Goal: Communication & Community: Answer question/provide support

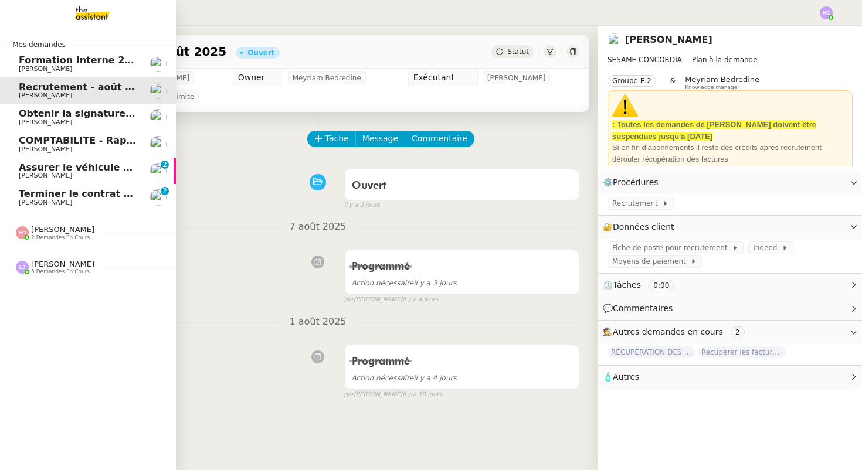
click at [35, 200] on span "[PERSON_NAME]" at bounding box center [45, 203] width 53 height 8
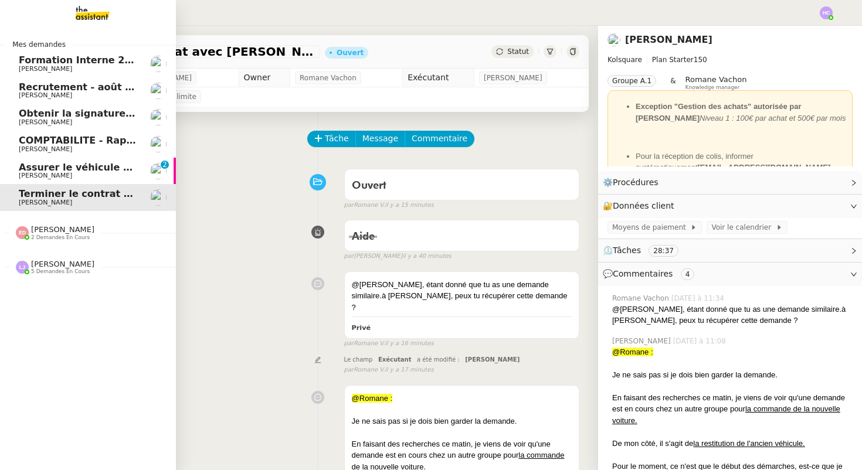
click at [76, 174] on span "[PERSON_NAME]" at bounding box center [78, 175] width 118 height 7
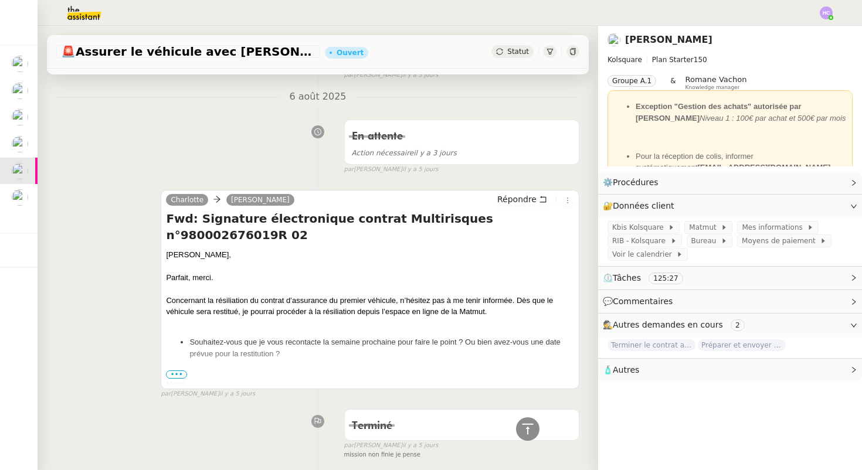
scroll to position [803, 0]
click at [826, 13] on img at bounding box center [826, 12] width 13 height 13
click at [806, 35] on li "Suivi" at bounding box center [795, 33] width 76 height 16
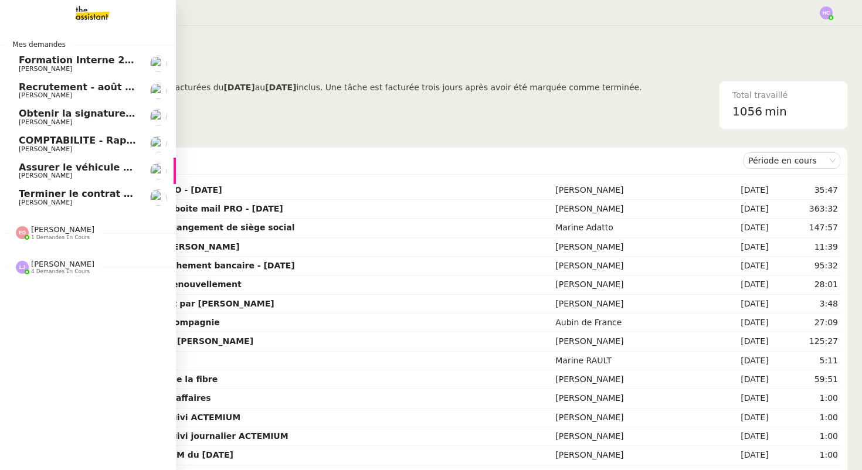
click at [33, 195] on span "Terminer le contrat avec [PERSON_NAME]" at bounding box center [129, 193] width 220 height 11
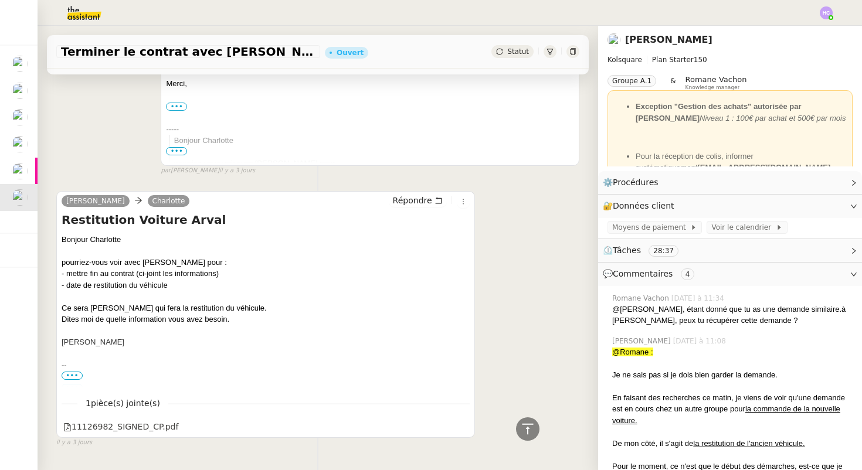
scroll to position [2963, 0]
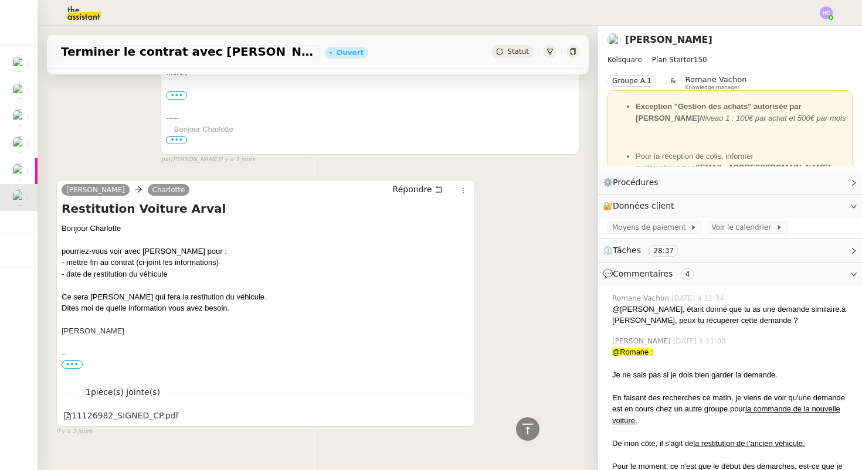
click at [74, 10] on img at bounding box center [74, 13] width 91 height 26
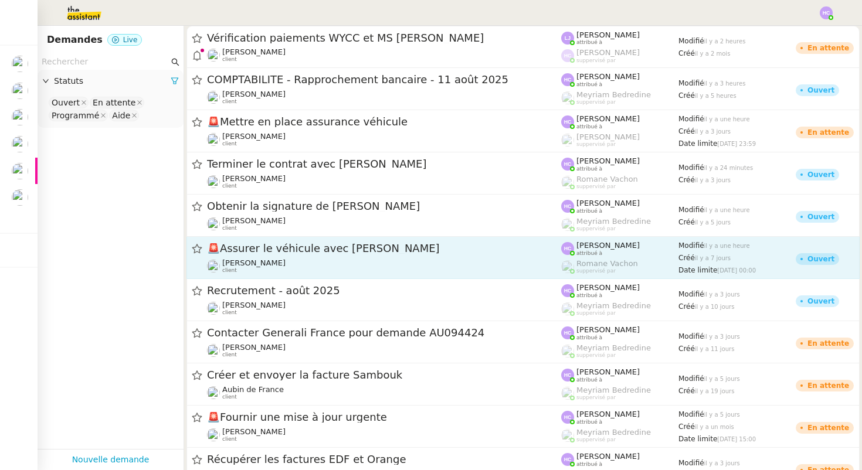
click at [249, 249] on span "🚨 Assurer le véhicule avec Matmut" at bounding box center [384, 248] width 354 height 11
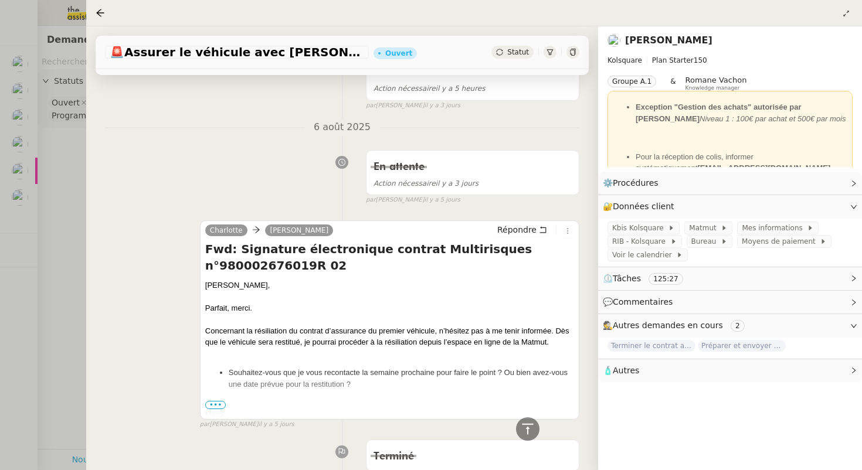
scroll to position [792, 0]
click at [77, 322] on div at bounding box center [431, 235] width 862 height 470
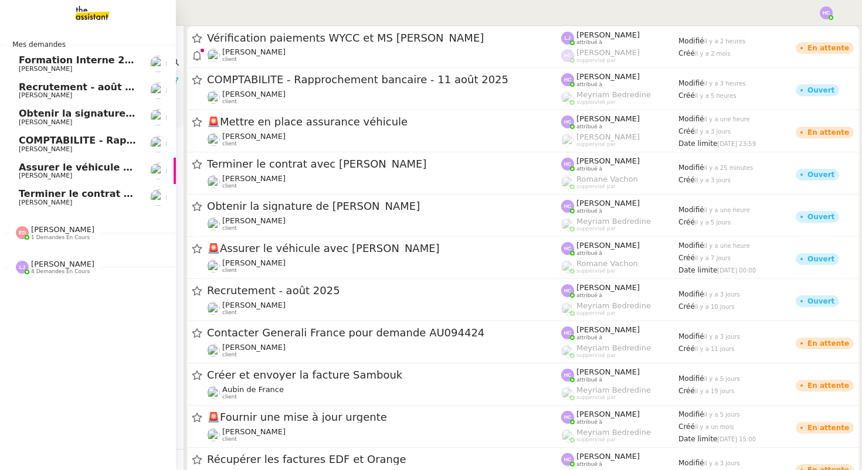
click at [33, 194] on span "Terminer le contrat avec [PERSON_NAME]" at bounding box center [129, 193] width 220 height 11
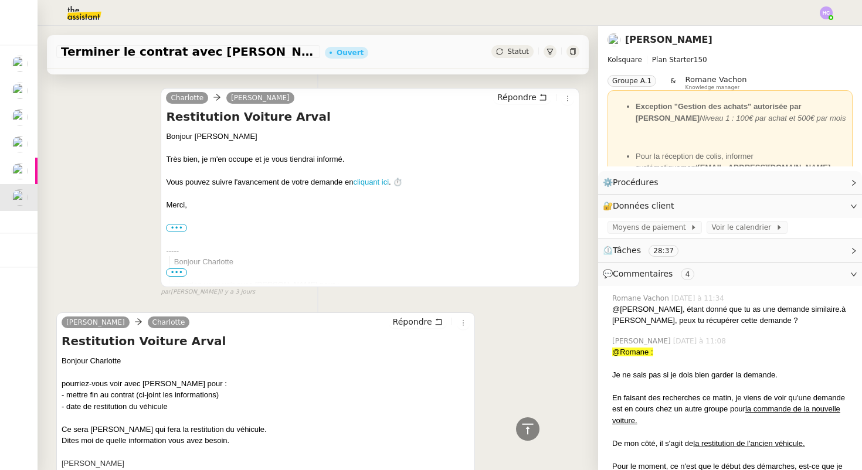
scroll to position [2963, 0]
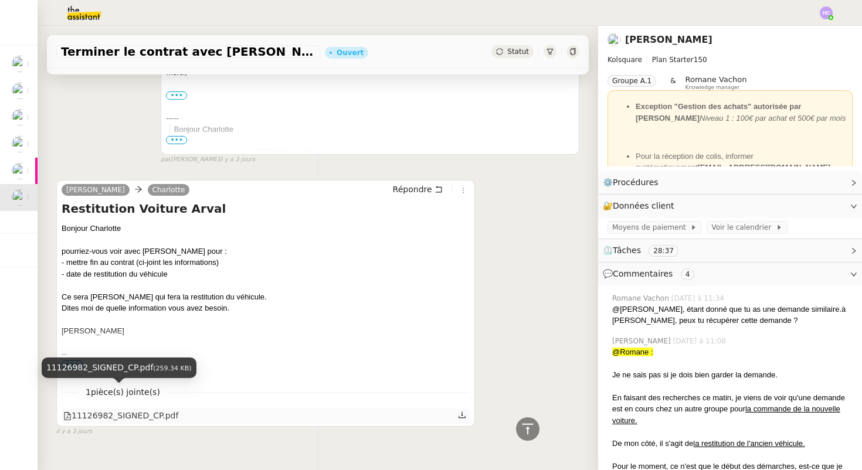
click at [118, 409] on div "11126982_SIGNED_CP.pdf" at bounding box center [120, 415] width 115 height 13
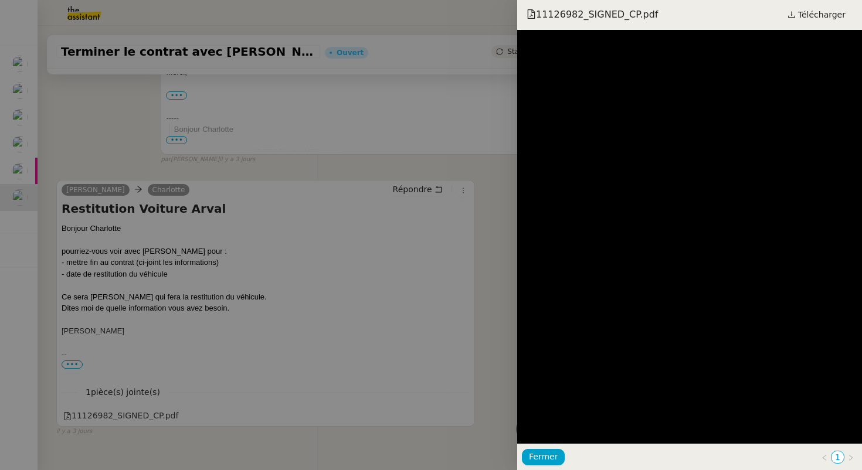
click at [452, 188] on div at bounding box center [431, 235] width 862 height 470
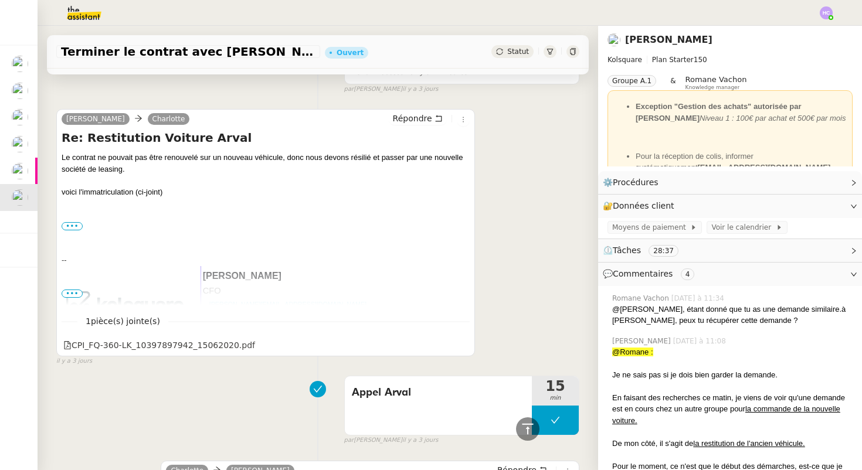
scroll to position [2088, 0]
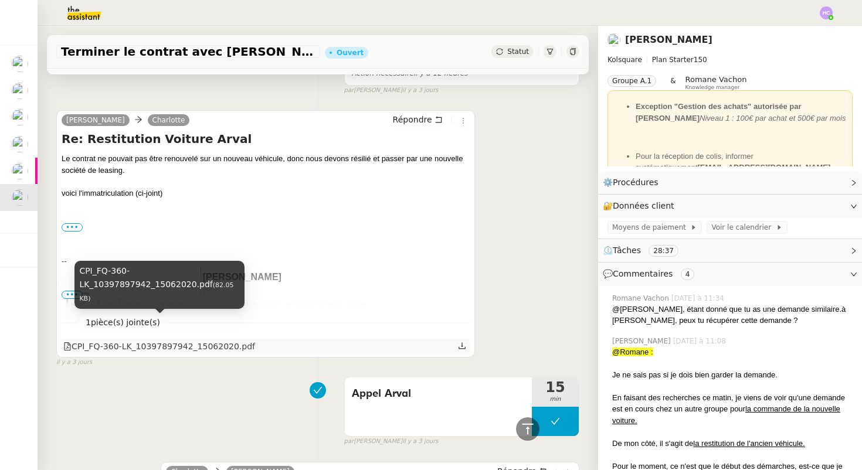
click at [250, 340] on div "CPI_FQ-360-LK_10397897942_15062020.pdf" at bounding box center [159, 346] width 192 height 13
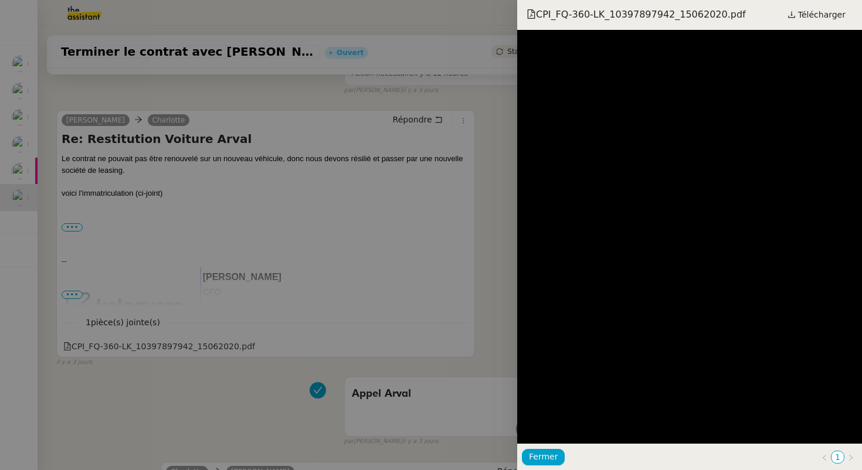
click at [456, 250] on div at bounding box center [431, 235] width 862 height 470
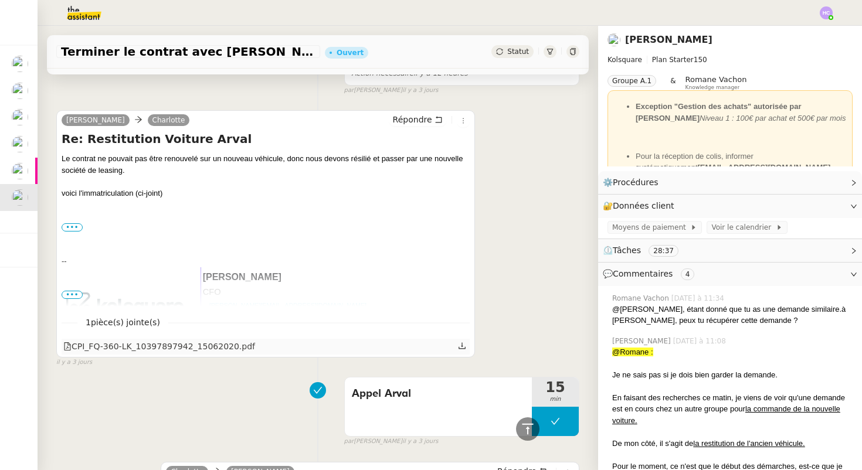
click at [462, 342] on icon at bounding box center [462, 346] width 8 height 8
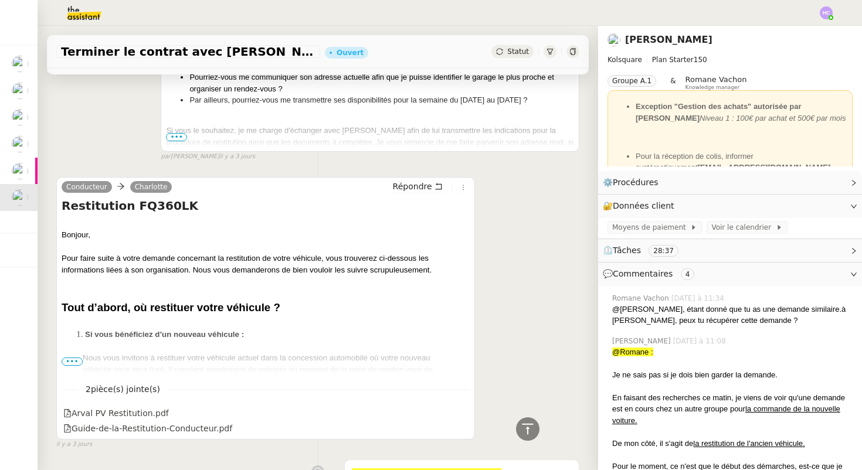
scroll to position [1372, 0]
click at [74, 357] on span "•••" at bounding box center [72, 361] width 21 height 8
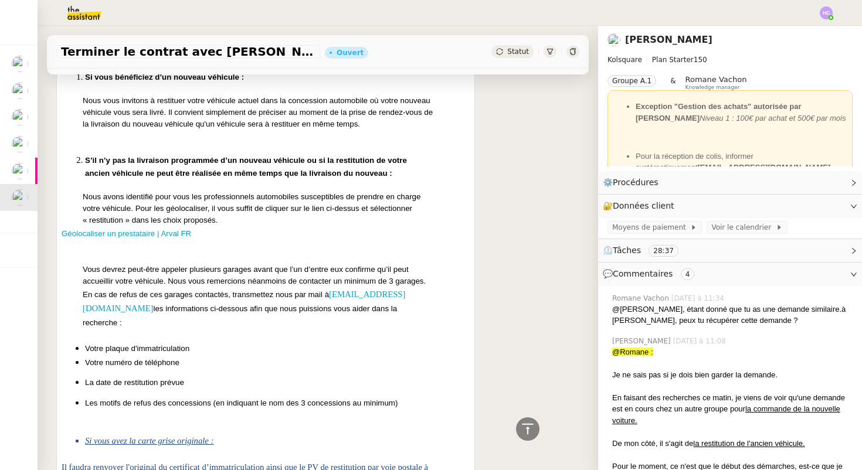
scroll to position [1630, 0]
click at [138, 228] on span "Géolocaliser un prestataire | Arval FR" at bounding box center [127, 232] width 130 height 9
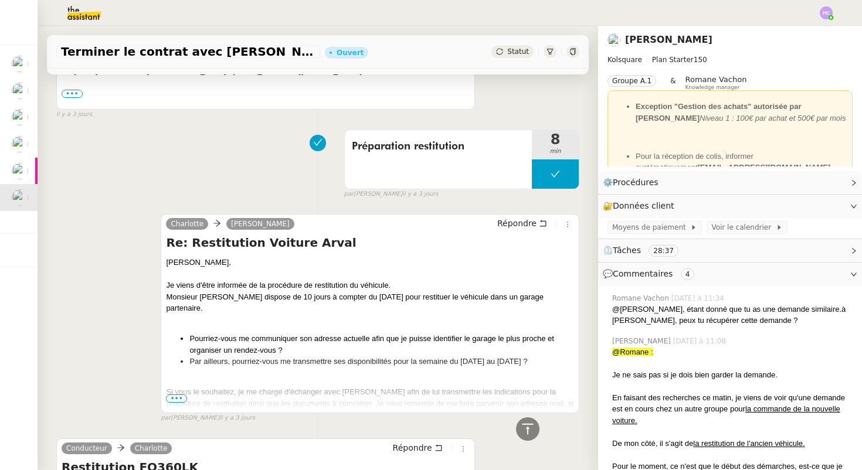
scroll to position [1113, 0]
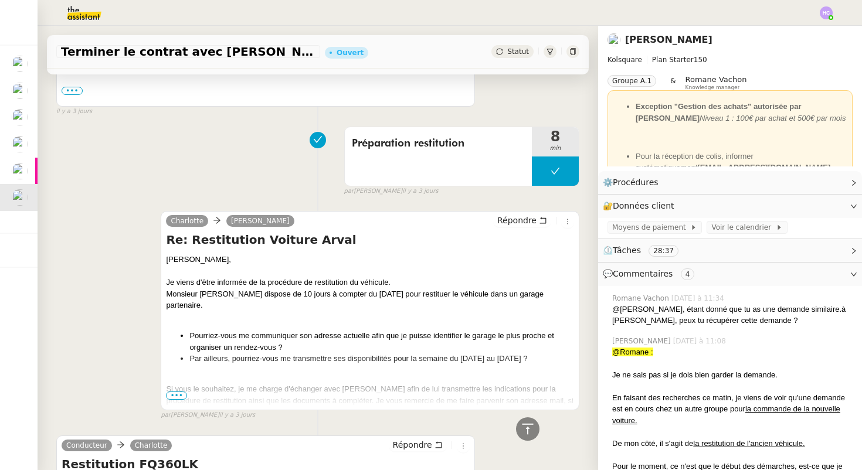
click at [178, 392] on span "•••" at bounding box center [176, 396] width 21 height 8
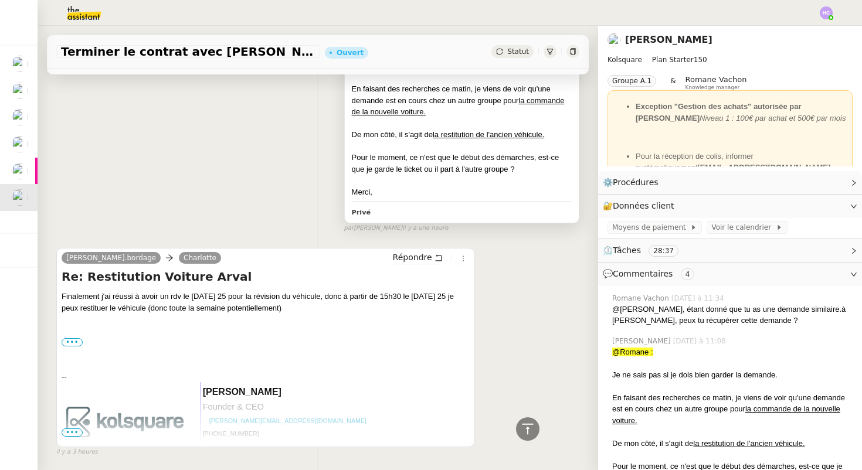
scroll to position [0, 0]
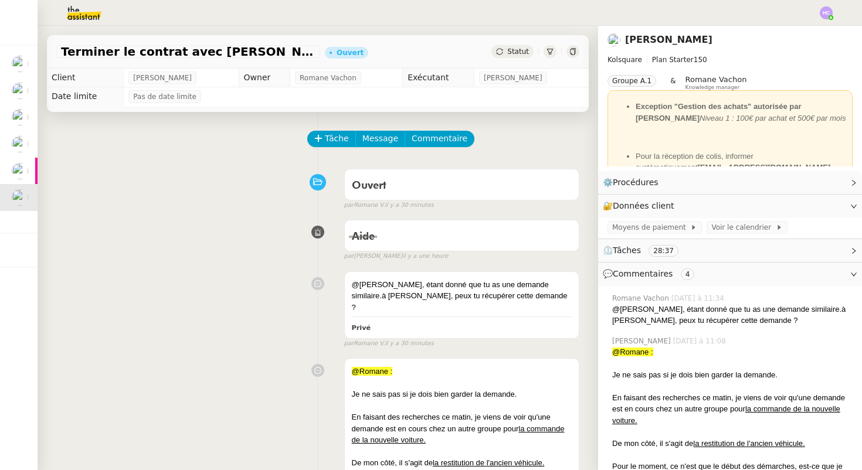
click at [327, 139] on span "Tâche" at bounding box center [337, 138] width 24 height 13
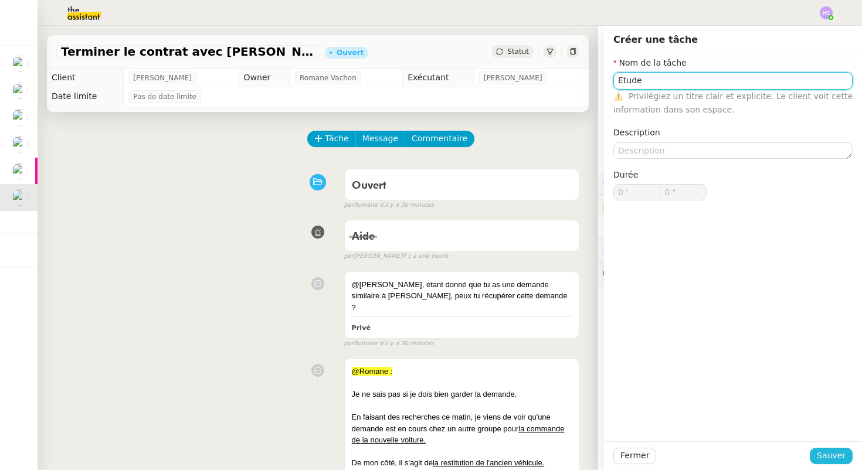
type input "Etude"
click at [823, 456] on span "Sauver" at bounding box center [831, 455] width 29 height 13
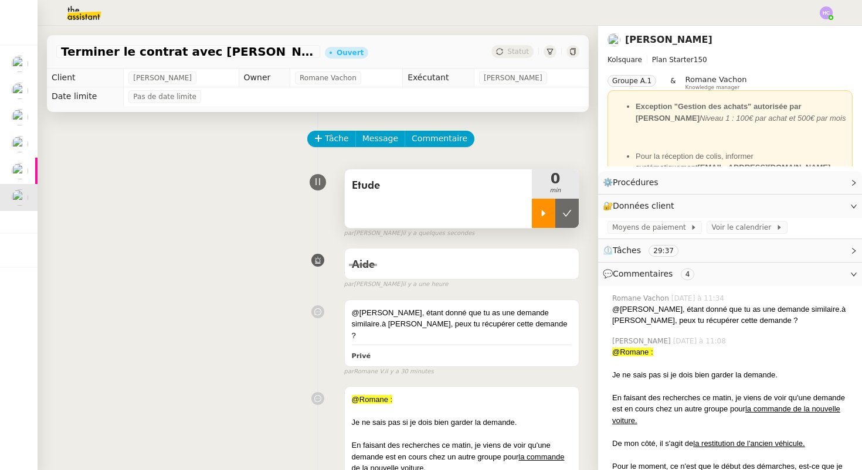
click at [537, 205] on div at bounding box center [543, 213] width 23 height 29
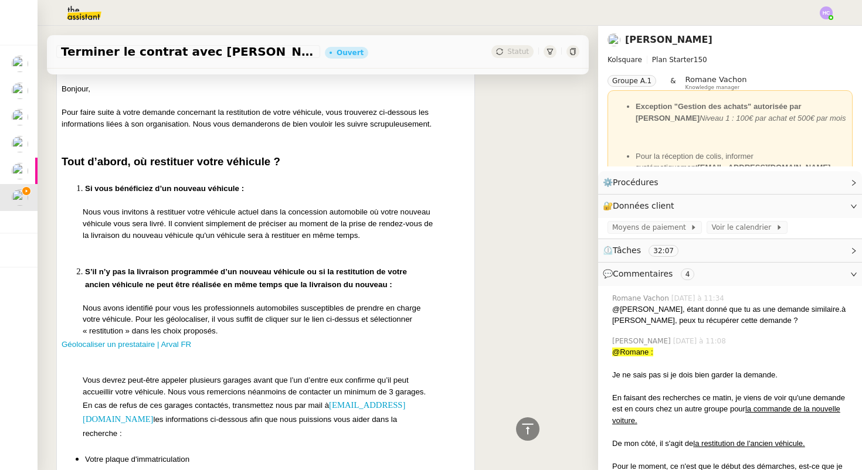
scroll to position [1874, 0]
click at [148, 339] on span "Géolocaliser un prestataire | Arval FR" at bounding box center [127, 343] width 130 height 9
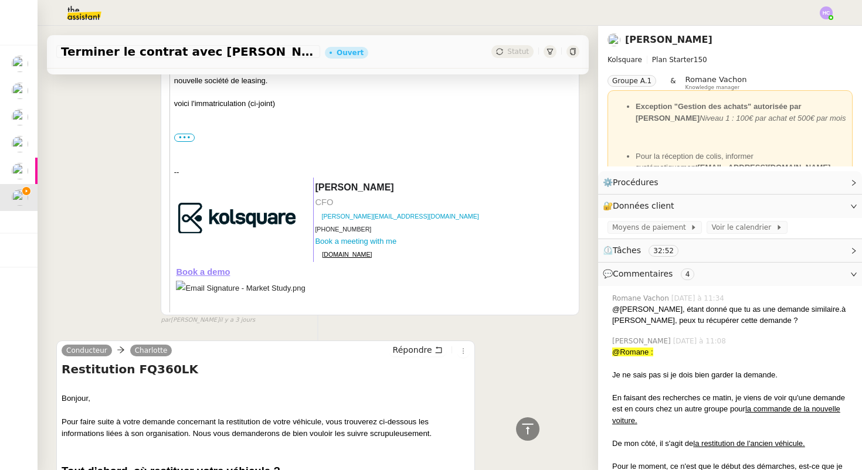
scroll to position [1563, 0]
click at [151, 362] on h4 "Restitution FQ360LK" at bounding box center [266, 370] width 408 height 16
copy h4 "FQ360LK"
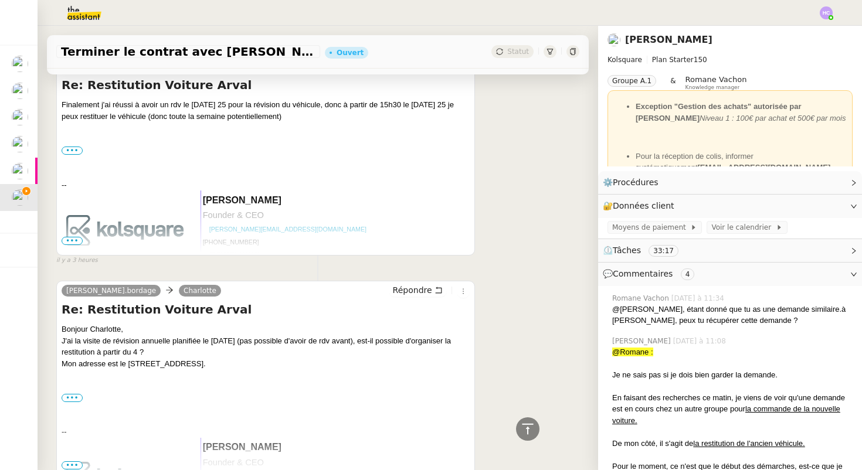
scroll to position [557, 0]
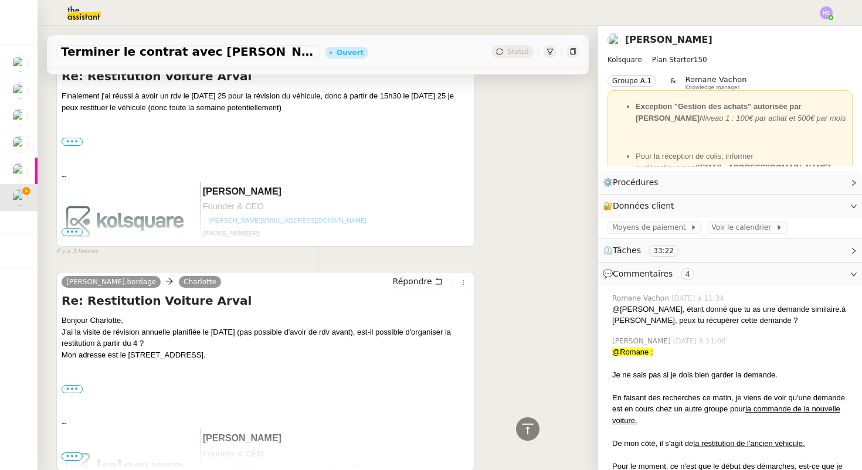
drag, startPoint x: 244, startPoint y: 345, endPoint x: 128, endPoint y: 345, distance: 115.5
click at [128, 350] on div "Mon adresse est le [STREET_ADDRESS]." at bounding box center [266, 356] width 408 height 12
copy div "150 rue Turenne 33000 Bordeaux."
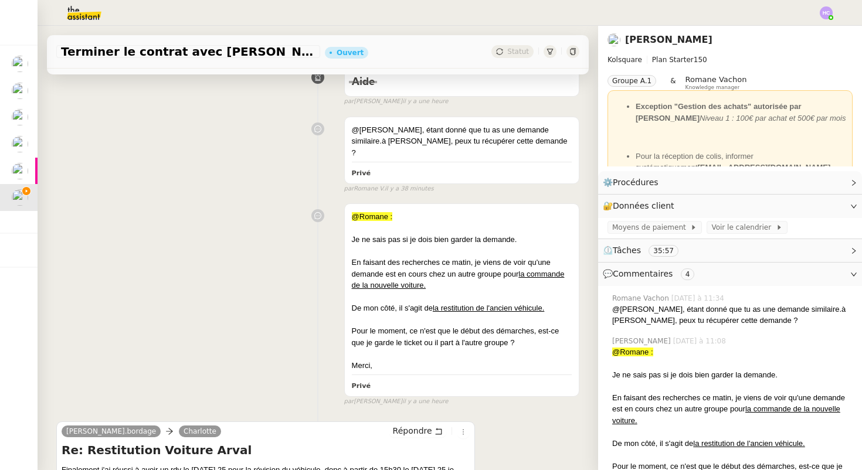
scroll to position [0, 0]
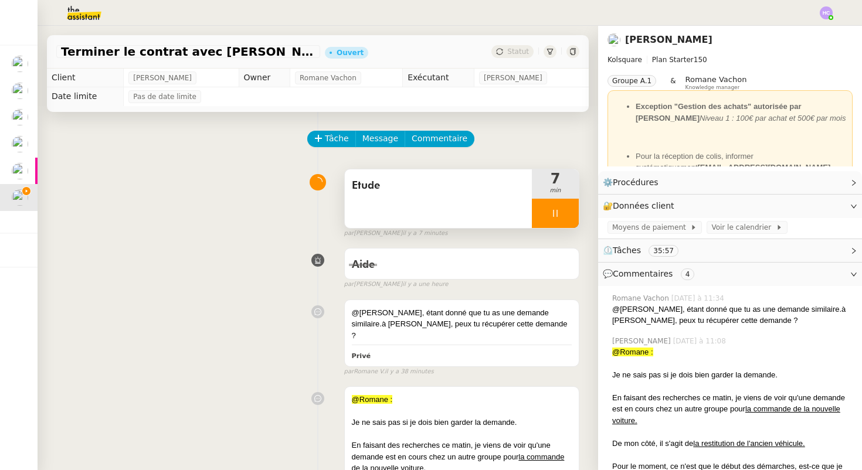
click at [552, 211] on icon at bounding box center [555, 213] width 9 height 9
click at [402, 192] on span "Etude" at bounding box center [438, 186] width 173 height 18
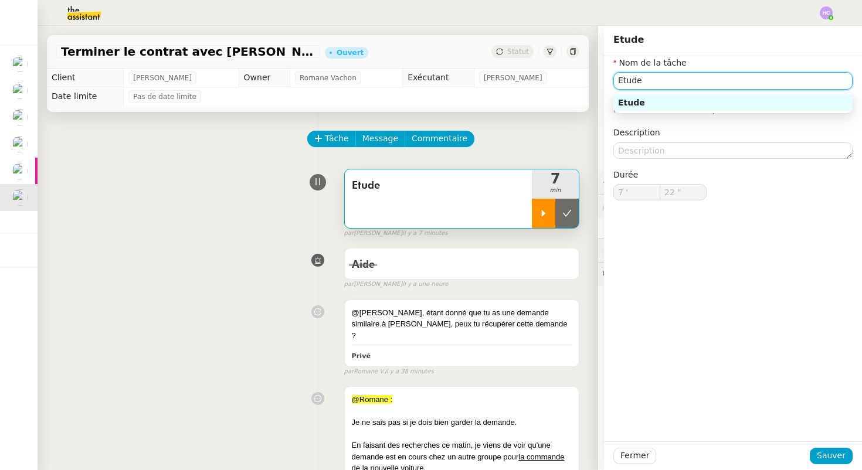
drag, startPoint x: 656, startPoint y: 80, endPoint x: 588, endPoint y: 78, distance: 68.1
click at [588, 78] on app-ticket "Terminer le contrat avec Arval Ouvert Statut Client Alexis KLAHR Owner Romane V…" at bounding box center [450, 248] width 825 height 445
click at [630, 77] on input "Recherche garage pour restitution" at bounding box center [732, 80] width 239 height 17
click at [677, 80] on input "Contact garage pour restitution" at bounding box center [732, 80] width 239 height 17
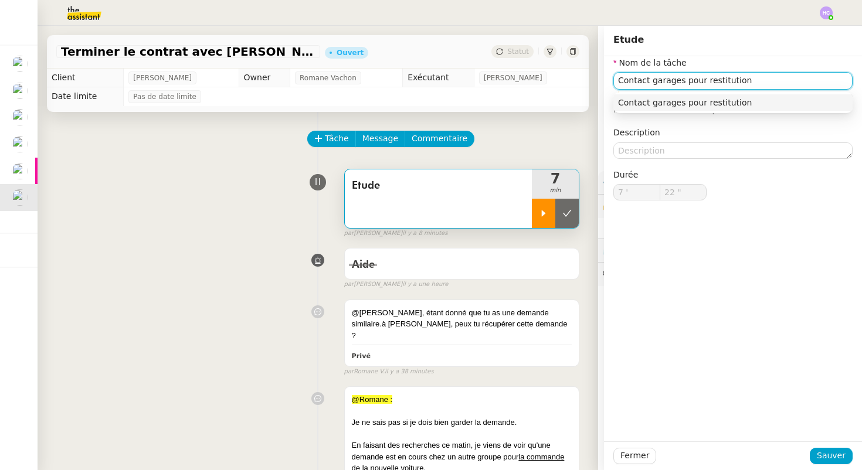
click at [744, 104] on div "Contact garages pour restitution" at bounding box center [733, 102] width 230 height 11
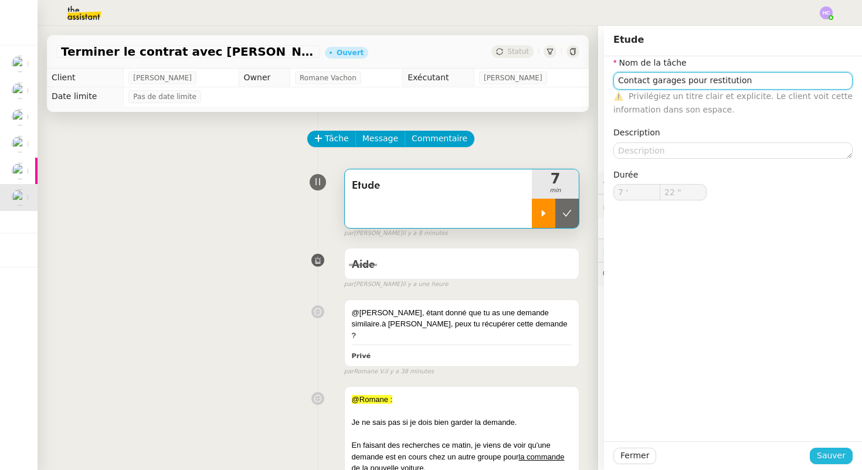
type input "Contact garages pour restitution"
click at [821, 458] on span "Sauver" at bounding box center [831, 455] width 29 height 13
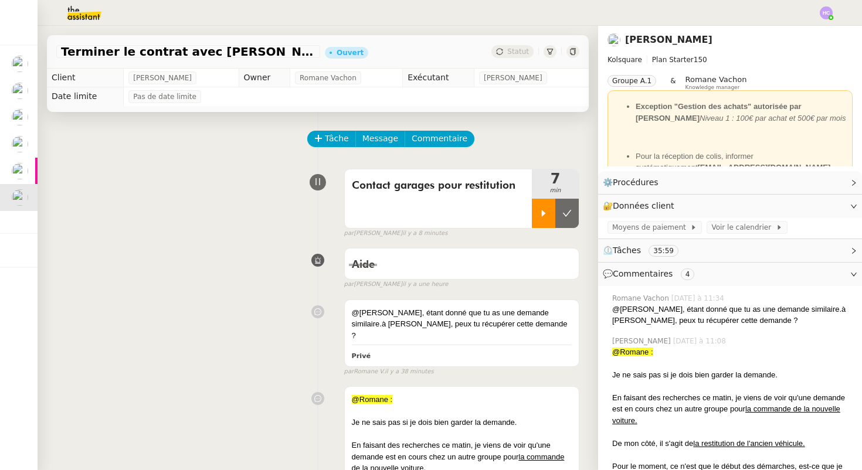
click at [547, 207] on div at bounding box center [543, 213] width 23 height 29
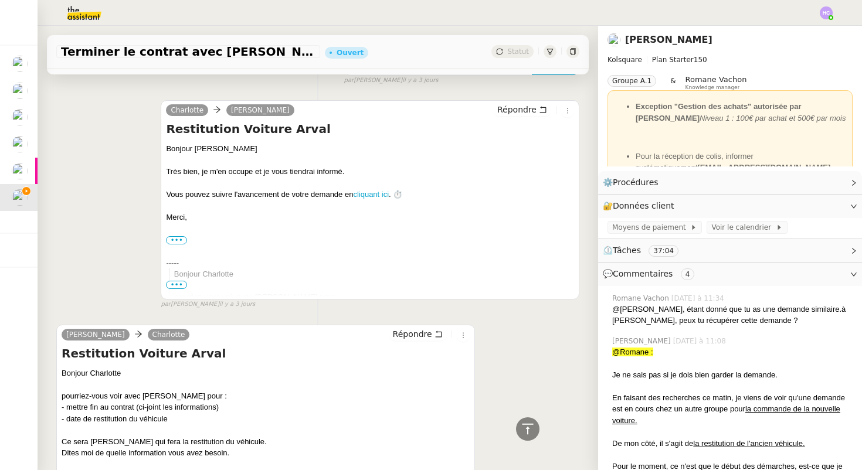
scroll to position [4605, 0]
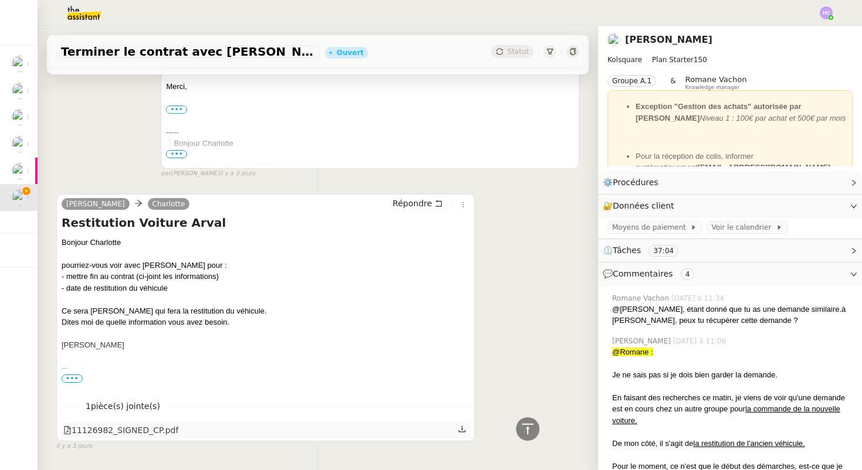
click at [462, 425] on icon at bounding box center [462, 429] width 8 height 8
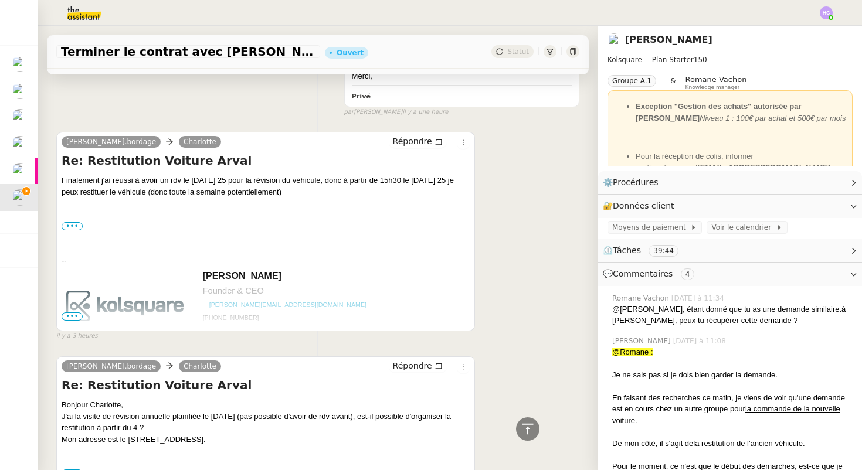
scroll to position [0, 0]
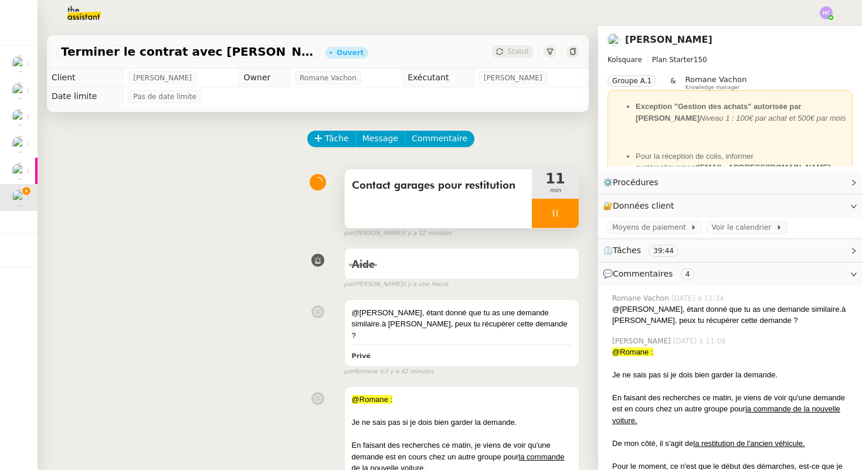
click at [558, 215] on icon at bounding box center [555, 213] width 9 height 9
click at [567, 214] on icon at bounding box center [566, 213] width 9 height 9
click at [467, 189] on span "Contact garages pour restitution" at bounding box center [438, 186] width 173 height 18
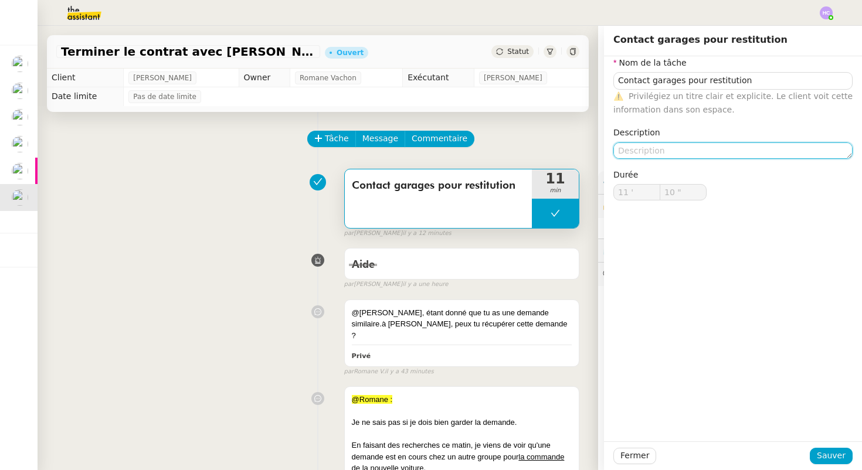
click at [634, 145] on textarea at bounding box center [732, 151] width 239 height 16
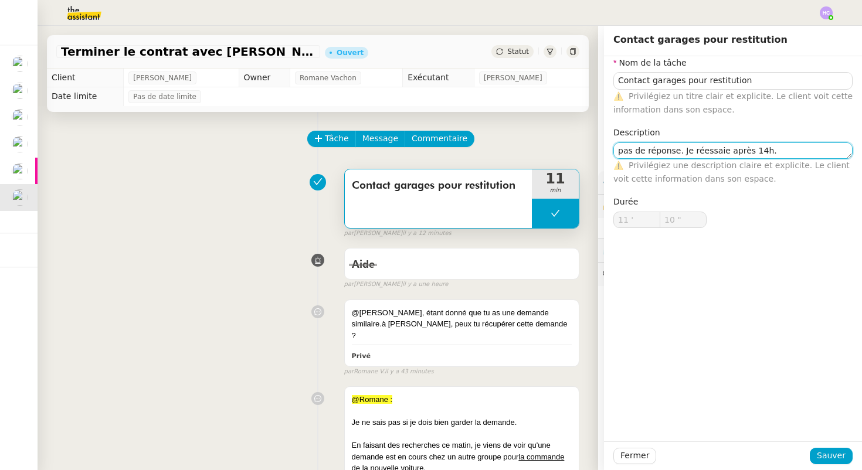
click at [622, 152] on textarea "pas de réponse. Je réessaie après 14h." at bounding box center [732, 151] width 239 height 16
type textarea "Pas de réponse. Je réessaie après 14h."
click at [819, 453] on button "Sauver" at bounding box center [831, 456] width 43 height 16
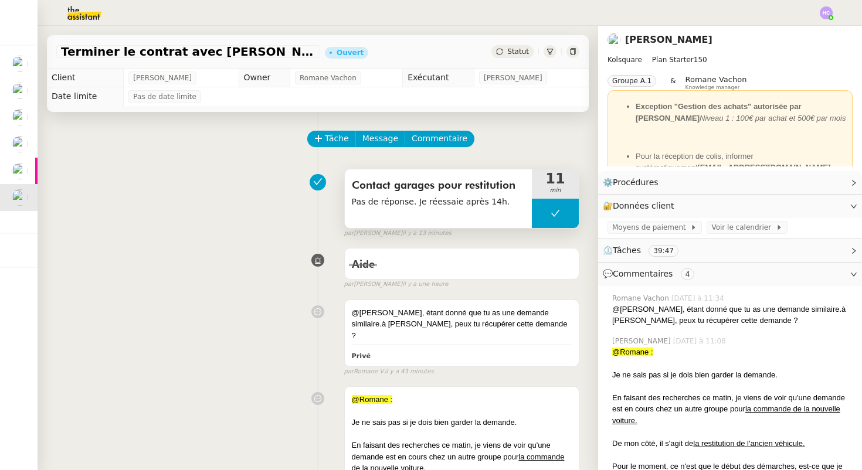
click at [379, 181] on span "Contact garages pour restitution" at bounding box center [438, 186] width 173 height 18
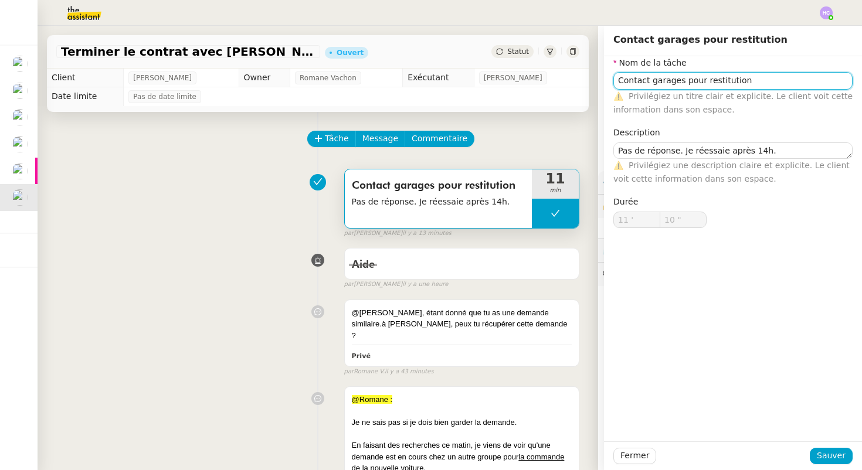
click at [620, 86] on input "Contact garages pour restitution" at bounding box center [732, 80] width 239 height 17
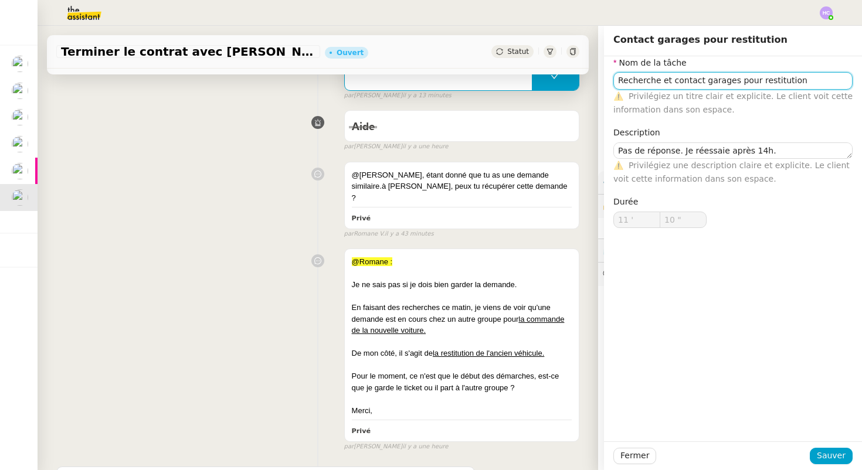
scroll to position [184, 0]
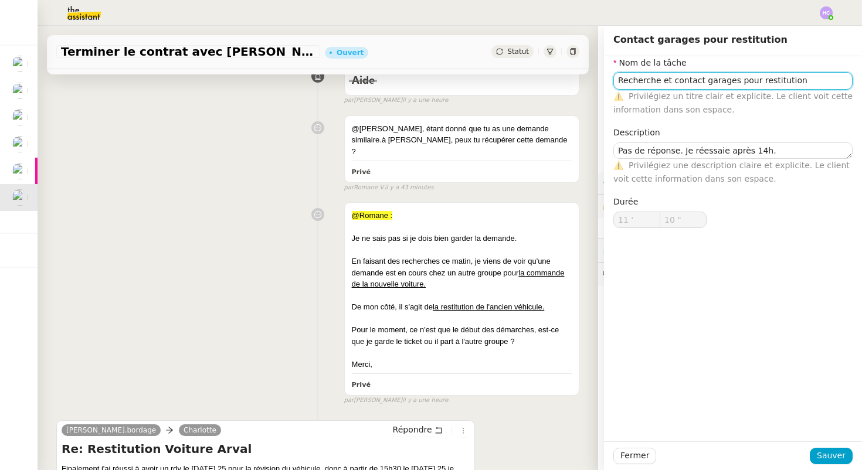
click at [639, 80] on input "Recherche et contact garages pour restitution" at bounding box center [732, 80] width 239 height 17
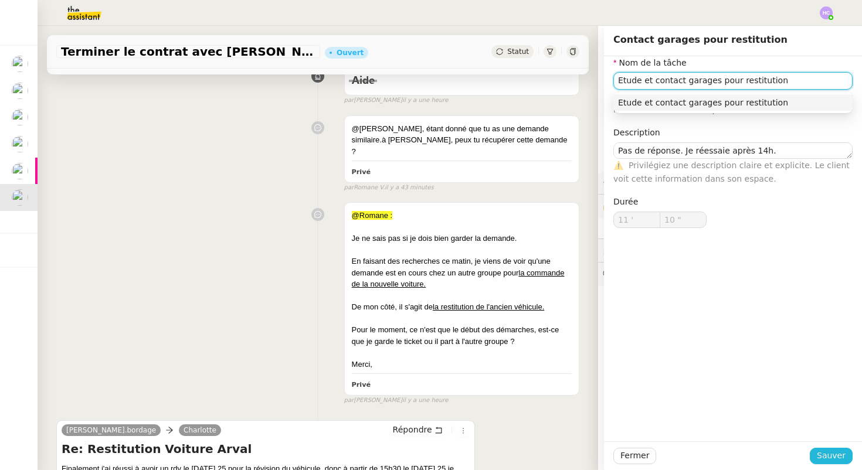
type input "Etude et contact garages pour restitution"
click at [832, 455] on span "Sauver" at bounding box center [831, 455] width 29 height 13
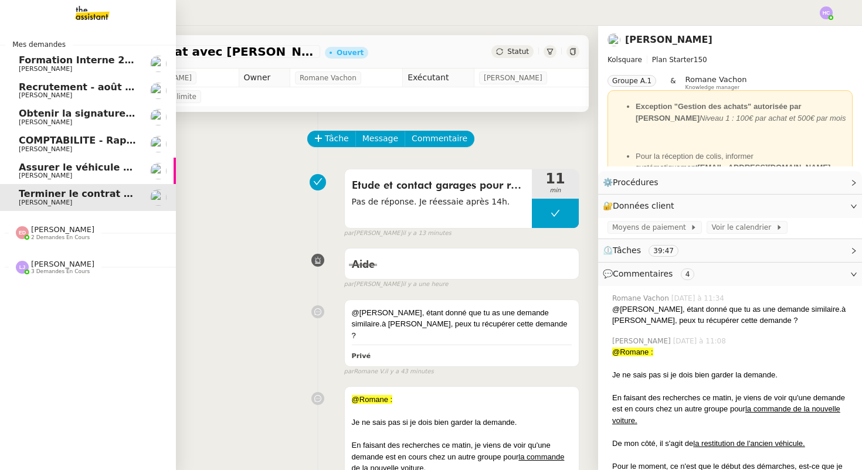
click at [36, 166] on span "Assurer le véhicule avec [PERSON_NAME]" at bounding box center [128, 167] width 219 height 11
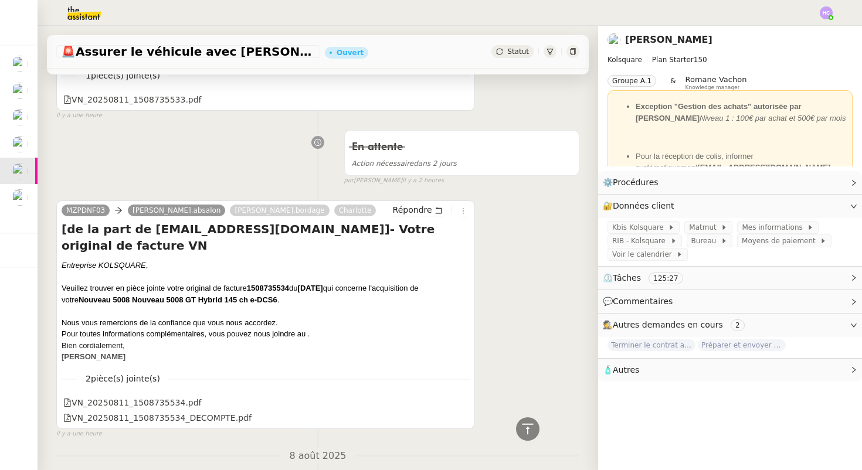
scroll to position [366, 0]
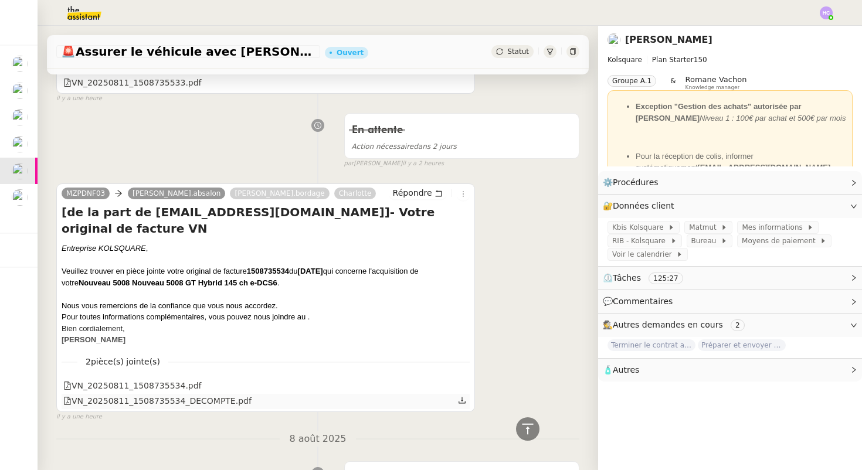
click at [119, 403] on div "VN_20250811_1508735534_DECOMPTE.pdf" at bounding box center [157, 401] width 188 height 13
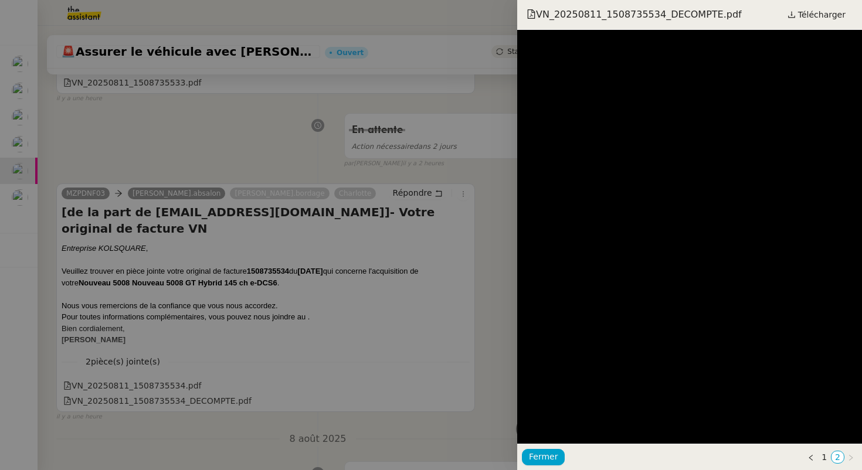
click at [192, 169] on div at bounding box center [431, 235] width 862 height 470
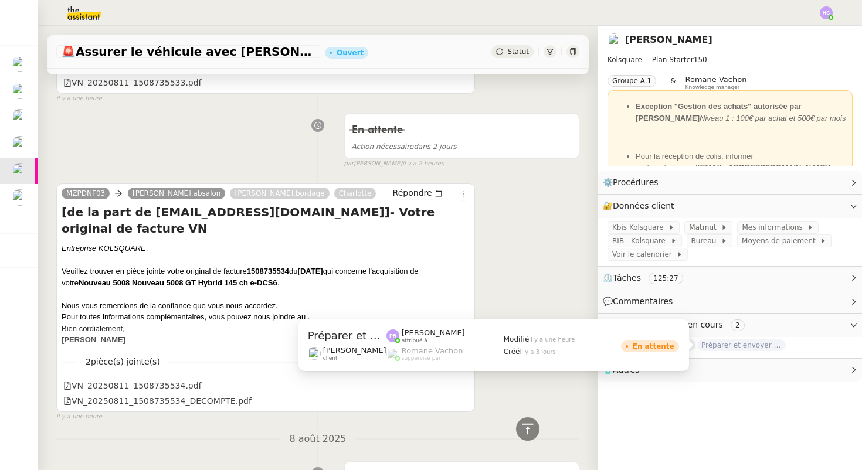
click at [755, 324] on span "🕵️ Autres demandes en cours 2" at bounding box center [721, 324] width 236 height 13
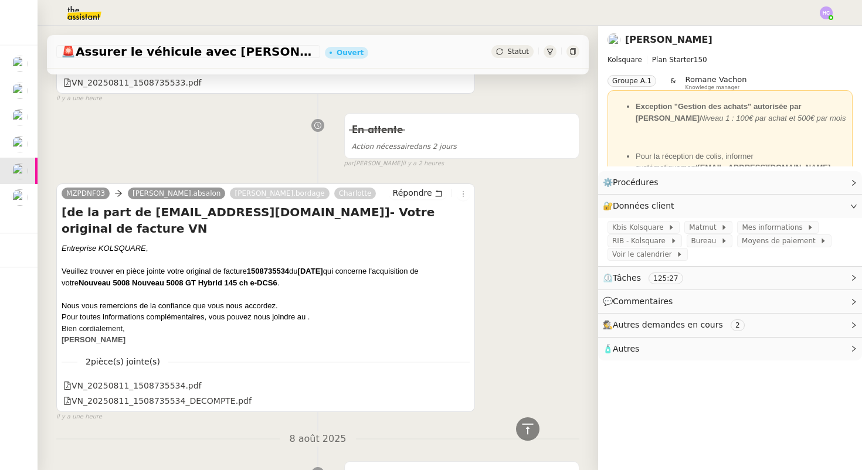
click at [755, 324] on span "🕵️ Autres demandes en cours 2" at bounding box center [721, 324] width 236 height 13
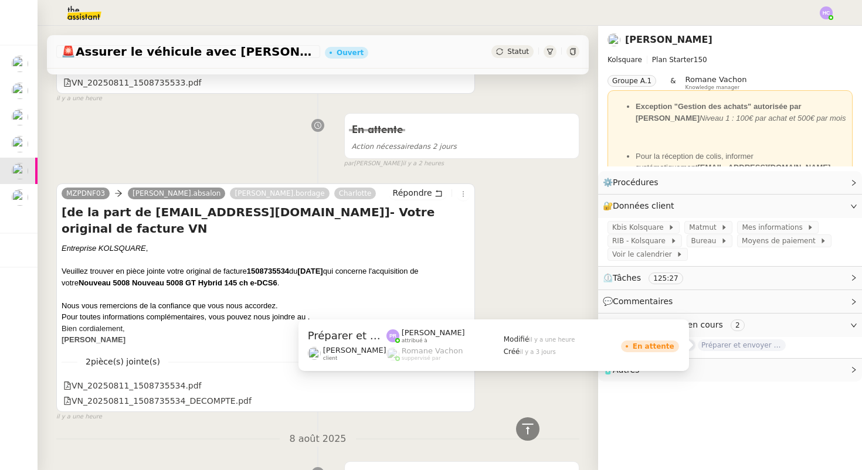
click at [734, 344] on span "Préparer et envoyer les courriers de résiliation" at bounding box center [742, 346] width 88 height 12
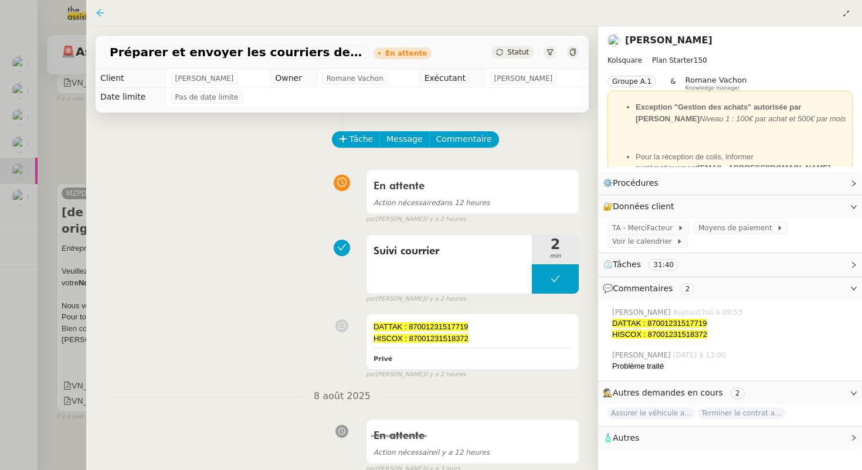
click at [102, 9] on icon at bounding box center [100, 12] width 9 height 9
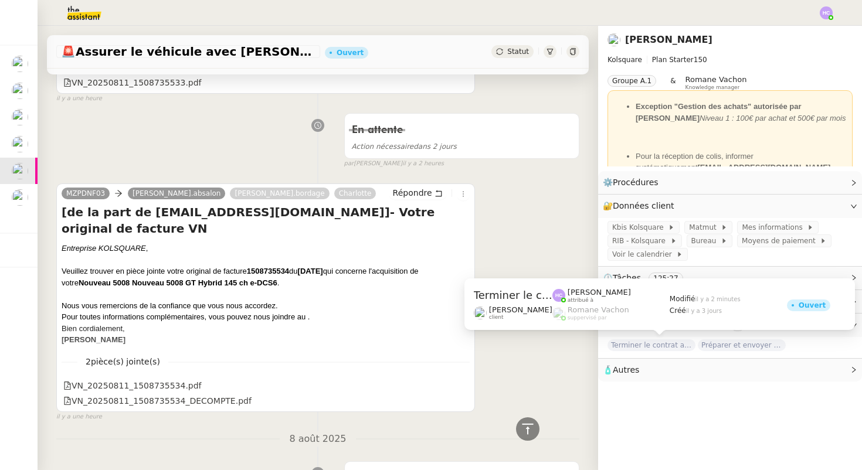
click at [645, 346] on span "Terminer le contrat avec [PERSON_NAME]" at bounding box center [652, 346] width 88 height 12
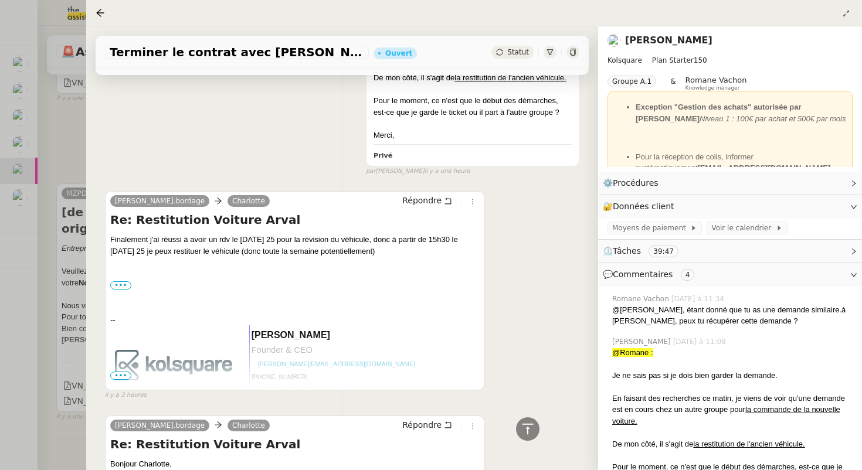
scroll to position [415, 0]
click at [64, 120] on div at bounding box center [431, 235] width 862 height 470
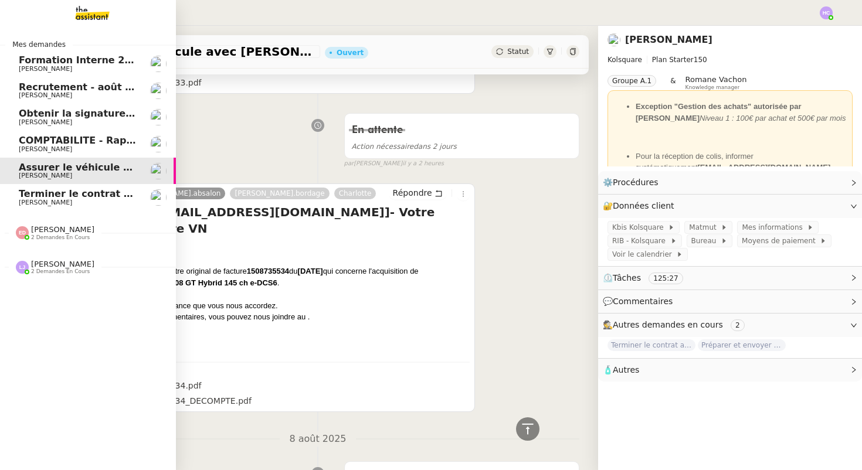
click at [29, 195] on span "Terminer le contrat avec [PERSON_NAME]" at bounding box center [129, 193] width 220 height 11
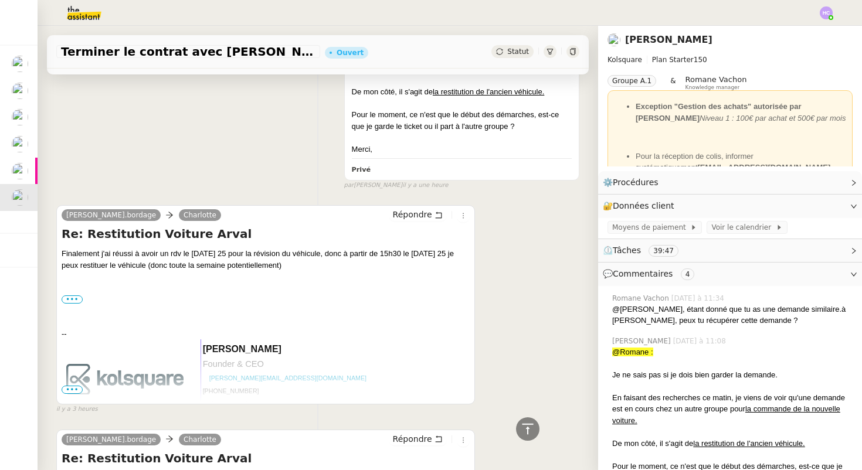
scroll to position [432, 0]
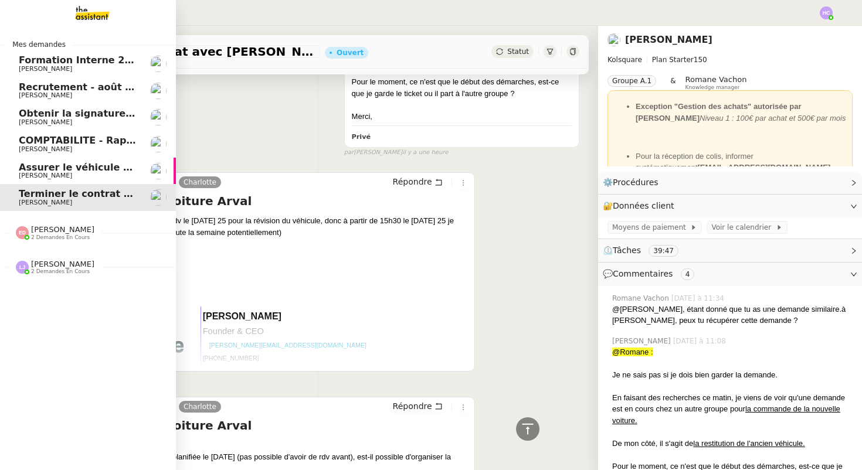
click at [37, 172] on div "Assurer le véhicule avec [PERSON_NAME]" at bounding box center [78, 171] width 118 height 18
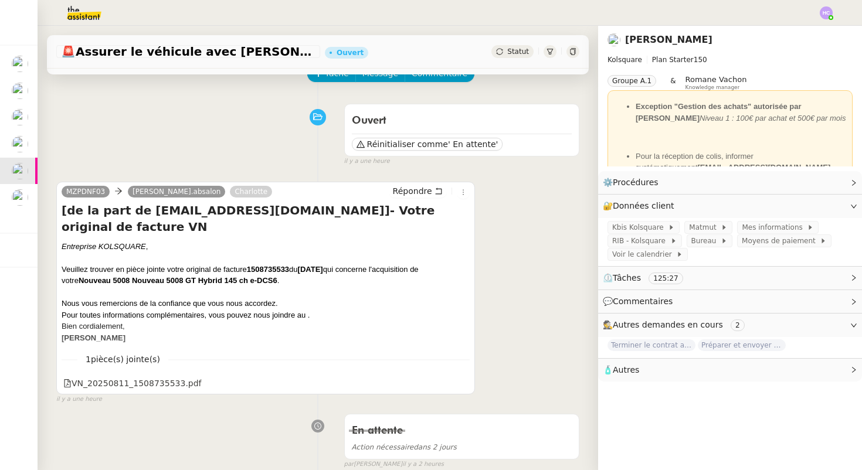
scroll to position [69, 0]
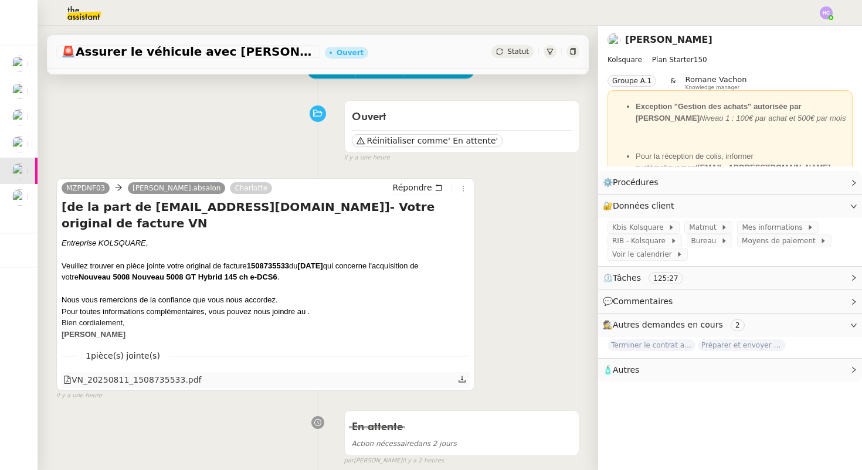
click at [462, 379] on icon at bounding box center [462, 379] width 7 height 6
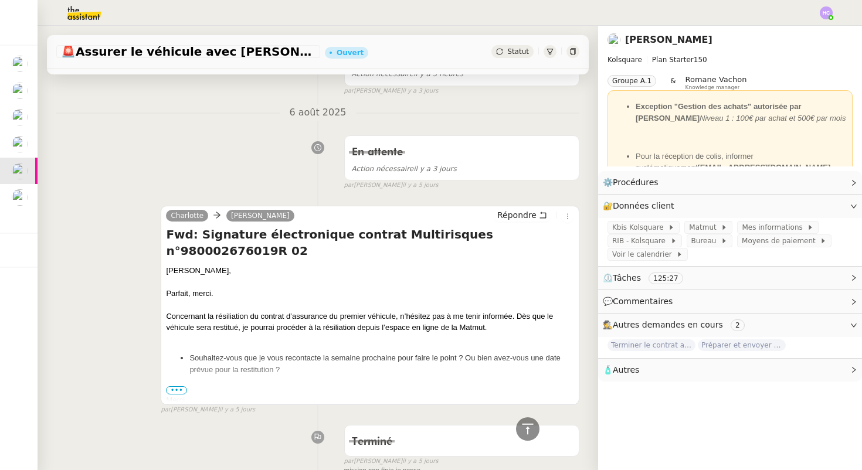
scroll to position [829, 0]
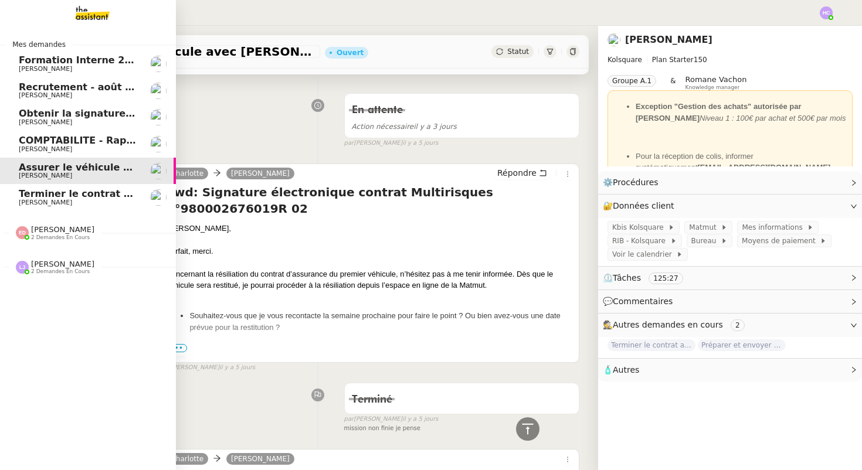
click at [45, 195] on span "Terminer le contrat avec [PERSON_NAME]" at bounding box center [129, 193] width 220 height 11
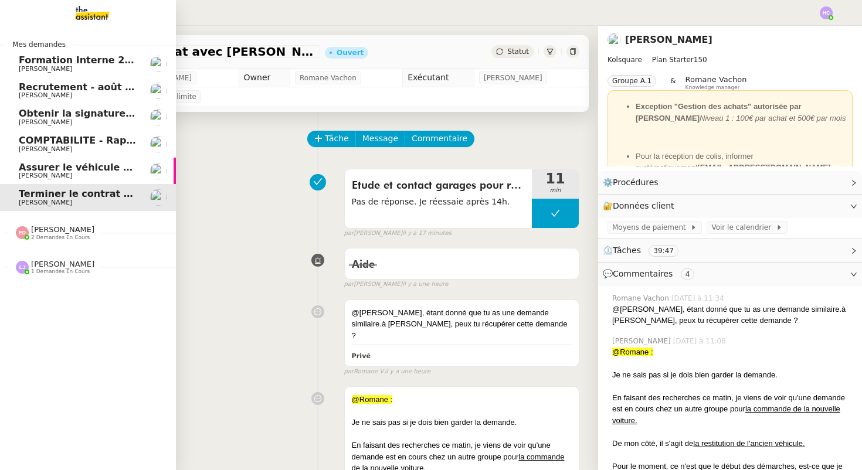
click at [63, 173] on span "[PERSON_NAME]" at bounding box center [78, 175] width 118 height 7
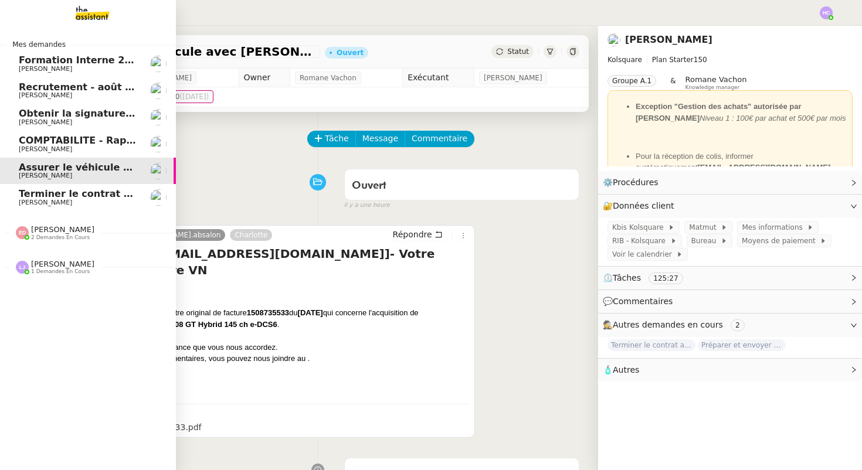
click at [77, 139] on span "COMPTABILITE - Rapprochement bancaire - 11 août 2025" at bounding box center [169, 140] width 300 height 11
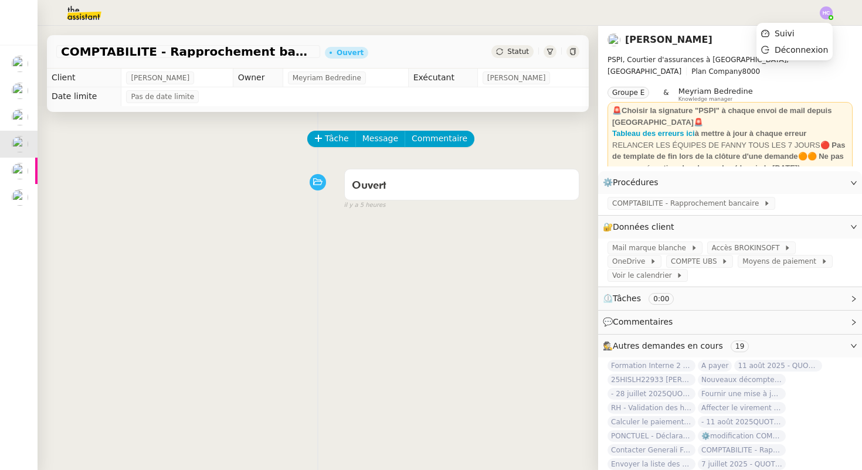
click at [821, 11] on img at bounding box center [826, 12] width 13 height 13
click at [804, 26] on li "Suivi" at bounding box center [795, 33] width 76 height 16
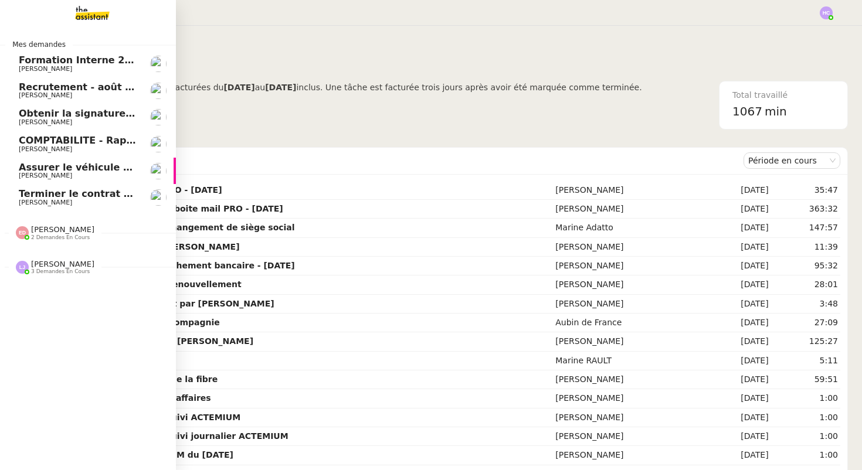
click at [70, 84] on span "Recrutement - août 2025" at bounding box center [85, 87] width 133 height 11
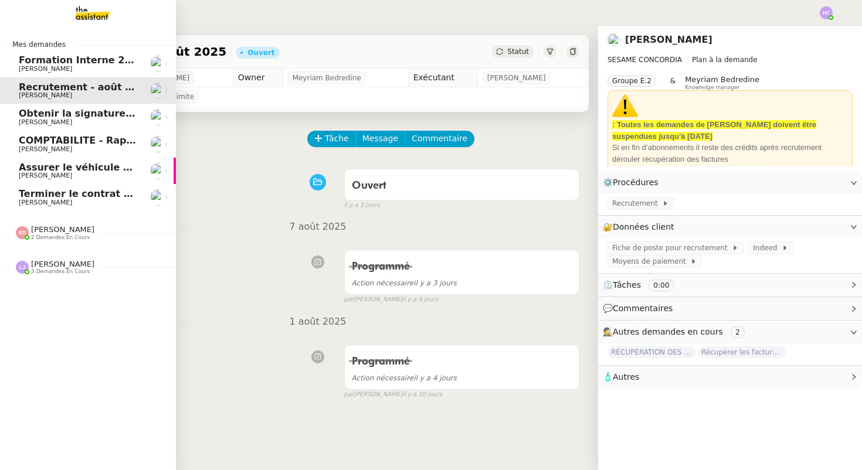
click at [85, 117] on span "Obtenir la signature de [PERSON_NAME]" at bounding box center [125, 113] width 213 height 11
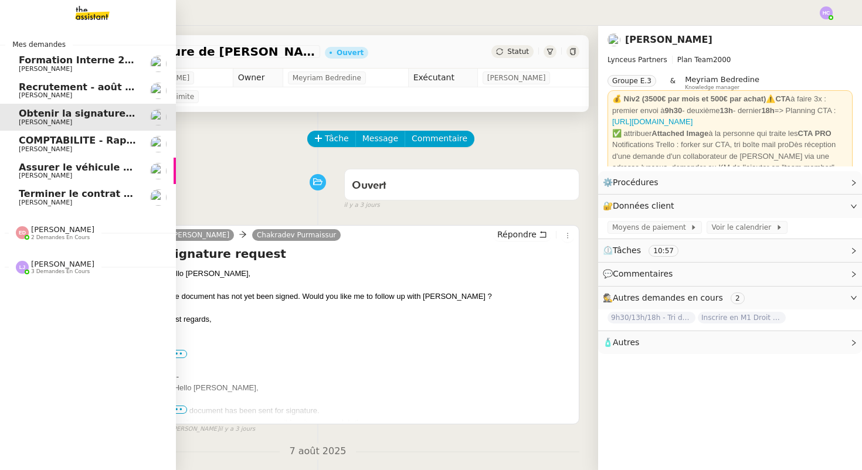
click at [43, 140] on span "COMPTABILITE - Rapprochement bancaire - 11 août 2025" at bounding box center [169, 140] width 300 height 11
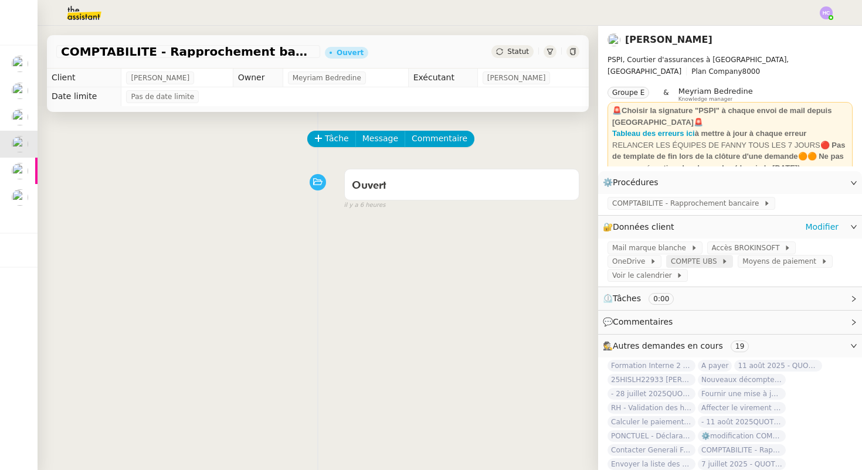
click at [671, 265] on span "COMPTE UBS" at bounding box center [696, 262] width 50 height 12
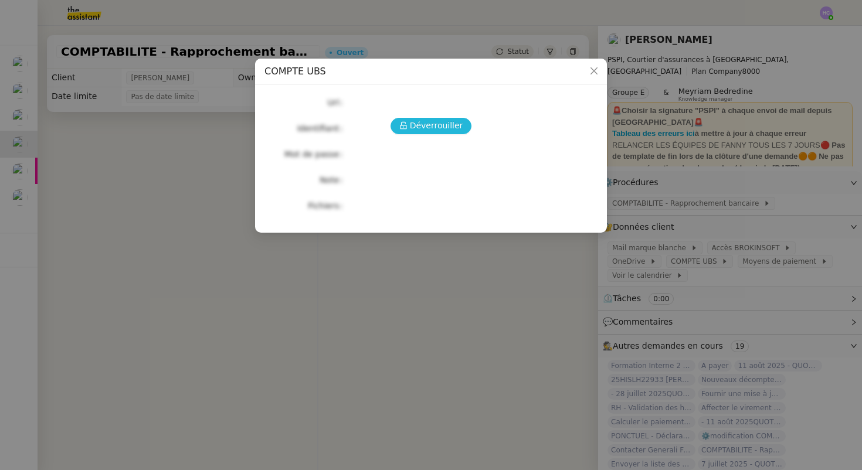
click at [421, 124] on span "Déverrouiller" at bounding box center [436, 125] width 53 height 13
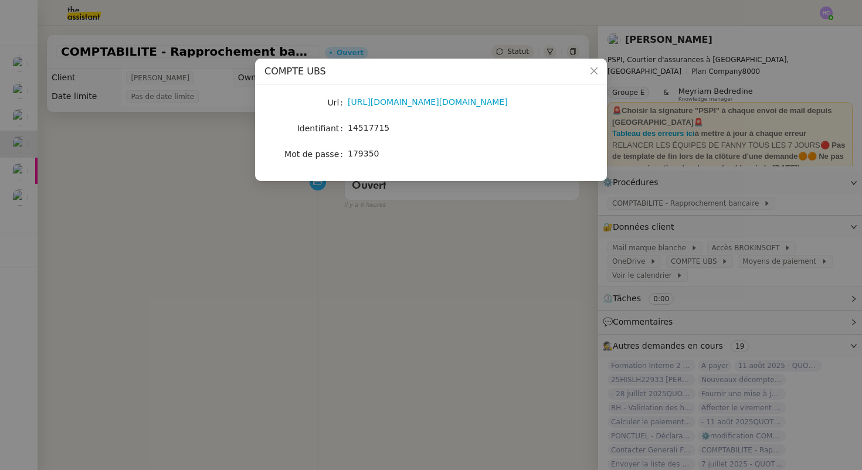
click at [391, 95] on div "https://ebanking-ch1.ubs.com/workbench/WorkbenchOpenAction.do?login#/home?navit…" at bounding box center [445, 102] width 194 height 16
click at [368, 124] on span "14517715" at bounding box center [369, 127] width 42 height 9
copy span "14517715"
click at [387, 104] on link "https://ebanking-ch1.ubs.com/workbench/WorkbenchOpenAction.do?login#/home?navit…" at bounding box center [428, 101] width 160 height 9
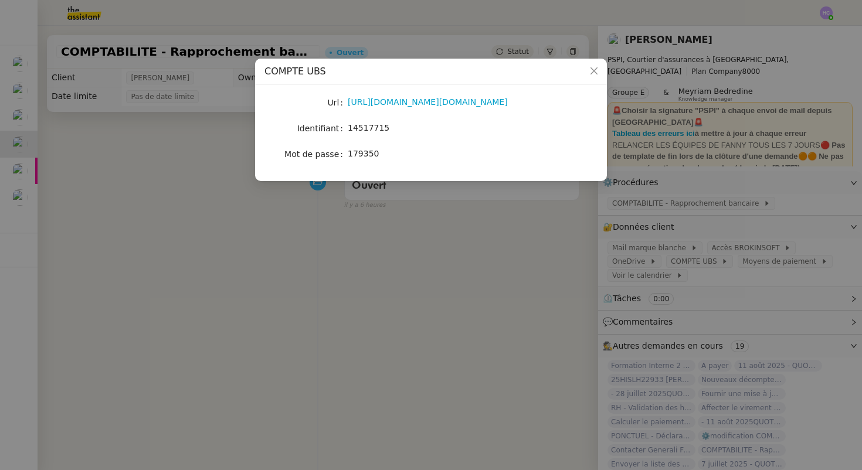
click at [161, 216] on nz-modal-container "COMPTE UBS Url https://ebanking-ch1.ubs.com/workbench/WorkbenchOpenAction.do?lo…" at bounding box center [431, 235] width 862 height 470
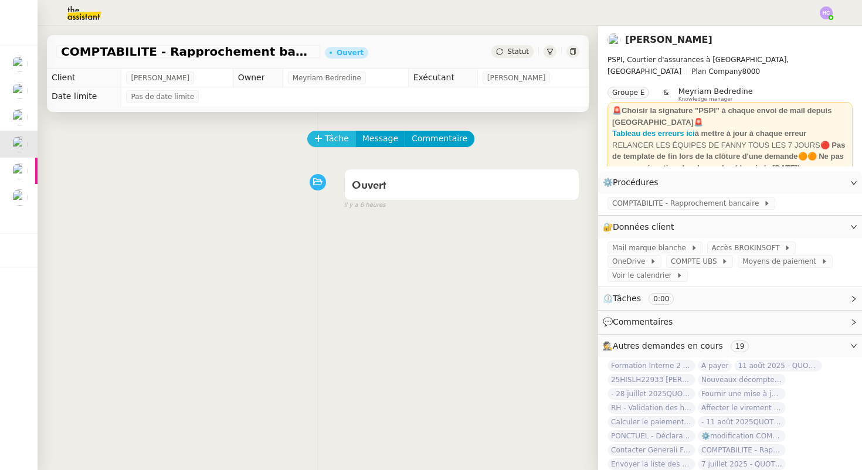
click at [327, 141] on span "Tâche" at bounding box center [337, 138] width 24 height 13
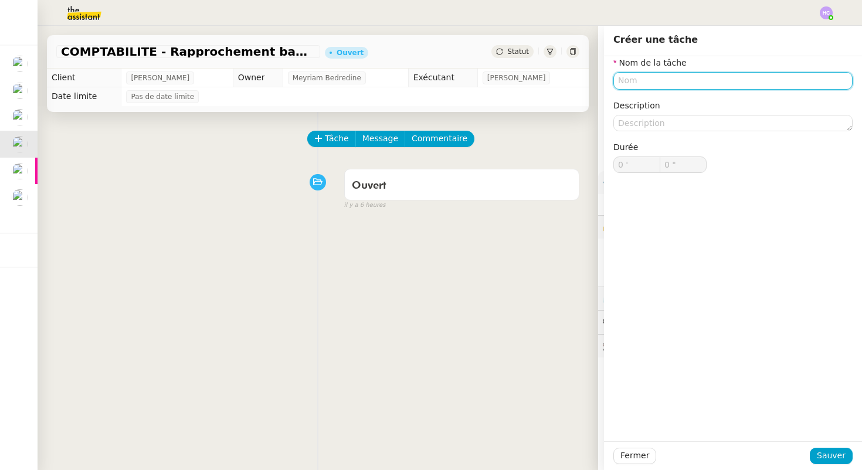
click at [628, 77] on input "text" at bounding box center [732, 80] width 239 height 17
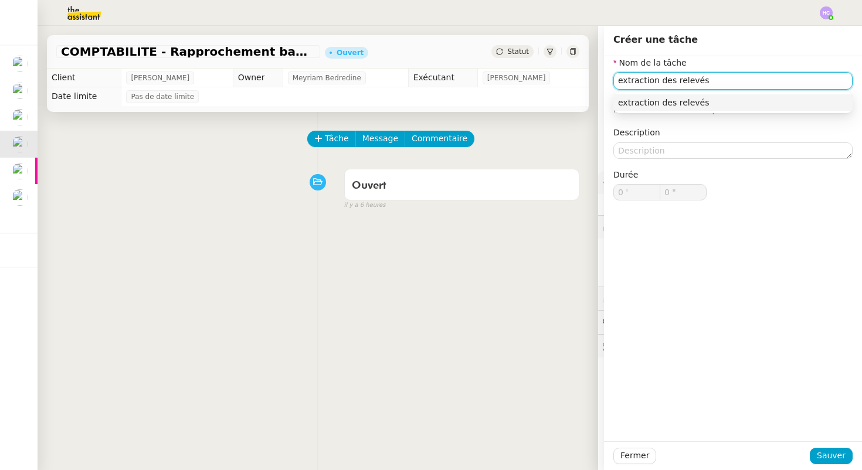
click at [620, 82] on input "extraction des relevés" at bounding box center [732, 80] width 239 height 17
click at [649, 104] on div "Extraction des relevés" at bounding box center [733, 102] width 230 height 11
type input "Extraction des relevés"
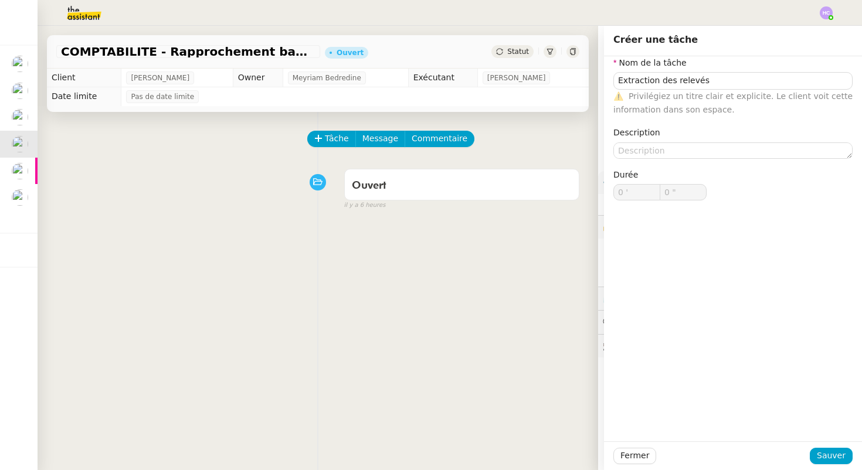
click at [839, 467] on div "Fermer Sauver" at bounding box center [733, 456] width 258 height 29
click at [837, 457] on span "Sauver" at bounding box center [831, 455] width 29 height 13
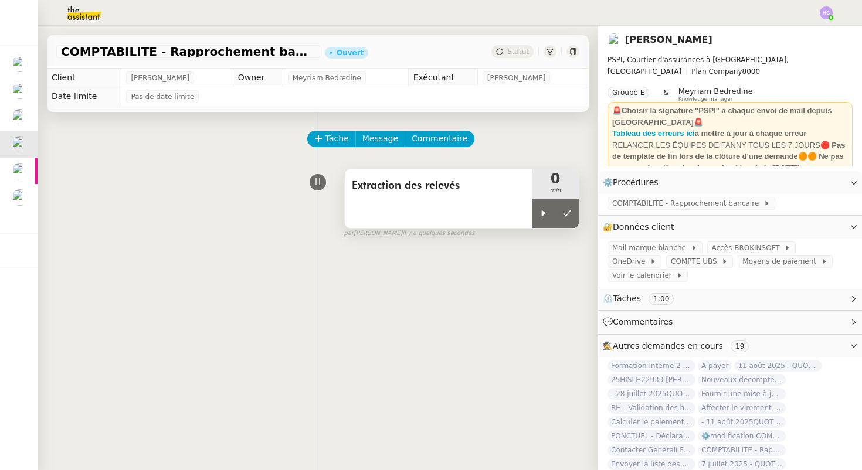
click at [530, 206] on div "Extraction des relevés" at bounding box center [438, 198] width 187 height 59
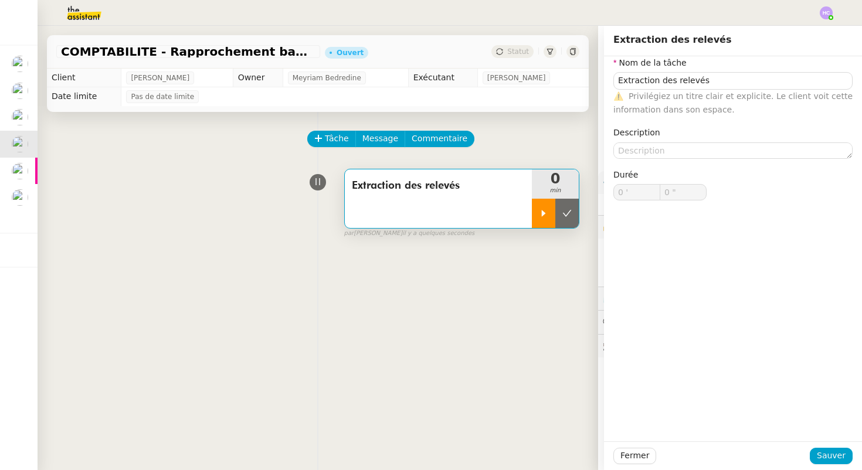
click at [535, 209] on div at bounding box center [543, 213] width 23 height 29
type input "Extraction des relevés"
type input "0 '"
type input "0 ""
type input "Extraction des relevés"
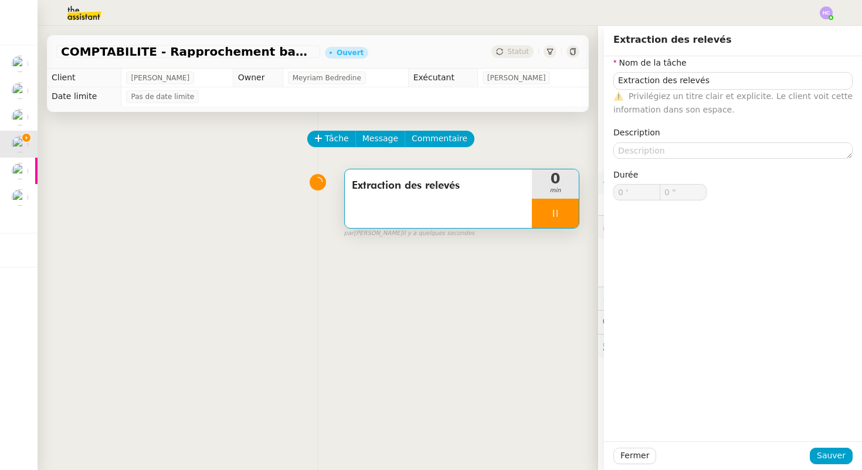
type input "0 '"
type input "1 ""
click at [549, 289] on div "Tâche Message Commentaire Veuillez patienter une erreur s'est produite 👌👌👌 mess…" at bounding box center [318, 347] width 561 height 470
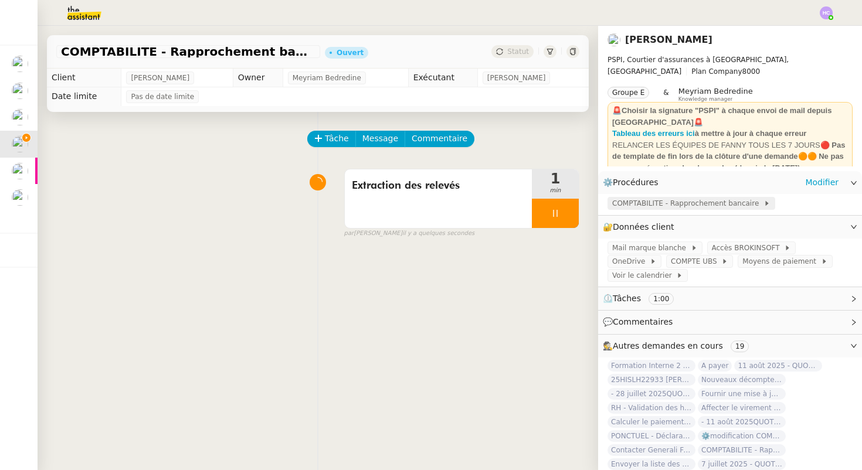
click at [664, 206] on span "COMPTABILITE - Rapprochement bancaire" at bounding box center [687, 204] width 151 height 12
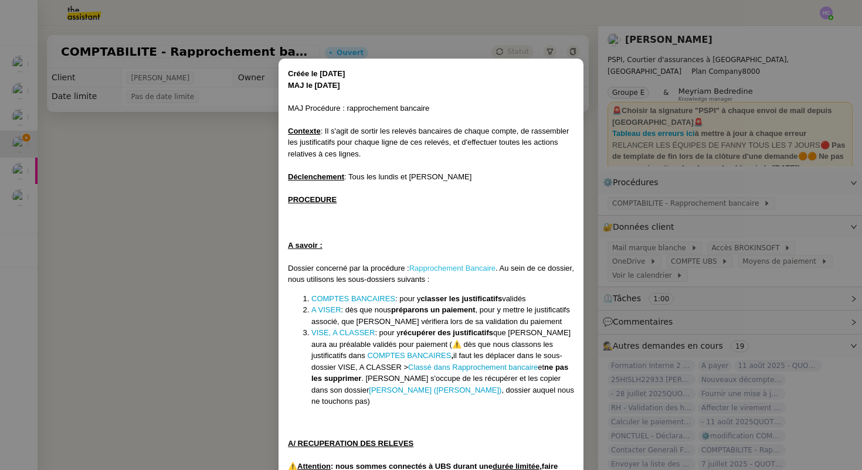
click at [435, 269] on link "Rapprochement Bancaire" at bounding box center [452, 268] width 86 height 9
click at [209, 228] on nz-modal-container "Créée le 14/11/24 MAJ le 17/07/25 MAJ Procédure : rapprochement bancaire Contex…" at bounding box center [431, 235] width 862 height 470
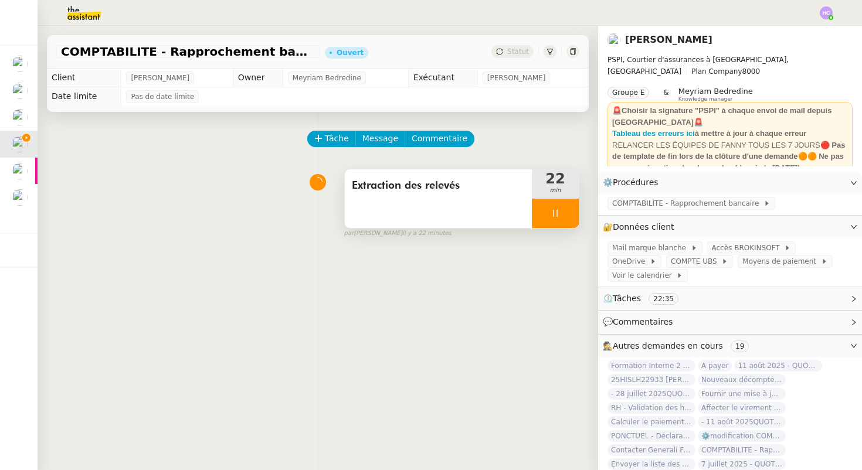
click at [423, 189] on span "Extraction des relevés" at bounding box center [438, 186] width 173 height 18
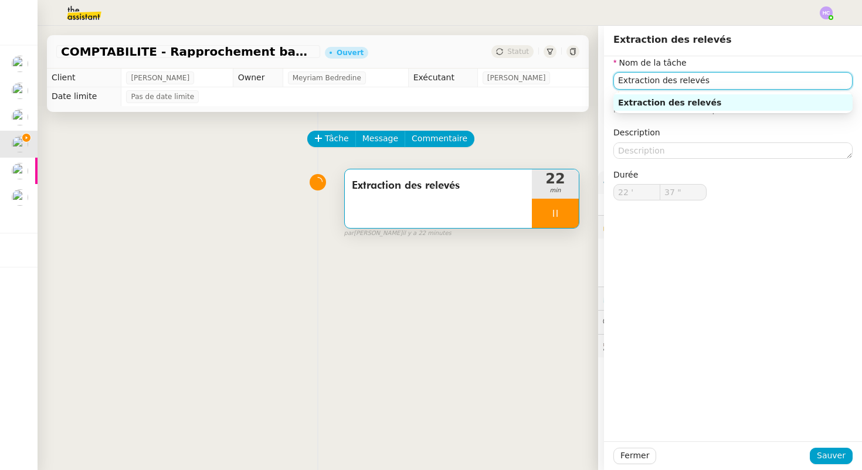
type input "38 ""
drag, startPoint x: 714, startPoint y: 80, endPoint x: 569, endPoint y: 79, distance: 145.5
click at [569, 79] on app-ticket "COMPTABILITE - Rapprochement bancaire - 11 août 2025 Ouvert Statut Client Fanny…" at bounding box center [450, 248] width 825 height 445
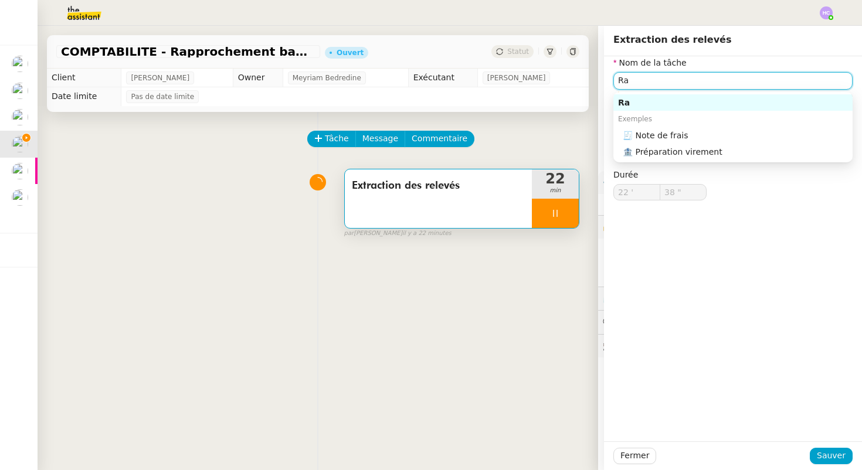
type input "Rap"
type input "39 ""
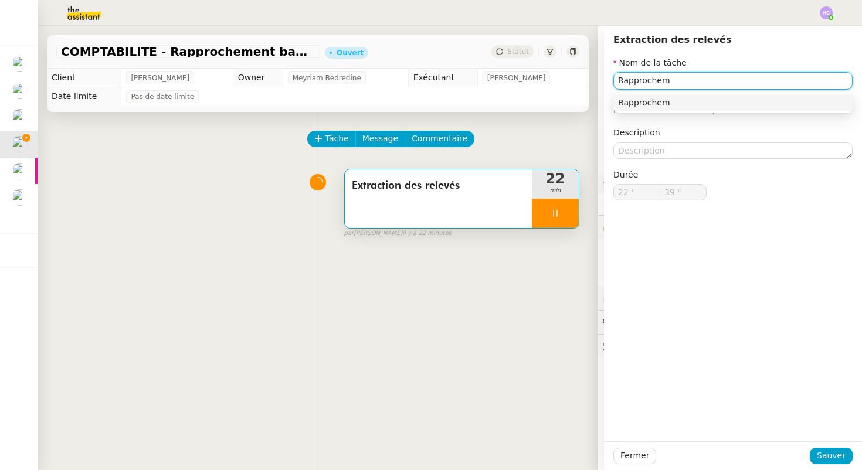
type input "Rapprocheme"
type input "40 ""
type input "Rapprochement"
click at [642, 105] on div "Rapprochement" at bounding box center [733, 102] width 230 height 11
type input "43 ""
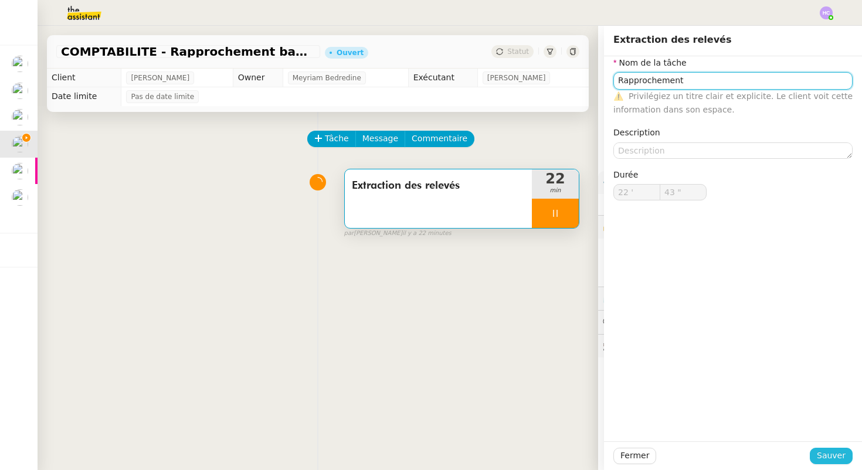
type input "Rapprochement"
click at [825, 460] on span "Sauver" at bounding box center [831, 455] width 29 height 13
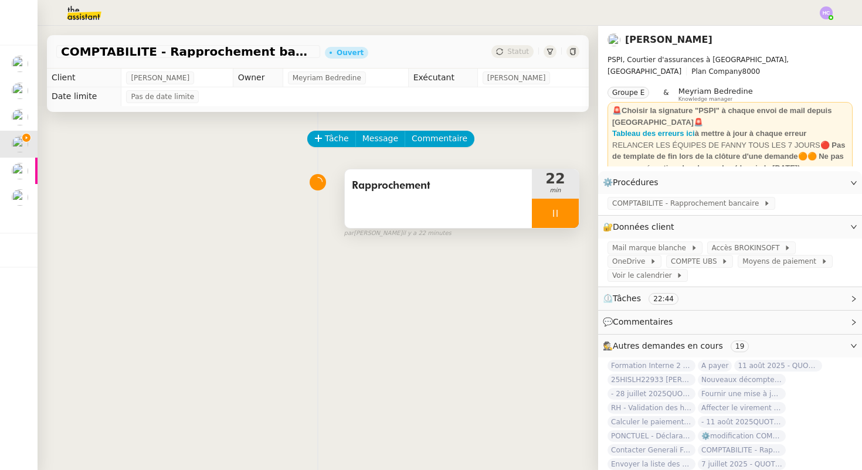
click at [561, 204] on div at bounding box center [555, 213] width 47 height 29
click at [565, 217] on icon at bounding box center [566, 213] width 9 height 9
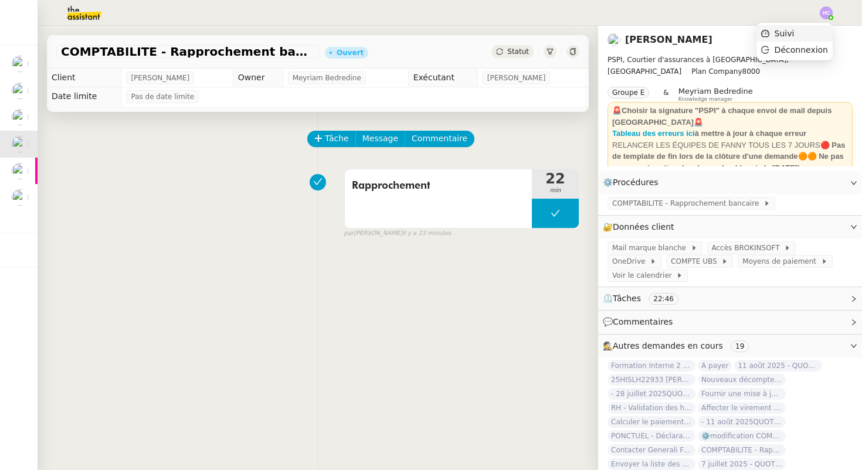
click at [795, 33] on span "Suivi" at bounding box center [785, 33] width 20 height 9
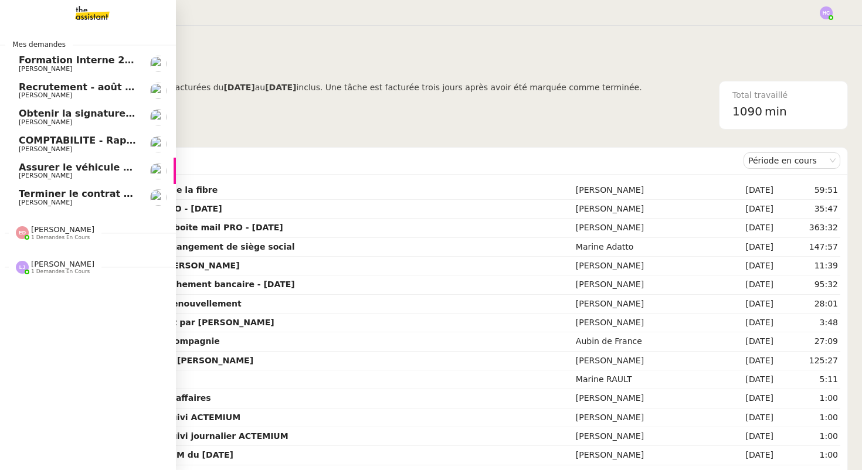
click at [47, 139] on span "COMPTABILITE - Rapprochement bancaire - 11 août 2025" at bounding box center [169, 140] width 300 height 11
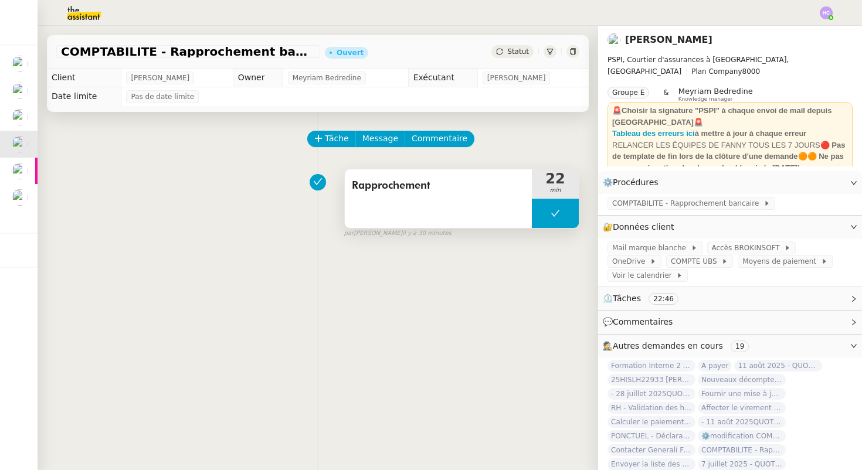
click at [561, 216] on button at bounding box center [555, 213] width 47 height 29
click at [545, 213] on icon at bounding box center [543, 213] width 9 height 9
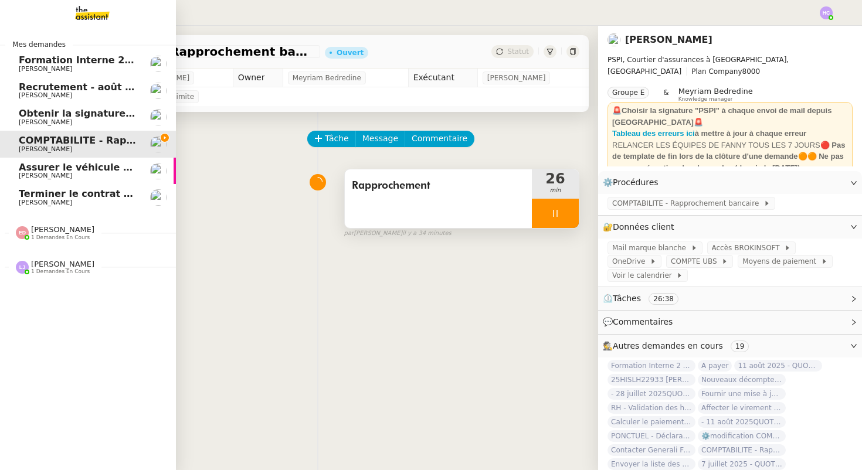
click at [47, 239] on span "1 demandes en cours" at bounding box center [60, 238] width 59 height 6
click at [50, 293] on span "[PERSON_NAME]" at bounding box center [62, 290] width 63 height 9
click at [86, 143] on span "COMPTABILITE - Rapprochement bancaire - 11 août 2025" at bounding box center [169, 140] width 300 height 11
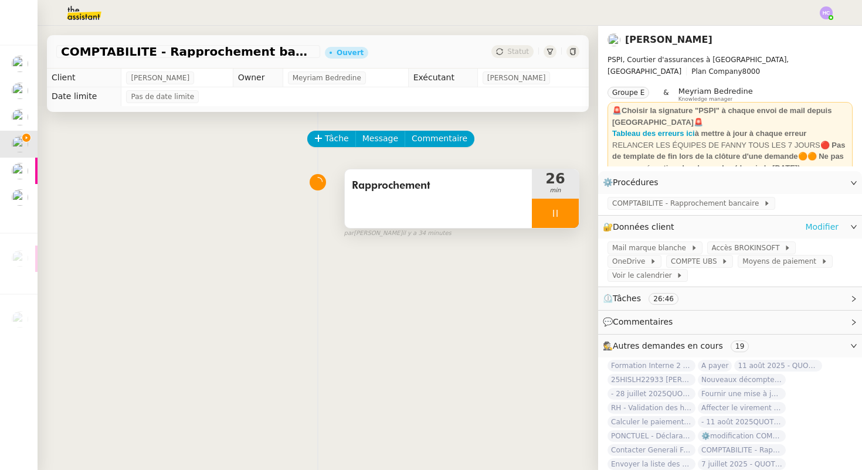
click at [829, 222] on link "Modifier" at bounding box center [821, 227] width 33 height 13
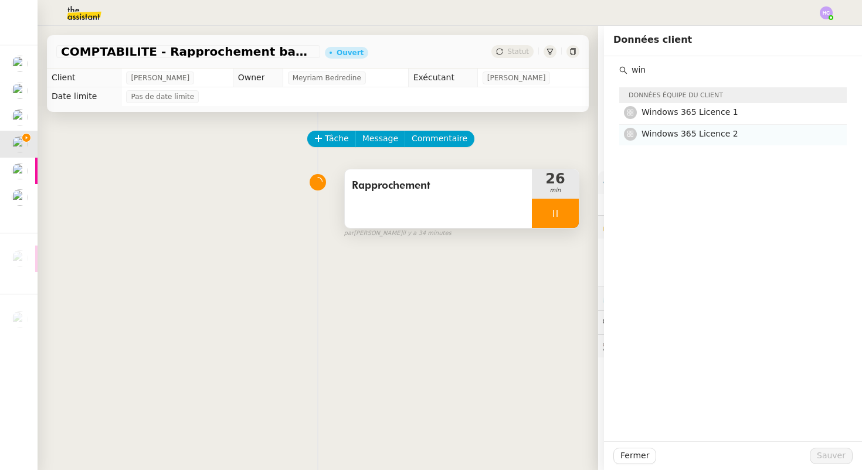
type input "win"
click at [680, 135] on span "Windows 365 Licence 2" at bounding box center [690, 133] width 97 height 9
click at [830, 452] on span "Sauver" at bounding box center [831, 455] width 29 height 13
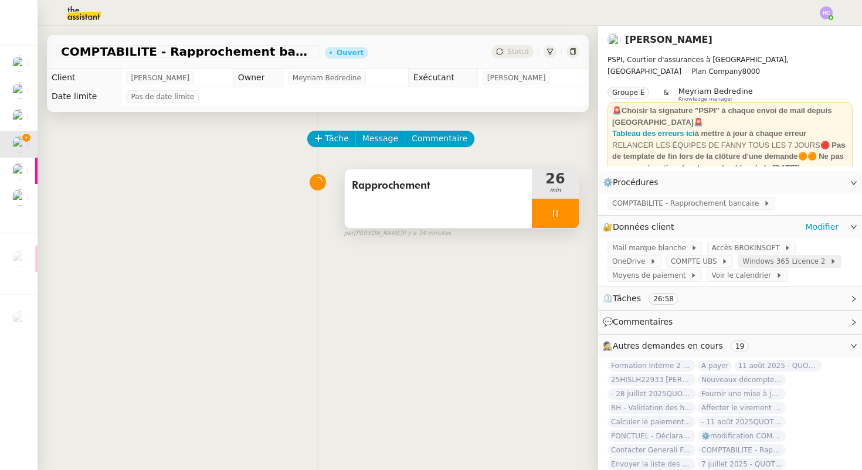
click at [742, 257] on span "Windows 365 Licence 2" at bounding box center [785, 262] width 87 height 12
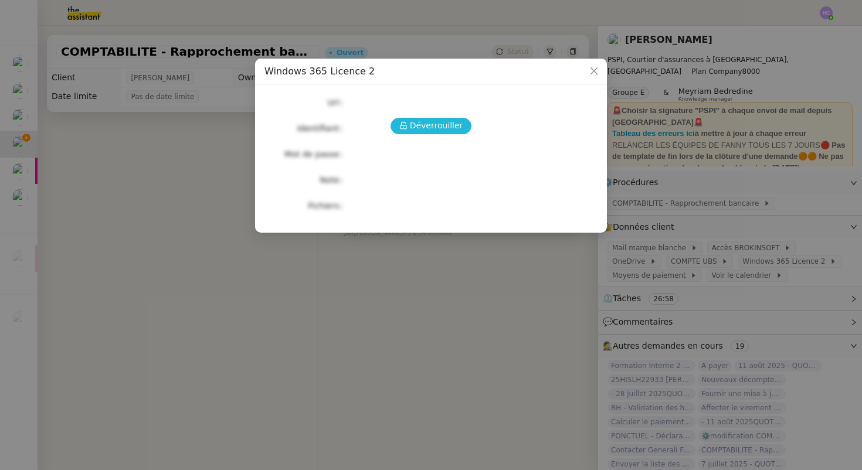
click at [449, 121] on span "Déverrouiller" at bounding box center [436, 125] width 53 height 13
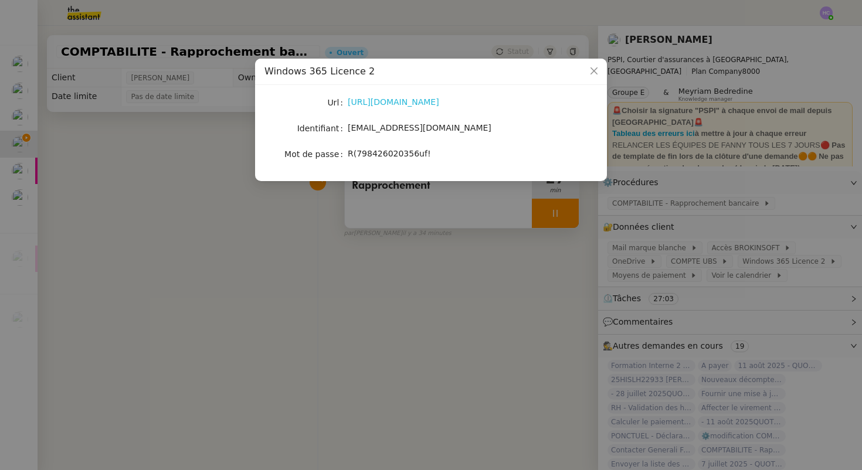
click at [433, 99] on link "https://windows365.microsoft.com/" at bounding box center [393, 101] width 91 height 9
click at [596, 67] on icon "Close" at bounding box center [593, 70] width 9 height 9
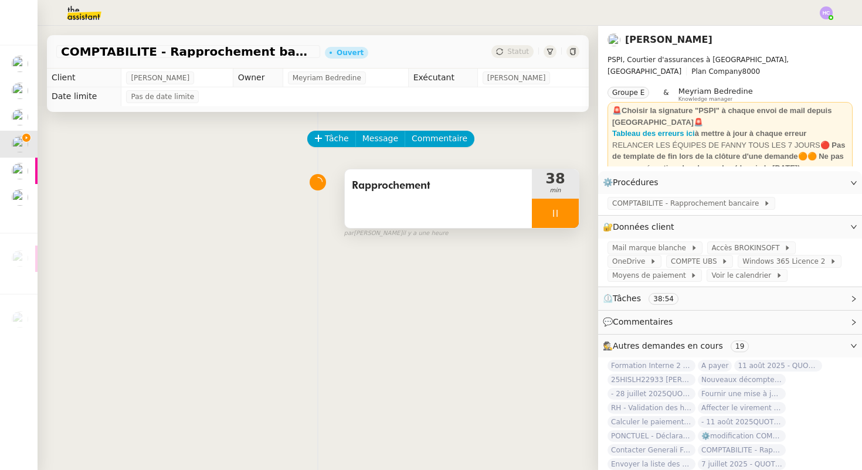
click at [561, 210] on div at bounding box center [555, 213] width 47 height 29
click at [561, 210] on button at bounding box center [566, 213] width 23 height 29
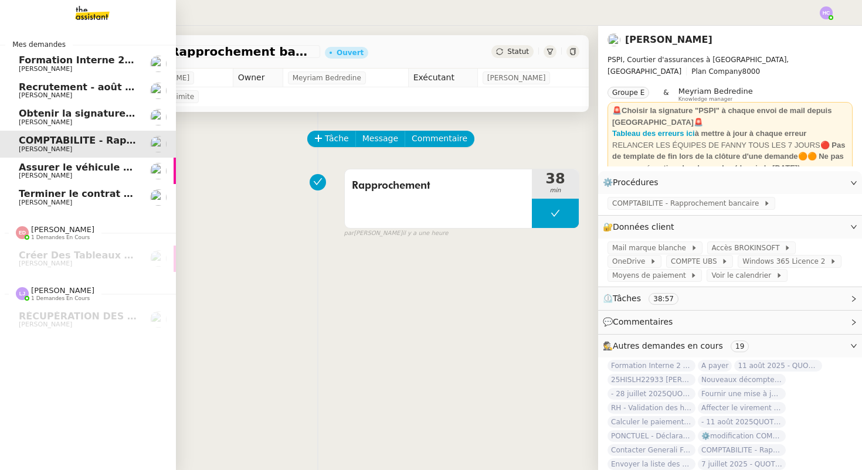
click at [57, 171] on span "Assurer le véhicule avec [PERSON_NAME]" at bounding box center [128, 167] width 219 height 11
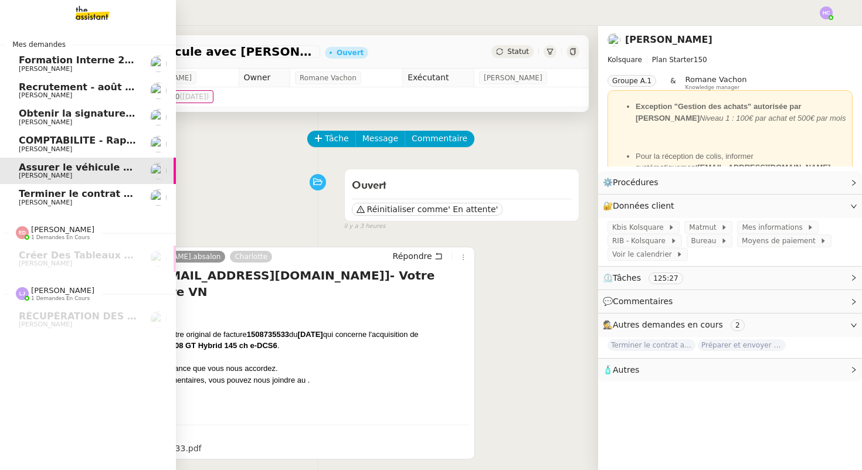
click at [83, 116] on span "Obtenir la signature de [PERSON_NAME]" at bounding box center [125, 113] width 213 height 11
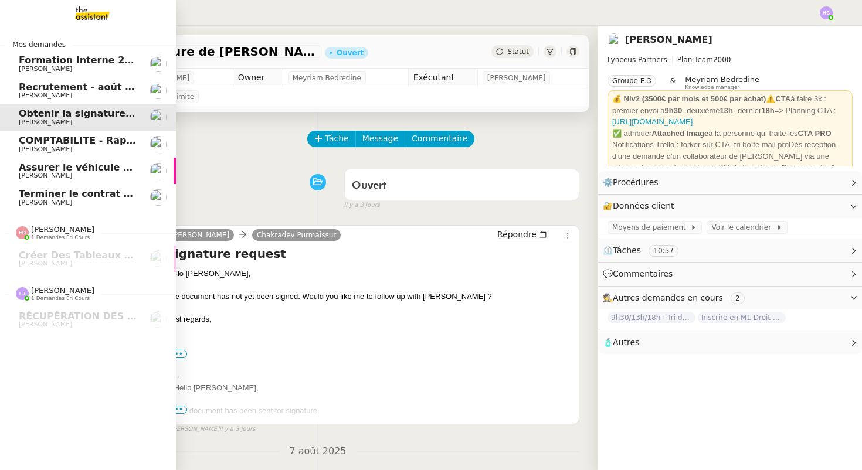
click at [57, 170] on span "Assurer le véhicule avec [PERSON_NAME]" at bounding box center [128, 167] width 219 height 11
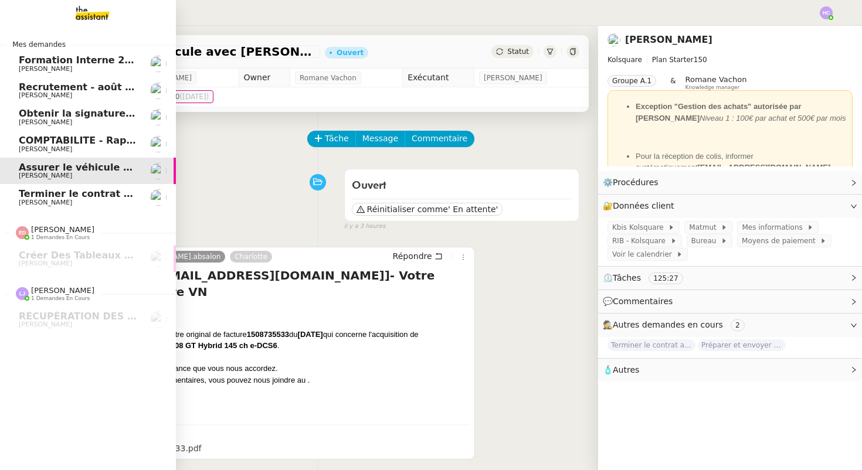
click at [66, 139] on span "COMPTABILITE - Rapprochement bancaire - 11 août 2025" at bounding box center [169, 140] width 300 height 11
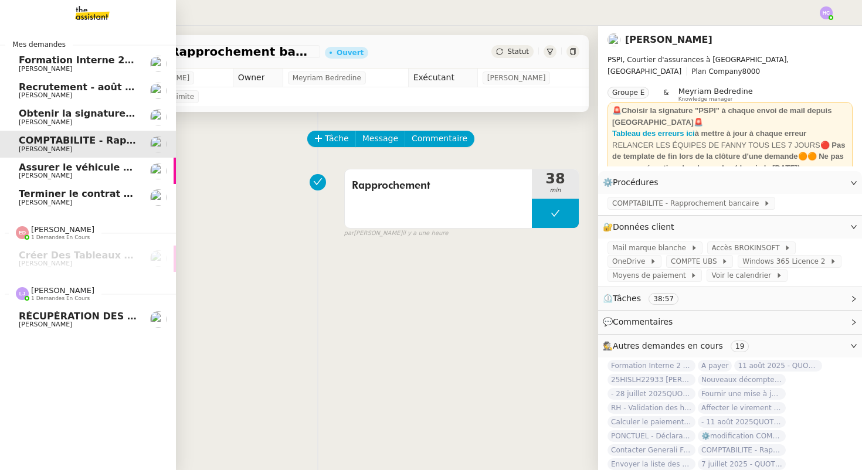
click at [52, 318] on span "RÉCUPÉRATION DES FACTURES - août 2025" at bounding box center [132, 316] width 227 height 11
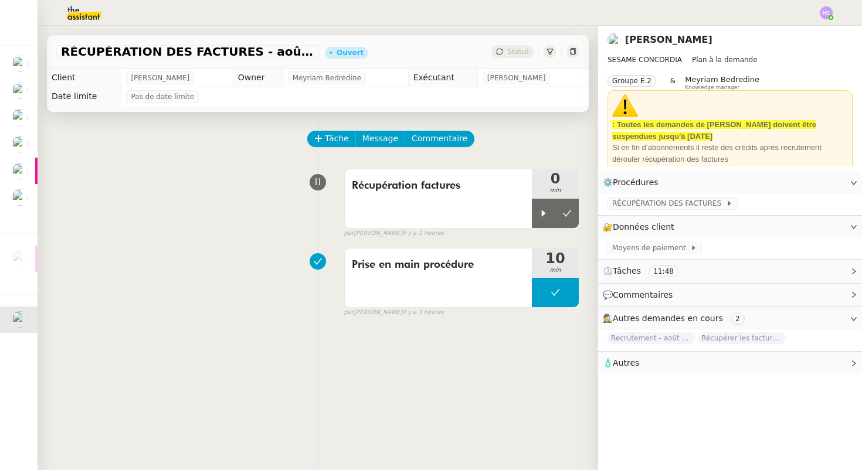
scroll to position [149, 0]
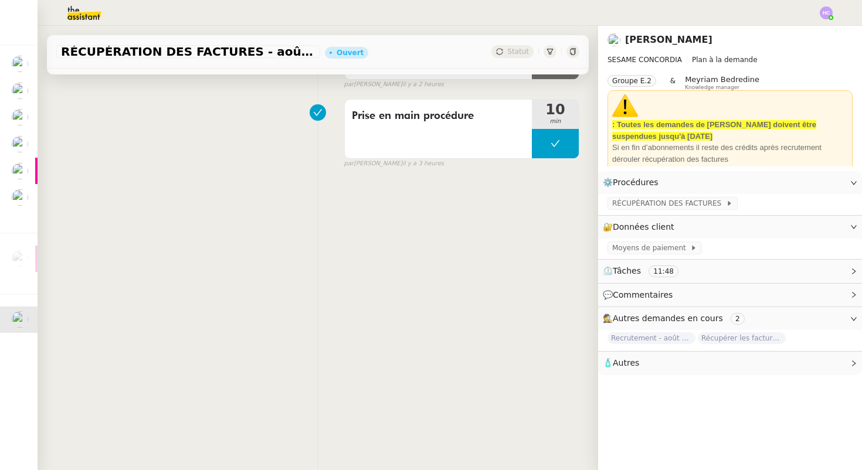
click at [853, 318] on icon at bounding box center [853, 319] width 7 height 7
drag, startPoint x: 853, startPoint y: 318, endPoint x: 664, endPoint y: 57, distance: 322.1
click at [852, 316] on icon at bounding box center [853, 319] width 7 height 7
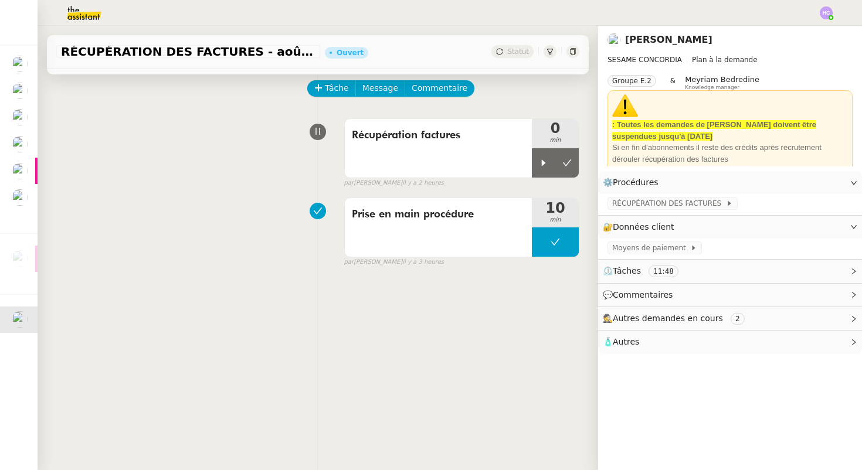
scroll to position [0, 0]
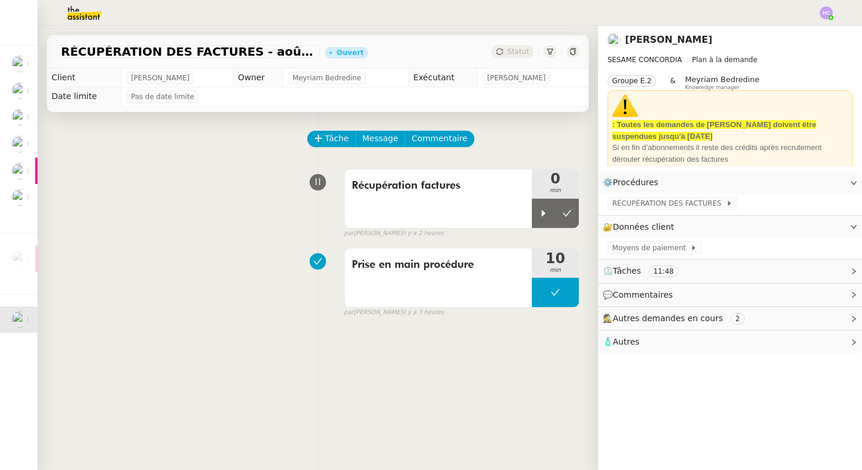
click at [635, 320] on span "Autres demandes en cours" at bounding box center [668, 318] width 110 height 9
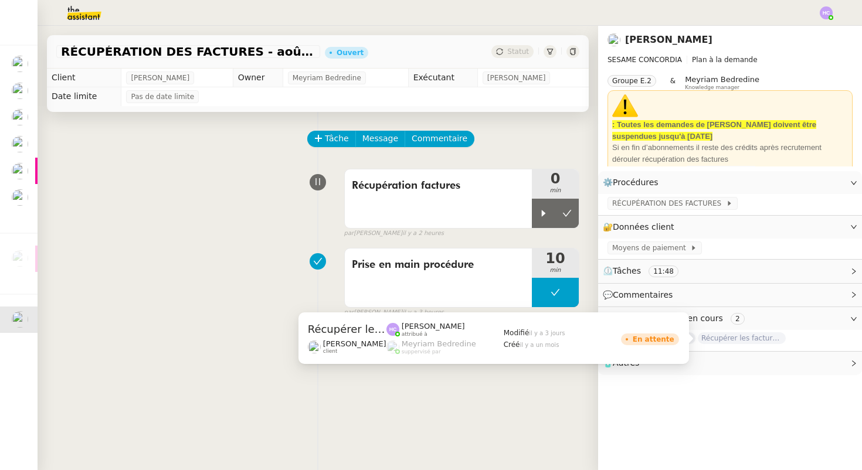
click at [726, 340] on span "Récupérer les factures EDF et Orange" at bounding box center [742, 339] width 88 height 12
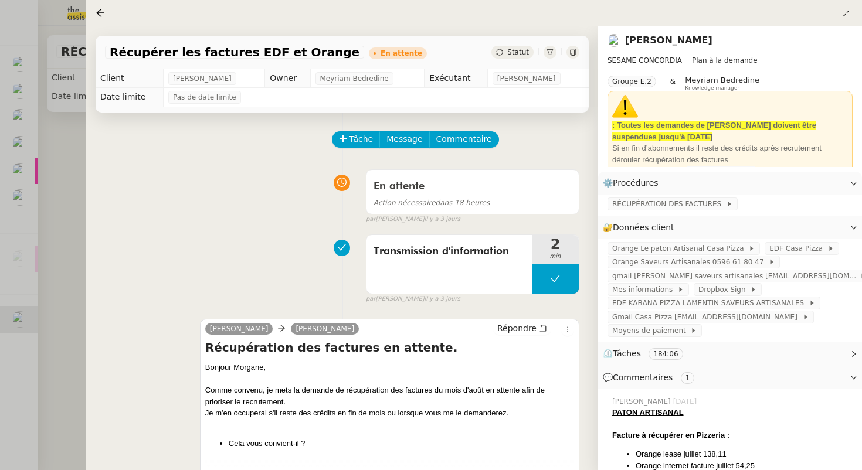
click at [67, 215] on div at bounding box center [431, 235] width 862 height 470
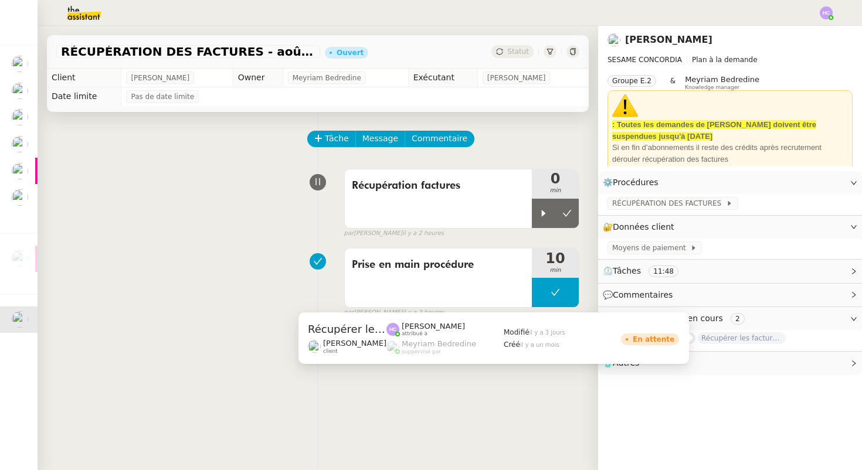
click at [723, 337] on span "Récupérer les factures EDF et Orange" at bounding box center [742, 339] width 88 height 12
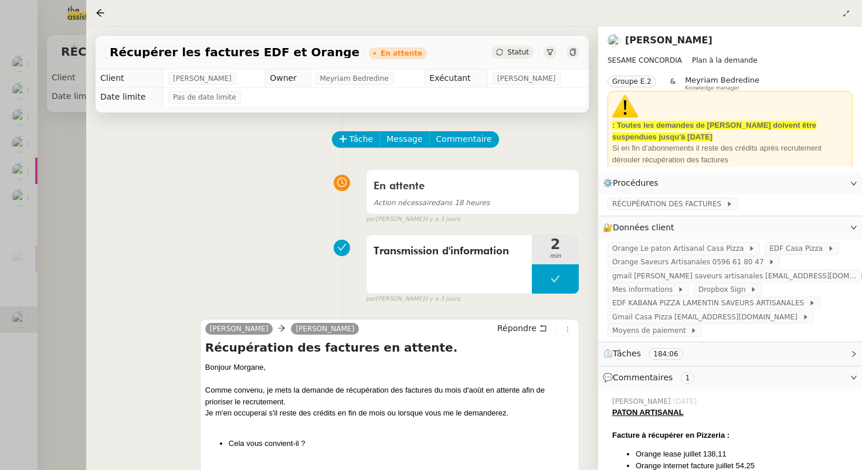
drag, startPoint x: 311, startPoint y: 56, endPoint x: 95, endPoint y: 53, distance: 215.8
click at [97, 54] on div "Récupérer les factures EDF et Orange En attente Statut" at bounding box center [342, 52] width 493 height 33
copy span "Récupérer les factures EDF et Orange"
click at [61, 172] on div at bounding box center [431, 235] width 862 height 470
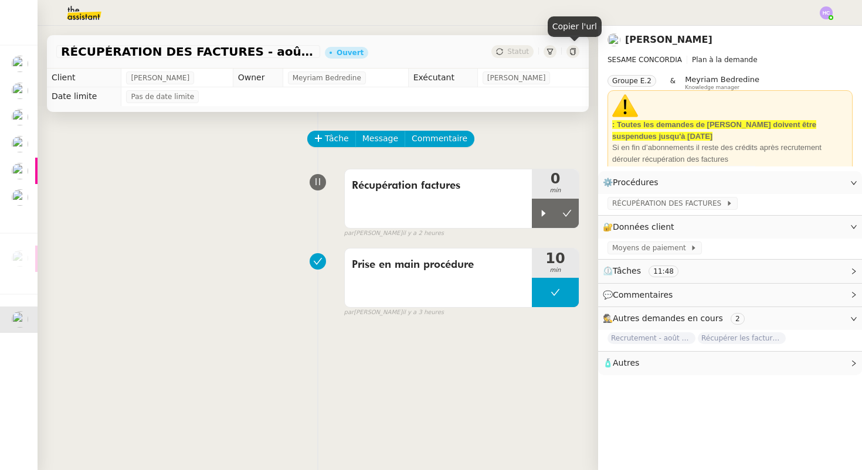
click at [574, 49] on icon at bounding box center [572, 51] width 7 height 7
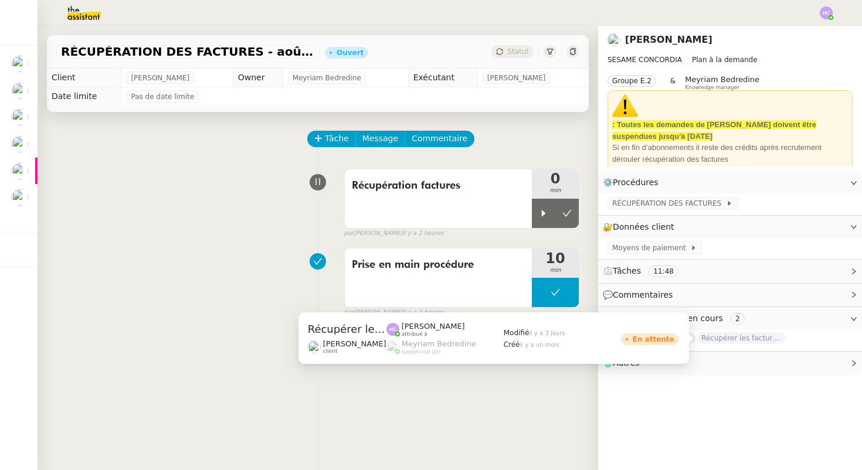
click at [751, 338] on span "Récupérer les factures EDF et Orange" at bounding box center [742, 339] width 88 height 12
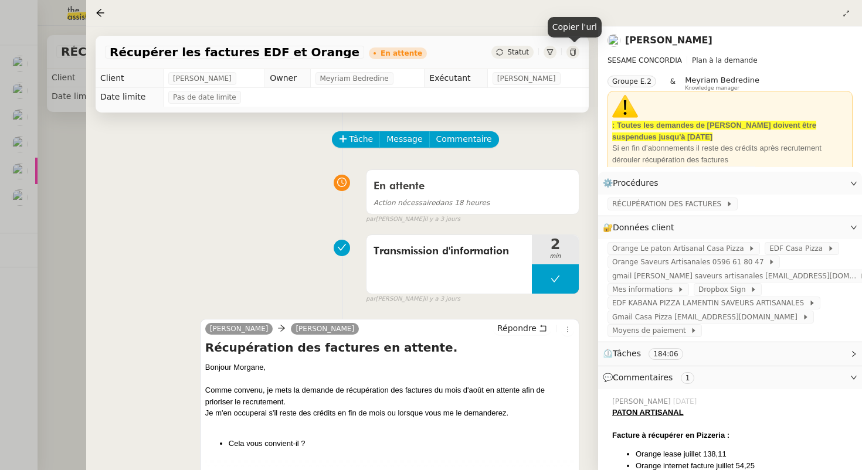
click at [574, 52] on icon at bounding box center [572, 52] width 5 height 7
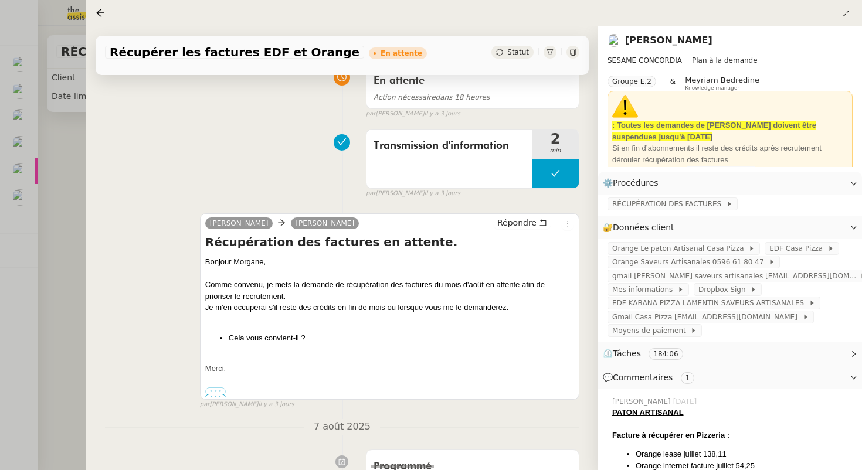
click at [68, 152] on div at bounding box center [431, 235] width 862 height 470
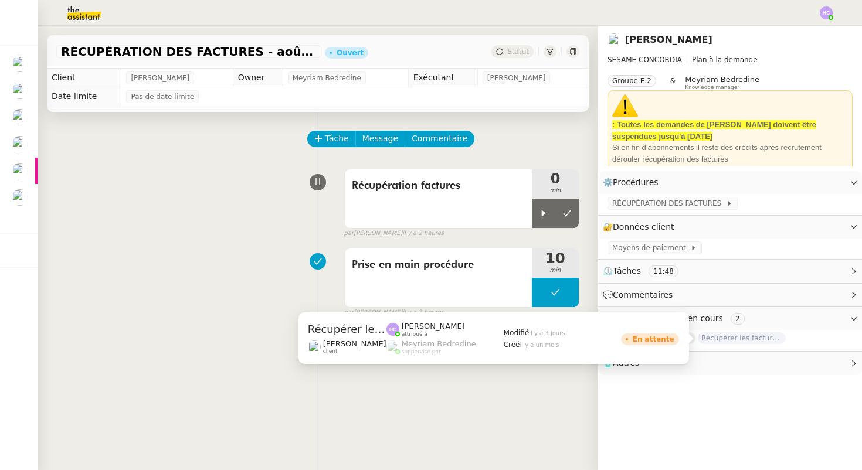
click at [724, 338] on span "Récupérer les factures EDF et Orange" at bounding box center [742, 339] width 88 height 12
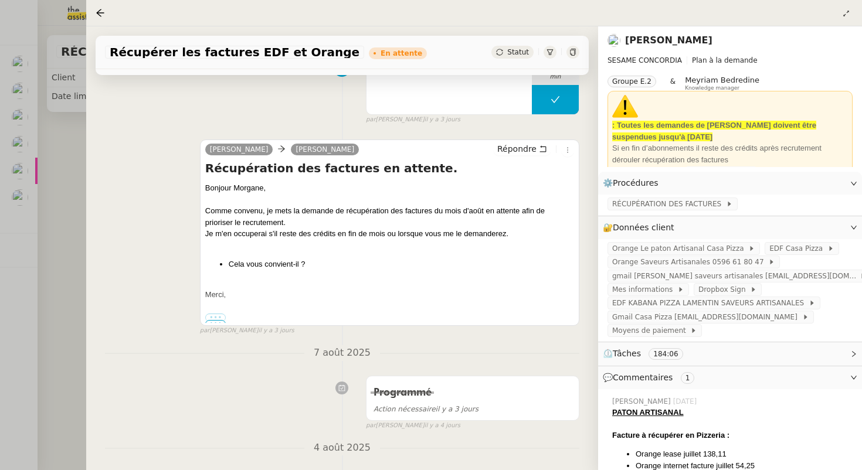
scroll to position [227, 0]
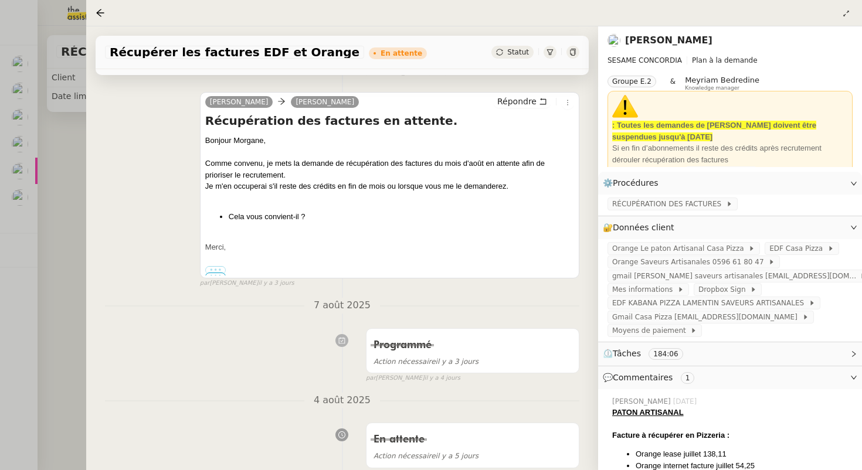
click at [57, 267] on div at bounding box center [431, 235] width 862 height 470
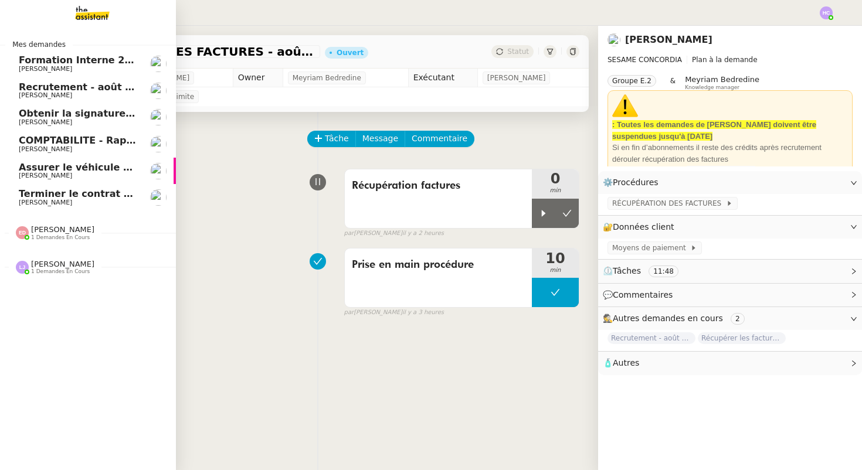
click at [63, 193] on span "Terminer le contrat avec [PERSON_NAME]" at bounding box center [129, 193] width 220 height 11
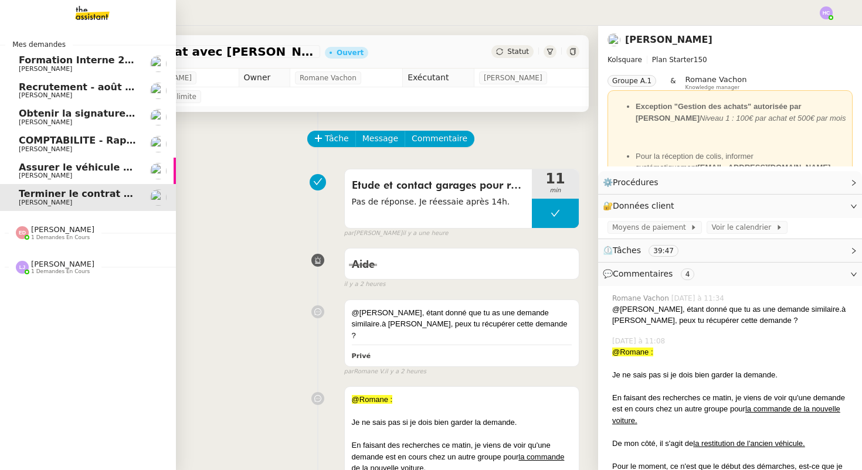
click at [66, 165] on span "Assurer le véhicule avec [PERSON_NAME]" at bounding box center [128, 167] width 219 height 11
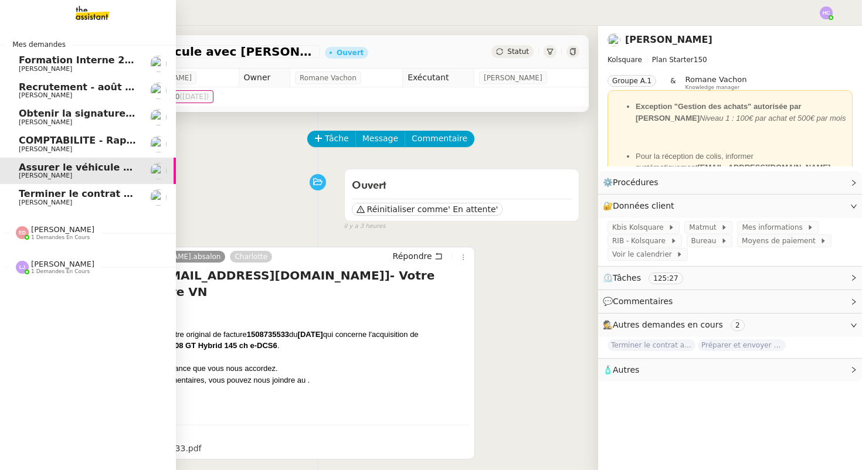
click at [73, 166] on span "Assurer le véhicule avec [PERSON_NAME]" at bounding box center [128, 167] width 219 height 11
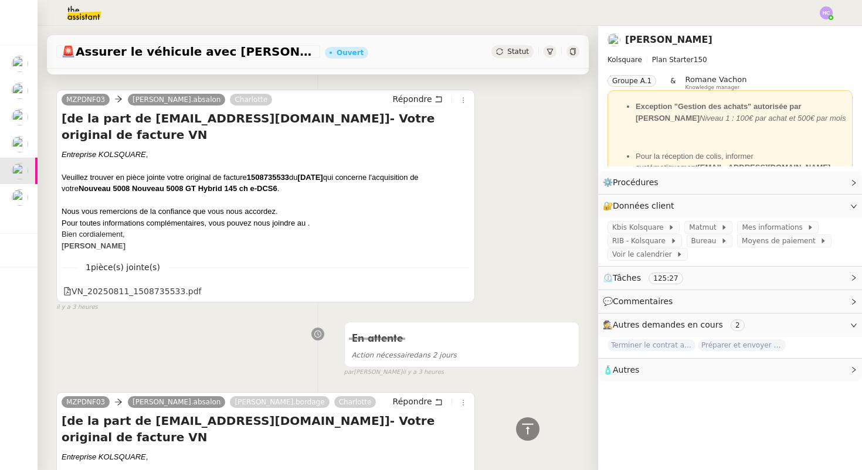
scroll to position [155, 0]
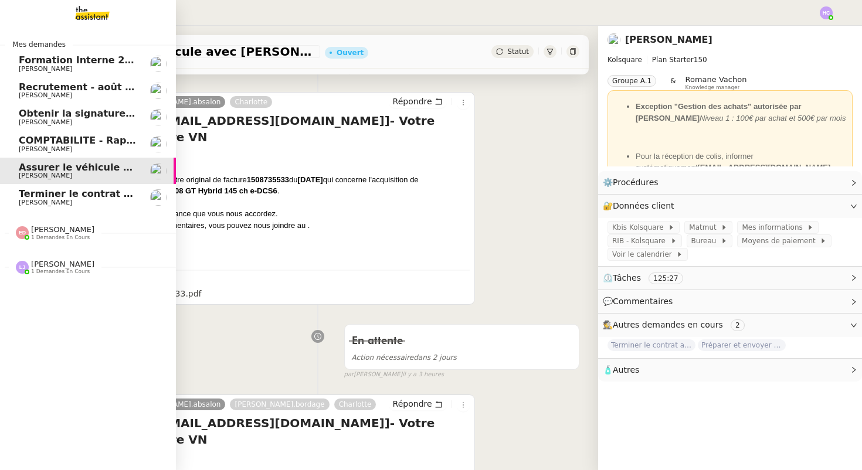
click at [46, 139] on span "COMPTABILITE - Rapprochement bancaire - 11 août 2025" at bounding box center [169, 140] width 300 height 11
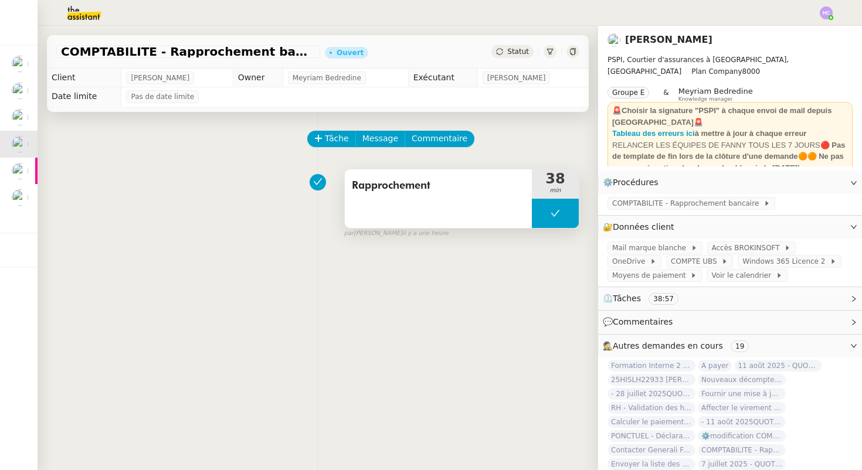
click at [557, 208] on button at bounding box center [555, 213] width 47 height 29
click at [537, 210] on div at bounding box center [543, 213] width 23 height 29
click at [558, 220] on div at bounding box center [555, 213] width 47 height 29
click at [567, 208] on button at bounding box center [566, 213] width 23 height 29
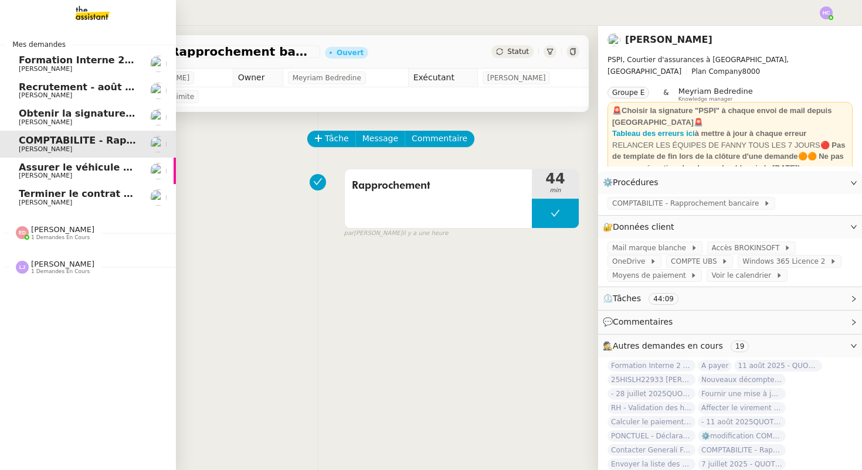
click at [63, 117] on span "Obtenir la signature de [PERSON_NAME]" at bounding box center [125, 113] width 213 height 11
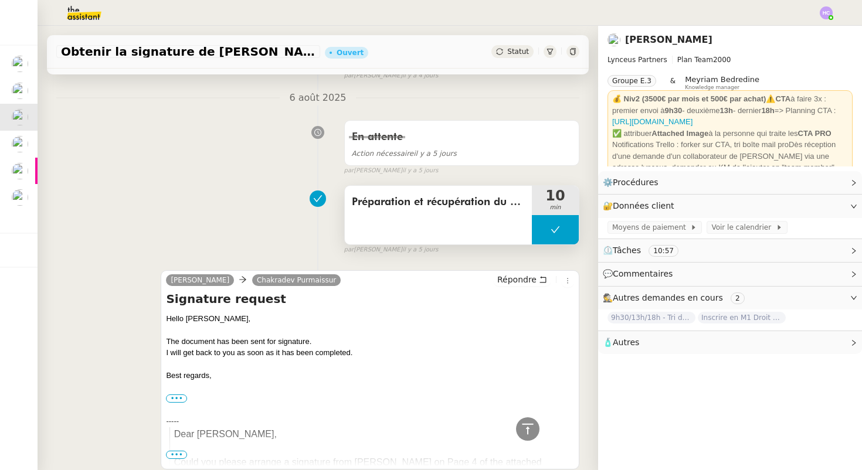
scroll to position [435, 0]
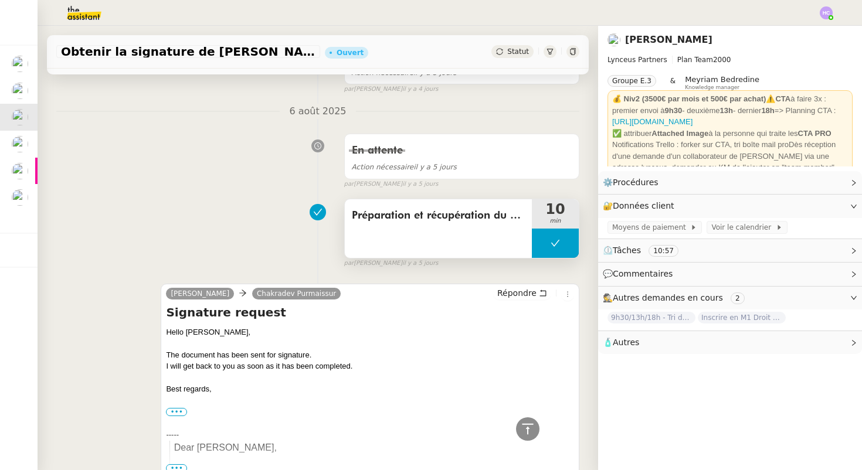
click at [557, 246] on icon at bounding box center [555, 243] width 9 height 9
click at [537, 246] on div at bounding box center [543, 243] width 23 height 29
click at [562, 246] on div at bounding box center [555, 243] width 47 height 29
click at [569, 249] on button at bounding box center [566, 243] width 23 height 29
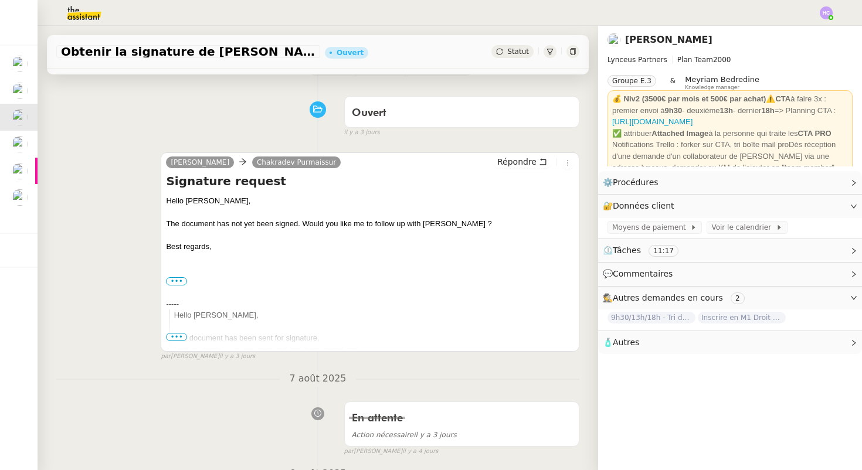
scroll to position [0, 0]
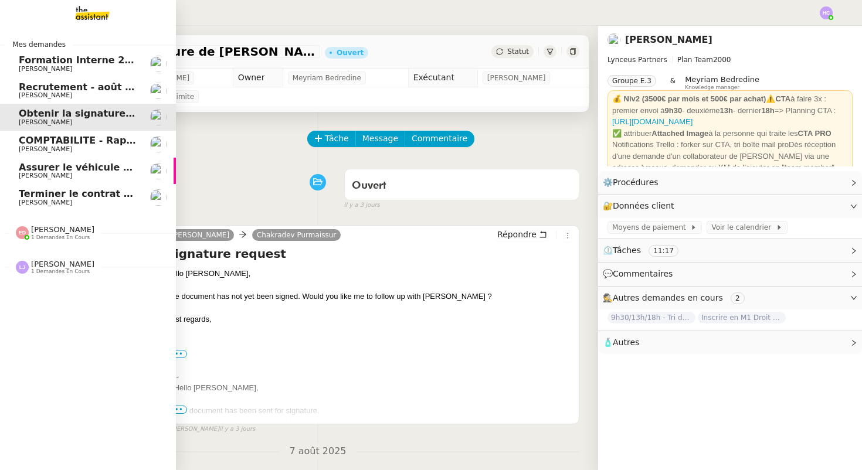
click at [65, 141] on span "COMPTABILITE - Rapprochement bancaire - 11 août 2025" at bounding box center [169, 140] width 300 height 11
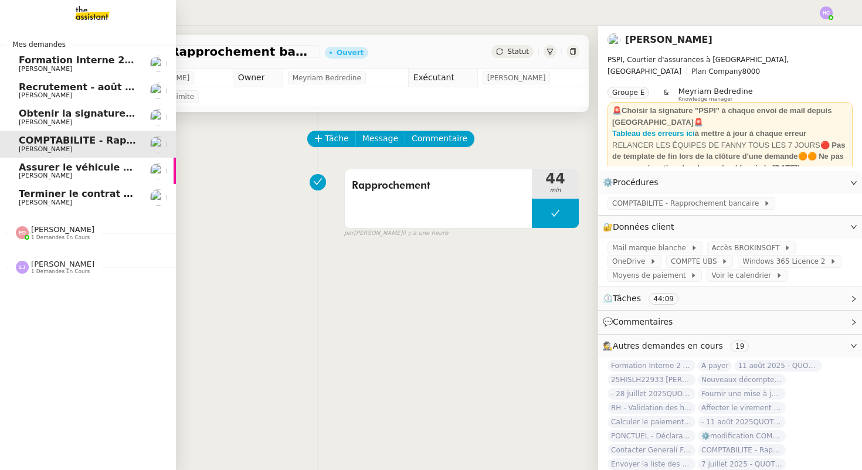
click at [105, 84] on span "Recrutement - août 2025" at bounding box center [85, 87] width 133 height 11
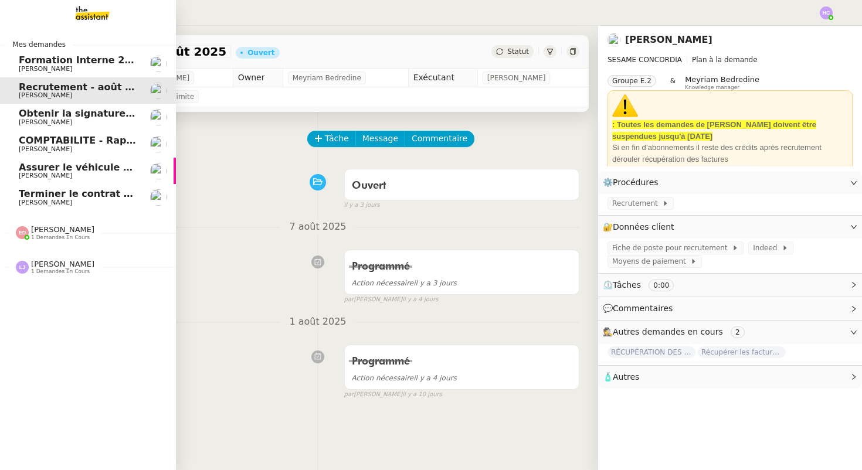
click at [89, 164] on span "Assurer le véhicule avec [PERSON_NAME]" at bounding box center [128, 167] width 219 height 11
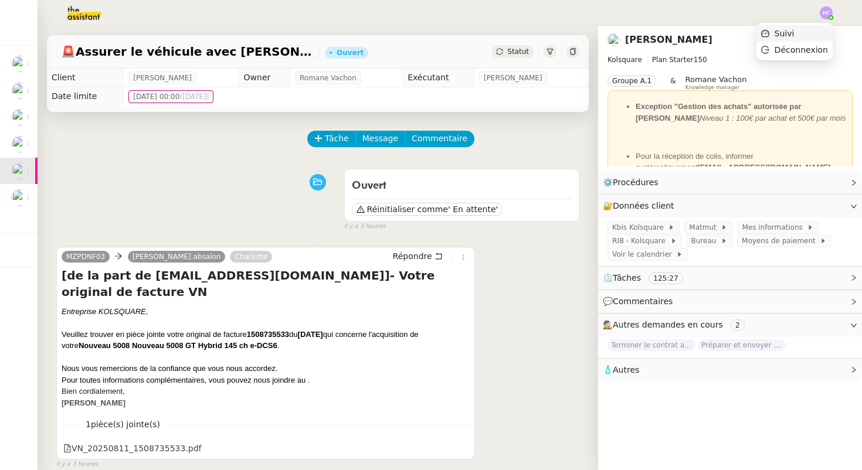
click at [801, 31] on li "Suivi" at bounding box center [795, 33] width 76 height 16
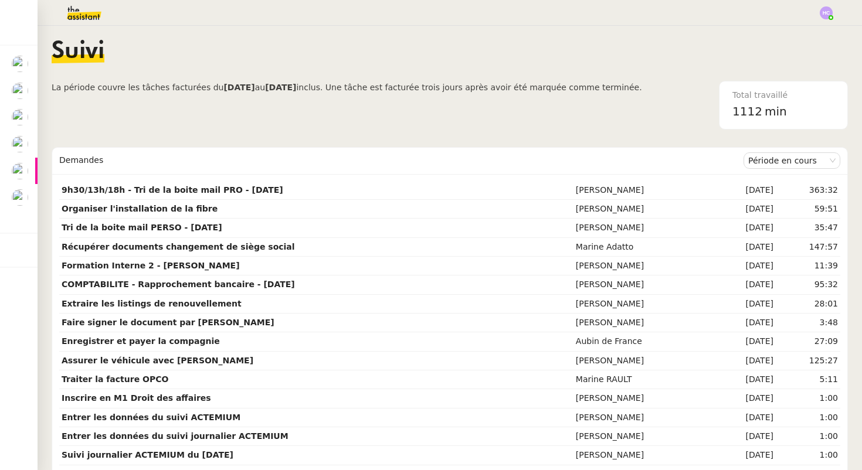
click at [86, 15] on img at bounding box center [74, 13] width 91 height 26
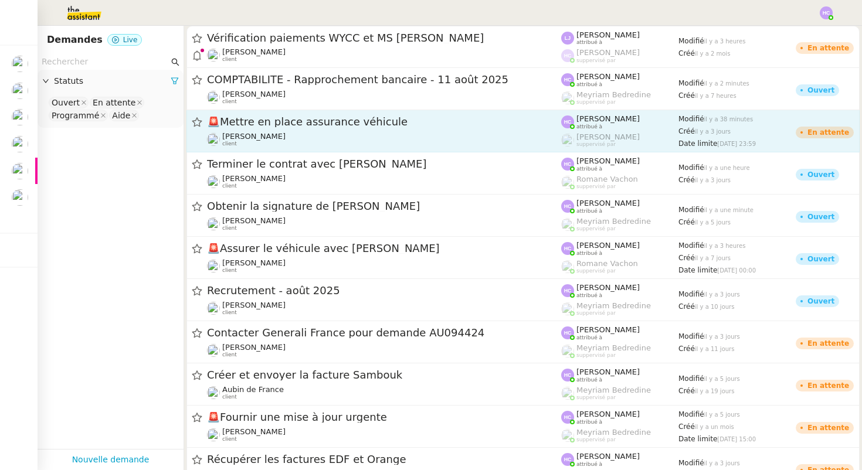
scroll to position [1, 0]
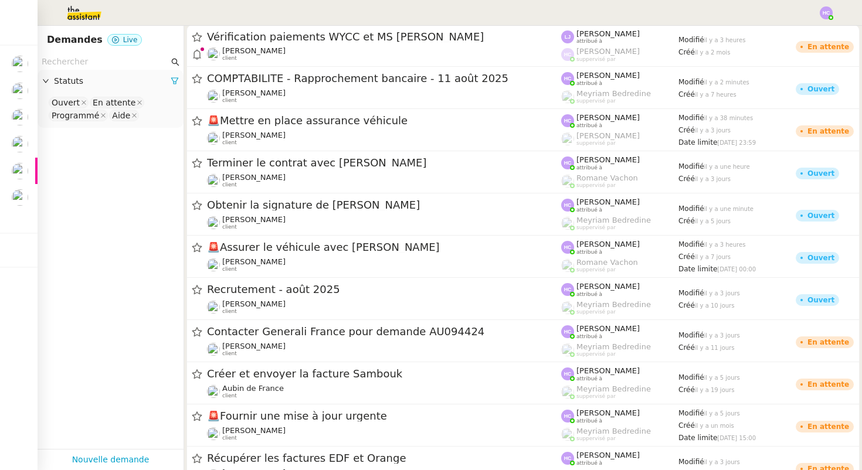
click at [80, 10] on img at bounding box center [74, 13] width 91 height 26
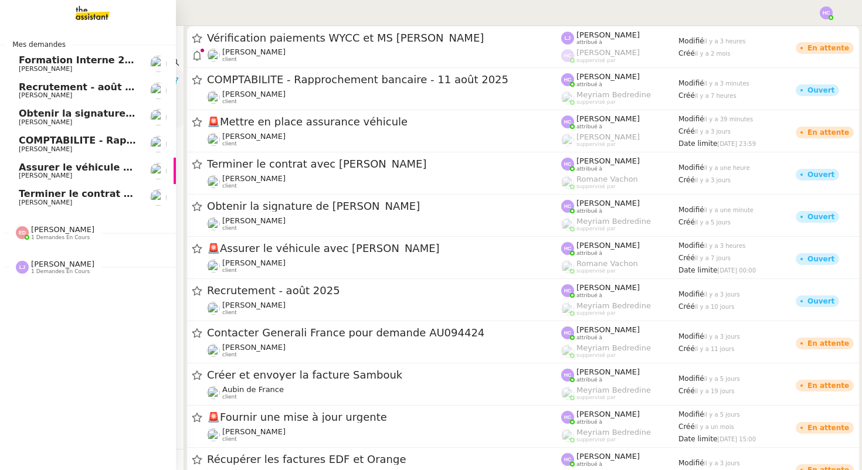
click at [39, 266] on span "[PERSON_NAME]" at bounding box center [62, 264] width 63 height 9
click at [47, 236] on span "1 demandes en cours" at bounding box center [60, 238] width 59 height 6
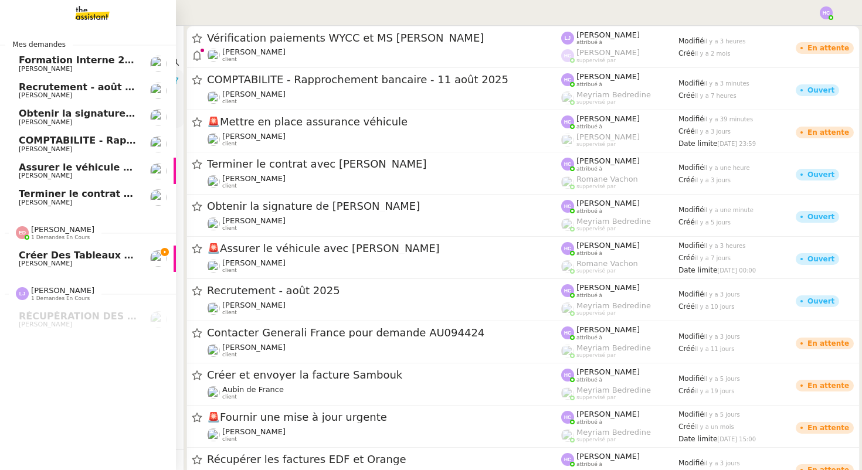
click at [53, 256] on span "Créer des tableaux pour mai, juin, juillet" at bounding box center [127, 255] width 216 height 11
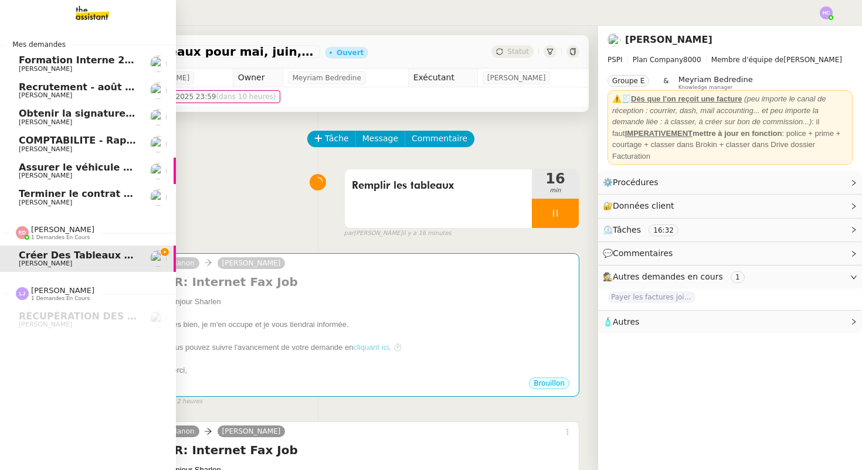
click at [83, 193] on span "Terminer le contrat avec [PERSON_NAME]" at bounding box center [129, 193] width 220 height 11
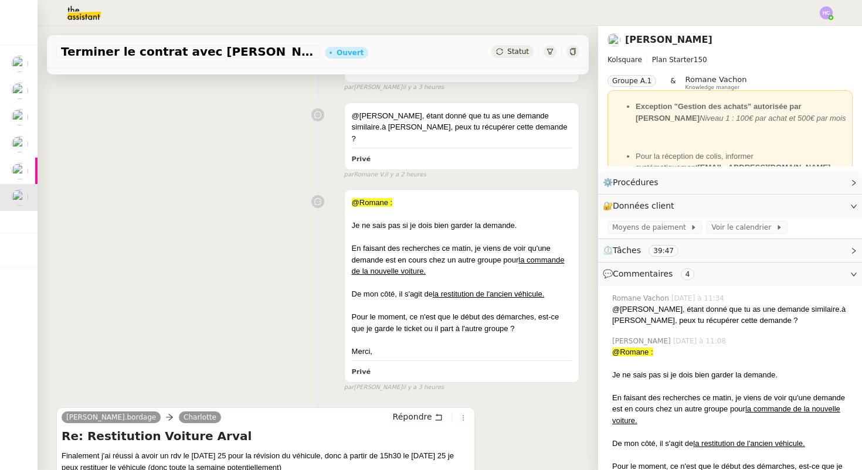
scroll to position [226, 0]
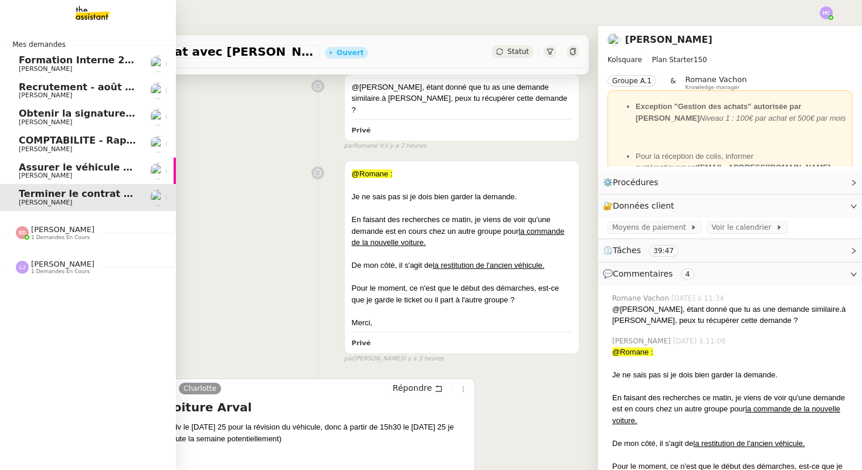
click at [71, 167] on span "Assurer le véhicule avec [PERSON_NAME]" at bounding box center [128, 167] width 219 height 11
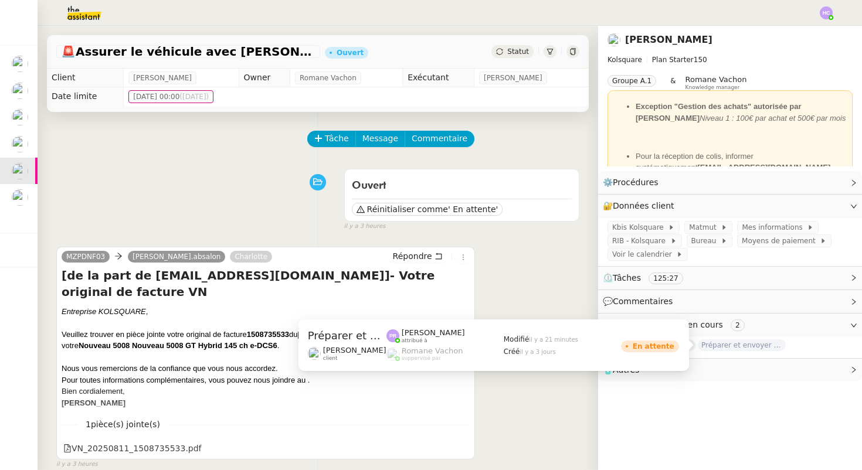
click at [751, 344] on span "Préparer et envoyer les courriers de résiliation" at bounding box center [742, 346] width 88 height 12
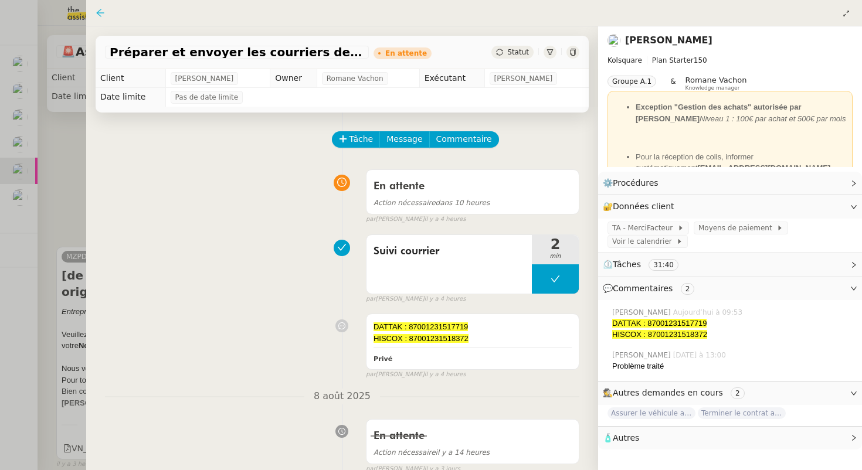
click at [104, 15] on icon at bounding box center [100, 12] width 9 height 9
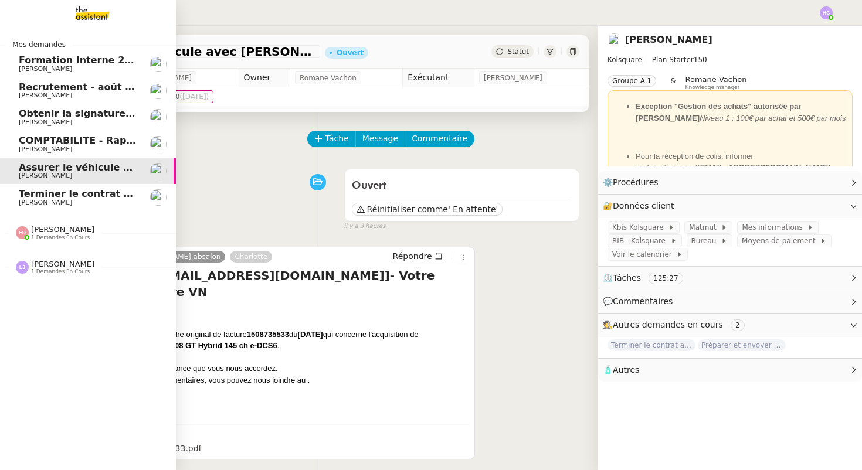
click at [50, 203] on span "[PERSON_NAME]" at bounding box center [45, 203] width 53 height 8
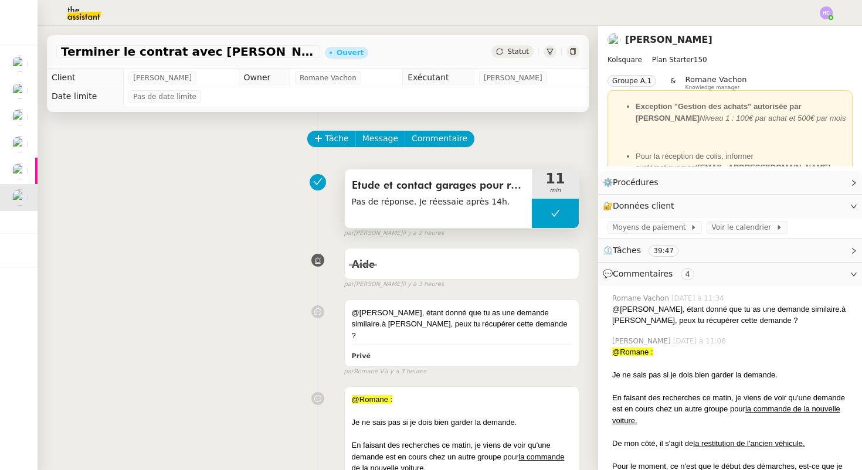
click at [555, 204] on button at bounding box center [555, 213] width 47 height 29
click at [541, 209] on icon at bounding box center [543, 213] width 9 height 9
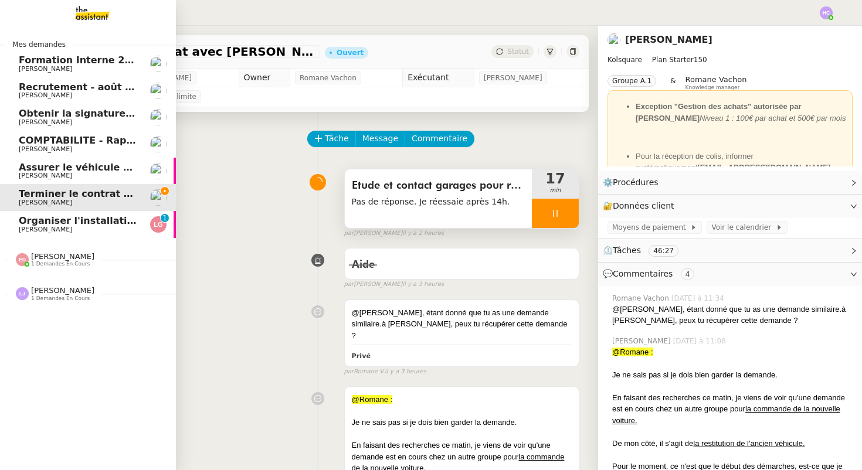
click at [52, 229] on span "[PERSON_NAME]" at bounding box center [45, 230] width 53 height 8
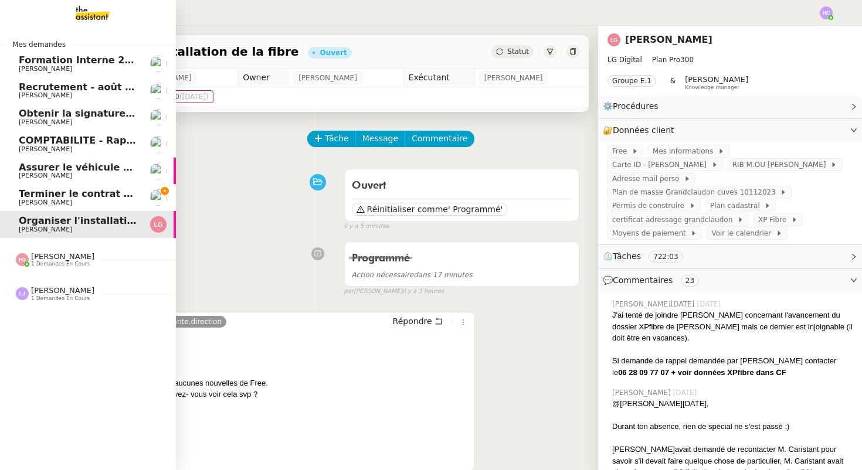
click at [46, 198] on span "Terminer le contrat avec [PERSON_NAME]" at bounding box center [129, 193] width 220 height 11
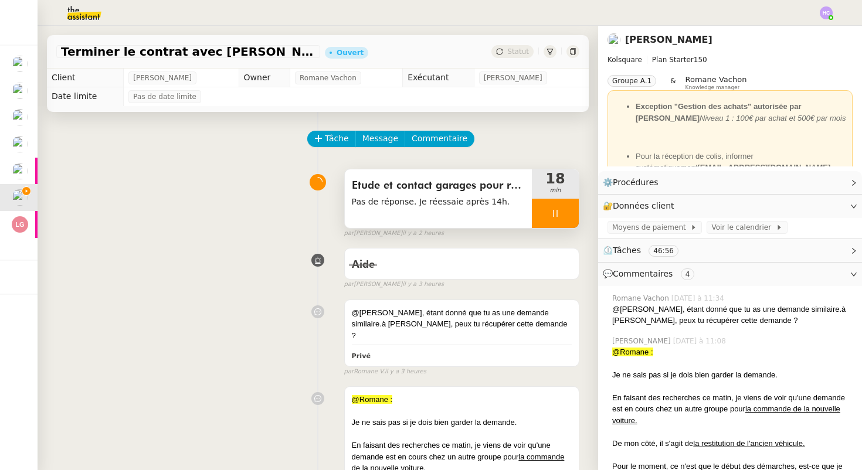
click at [563, 211] on div at bounding box center [555, 213] width 47 height 29
click at [542, 211] on icon at bounding box center [544, 213] width 4 height 6
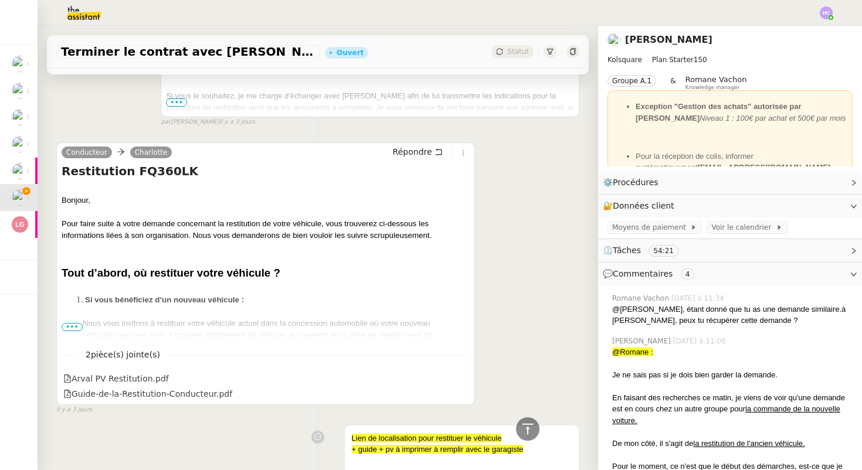
scroll to position [1450, 0]
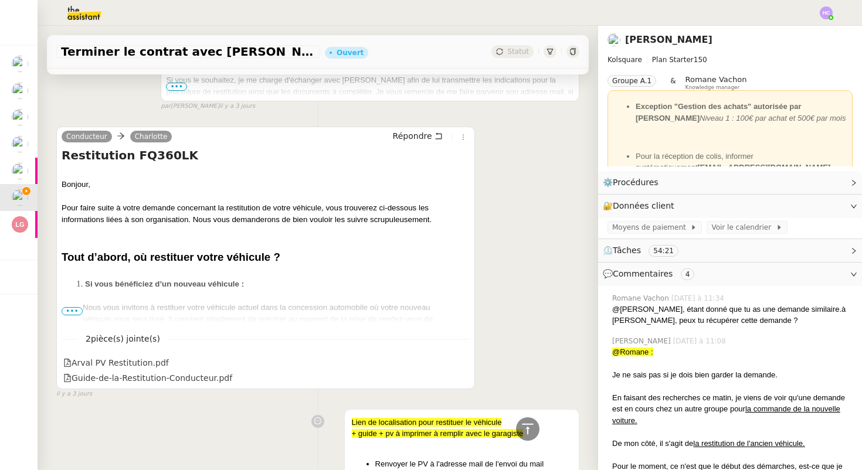
click at [151, 147] on h4 "Restitution FQ360LK" at bounding box center [266, 155] width 408 height 16
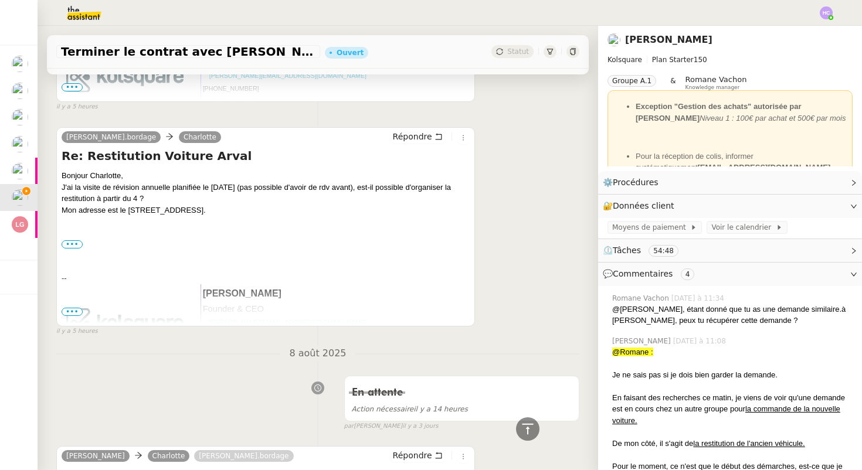
scroll to position [652, 0]
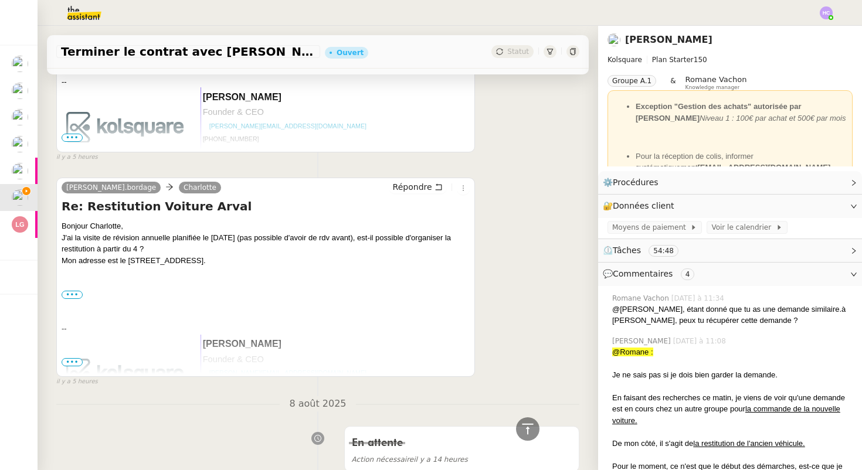
drag, startPoint x: 242, startPoint y: 250, endPoint x: 128, endPoint y: 255, distance: 114.5
click at [128, 255] on div "Bonjour Charlotte, J'ai la visite de révision annuelle planifiée le 2 septembre…" at bounding box center [266, 382] width 408 height 322
copy div "150 rue Turenne 33000 Bordeaux"
click at [185, 255] on div "Mon adresse est le [STREET_ADDRESS]." at bounding box center [266, 261] width 408 height 12
drag, startPoint x: 241, startPoint y: 250, endPoint x: 129, endPoint y: 253, distance: 112.1
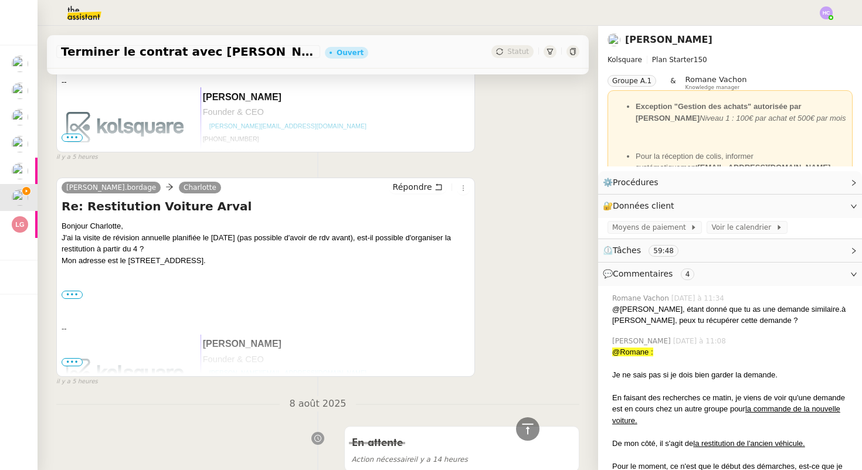
click at [129, 255] on div "Mon adresse est le [STREET_ADDRESS]." at bounding box center [266, 261] width 408 height 12
copy div "150 rue Turenne 33000 Bordeaux"
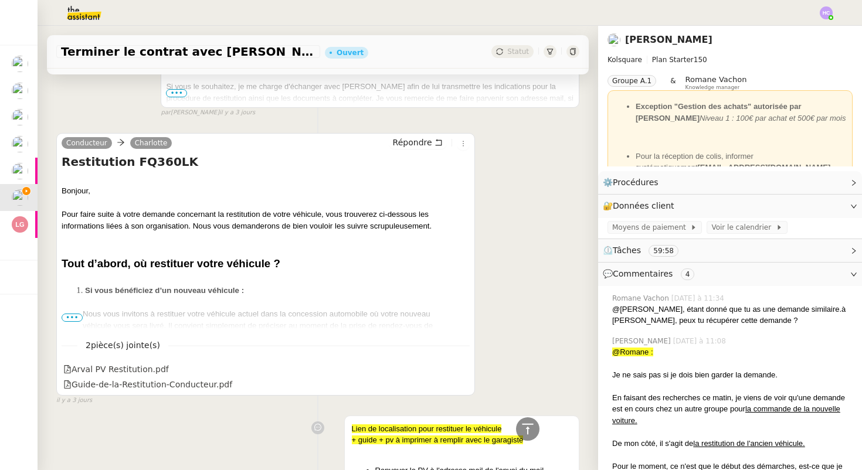
scroll to position [1443, 0]
click at [71, 314] on span "•••" at bounding box center [72, 318] width 21 height 8
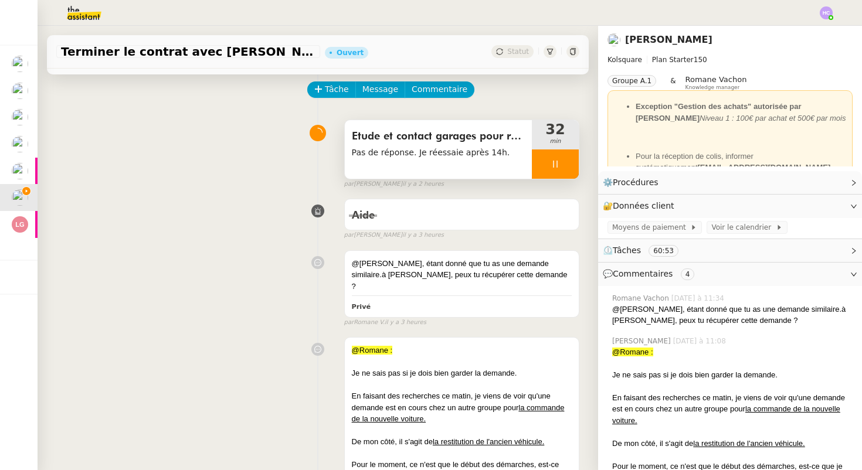
scroll to position [0, 0]
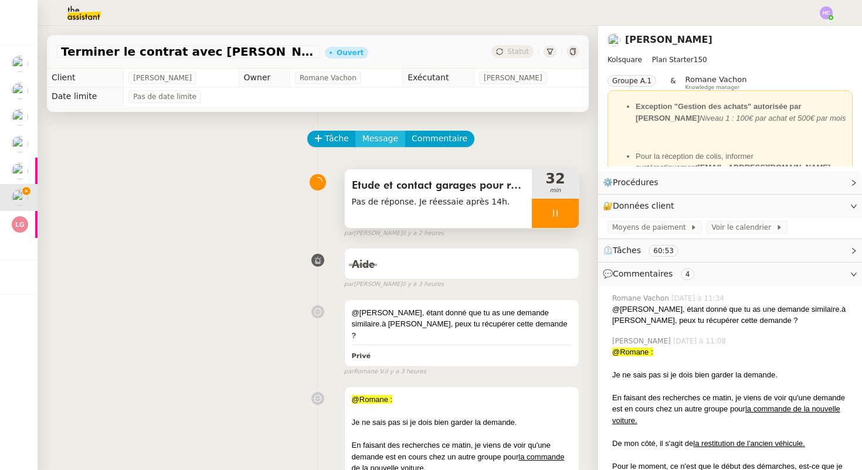
click at [375, 140] on span "Message" at bounding box center [380, 138] width 36 height 13
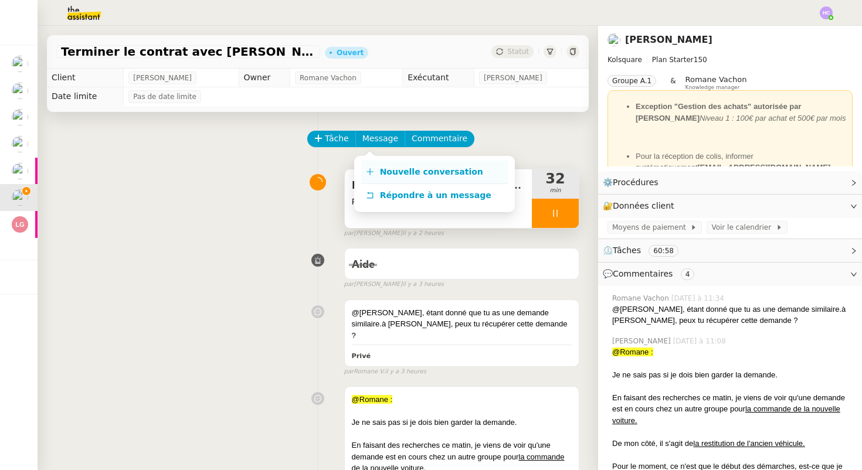
click at [395, 172] on span "Nouvelle conversation" at bounding box center [431, 171] width 103 height 9
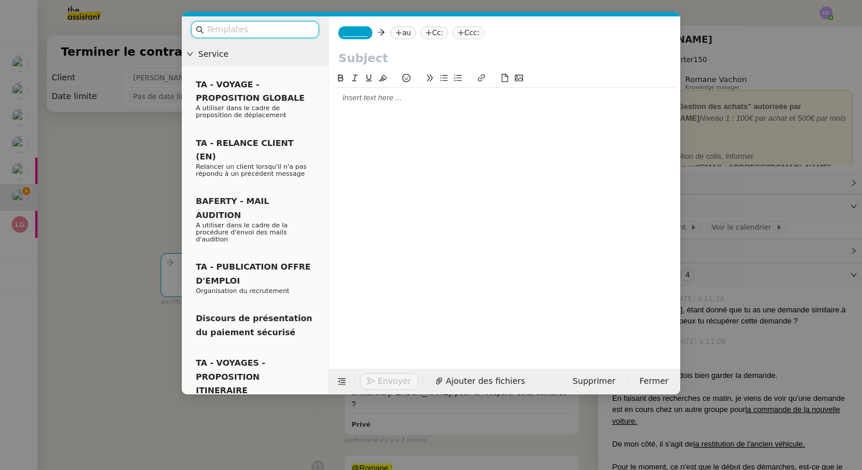
click at [385, 100] on div at bounding box center [505, 98] width 342 height 11
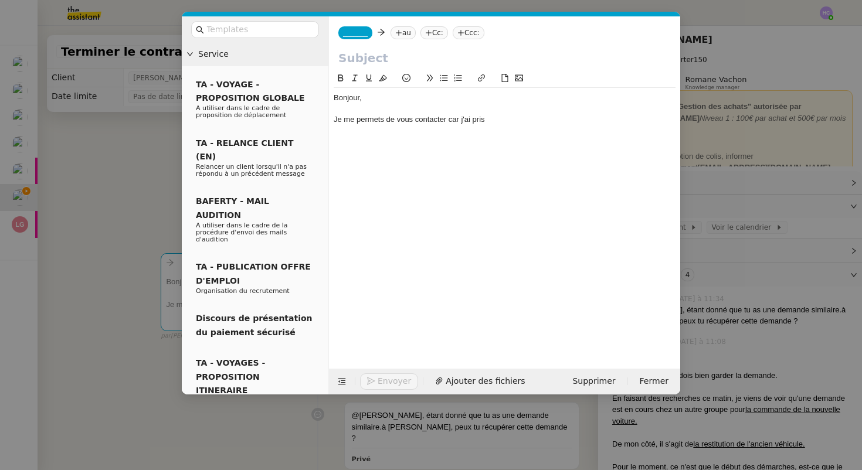
click at [428, 120] on div "Je me permets de vous contacter car j'ai pris" at bounding box center [505, 119] width 342 height 11
click at [491, 118] on div "Je me permets de vous écrire car j'ai pris" at bounding box center [505, 119] width 342 height 11
drag, startPoint x: 646, startPoint y: 119, endPoint x: 665, endPoint y: 116, distance: 19.1
click at [666, 118] on div "Je me permets de vous écrire car j'ai pris contact avec plusieurs garages pour …" at bounding box center [505, 125] width 342 height 22
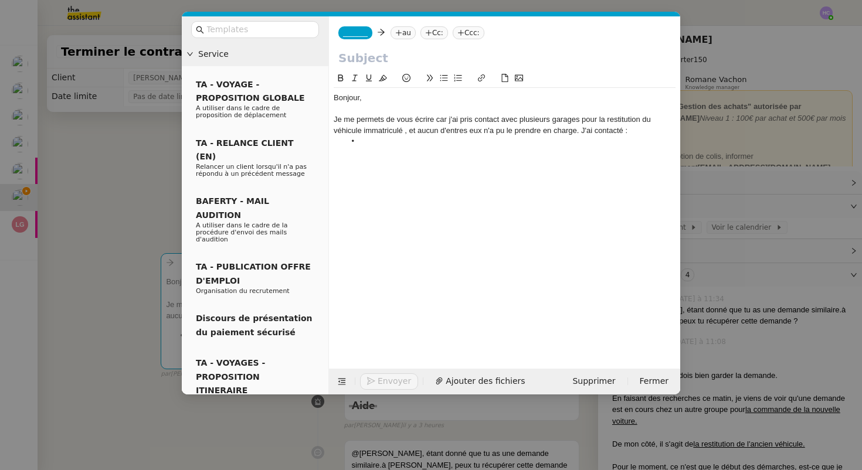
click at [143, 188] on nz-modal-container "Service TA - VOYAGE - PROPOSITION GLOBALE A utiliser dans le cadre de propositi…" at bounding box center [431, 235] width 862 height 470
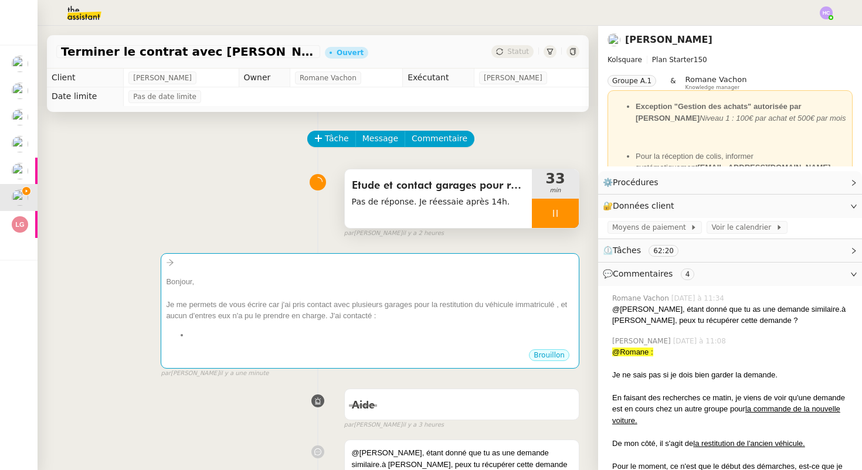
click at [548, 217] on div at bounding box center [555, 213] width 47 height 29
click at [563, 216] on icon at bounding box center [566, 213] width 9 height 9
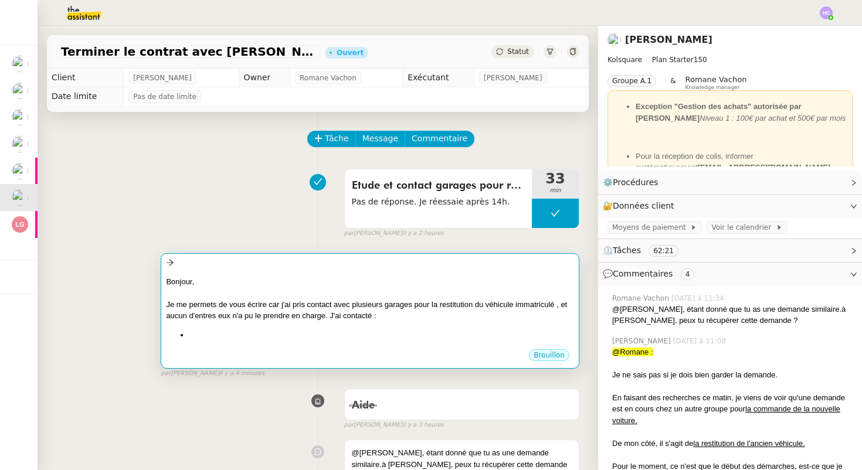
click at [246, 310] on div "Je me permets de vous écrire car j'ai pris contact avec plusieurs garages pour …" at bounding box center [370, 310] width 408 height 23
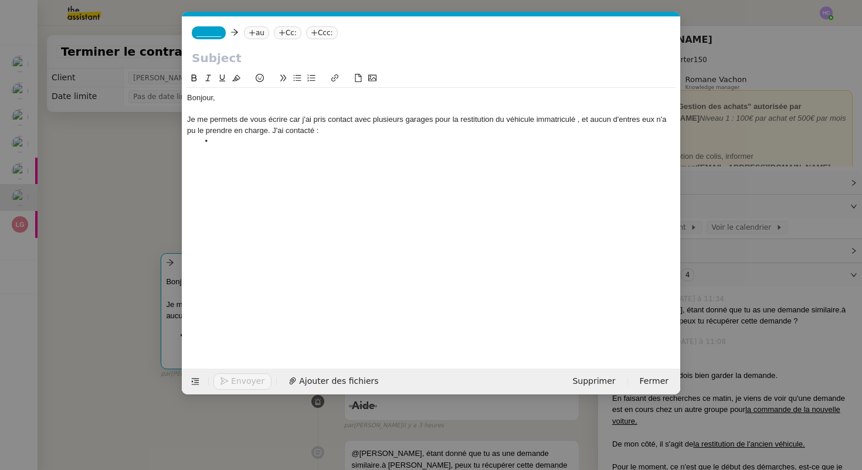
scroll to position [0, 25]
click at [223, 143] on li at bounding box center [437, 141] width 477 height 11
paste div
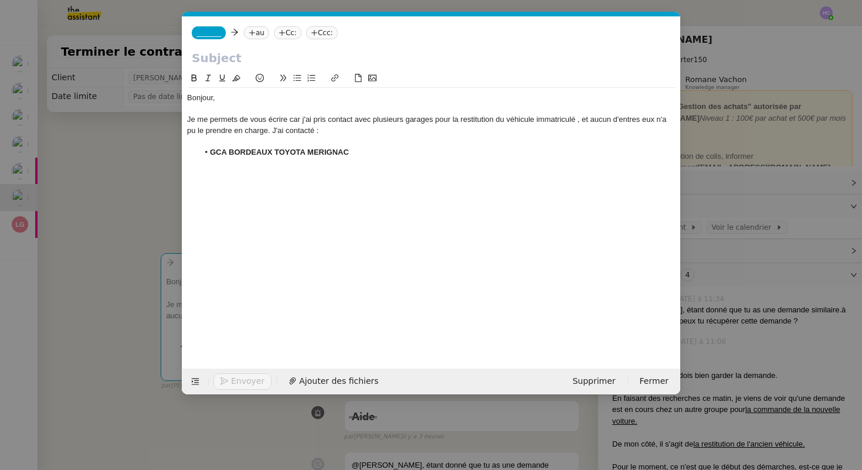
click at [365, 154] on li "GCA BORDEAUX TOYOTA MERIGNAC" at bounding box center [437, 152] width 477 height 11
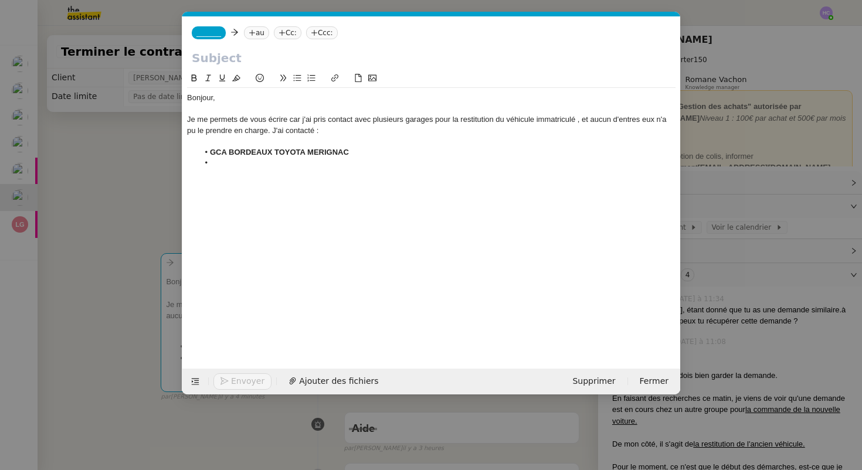
click at [357, 162] on li "﻿" at bounding box center [437, 163] width 477 height 11
click at [360, 149] on li "GCA BORDEAUX TOYOTA MERIGNAC" at bounding box center [437, 152] width 477 height 11
drag, startPoint x: 446, startPoint y: 152, endPoint x: 352, endPoint y: 154, distance: 93.9
click at [352, 154] on li "GCA BORDEAUX TOYOTA MERIGNAC - Ils n'ont plus de place," at bounding box center [437, 152] width 477 height 11
click at [438, 150] on li "GCA BORDEAUX TOYOTA MERIGNAC - Ils n'ont plus de place," at bounding box center [437, 152] width 477 height 11
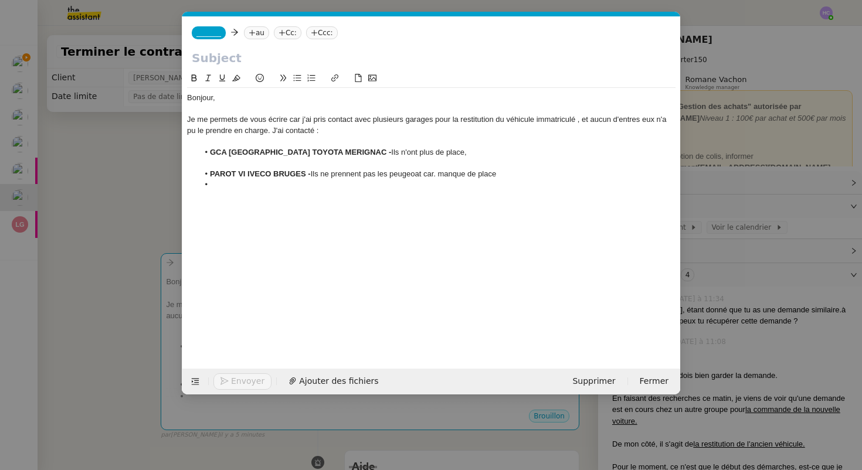
click at [438, 176] on li "PAROT VI IVECO BRUGES - Ils ne prennent pas les peugeoat car. manque de place" at bounding box center [437, 174] width 477 height 11
click at [417, 175] on li "PAROT VI IVECO BRUGES - Ils ne prennent pas les peugeoat car manque de place" at bounding box center [437, 174] width 477 height 11
click at [459, 181] on li at bounding box center [437, 184] width 477 height 11
click at [424, 176] on li "PAROT VI IVECO BRUGES - Ils ne prennent pas les peugeot car manque de place" at bounding box center [437, 174] width 477 height 11
click at [424, 171] on li "PAROT VI IVECO BRUGES - Ils ne prennent pas les peugeot car manque de place" at bounding box center [437, 174] width 477 height 11
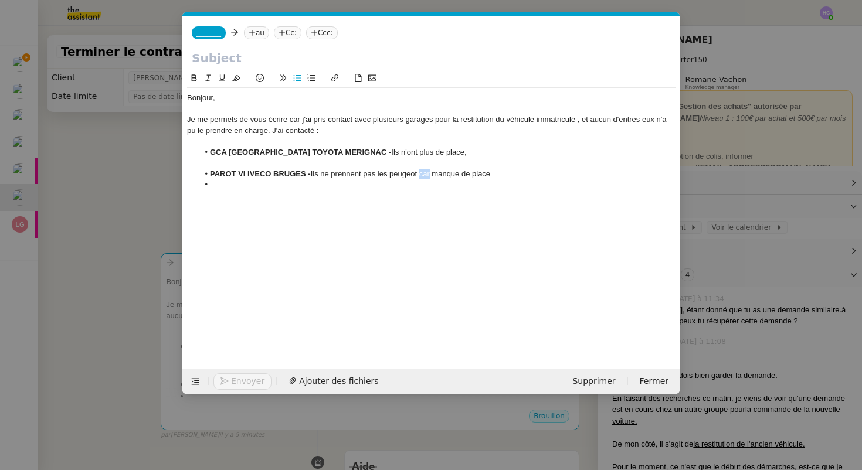
click at [424, 171] on li "PAROT VI IVECO BRUGES - Ils ne prennent pas les peugeot car manque de place" at bounding box center [437, 174] width 477 height 11
click at [398, 175] on li "PAROT VI IVECO BRUGES - Ils ne prennent pas les peugeot pour cause de manque de…" at bounding box center [437, 174] width 477 height 11
click at [0, 0] on lt-span "Peugeot" at bounding box center [0, 0] width 0 height 0
click at [541, 174] on li "PAROT VI IVECO BRUGES - Ils ne prennent pas les Peugeot pour cause de manque de…" at bounding box center [437, 174] width 477 height 11
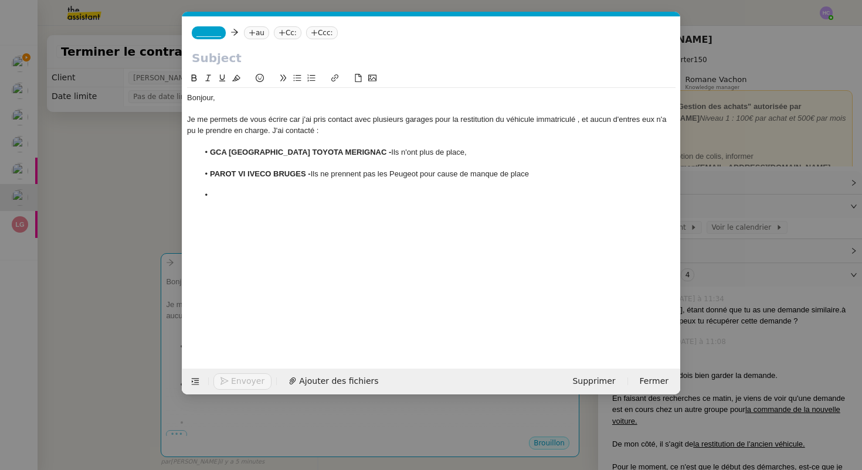
click at [230, 193] on li at bounding box center [437, 195] width 477 height 11
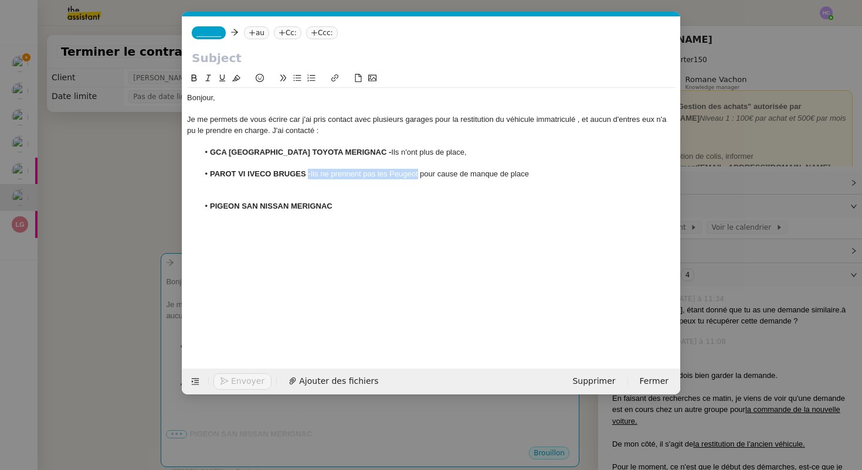
drag, startPoint x: 308, startPoint y: 174, endPoint x: 420, endPoint y: 177, distance: 112.0
click at [420, 177] on li "PAROT VI IVECO BRUGES - Ils ne prennent pas les Peugeot pour cause de manque de…" at bounding box center [437, 174] width 477 height 11
copy li "- Ils ne prennent pas les Peugeot"
click at [373, 206] on li "PIGEON SAN NISSAN MERIGNAC" at bounding box center [437, 206] width 477 height 11
click at [288, 189] on div at bounding box center [431, 184] width 489 height 11
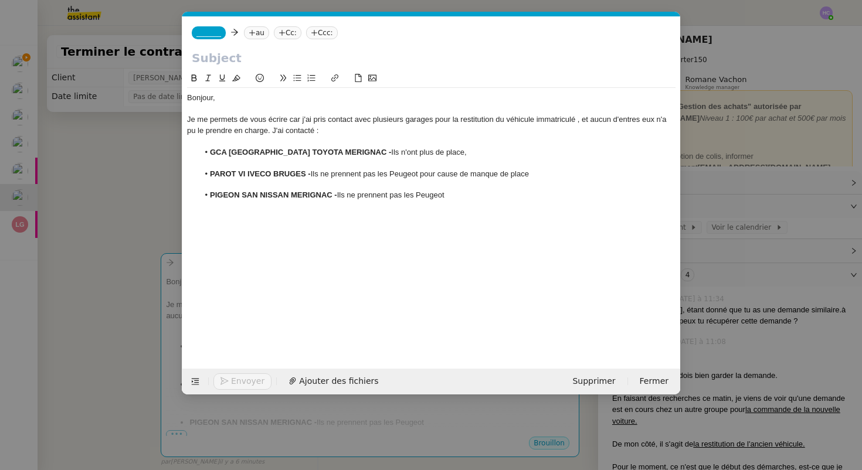
click at [544, 196] on li "PIGEON SAN NISSAN MERIGNAC - Ils ne prennent pas les Peugeot" at bounding box center [437, 195] width 477 height 11
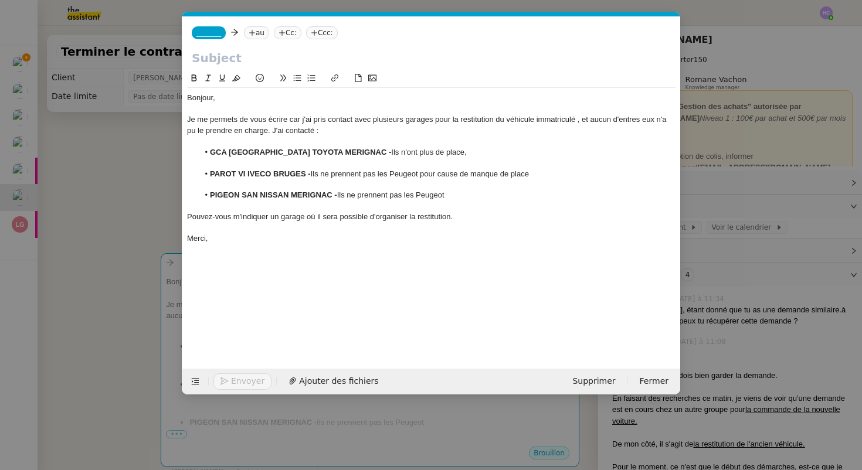
click at [313, 218] on div "Pouvez-vous m'indiquer un garage où il sera possible d'organiser la restitution." at bounding box center [431, 217] width 489 height 11
click at [290, 245] on div "Bonjour, Je me permets de vous écrire car j'ai pris contact avec plusieurs gara…" at bounding box center [431, 168] width 489 height 161
click at [494, 218] on div "Pouvez-vous m'indiquer un garage où il sera possible d'organiser la restitution." at bounding box center [431, 217] width 489 height 11
click at [189, 218] on div "Pouvez-vous m'indiquer un garage où il sera possible d'organiser la restitution…" at bounding box center [431, 217] width 489 height 11
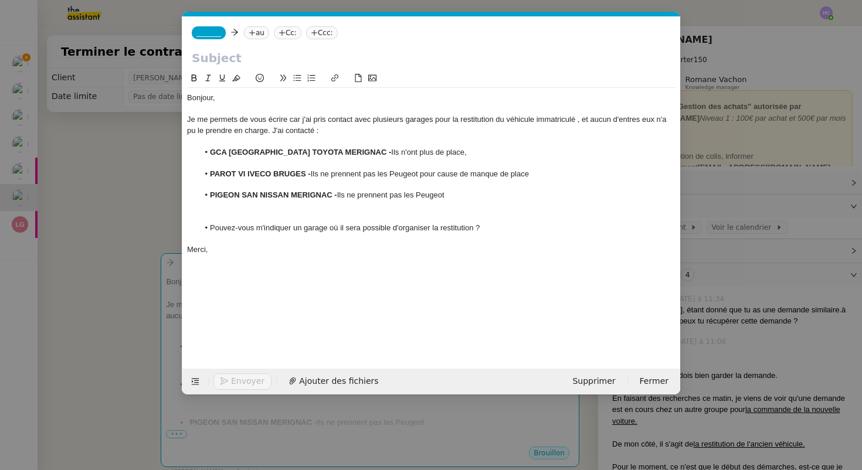
click at [234, 184] on div at bounding box center [431, 184] width 489 height 11
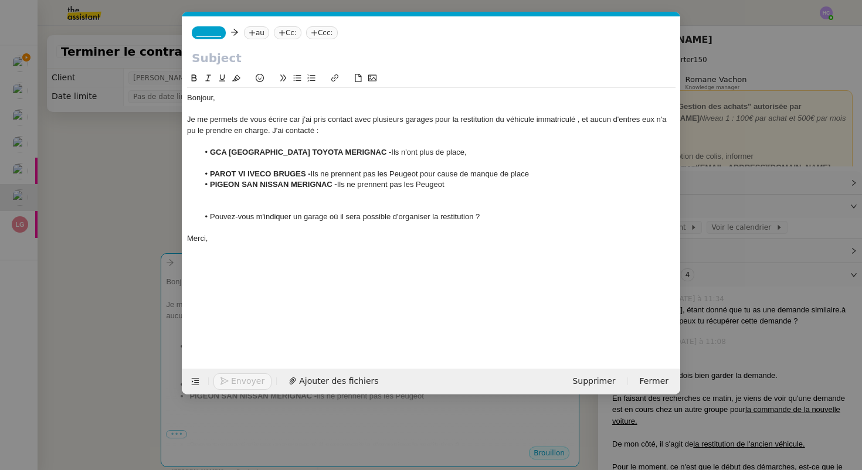
click at [206, 165] on div at bounding box center [431, 163] width 489 height 11
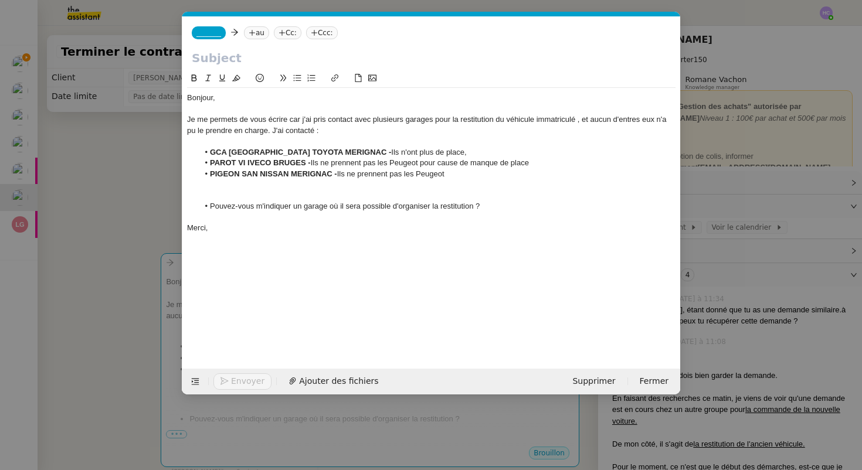
click at [233, 228] on div "Merci," at bounding box center [431, 228] width 489 height 11
click at [293, 121] on div "Je me permets de vous écrire car j'ai pris contact avec plusieurs garages pour …" at bounding box center [431, 125] width 489 height 22
click at [0, 0] on lt-span ", car" at bounding box center [0, 0] width 0 height 0
click at [288, 124] on div "Je me permets de vous écrire, car j'ai pris contact avec plusieurs garages pour…" at bounding box center [431, 125] width 489 height 22
click at [116, 213] on nz-modal-container "Service TA - VOYAGE - PROPOSITION GLOBALE A utiliser dans le cadre de propositi…" at bounding box center [431, 235] width 862 height 470
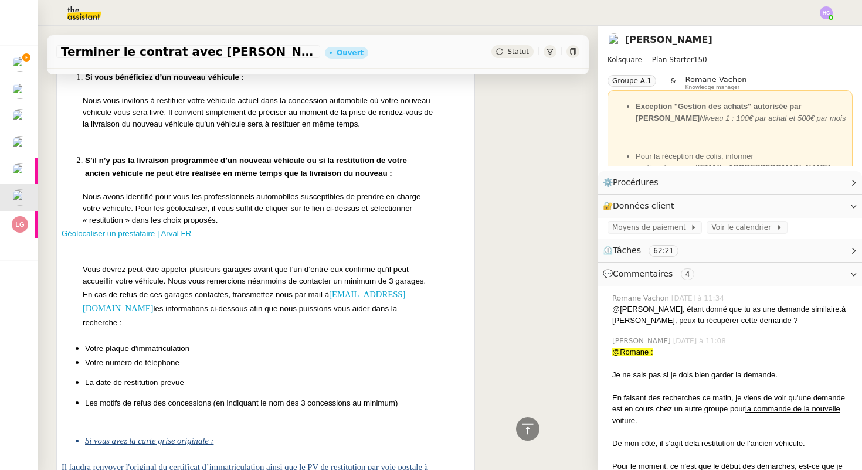
scroll to position [1893, 0]
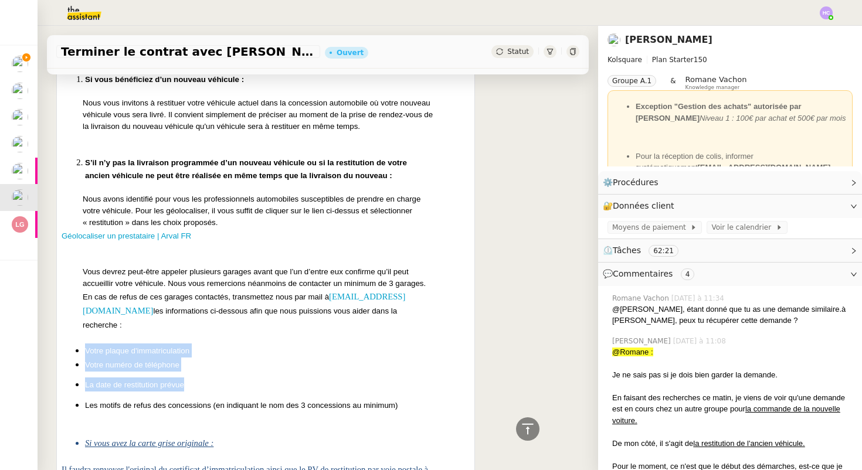
drag, startPoint x: 183, startPoint y: 362, endPoint x: 85, endPoint y: 325, distance: 104.7
click at [85, 344] on ul "Votre plaque d'immatriculation Votre numéro de téléphone La date de restitution…" at bounding box center [248, 378] width 372 height 69
copy ul "Votre plaque d'immatriculation Votre numéro de téléphone La date de restitution…"
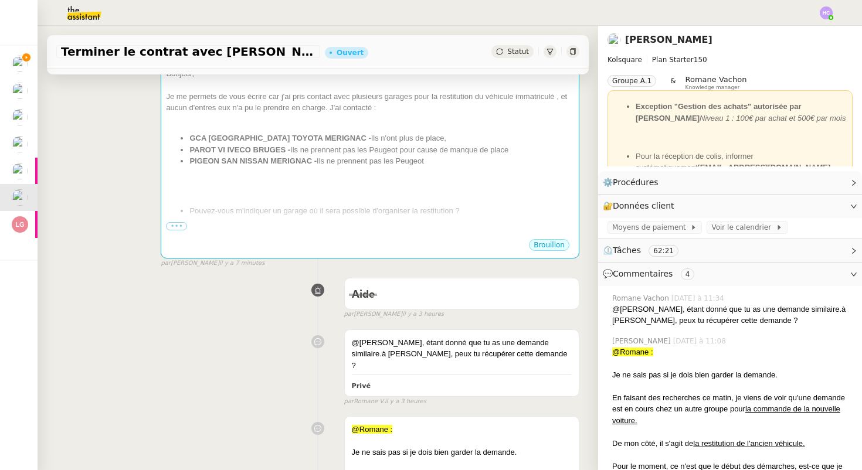
scroll to position [0, 0]
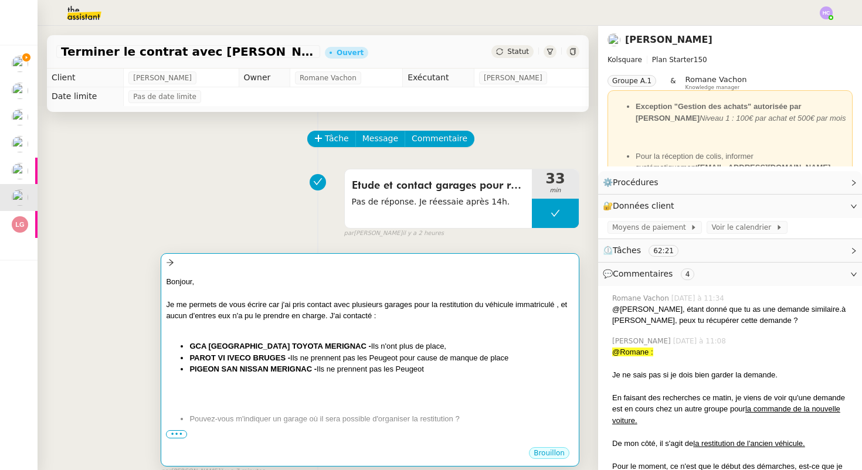
click at [284, 351] on li "GCA BORDEAUX TOYOTA MERIGNAC - Ils n'ont plus de place," at bounding box center [381, 347] width 385 height 12
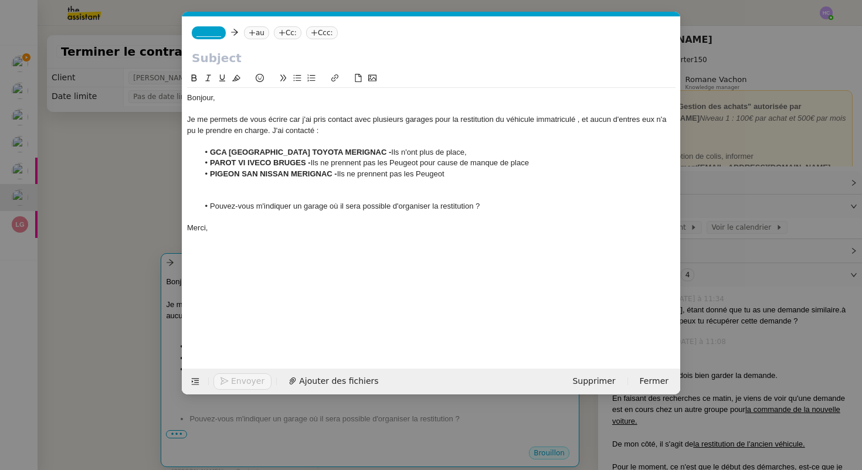
scroll to position [0, 25]
click at [485, 208] on li "Pouvez-vous m'indiquer un garage où il sera possible d'organiser la restitution…" at bounding box center [437, 206] width 477 height 11
paste div
drag, startPoint x: 233, startPoint y: 230, endPoint x: 211, endPoint y: 229, distance: 22.3
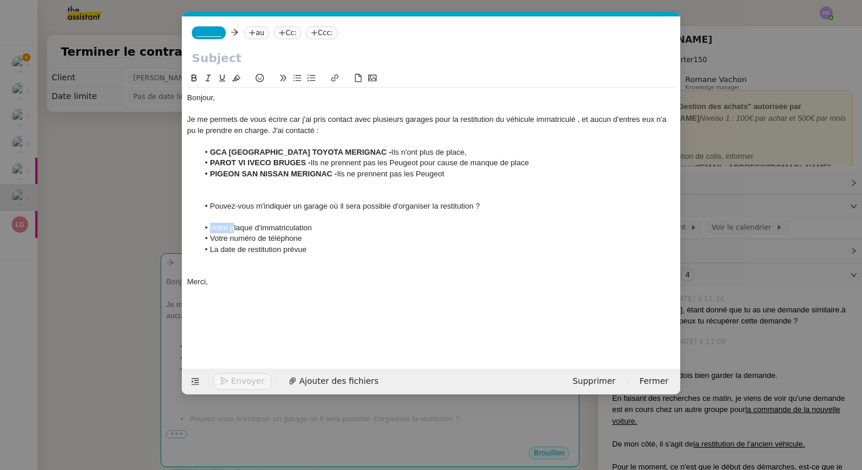
click at [211, 230] on li "Votre plaque d'immatriculation" at bounding box center [437, 228] width 477 height 11
click at [300, 226] on li "Plaque d'immatriculation" at bounding box center [437, 228] width 477 height 11
click at [133, 379] on nz-modal-container "Service TA - VOYAGE - PROPOSITION GLOBALE A utiliser dans le cadre de propositi…" at bounding box center [431, 235] width 862 height 470
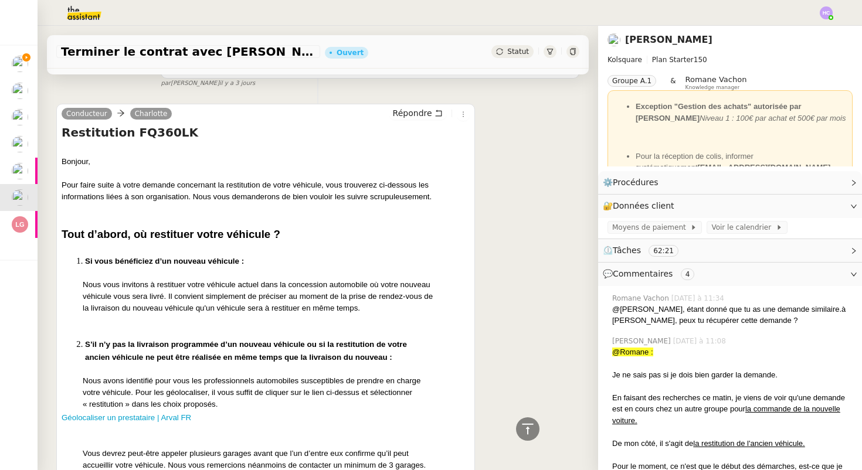
scroll to position [1707, 0]
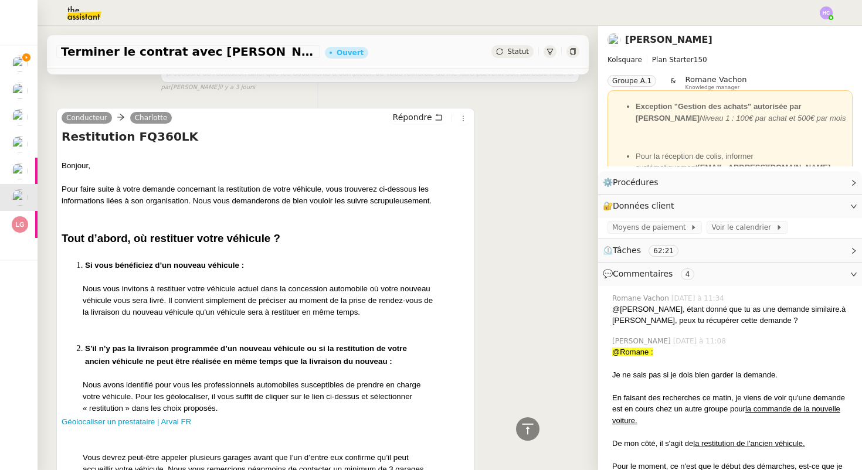
click at [148, 128] on h4 "Restitution FQ360LK" at bounding box center [266, 136] width 408 height 16
copy h4 "FQ360LK"
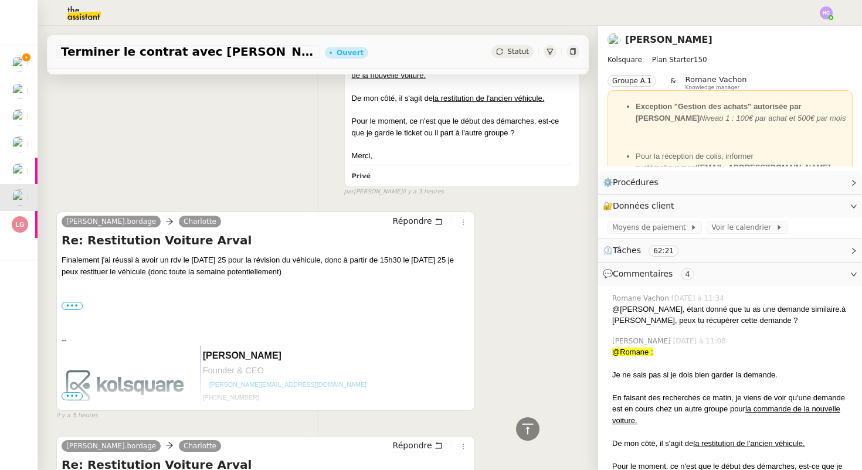
scroll to position [0, 0]
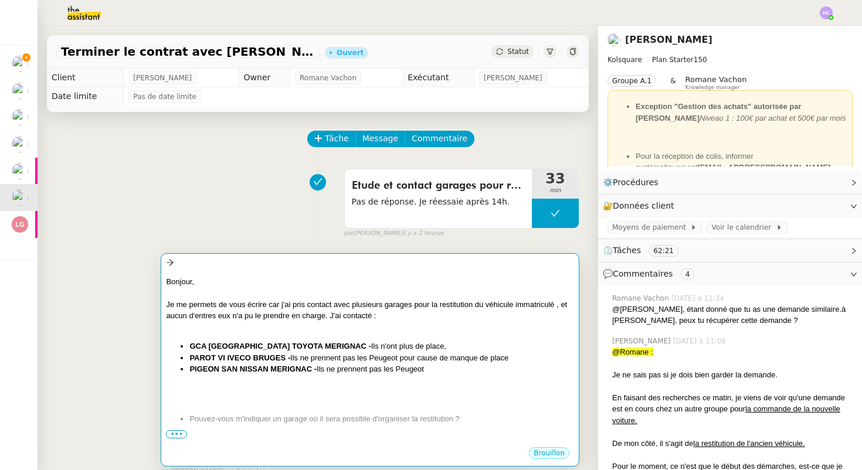
click at [275, 303] on div "Je me permets de vous écrire car j'ai pris contact avec plusieurs garages pour …" at bounding box center [370, 310] width 408 height 23
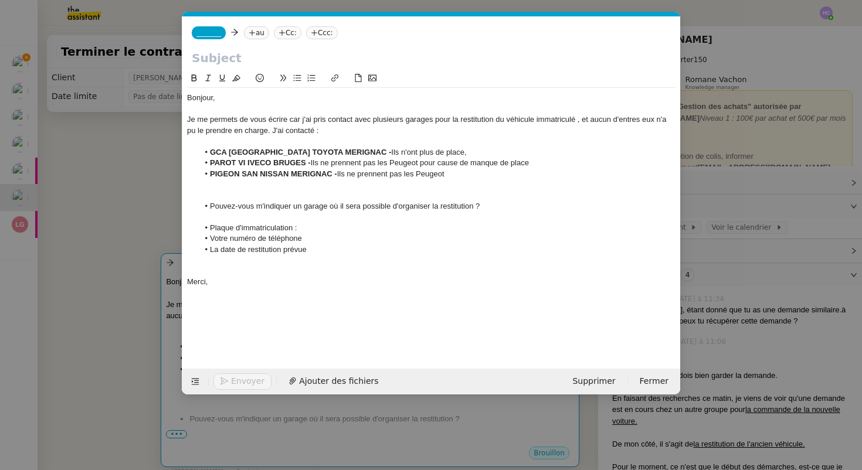
scroll to position [0, 25]
click at [317, 230] on li "Plaque d'immatriculation :" at bounding box center [437, 228] width 477 height 11
click at [296, 80] on icon at bounding box center [298, 78] width 8 height 6
click at [309, 240] on li "Votre numéro de téléphone" at bounding box center [437, 238] width 477 height 11
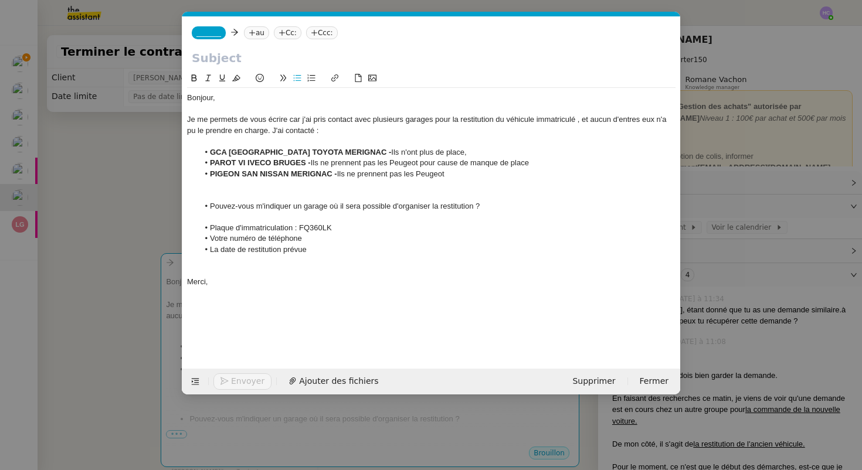
click at [319, 247] on li "La date de restitution prévue" at bounding box center [437, 250] width 477 height 11
drag, startPoint x: 232, startPoint y: 241, endPoint x: 210, endPoint y: 240, distance: 22.3
click at [210, 240] on li "Votre numéro de téléphone" at bounding box center [437, 238] width 477 height 11
click at [294, 239] on li "Numéro de téléphone" at bounding box center [437, 238] width 477 height 11
click at [315, 250] on li "La date de restitution prévue" at bounding box center [437, 250] width 477 height 11
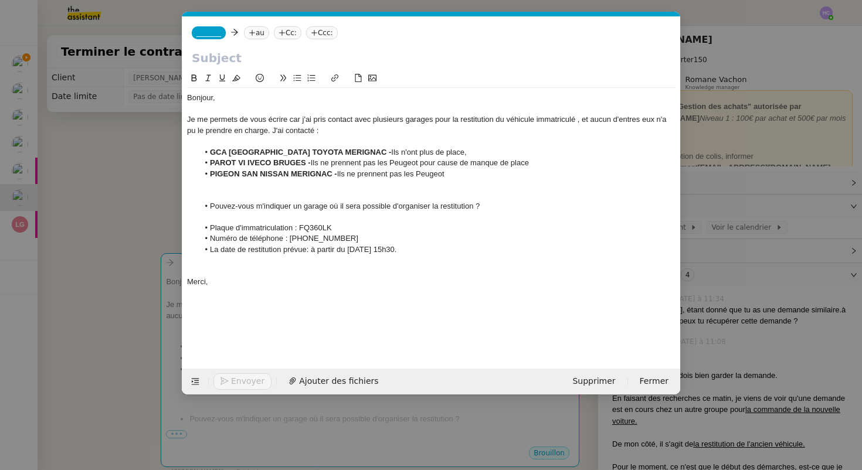
click at [298, 252] on li "La date de restitution prévue: à partir du 25 août 15h30." at bounding box center [437, 250] width 477 height 11
click at [0, 0] on lt-em "prévue :" at bounding box center [0, 0] width 0 height 0
click at [296, 238] on li "Numéro de téléphone : 0755523523" at bounding box center [437, 238] width 477 height 11
click at [420, 252] on li "La date de restitution prévue : à partir du 25 août 15h30." at bounding box center [437, 250] width 477 height 11
click at [295, 121] on div "Je me permets de vous écrire car j'ai pris contact avec plusieurs garages pour …" at bounding box center [431, 125] width 489 height 22
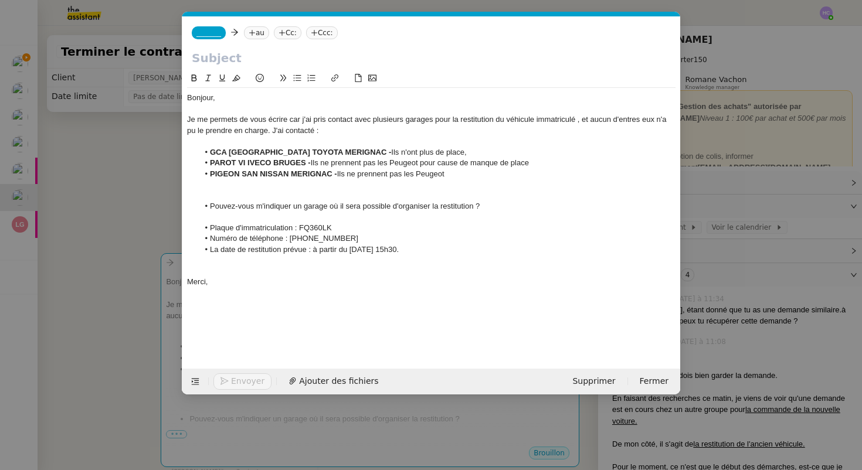
click at [252, 155] on strong "GCA [GEOGRAPHIC_DATA] TOYOTA MERIGNAC -" at bounding box center [300, 152] width 181 height 9
click at [366, 238] on li "Numéro de téléphone : 07.55.52.35.23" at bounding box center [437, 238] width 477 height 11
click at [345, 240] on li "Numéro de téléphone : 07.55.52.35.23 ( je préfère être contactée par email )" at bounding box center [437, 238] width 477 height 11
click at [0, 0] on lt-em "(" at bounding box center [0, 0] width 0 height 0
click at [463, 242] on li "Numéro de téléphone : 07.55.52.35.23 (je préfère être contactée par email )" at bounding box center [437, 238] width 477 height 11
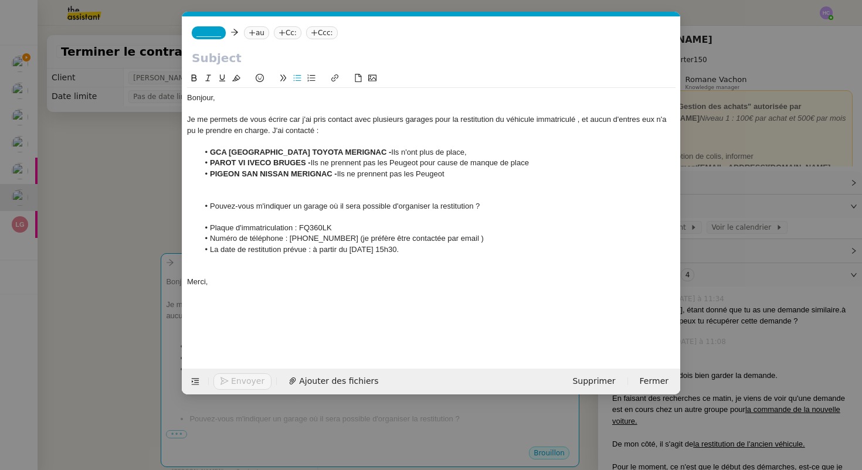
click at [0, 0] on lt-span ")" at bounding box center [0, 0] width 0 height 0
click at [424, 249] on li "La date de restitution prévue : à partir du 25 août 15h30." at bounding box center [437, 250] width 477 height 11
click at [394, 250] on li "La date de restitution prévue : à partir du 25 août 15h30." at bounding box center [437, 250] width 477 height 11
click at [411, 252] on li "La date de restitution prévue : à partir du 25 août 15h30." at bounding box center [437, 250] width 477 height 11
click at [212, 204] on li "Pouvez-vous m'indiquer un garage où il sera possible d'organiser la restitution…" at bounding box center [437, 206] width 477 height 11
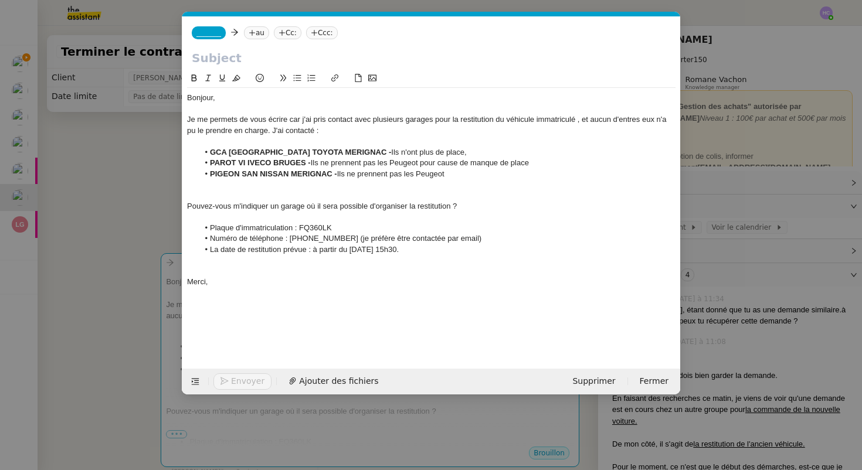
click at [239, 219] on div at bounding box center [431, 217] width 489 height 11
click at [312, 209] on div "Pouvez-vous m'indiquer un garage où il sera possible d'organiser la restitution…" at bounding box center [431, 206] width 489 height 11
click at [287, 192] on div at bounding box center [431, 195] width 489 height 11
click at [192, 220] on div at bounding box center [431, 217] width 489 height 11
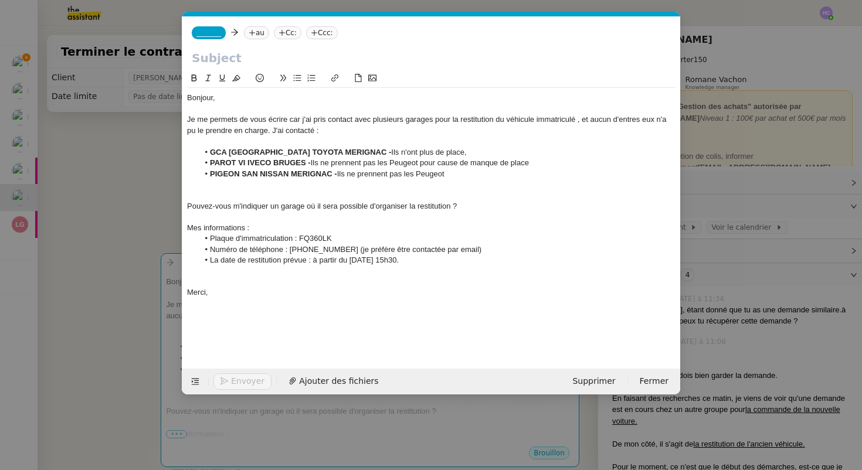
click at [189, 205] on div "Pouvez-vous m'indiquer un garage où il sera possible d'organiser la restitution…" at bounding box center [431, 206] width 489 height 11
click at [575, 121] on div "Je me permets de vous écrire car j'ai pris contact avec plusieurs garages pour …" at bounding box center [431, 125] width 489 height 22
click at [0, 0] on lt-span "Ignore" at bounding box center [0, 0] width 0 height 0
click at [581, 120] on div "Je me permets de vous écrire car j'ai pris contact avec plusieurs garages pour …" at bounding box center [431, 125] width 489 height 22
drag, startPoint x: 582, startPoint y: 121, endPoint x: 534, endPoint y: 122, distance: 48.7
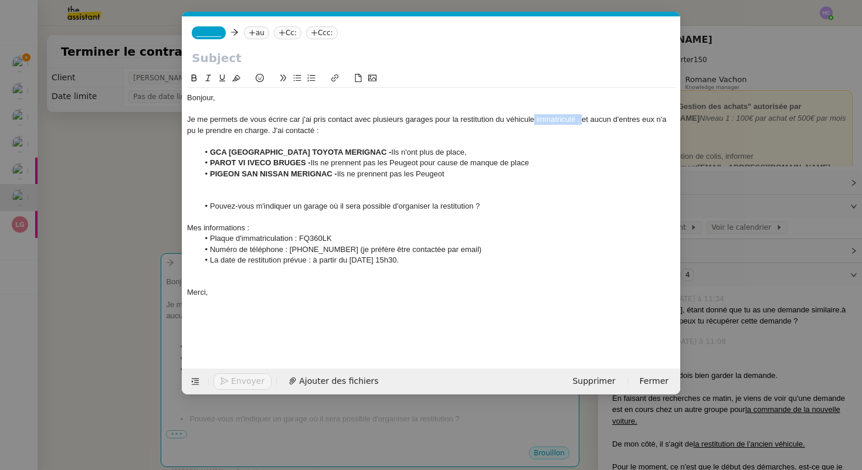
click at [534, 122] on div "Je me permets de vous écrire car j'ai pris contact avec plusieurs garages pour …" at bounding box center [431, 125] width 489 height 22
click at [503, 124] on div "Je me permets de vous écrire car j'ai pris contact avec plusieurs garages pour …" at bounding box center [431, 125] width 489 height 22
click at [515, 121] on div "Je me permets de vous écrire car j'ai pris contact avec plusieurs garages pour …" at bounding box center [431, 125] width 489 height 22
click at [160, 205] on nz-modal-container "Service TA - VOYAGE - PROPOSITION GLOBALE A utiliser dans le cadre de propositi…" at bounding box center [431, 235] width 862 height 470
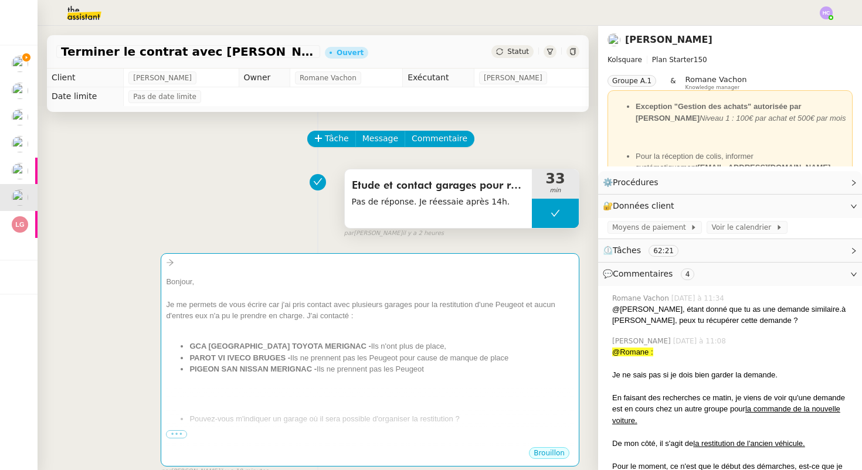
click at [557, 216] on icon at bounding box center [555, 213] width 9 height 9
click at [544, 212] on icon at bounding box center [544, 213] width 4 height 6
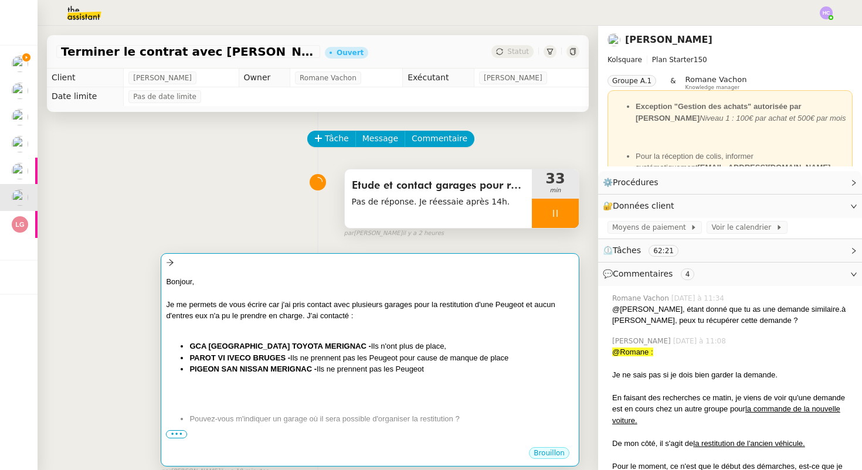
click at [463, 303] on div "Je me permets de vous écrire car j'ai pris contact avec plusieurs garages pour …" at bounding box center [370, 310] width 408 height 23
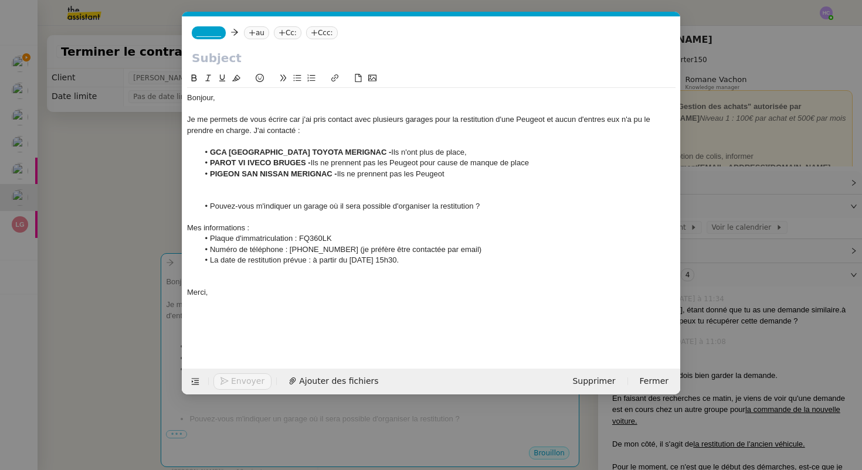
scroll to position [0, 25]
click at [548, 123] on div "Je me permets de vous écrire car j'ai pris contact avec plusieurs garages pour …" at bounding box center [431, 125] width 489 height 22
click at [613, 120] on div "Je me permets de vous écrire car j'ai pris contact avec plusieurs garages pour …" at bounding box center [431, 125] width 489 height 22
click at [0, 0] on lt-em "entre" at bounding box center [0, 0] width 0 height 0
click at [664, 123] on div "Je me permets de vous écrire car j'ai pris contact avec plusieurs garages pour …" at bounding box center [431, 125] width 489 height 22
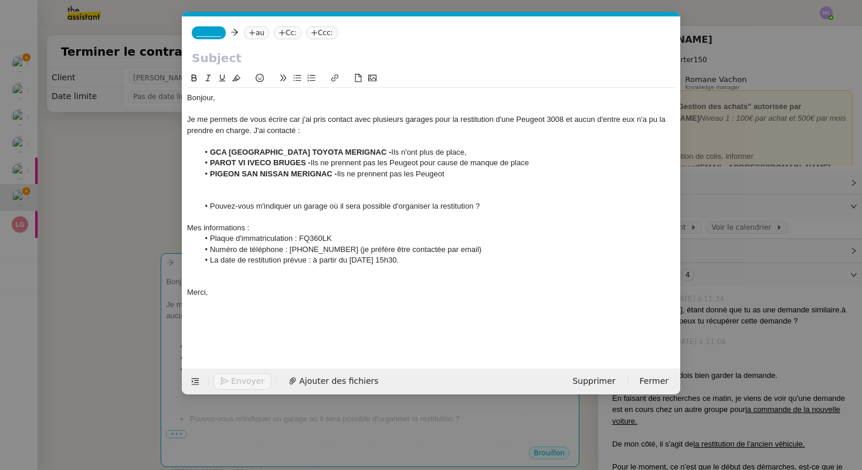
click at [293, 121] on div "Je me permets de vous écrire car j'ai pris contact avec plusieurs garages pour …" at bounding box center [431, 125] width 489 height 22
click at [343, 111] on div at bounding box center [431, 109] width 489 height 11
click at [277, 219] on div at bounding box center [431, 217] width 489 height 11
click at [152, 217] on nz-modal-container "Service TA - VOYAGE - PROPOSITION GLOBALE A utiliser dans le cadre de propositi…" at bounding box center [431, 235] width 862 height 470
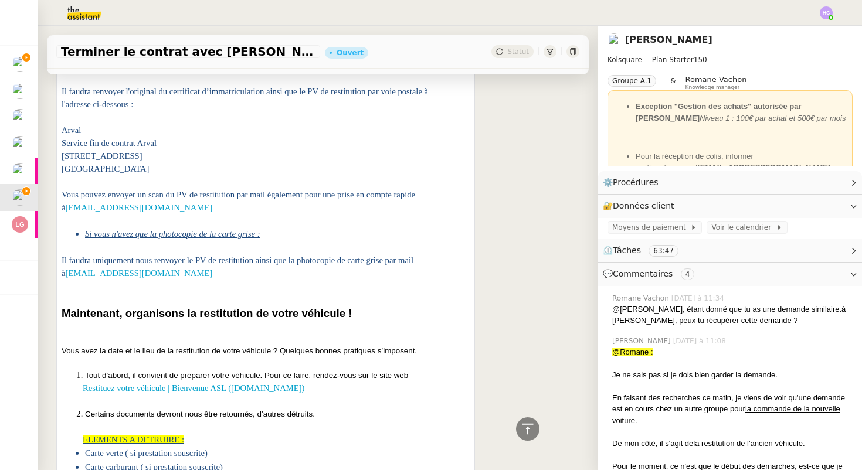
scroll to position [2271, 0]
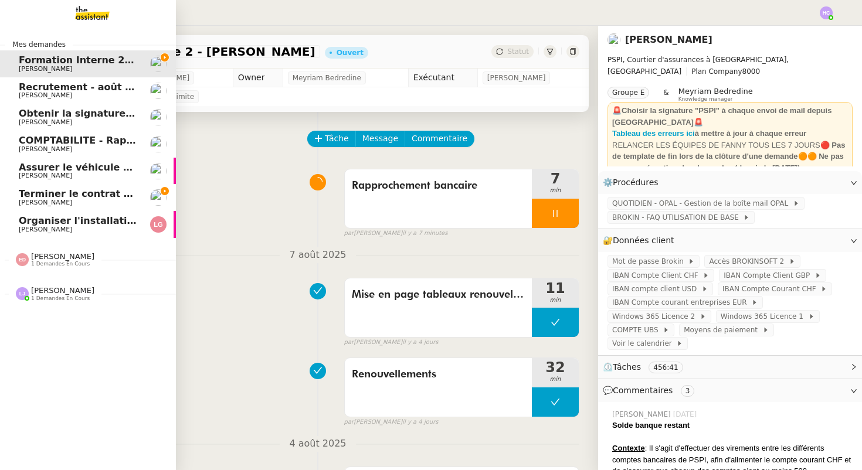
click at [38, 195] on span "Terminer le contrat avec [PERSON_NAME]" at bounding box center [129, 193] width 220 height 11
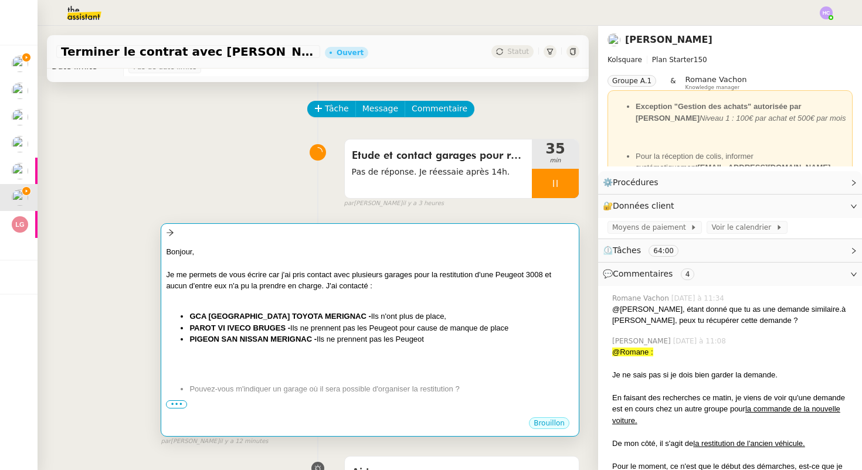
scroll to position [33, 0]
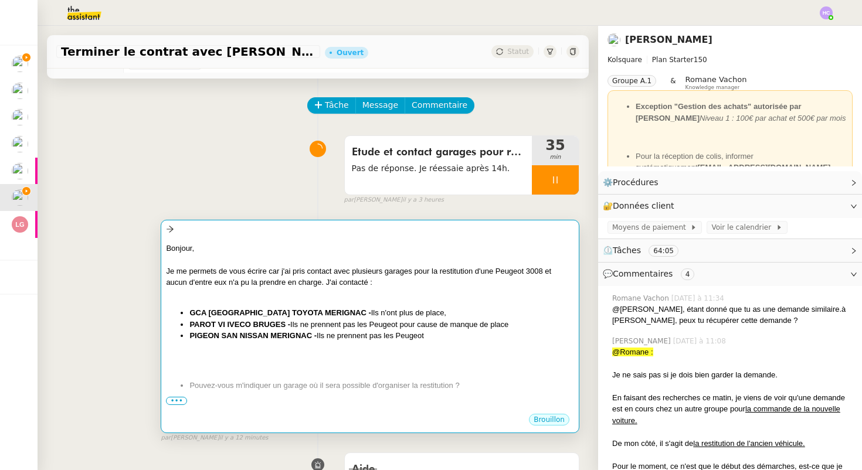
click at [235, 257] on div at bounding box center [370, 260] width 408 height 12
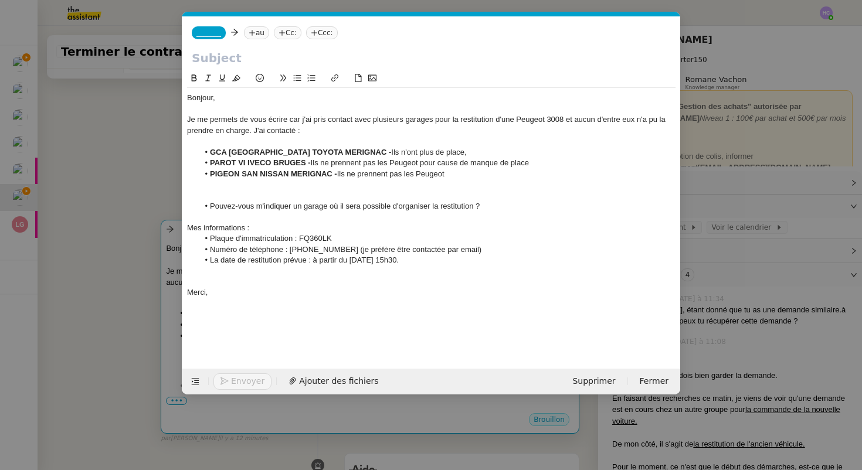
scroll to position [0, 25]
click at [189, 196] on div at bounding box center [431, 195] width 489 height 11
click at [456, 173] on li "PIGEON SAN NISSAN MERIGNAC - Ils ne prennent pas les Peugeot" at bounding box center [437, 174] width 477 height 11
click at [533, 164] on li "PAROT VI IVECO BRUGES - Ils ne prennent pas les Peugeot pour cause de manque de…" at bounding box center [437, 163] width 477 height 11
click at [465, 151] on li "GCA BORDEAUX TOYOTA MERIGNAC - Ils n'ont plus de place," at bounding box center [437, 152] width 477 height 11
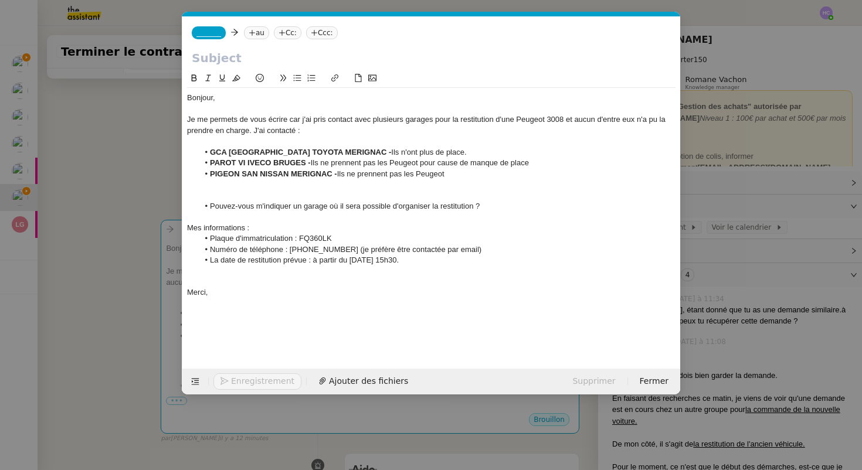
click at [542, 160] on li "PAROT VI IVECO BRUGES - Ils ne prennent pas les Peugeot pour cause de manque de…" at bounding box center [437, 163] width 477 height 11
click at [464, 182] on div at bounding box center [431, 184] width 489 height 11
click at [347, 207] on li "Pouvez-vous m'indiquer un garage où il sera possible d'organiser la restitution…" at bounding box center [437, 206] width 477 height 11
click at [209, 30] on span "_______" at bounding box center [208, 33] width 25 height 8
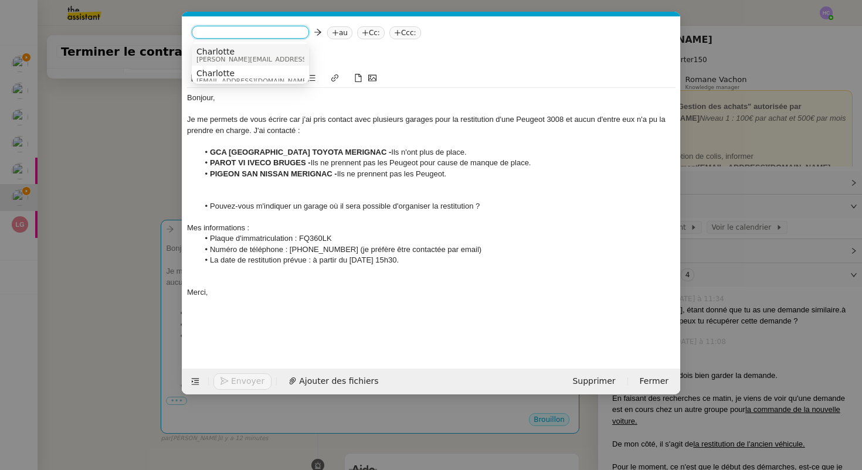
scroll to position [6, 0]
click at [220, 48] on span "Charlotte" at bounding box center [279, 45] width 167 height 9
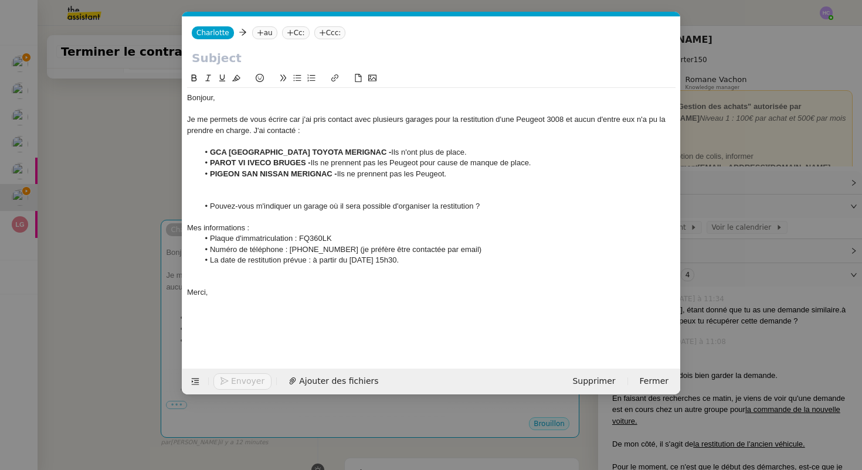
click at [141, 210] on nz-modal-container "Service TA - VOYAGE - PROPOSITION GLOBALE A utiliser dans le cadre de propositi…" at bounding box center [431, 235] width 862 height 470
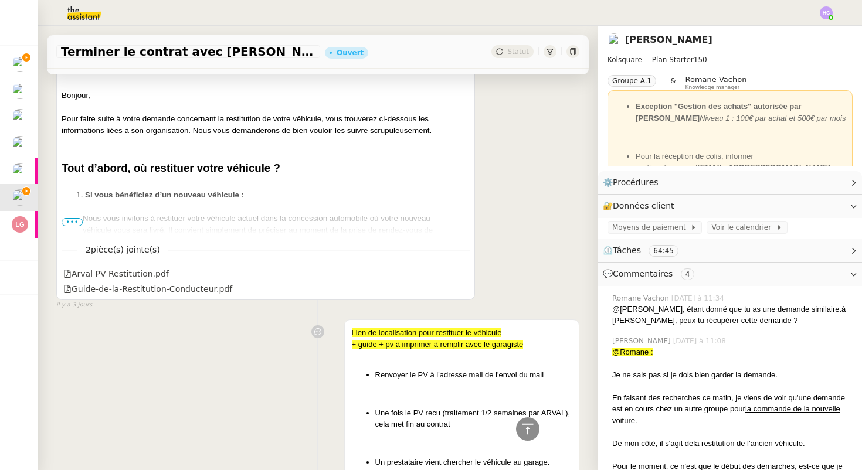
scroll to position [1725, 0]
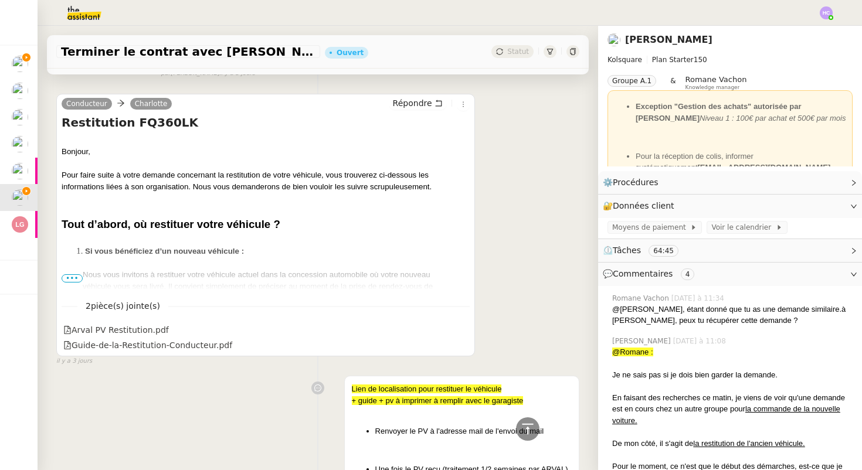
click at [74, 274] on span "•••" at bounding box center [72, 278] width 21 height 8
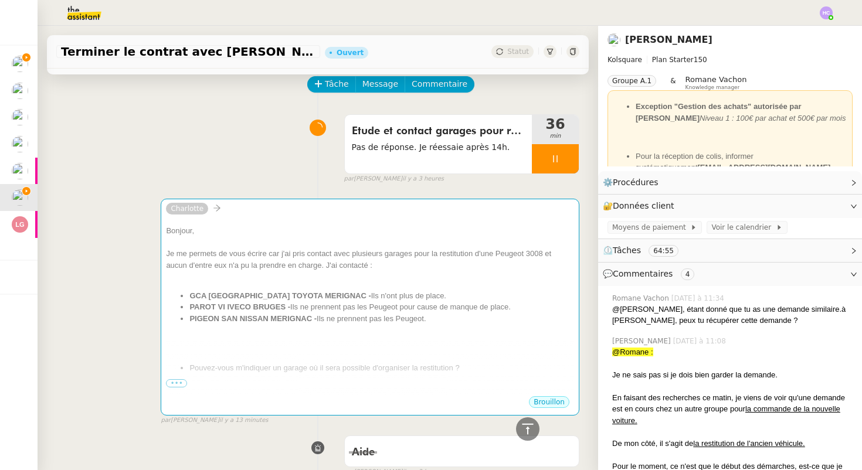
scroll to position [0, 0]
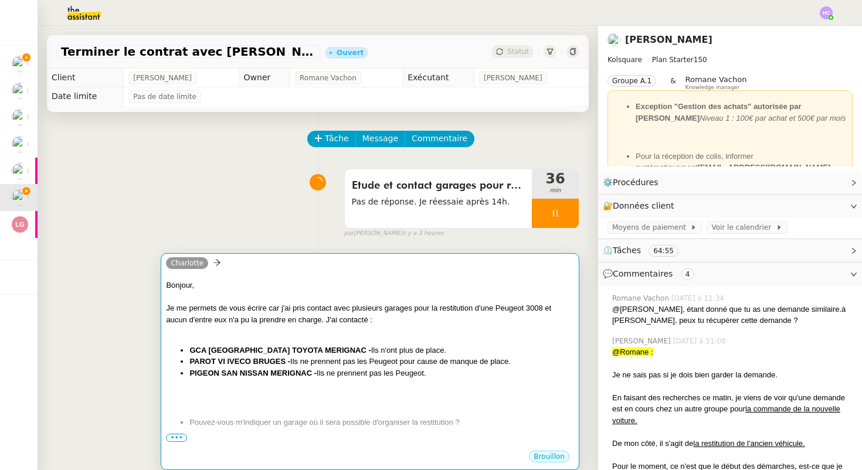
click at [418, 269] on div "Charlotte" at bounding box center [370, 265] width 408 height 18
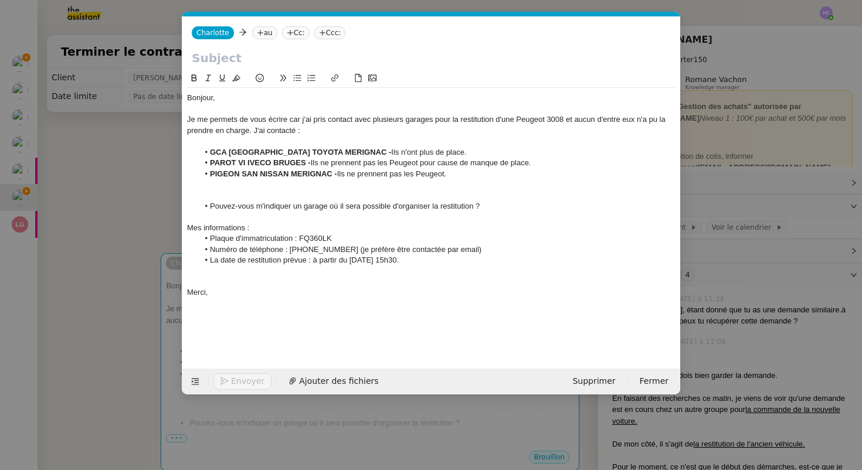
scroll to position [0, 25]
click at [257, 29] on icon at bounding box center [260, 32] width 7 height 7
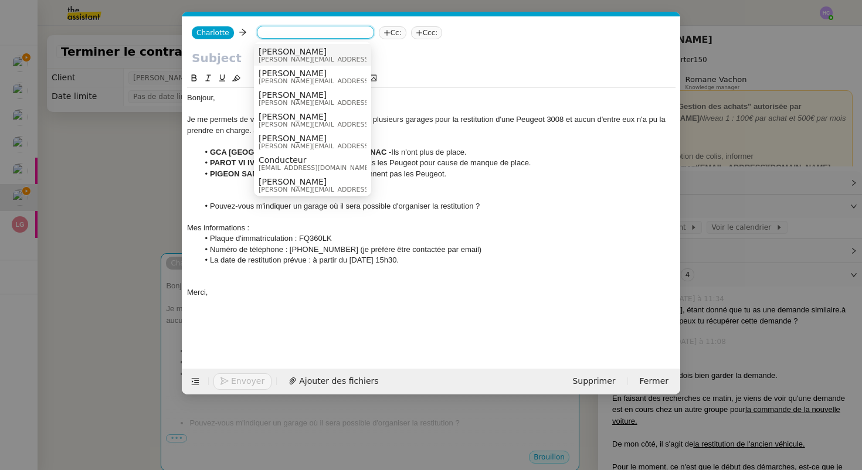
click at [272, 32] on input at bounding box center [316, 34] width 108 height 12
paste input "[EMAIL_ADDRESS][DOMAIN_NAME]"
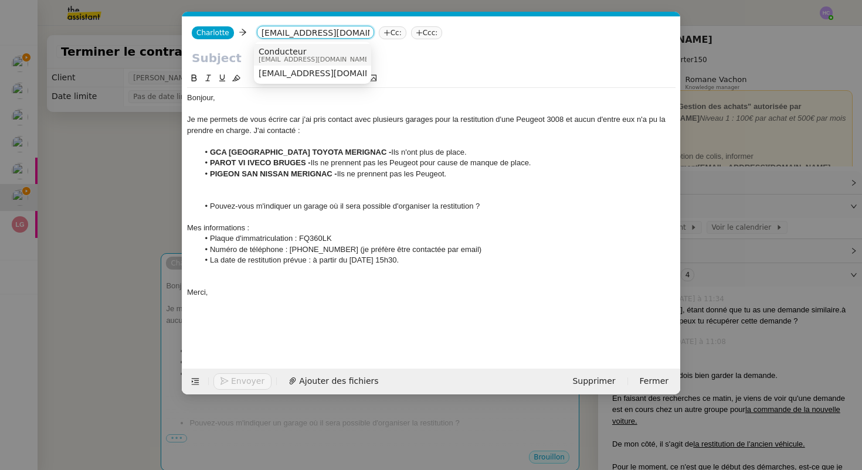
type input "[EMAIL_ADDRESS][DOMAIN_NAME]"
click at [350, 53] on div "Conducteur conducteur@arval.fr" at bounding box center [313, 55] width 108 height 16
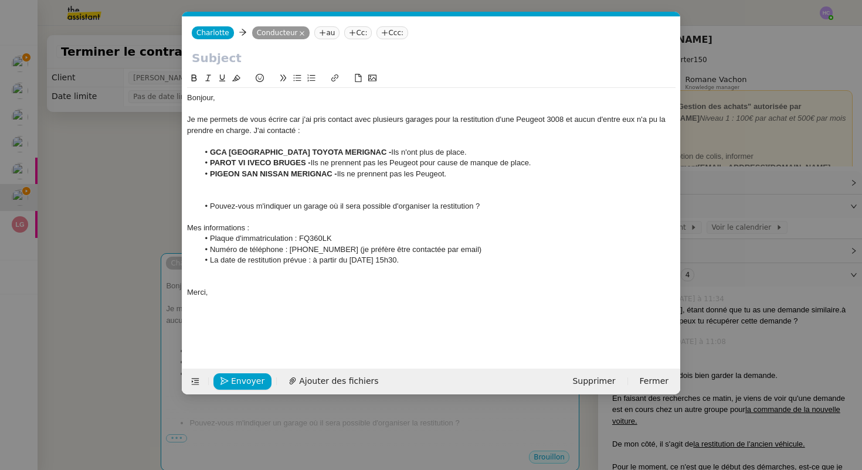
click at [148, 184] on nz-modal-container "Service TA - VOYAGE - PROPOSITION GLOBALE A utiliser dans le cadre de propositi…" at bounding box center [431, 235] width 862 height 470
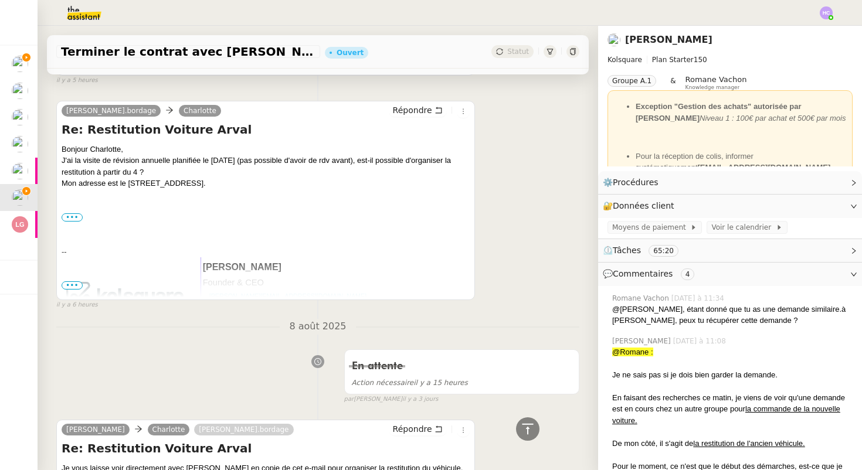
scroll to position [968, 0]
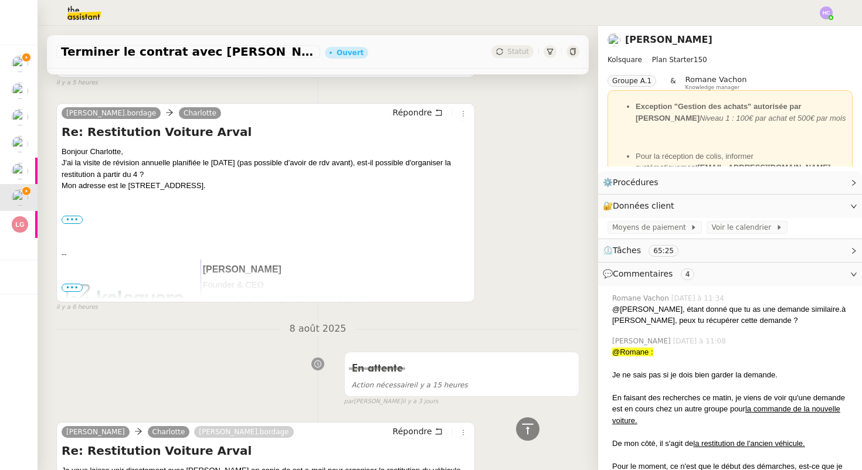
drag, startPoint x: 243, startPoint y: 175, endPoint x: 40, endPoint y: 169, distance: 202.4
copy div "Mon adresse est le 150 rue Turenne 33000 Bordeaux"
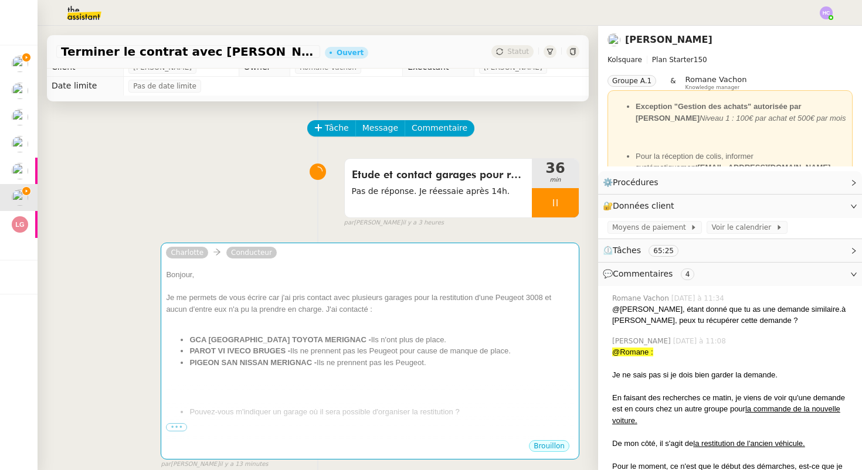
scroll to position [0, 0]
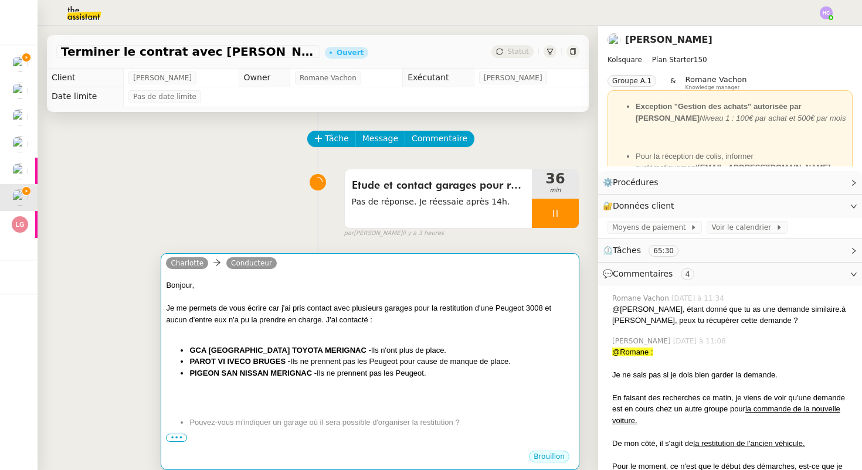
click at [277, 328] on div at bounding box center [370, 331] width 408 height 12
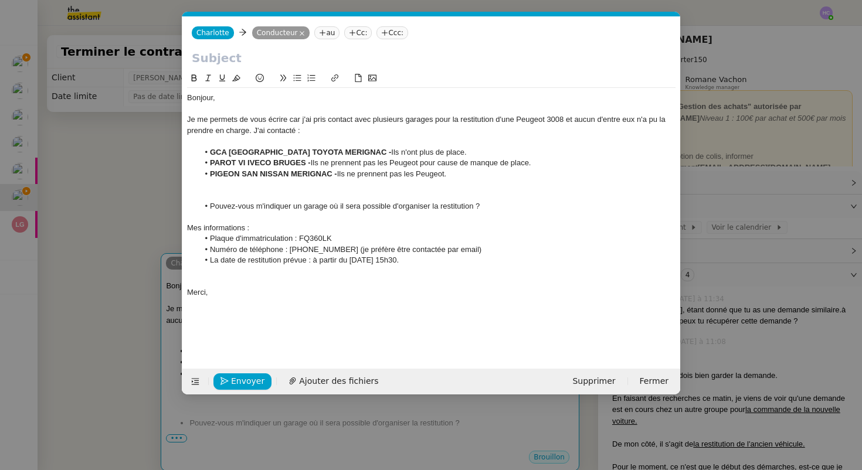
scroll to position [0, 25]
click at [411, 263] on li "La date de restitution prévue : à partir du 25 août 15h30." at bounding box center [437, 260] width 477 height 11
drag, startPoint x: 255, startPoint y: 273, endPoint x: 277, endPoint y: 273, distance: 21.7
click at [277, 273] on li "Mon adresse est le 150 rue Turenne 33000 Bordeaux" at bounding box center [437, 271] width 477 height 11
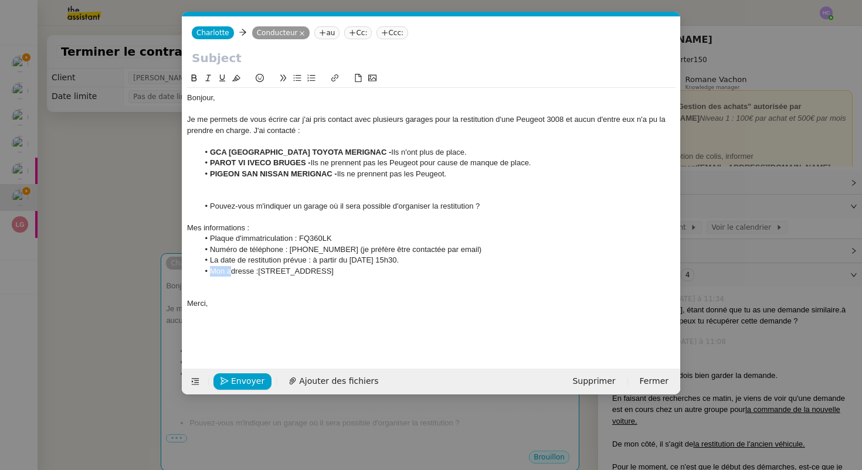
drag, startPoint x: 230, startPoint y: 270, endPoint x: 211, endPoint y: 271, distance: 19.9
click at [211, 271] on li "Mon adresse :150 rue Turenne 33000 Bordeaux" at bounding box center [437, 271] width 477 height 11
click at [237, 274] on li "Adresse :150 rue Turenne 33000 Bordeaux" at bounding box center [437, 271] width 477 height 11
click at [239, 273] on li "Adressedu véhicule :150 rue Turenne 33000 Bordeaux" at bounding box center [437, 271] width 477 height 11
drag, startPoint x: 278, startPoint y: 273, endPoint x: 211, endPoint y: 273, distance: 67.4
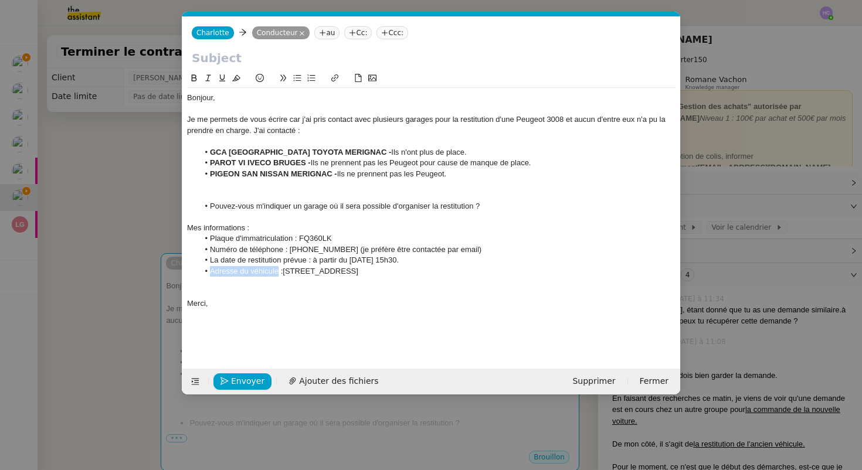
click at [211, 273] on li "Adresse du véhicule :150 rue Turenne 33000 Bordeaux" at bounding box center [437, 271] width 477 height 11
click at [414, 269] on li "Le véhicule se trouve :[STREET_ADDRESS]" at bounding box center [437, 271] width 477 height 11
click at [412, 262] on li "La date de restitution prévue : à partir du 25 août 15h30." at bounding box center [437, 260] width 477 height 11
click at [126, 244] on nz-modal-container "Service TA - VOYAGE - PROPOSITION GLOBALE A utiliser dans le cadre de propositi…" at bounding box center [431, 235] width 862 height 470
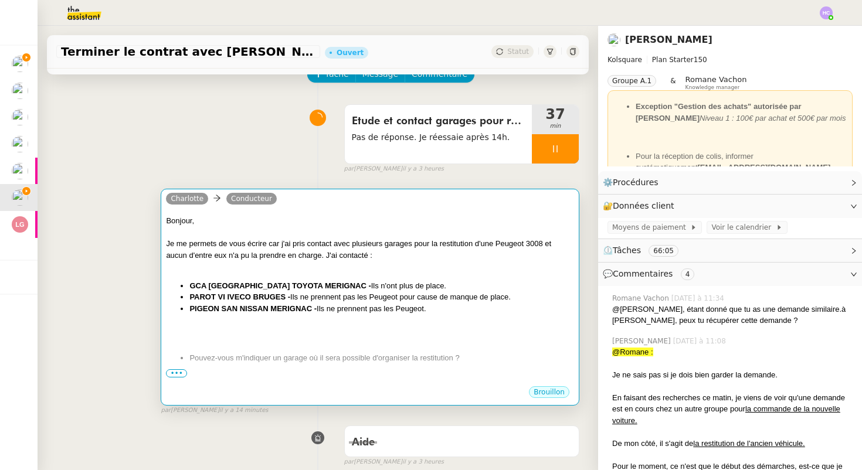
scroll to position [141, 0]
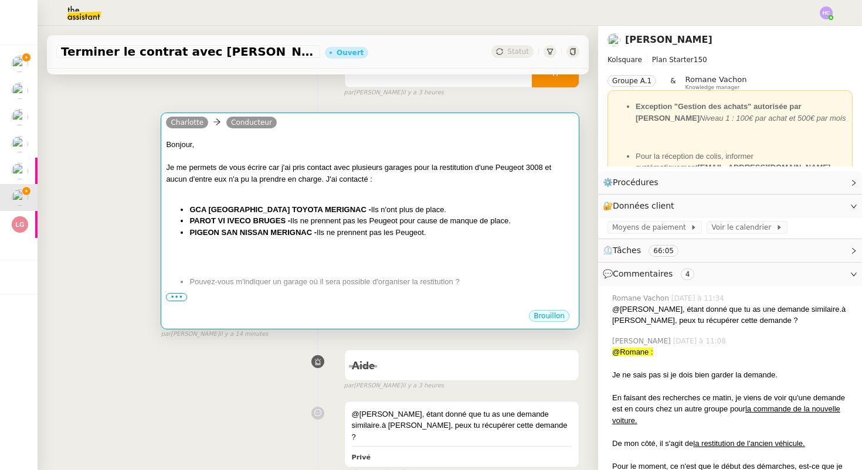
click at [285, 260] on div at bounding box center [370, 263] width 408 height 12
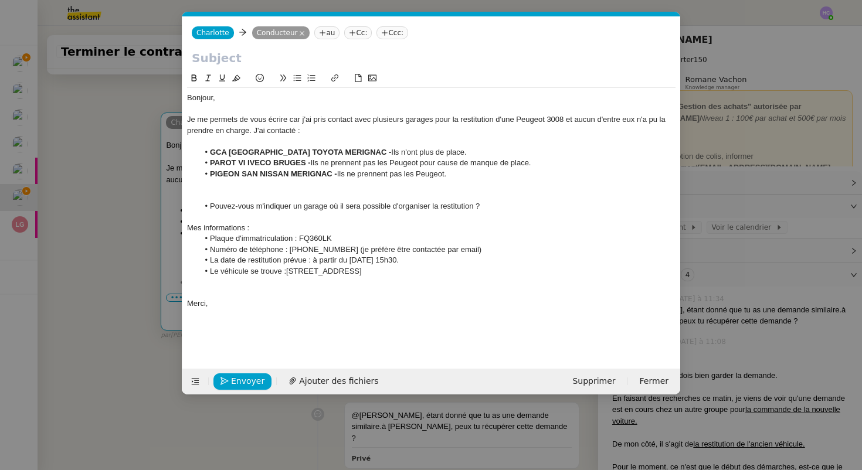
scroll to position [0, 25]
click at [235, 383] on span "Envoyer" at bounding box center [247, 381] width 33 height 13
click at [313, 260] on li "La date de restitution prévue : à partir du 25 août 15h30." at bounding box center [437, 260] width 477 height 11
drag, startPoint x: 410, startPoint y: 262, endPoint x: 462, endPoint y: 259, distance: 52.2
click at [462, 259] on li "La date de restitution prévue : 10 jour maximum à partir du [DATE] 15h30." at bounding box center [437, 260] width 477 height 11
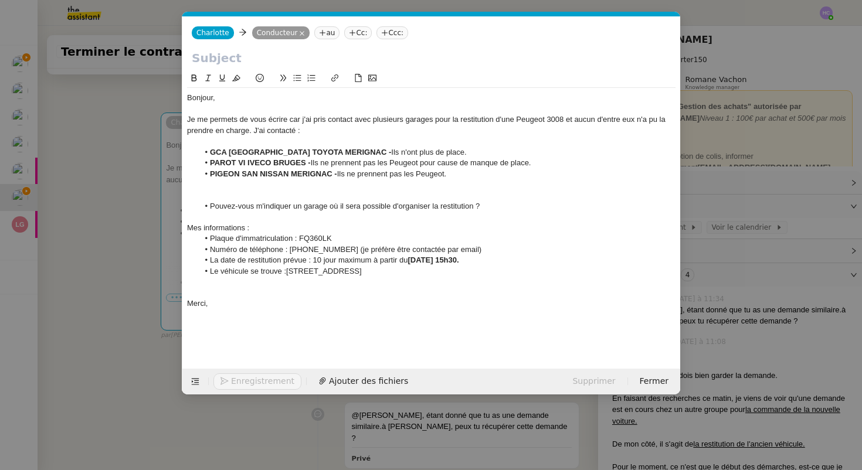
click at [474, 265] on li "La date de restitution prévue : 10 jour maximum à partir du 25 août 15h30." at bounding box center [437, 260] width 477 height 11
click at [417, 268] on li "Le véhicule se trouve :[STREET_ADDRESS]" at bounding box center [437, 271] width 477 height 11
click at [283, 275] on li "Le véhicule se trouve :[STREET_ADDRESS]" at bounding box center [437, 271] width 477 height 11
click at [219, 286] on div at bounding box center [431, 282] width 489 height 11
click at [226, 59] on input "text" at bounding box center [431, 58] width 479 height 18
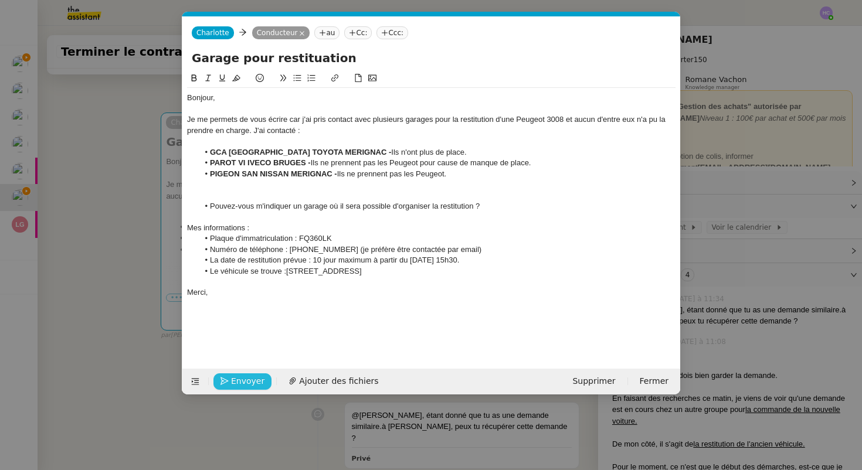
click at [296, 62] on input "Garage pour restituation" at bounding box center [431, 58] width 479 height 18
click at [331, 63] on input "Garage pour restitution" at bounding box center [431, 58] width 479 height 18
click at [198, 60] on input "Garage pour restitution" at bounding box center [431, 58] width 479 height 18
click at [326, 62] on input "Trouver un garage pour restitution" at bounding box center [431, 58] width 479 height 18
click at [310, 240] on li "Plaque d'immatriculation : FQ360LK" at bounding box center [437, 238] width 477 height 11
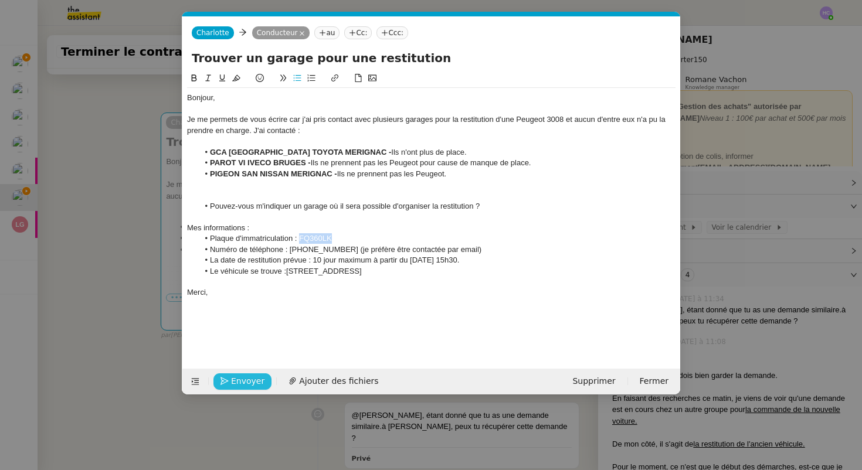
click at [310, 240] on li "Plaque d'immatriculation : FQ360LK" at bounding box center [437, 238] width 477 height 11
copy li "FQ360LK"
click at [426, 60] on input "Trouver un garage pour une restitution" at bounding box center [431, 58] width 479 height 18
paste input "FQ360LK"
type input "Trouver un garage pour une restitution FQ360LK"
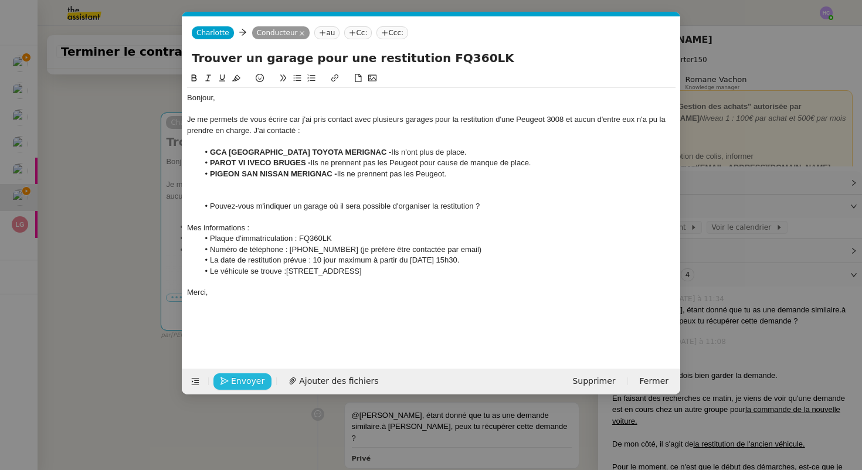
click at [120, 327] on nz-modal-container "Service TA - VOYAGE - PROPOSITION GLOBALE A utiliser dans le cadre de propositi…" at bounding box center [431, 235] width 862 height 470
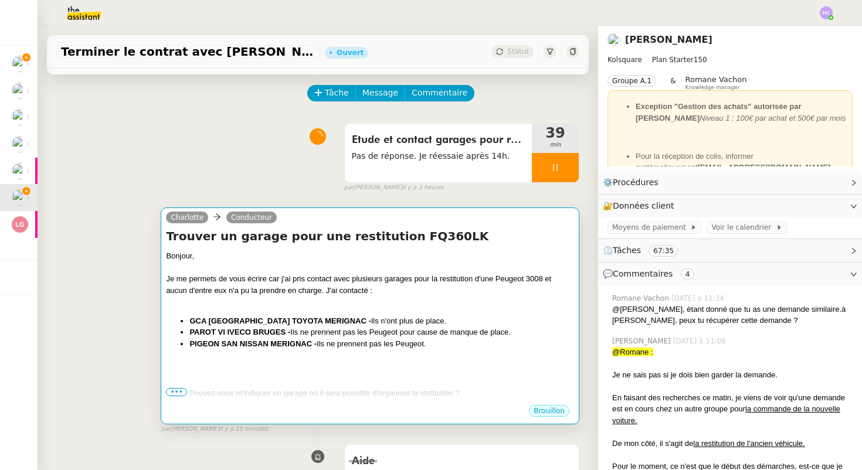
scroll to position [42, 0]
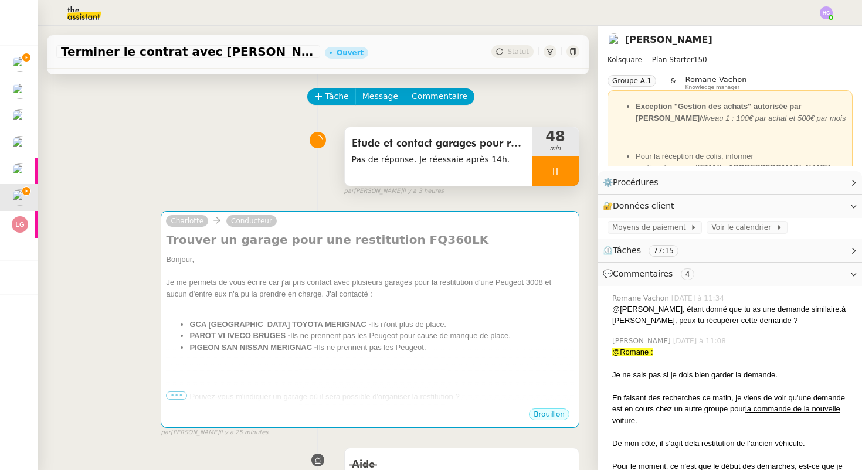
click at [549, 169] on div at bounding box center [555, 171] width 47 height 29
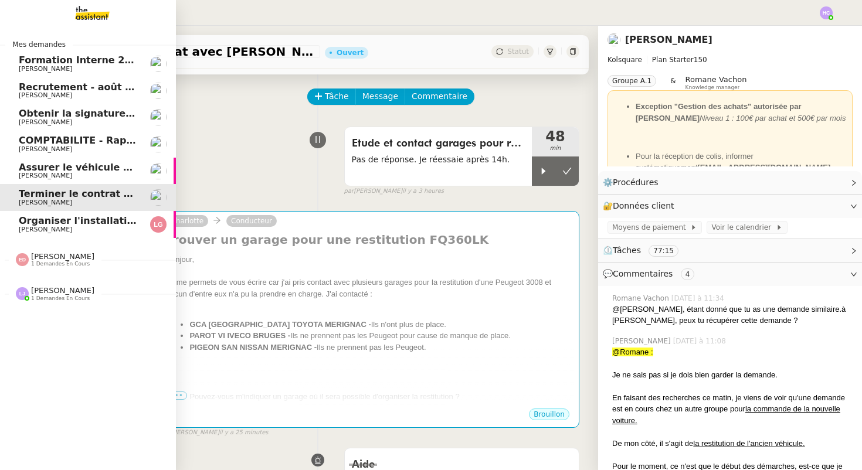
click at [30, 67] on span "[PERSON_NAME]" at bounding box center [45, 69] width 53 height 8
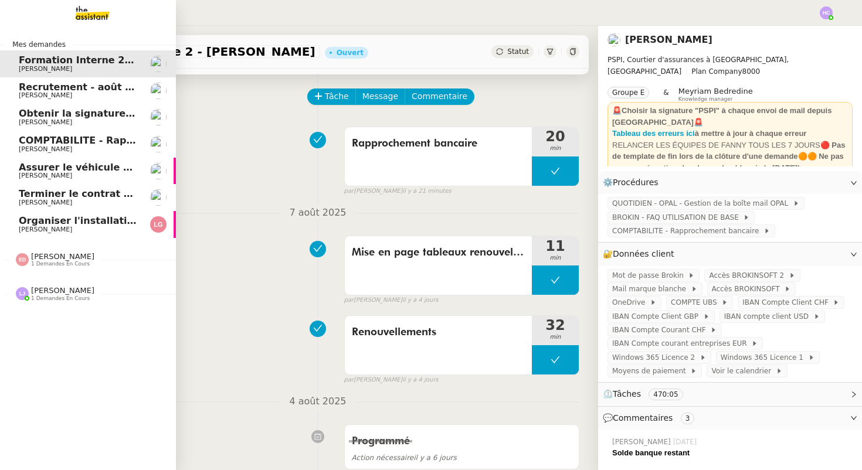
click at [87, 140] on span "COMPTABILITE - Rapprochement bancaire - 11 août 2025" at bounding box center [169, 140] width 300 height 11
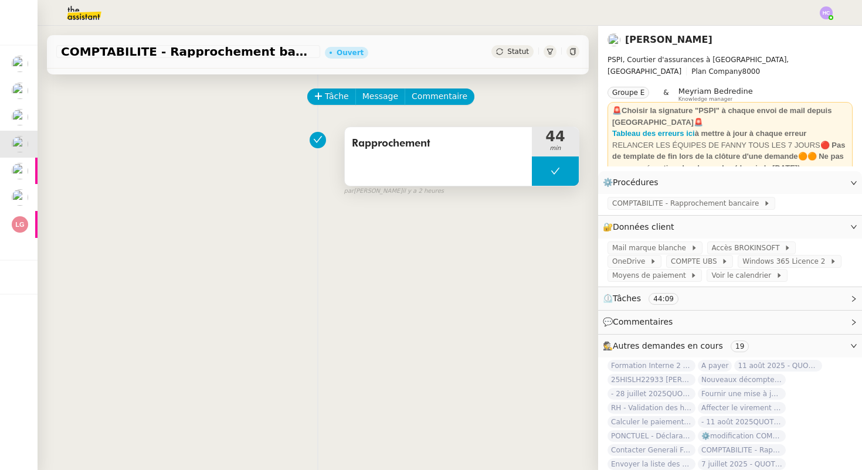
click at [569, 167] on button at bounding box center [555, 171] width 47 height 29
click at [540, 169] on icon at bounding box center [543, 171] width 9 height 9
click at [556, 169] on icon at bounding box center [555, 171] width 9 height 9
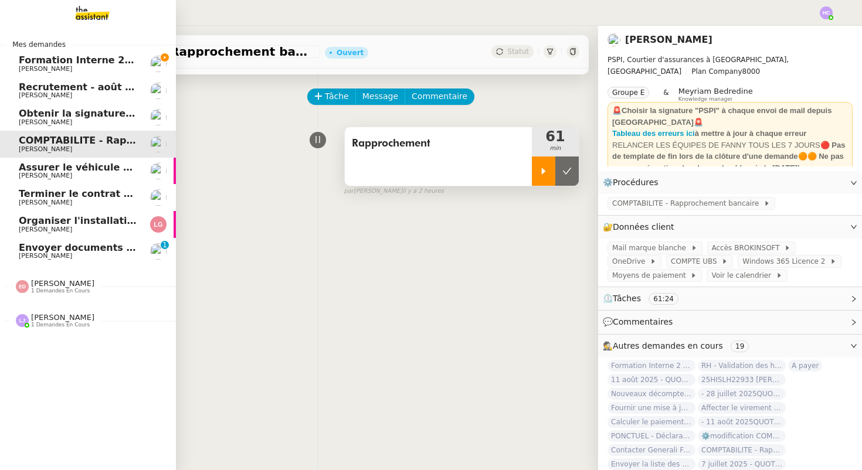
click at [40, 255] on span "[PERSON_NAME]" at bounding box center [45, 256] width 53 height 8
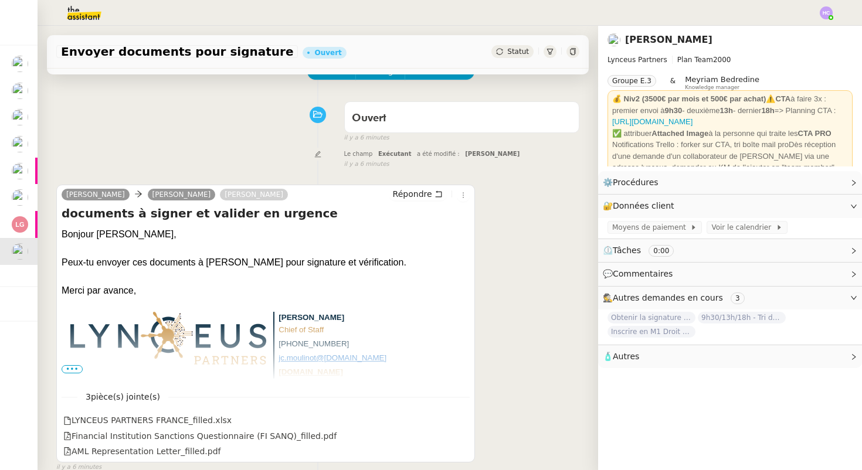
scroll to position [88, 0]
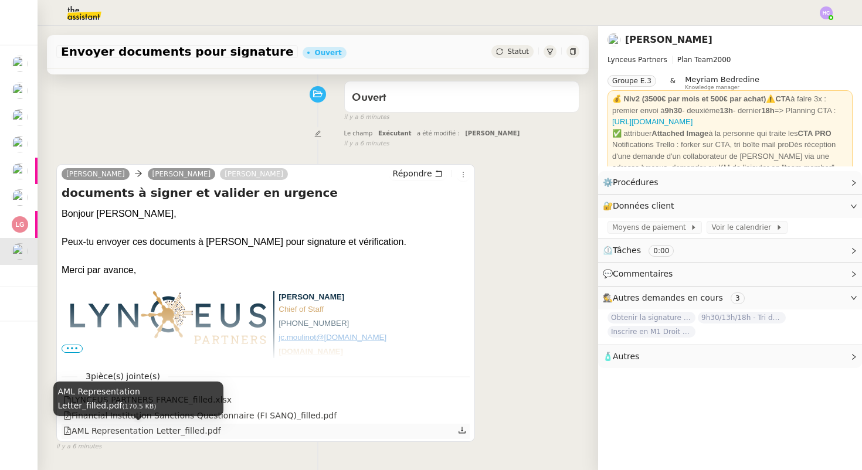
click at [143, 434] on div "AML Representation Letter_filled.pdf" at bounding box center [141, 431] width 157 height 13
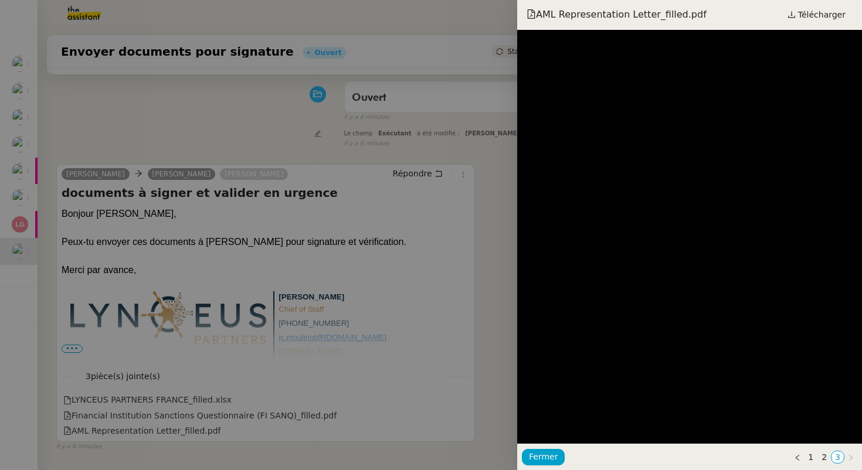
click at [443, 296] on div at bounding box center [431, 235] width 862 height 470
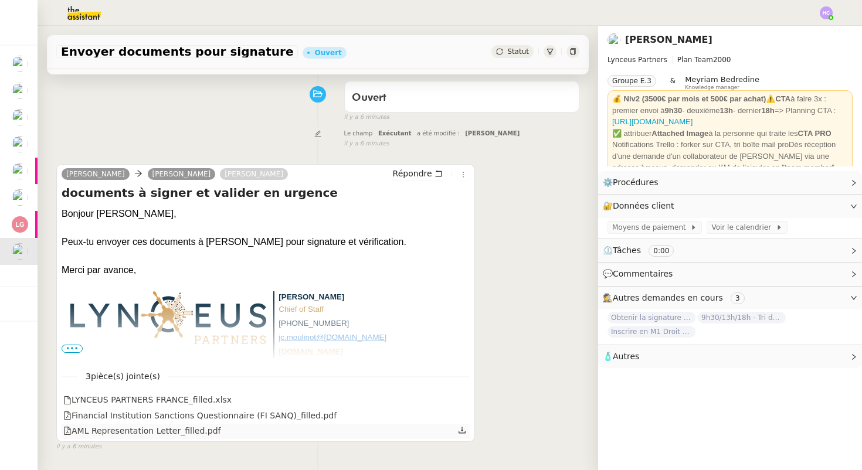
click at [464, 432] on icon at bounding box center [462, 430] width 8 height 8
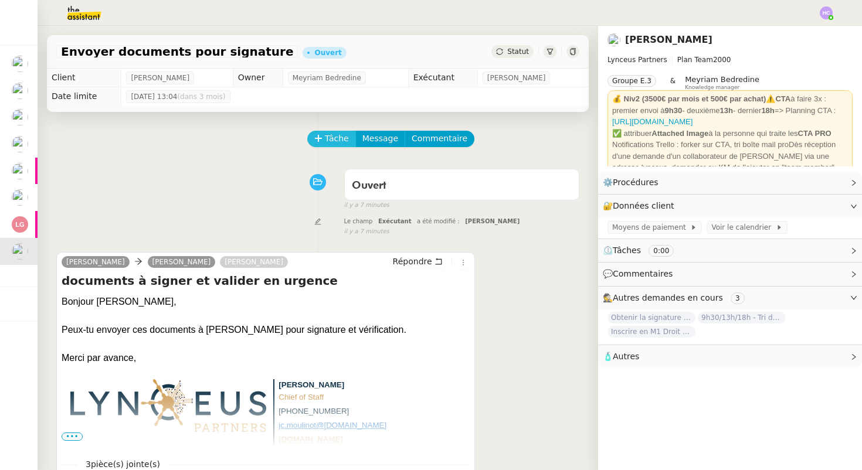
click at [317, 138] on icon at bounding box center [318, 138] width 6 height 1
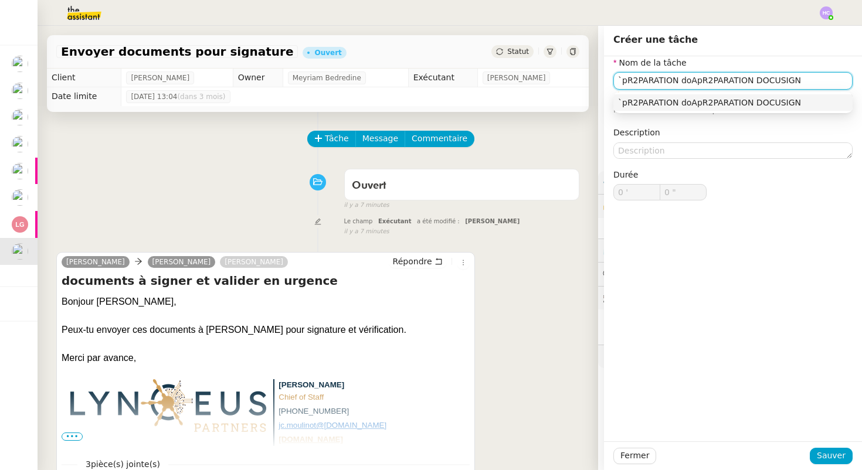
type input "p"
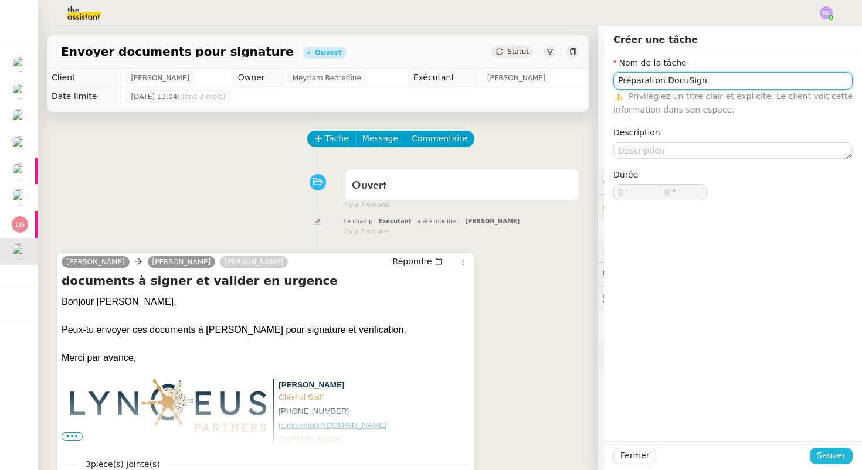
type input "Préparation DocuSign"
click at [832, 453] on span "Sauver" at bounding box center [831, 455] width 29 height 13
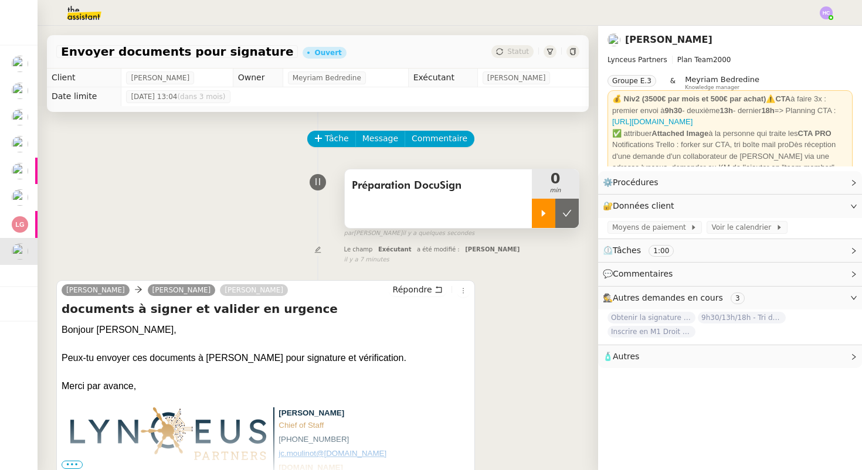
click at [544, 210] on icon at bounding box center [543, 213] width 9 height 9
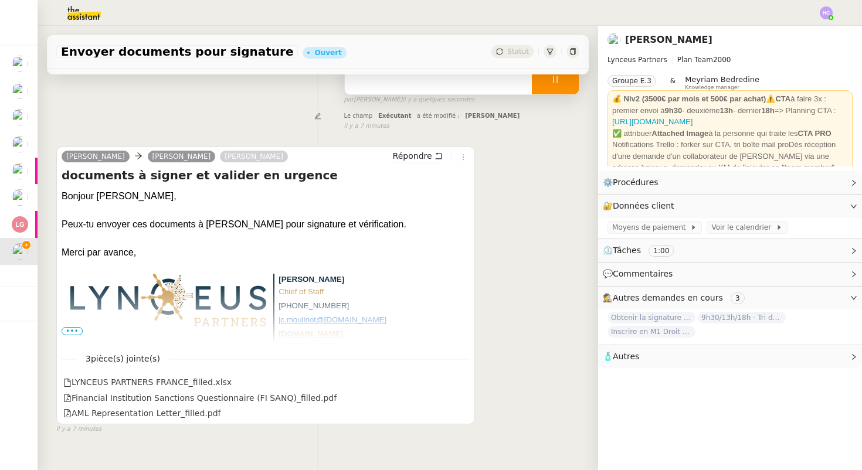
scroll to position [154, 0]
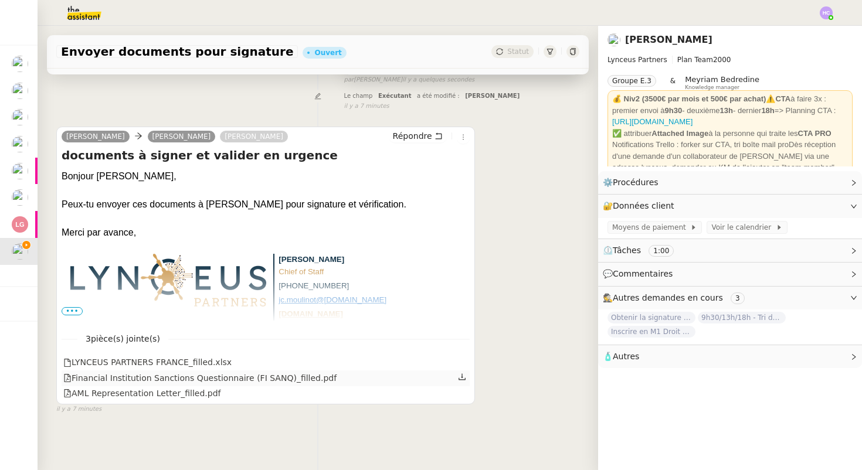
click at [464, 377] on icon at bounding box center [462, 377] width 8 height 8
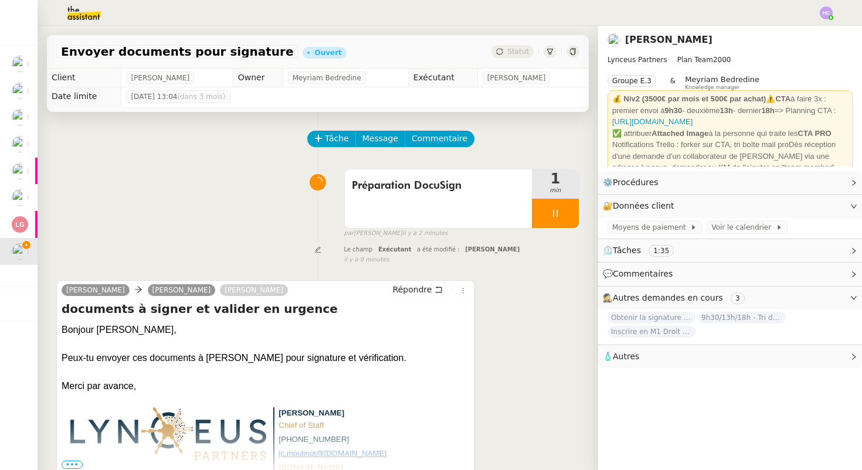
scroll to position [154, 0]
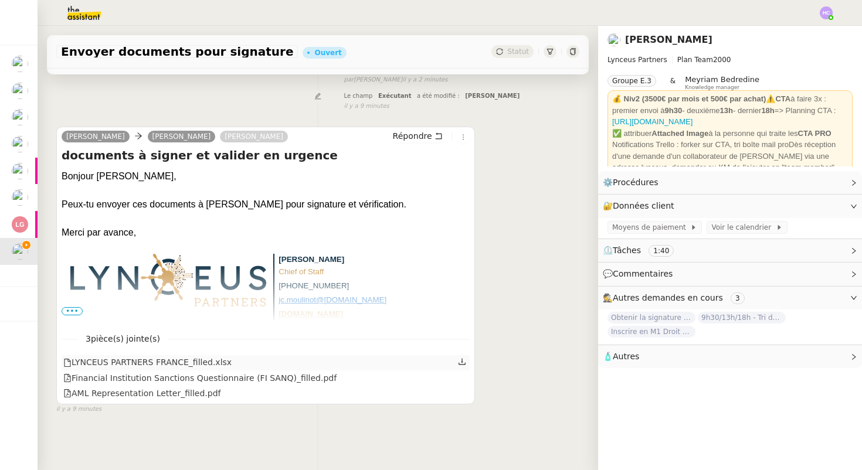
click at [460, 357] on link at bounding box center [462, 361] width 8 height 13
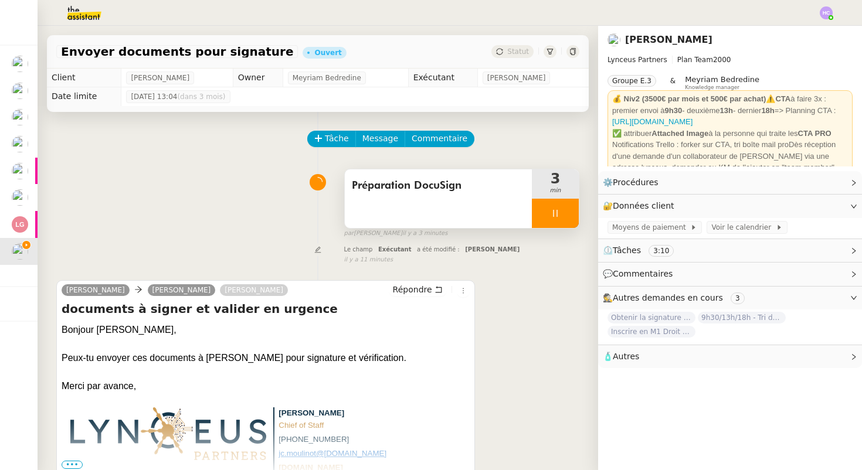
click at [557, 213] on icon at bounding box center [555, 213] width 9 height 9
click at [563, 213] on icon at bounding box center [567, 213] width 9 height 6
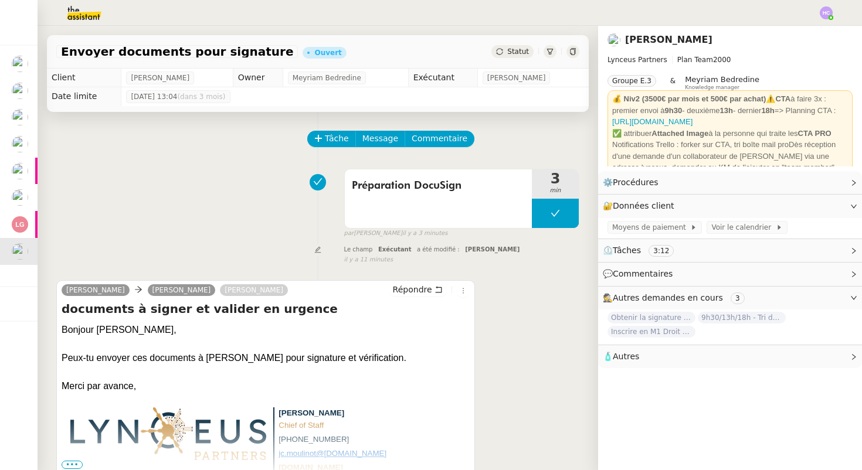
click at [575, 52] on icon at bounding box center [572, 51] width 5 height 7
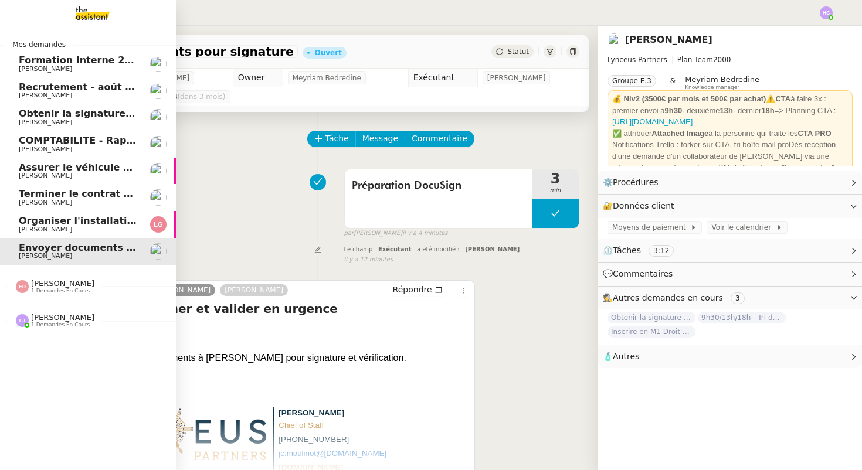
click at [110, 221] on span "Organiser l'installation de la fibre" at bounding box center [108, 220] width 178 height 11
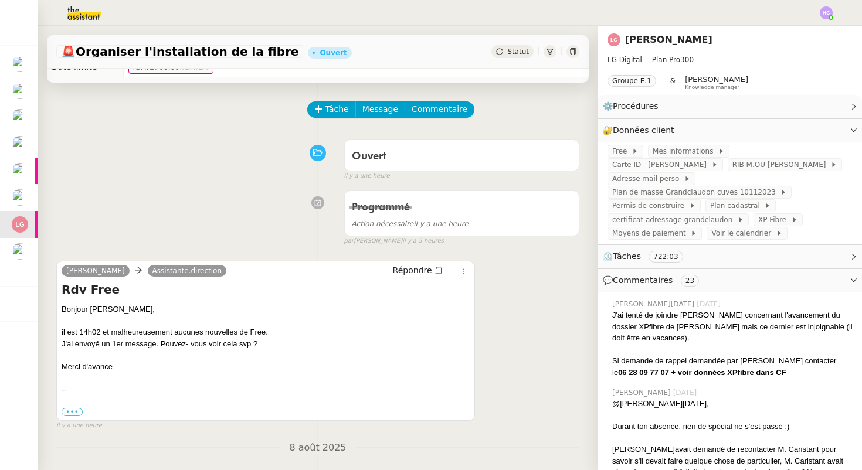
scroll to position [30, 0]
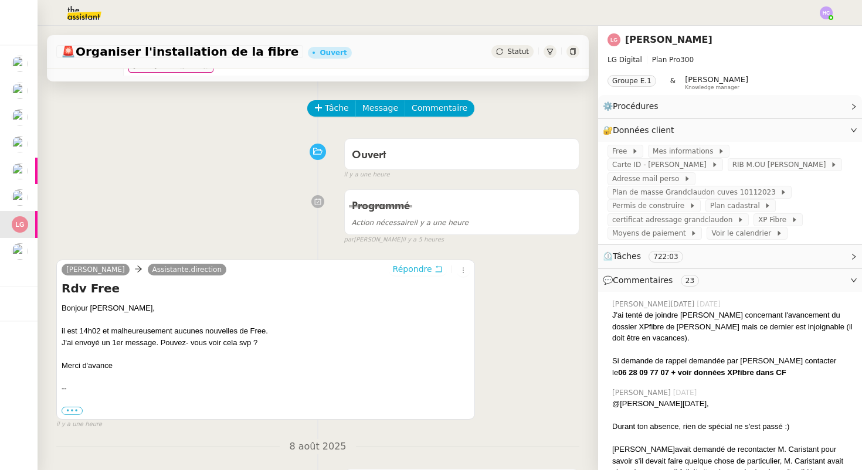
click at [404, 268] on span "Répondre" at bounding box center [412, 269] width 39 height 12
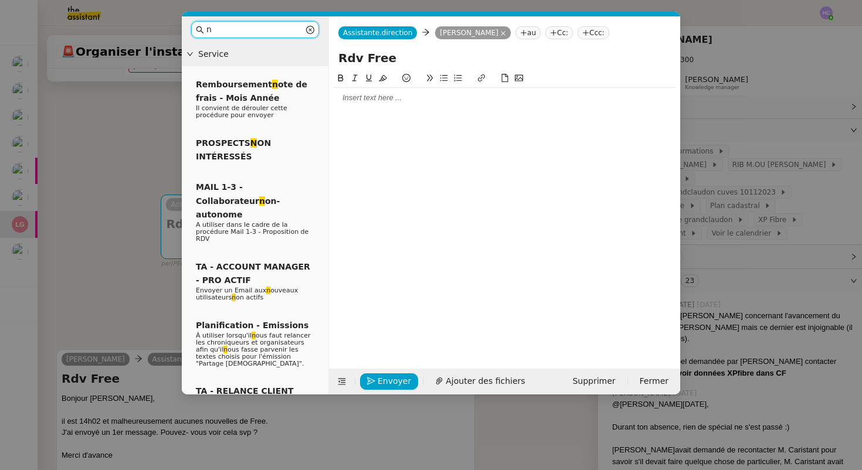
type input "n"
click at [385, 94] on div at bounding box center [505, 98] width 342 height 11
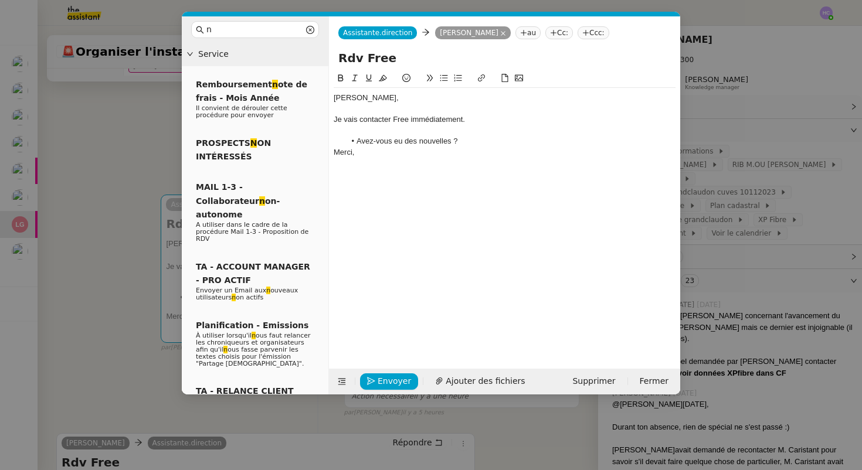
click at [347, 139] on li "Avez-vous eu des nouvelles ?" at bounding box center [510, 141] width 331 height 11
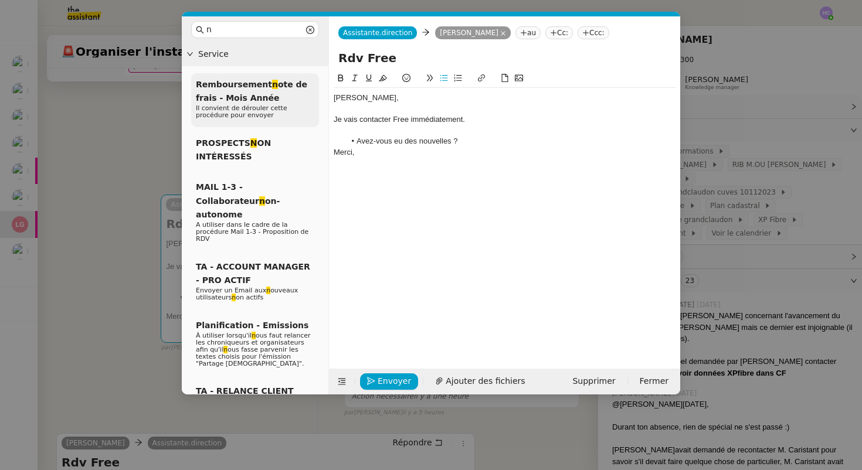
drag, startPoint x: 483, startPoint y: 124, endPoint x: 318, endPoint y: 122, distance: 164.8
click at [318, 122] on nz-layout "n Service Remboursement n ote de frais - Mois Année Il convient de dérouler cet…" at bounding box center [431, 205] width 499 height 378
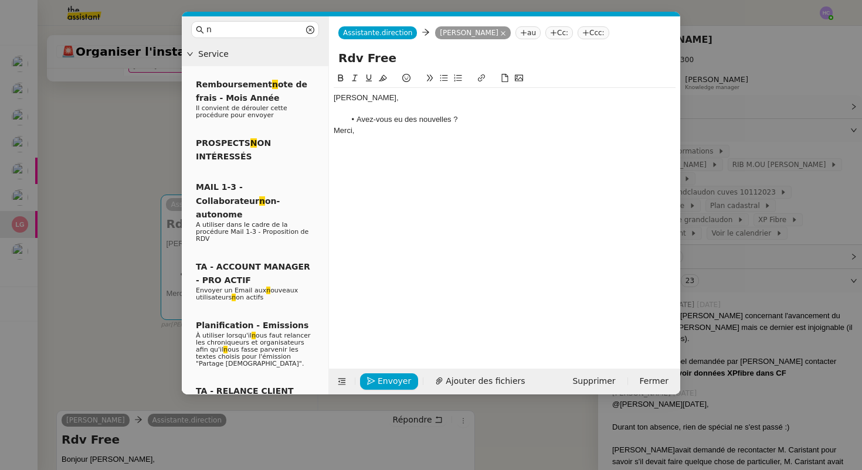
click at [498, 119] on li "Avez-vous eu des nouvelles ?" at bounding box center [510, 119] width 331 height 11
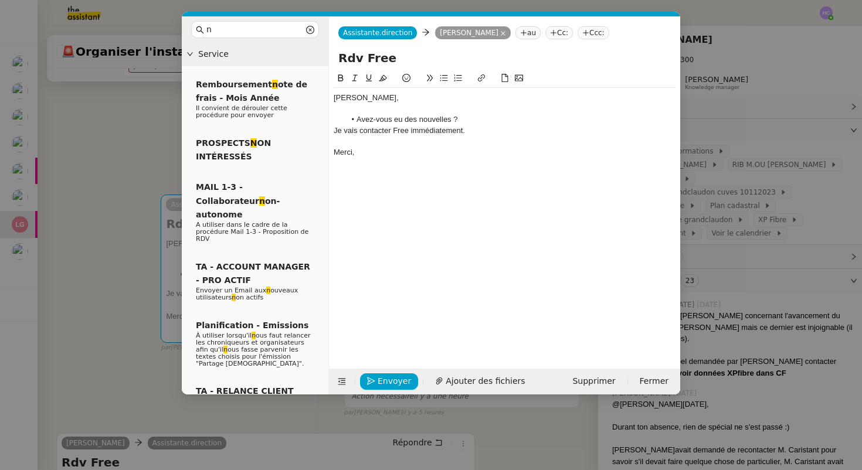
click at [479, 130] on div "Je vais contacter Free immédiatement." at bounding box center [505, 131] width 342 height 11
click at [475, 120] on li "Avez-vous eu des nouvelles ?" at bounding box center [510, 119] width 331 height 11
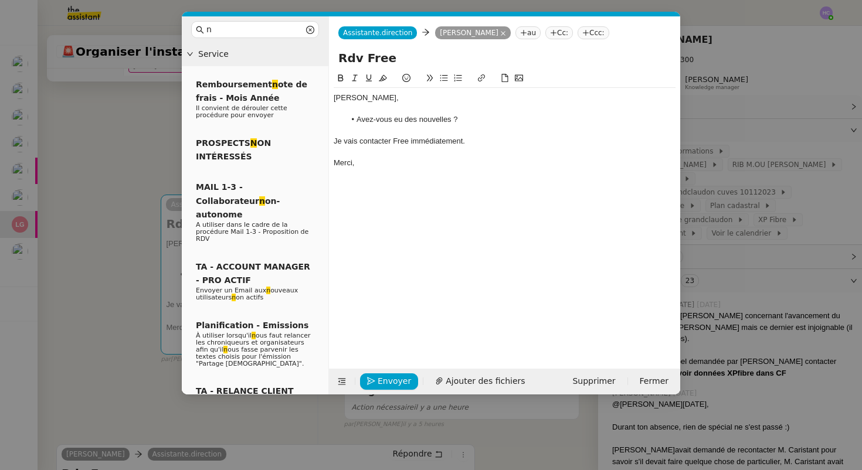
click at [406, 154] on div at bounding box center [505, 152] width 342 height 11
click at [393, 166] on div "Merci," at bounding box center [505, 163] width 342 height 11
click at [127, 282] on nz-modal-container "n Service Remboursement n ote de frais - Mois Année Il convient de dérouler cet…" at bounding box center [431, 235] width 862 height 470
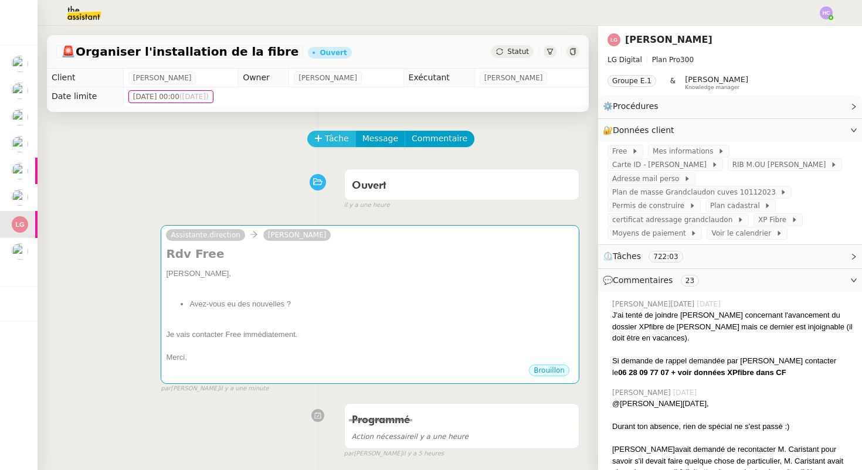
click at [334, 134] on span "Tâche" at bounding box center [337, 138] width 24 height 13
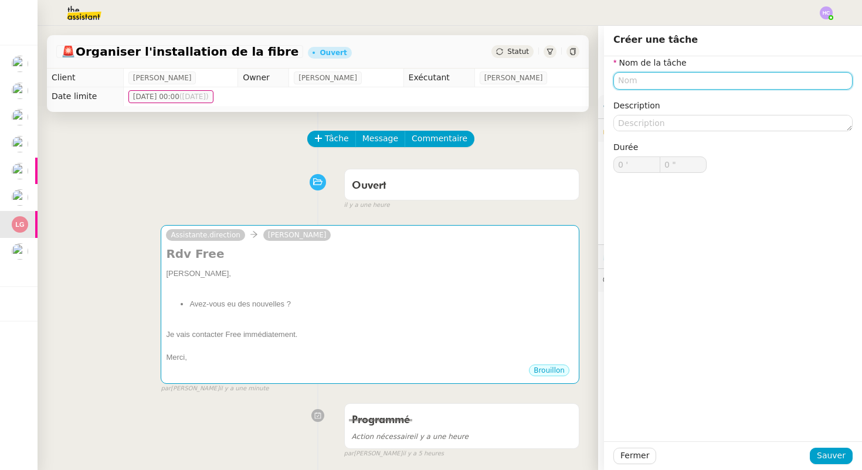
click at [702, 80] on input "text" at bounding box center [732, 80] width 239 height 17
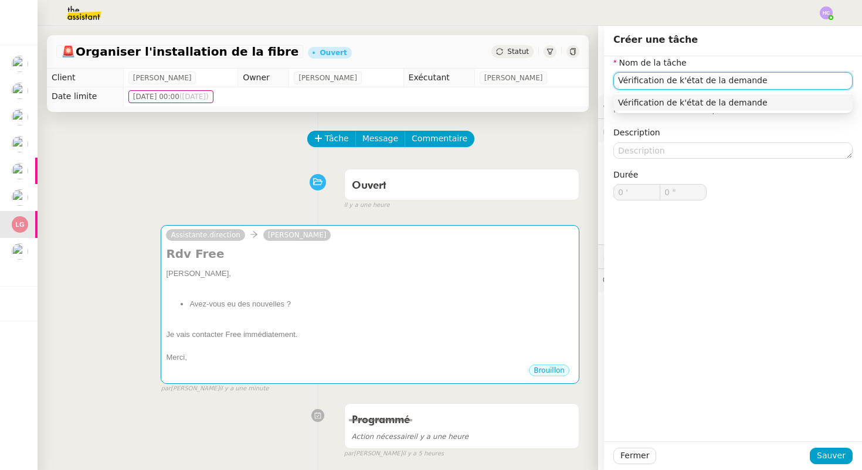
click at [677, 84] on input "Vérification de k'état de la demande" at bounding box center [732, 80] width 239 height 17
drag, startPoint x: 700, startPoint y: 80, endPoint x: 752, endPoint y: 75, distance: 52.4
click at [752, 75] on input "Vérification de l'état de la demande" at bounding box center [732, 80] width 239 height 17
click at [771, 82] on input "Vérification de l'état de la demande" at bounding box center [732, 80] width 239 height 17
drag, startPoint x: 771, startPoint y: 81, endPoint x: 666, endPoint y: 77, distance: 105.1
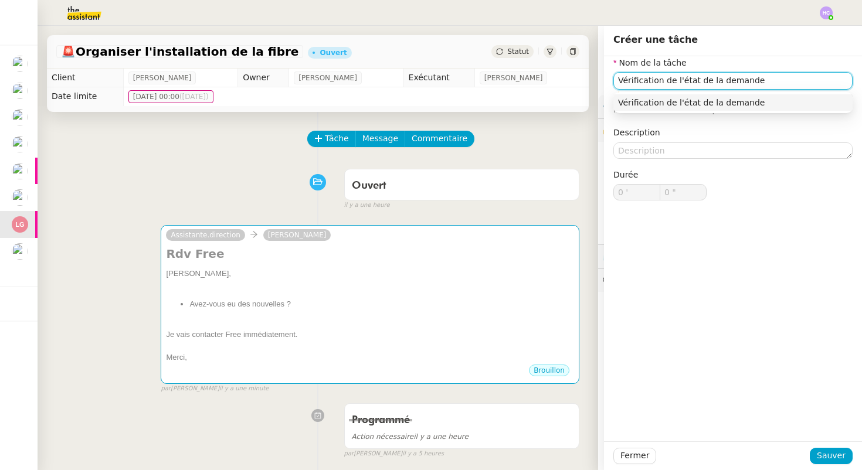
click at [666, 78] on input "Vérification de l'état de la demande" at bounding box center [732, 80] width 239 height 17
click at [684, 98] on div "Vérification auprès de Free car pas de technicien ce jour" at bounding box center [733, 102] width 230 height 11
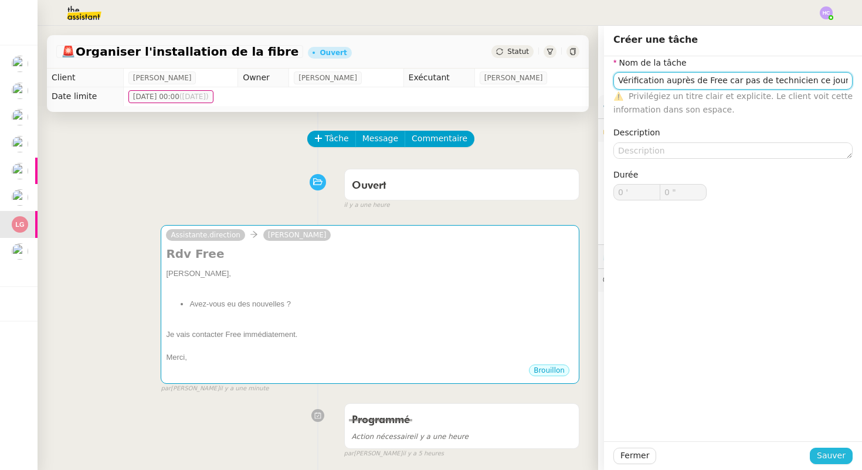
type input "Vérification auprès de Free car pas de technicien ce jour"
click at [819, 456] on span "Sauver" at bounding box center [831, 455] width 29 height 13
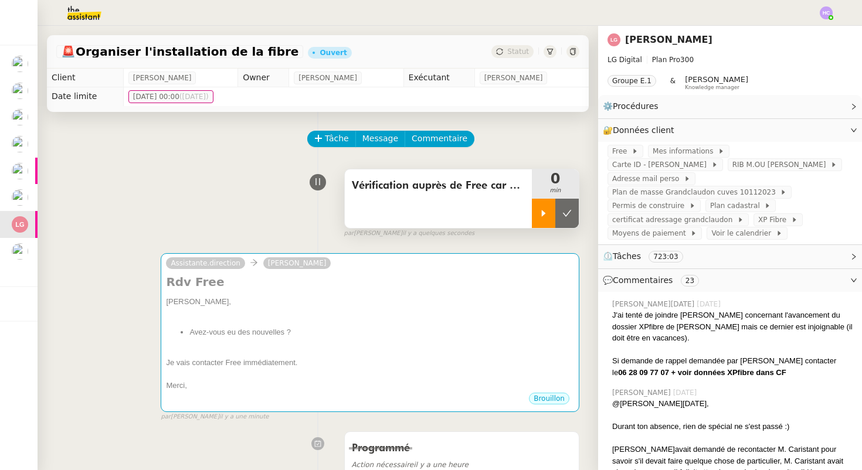
click at [544, 220] on div at bounding box center [543, 213] width 23 height 29
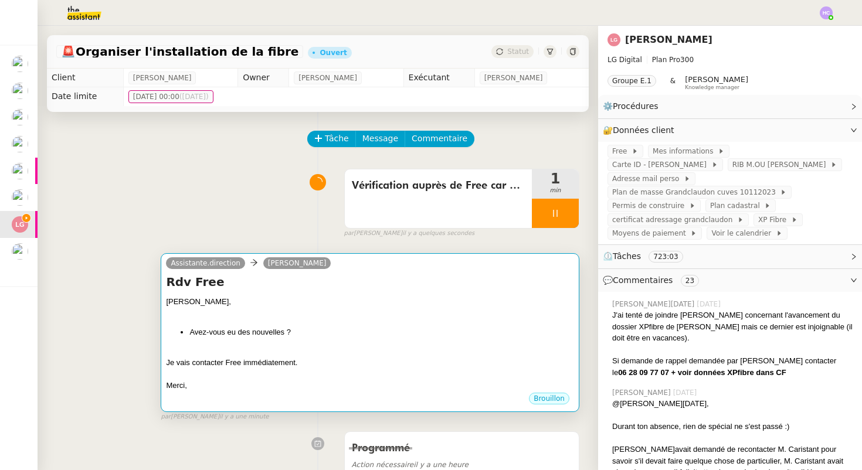
click at [305, 300] on div "[PERSON_NAME]," at bounding box center [370, 302] width 408 height 12
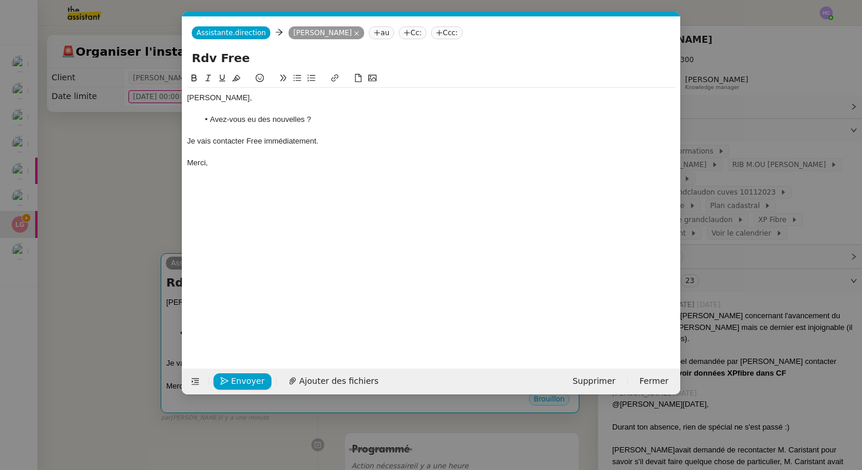
scroll to position [0, 29]
click at [247, 101] on div "[PERSON_NAME]," at bounding box center [431, 98] width 489 height 11
click at [243, 110] on div at bounding box center [431, 109] width 489 height 11
click at [323, 120] on li "Avez-vous eu des nouvelles ?" at bounding box center [437, 119] width 477 height 11
click at [327, 144] on div "Je vais contacter Free immédiatement." at bounding box center [431, 141] width 489 height 11
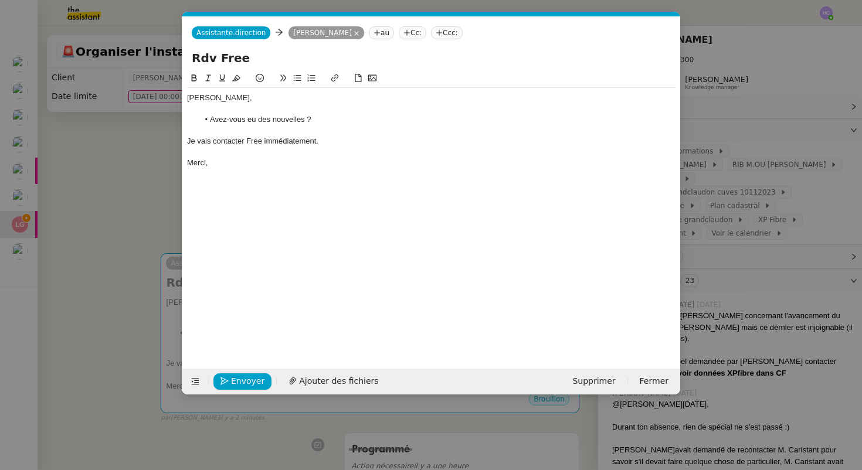
click at [208, 333] on div "Bonjour Lee, Avez-vous eu des nouvelles ? Je vais contacter Free immédiatement.…" at bounding box center [431, 211] width 489 height 279
click at [230, 387] on button "Envoyer" at bounding box center [242, 382] width 58 height 16
click at [232, 382] on span "Confirmer l'envoi" at bounding box center [266, 381] width 70 height 13
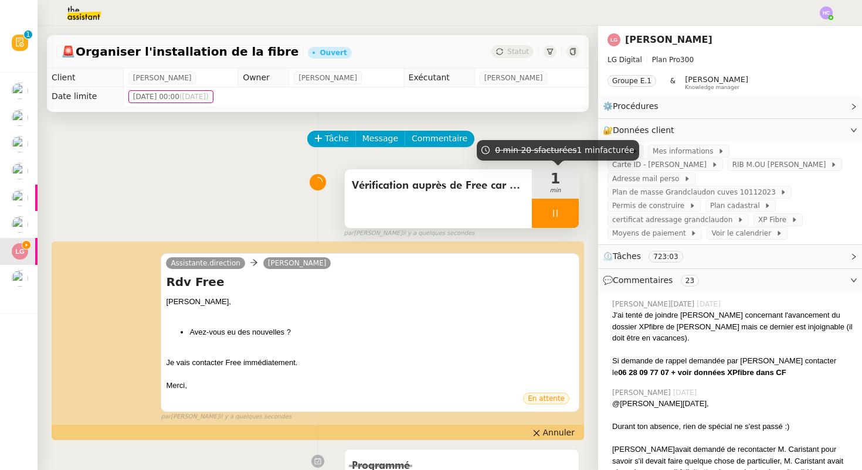
click at [554, 208] on div at bounding box center [555, 213] width 47 height 29
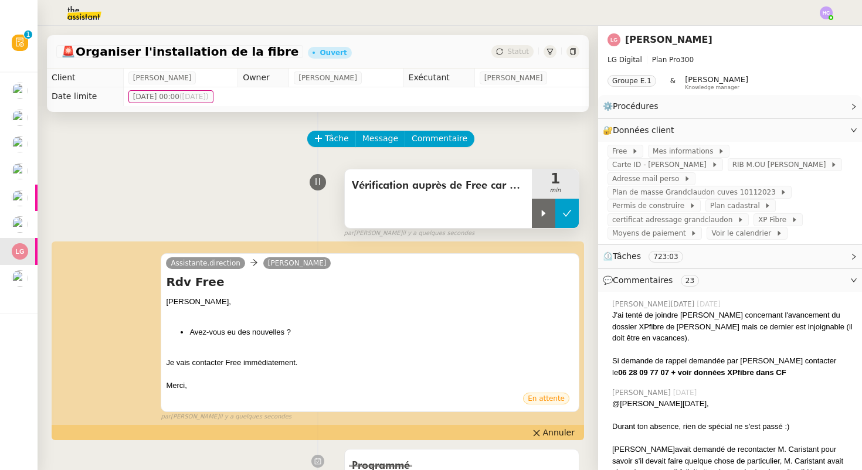
click at [567, 215] on icon at bounding box center [566, 213] width 9 height 9
click at [624, 150] on span "Free" at bounding box center [621, 151] width 19 height 12
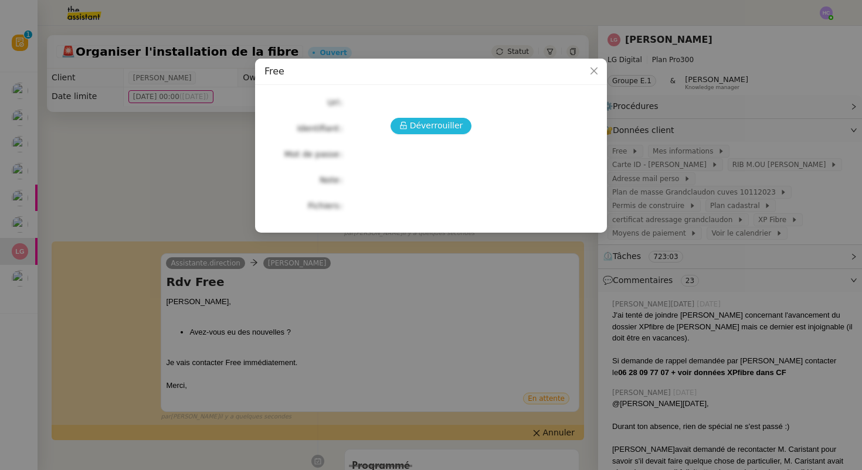
click at [407, 123] on icon at bounding box center [403, 125] width 8 height 8
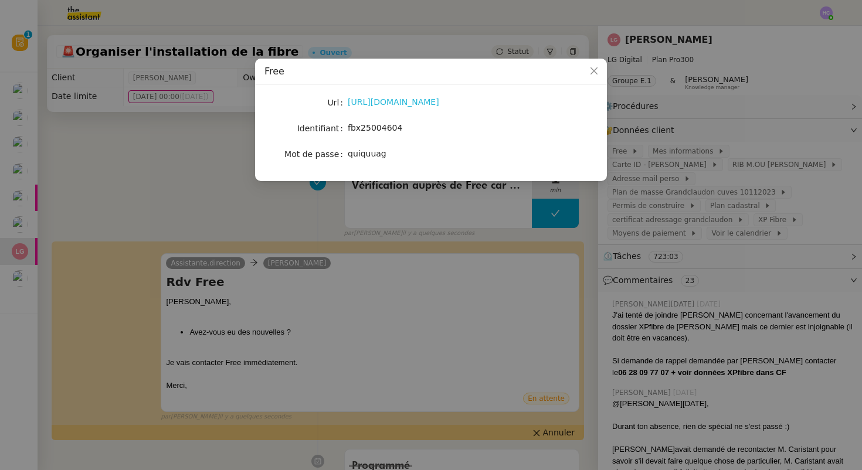
click at [396, 99] on link "https://subscribe.free.fr/login/" at bounding box center [393, 101] width 91 height 9
click at [368, 128] on span "fbx25004604" at bounding box center [375, 127] width 55 height 9
copy span "fbx25004604"
click at [358, 152] on span "quiquuag" at bounding box center [367, 153] width 39 height 9
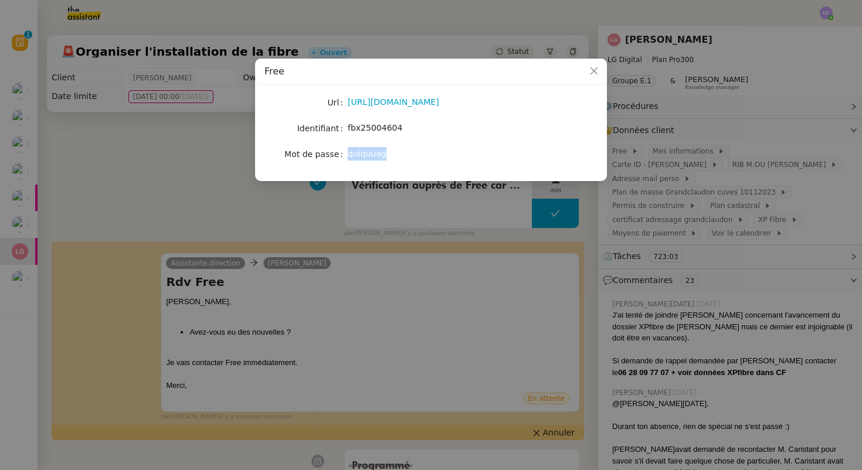
click at [358, 152] on span "quiquuag" at bounding box center [367, 153] width 39 height 9
copy span "quiquuag"
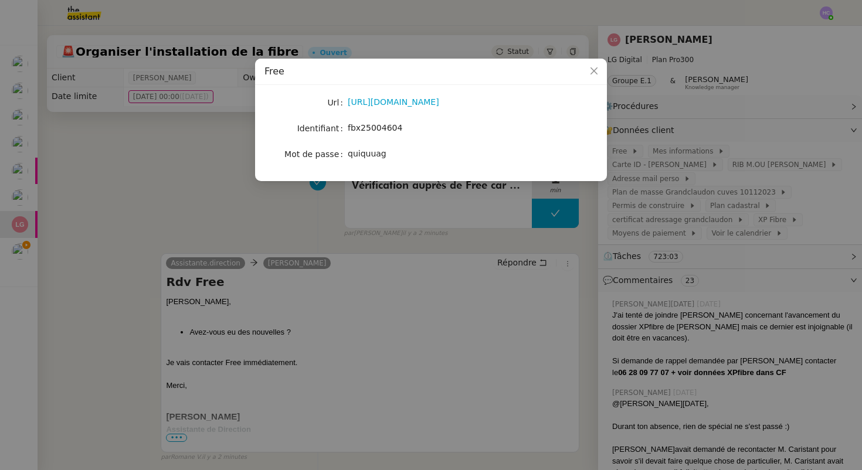
click at [204, 141] on nz-modal-container "Free Url https://subscribe.free.fr/login/ Identifiant fbx25004604 Mot de passe …" at bounding box center [431, 235] width 862 height 470
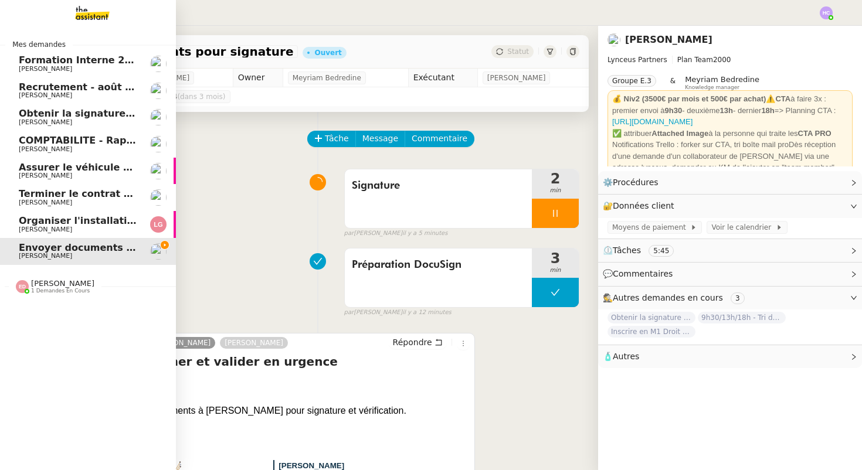
click at [40, 222] on span "Organiser l'installation de la fibre" at bounding box center [108, 220] width 178 height 11
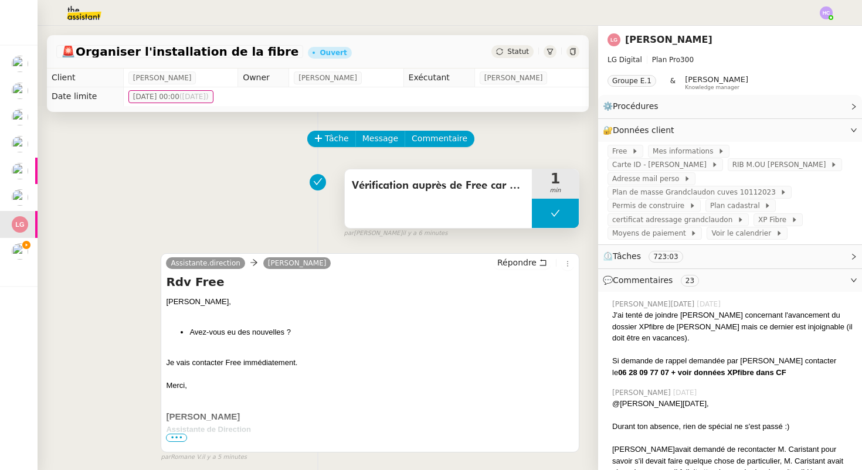
click at [548, 216] on button at bounding box center [555, 213] width 47 height 29
click at [545, 214] on icon at bounding box center [543, 213] width 9 height 9
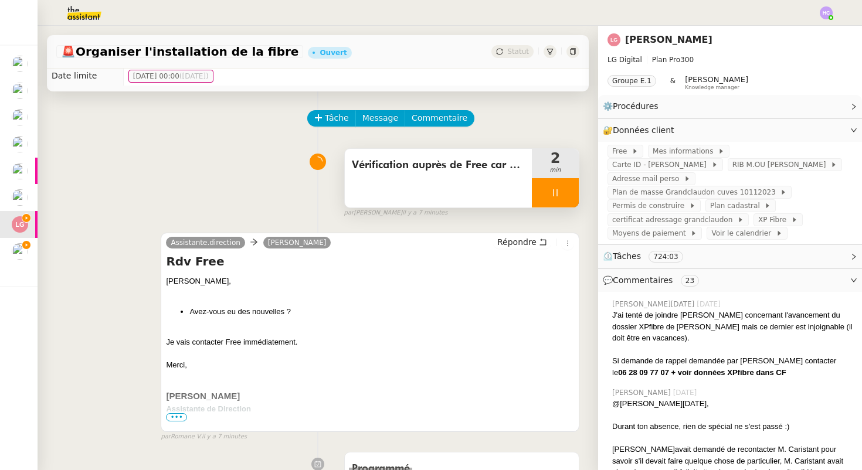
scroll to position [21, 0]
click at [527, 241] on span "Répondre" at bounding box center [516, 242] width 39 height 12
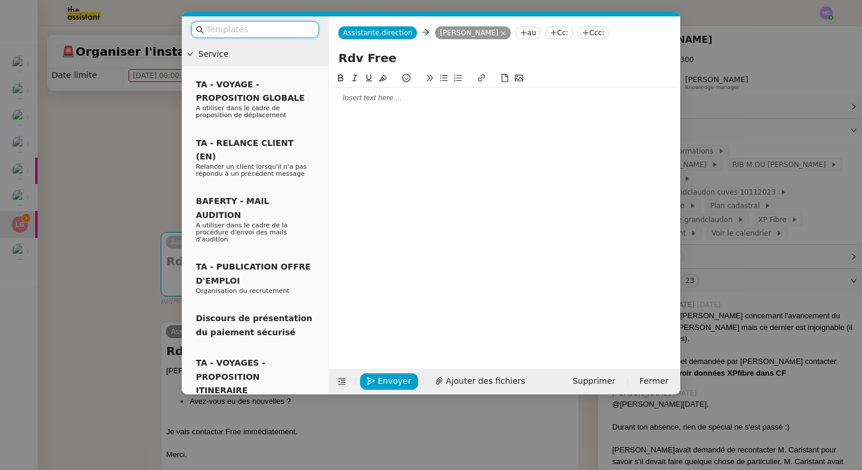
click at [379, 96] on div at bounding box center [505, 98] width 342 height 11
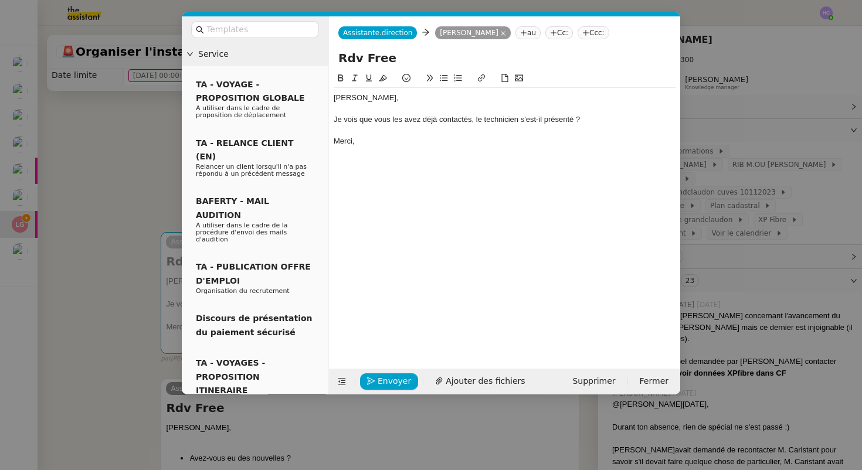
click at [473, 121] on div "Je vois que vous les avez déjà contactés, le technicien s'est-il présenté ?" at bounding box center [505, 119] width 342 height 11
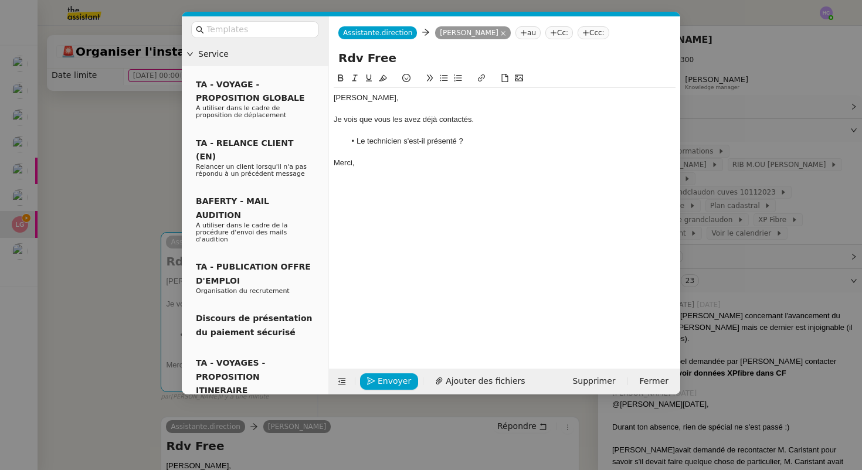
click at [496, 138] on li "Le technicien s'est-il présenté ?" at bounding box center [510, 141] width 331 height 11
click at [429, 100] on div "[PERSON_NAME]," at bounding box center [505, 98] width 342 height 11
click at [411, 109] on div at bounding box center [505, 109] width 342 height 11
click at [485, 116] on div "Je vois que vous les avez déjà contactés." at bounding box center [505, 119] width 342 height 11
click at [467, 129] on div at bounding box center [505, 131] width 342 height 11
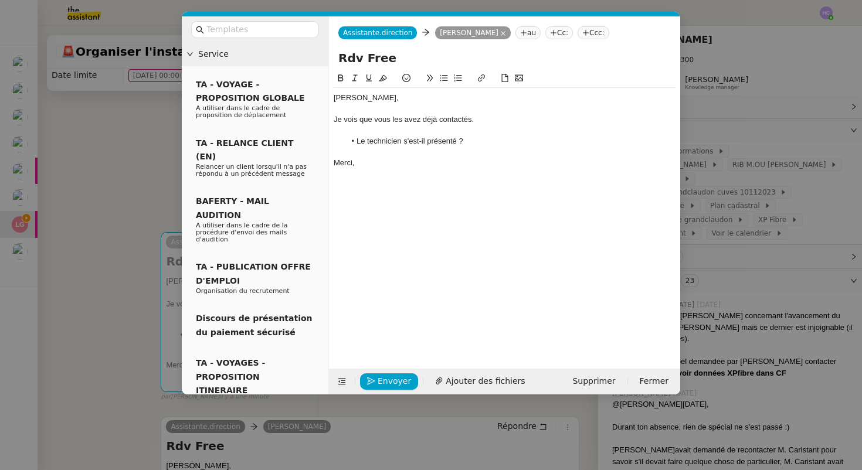
click at [469, 142] on li "Le technicien s'est-il présenté ?" at bounding box center [510, 141] width 331 height 11
click at [390, 383] on span "Envoyer" at bounding box center [394, 381] width 33 height 13
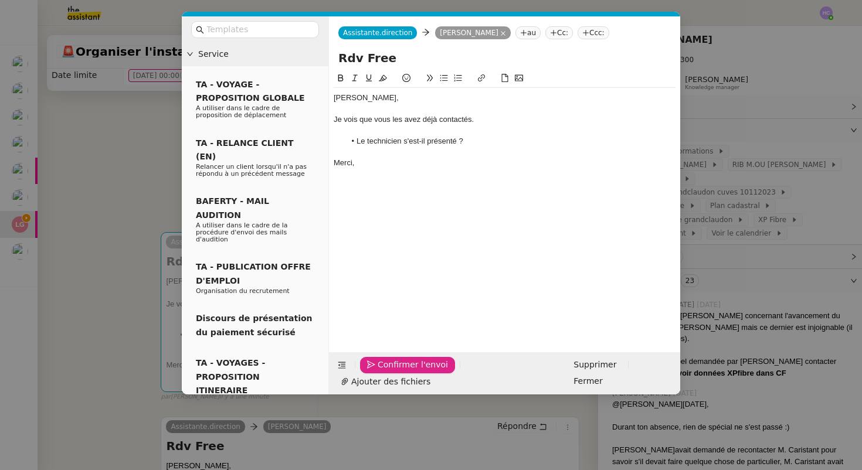
click at [390, 372] on span "Confirmer l'envoi" at bounding box center [413, 364] width 70 height 13
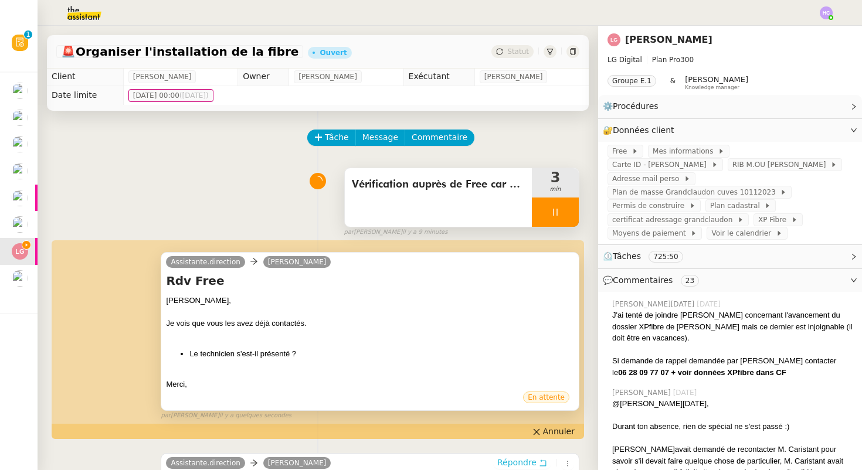
scroll to position [0, 0]
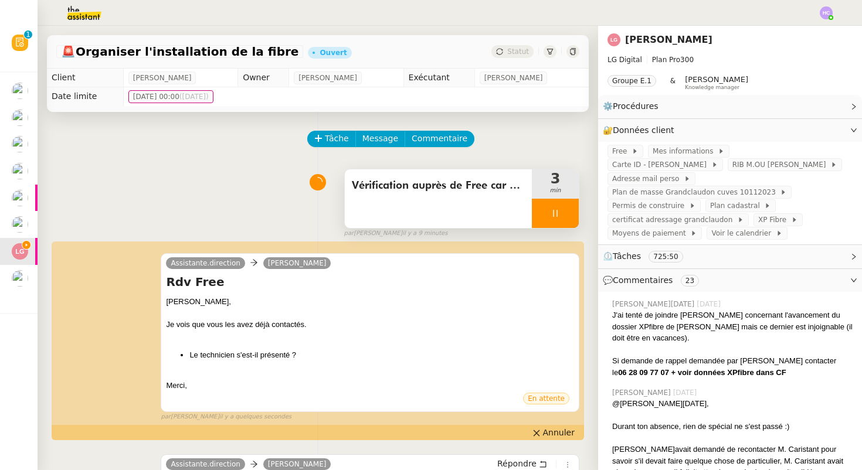
click at [565, 218] on div at bounding box center [555, 213] width 47 height 29
click at [565, 218] on icon at bounding box center [566, 213] width 9 height 9
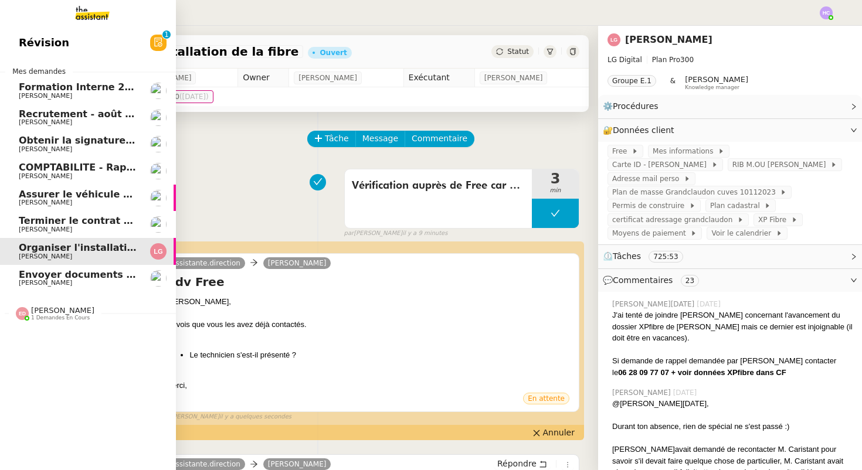
click at [68, 280] on span "[PERSON_NAME]" at bounding box center [78, 283] width 118 height 7
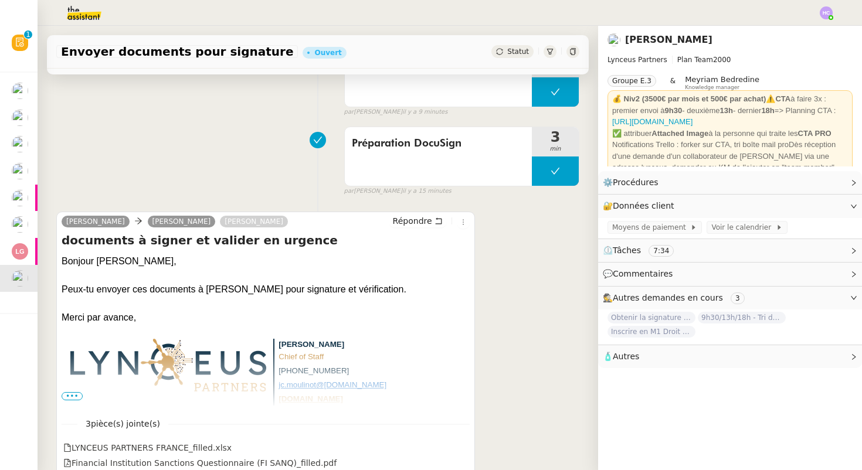
scroll to position [207, 0]
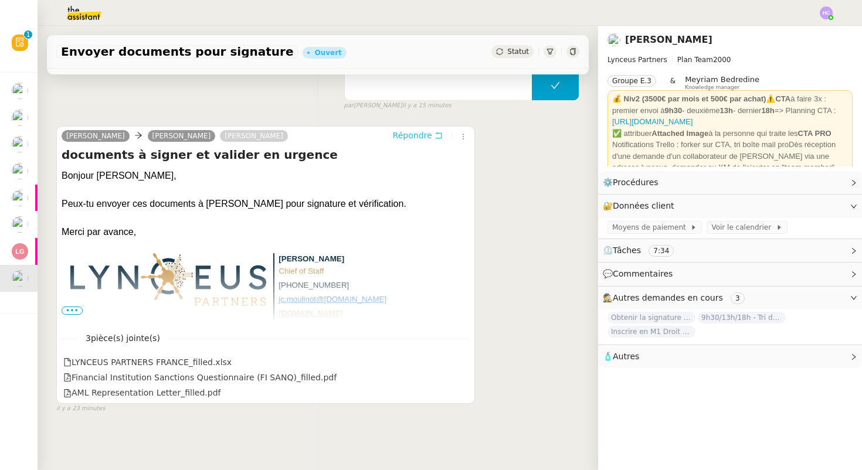
click at [408, 137] on span "Répondre" at bounding box center [412, 136] width 39 height 12
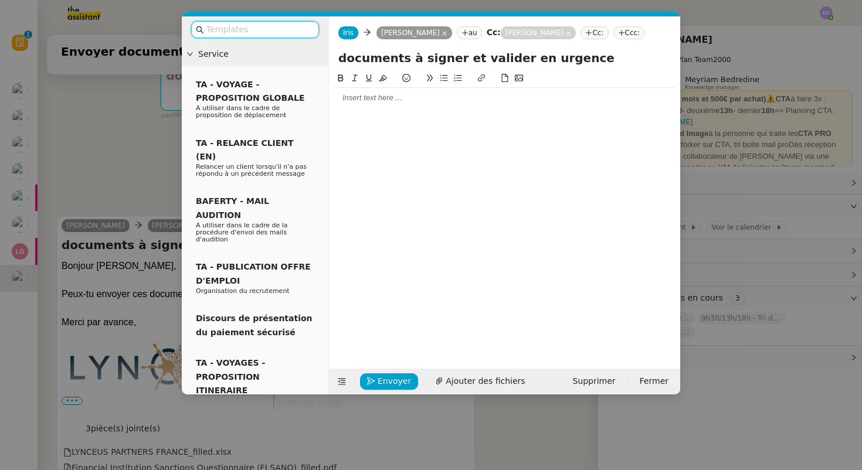
click at [379, 88] on div at bounding box center [505, 80] width 342 height 16
click at [371, 103] on div at bounding box center [505, 98] width 342 height 11
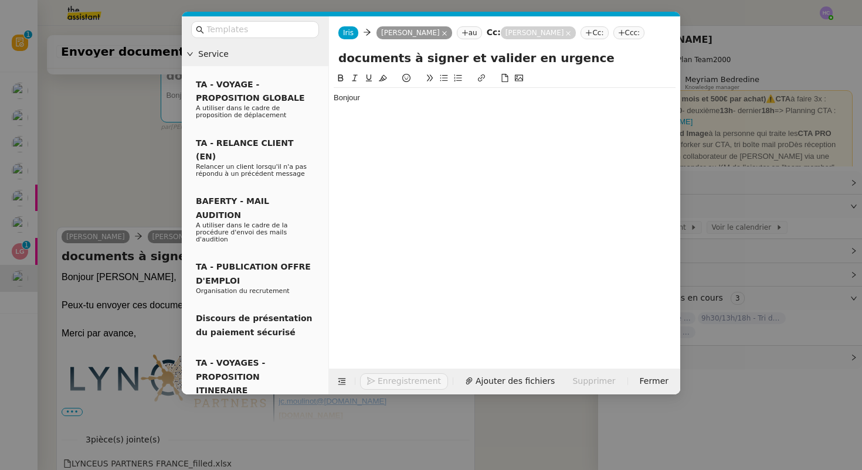
click at [127, 174] on nz-modal-container "Service TA - VOYAGE - PROPOSITION GLOBALE A utiliser dans le cadre de propositi…" at bounding box center [431, 235] width 862 height 470
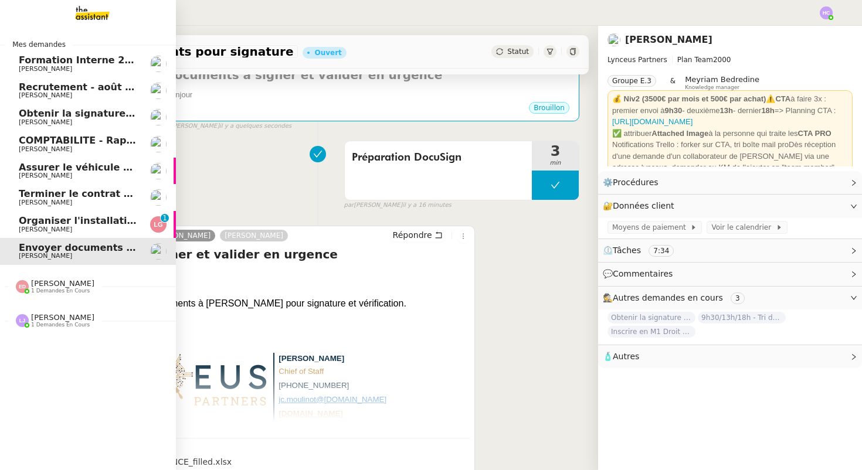
click at [53, 219] on span "Organiser l'installation de la fibre" at bounding box center [108, 220] width 178 height 11
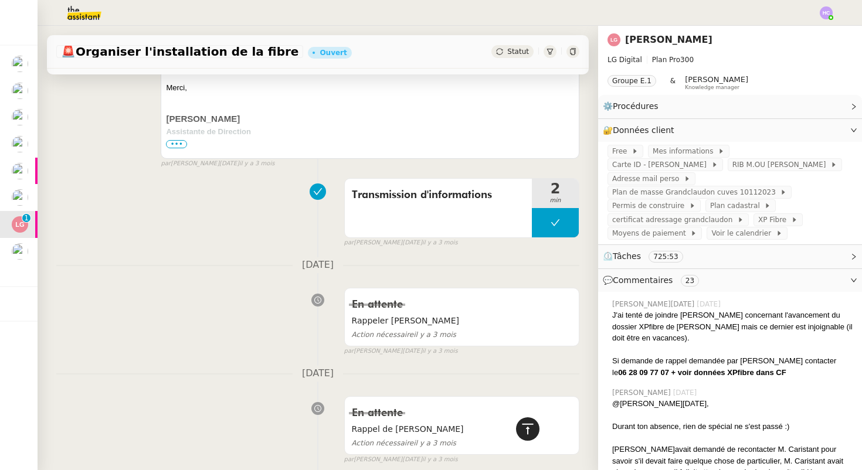
click at [533, 428] on icon at bounding box center [528, 429] width 14 height 14
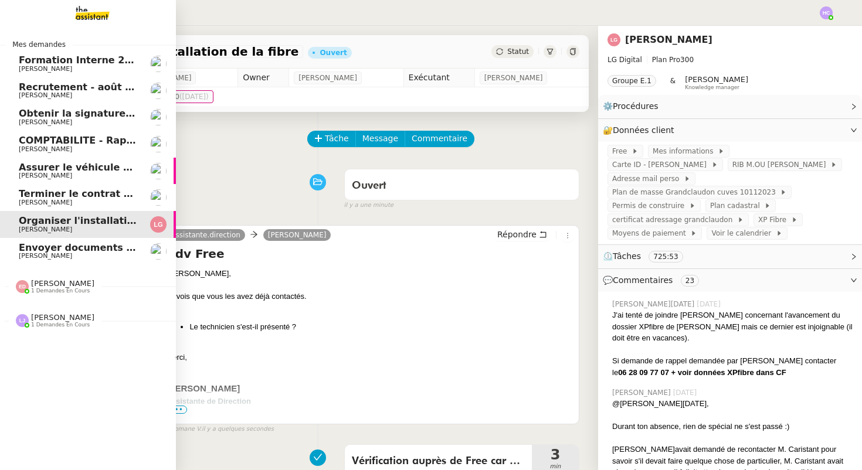
click at [36, 245] on span "Envoyer documents pour signature" at bounding box center [112, 247] width 186 height 11
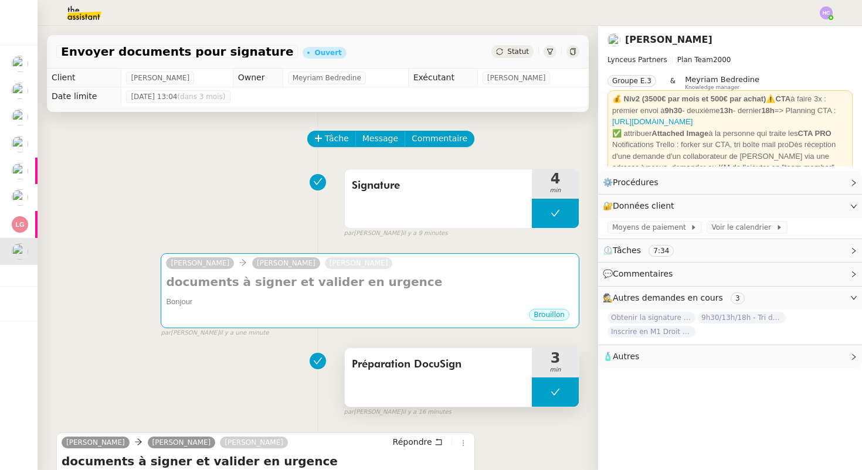
click at [551, 389] on icon at bounding box center [555, 392] width 9 height 9
click at [548, 389] on icon at bounding box center [543, 392] width 9 height 9
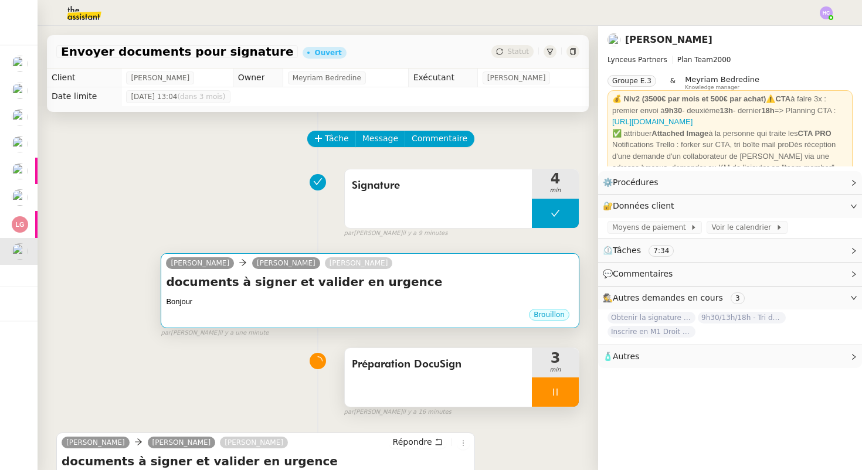
click at [403, 293] on div "documents à signer et valider en urgence Bonjour •••" at bounding box center [370, 291] width 408 height 34
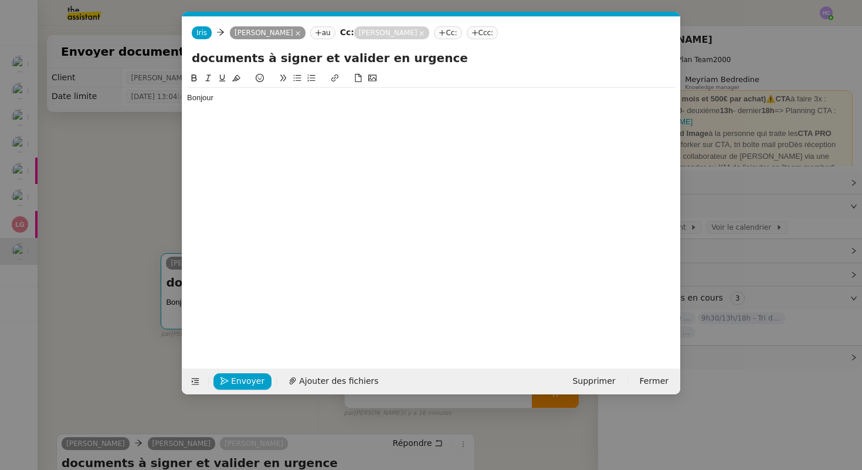
scroll to position [0, 25]
click at [239, 97] on div "Bonjour" at bounding box center [431, 98] width 489 height 11
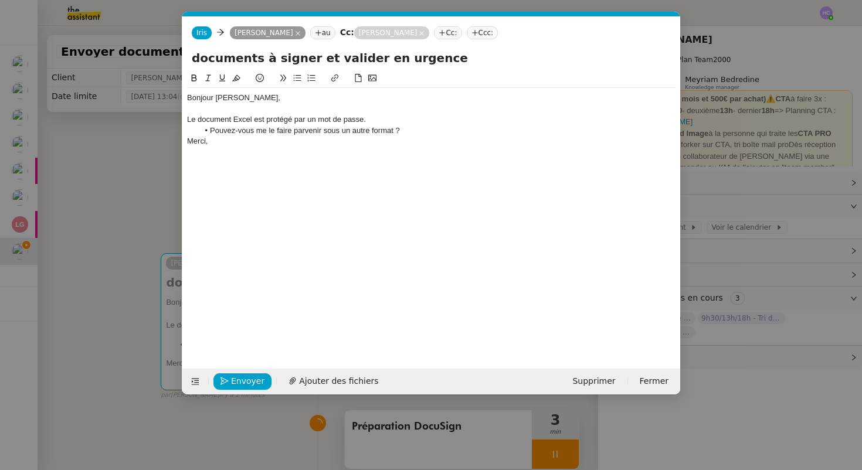
click at [371, 122] on div "Le document Excel est protégé par un mot de passe." at bounding box center [431, 119] width 489 height 11
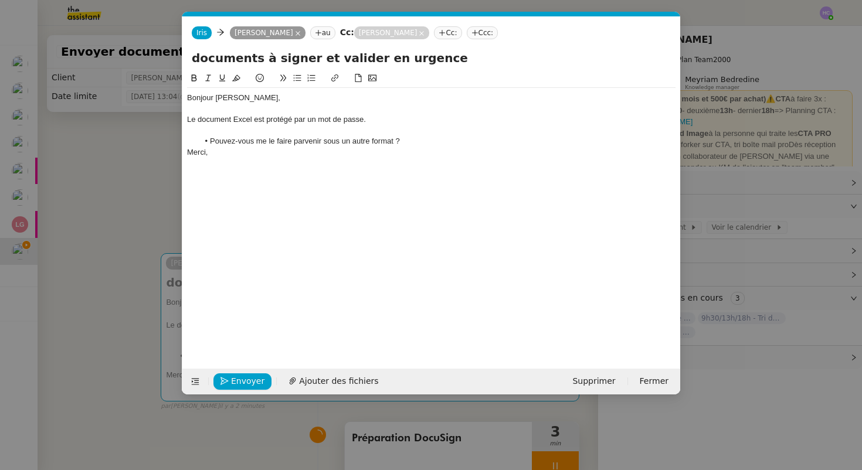
click at [425, 145] on li "Pouvez-vous me le faire parvenir sous un autre format ?" at bounding box center [437, 141] width 477 height 11
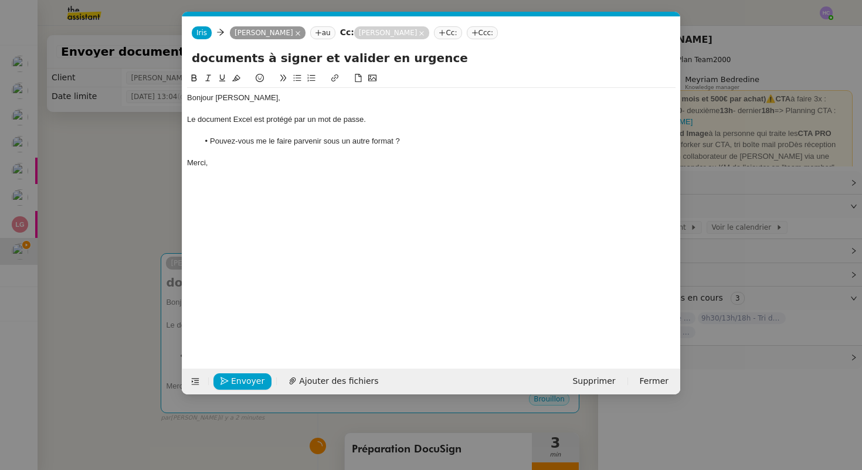
click at [325, 126] on div at bounding box center [431, 131] width 489 height 11
click at [315, 101] on div "Bonjour Jean-Christophe," at bounding box center [431, 98] width 489 height 11
click at [380, 120] on div "Le document Excel est protégé par un mot de passe." at bounding box center [431, 119] width 489 height 11
click at [274, 162] on div "Merci," at bounding box center [431, 163] width 489 height 11
click at [383, 123] on div "Le document Excel est protégé par un mot de passe." at bounding box center [431, 119] width 489 height 11
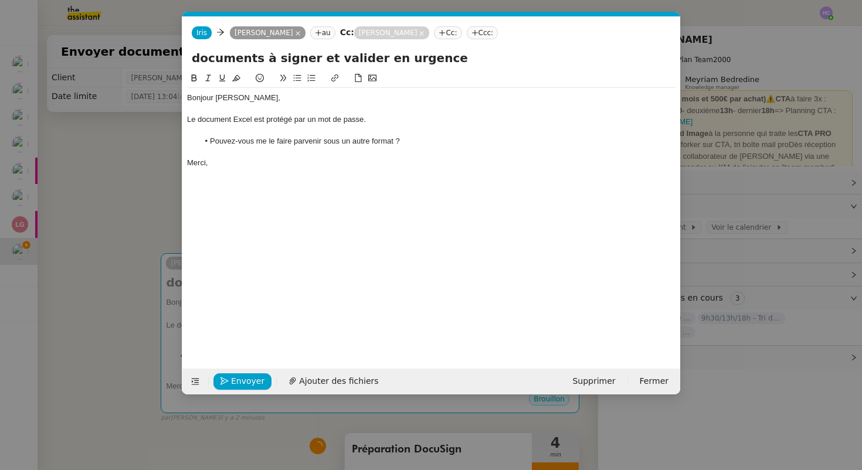
click at [412, 141] on li "Pouvez-vous me le faire parvenir sous un autre format ?" at bounding box center [437, 141] width 477 height 11
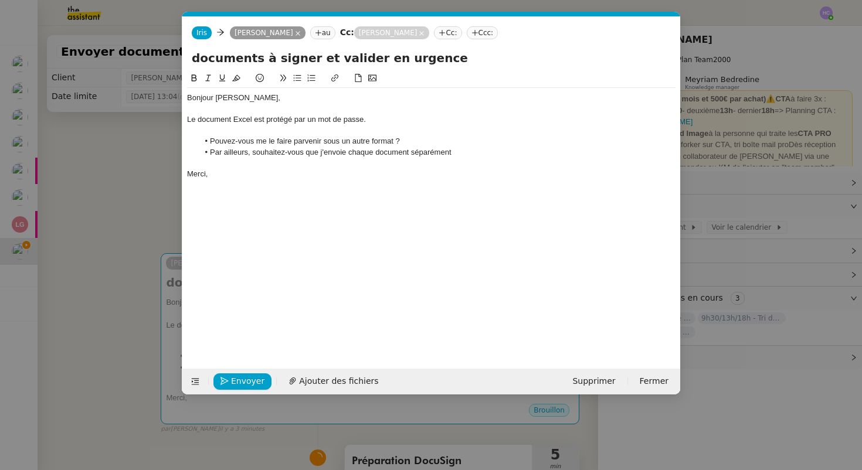
drag, startPoint x: 462, startPoint y: 152, endPoint x: 209, endPoint y: 155, distance: 252.8
click at [208, 155] on li "Par ailleurs, souhaitez-vous que j'envoie chaque document séparément" at bounding box center [437, 152] width 477 height 11
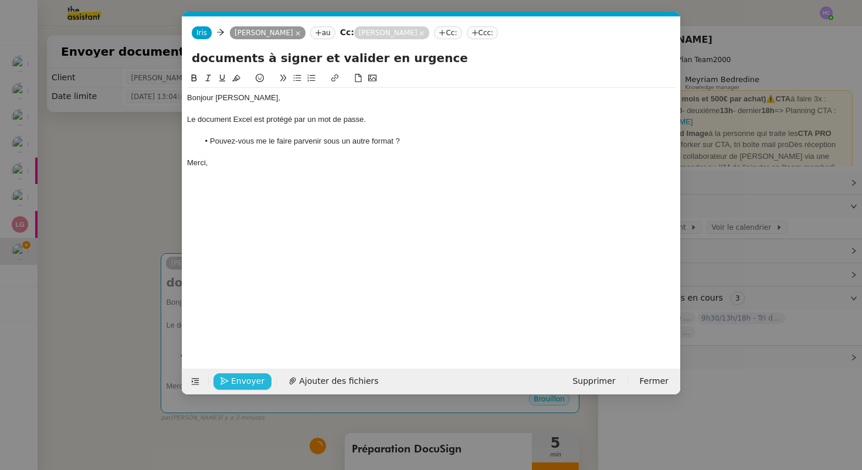
click at [231, 382] on span "Envoyer" at bounding box center [247, 381] width 33 height 13
click at [231, 382] on span "Confirmer l'envoi" at bounding box center [266, 381] width 70 height 13
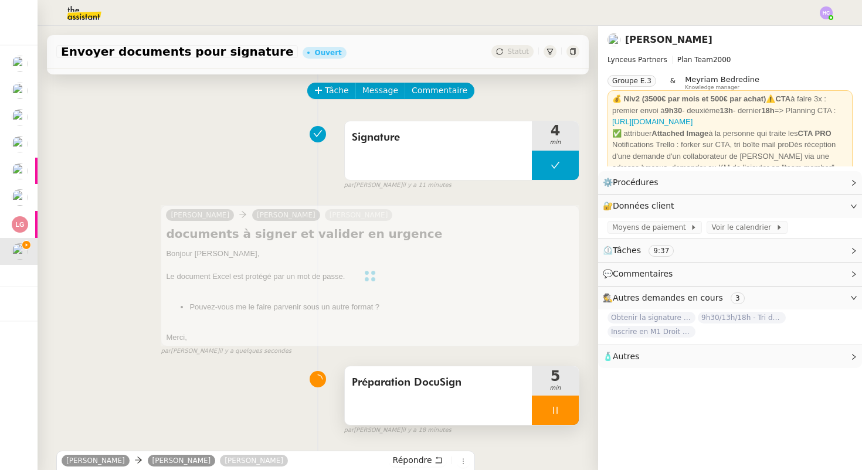
scroll to position [115, 0]
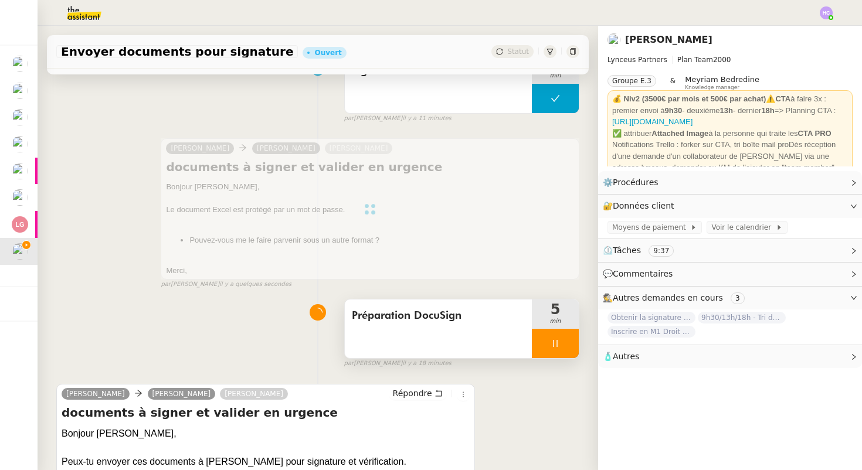
click at [574, 337] on div at bounding box center [555, 343] width 47 height 29
click at [574, 336] on button at bounding box center [566, 343] width 23 height 29
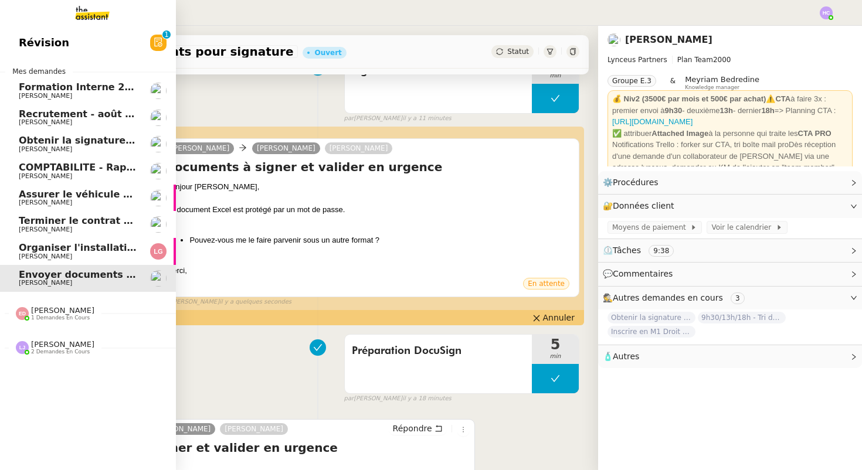
click at [68, 251] on span "Organiser l'installation de la fibre" at bounding box center [108, 247] width 178 height 11
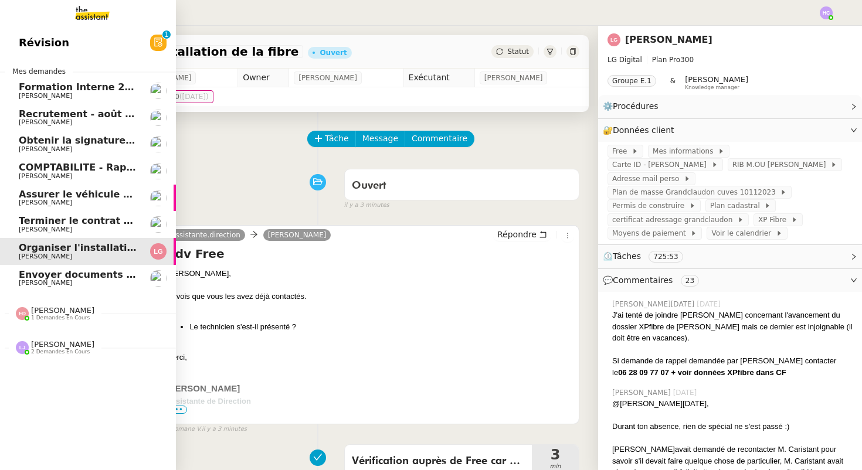
click at [55, 223] on span "Terminer le contrat avec [PERSON_NAME]" at bounding box center [129, 220] width 220 height 11
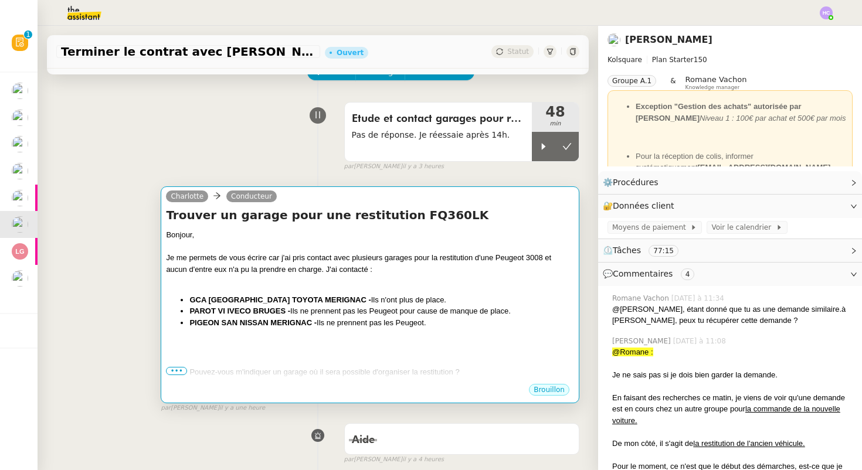
scroll to position [89, 0]
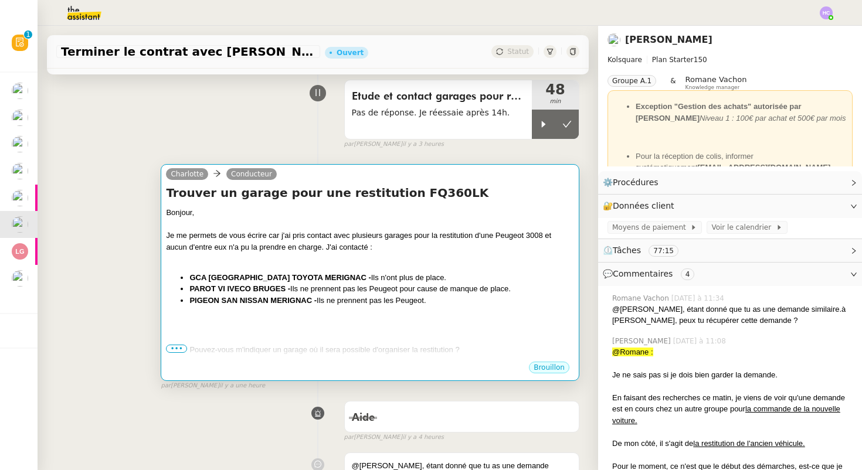
click at [308, 264] on div "Bonjour, Je me permets de vous écrire car j'ai pris contact avec plusieurs gara…" at bounding box center [370, 338] width 408 height 263
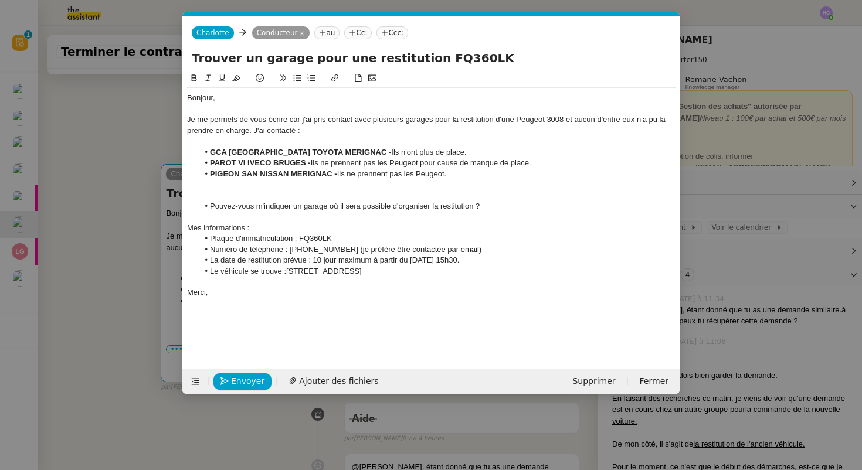
scroll to position [0, 25]
click at [116, 307] on nz-modal-container "Service TA - VOYAGE - PROPOSITION GLOBALE A utiliser dans le cadre de propositi…" at bounding box center [431, 235] width 862 height 470
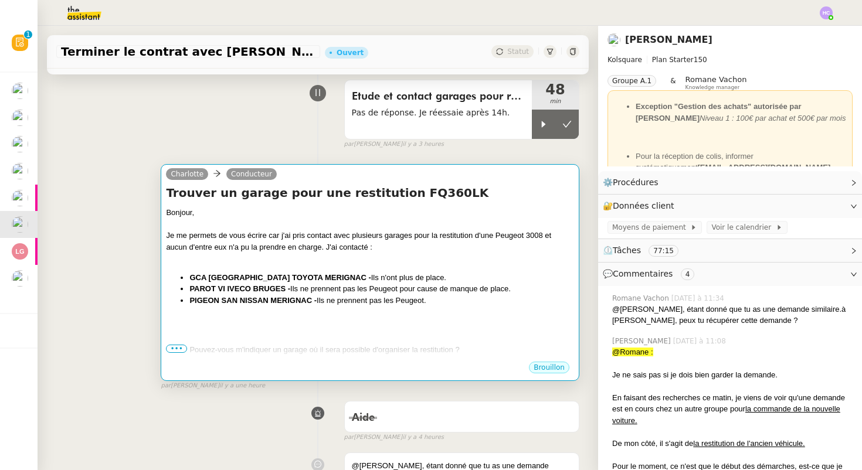
click at [216, 309] on div "Bonjour, Je me permets de vous écrire car j'ai pris contact avec plusieurs gara…" at bounding box center [370, 338] width 408 height 263
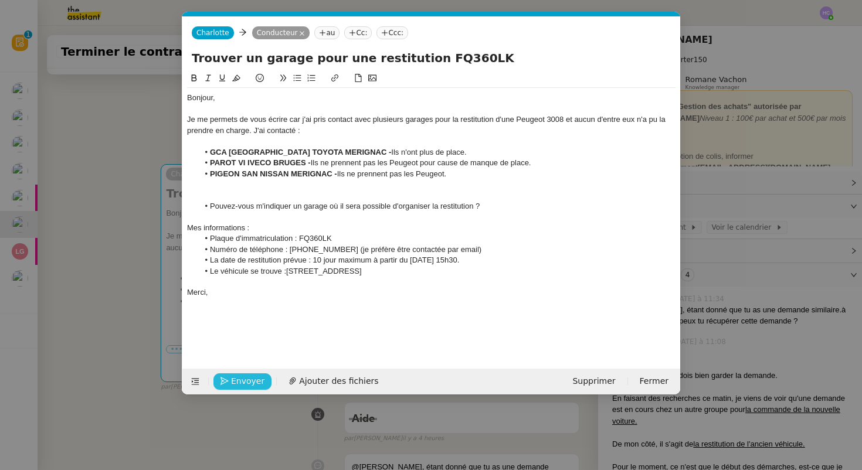
click at [233, 379] on span "Envoyer" at bounding box center [247, 381] width 33 height 13
click at [233, 379] on span "Confirmer l'envoi" at bounding box center [266, 381] width 70 height 13
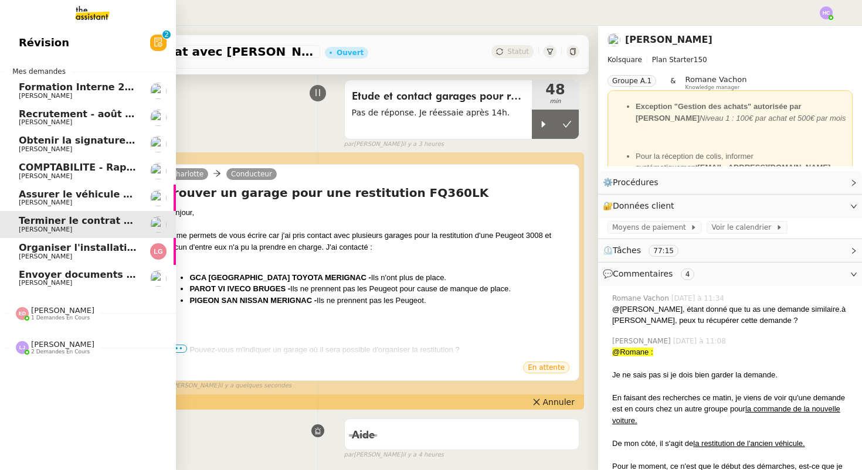
click at [58, 276] on span "Envoyer documents pour signature" at bounding box center [112, 274] width 186 height 11
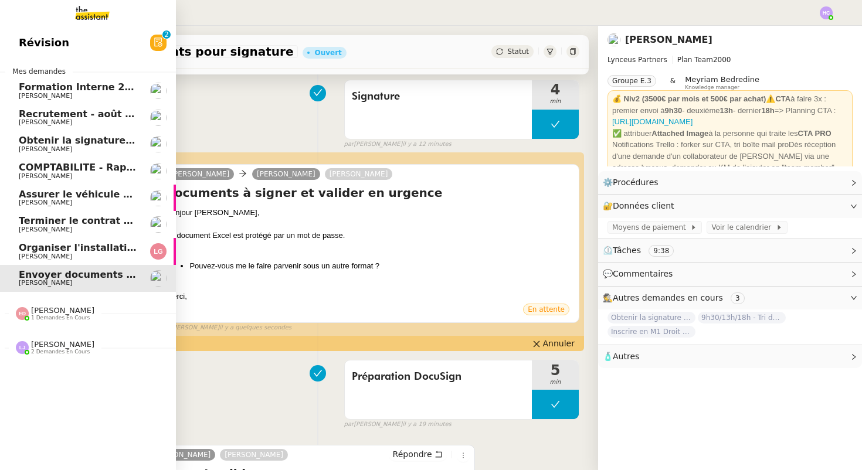
click at [65, 252] on span "Organiser l'installation de la fibre" at bounding box center [108, 247] width 178 height 11
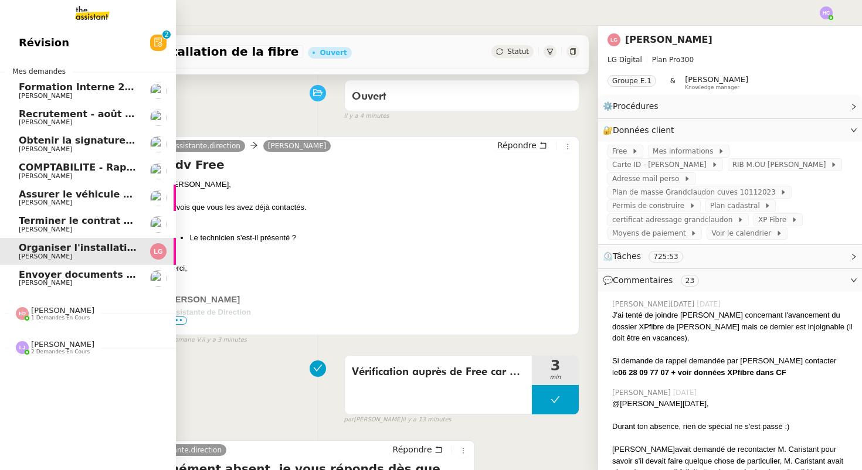
click at [77, 223] on span "Terminer le contrat avec [PERSON_NAME]" at bounding box center [129, 220] width 220 height 11
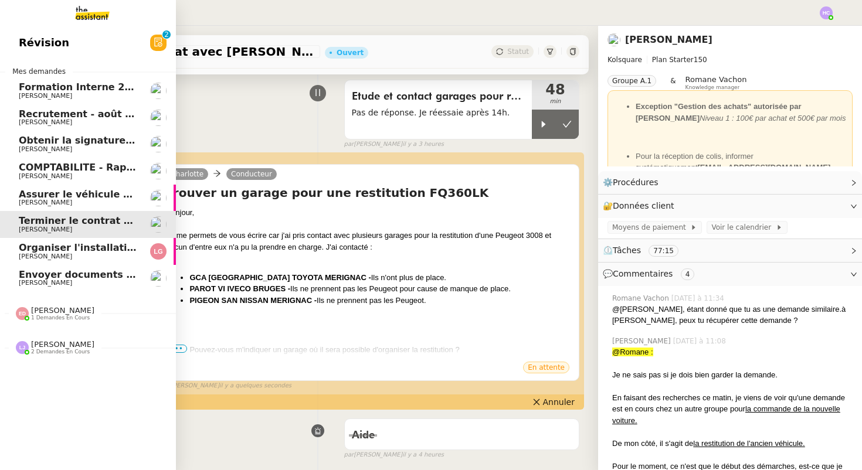
click at [79, 193] on span "Assurer le véhicule avec [PERSON_NAME]" at bounding box center [128, 194] width 219 height 11
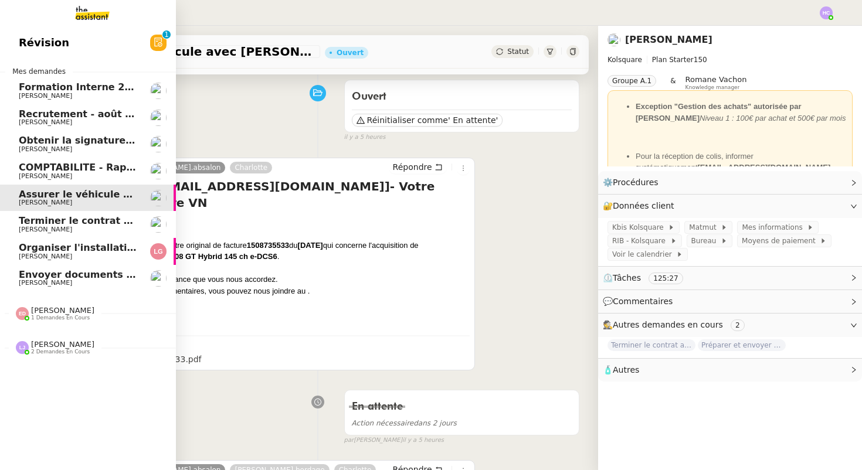
click at [76, 172] on span "COMPTABILITE - Rapprochement bancaire - 11 août 2025" at bounding box center [169, 167] width 300 height 11
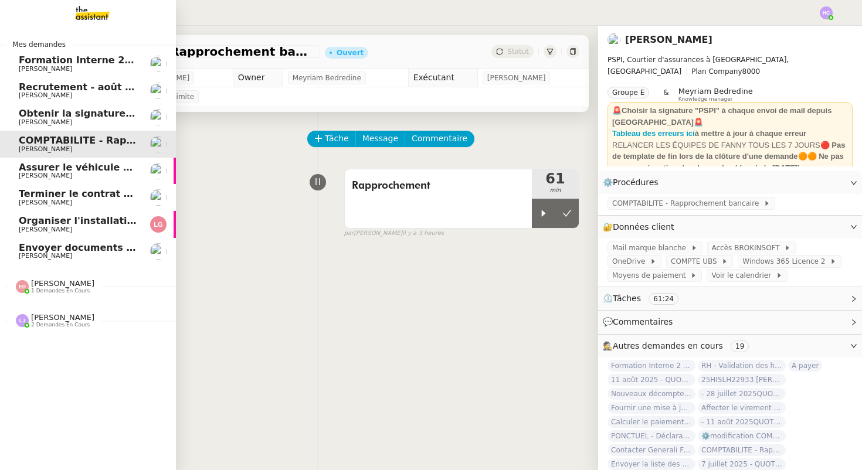
click at [44, 112] on span "Obtenir la signature de [PERSON_NAME]" at bounding box center [125, 113] width 213 height 11
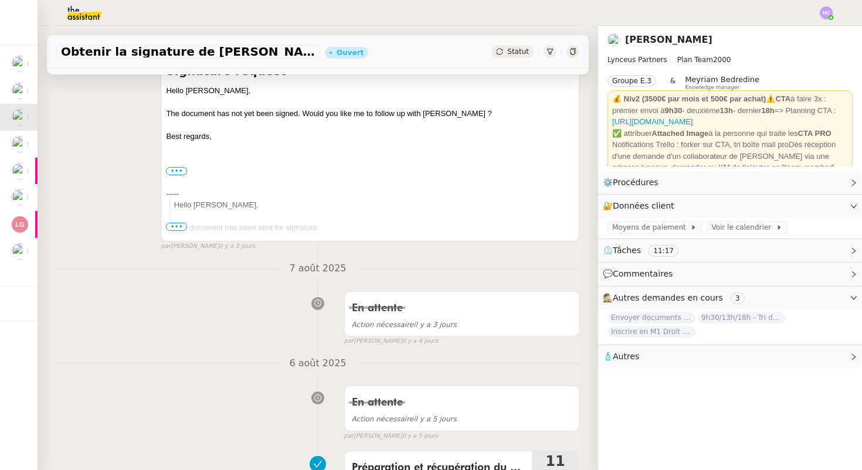
scroll to position [233, 0]
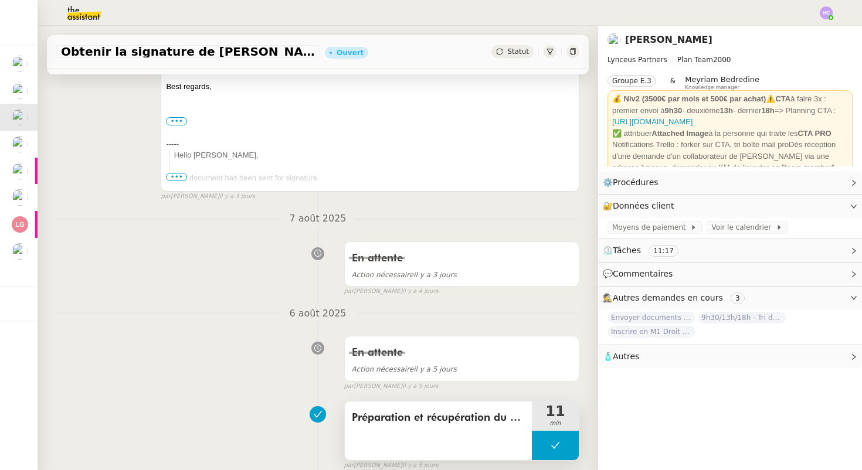
click at [549, 436] on button at bounding box center [555, 445] width 47 height 29
click at [549, 436] on div at bounding box center [543, 445] width 23 height 29
click at [550, 439] on div at bounding box center [555, 445] width 47 height 29
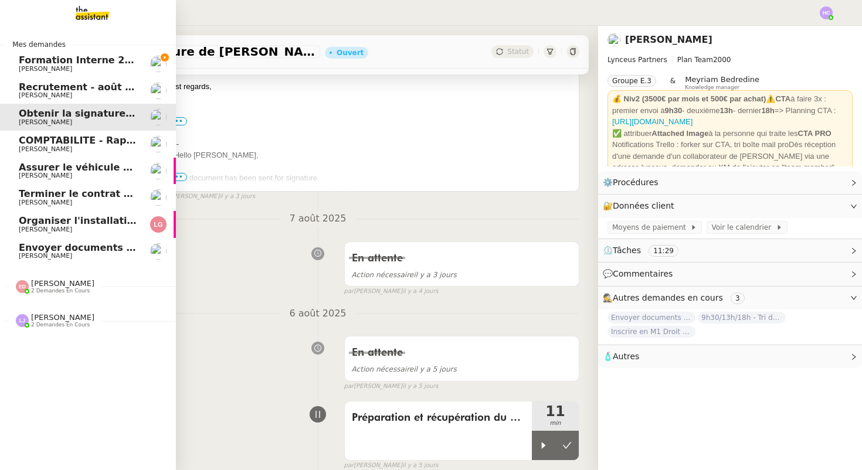
click at [90, 146] on span "[PERSON_NAME]" at bounding box center [78, 149] width 118 height 7
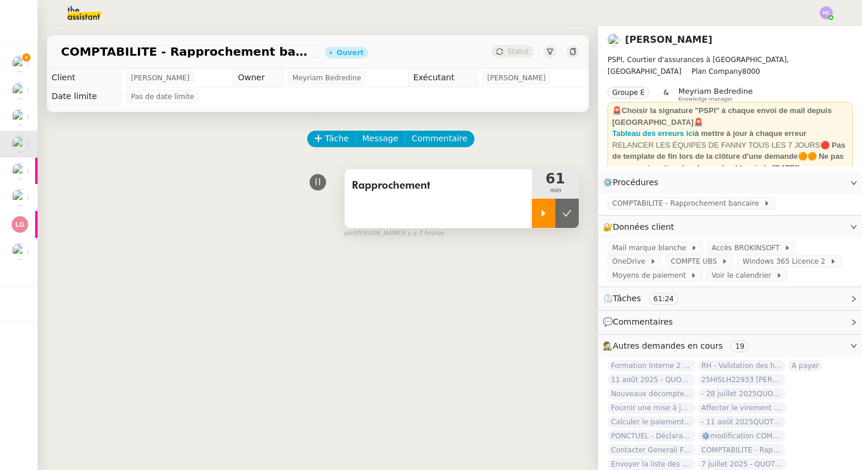
click at [541, 209] on icon at bounding box center [543, 213] width 9 height 9
click at [385, 137] on span "Message" at bounding box center [380, 138] width 36 height 13
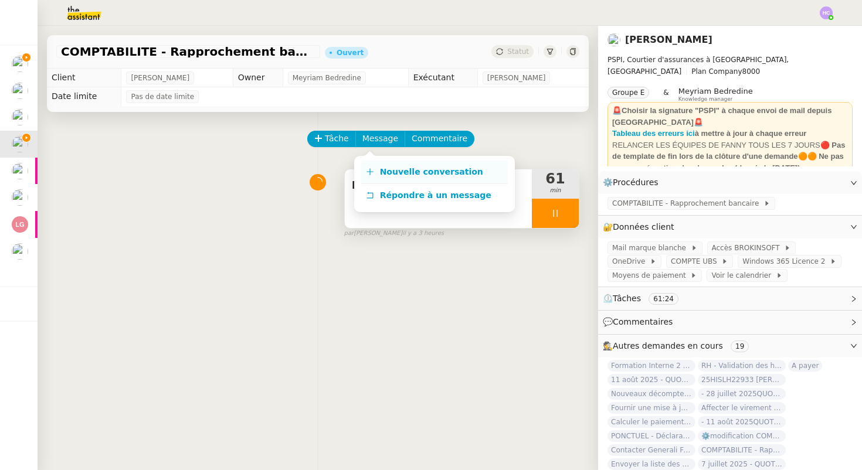
click at [391, 178] on link "Nouvelle conversation" at bounding box center [434, 172] width 147 height 23
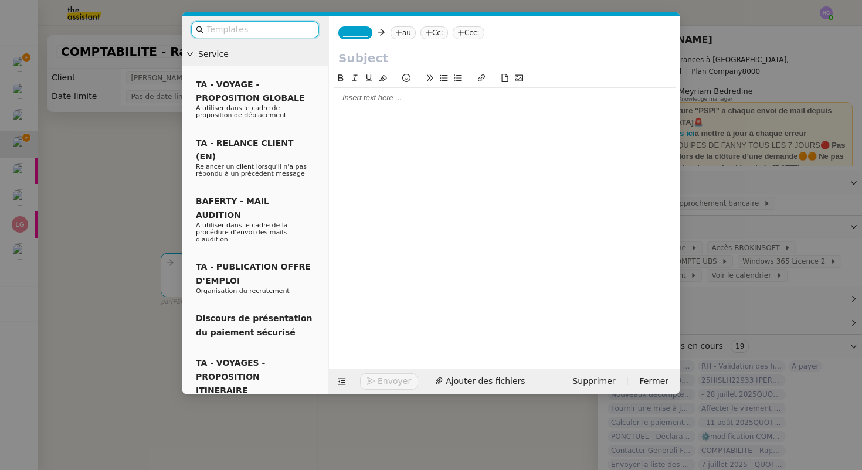
click at [365, 97] on div at bounding box center [505, 98] width 342 height 11
click at [338, 122] on div at bounding box center [505, 119] width 342 height 11
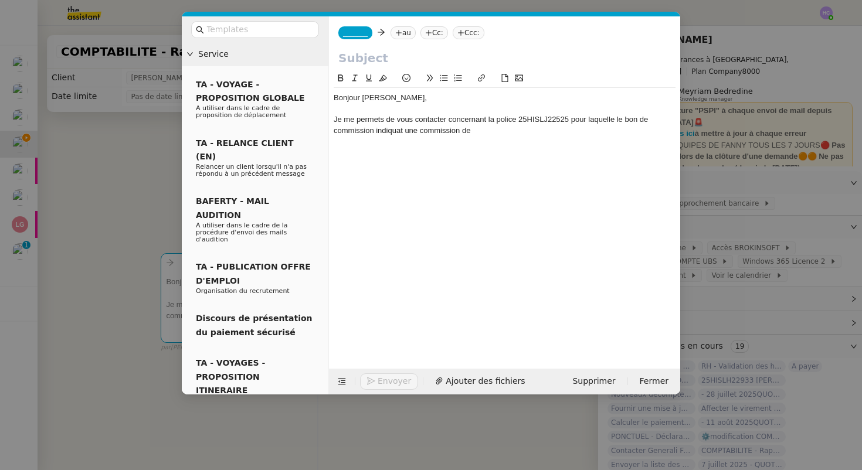
click at [399, 133] on div "Je me permets de vous contacter concernant la police 25HISLJ22525 pour laquelle…" at bounding box center [505, 125] width 342 height 22
click at [480, 131] on div "Je me permets de vous contacter concernant la police 25HISLJ22525 pour laquelle…" at bounding box center [505, 125] width 342 height 22
click at [446, 379] on span "Ajouter des fichiers" at bounding box center [485, 381] width 79 height 13
click at [459, 384] on span "Ajouter des fichiers" at bounding box center [485, 381] width 79 height 13
click at [500, 131] on div "Je me permets de vous contacter concernant la police 25HISLJ22525 pour laquelle…" at bounding box center [505, 125] width 342 height 22
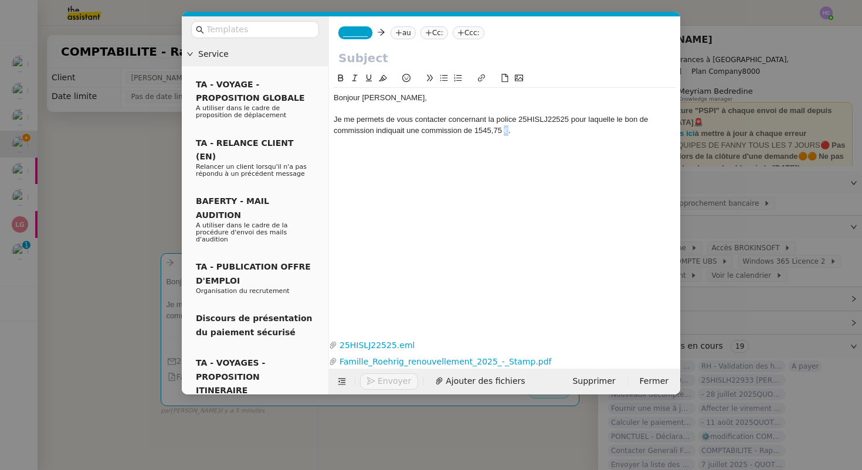
click at [508, 133] on div "Je me permets de vous contacter concernant la police 25HISLJ22525 pour laquelle…" at bounding box center [505, 125] width 342 height 22
click at [475, 133] on div "Je me permets de vous contacter concernant la police 25HISLJ22525 pour laquelle…" at bounding box center [505, 125] width 342 height 22
click at [518, 133] on div "Je me permets de vous contacter concernant la police 25HISLJ22525 pour laquelle…" at bounding box center [505, 125] width 342 height 22
click at [574, 133] on div "Je me permets de vous contacter concernant la police 25HISLJ22525 pour laquelle…" at bounding box center [505, 125] width 342 height 22
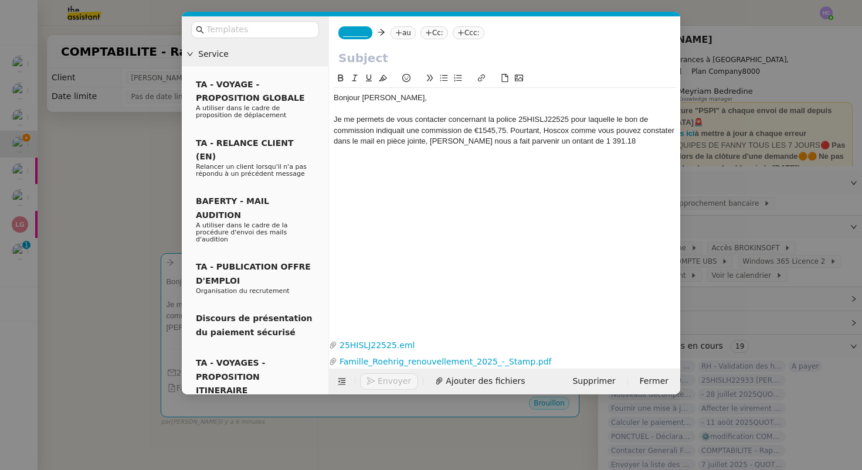
click at [607, 142] on div "Je me permets de vous contacter concernant la police 25HISLJ22525 pour laquelle…" at bounding box center [505, 130] width 342 height 32
click at [531, 120] on div "Je me permets de vous contacter concernant la police 25HISLJ22525 pour laquelle…" at bounding box center [505, 130] width 342 height 32
click at [497, 131] on div "Je me permets de vous contacter concernant la police 25HISLJ22525 pour laquelle…" at bounding box center [505, 130] width 342 height 32
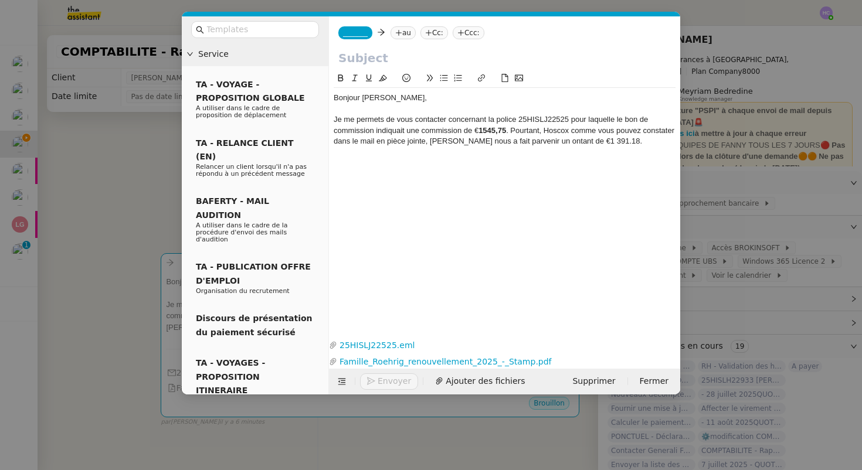
click at [624, 141] on div "Je me permets de vous contacter concernant la police 25HISLJ22525 pour laquelle…" at bounding box center [505, 130] width 342 height 32
drag, startPoint x: 619, startPoint y: 142, endPoint x: 608, endPoint y: 142, distance: 11.7
click at [608, 142] on div "Je me permets de vous contacter concernant la police 25HISLJ22525 pour laquelle…" at bounding box center [505, 130] width 342 height 32
click at [484, 128] on strong "1545,75" at bounding box center [493, 130] width 28 height 9
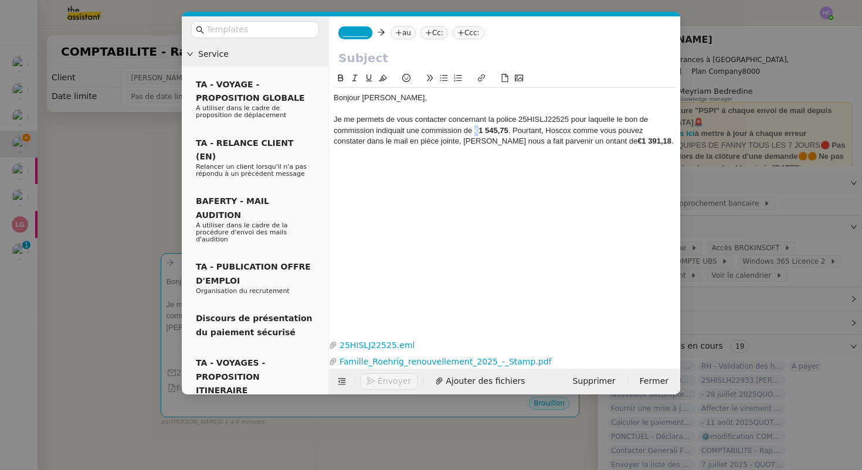
click at [476, 133] on div "Je me permets de vous contacter concernant la police 25HISLJ22525 pour laquelle…" at bounding box center [505, 130] width 342 height 32
click at [527, 176] on div "Bonjour Aubin, Je me permets de vous contacter concernant la police 25HISLJ2252…" at bounding box center [505, 195] width 342 height 247
click at [487, 131] on strong "€1 545,75" at bounding box center [489, 130] width 34 height 9
click at [620, 145] on strong "€1 391,18" at bounding box center [621, 141] width 34 height 9
click at [480, 133] on strong "€1545,75" at bounding box center [488, 130] width 32 height 9
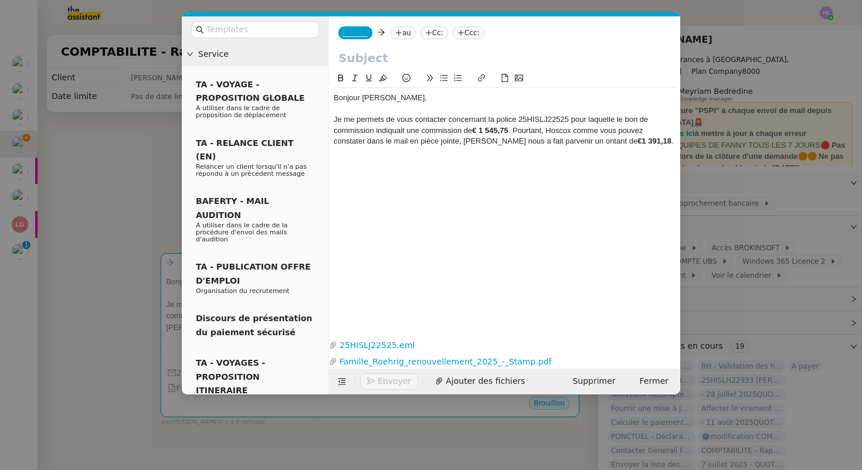
click at [637, 142] on strong "€1 391,18" at bounding box center [654, 141] width 34 height 9
click at [608, 167] on div "Bonjour Aubin, Je me permets de vous contacter concernant la police 25HISLJ2252…" at bounding box center [505, 195] width 342 height 247
click at [647, 140] on div "Je me permets de vous contacter concernant la police 25HISLJ22525 pour laquelle…" at bounding box center [505, 135] width 342 height 43
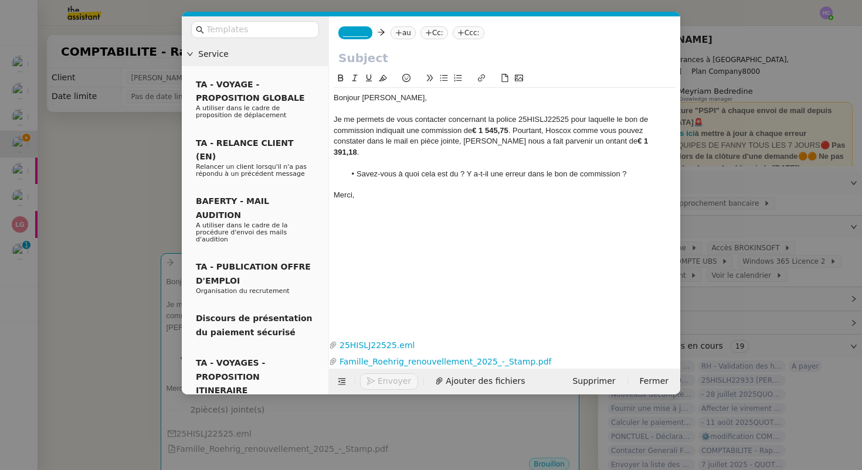
click at [453, 169] on li "Savez-vous à quoi cela est du ? Y a-t-il une erreur dans le bon de commission ?" at bounding box center [510, 174] width 331 height 11
click at [481, 264] on div "Bonjour Aubin, Je me permets de vous contacter concernant la police 25HISLJ2252…" at bounding box center [505, 195] width 342 height 247
click at [454, 169] on li "Savez-vous à quoi cela est du ? Y a-t-il une erreur dans le bon de commission ?" at bounding box center [510, 174] width 331 height 11
click at [0, 0] on lt-em "dû" at bounding box center [0, 0] width 0 height 0
click at [444, 132] on div "Je me permets de vous contacter concernant la police 25HISLJ22525 pour laquelle…" at bounding box center [505, 135] width 342 height 43
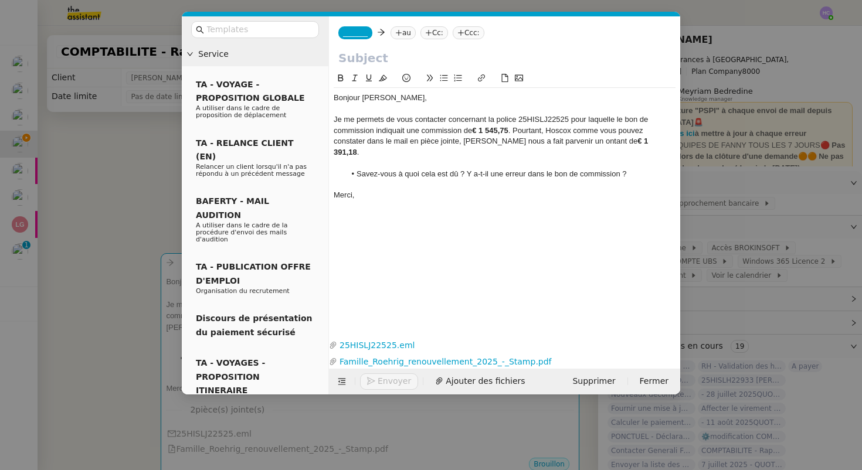
click at [564, 130] on div "Je me permets de vous contacter concernant la police 25HISLJ22525 pour laquelle…" at bounding box center [505, 135] width 342 height 43
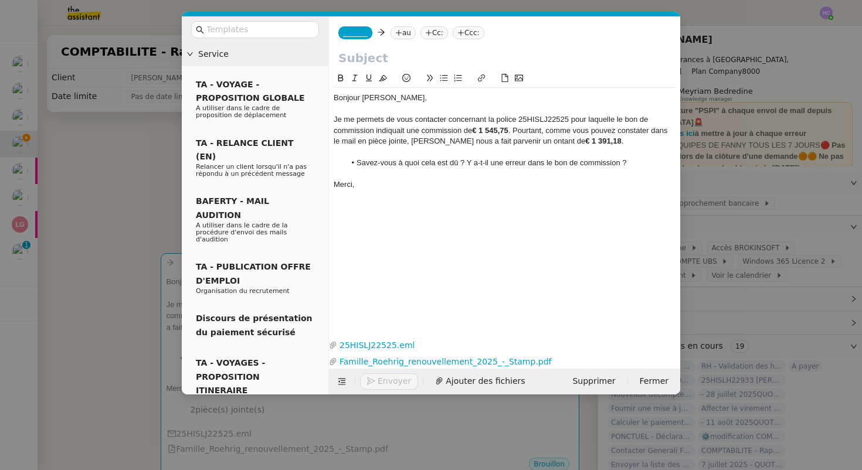
click at [517, 134] on div "Je me permets de vous contacter concernant la police 25HISLJ22525 pour laquelle…" at bounding box center [505, 130] width 342 height 32
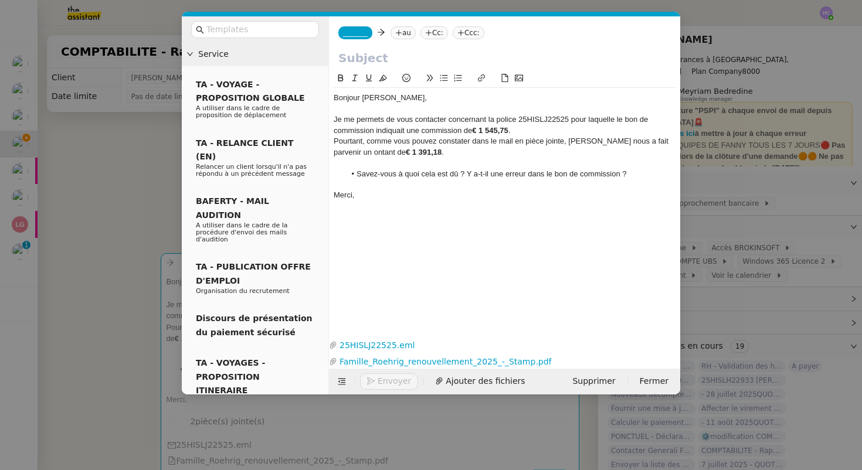
click at [334, 146] on div "Pourtant, comme vous pouvez constater dans le mail en pièce jointe, HISCOX nous…" at bounding box center [505, 147] width 342 height 22
click at [339, 153] on div "Pourtant, comme vous pouvez constater dans le mail en pièce jointe, HISCOX nous…" at bounding box center [505, 147] width 342 height 22
click at [0, 0] on lt-span "montant" at bounding box center [0, 0] width 0 height 0
click at [424, 160] on div at bounding box center [505, 163] width 342 height 11
click at [420, 191] on div "Merci," at bounding box center [505, 195] width 342 height 11
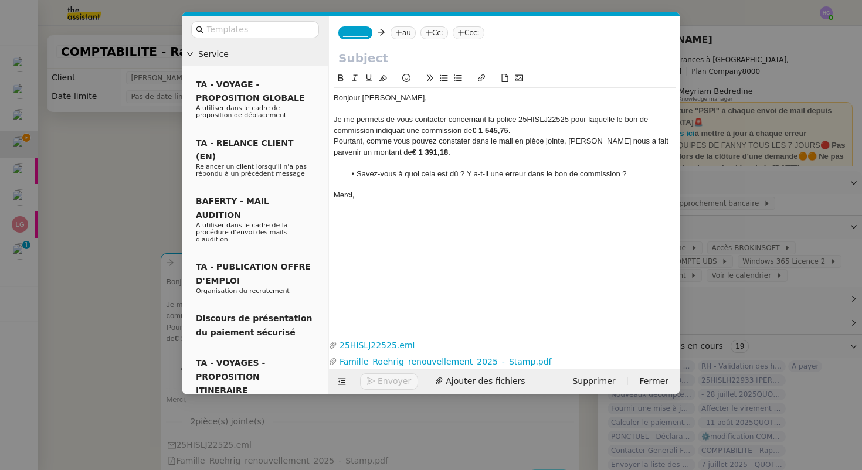
click at [530, 133] on div "Je me permets de vous contacter concernant la police 25HISLJ22525 pour laquelle…" at bounding box center [505, 125] width 342 height 22
click at [515, 130] on div "Je me permets de vous contacter concernant la police 25HISLJ22525 pour laquelle…" at bounding box center [505, 125] width 342 height 22
click at [645, 133] on div "Je me permets de vous contacter concernant la police 25HISLJ22525 pour laquelle…" at bounding box center [505, 125] width 342 height 22
click at [375, 130] on div "Je me permets de vous contacter concernant la police 25HISLJ22525 pour laquelle…" at bounding box center [505, 125] width 342 height 22
click at [453, 155] on div "Pourtant, comme vous pouvez constater dans le mail en pièce jointe, HISCOX nous…" at bounding box center [505, 147] width 342 height 22
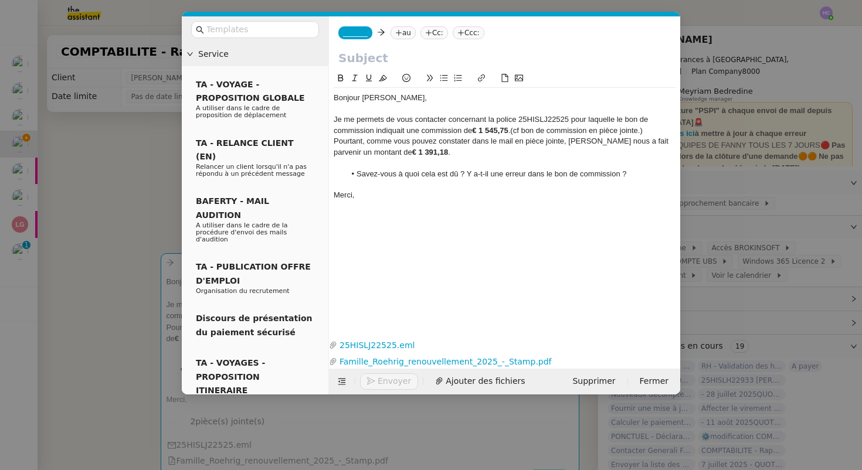
click at [562, 140] on div "Pourtant, comme vous pouvez constater dans le mail en pièce jointe, HISCOX nous…" at bounding box center [505, 147] width 342 height 22
click at [474, 151] on div "Pourtant, comme vous pouvez constater dans le mail en pièce jointe également, H…" at bounding box center [505, 147] width 342 height 22
click at [461, 170] on li "Savez-vous à quoi cela est dû ? Y a-t-il une erreur dans le bon de commission ?" at bounding box center [510, 174] width 331 height 11
click at [384, 289] on div "Bonjour Aubin, Je me permets de vous contacter concernant la police 25HISLJ2252…" at bounding box center [505, 195] width 342 height 247
click at [357, 30] on span "_______" at bounding box center [355, 33] width 25 height 8
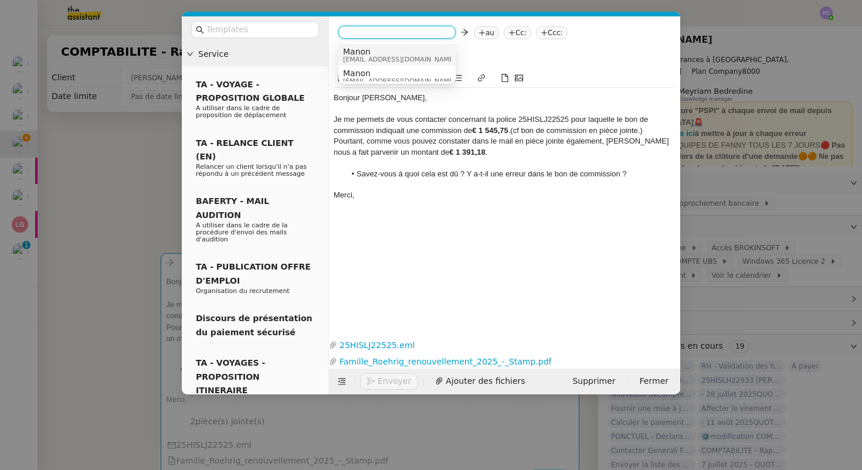
click at [359, 48] on span "Manon" at bounding box center [399, 51] width 113 height 9
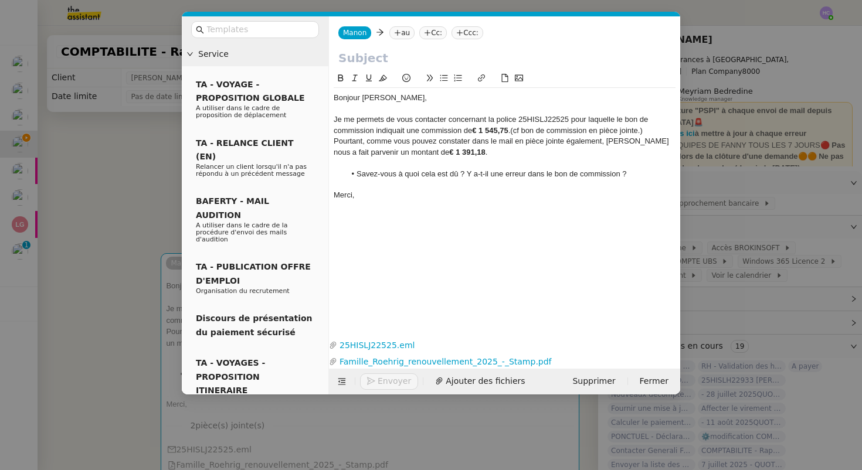
click at [365, 57] on input "text" at bounding box center [504, 58] width 333 height 18
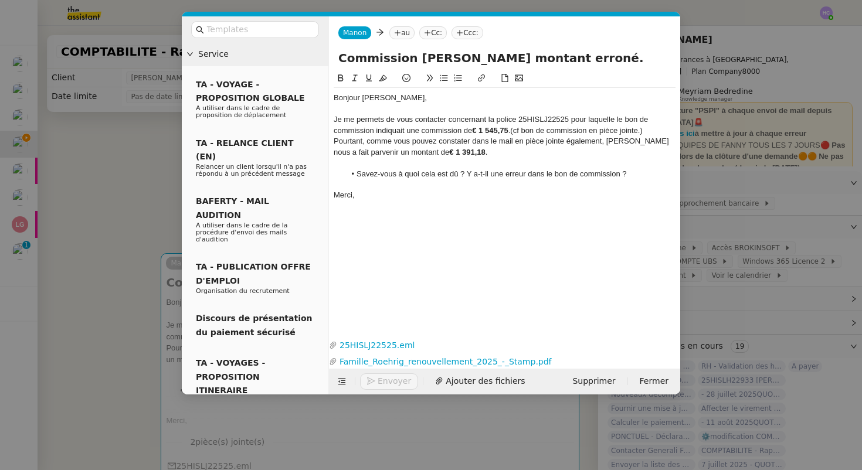
type input "Commission HISCOX montant erroné."
click at [405, 31] on nz-tag "au" at bounding box center [401, 32] width 25 height 13
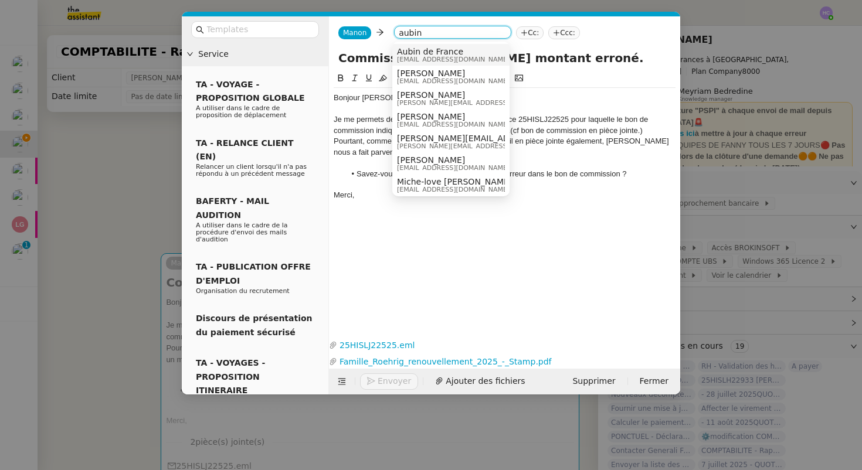
type input "aubin"
click at [421, 59] on span "aubin@pspi.ch" at bounding box center [453, 59] width 113 height 6
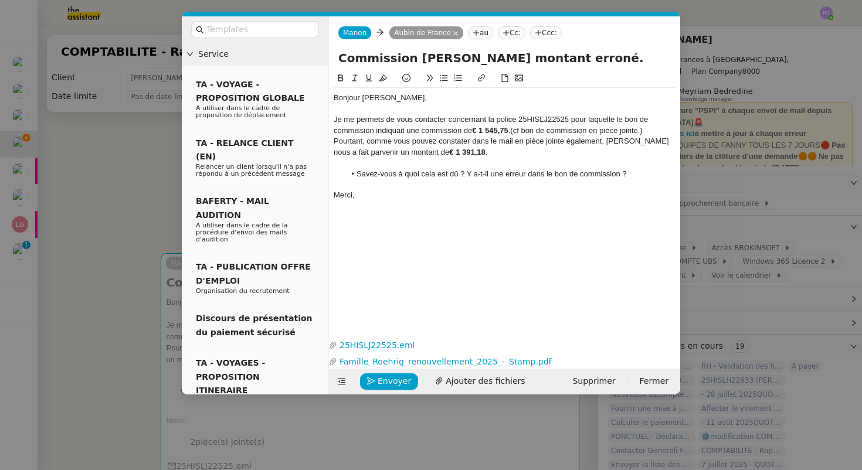
click at [396, 96] on div "Bonjour Aubin," at bounding box center [505, 98] width 342 height 11
click at [654, 128] on div "Je me permets de vous contacter concernant la police 25HISLJ22525 pour laquelle…" at bounding box center [505, 125] width 342 height 22
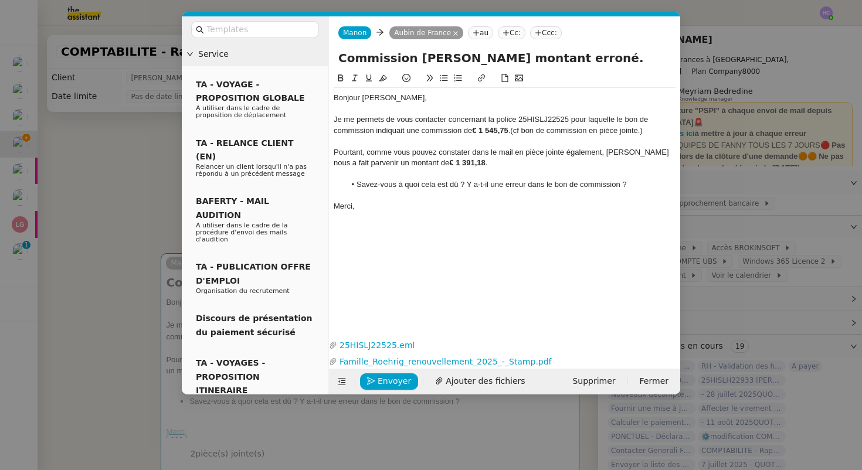
click at [488, 165] on div "Pourtant, comme vous pouvez constater dans le mail en pièce jointe également, H…" at bounding box center [505, 158] width 342 height 22
click at [405, 205] on div "Merci," at bounding box center [505, 206] width 342 height 11
click at [397, 381] on span "Envoyer" at bounding box center [394, 381] width 33 height 13
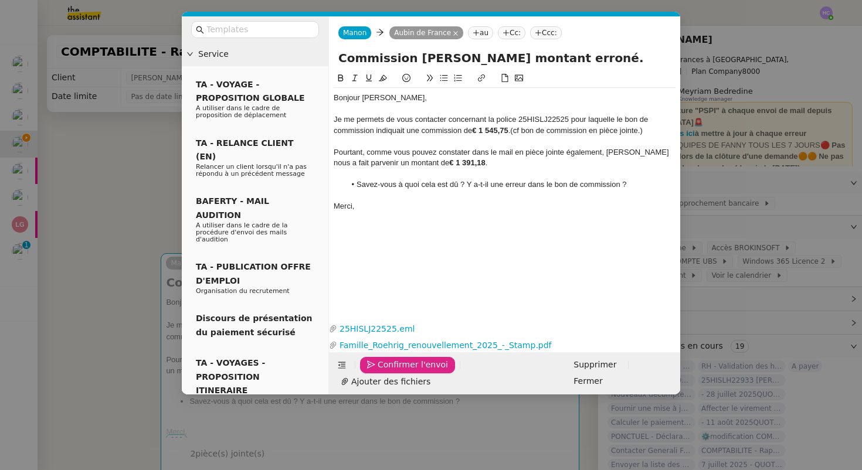
click at [396, 372] on span "Confirmer l'envoi" at bounding box center [413, 364] width 70 height 13
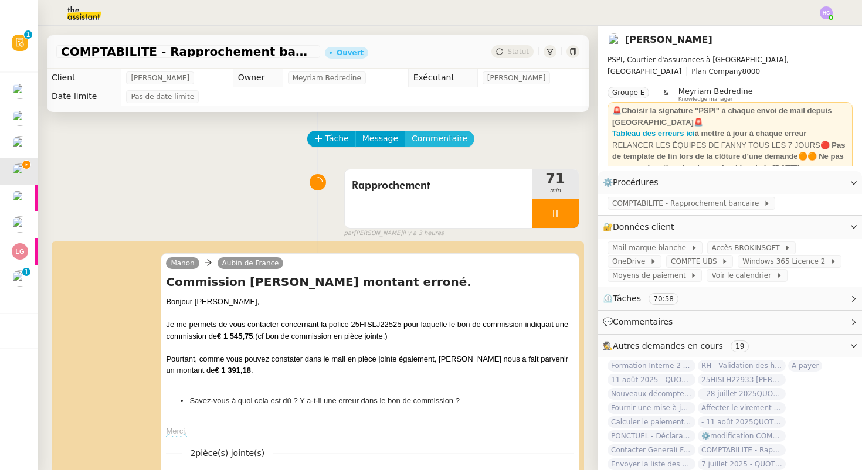
click at [419, 138] on span "Commentaire" at bounding box center [440, 138] width 56 height 13
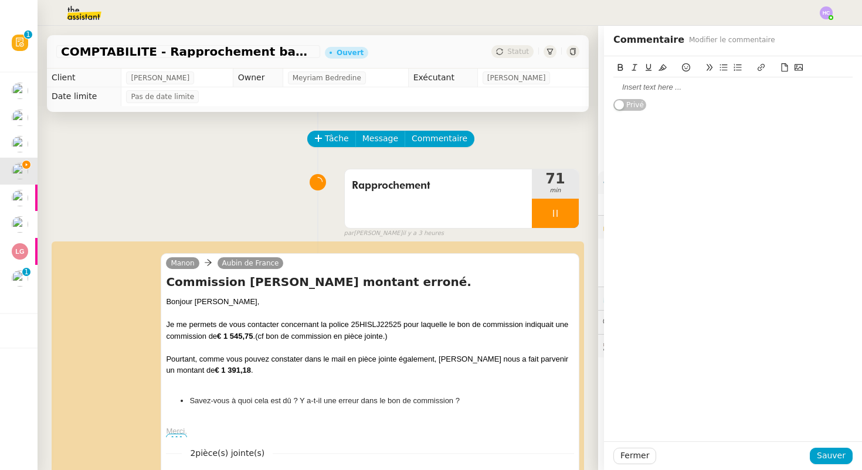
click at [656, 84] on div at bounding box center [732, 87] width 239 height 11
click at [818, 457] on button "Sauver" at bounding box center [831, 456] width 43 height 16
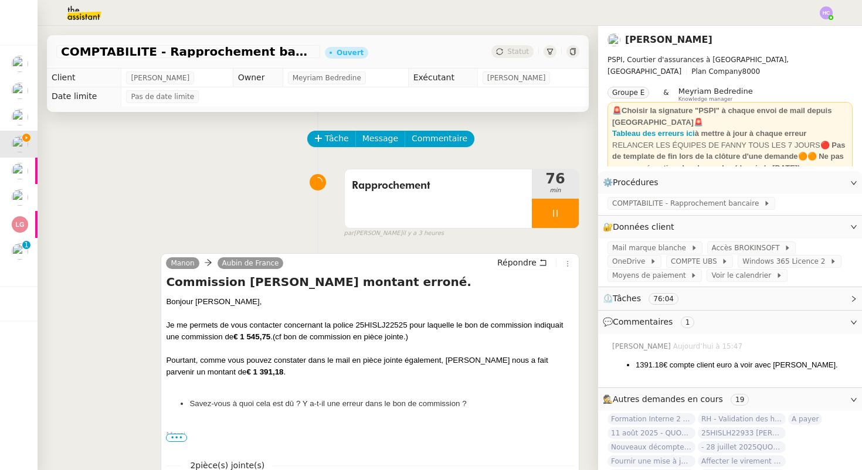
click at [656, 365] on li "1391.18€ compte client euro à voir avec Aubin." at bounding box center [744, 366] width 217 height 12
click at [686, 348] on span "Aujourd’hui à 15:47" at bounding box center [709, 346] width 72 height 11
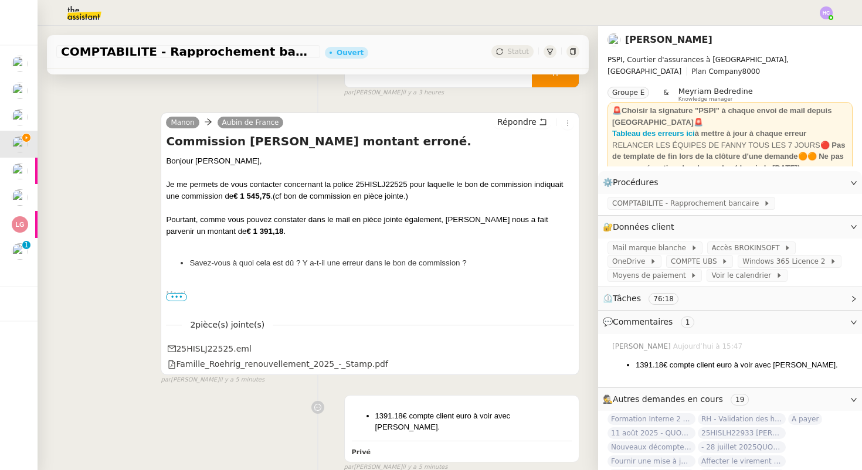
scroll to position [188, 0]
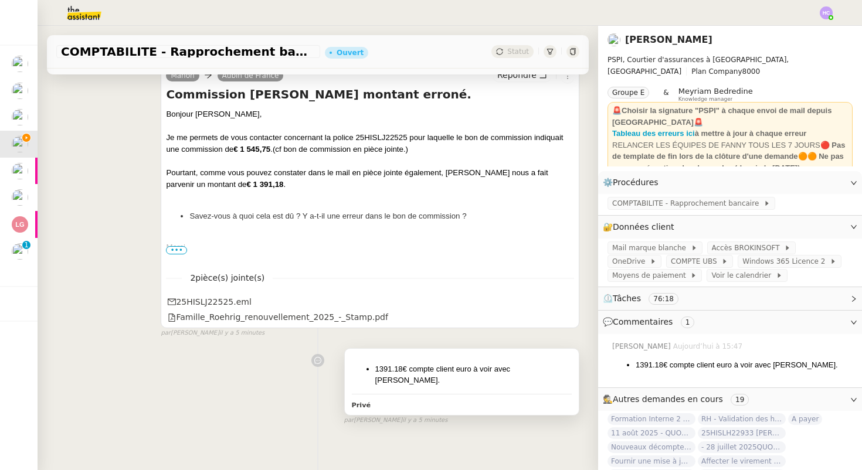
click at [455, 364] on li "1391.18€ compte client euro à voir avec Aubin." at bounding box center [473, 375] width 196 height 23
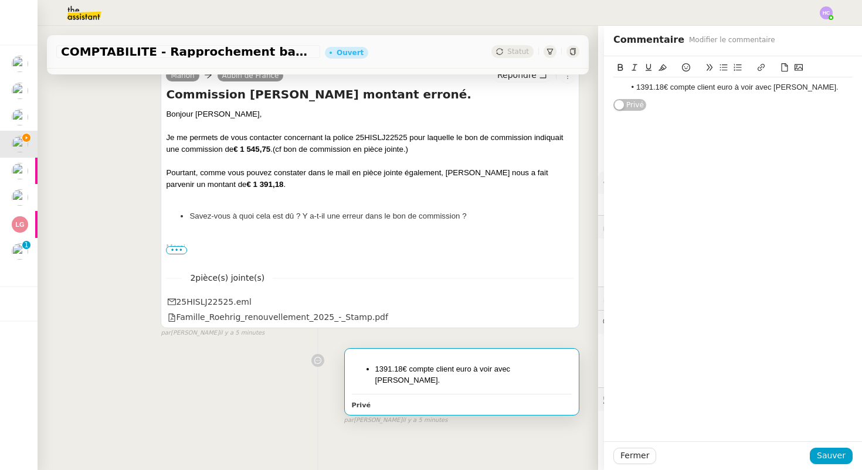
click at [803, 89] on li "1391.18€ compte client euro à voir avec Aubin." at bounding box center [739, 87] width 228 height 11
click at [755, 89] on li "1391.18€ compte client euro à voir avec Aubin." at bounding box center [739, 87] width 228 height 11
drag, startPoint x: 771, startPoint y: 87, endPoint x: 737, endPoint y: 90, distance: 34.1
click at [737, 90] on li "1391.18€ compte client euro à voir avec Aubin." at bounding box center [739, 87] width 228 height 11
click at [735, 100] on li "112,30 compte client CHF" at bounding box center [739, 98] width 228 height 11
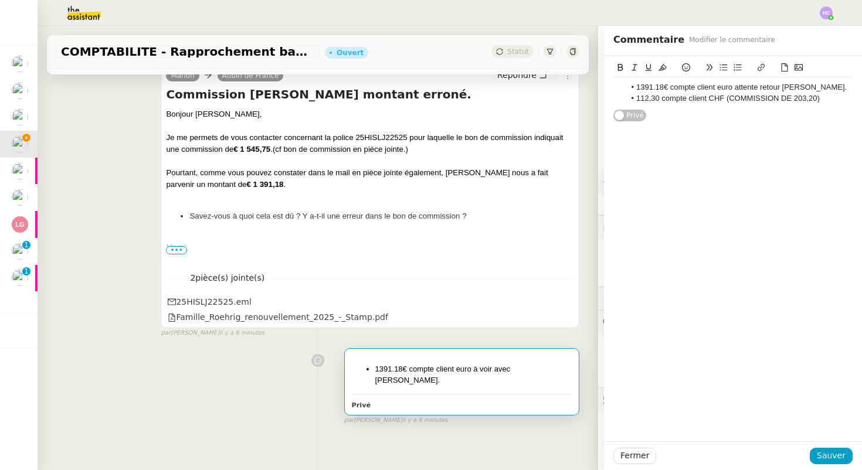
click at [748, 101] on li "112,30 compte client CHF (COMMISSION DE 203,20)" at bounding box center [739, 98] width 228 height 11
click at [812, 96] on li "112,30 compte client CHF (commission de 203,20)" at bounding box center [739, 98] width 228 height 11
click at [832, 456] on span "Sauver" at bounding box center [831, 455] width 29 height 13
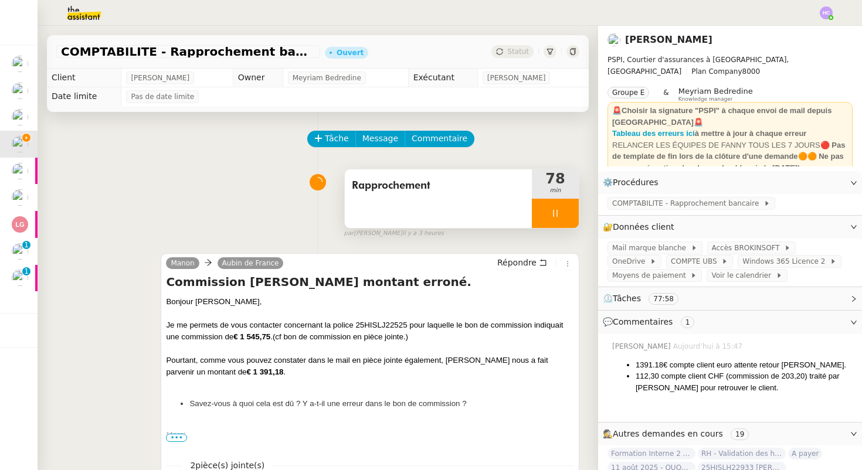
click at [547, 217] on div at bounding box center [555, 213] width 47 height 29
click at [562, 216] on icon at bounding box center [566, 213] width 9 height 9
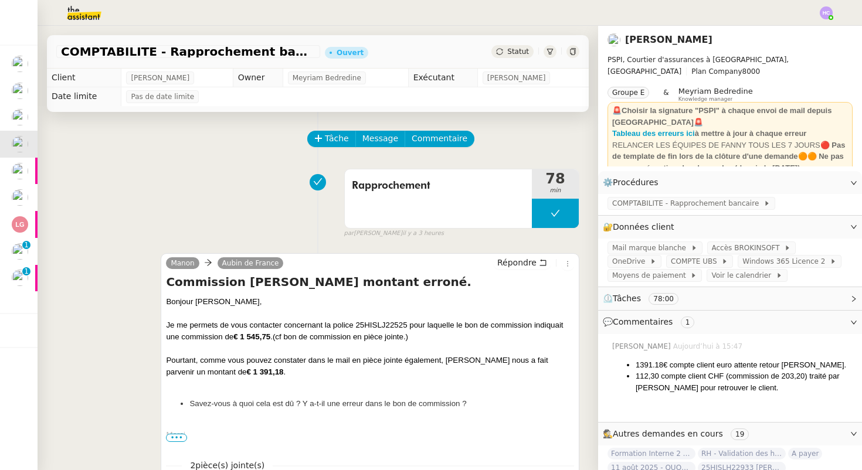
click at [85, 14] on img at bounding box center [74, 13] width 91 height 26
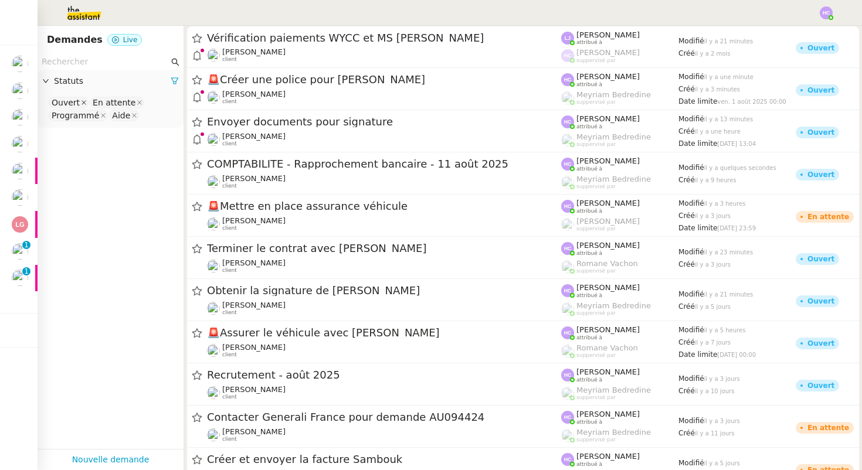
click at [81, 100] on icon at bounding box center [84, 103] width 6 height 6
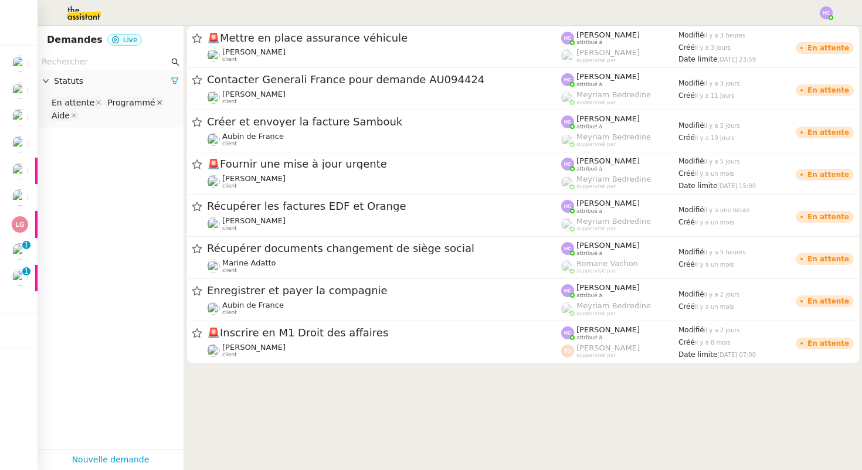
click at [157, 102] on icon at bounding box center [160, 103] width 6 height 6
click at [127, 103] on icon at bounding box center [129, 102] width 5 height 5
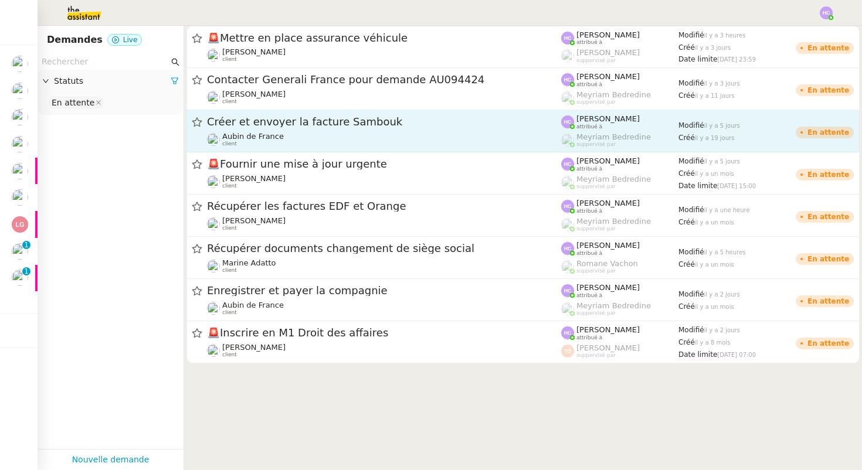
click at [292, 125] on span "Créer et envoyer la facture Sambouk" at bounding box center [384, 122] width 354 height 11
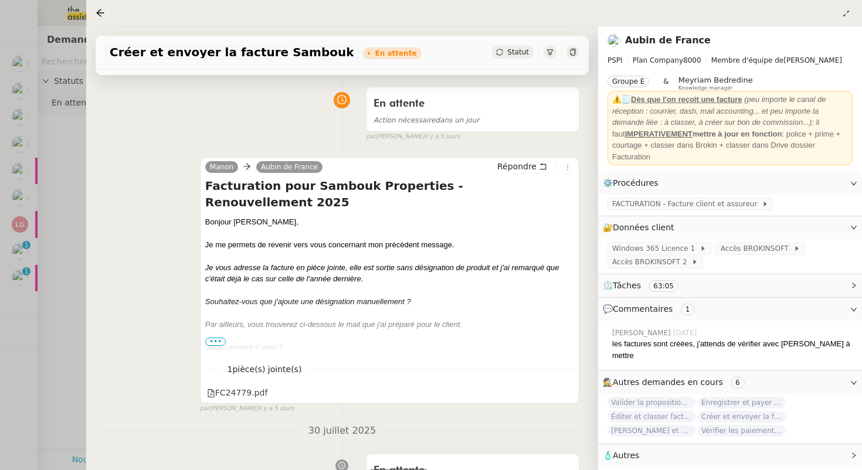
scroll to position [70, 0]
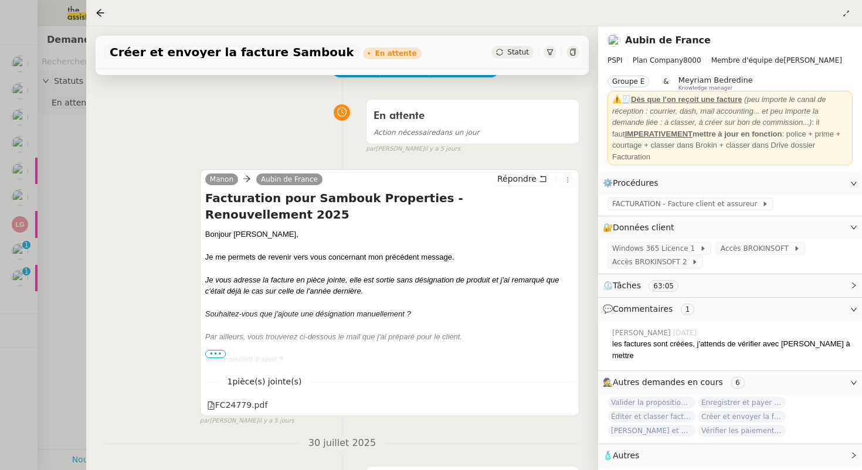
click at [60, 225] on div at bounding box center [431, 235] width 862 height 470
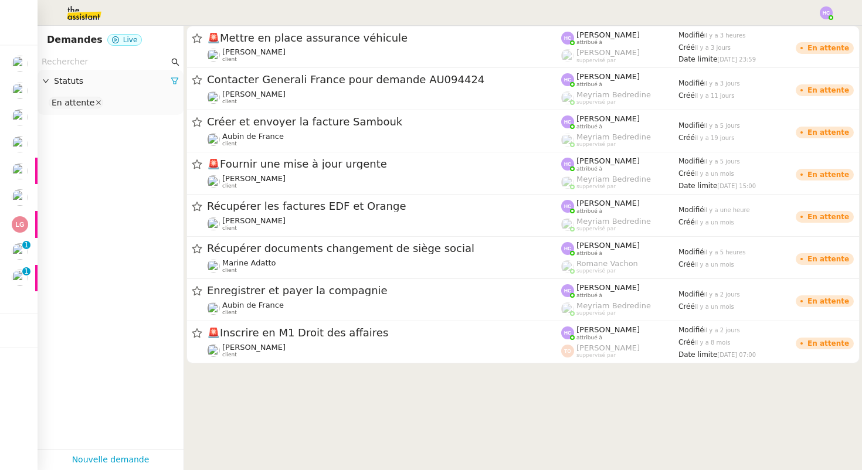
click at [96, 103] on icon at bounding box center [98, 102] width 5 height 5
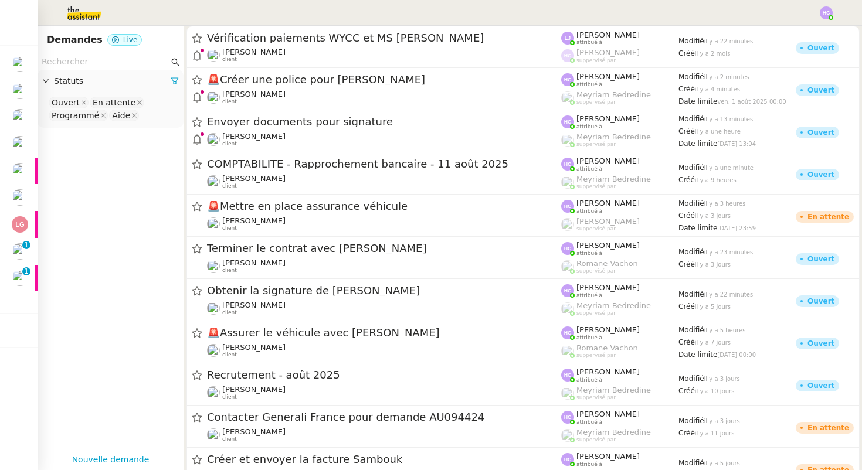
click at [87, 59] on input "text" at bounding box center [105, 61] width 127 height 13
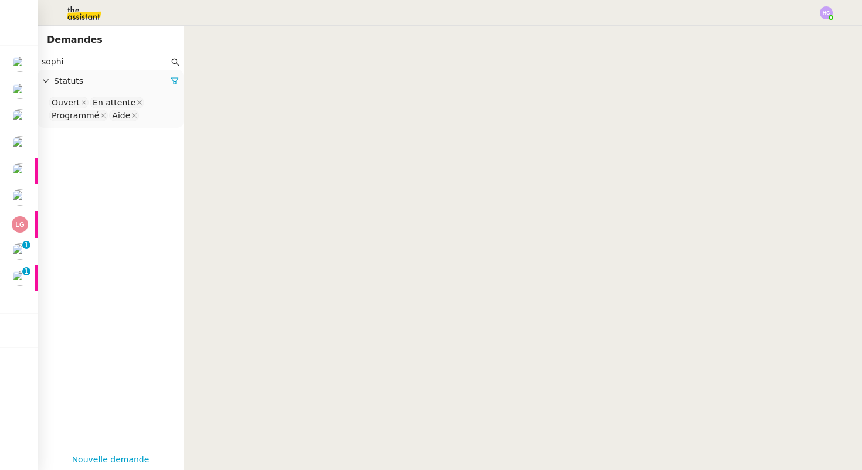
type input "sophie"
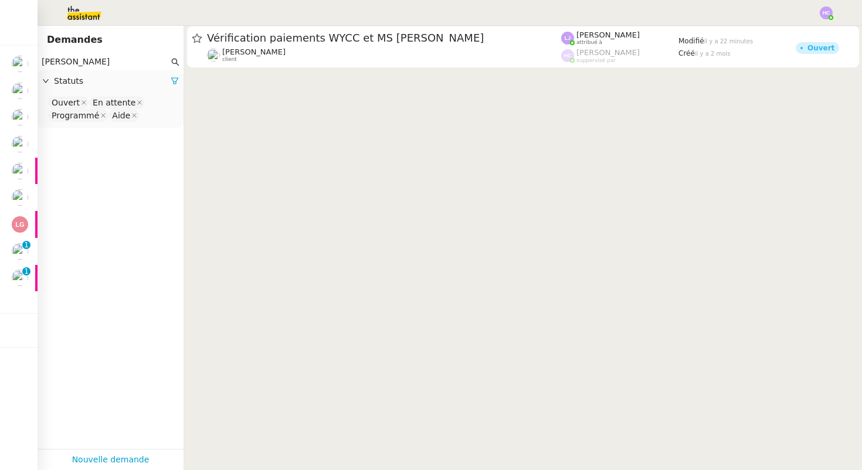
drag, startPoint x: 115, startPoint y: 60, endPoint x: 36, endPoint y: 60, distance: 79.2
click at [36, 60] on nz-layout "Mes demandes Formation Interne 2 - FANNY EYRAUD Fanny Eyraud Recrutement - août…" at bounding box center [431, 235] width 862 height 470
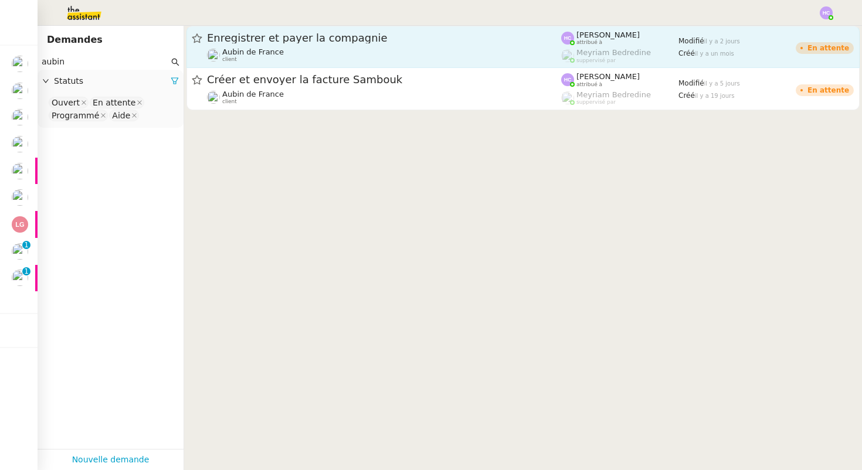
type input "aubin"
click at [306, 40] on span "Enregistrer et payer la compagnie" at bounding box center [384, 38] width 354 height 11
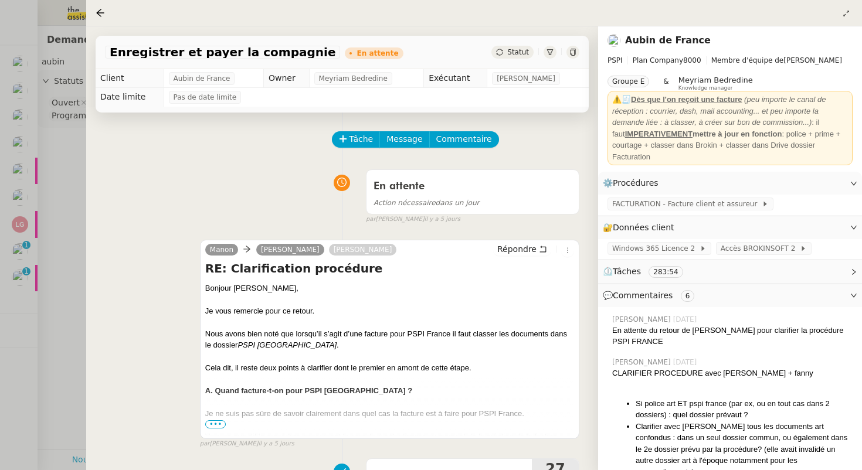
scroll to position [58, 0]
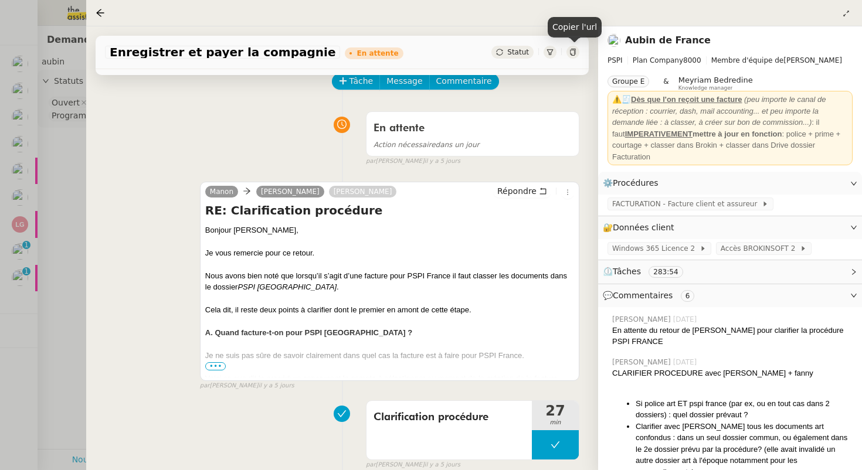
click at [571, 55] on icon at bounding box center [572, 52] width 7 height 7
click at [57, 155] on div at bounding box center [431, 235] width 862 height 470
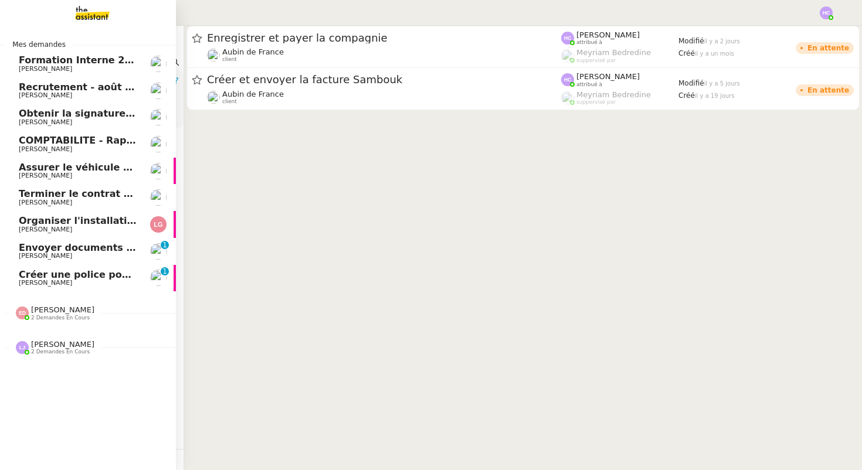
click at [49, 249] on span "Envoyer documents pour signature" at bounding box center [112, 247] width 186 height 11
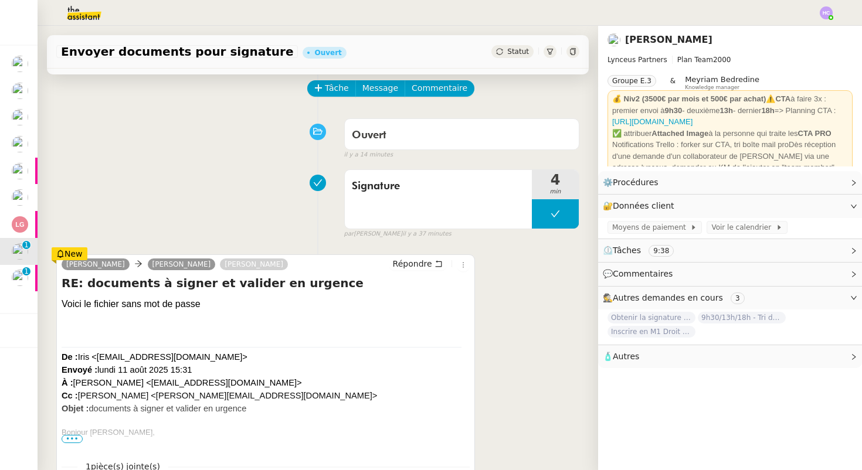
scroll to position [168, 0]
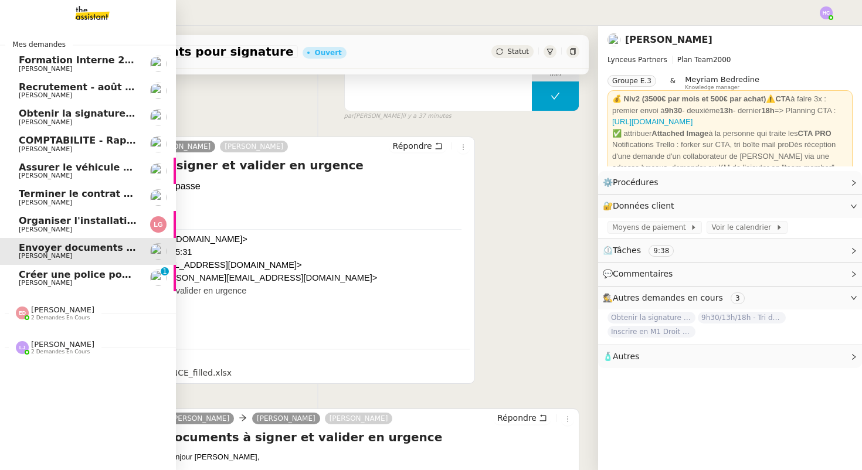
click at [53, 282] on span "[PERSON_NAME]" at bounding box center [45, 283] width 53 height 8
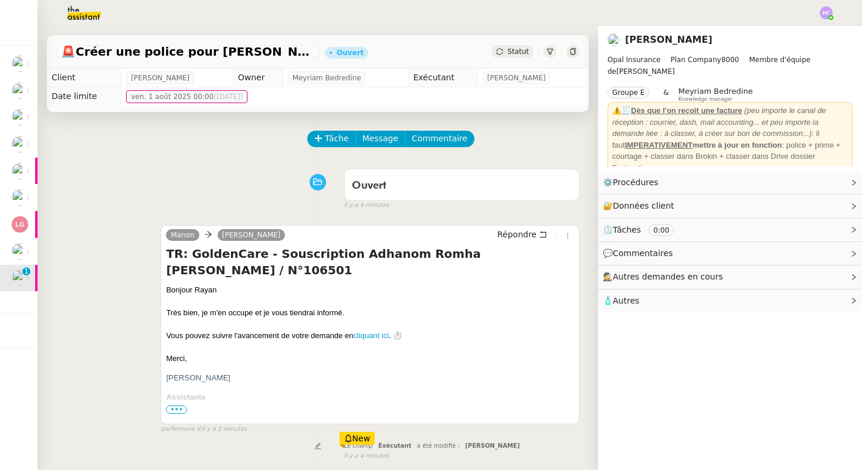
scroll to position [335, 0]
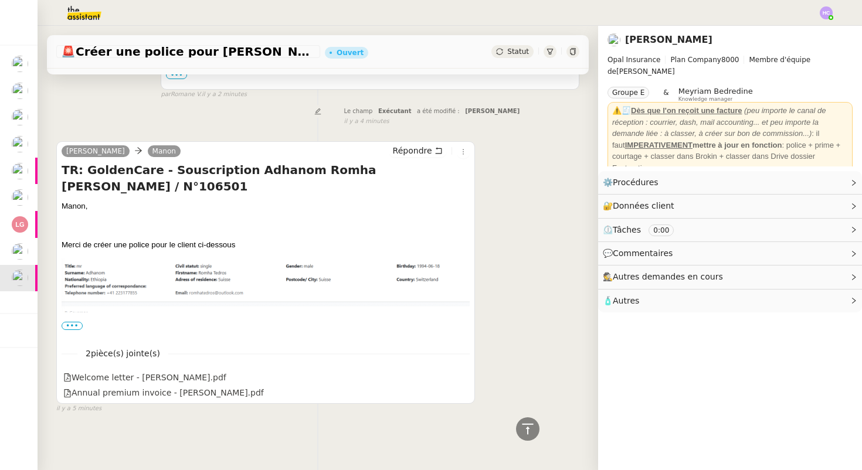
click at [74, 327] on span "•••" at bounding box center [72, 326] width 21 height 8
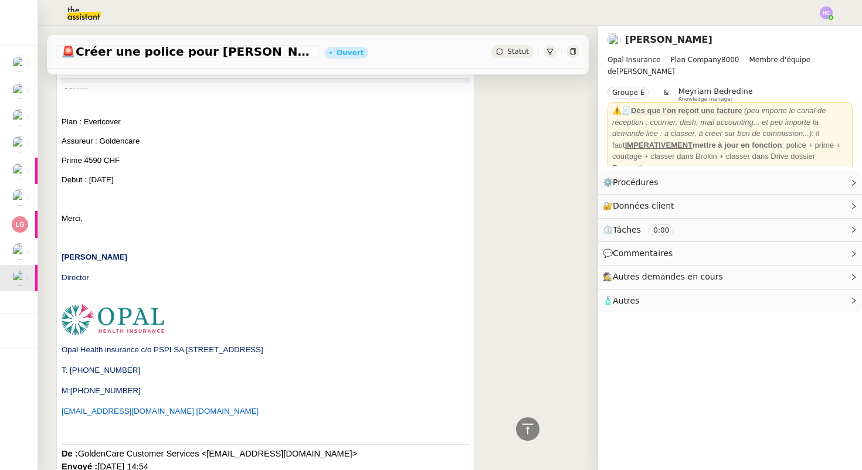
scroll to position [510, 0]
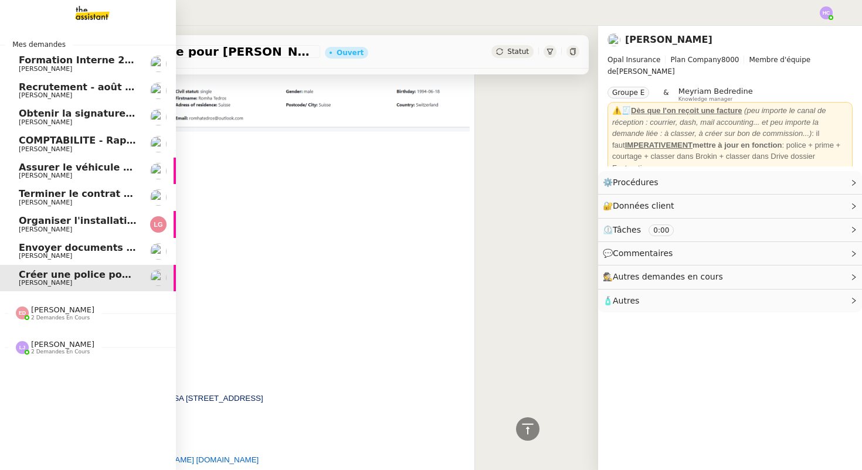
click at [76, 146] on span "[PERSON_NAME]" at bounding box center [78, 149] width 118 height 7
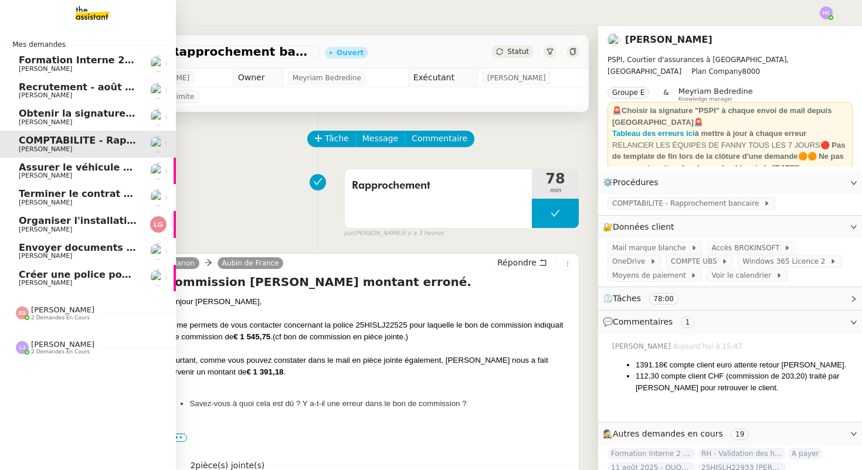
click at [63, 114] on span "Obtenir la signature de [PERSON_NAME]" at bounding box center [125, 113] width 213 height 11
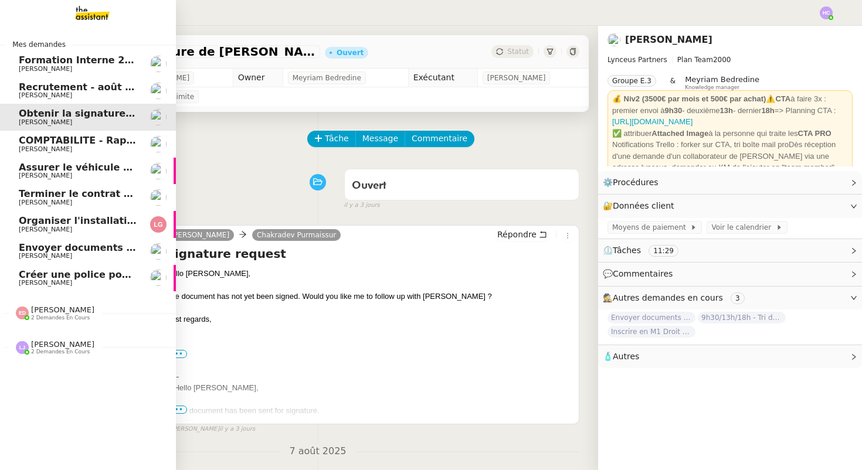
click at [40, 140] on span "COMPTABILITE - Rapprochement bancaire - 11 août 2025" at bounding box center [169, 140] width 300 height 11
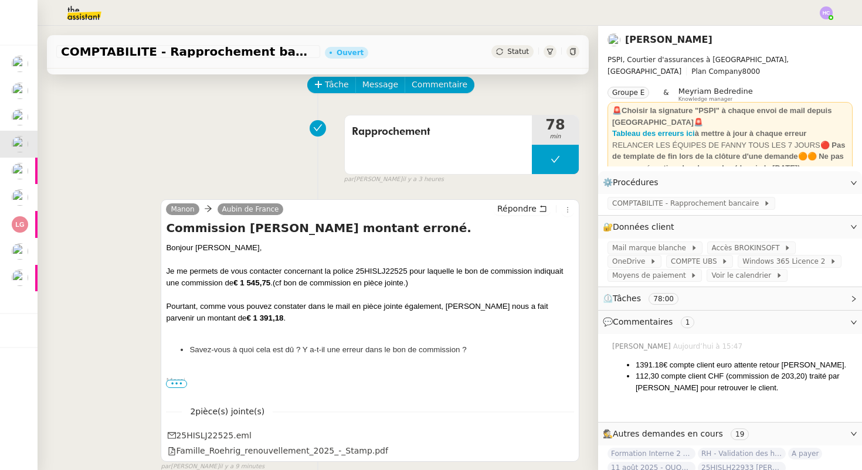
scroll to position [52, 0]
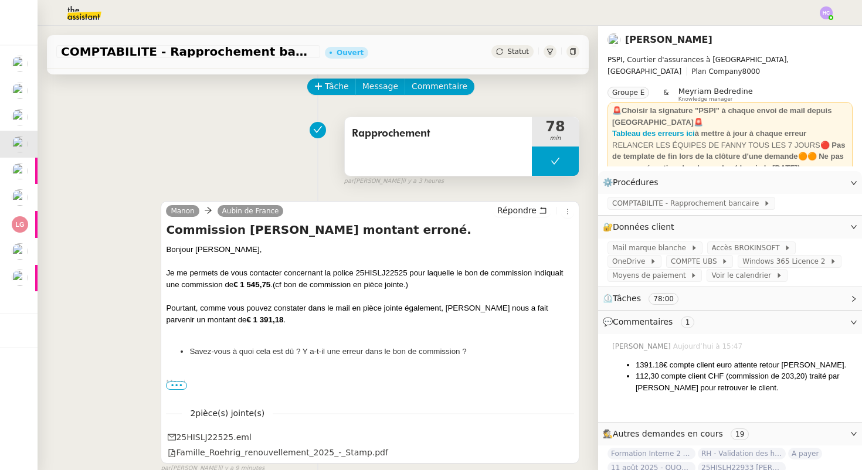
click at [564, 162] on button at bounding box center [555, 161] width 47 height 29
click at [561, 162] on button at bounding box center [566, 161] width 23 height 29
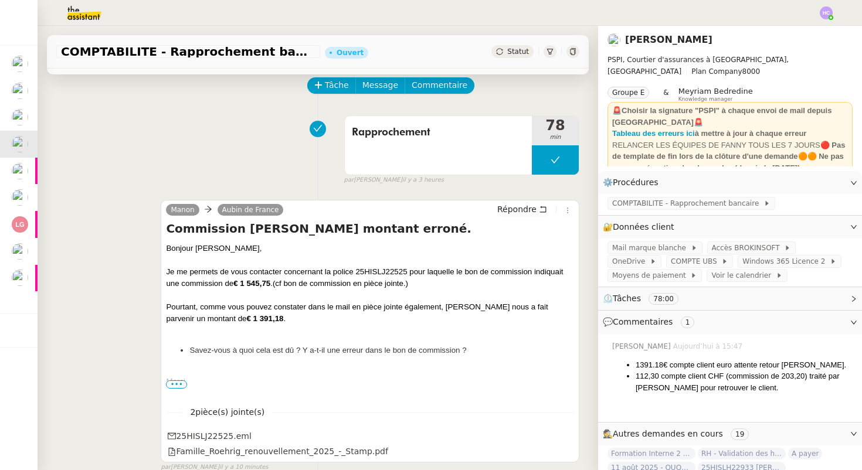
scroll to position [0, 0]
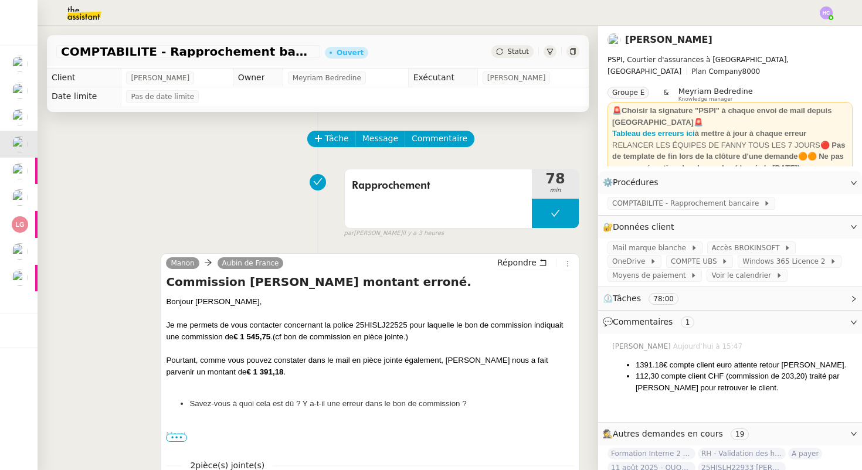
click at [516, 52] on span "Statut" at bounding box center [518, 52] width 22 height 8
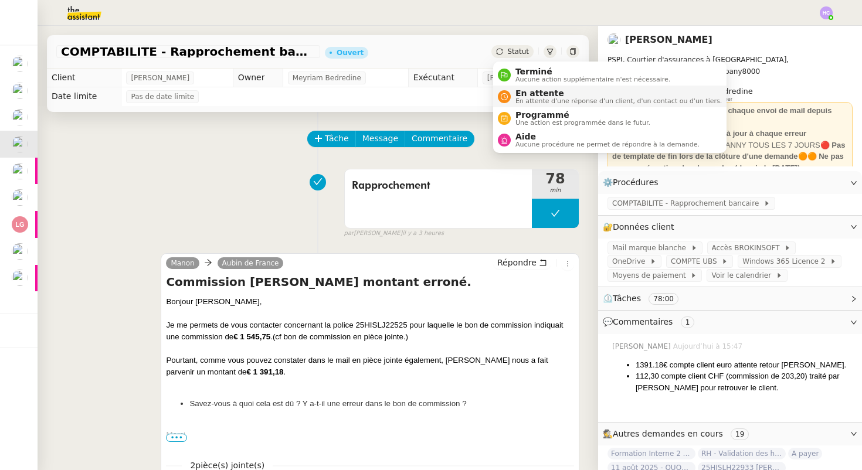
click at [528, 90] on span "En attente" at bounding box center [619, 93] width 206 height 9
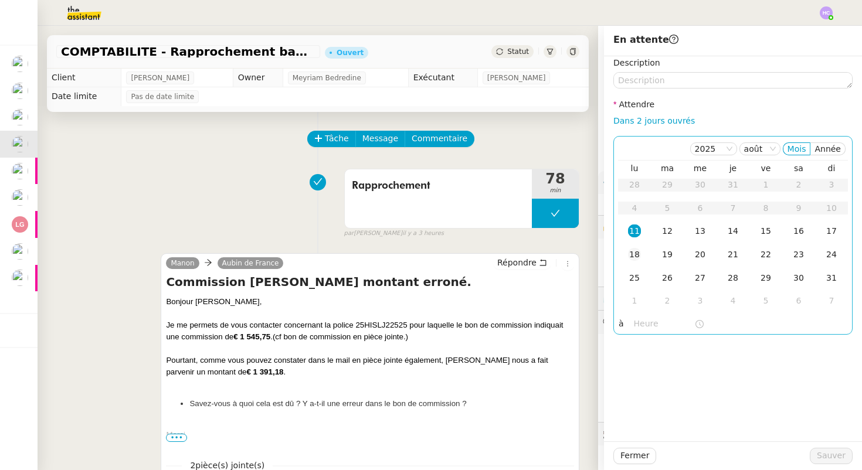
click at [633, 253] on div "18" at bounding box center [634, 254] width 13 height 13
click at [836, 452] on span "Sauver" at bounding box center [831, 455] width 29 height 13
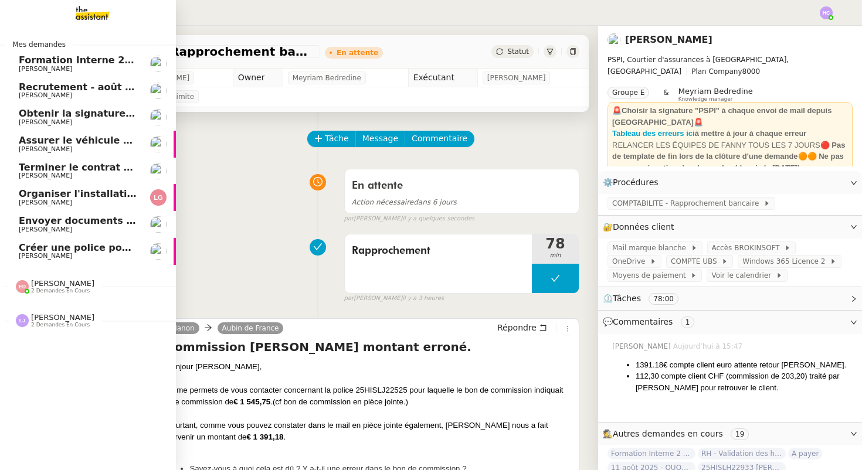
click at [89, 116] on span "Obtenir la signature de [PERSON_NAME]" at bounding box center [125, 113] width 213 height 11
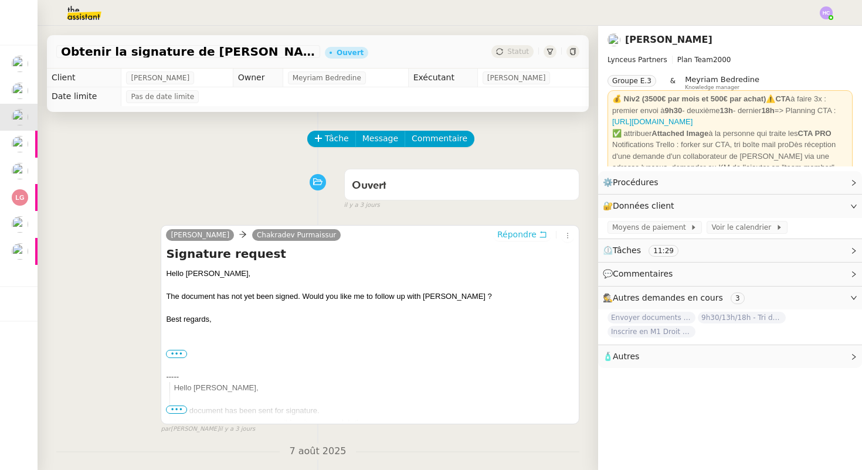
click at [517, 241] on button "Répondre" at bounding box center [522, 234] width 58 height 13
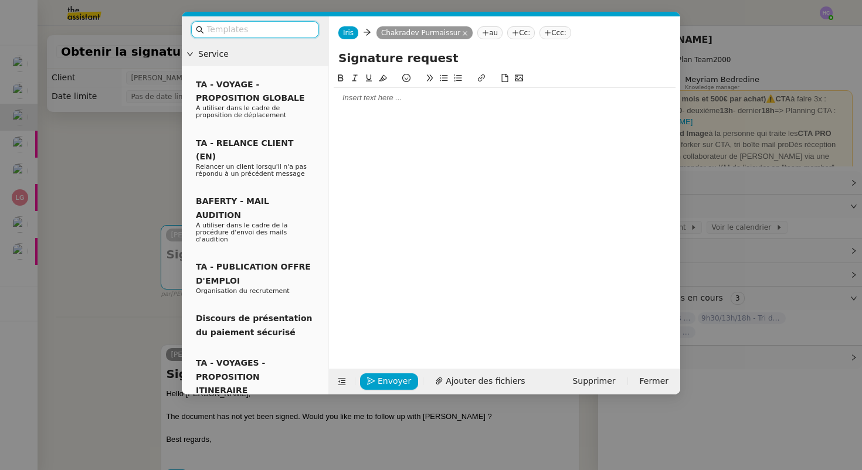
click at [385, 95] on div at bounding box center [505, 98] width 342 height 11
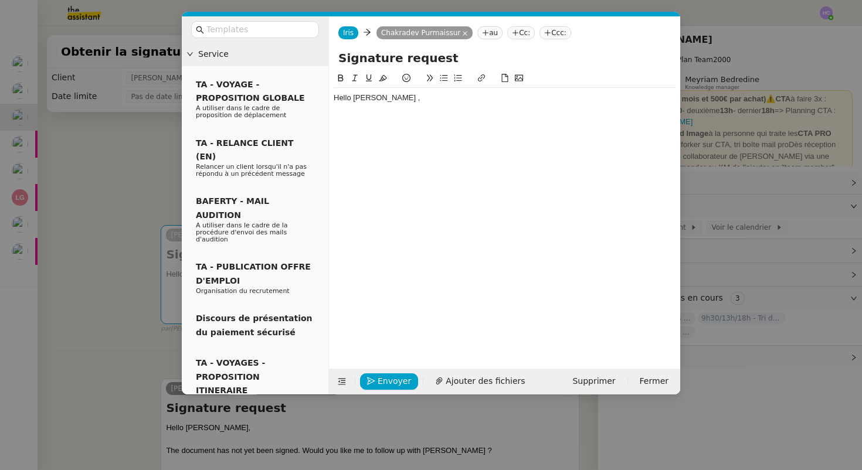
click at [512, 32] on icon at bounding box center [515, 32] width 7 height 7
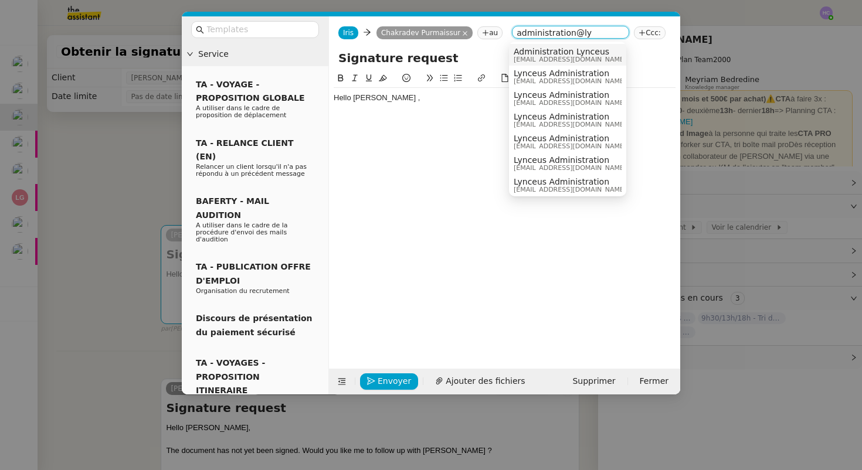
type input "administration@ly"
click at [565, 56] on span "administration@lynceus-partners.com" at bounding box center [570, 59] width 113 height 6
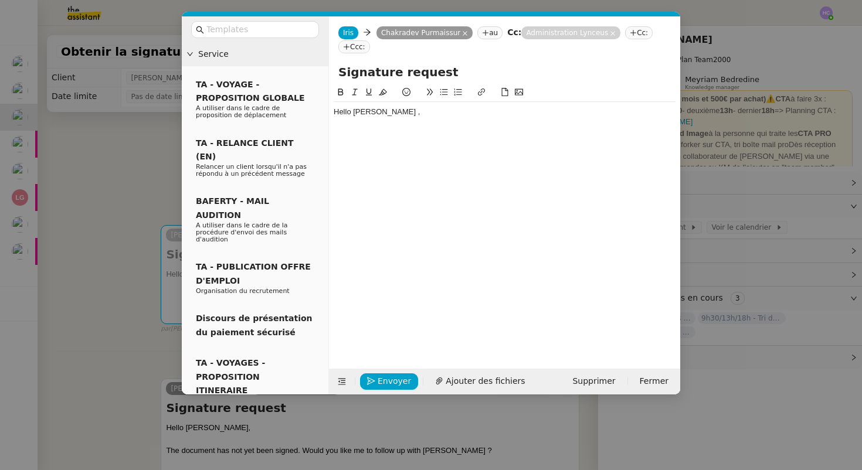
click at [391, 114] on div "Hello Krish ," at bounding box center [505, 112] width 342 height 11
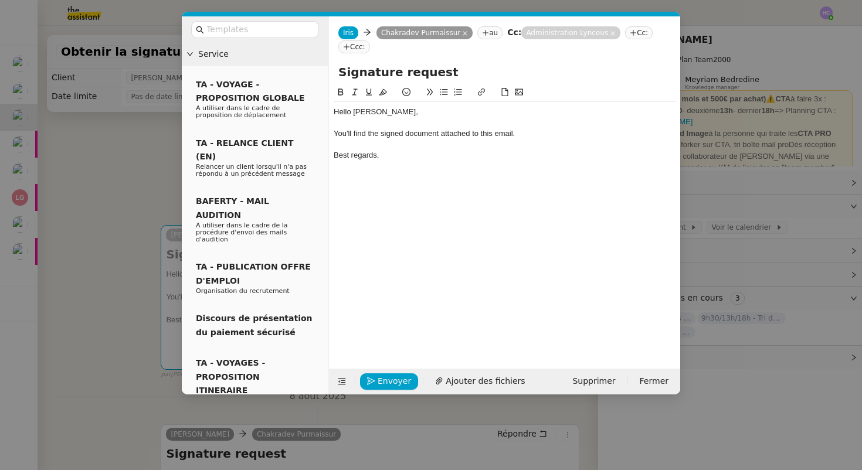
drag, startPoint x: 401, startPoint y: 154, endPoint x: 324, endPoint y: 110, distance: 88.2
click at [324, 110] on nz-layout "Service TA - VOYAGE - PROPOSITION GLOBALE A utiliser dans le cadre de propositi…" at bounding box center [431, 205] width 499 height 378
copy div "Hello Krish, You'll find the signed document attached to this email. Best regar…"
click at [145, 210] on nz-modal-container "Service TA - VOYAGE - PROPOSITION GLOBALE A utiliser dans le cadre de propositi…" at bounding box center [431, 235] width 862 height 470
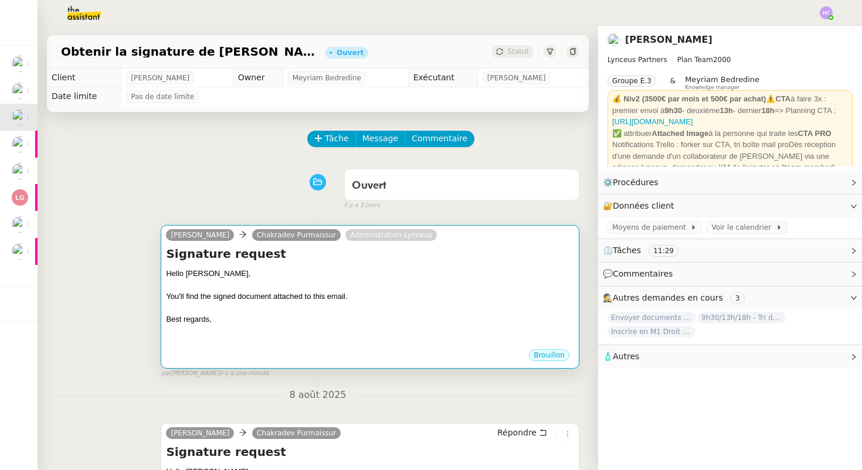
click at [335, 297] on div "You'll find the signed document attached to this email." at bounding box center [370, 297] width 408 height 12
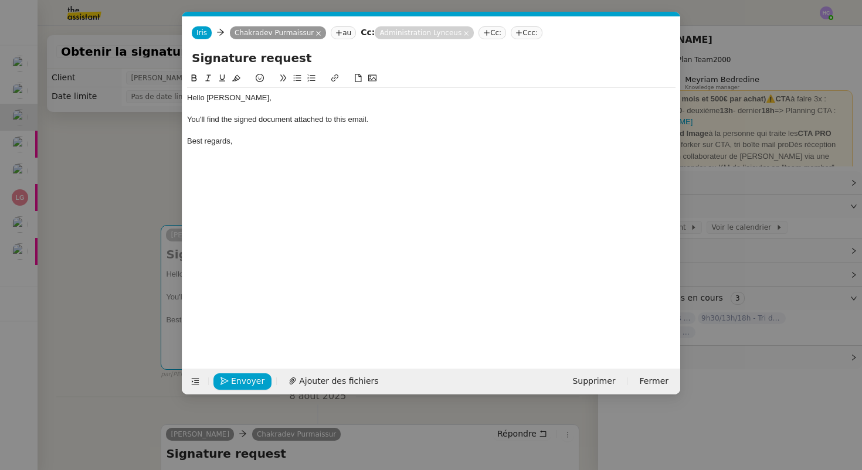
scroll to position [0, 25]
drag, startPoint x: 369, startPoint y: 118, endPoint x: 178, endPoint y: 118, distance: 191.2
click at [178, 118] on nz-modal-container "Service TA - VOYAGE - PROPOSITION GLOBALE A utiliser dans le cadre de propositi…" at bounding box center [431, 235] width 862 height 470
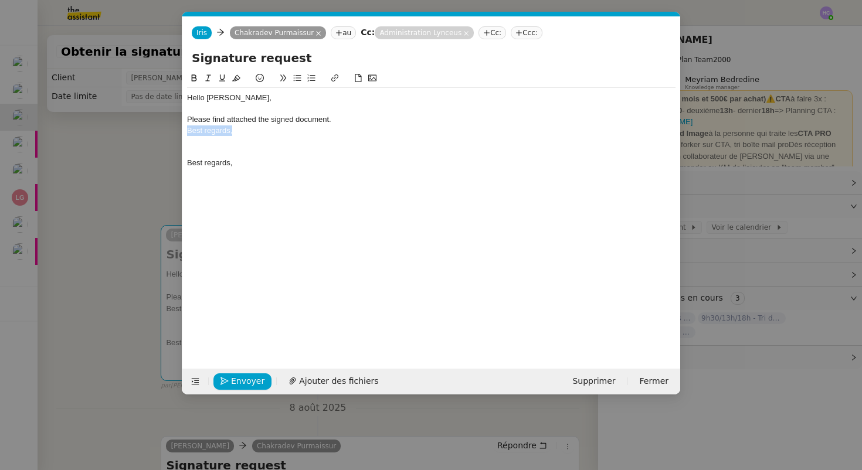
drag, startPoint x: 236, startPoint y: 135, endPoint x: 164, endPoint y: 133, distance: 71.6
click at [164, 133] on nz-modal-container "Service TA - VOYAGE - PROPOSITION GLOBALE A utiliser dans le cadre de propositi…" at bounding box center [431, 235] width 862 height 470
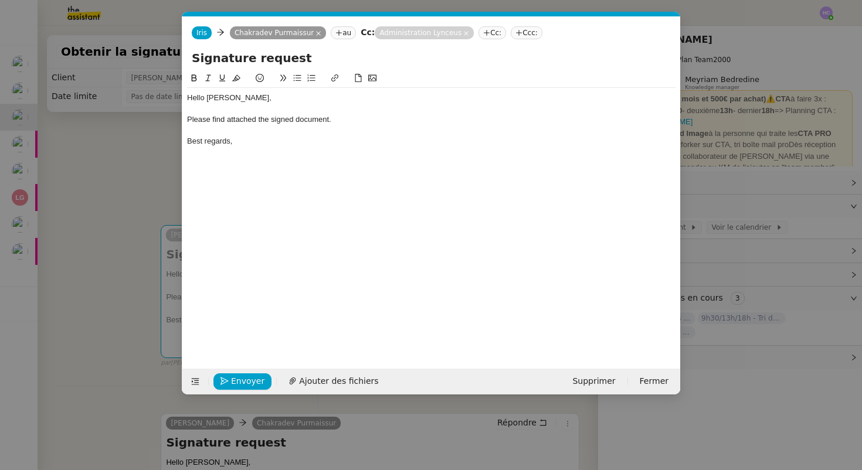
click at [118, 221] on nz-modal-container "Service TA - VOYAGE - PROPOSITION GLOBALE A utiliser dans le cadre de propositi…" at bounding box center [431, 235] width 862 height 470
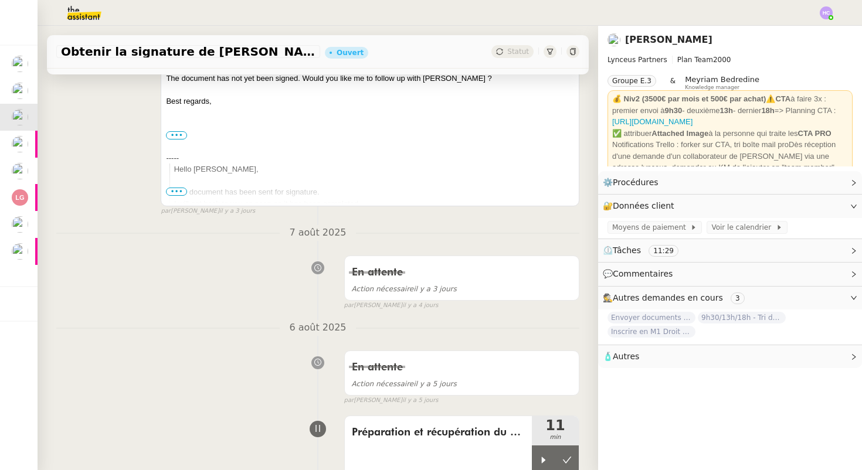
scroll to position [580, 0]
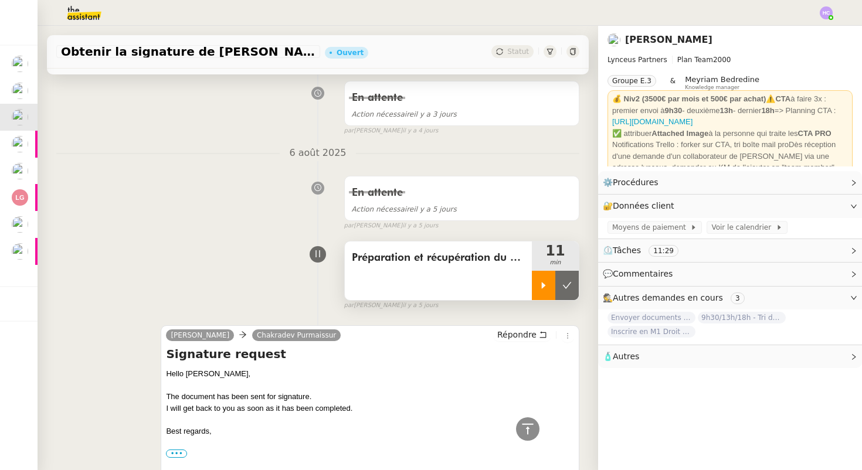
click at [538, 286] on div at bounding box center [543, 285] width 23 height 29
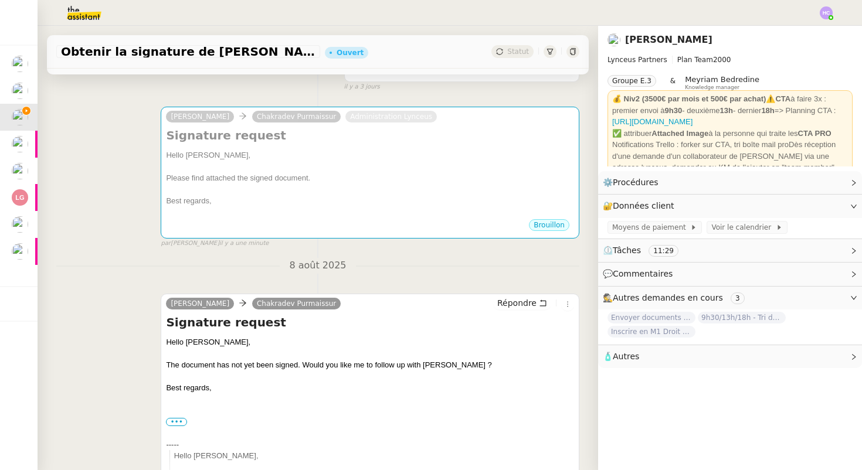
scroll to position [119, 0]
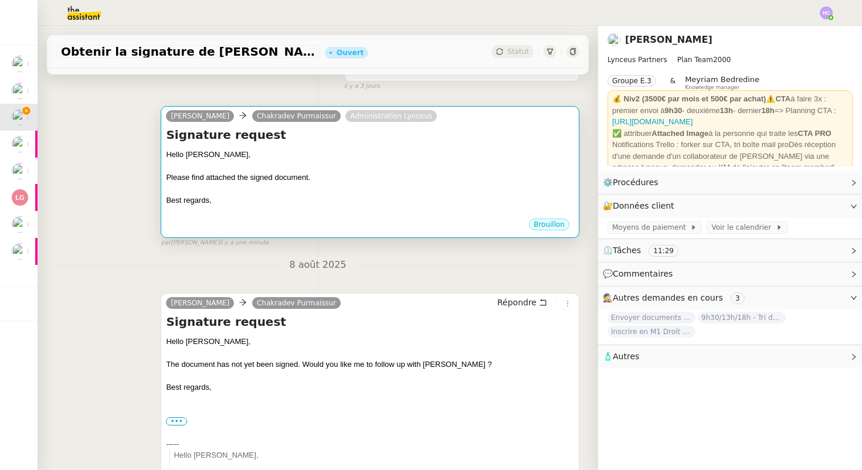
click at [379, 162] on div at bounding box center [370, 167] width 408 height 12
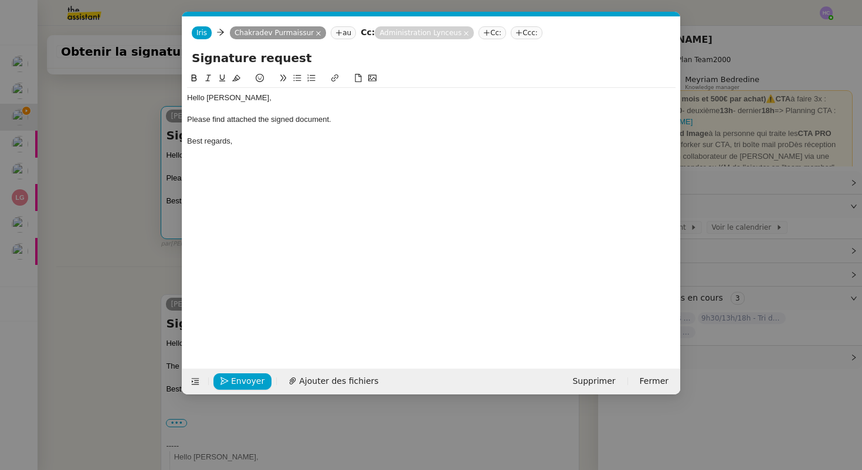
scroll to position [0, 25]
click at [333, 375] on span "Ajouter des fichiers" at bounding box center [338, 381] width 79 height 13
click at [332, 382] on span "Ajouter des fichiers" at bounding box center [338, 381] width 79 height 13
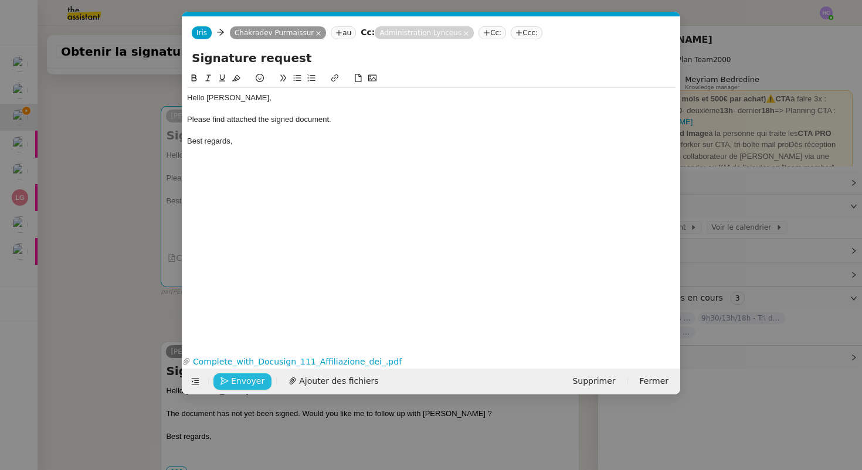
click at [249, 379] on span "Envoyer" at bounding box center [247, 381] width 33 height 13
click at [249, 379] on span "Confirmer l'envoi" at bounding box center [266, 381] width 70 height 13
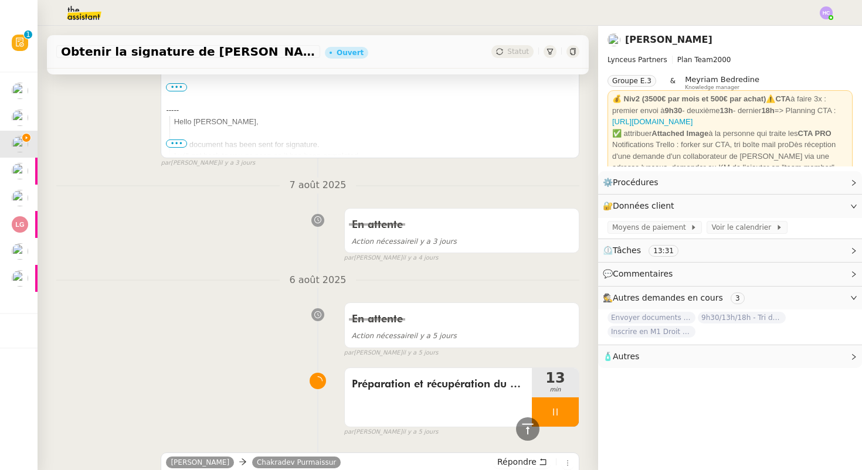
scroll to position [755, 0]
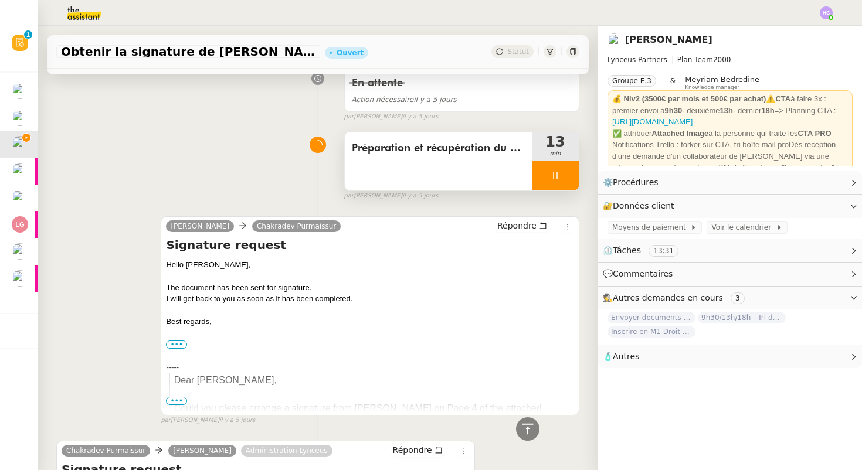
click at [549, 180] on div at bounding box center [555, 175] width 47 height 29
click at [567, 178] on icon at bounding box center [567, 175] width 9 height 6
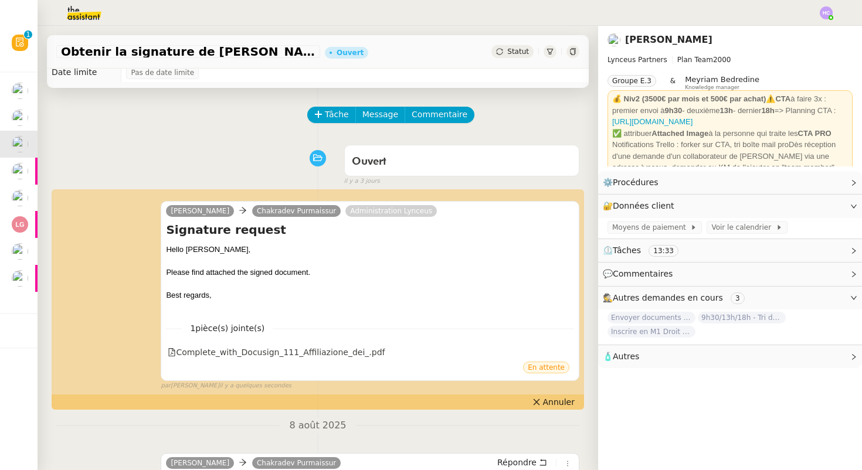
scroll to position [0, 0]
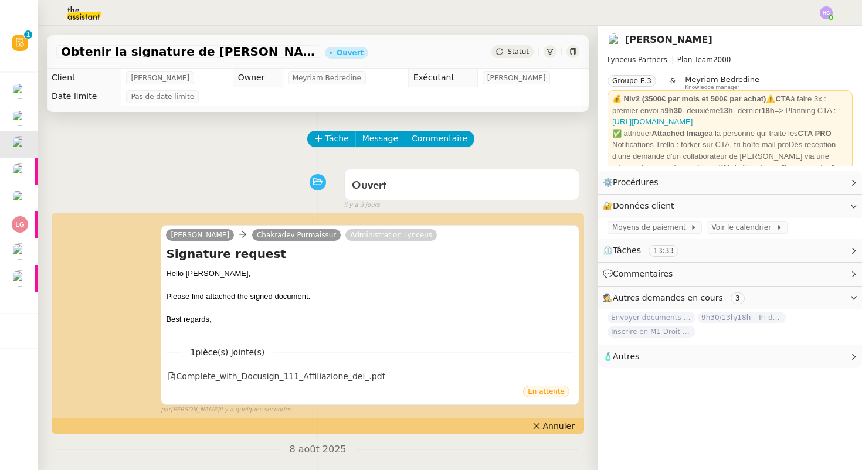
click at [514, 53] on span "Statut" at bounding box center [518, 52] width 22 height 8
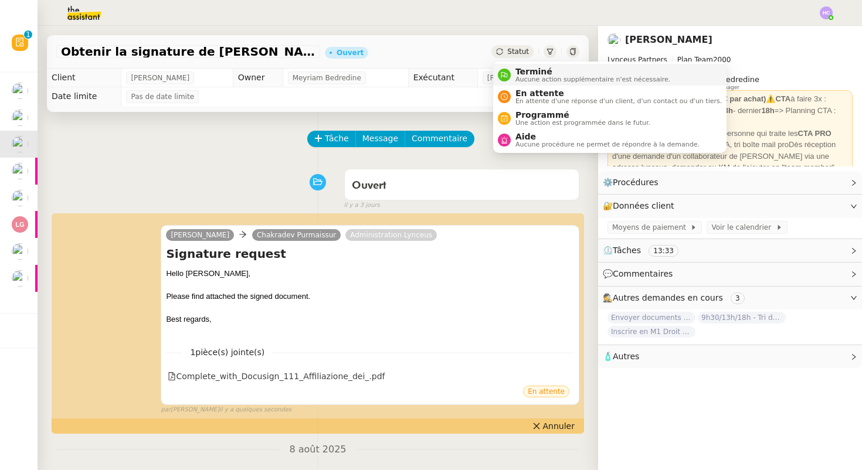
click at [521, 74] on span "Terminé" at bounding box center [593, 71] width 155 height 9
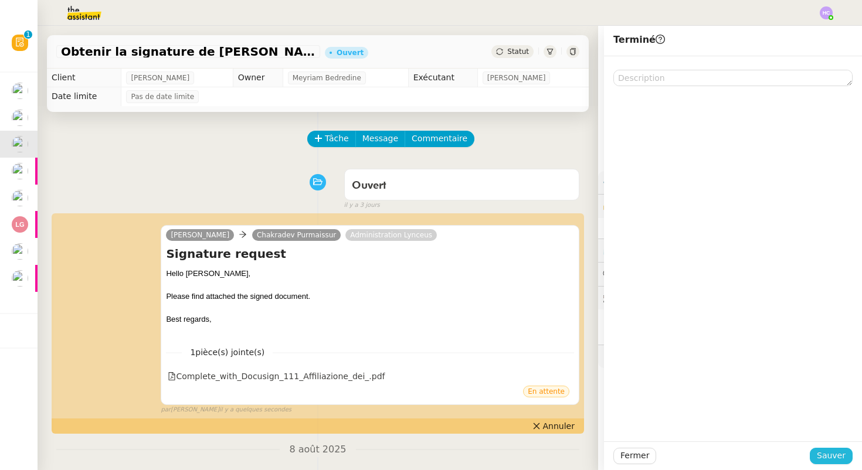
click at [836, 456] on span "Sauver" at bounding box center [831, 455] width 29 height 13
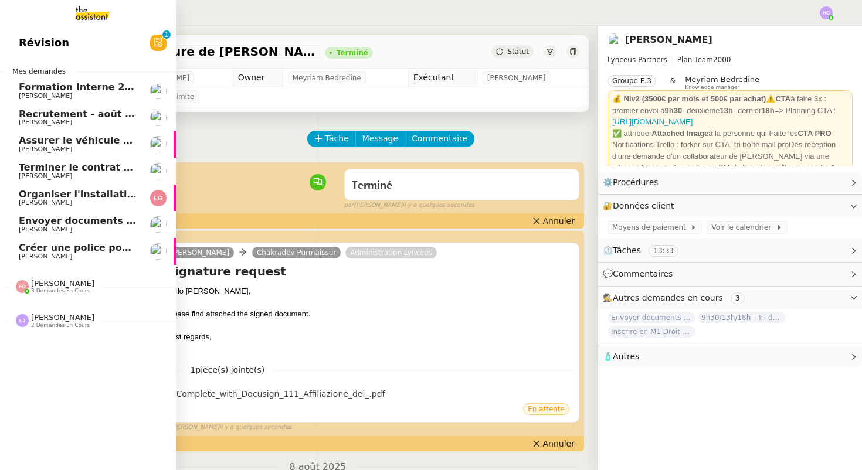
click at [61, 195] on span "Organiser l'installation de la fibre" at bounding box center [108, 194] width 178 height 11
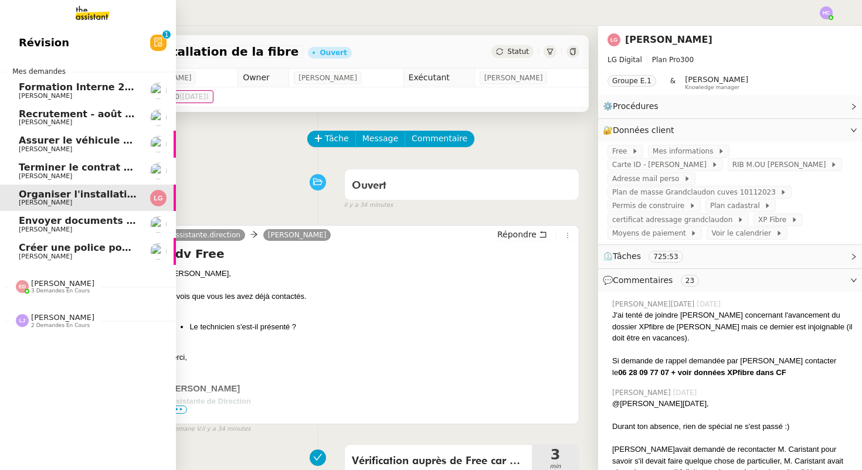
click at [57, 253] on span "[PERSON_NAME]" at bounding box center [78, 256] width 118 height 7
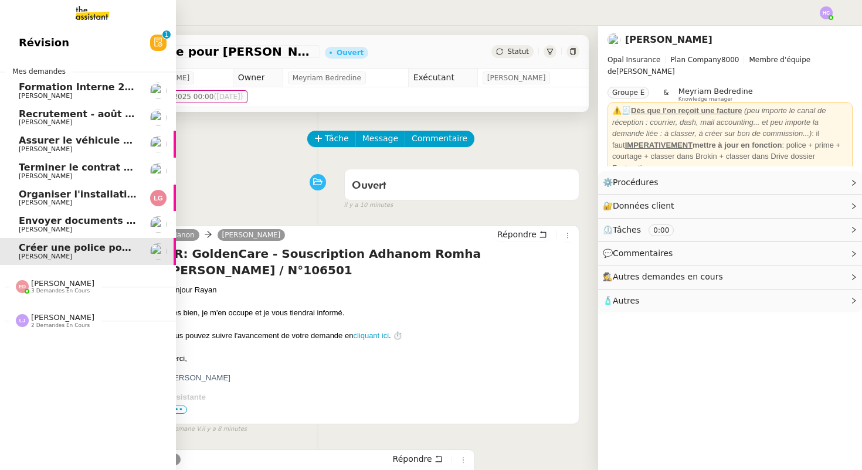
click at [44, 223] on span "Envoyer documents pour signature" at bounding box center [112, 220] width 186 height 11
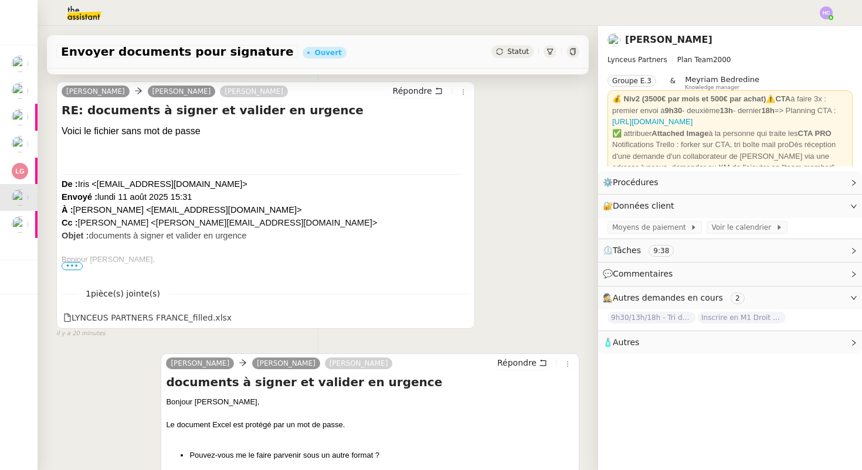
scroll to position [225, 0]
click at [460, 317] on icon at bounding box center [462, 315] width 8 height 8
click at [463, 315] on icon at bounding box center [462, 315] width 8 height 8
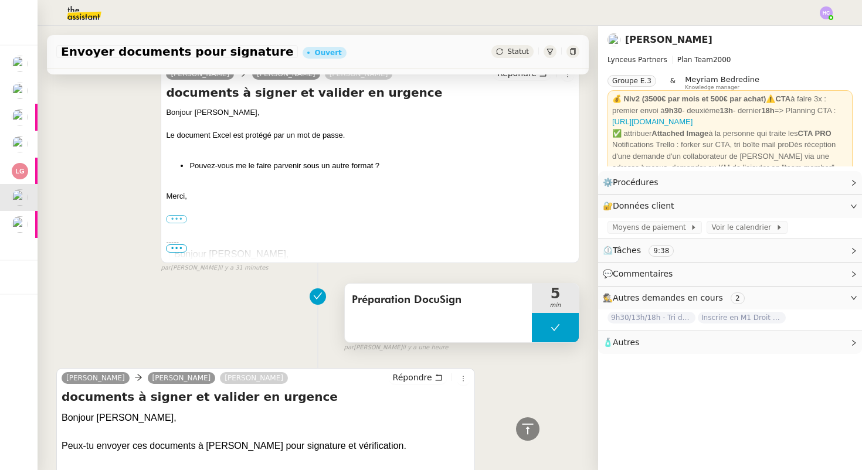
scroll to position [523, 0]
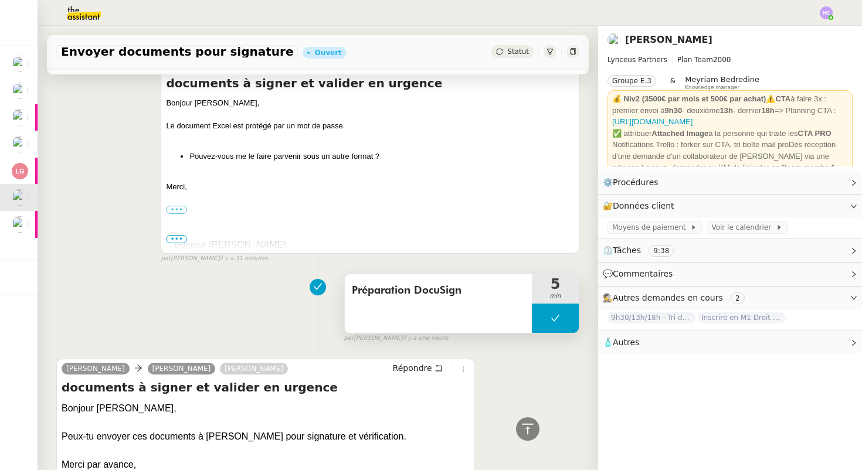
click at [551, 331] on button at bounding box center [555, 318] width 47 height 29
click at [545, 327] on div at bounding box center [543, 318] width 23 height 29
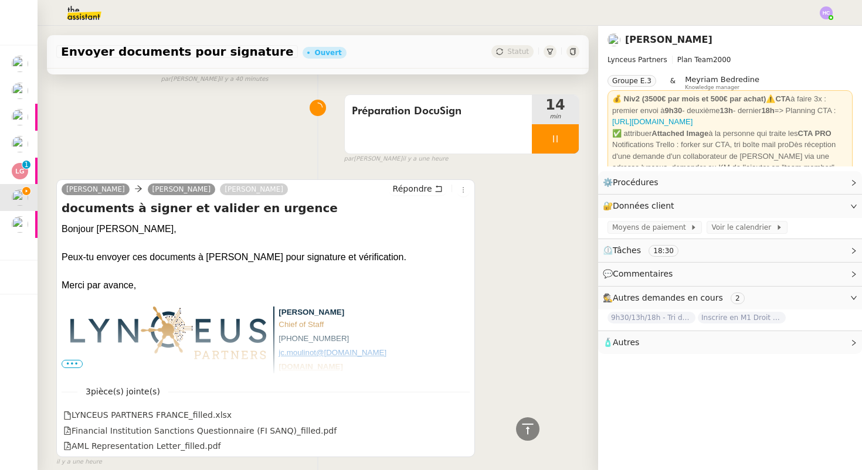
scroll to position [672, 0]
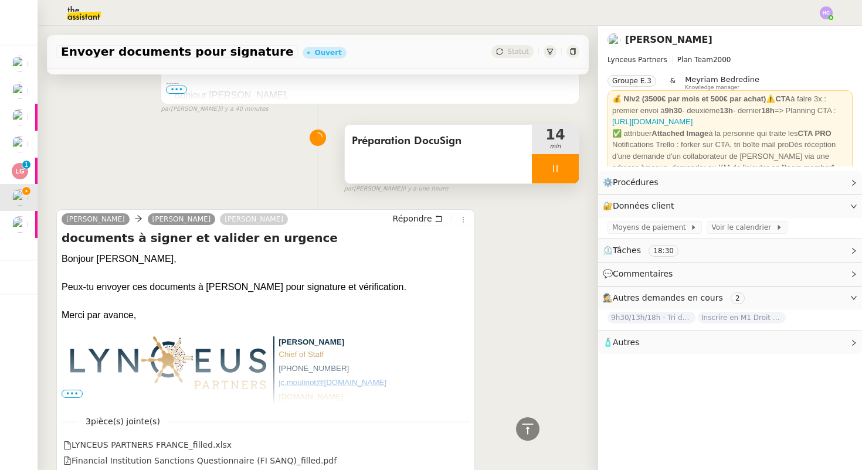
click at [567, 160] on div at bounding box center [555, 168] width 47 height 29
click at [570, 168] on icon at bounding box center [566, 168] width 9 height 9
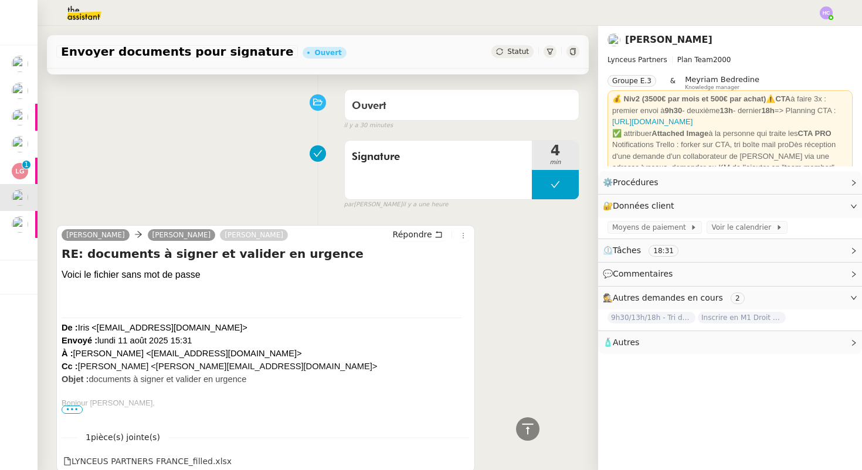
scroll to position [0, 0]
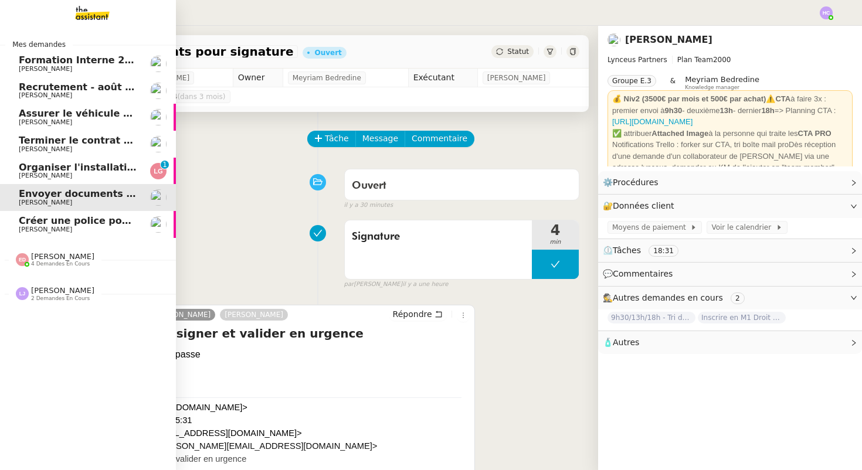
click at [52, 171] on span "Organiser l'installation de la fibre" at bounding box center [108, 167] width 178 height 11
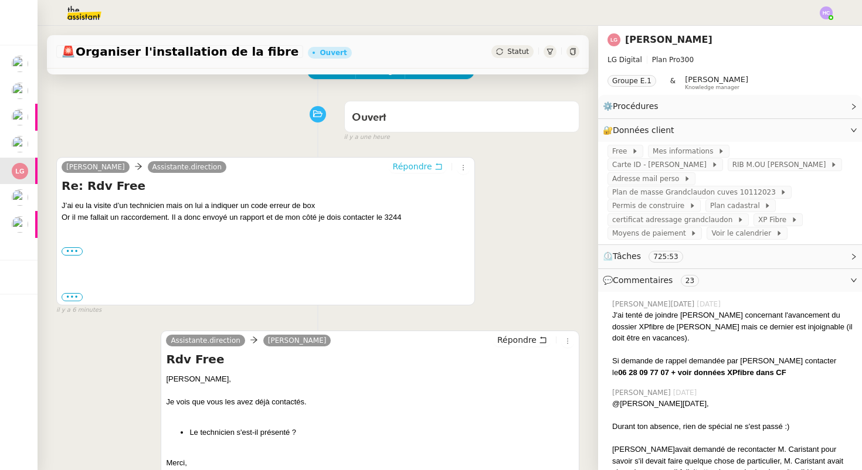
scroll to position [63, 0]
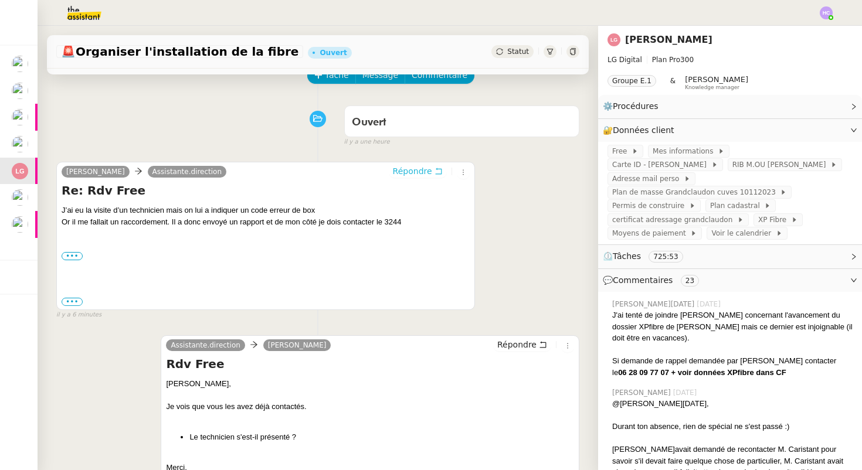
click at [410, 174] on span "Répondre" at bounding box center [412, 171] width 39 height 12
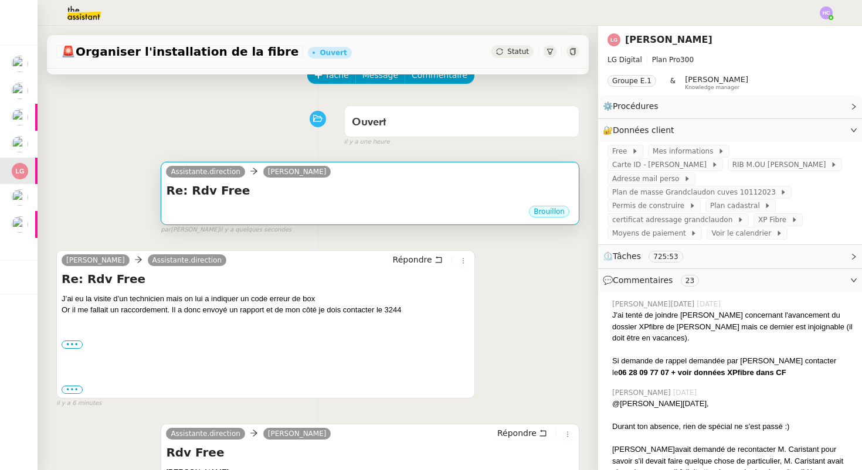
click at [239, 205] on div "Brouillon" at bounding box center [370, 214] width 408 height 18
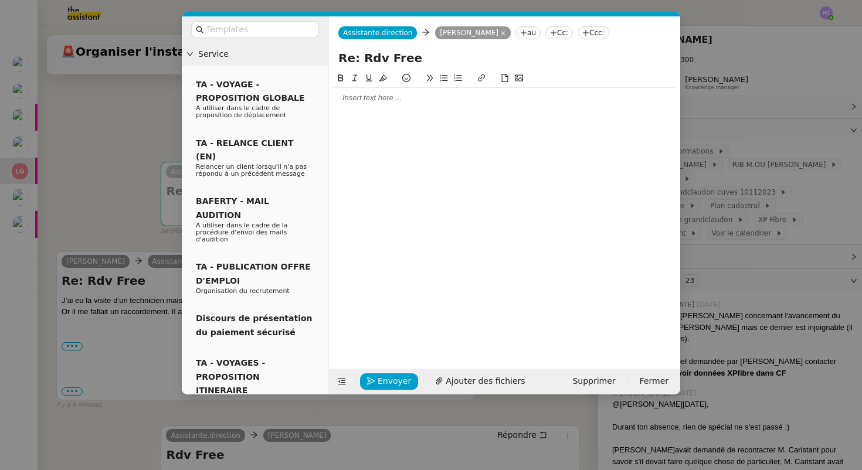
click at [348, 115] on div at bounding box center [505, 211] width 342 height 279
click at [352, 102] on div at bounding box center [505, 98] width 342 height 11
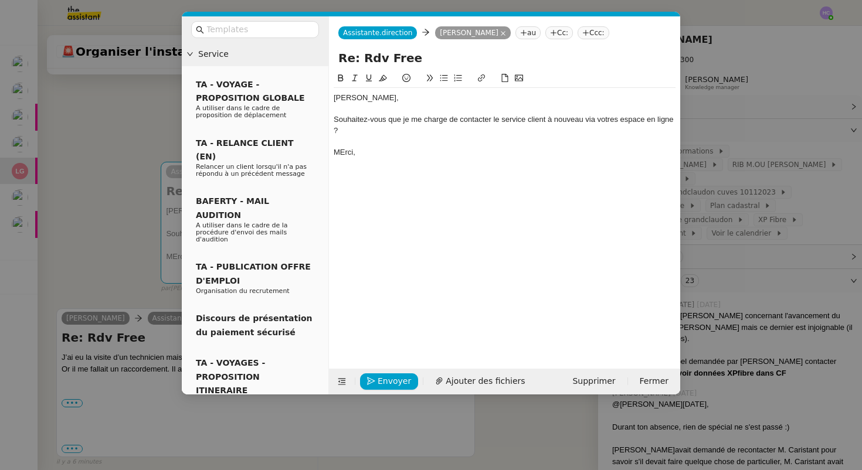
click at [344, 151] on div "MErci," at bounding box center [505, 152] width 342 height 11
click at [335, 123] on div "Souhaitez-vous que je me charge de contacter le service client à nouveau via vo…" at bounding box center [505, 125] width 342 height 22
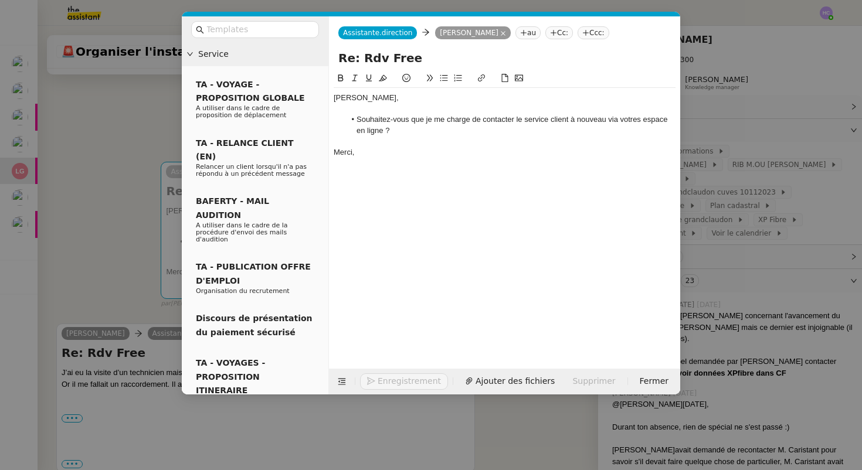
click at [404, 132] on li "Souhaitez-vous que je me charge de contacter le service client à nouveau via vo…" at bounding box center [510, 125] width 331 height 22
click at [634, 120] on li "Souhaitez-vous que je me charge de contacter le service client à nouveau via vo…" at bounding box center [510, 125] width 331 height 22
click at [0, 0] on lt-span "votre" at bounding box center [0, 0] width 0 height 0
click at [425, 130] on li "Souhaitez-vous que je me charge de contacter le service client à nouveau via vo…" at bounding box center [510, 125] width 331 height 22
click at [350, 109] on div at bounding box center [505, 109] width 342 height 11
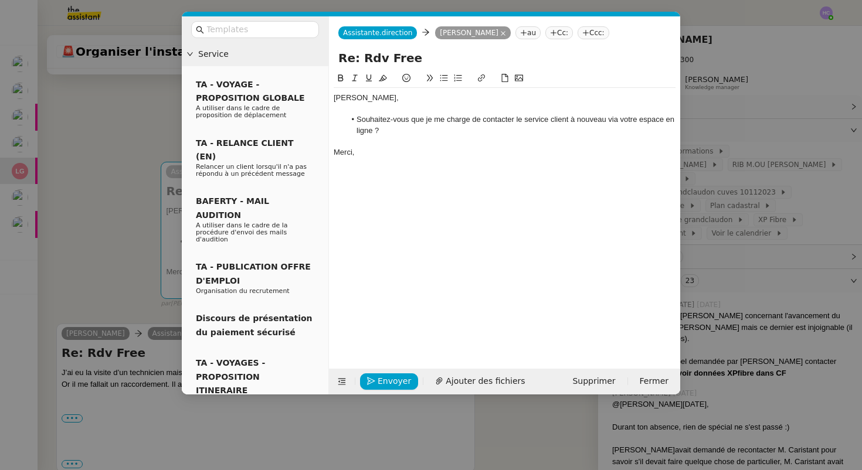
click at [374, 151] on div "Merci," at bounding box center [505, 152] width 342 height 11
click at [384, 379] on span "Envoyer" at bounding box center [394, 381] width 33 height 13
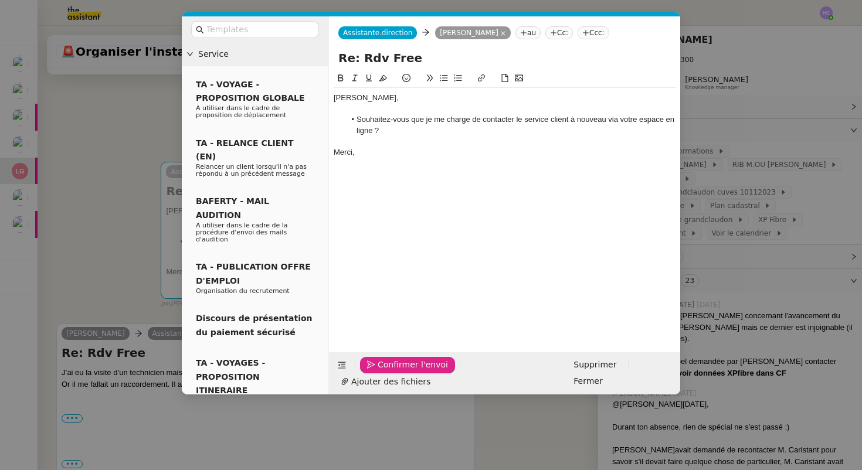
click at [384, 372] on span "Confirmer l'envoi" at bounding box center [413, 364] width 70 height 13
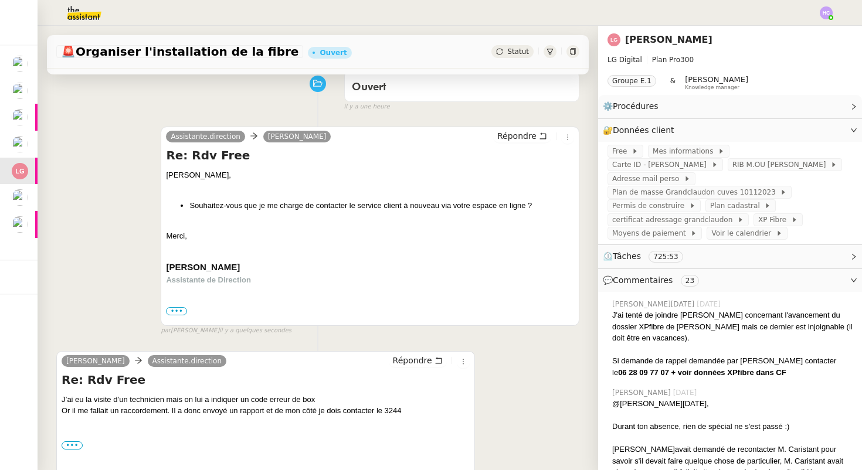
scroll to position [0, 0]
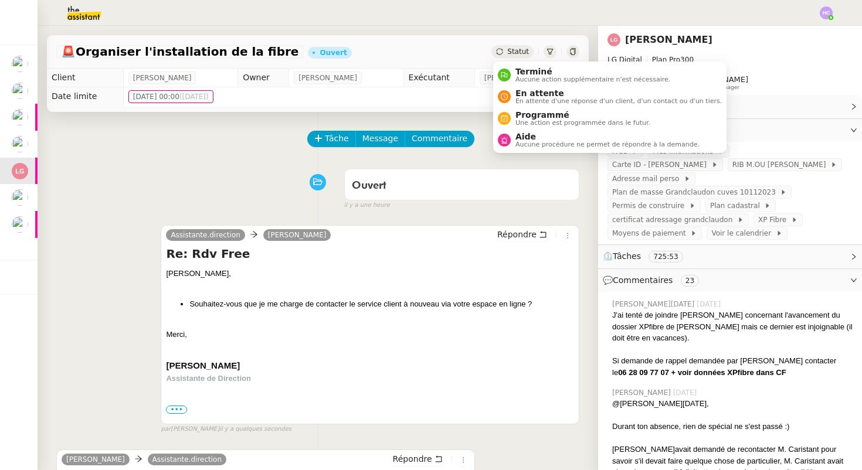
click at [503, 49] on icon at bounding box center [499, 51] width 7 height 7
click at [517, 93] on span "En attente" at bounding box center [619, 93] width 206 height 9
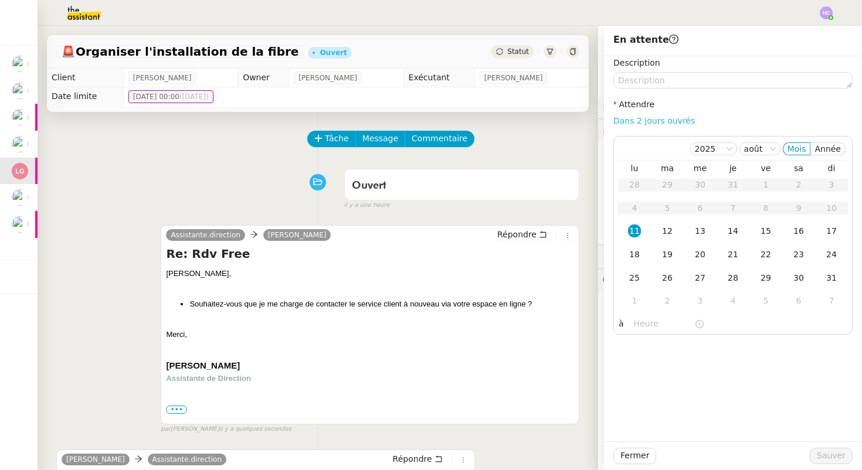
click at [649, 121] on link "Dans 2 jours ouvrés" at bounding box center [654, 120] width 82 height 9
type input "07:00"
click at [836, 456] on span "Sauver" at bounding box center [831, 455] width 29 height 13
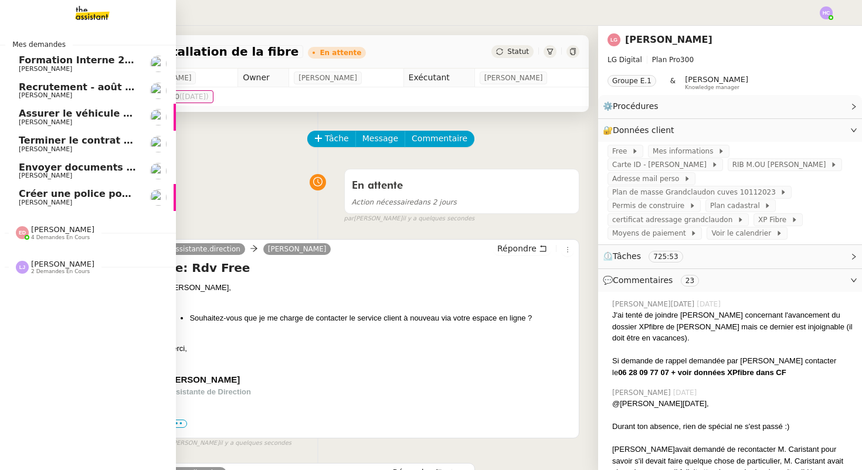
click at [54, 169] on span "Envoyer documents pour signature" at bounding box center [112, 167] width 186 height 11
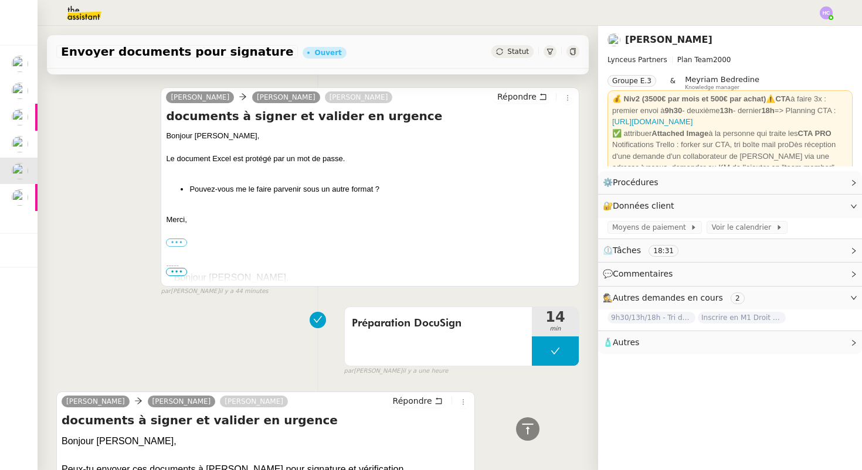
scroll to position [573, 0]
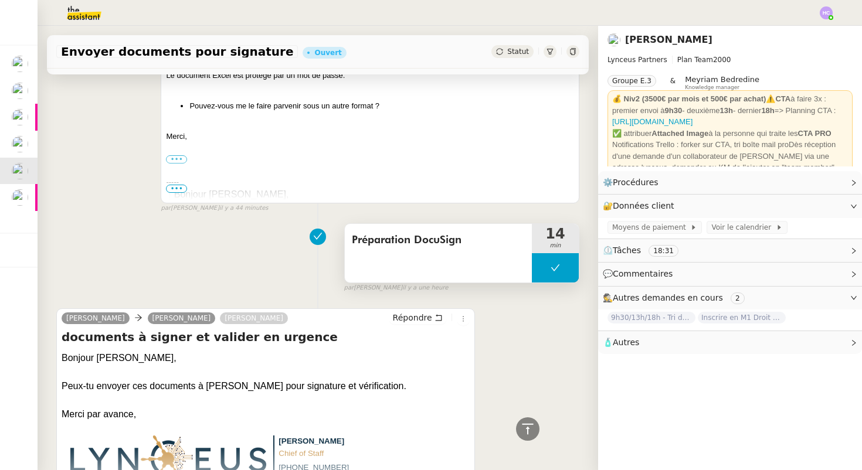
click at [547, 267] on button at bounding box center [555, 267] width 47 height 29
click at [547, 267] on icon at bounding box center [543, 267] width 9 height 9
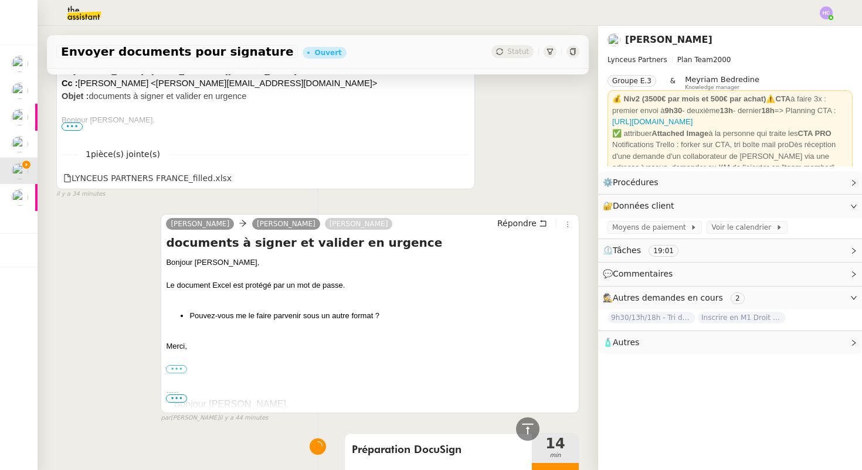
scroll to position [0, 0]
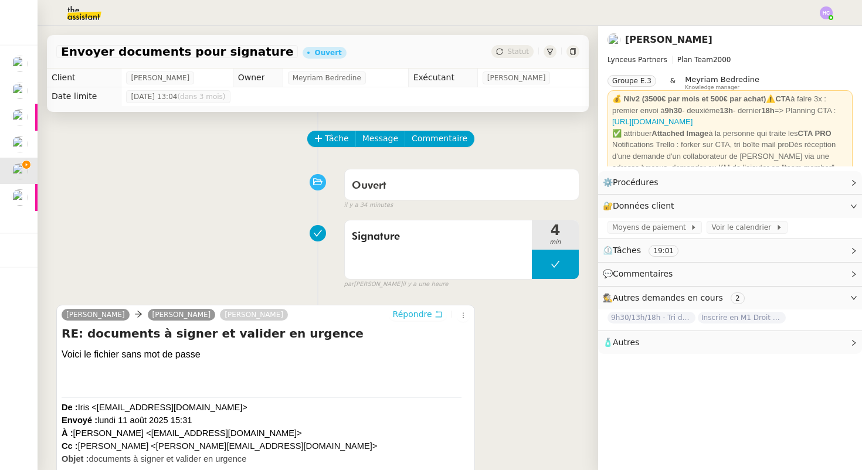
click at [403, 315] on span "Répondre" at bounding box center [412, 314] width 39 height 12
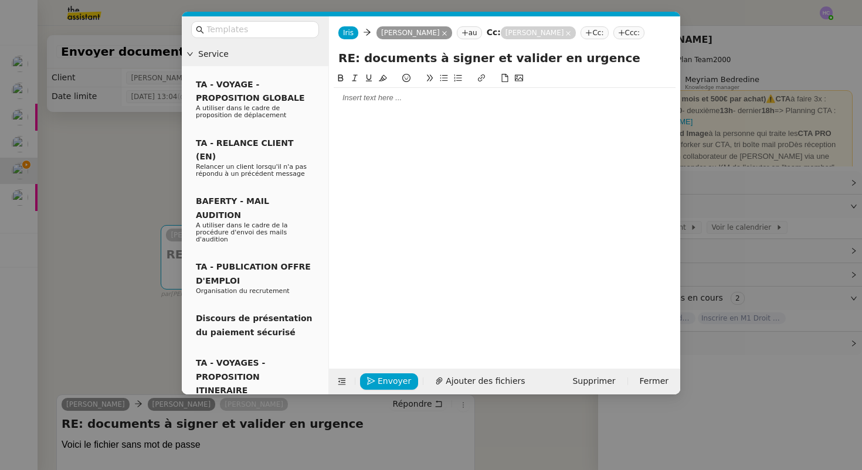
click at [382, 103] on div at bounding box center [505, 98] width 342 height 11
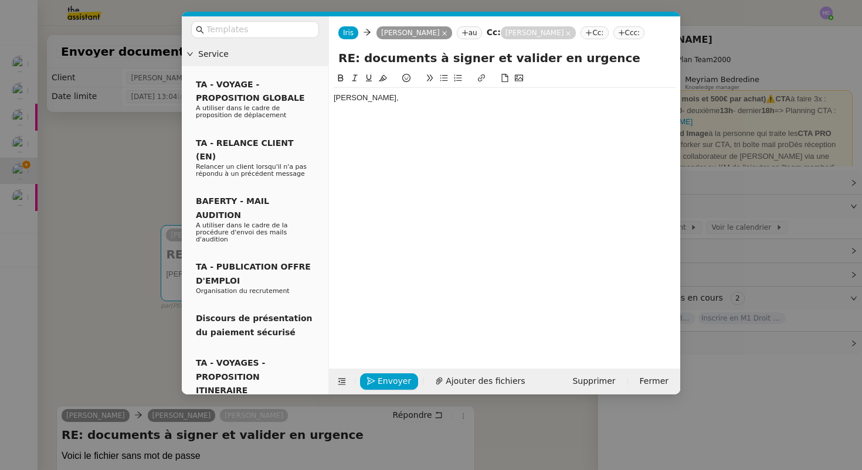
click at [369, 103] on div "Jean-Chrostophe," at bounding box center [505, 98] width 342 height 11
click at [411, 103] on div "Jean-Christophe," at bounding box center [505, 98] width 342 height 11
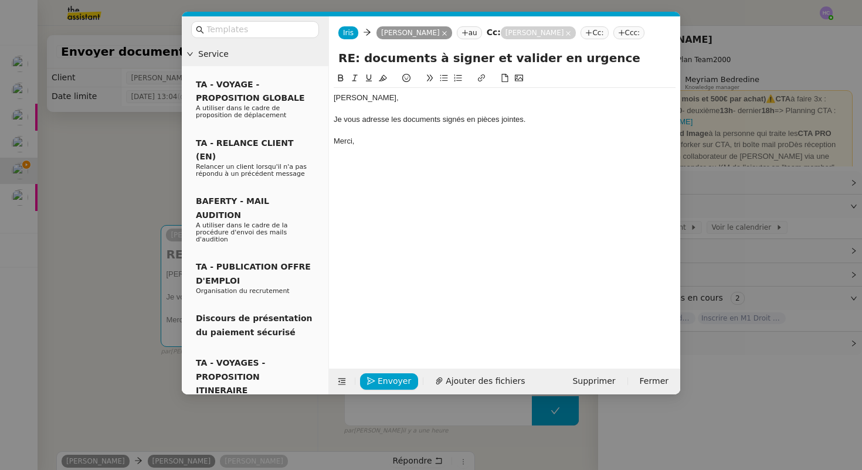
click at [608, 34] on nz-tag "Cc:" at bounding box center [595, 32] width 28 height 13
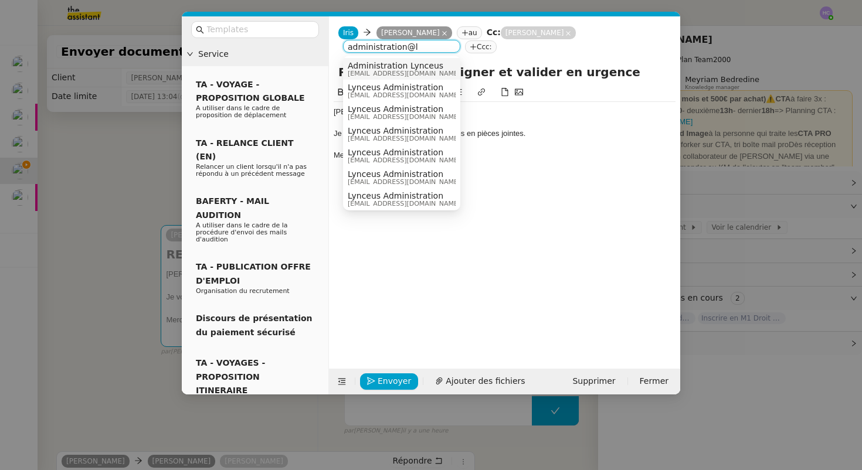
type input "administration@l"
click at [415, 69] on span "Administration Lynceus" at bounding box center [404, 65] width 113 height 9
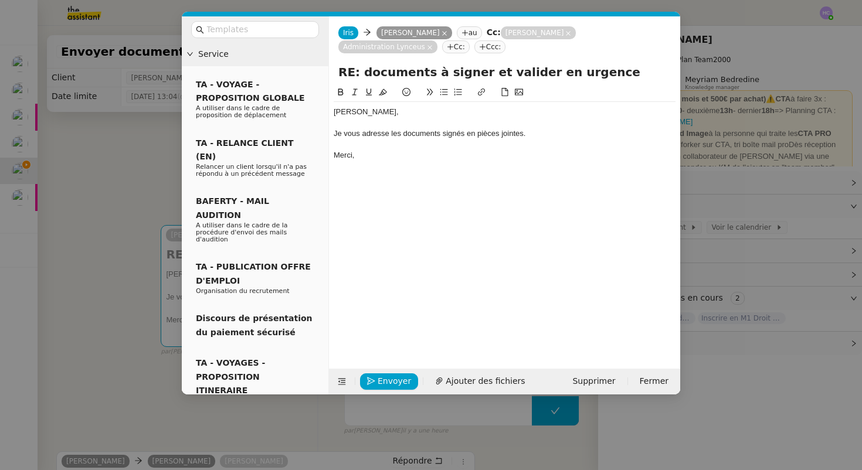
click at [412, 113] on div "Jean-Christophe," at bounding box center [505, 112] width 342 height 11
click at [727, 196] on nz-modal-container "Service TA - VOYAGE - PROPOSITION GLOBALE A utiliser dans le cadre de propositi…" at bounding box center [431, 235] width 862 height 470
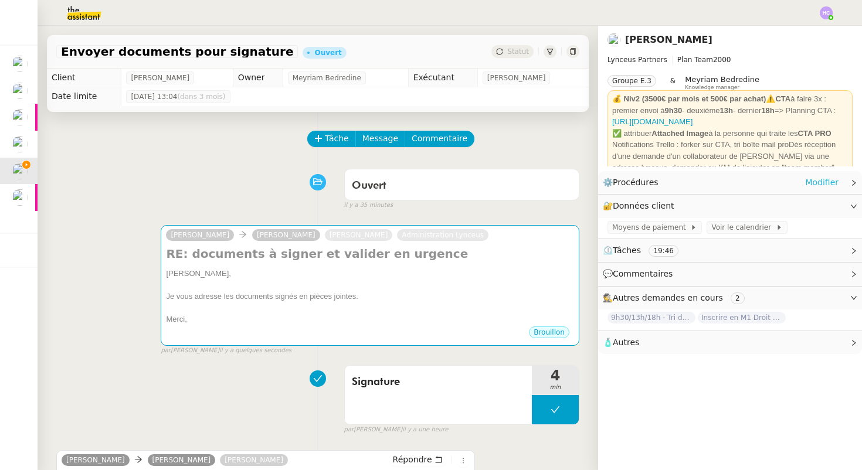
click at [823, 183] on link "Modifier" at bounding box center [821, 182] width 33 height 13
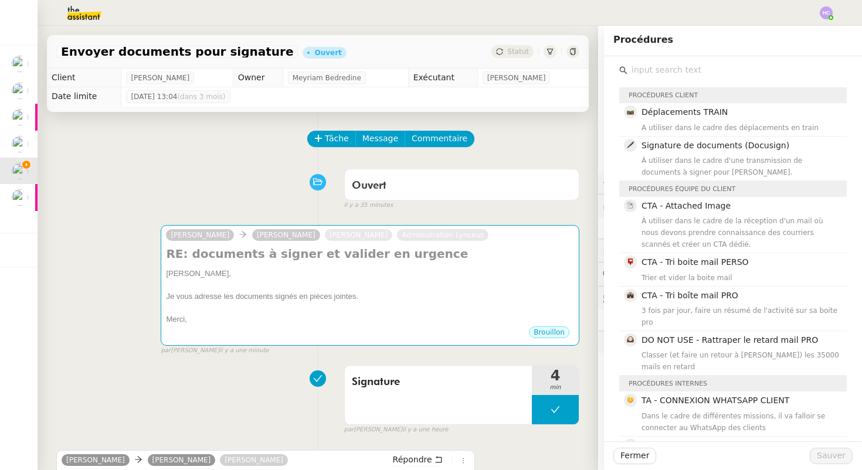
click at [694, 73] on input "text" at bounding box center [737, 70] width 219 height 16
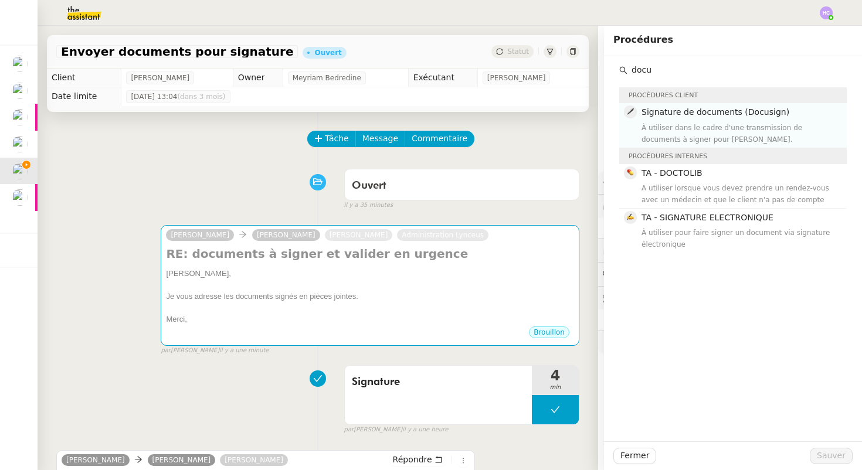
type input "docu"
click at [698, 114] on span "Signature de documents (Docusign)" at bounding box center [716, 111] width 148 height 9
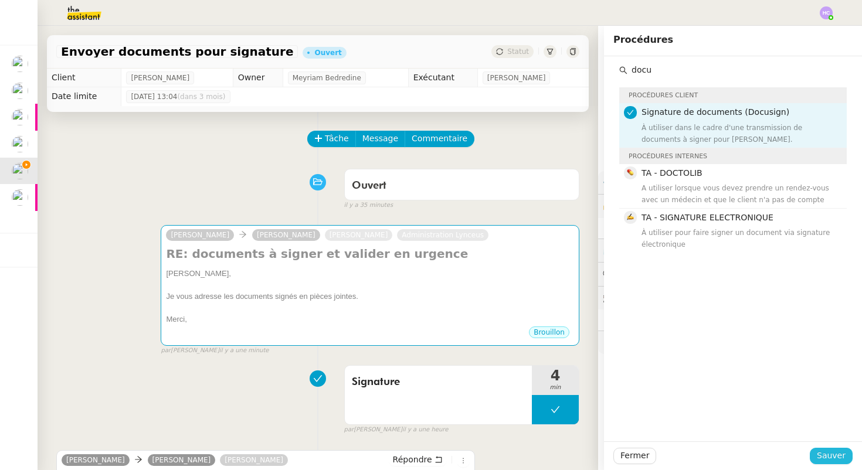
click at [815, 456] on button "Sauver" at bounding box center [831, 456] width 43 height 16
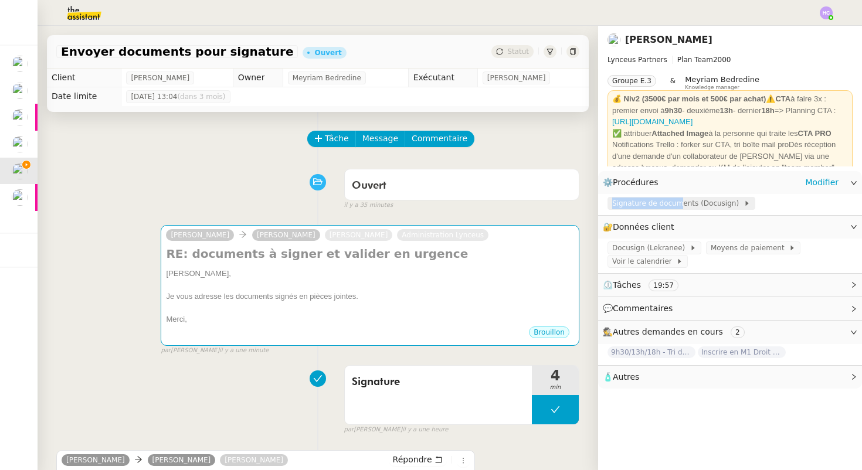
click at [676, 198] on span "Signature de documents (Docusign)" at bounding box center [677, 204] width 131 height 12
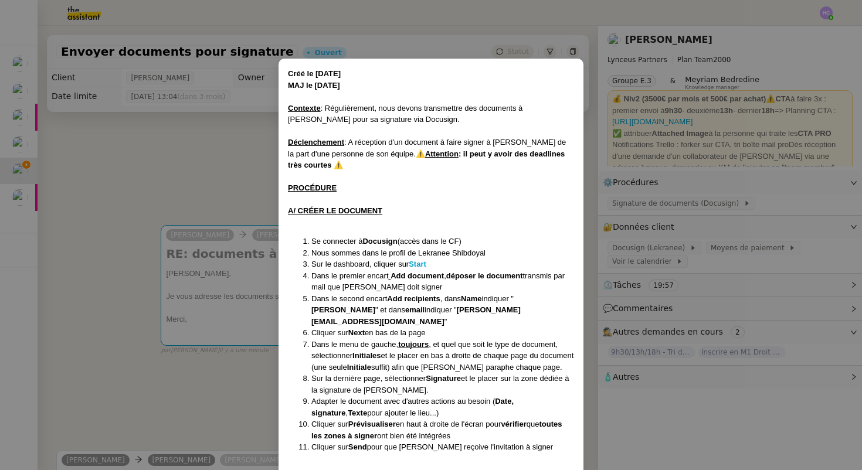
scroll to position [212, 0]
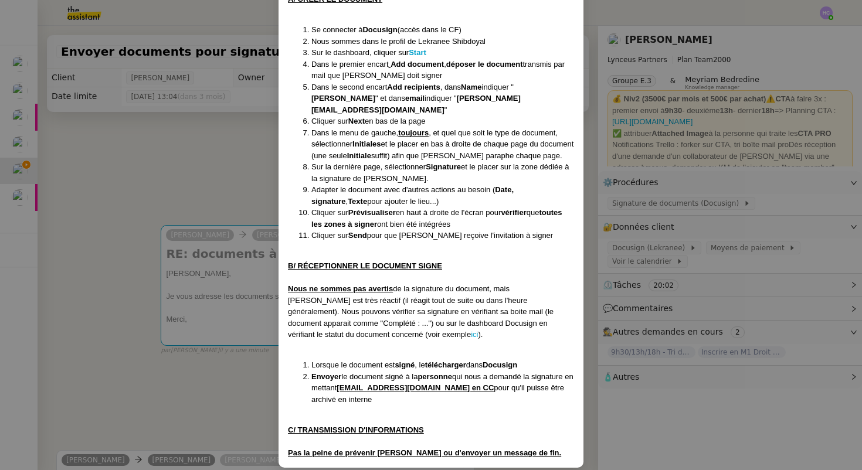
click at [244, 199] on nz-modal-container "Créé le 12/12/24 MAJ le 17/12/24 Contexte : Régulièrement, nous devons transmet…" at bounding box center [431, 235] width 862 height 470
click at [257, 175] on nz-modal-container "Créé le 12/12/24 MAJ le 17/12/24 Contexte : Régulièrement, nous devons transmet…" at bounding box center [431, 235] width 862 height 470
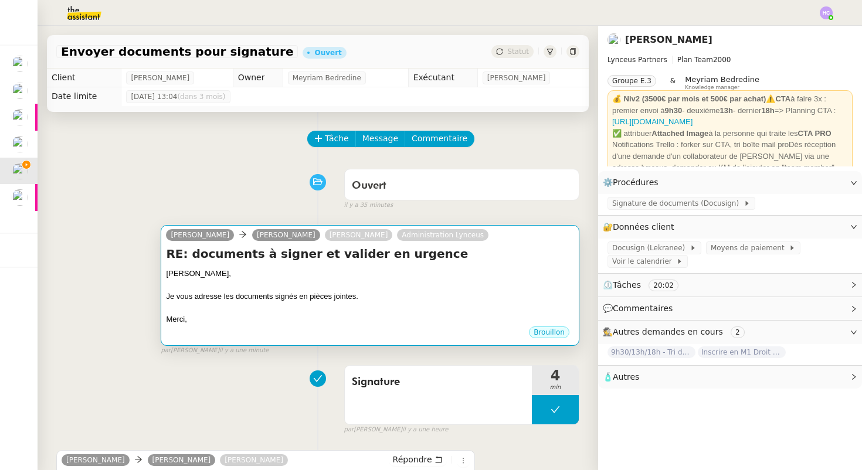
click at [299, 274] on div "Jean-Christophe," at bounding box center [370, 274] width 408 height 12
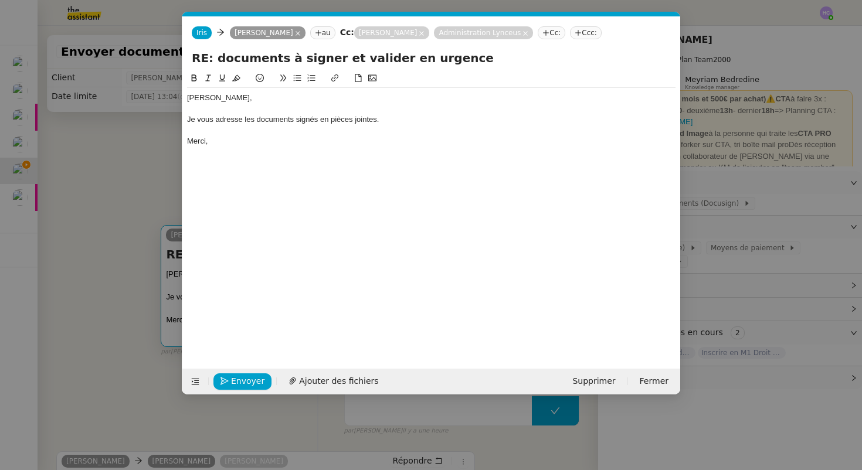
scroll to position [0, 25]
click at [317, 384] on span "Ajouter des fichiers" at bounding box center [338, 381] width 79 height 13
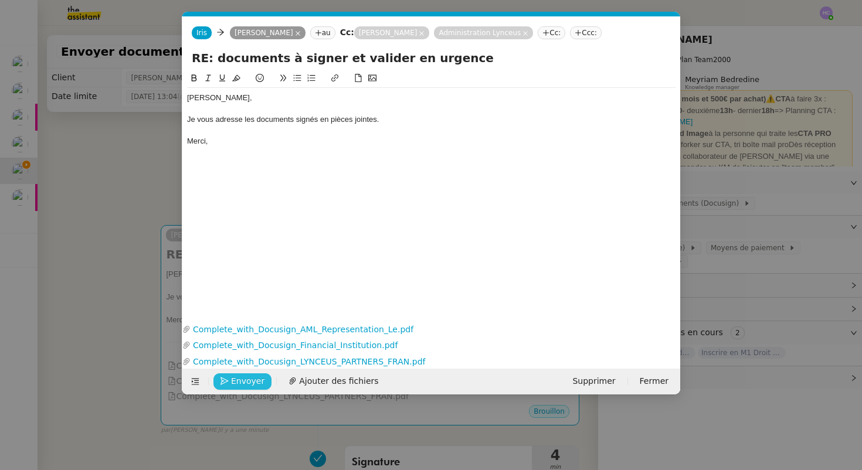
click at [245, 380] on span "Envoyer" at bounding box center [247, 381] width 33 height 13
click at [245, 380] on span "Confirmer l'envoi" at bounding box center [266, 381] width 70 height 13
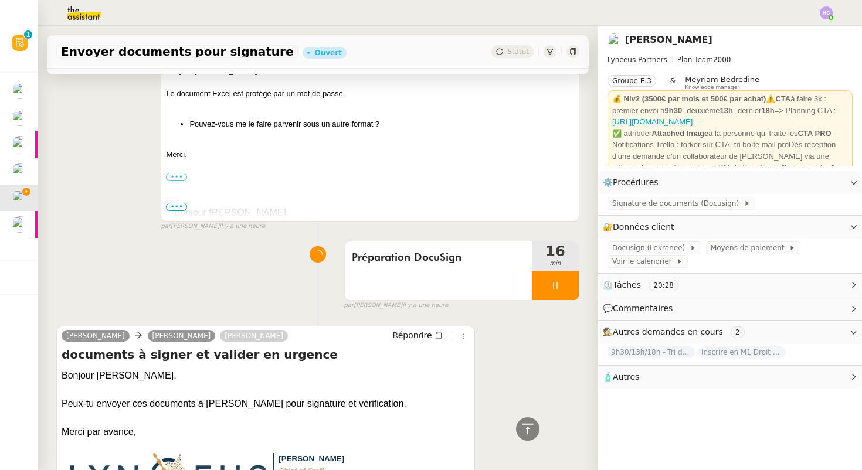
scroll to position [856, 0]
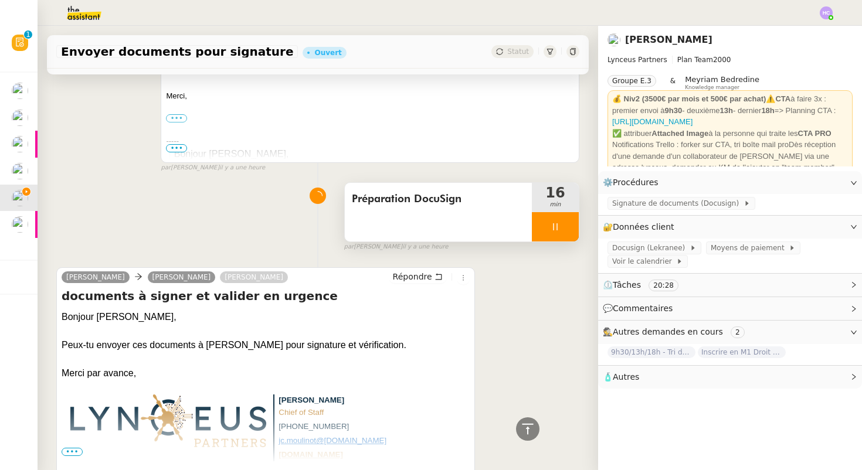
click at [555, 228] on icon at bounding box center [555, 226] width 9 height 9
click at [566, 233] on button at bounding box center [566, 226] width 23 height 29
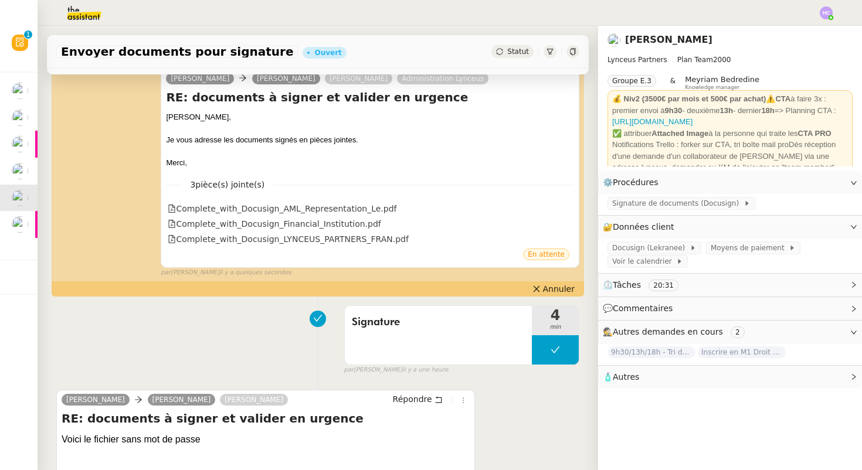
scroll to position [0, 0]
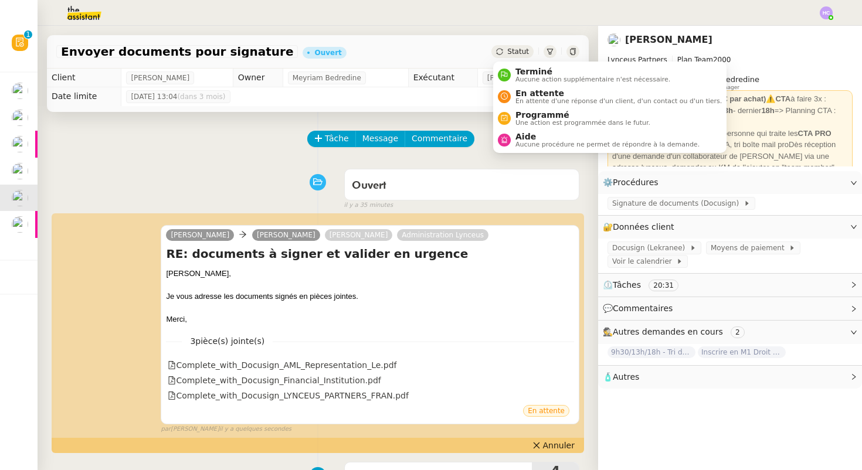
click at [523, 54] on span "Statut" at bounding box center [518, 52] width 22 height 8
click at [523, 67] on span "Terminé" at bounding box center [593, 71] width 155 height 9
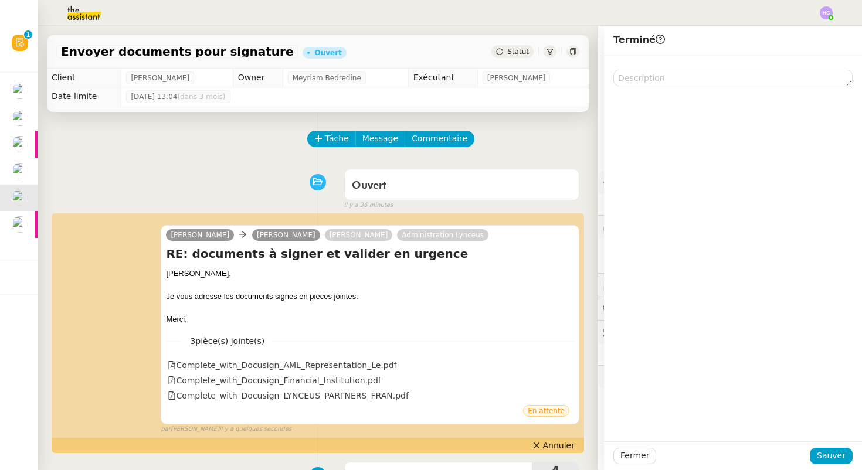
click at [835, 447] on div "Fermer Sauver" at bounding box center [733, 456] width 258 height 29
click at [835, 453] on span "Sauver" at bounding box center [831, 455] width 29 height 13
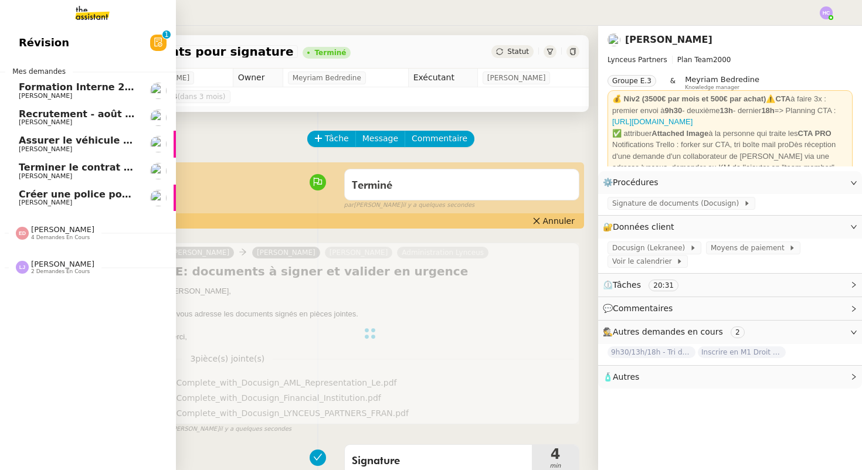
click at [75, 194] on span "Créer une police pour [PERSON_NAME]" at bounding box center [121, 194] width 205 height 11
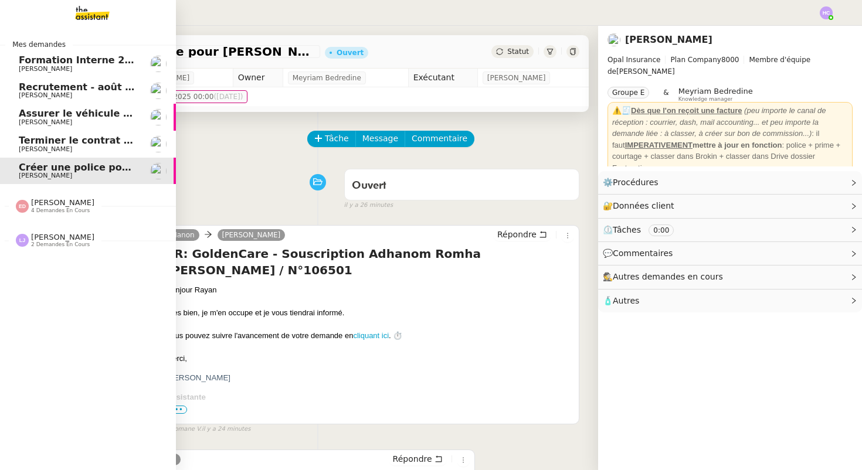
click at [84, 169] on span "Créer une police pour [PERSON_NAME]" at bounding box center [121, 167] width 205 height 11
click at [84, 140] on span "Terminer le contrat avec [PERSON_NAME]" at bounding box center [129, 140] width 220 height 11
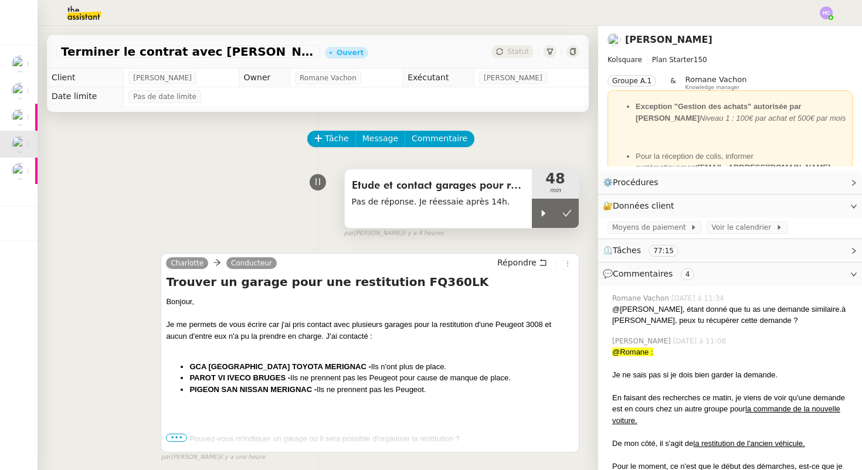
click at [472, 191] on span "Etude et contact garages pour restitution" at bounding box center [438, 186] width 173 height 18
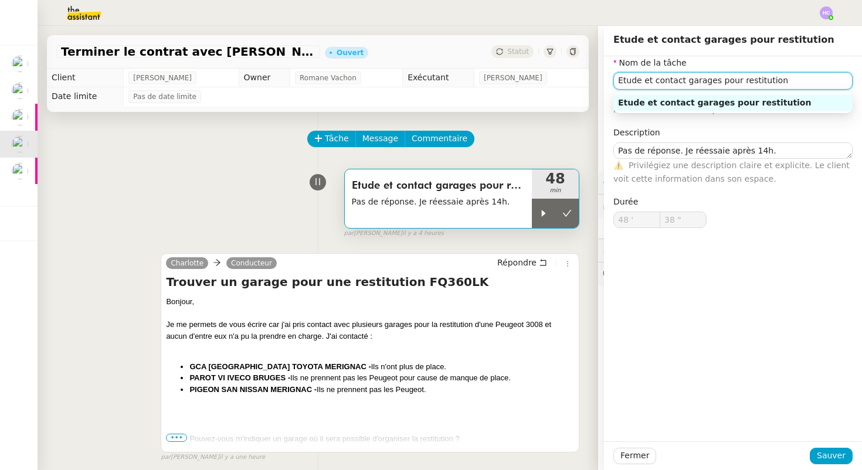
drag, startPoint x: 779, startPoint y: 83, endPoint x: 597, endPoint y: 86, distance: 182.4
click at [597, 87] on app-ticket "Terminer le contrat avec Arval Ouvert Statut Client Alexis KLAHR Owner Romane V…" at bounding box center [450, 248] width 825 height 445
click at [723, 101] on div "Trouver un garage pour la restitution" at bounding box center [733, 102] width 230 height 11
click at [747, 103] on div "Trouver un garage pour la restitution." at bounding box center [733, 102] width 230 height 11
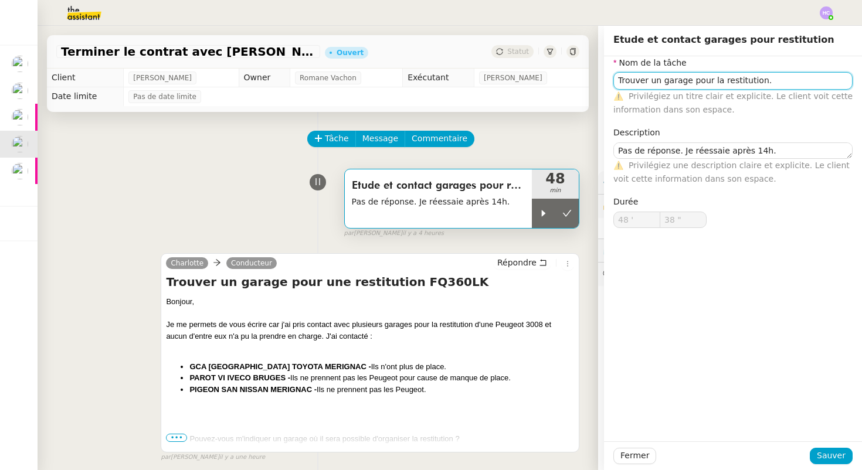
type input "Trouver un garage pour la restitution."
click at [773, 362] on div "Nom de la tâche Trouver un garage pour la restitution. ⚠️ Privilégiez un titre …" at bounding box center [733, 248] width 258 height 385
click at [822, 456] on span "Sauver" at bounding box center [831, 455] width 29 height 13
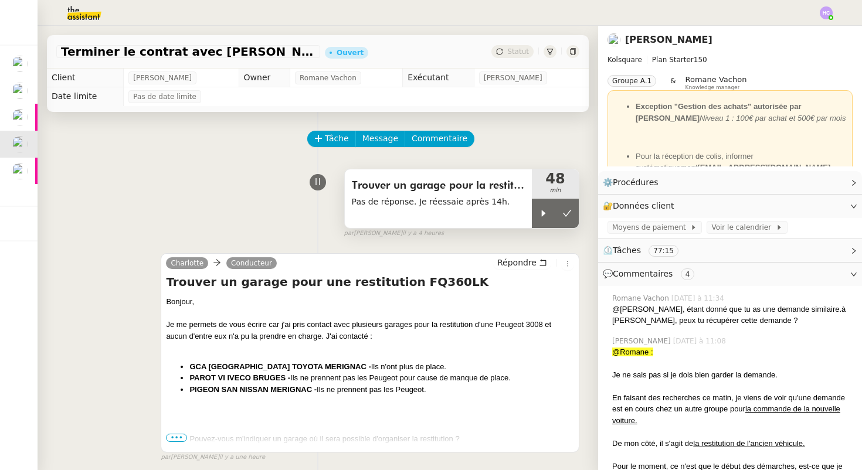
click at [475, 194] on span "Trouver un garage pour la restitution." at bounding box center [438, 186] width 173 height 18
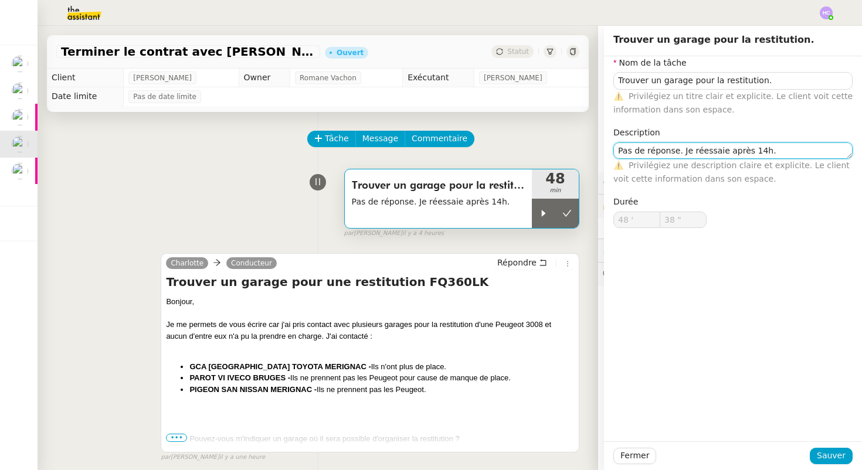
drag, startPoint x: 791, startPoint y: 148, endPoint x: 542, endPoint y: 136, distance: 249.6
click at [542, 136] on app-ticket "Terminer le contrat avec Arval Ouvert Statut Client Alexis KLAHR Owner Romane V…" at bounding box center [450, 248] width 825 height 445
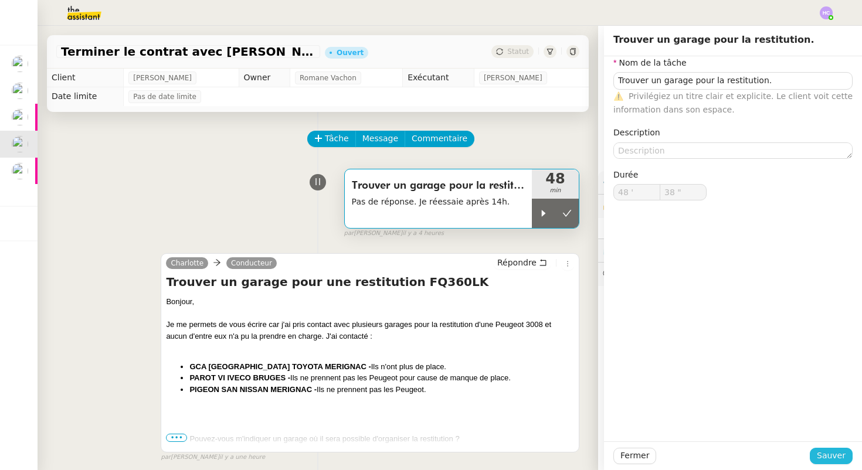
click at [832, 453] on span "Sauver" at bounding box center [831, 455] width 29 height 13
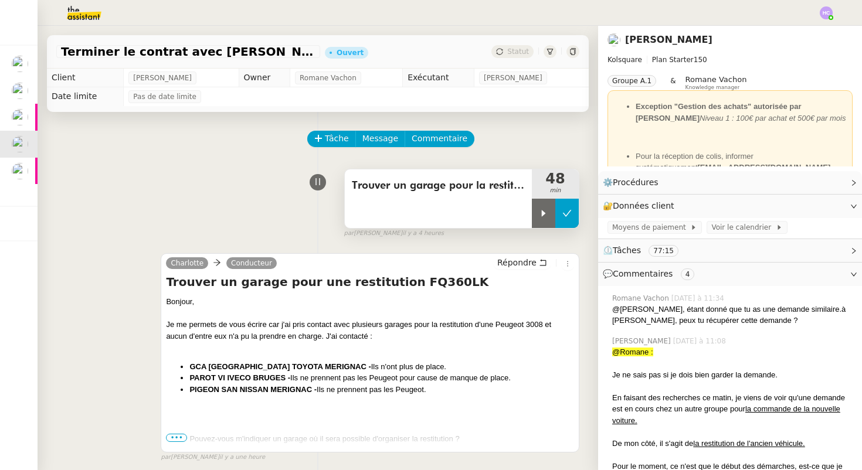
click at [565, 217] on icon at bounding box center [566, 213] width 9 height 9
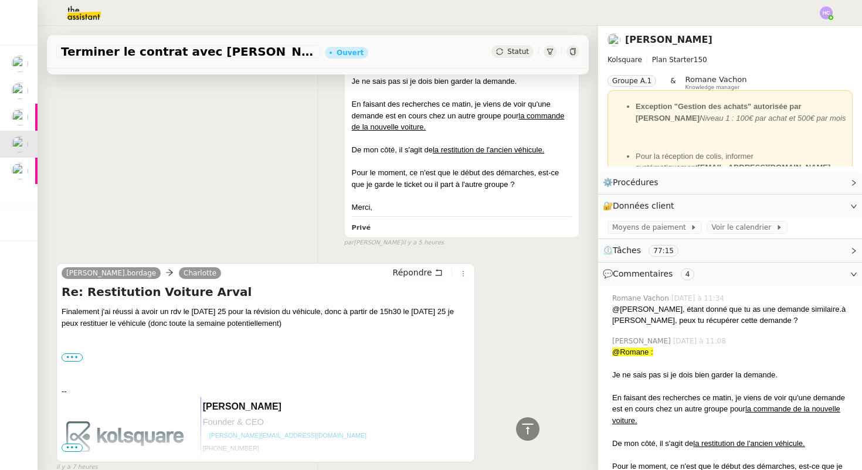
scroll to position [568, 0]
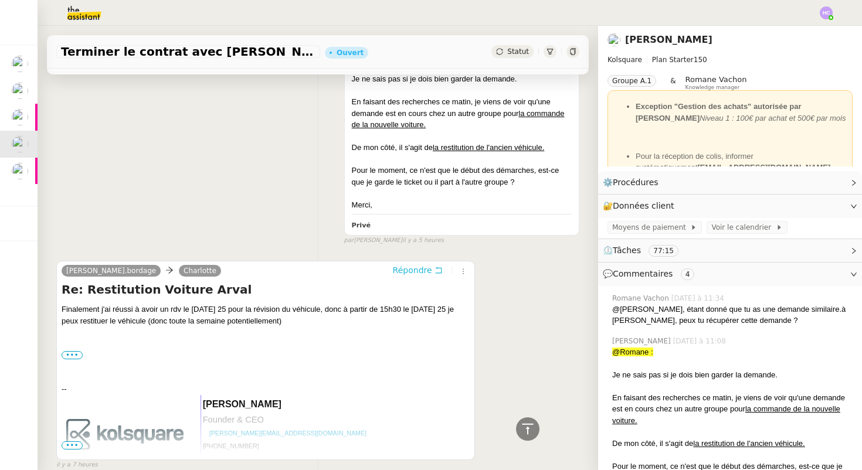
click at [424, 264] on span "Répondre" at bounding box center [412, 270] width 39 height 12
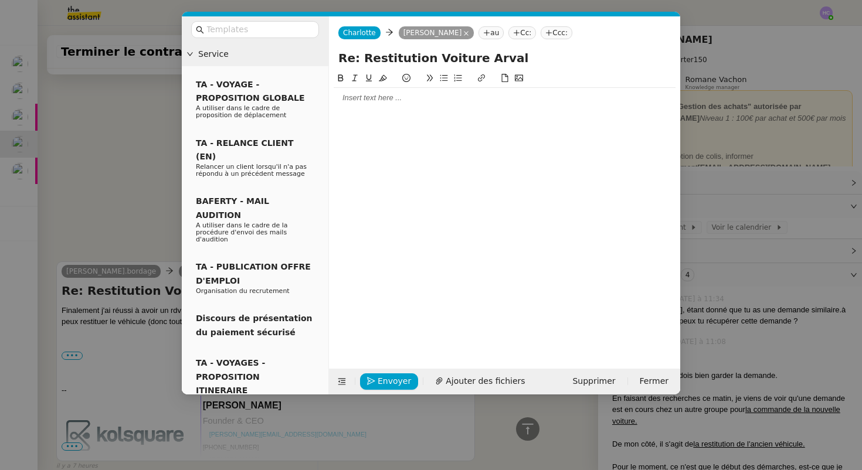
scroll to position [659, 0]
click at [382, 100] on div at bounding box center [505, 98] width 342 height 11
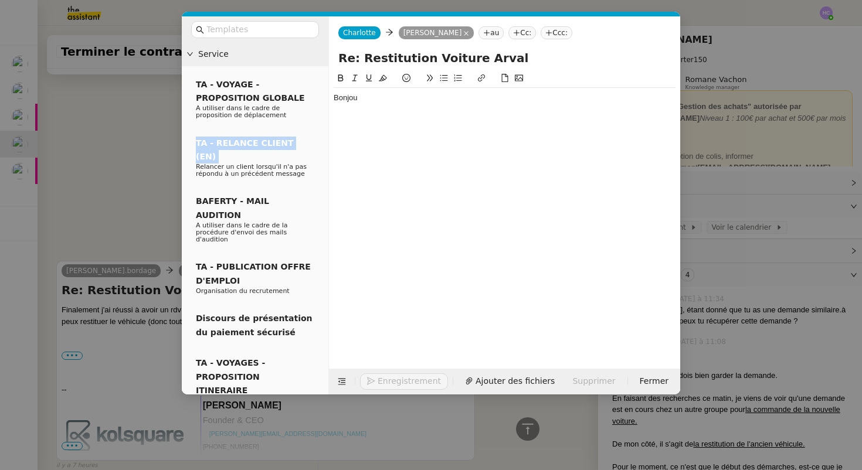
click at [69, 150] on nz-modal-container "Service TA - VOYAGE - PROPOSITION GLOBALE A utiliser dans le cadre de propositi…" at bounding box center [431, 235] width 862 height 470
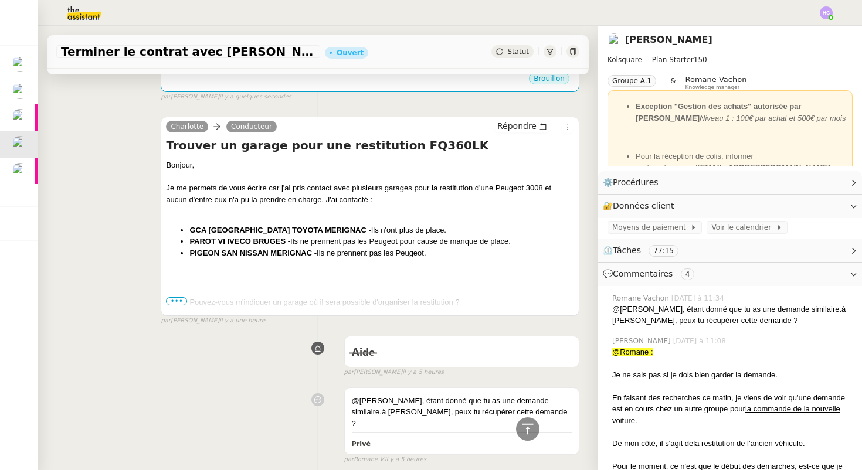
scroll to position [0, 0]
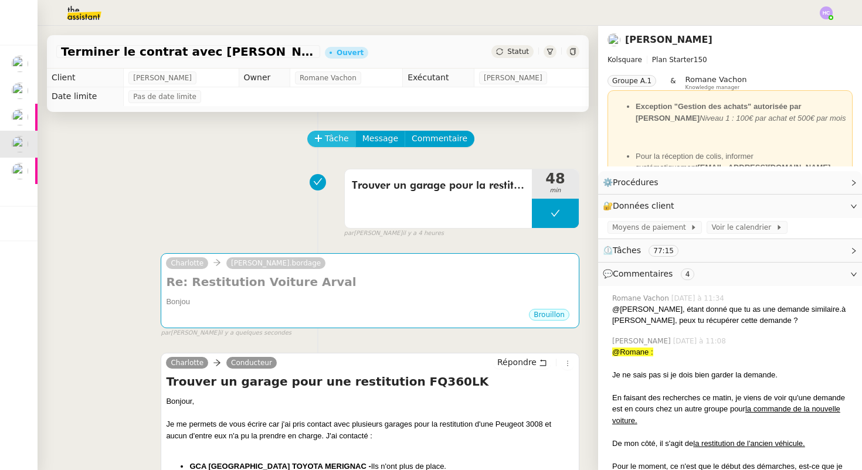
click at [328, 142] on span "Tâche" at bounding box center [337, 138] width 24 height 13
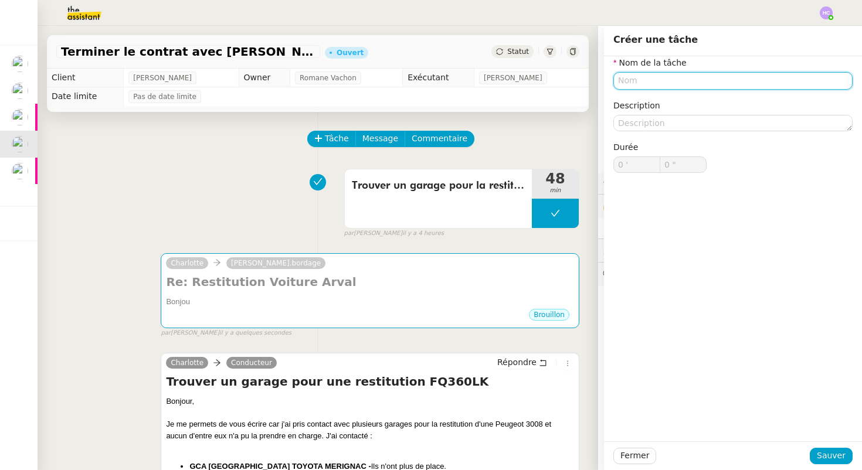
click at [646, 84] on input "text" at bounding box center [732, 80] width 239 height 17
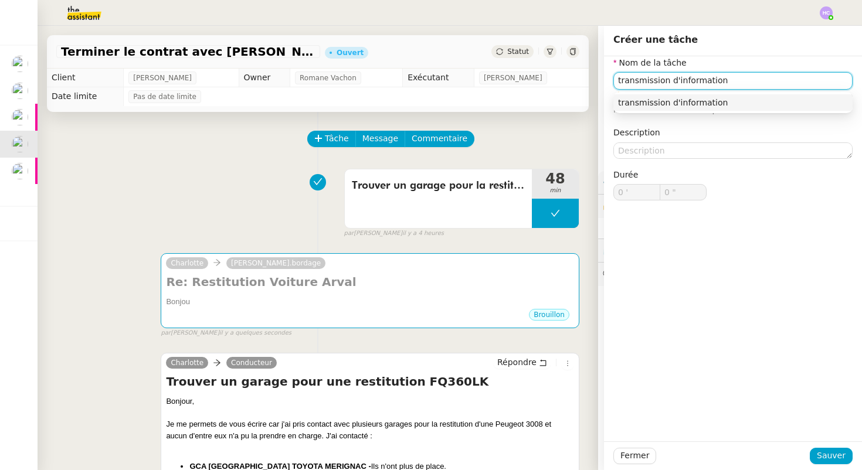
click at [621, 82] on input "transmission d'information" at bounding box center [732, 80] width 239 height 17
click at [669, 100] on div "Transmission d'information" at bounding box center [733, 102] width 230 height 11
click at [727, 80] on input "Transmission d'information" at bounding box center [732, 80] width 239 height 17
type input "Transmission d'informations"
click at [822, 459] on span "Sauver" at bounding box center [831, 455] width 29 height 13
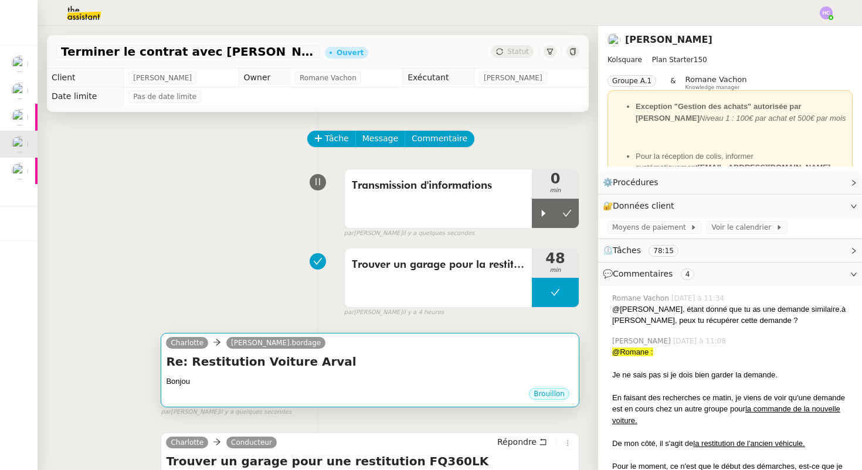
click at [395, 379] on div "Bonjou" at bounding box center [370, 382] width 408 height 12
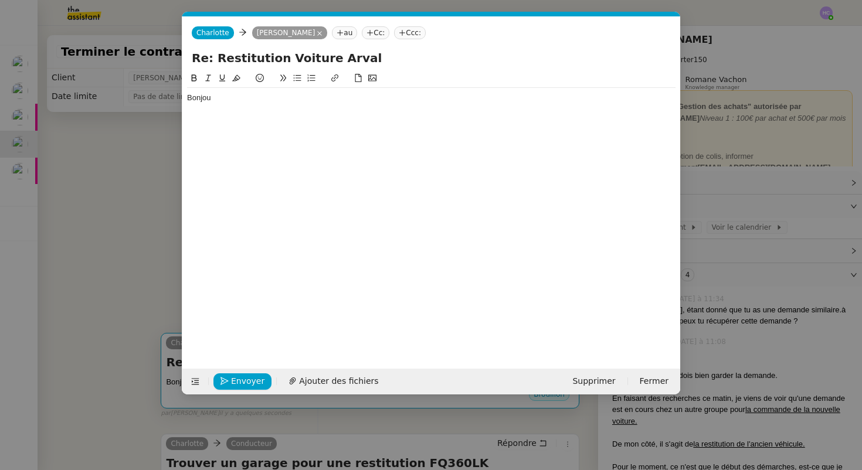
scroll to position [0, 25]
click at [246, 104] on div "Bonjou" at bounding box center [431, 98] width 489 height 20
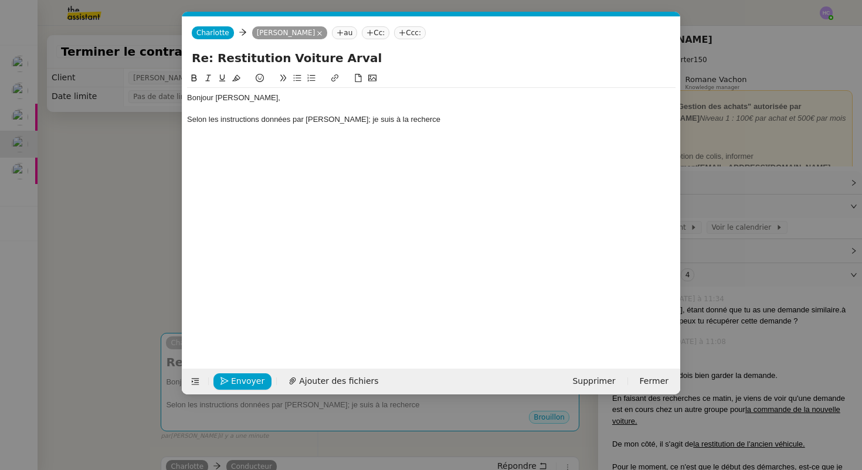
click at [389, 122] on div "Selon les instructions données par Arval; je suis à la recherce" at bounding box center [431, 119] width 489 height 11
click at [435, 117] on div "Selon les instructions données par Arval; je suis à la recherche" at bounding box center [431, 119] width 489 height 11
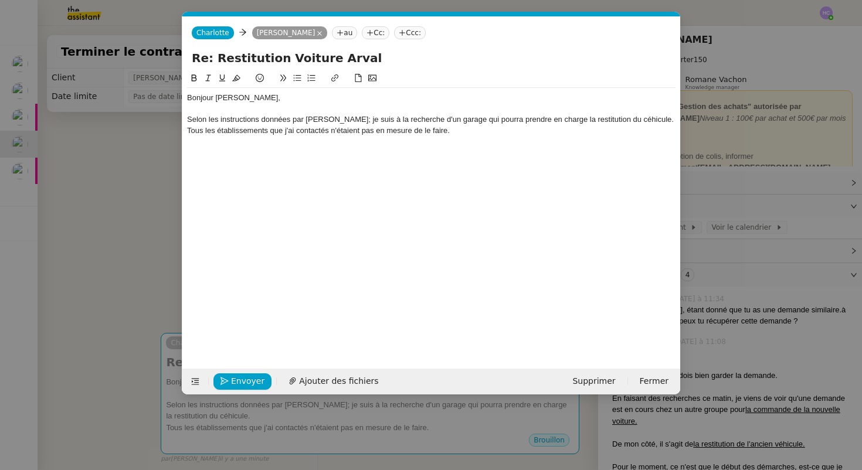
click at [320, 121] on div "Selon les instructions données par Arval; je suis à la recherche d'un garage qu…" at bounding box center [431, 119] width 489 height 11
click at [324, 117] on div "Selon les instructions données par Arval; je suis à la recherche d'un garage qu…" at bounding box center [431, 119] width 489 height 11
click at [606, 121] on div "Selon les instructions données par Arval, je suis à la recherche d'un garage qu…" at bounding box center [431, 119] width 489 height 11
click at [0, 0] on lt-span "v éhicule" at bounding box center [0, 0] width 0 height 0
click at [464, 131] on div "Tous les établissements que j'ai contactés n'étaient pas en mesure de le faire." at bounding box center [431, 131] width 489 height 11
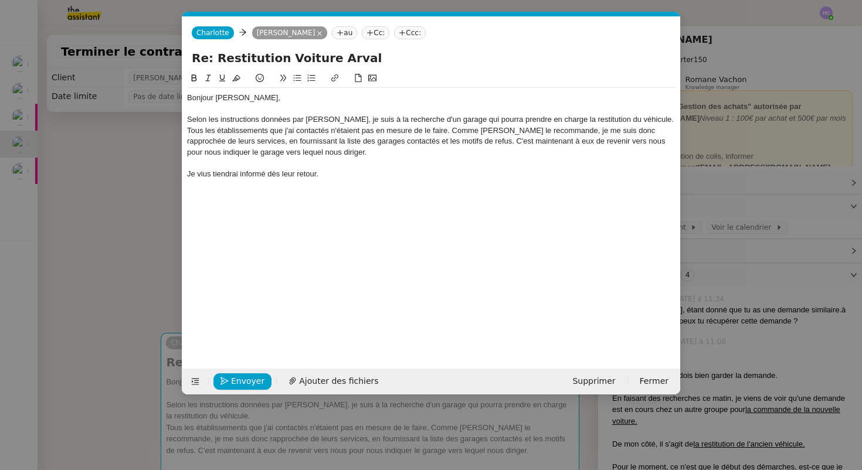
click at [191, 107] on div at bounding box center [431, 109] width 489 height 11
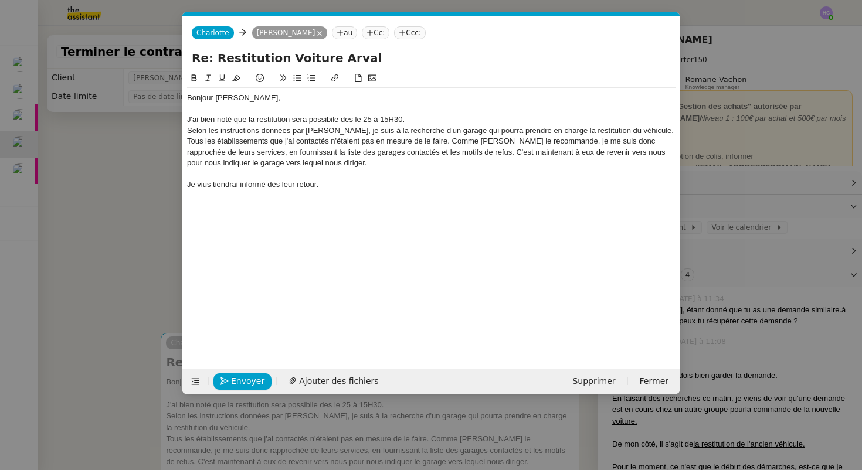
click at [291, 123] on div "J'ai bien noté que la restitution sera possibile des le 25 à 15H30." at bounding box center [431, 119] width 489 height 11
click at [295, 240] on div "Bonjour Quentin, J'ai bien noté que la restitution du véhicule. sera possibile …" at bounding box center [431, 211] width 489 height 279
drag, startPoint x: 320, startPoint y: 190, endPoint x: 169, endPoint y: 93, distance: 178.6
click at [169, 93] on nz-modal-container "Service TA - VOYAGE - PROPOSITION GLOBALE A utiliser dans le cadre de propositi…" at bounding box center [431, 235] width 862 height 470
copy div "Bonjour Quentin, J'ai bien noté que la restitution du véhicule. sera possibile …"
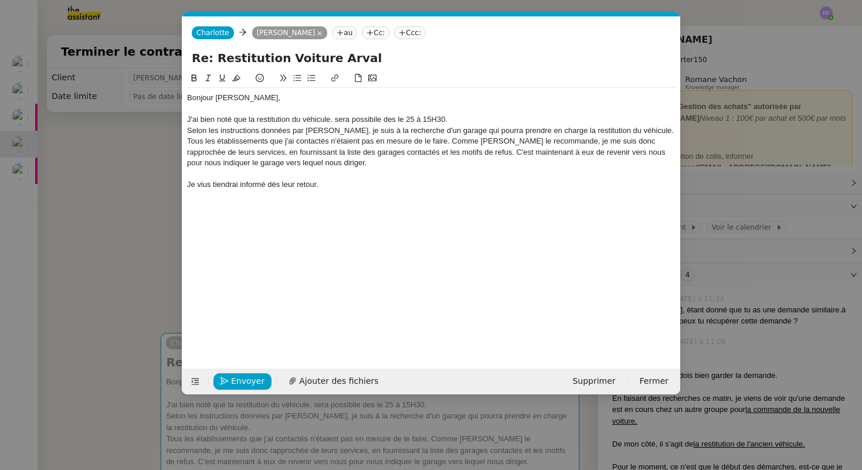
click at [247, 121] on div "J'ai bien noté que la restitution du véhicule. sera possibile des le 25 à 15H30." at bounding box center [431, 119] width 489 height 11
click at [351, 165] on div "Tous les établissements que j'ai contactés n'étaient pas en mesure de le faire.…" at bounding box center [431, 152] width 489 height 32
drag, startPoint x: 330, startPoint y: 186, endPoint x: 167, endPoint y: 120, distance: 175.5
click at [167, 120] on nz-modal-container "Service TA - VOYAGE - PROPOSITION GLOBALE A utiliser dans le cadre de propositi…" at bounding box center [431, 235] width 862 height 470
copy div "J'ai bien noté que la restitution du véhicule. sera possibile des le 25 à 15H30…"
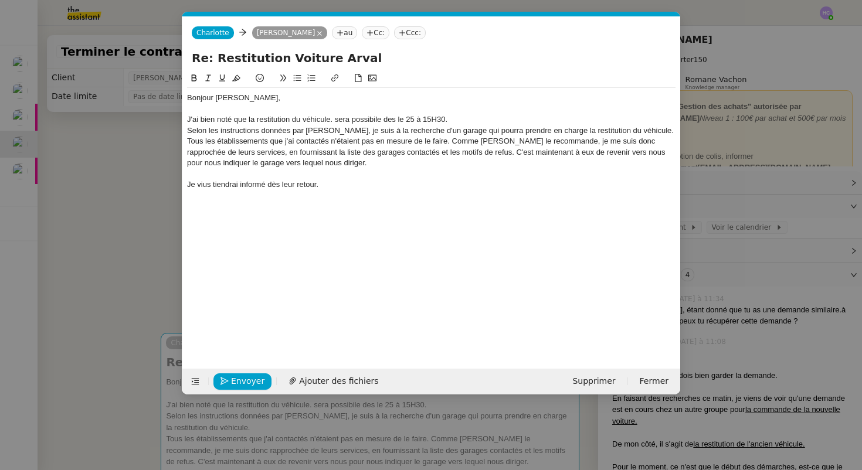
click at [264, 147] on div "Tous les établissements que j'ai contactés n'étaient pas en mesure de le faire.…" at bounding box center [431, 152] width 489 height 32
drag, startPoint x: 324, startPoint y: 186, endPoint x: 165, endPoint y: 123, distance: 171.4
click at [165, 123] on nz-modal-container "Service TA - VOYAGE - PROPOSITION GLOBALE A utiliser dans le cadre de propositi…" at bounding box center [431, 235] width 862 height 470
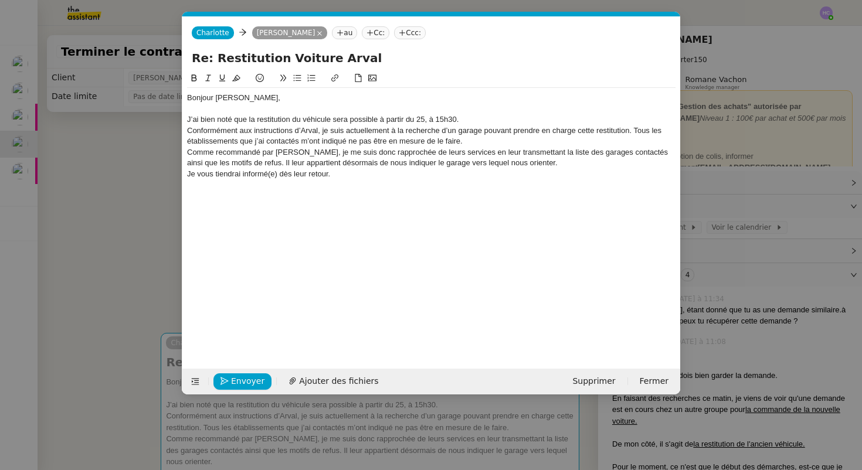
click at [466, 121] on div "J’ai bien noté que la restitution du véhicule sera possible à partir du 25, à 1…" at bounding box center [431, 119] width 489 height 11
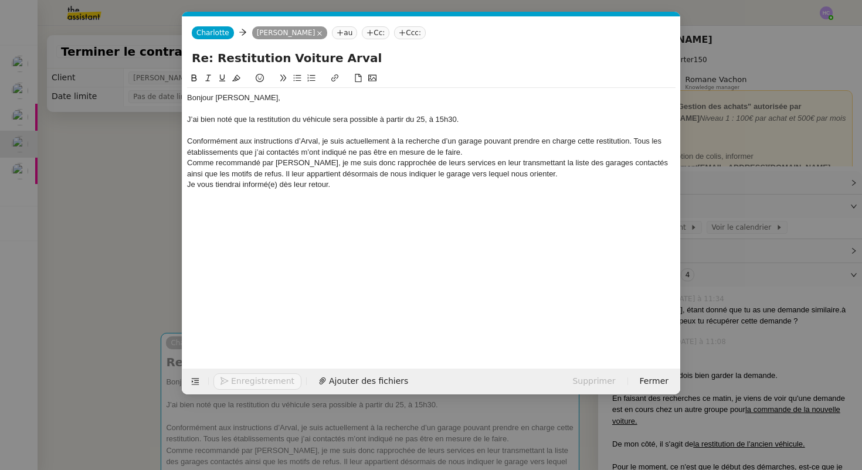
click at [500, 155] on div "Conformément aux instructions d’Arval, je suis actuellement à la recherche d’un…" at bounding box center [431, 147] width 489 height 22
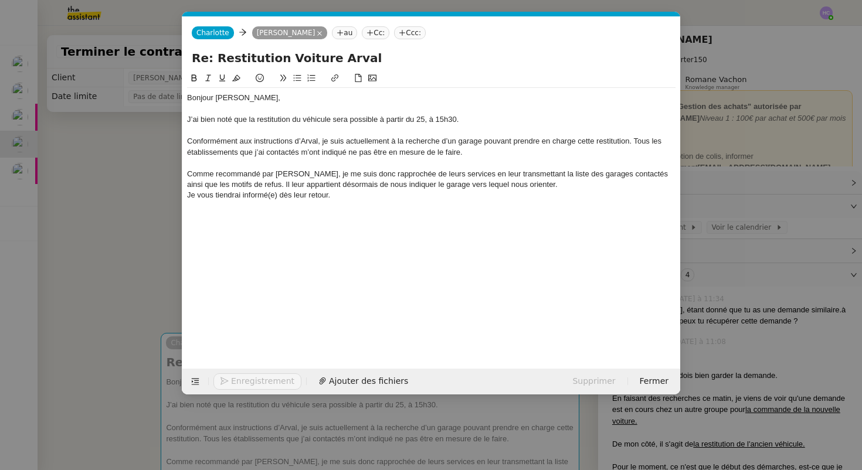
click at [533, 190] on div "Je vous tiendrai informé(e) dès leur retour." at bounding box center [431, 195] width 489 height 11
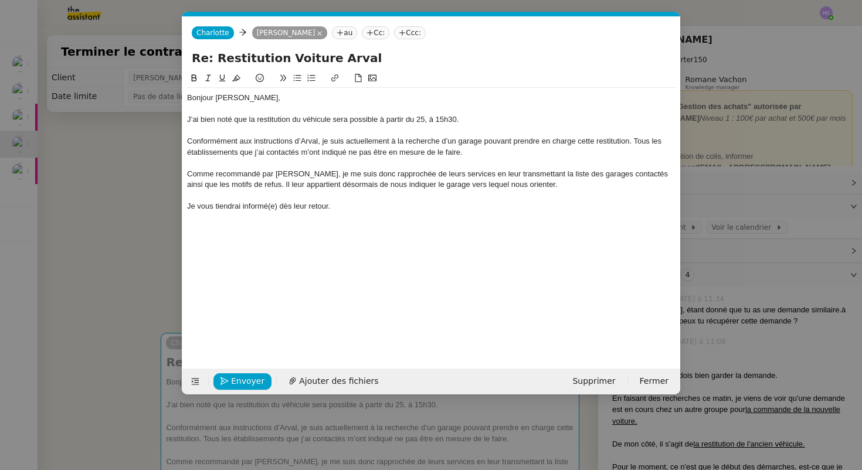
click at [276, 204] on div "Je vous tiendrai informé(e) dès leur retour." at bounding box center [431, 206] width 489 height 11
click at [334, 207] on div "Je vous tiendrai informé dès leur retour." at bounding box center [431, 206] width 489 height 11
click at [425, 120] on div "J’ai bien noté que la restitution du véhicule sera possible à partir du 25, à 1…" at bounding box center [431, 119] width 489 height 11
click at [463, 118] on div "J’ai bien noté que la restitution du véhicule sera possible à partir du 25 août…" at bounding box center [431, 119] width 489 height 11
click at [0, 0] on lt-strong ":" at bounding box center [0, 0] width 0 height 0
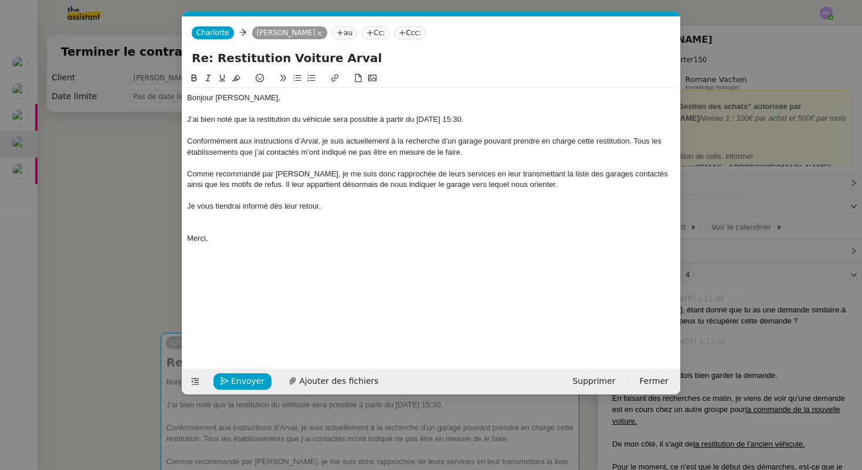
click at [453, 117] on div "J’ai bien noté que la restitution du véhicule sera possible à partir du [DATE] …" at bounding box center [431, 119] width 489 height 11
click at [145, 309] on nz-modal-container "Service TA - VOYAGE - PROPOSITION GLOBALE A utiliser dans le cadre de propositi…" at bounding box center [431, 235] width 862 height 470
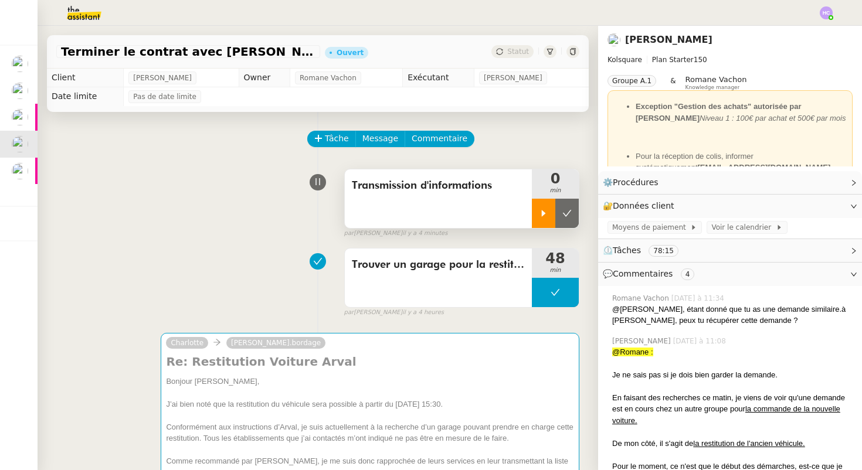
click at [538, 210] on div at bounding box center [543, 213] width 23 height 29
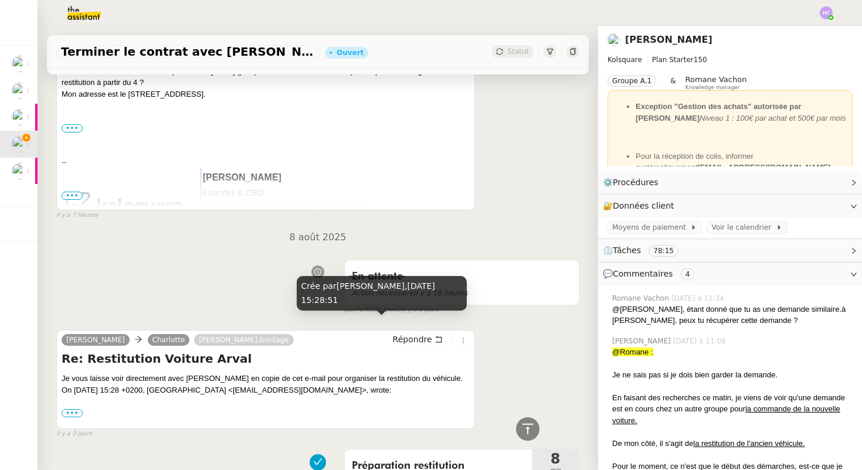
scroll to position [1374, 0]
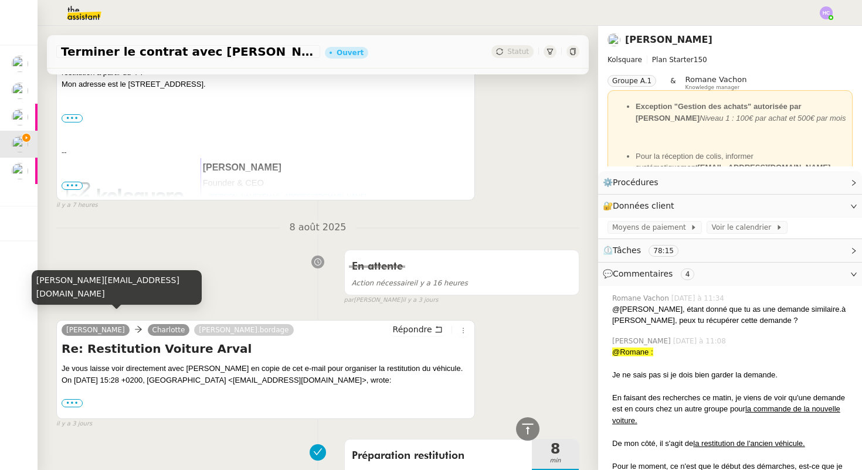
click at [94, 292] on div "[PERSON_NAME][EMAIL_ADDRESS][DOMAIN_NAME]" at bounding box center [117, 287] width 170 height 35
copy div "[PERSON_NAME][EMAIL_ADDRESS][DOMAIN_NAME]"
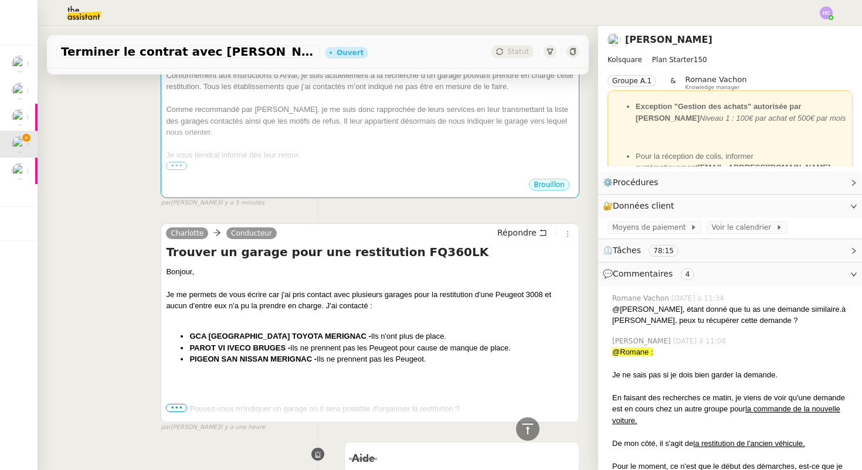
scroll to position [0, 0]
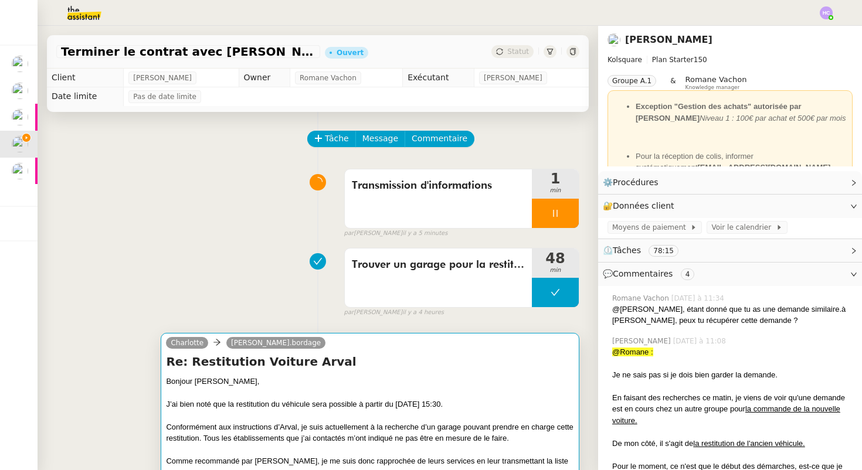
click at [363, 362] on h4 "Re: Restitution Voiture Arval" at bounding box center [370, 362] width 408 height 16
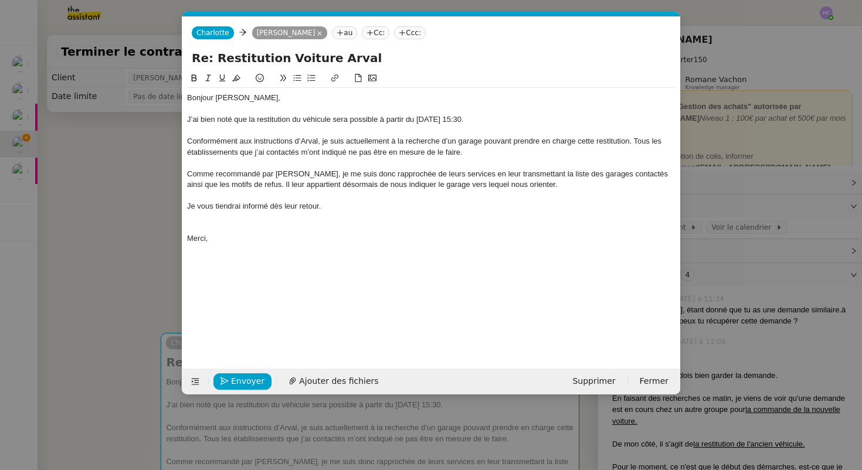
scroll to position [0, 25]
click at [371, 32] on nz-tag "Cc:" at bounding box center [376, 32] width 28 height 13
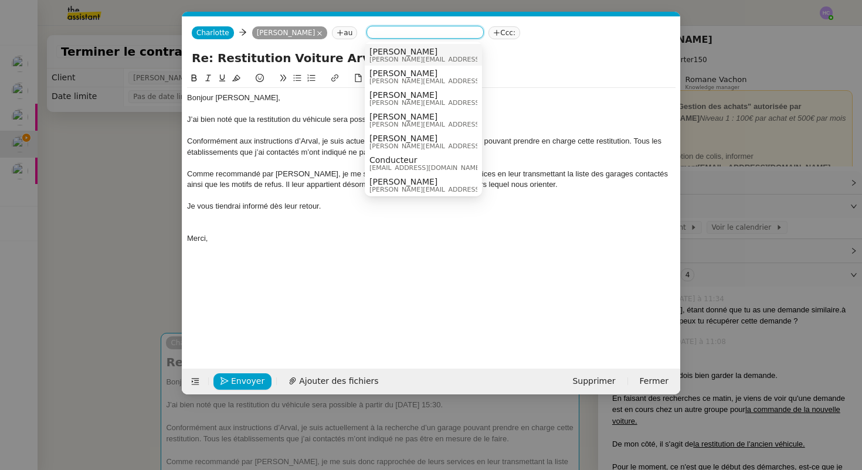
click at [374, 33] on input at bounding box center [425, 34] width 108 height 12
paste input "[PERSON_NAME][EMAIL_ADDRESS][DOMAIN_NAME]"
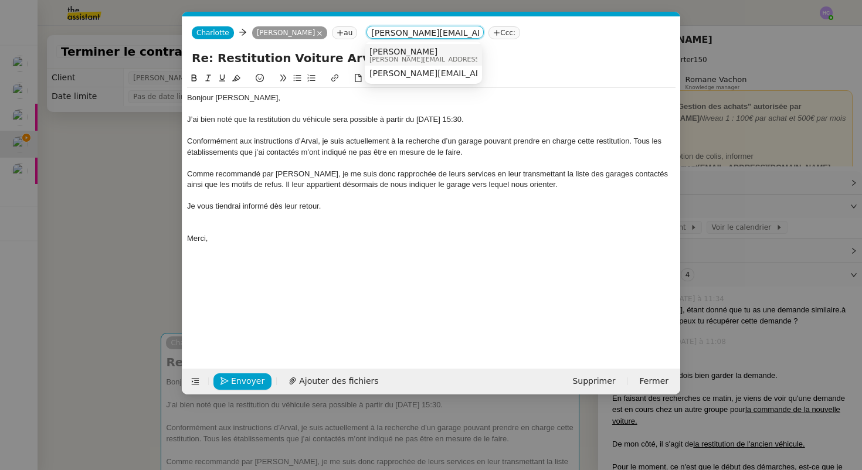
type input "[PERSON_NAME][EMAIL_ADDRESS][DOMAIN_NAME]"
click at [440, 47] on span "[PERSON_NAME]" at bounding box center [452, 51] width 167 height 9
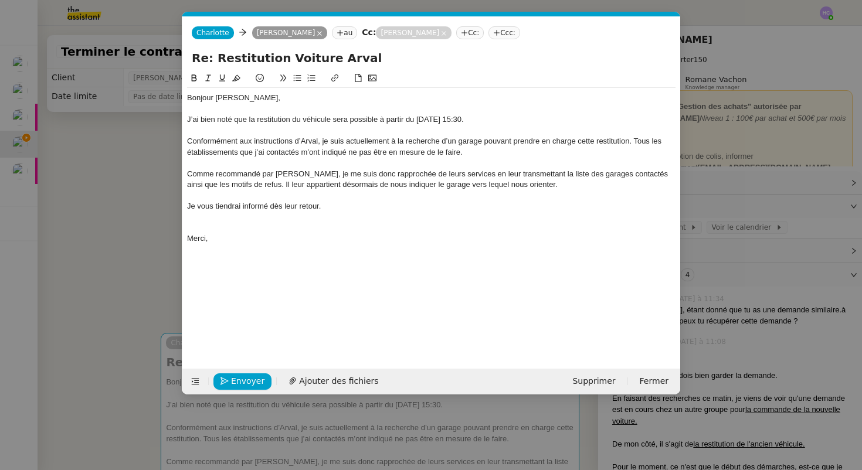
click at [310, 101] on div "Bonjour [PERSON_NAME]," at bounding box center [431, 98] width 489 height 11
click at [299, 124] on div "J’ai bien noté que la restitution du véhicule sera possible à partir du [DATE] …" at bounding box center [431, 119] width 489 height 11
click at [476, 152] on div "Conformément aux instructions d’Arval, je suis actuellement à la recherche d’un…" at bounding box center [431, 147] width 489 height 22
click at [152, 263] on nz-modal-container "Service TA - VOYAGE - PROPOSITION GLOBALE A utiliser dans le cadre de propositi…" at bounding box center [431, 235] width 862 height 470
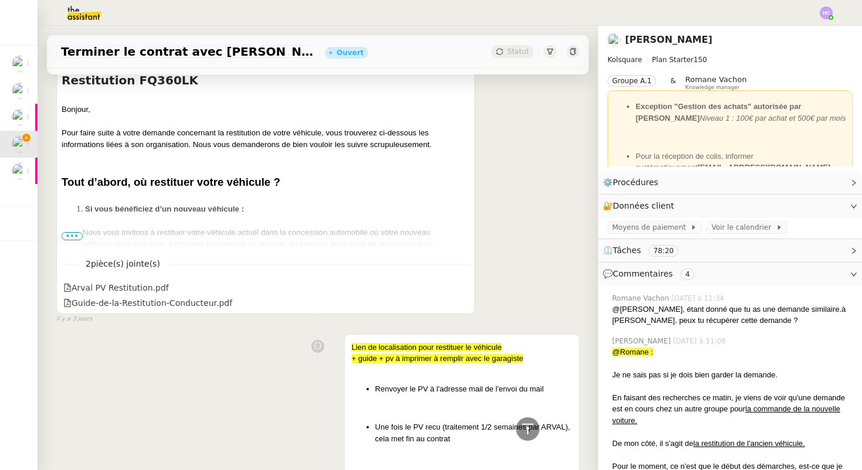
scroll to position [2073, 0]
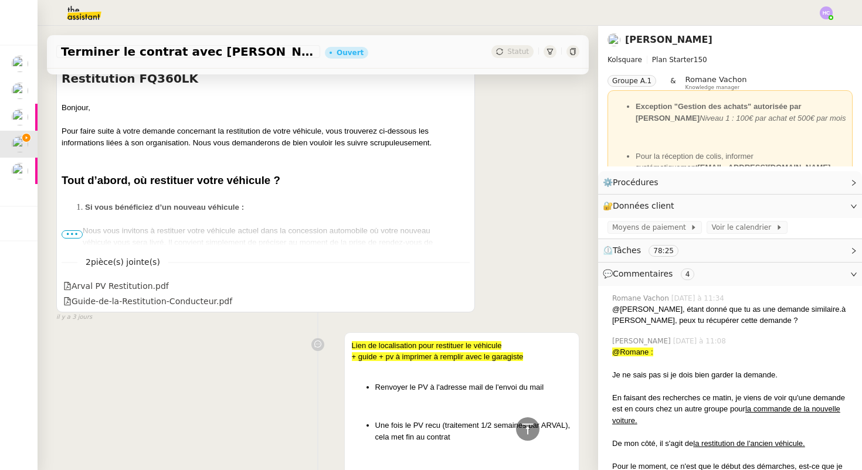
click at [77, 230] on span "•••" at bounding box center [72, 234] width 21 height 8
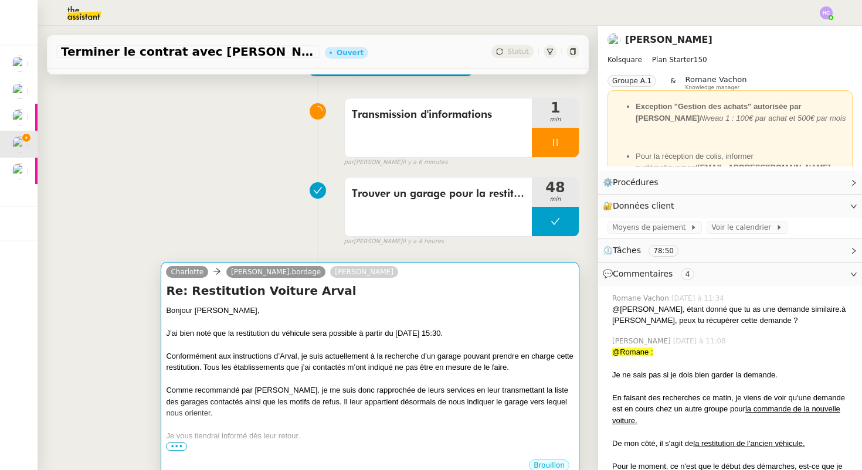
scroll to position [91, 0]
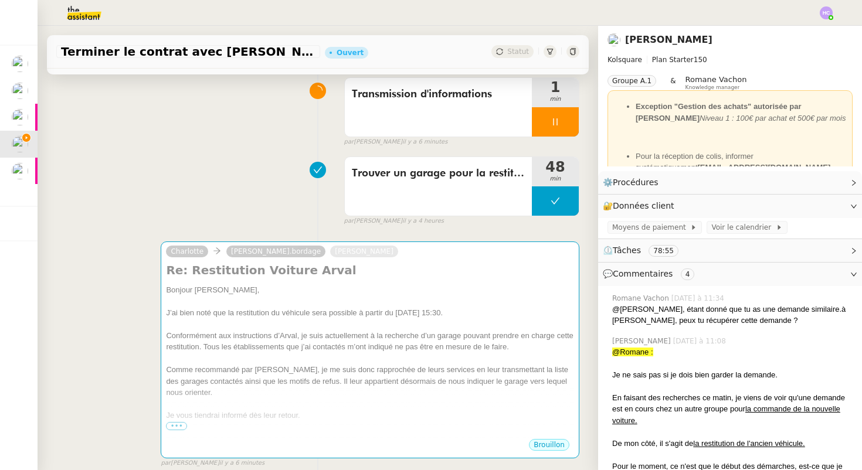
click at [833, 16] on div at bounding box center [826, 12] width 13 height 13
click at [802, 33] on li "Suivi" at bounding box center [795, 33] width 76 height 16
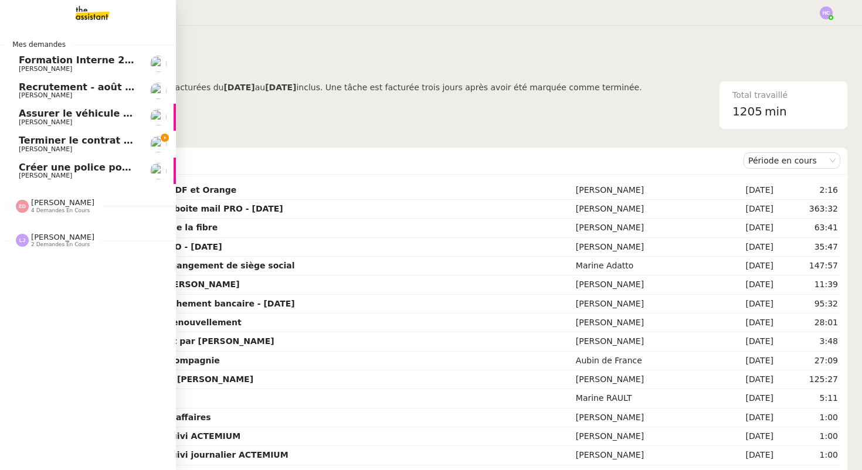
click at [40, 141] on span "Terminer le contrat avec [PERSON_NAME]" at bounding box center [129, 140] width 220 height 11
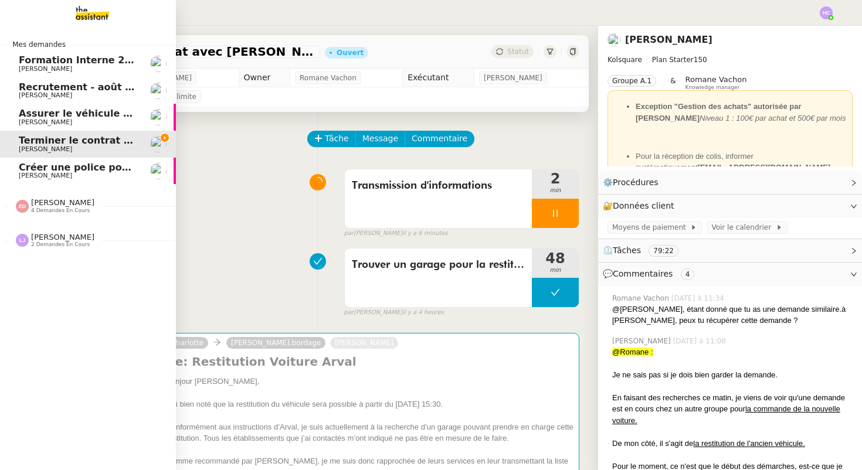
click at [72, 114] on span "Assurer le véhicule avec [PERSON_NAME]" at bounding box center [128, 113] width 219 height 11
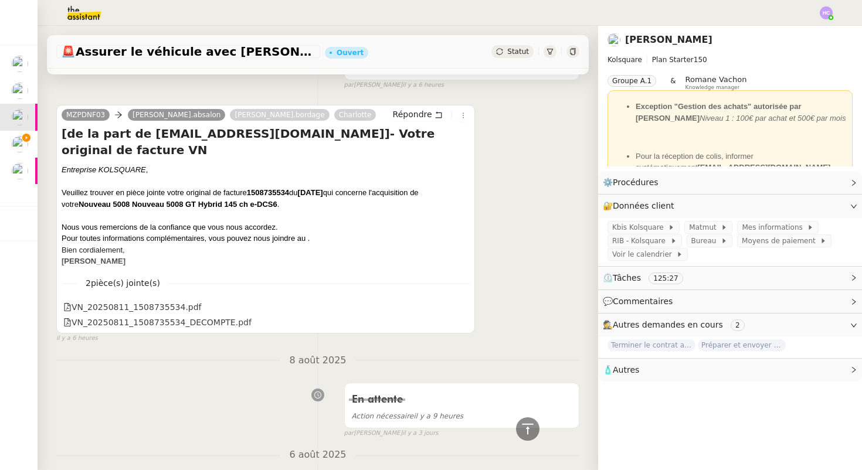
scroll to position [446, 0]
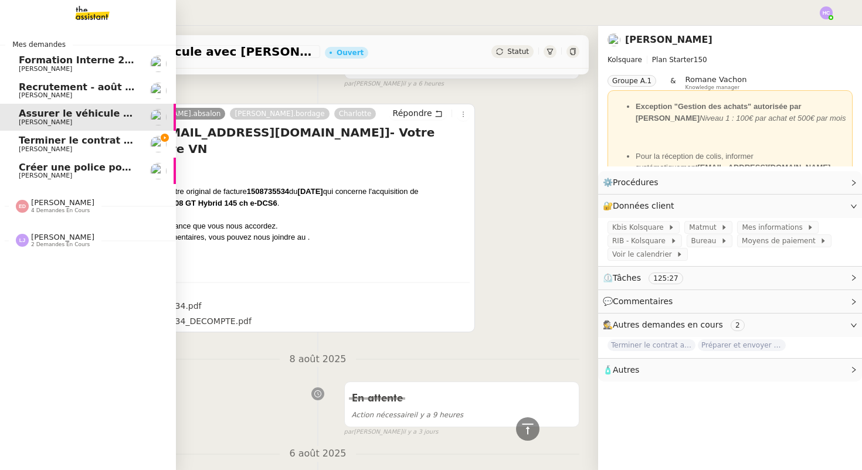
click at [69, 93] on span "[PERSON_NAME]" at bounding box center [45, 95] width 53 height 8
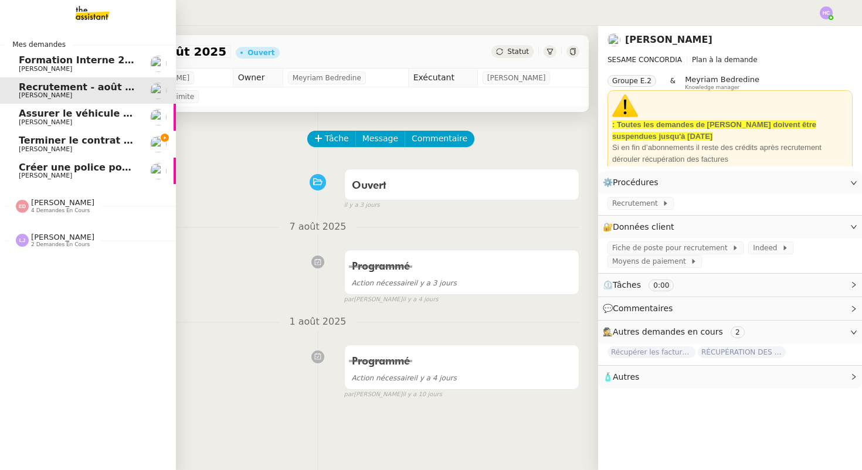
click at [55, 174] on span "[PERSON_NAME]" at bounding box center [45, 176] width 53 height 8
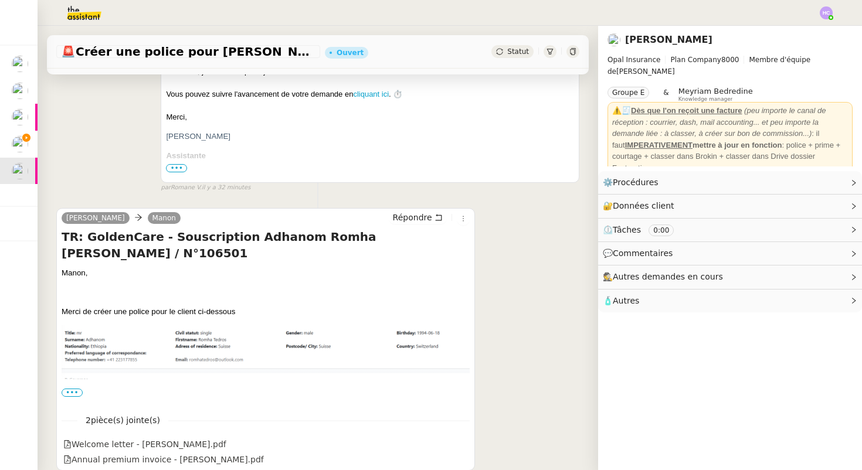
scroll to position [277, 0]
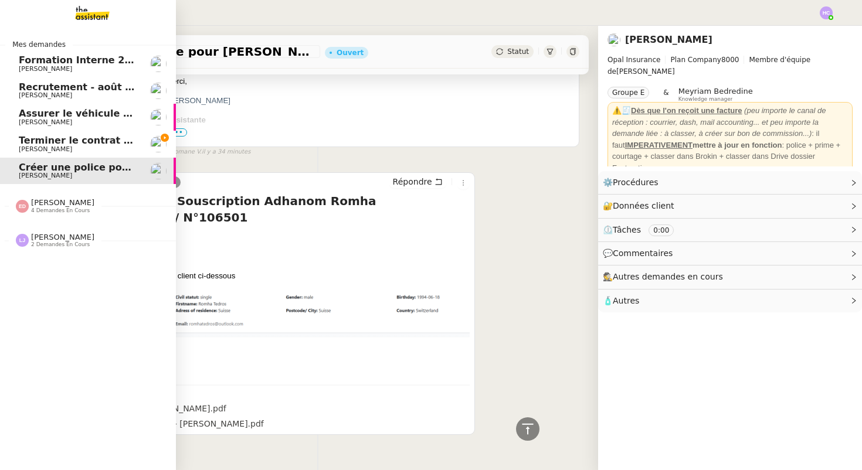
click at [53, 144] on span "Terminer le contrat avec [PERSON_NAME]" at bounding box center [129, 140] width 220 height 11
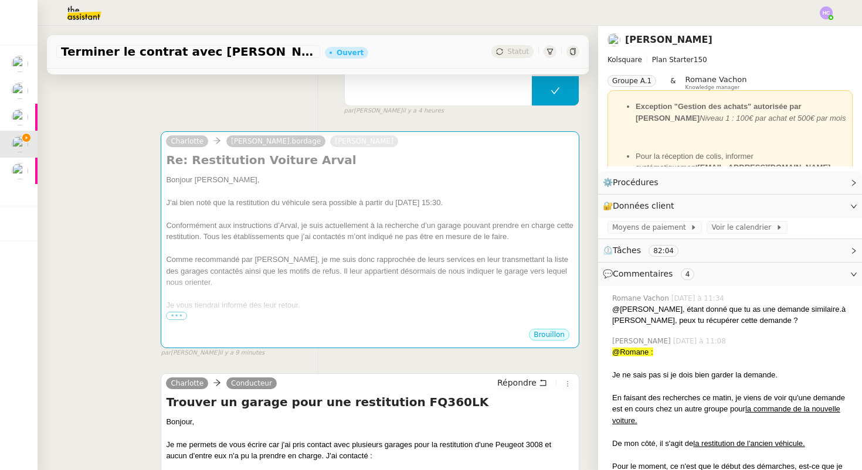
scroll to position [261, 0]
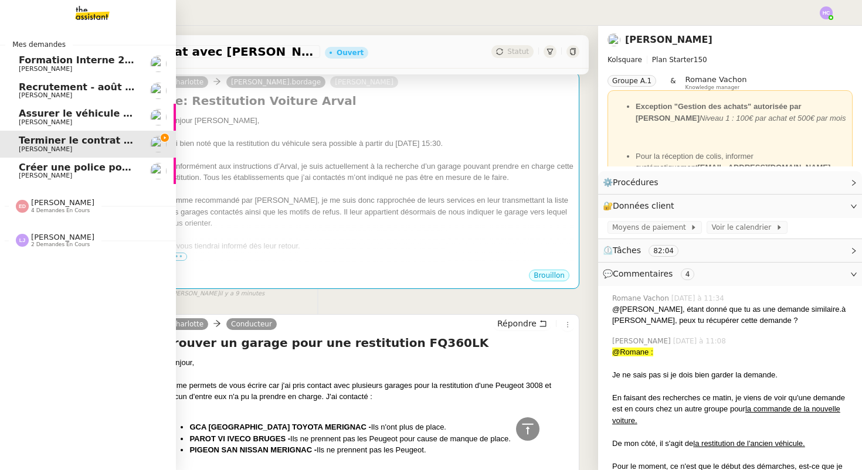
click at [44, 206] on span "[PERSON_NAME]" at bounding box center [62, 202] width 63 height 9
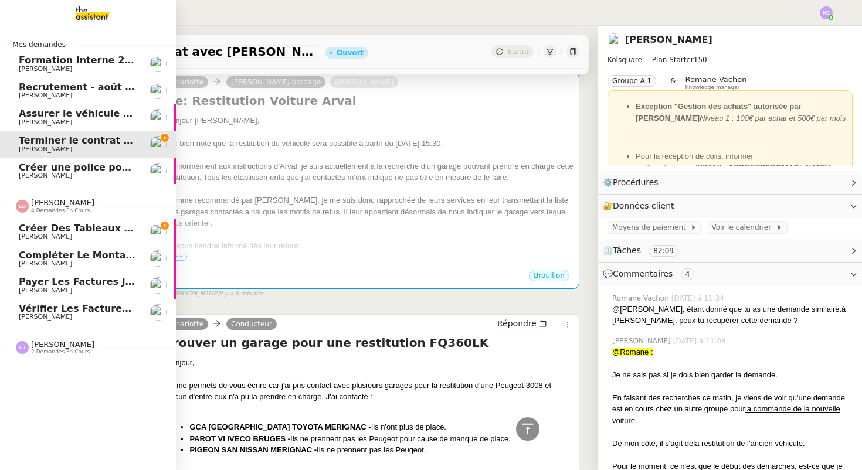
click at [45, 206] on span "[PERSON_NAME]" at bounding box center [62, 202] width 63 height 9
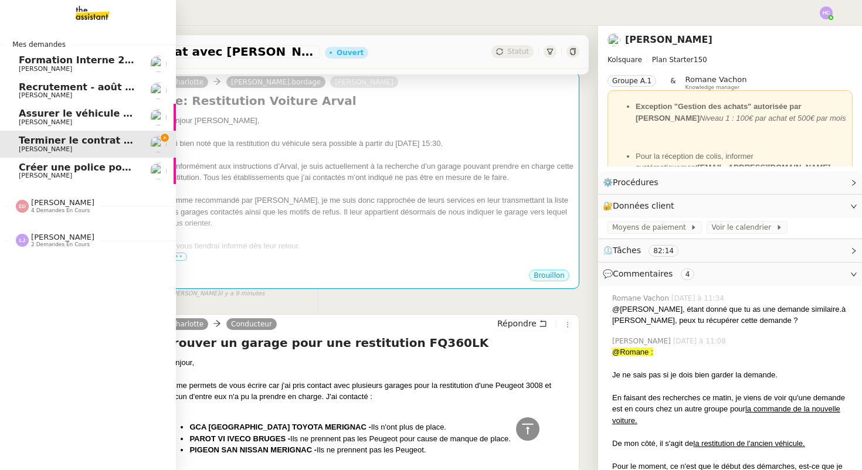
click at [72, 167] on span "Créer une police pour [PERSON_NAME]" at bounding box center [121, 167] width 205 height 11
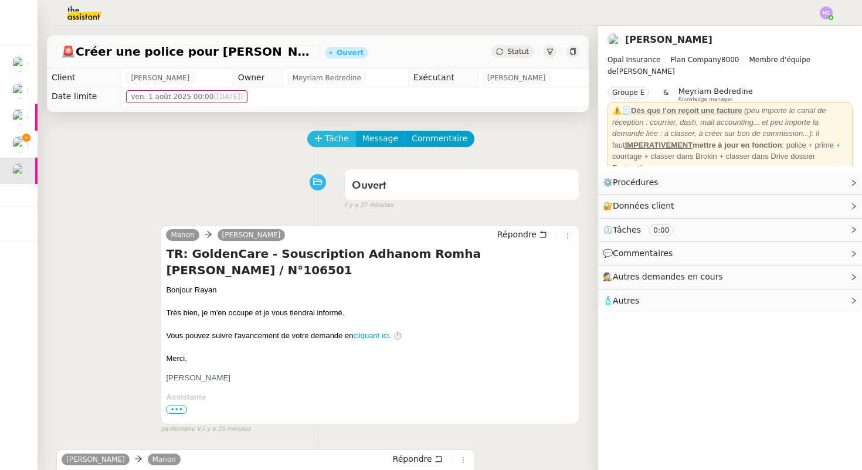
click at [335, 134] on span "Tâche" at bounding box center [337, 138] width 24 height 13
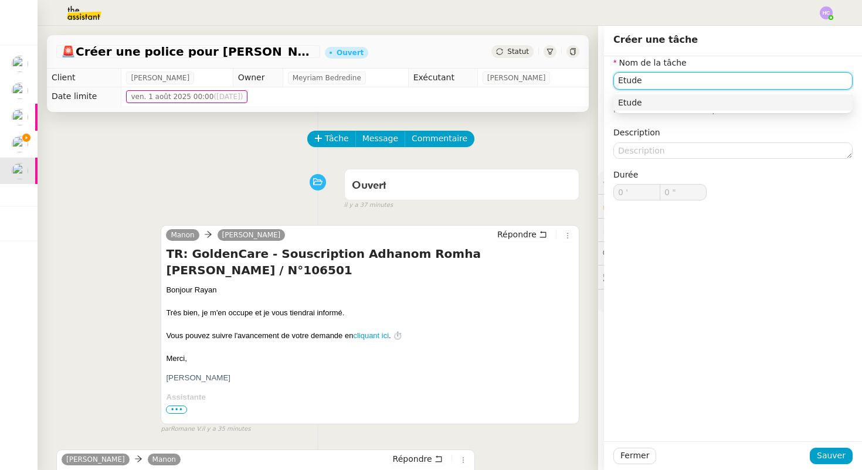
click at [729, 103] on div "Etude" at bounding box center [733, 102] width 230 height 11
type input "Etude"
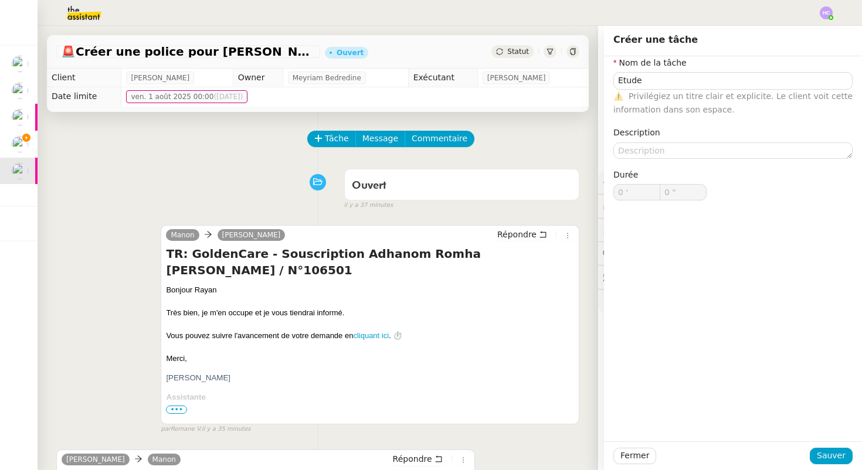
click at [832, 467] on div "Fermer Sauver" at bounding box center [733, 456] width 258 height 29
click at [832, 460] on span "Sauver" at bounding box center [831, 455] width 29 height 13
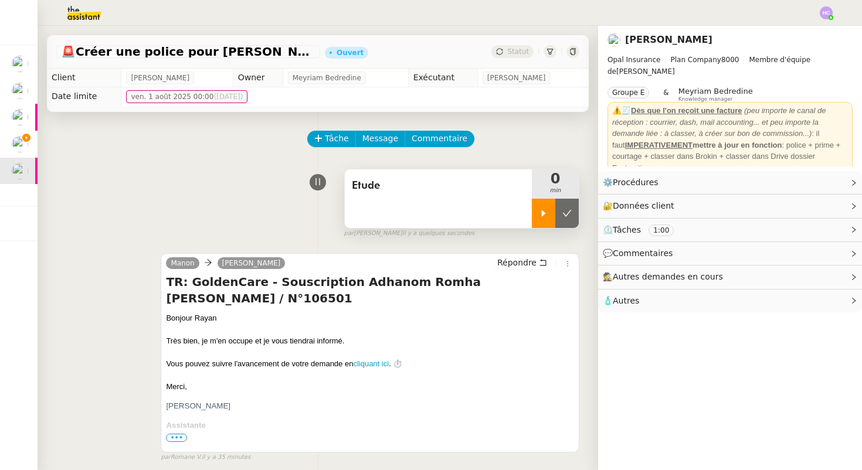
click at [547, 206] on div at bounding box center [543, 213] width 23 height 29
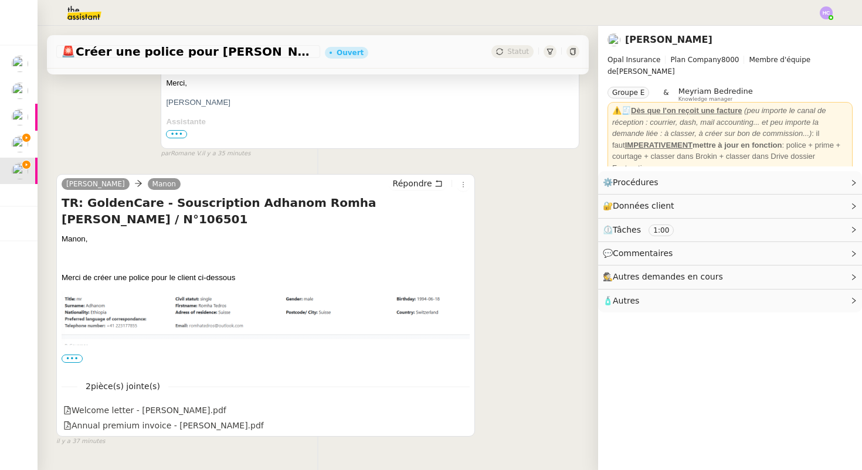
scroll to position [336, 0]
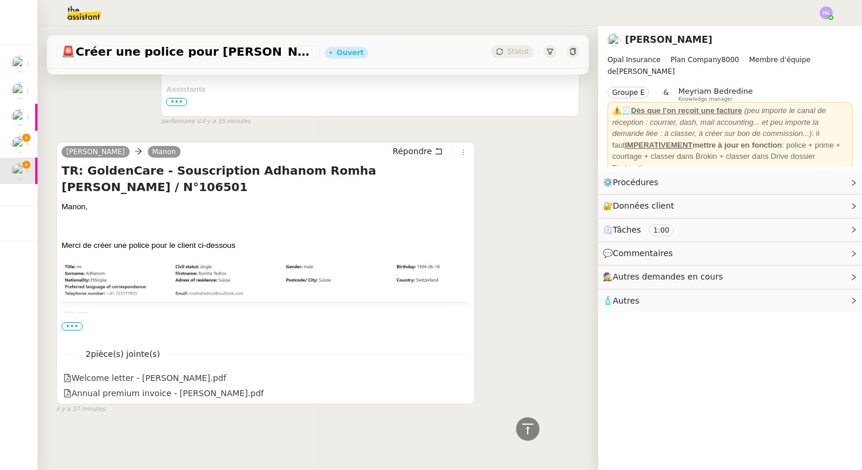
click at [76, 326] on span "•••" at bounding box center [72, 327] width 21 height 8
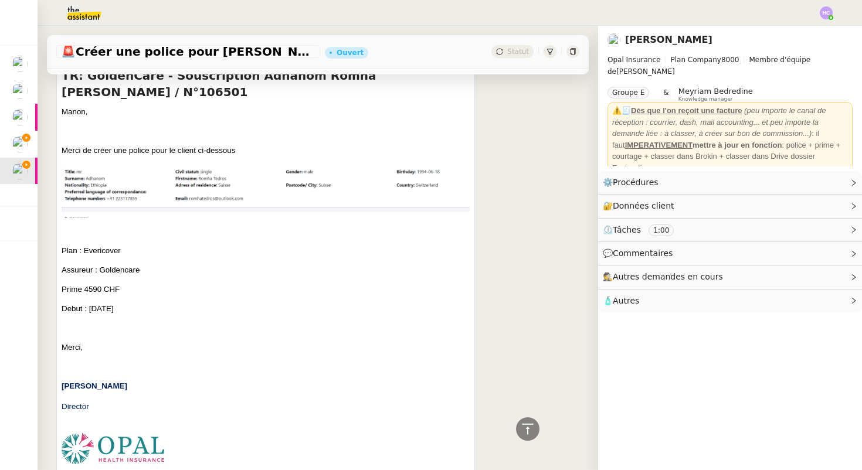
scroll to position [440, 0]
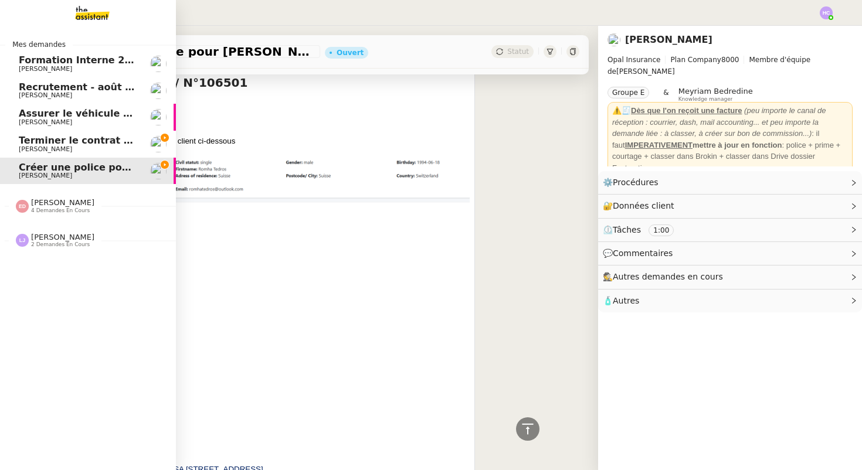
click at [96, 143] on span "Terminer le contrat avec [PERSON_NAME]" at bounding box center [129, 140] width 220 height 11
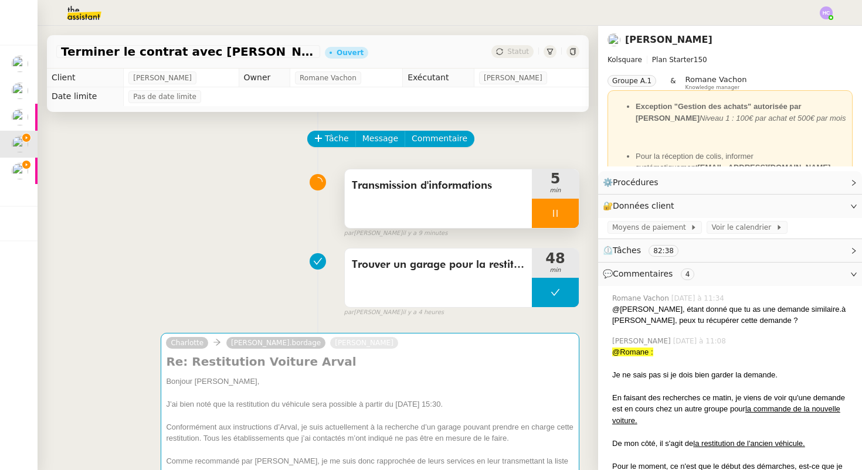
click at [552, 212] on icon at bounding box center [555, 213] width 9 height 9
click at [568, 218] on button at bounding box center [566, 213] width 23 height 29
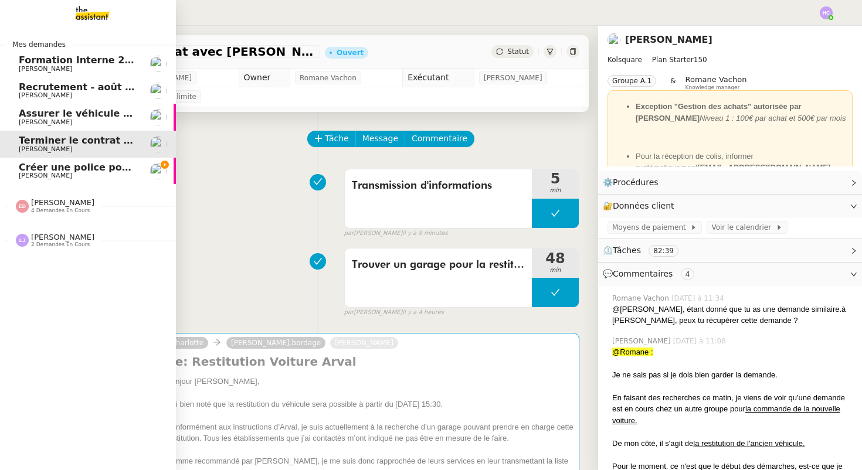
click at [39, 175] on span "[PERSON_NAME]" at bounding box center [45, 176] width 53 height 8
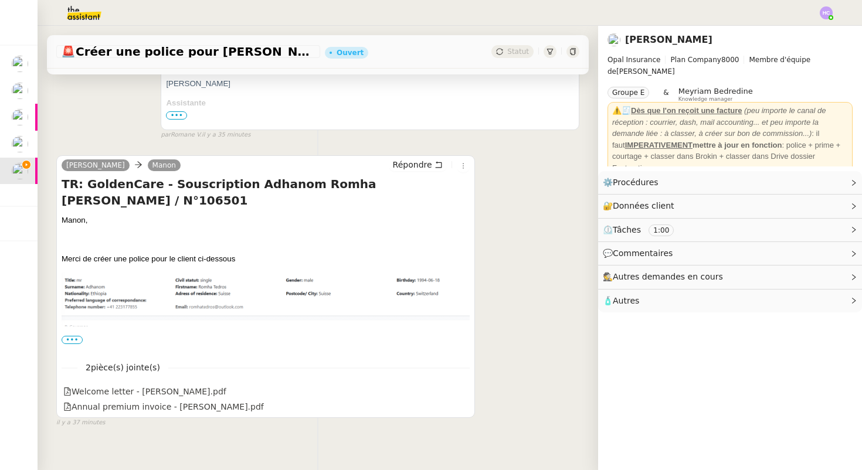
scroll to position [336, 0]
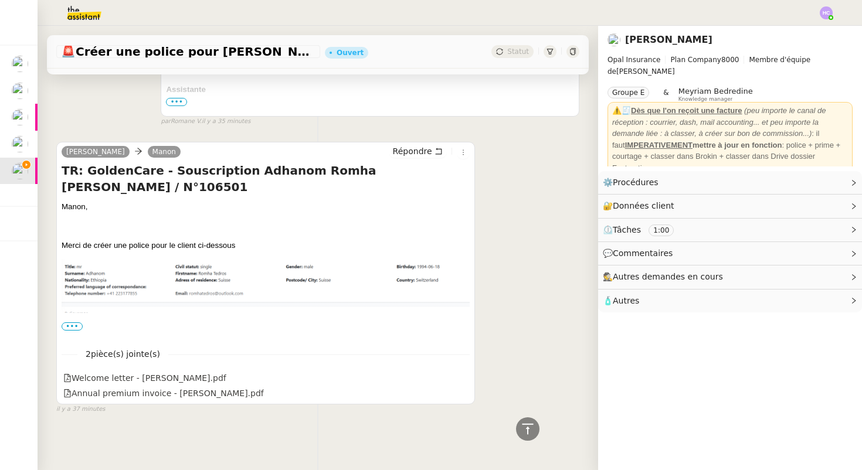
click at [79, 323] on span "•••" at bounding box center [72, 327] width 21 height 8
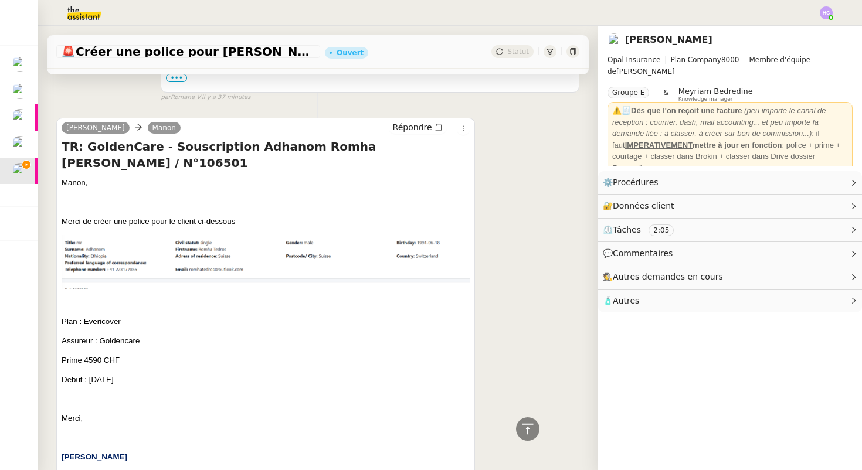
scroll to position [358, 0]
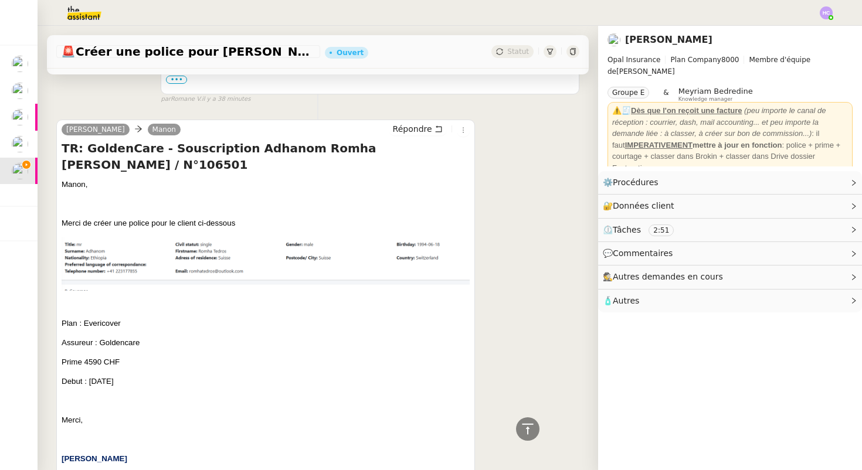
click at [96, 237] on img at bounding box center [266, 264] width 408 height 54
click at [123, 237] on img at bounding box center [266, 264] width 408 height 54
click at [135, 246] on img at bounding box center [266, 264] width 408 height 54
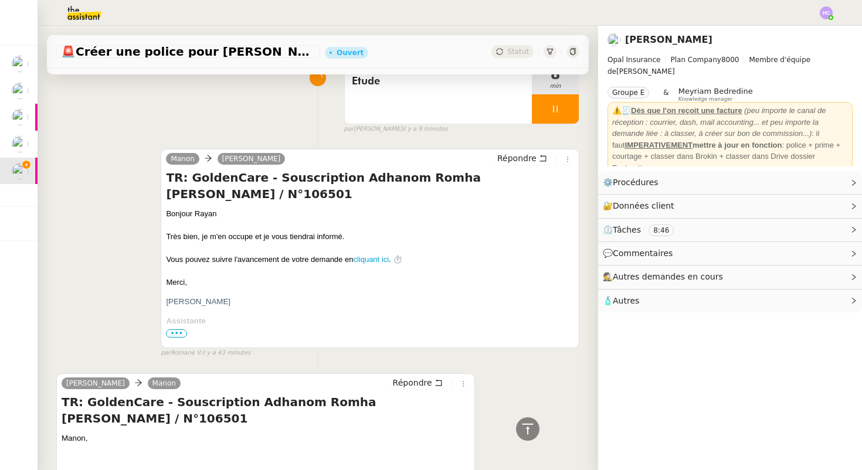
scroll to position [0, 0]
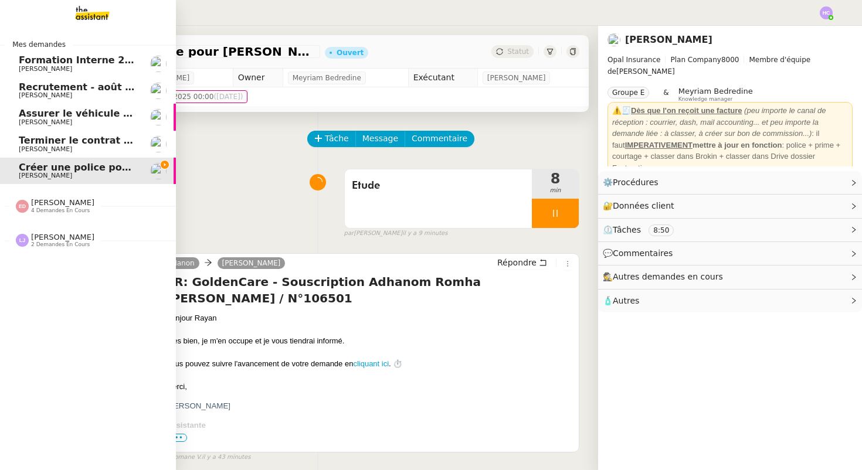
click at [57, 204] on span "[PERSON_NAME]" at bounding box center [62, 202] width 63 height 9
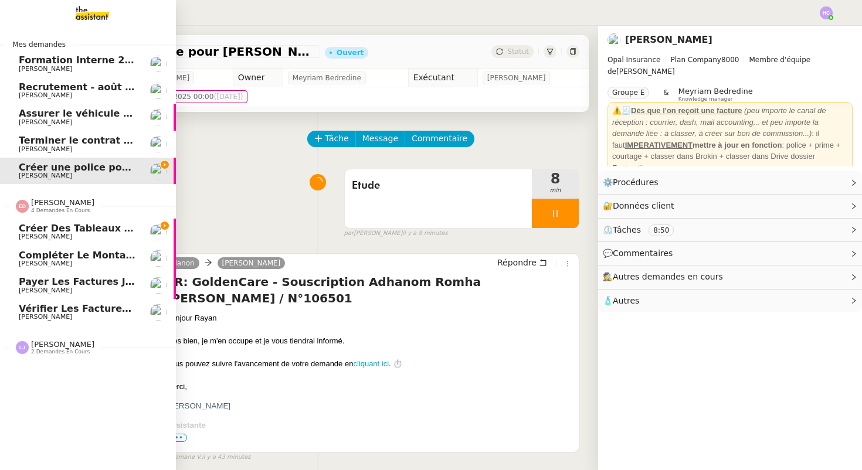
click at [57, 204] on span "[PERSON_NAME]" at bounding box center [62, 202] width 63 height 9
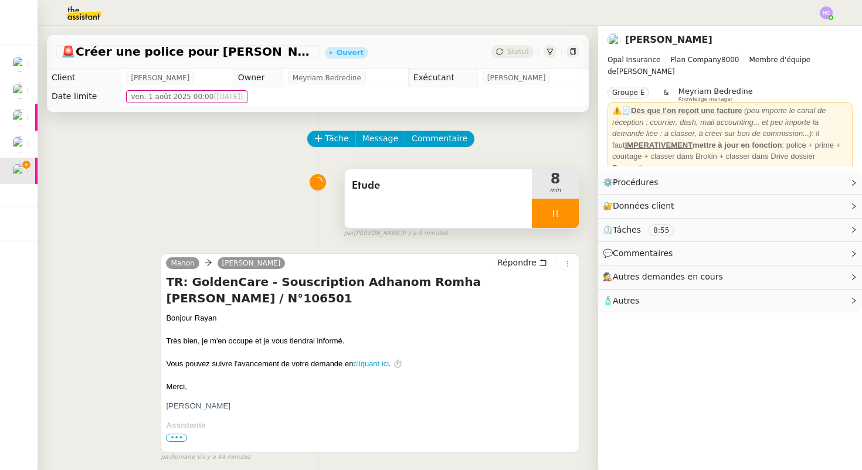
click at [450, 187] on span "Etude" at bounding box center [438, 186] width 173 height 18
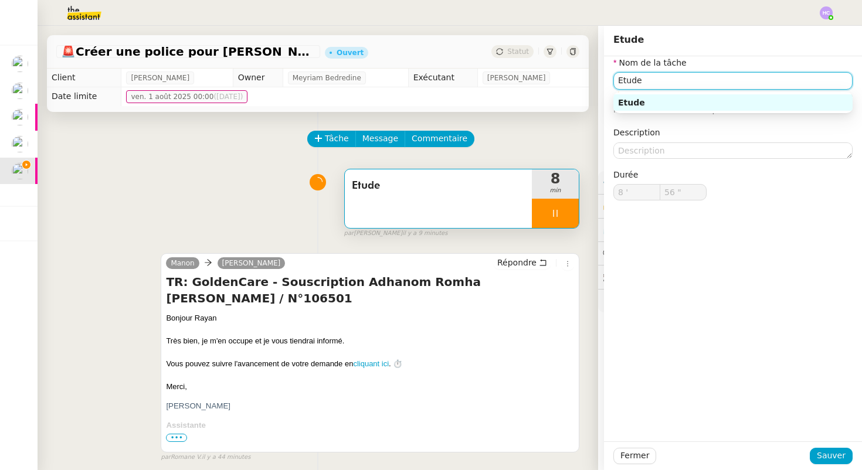
type input "57 ""
drag, startPoint x: 672, startPoint y: 81, endPoint x: 564, endPoint y: 78, distance: 108.5
click at [564, 78] on app-ticket "🚨 Créer une police pour Romha Tedros Ouvert Statut Client Rayan Ouafi Owner Mey…" at bounding box center [450, 248] width 825 height 445
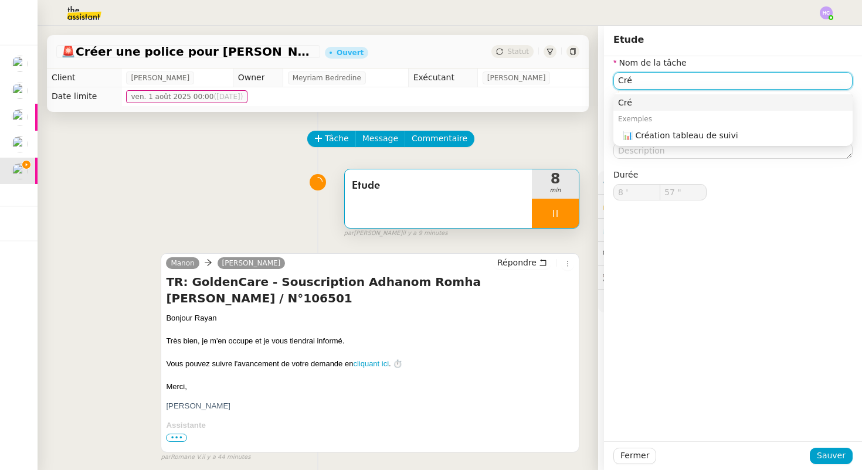
type input "Créa"
type input "58 ""
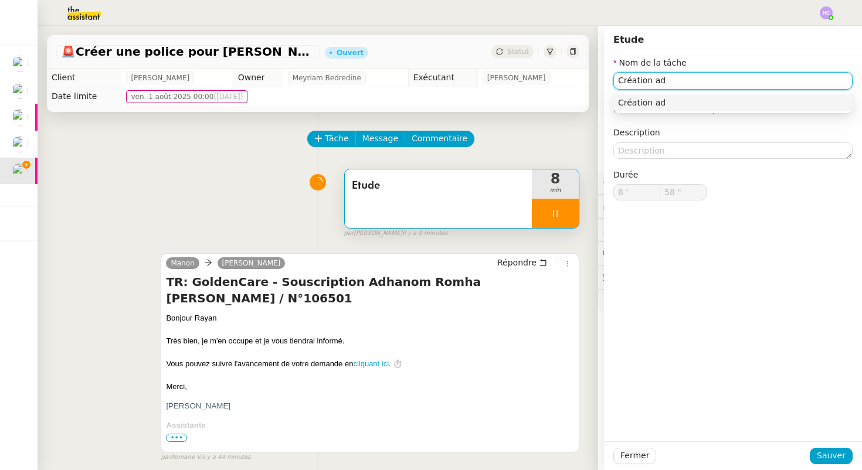
type input "Création adr"
type input "59 ""
type input "Création adresse et"
type input "9 '"
type input "0 ""
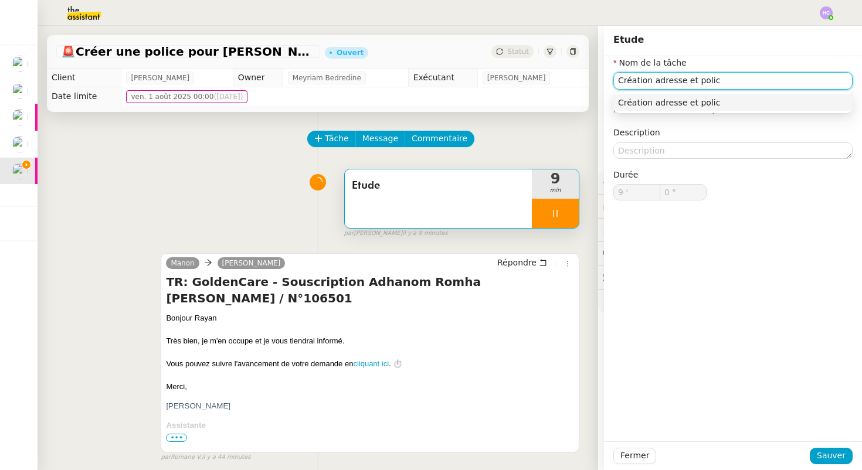
type input "Création adresse et police"
click at [696, 101] on div "Création adresse et police" at bounding box center [733, 102] width 230 height 11
type input "3 ""
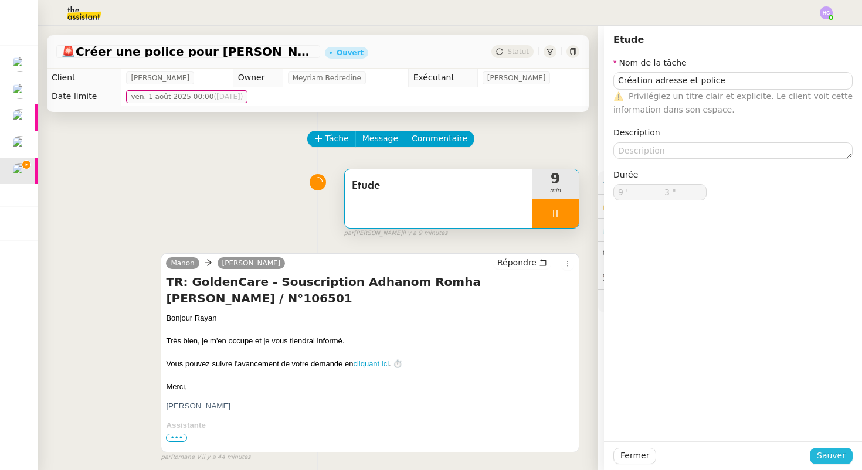
click at [823, 463] on button "Sauver" at bounding box center [831, 456] width 43 height 16
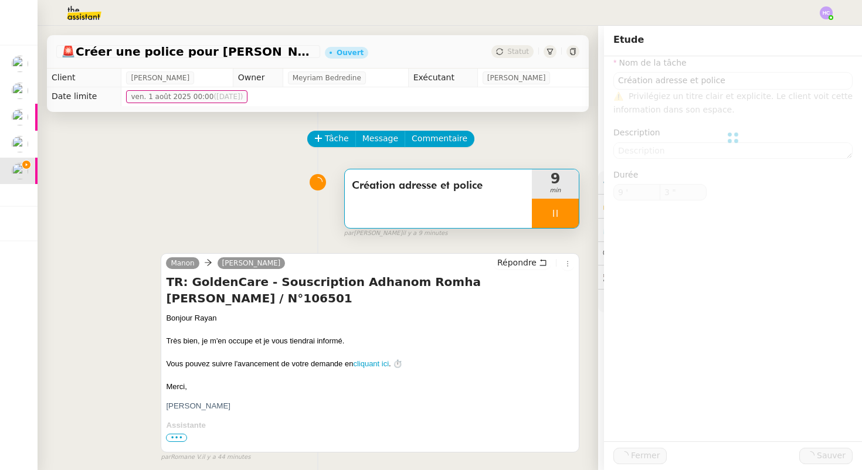
type input "Création adresse et police"
type input "9 '"
type input "4 ""
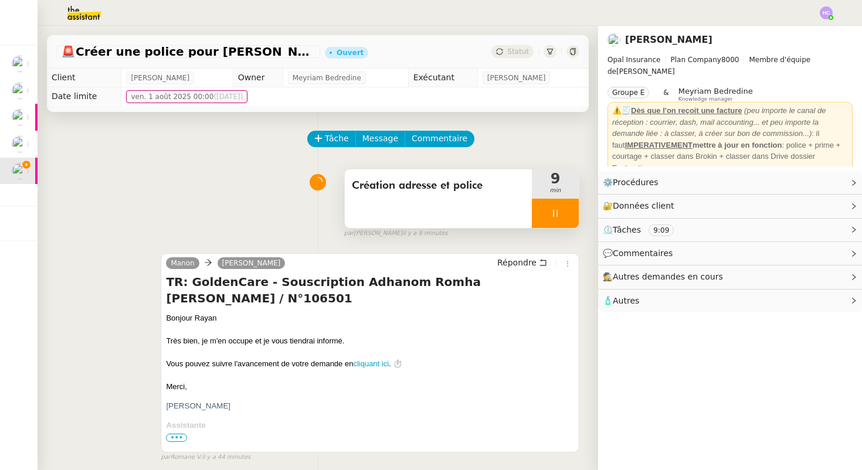
click at [545, 214] on div at bounding box center [555, 213] width 47 height 29
click at [545, 215] on icon at bounding box center [543, 213] width 9 height 9
click at [545, 215] on div at bounding box center [555, 213] width 47 height 29
click at [564, 215] on icon at bounding box center [566, 213] width 9 height 9
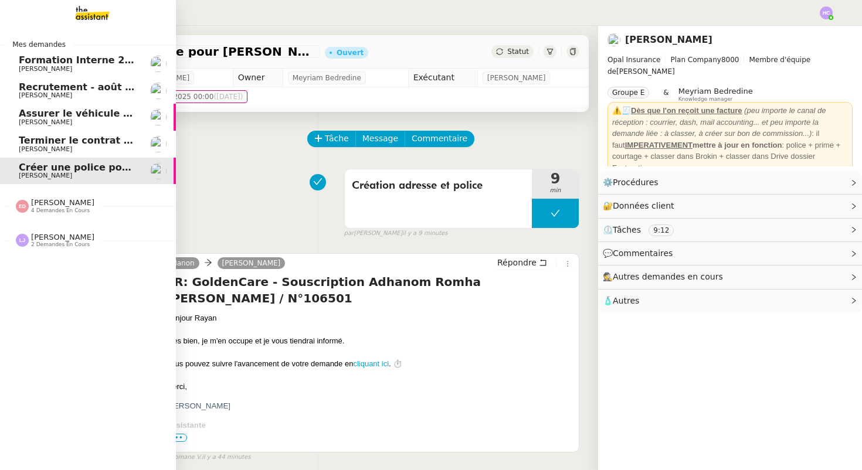
click at [44, 145] on span "Terminer le contrat avec [PERSON_NAME]" at bounding box center [129, 140] width 220 height 11
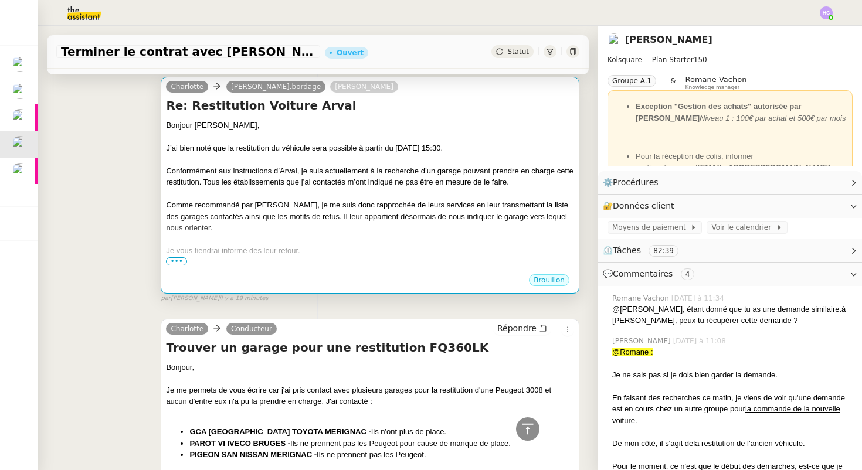
scroll to position [256, 0]
click at [265, 217] on div "Comme recommandé par [PERSON_NAME], je me suis donc rapprochée de leurs service…" at bounding box center [370, 217] width 408 height 35
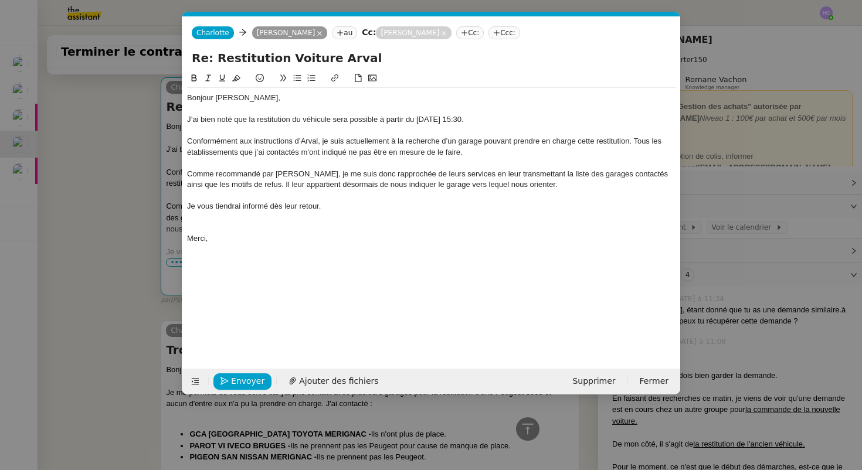
scroll to position [0, 25]
click at [239, 383] on span "Envoyer" at bounding box center [247, 381] width 33 height 13
click at [243, 379] on span "Confirmer l'envoi" at bounding box center [266, 381] width 70 height 13
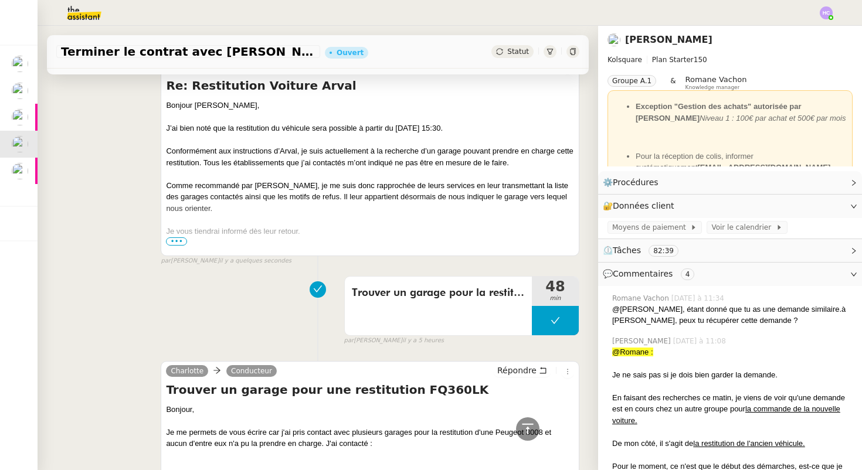
scroll to position [186, 0]
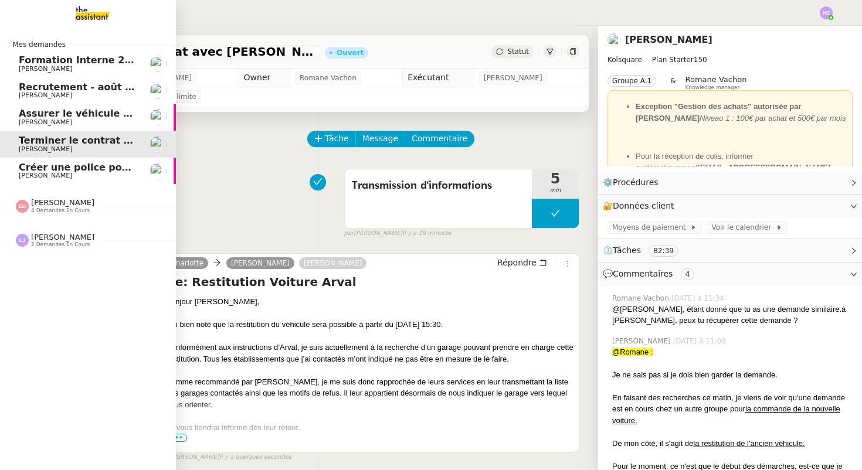
click at [48, 170] on span "Créer une police pour [PERSON_NAME]" at bounding box center [121, 167] width 205 height 11
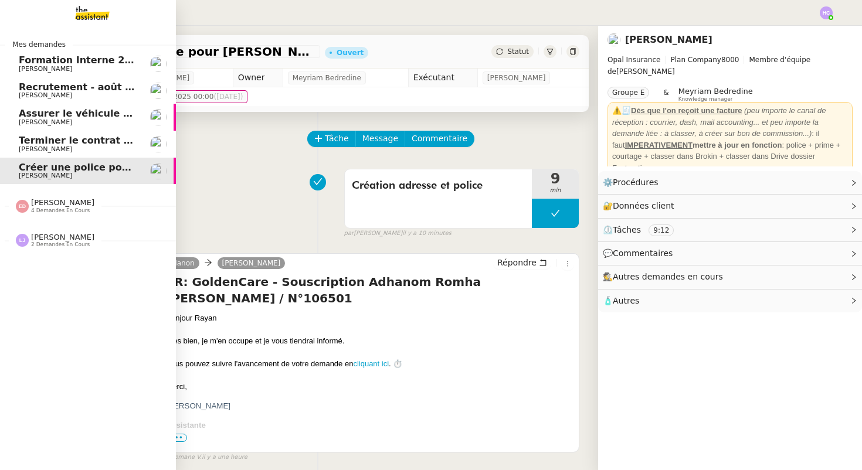
click at [52, 92] on span "[PERSON_NAME]" at bounding box center [45, 95] width 53 height 8
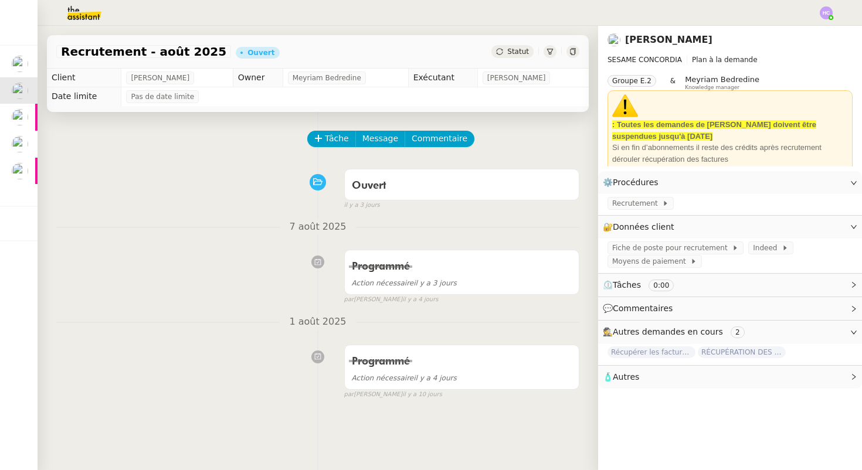
click at [852, 331] on icon at bounding box center [854, 333] width 6 height 4
click at [852, 331] on icon at bounding box center [853, 332] width 7 height 7
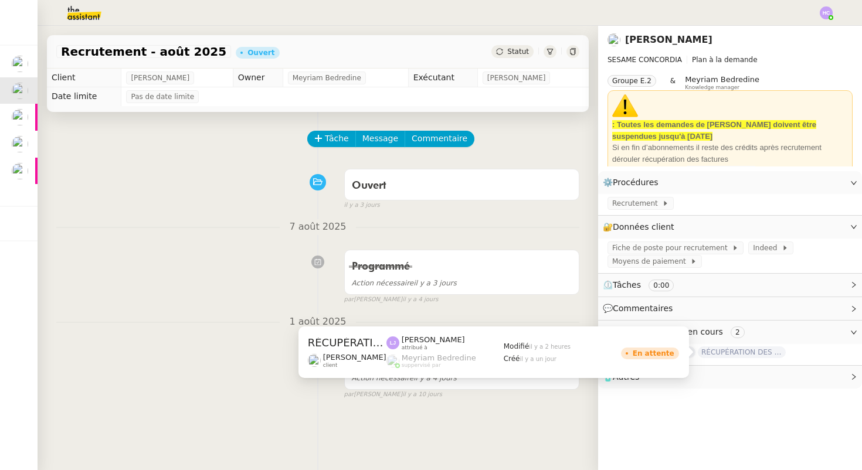
click at [727, 354] on span "RÉCUPÉRATION DES FACTURES - août 2025" at bounding box center [742, 353] width 88 height 12
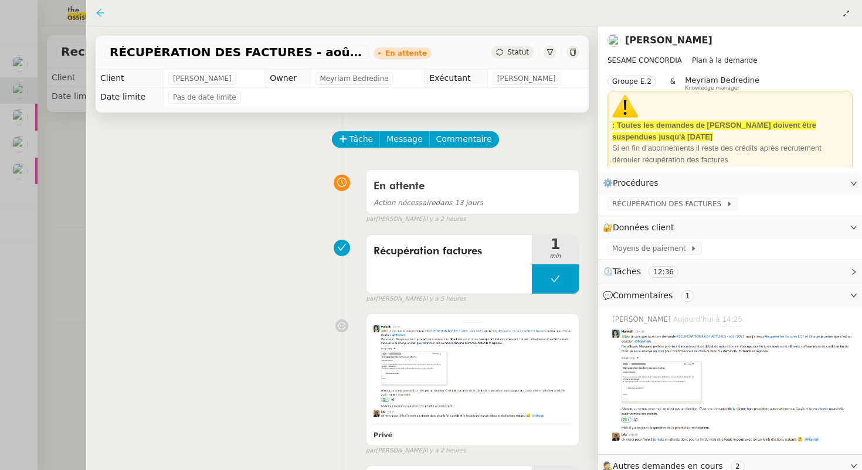
click at [101, 15] on icon at bounding box center [100, 12] width 9 height 9
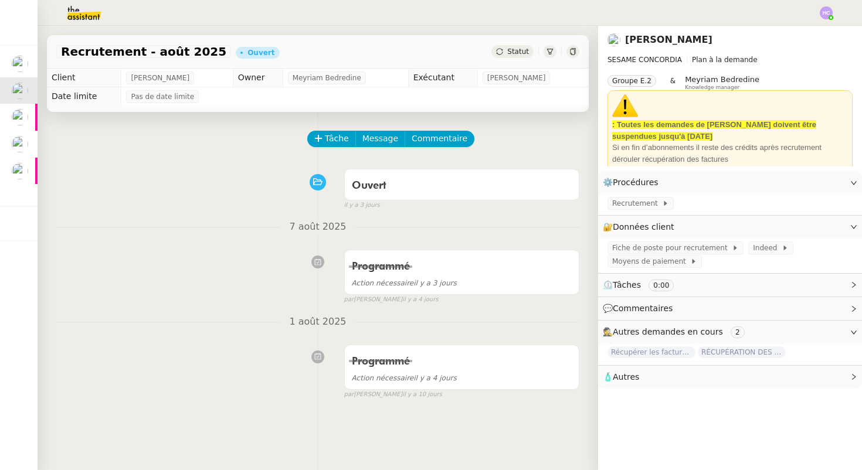
click at [653, 350] on span "Récupérer les factures EDF et Orange" at bounding box center [652, 353] width 88 height 12
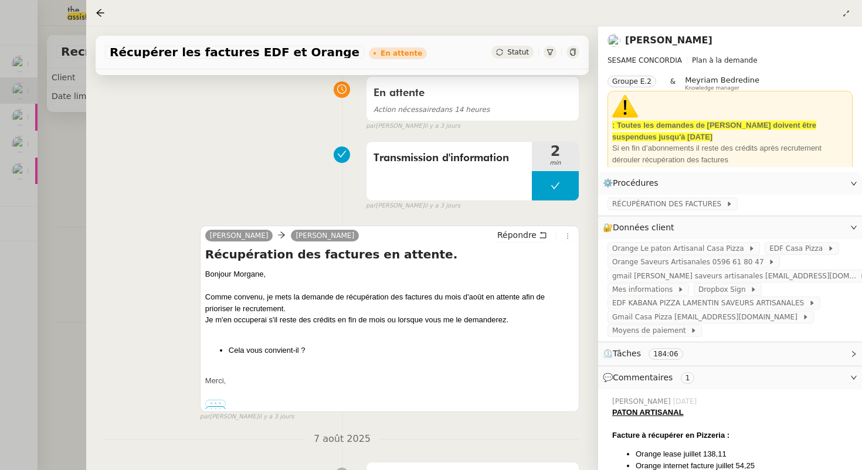
scroll to position [118, 0]
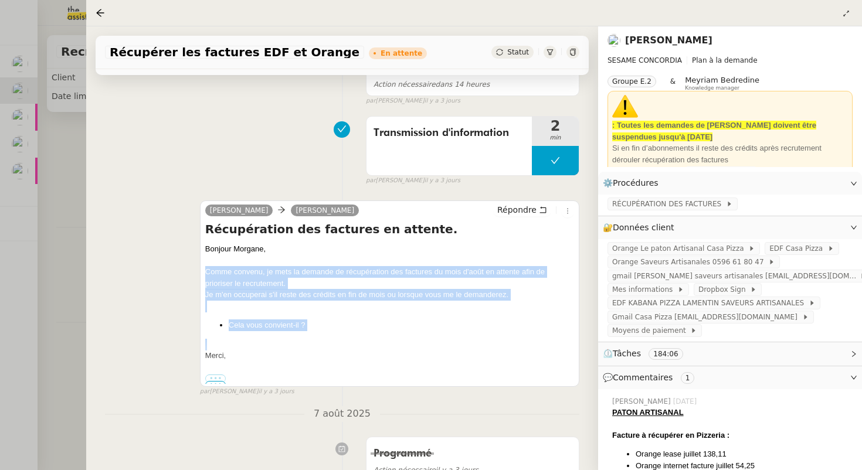
drag, startPoint x: 205, startPoint y: 270, endPoint x: 336, endPoint y: 333, distance: 145.3
click at [336, 333] on div "[PERSON_NAME], Comme convenu, je mets la demande de récupération des factures d…" at bounding box center [389, 313] width 369 height 141
copy div "Comme convenu, je mets la demande de récupération des factures du mois d'août e…"
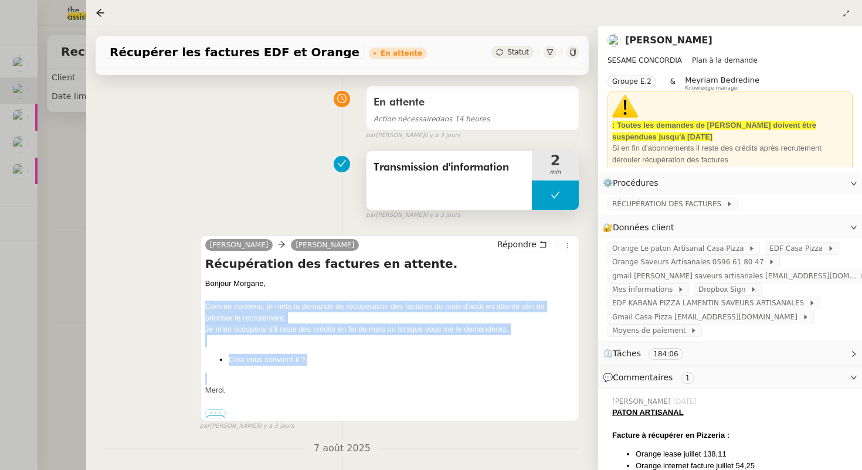
scroll to position [0, 0]
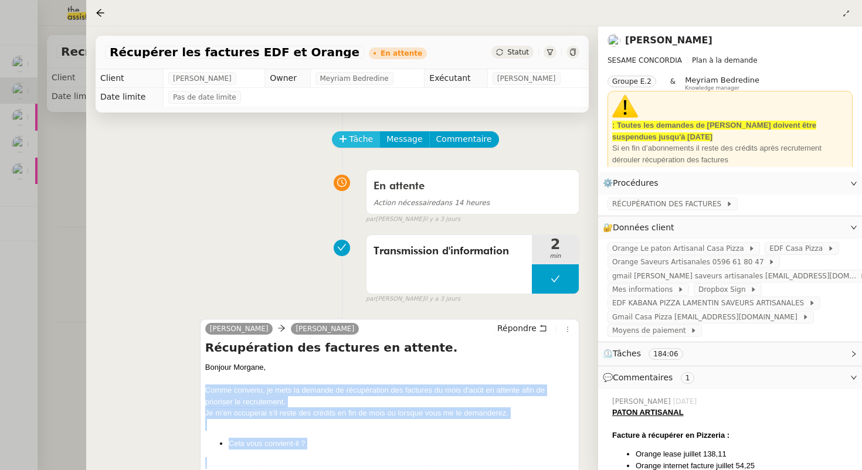
click at [348, 139] on button "Tâche" at bounding box center [356, 139] width 49 height 16
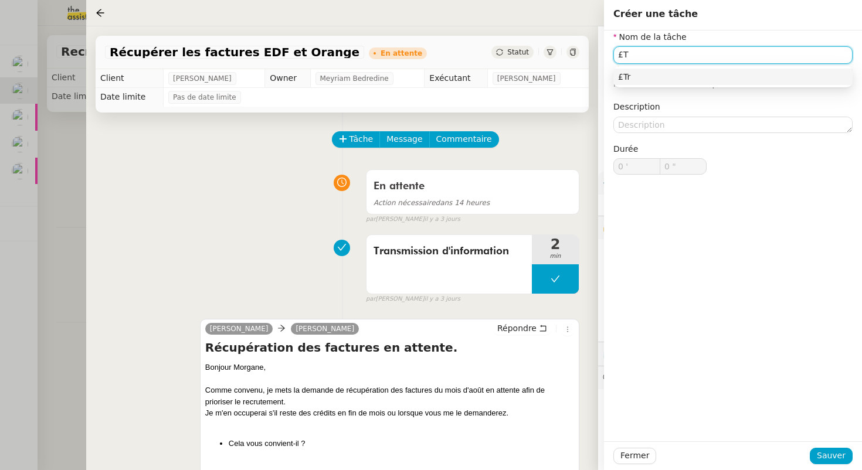
type input "£"
click at [653, 69] on nz-auto-option "Transmission d'information" at bounding box center [732, 77] width 239 height 16
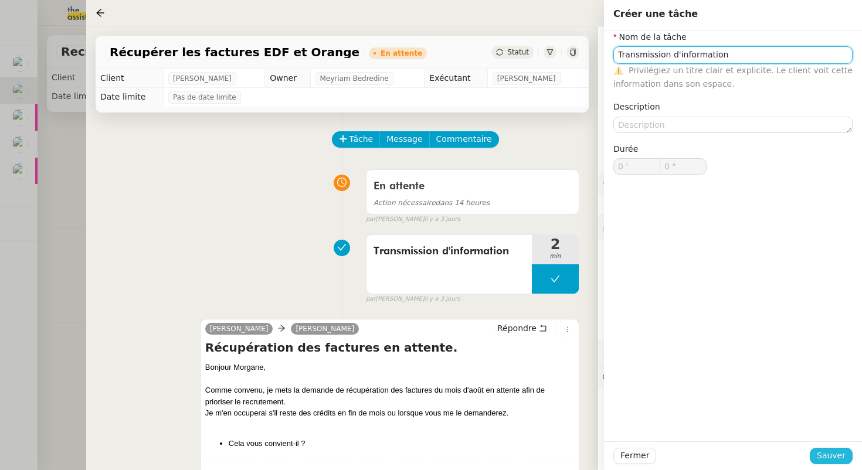
type input "Transmission d'information"
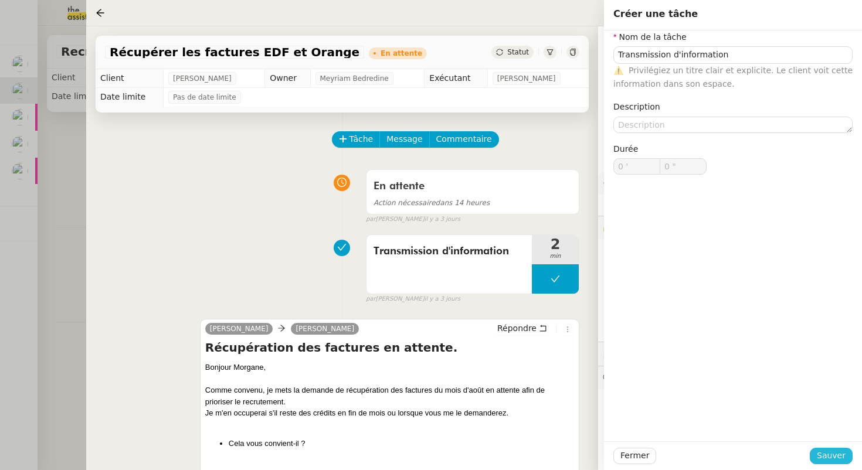
click at [829, 453] on span "Sauver" at bounding box center [831, 455] width 29 height 13
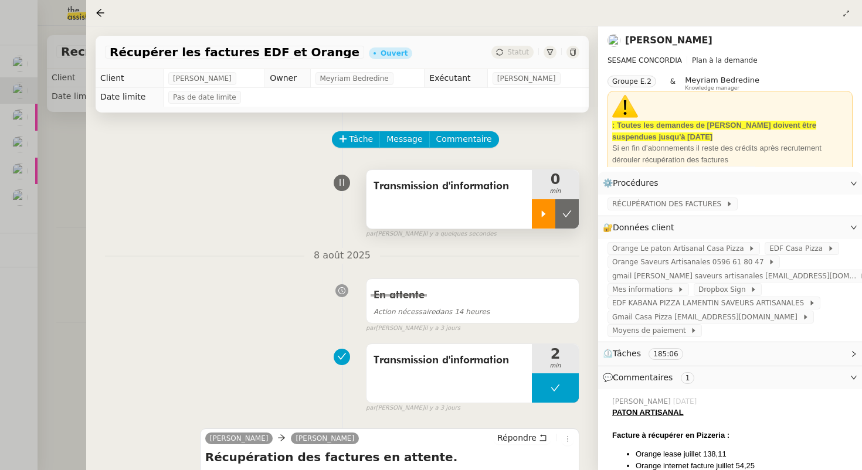
click at [543, 206] on div at bounding box center [543, 213] width 23 height 29
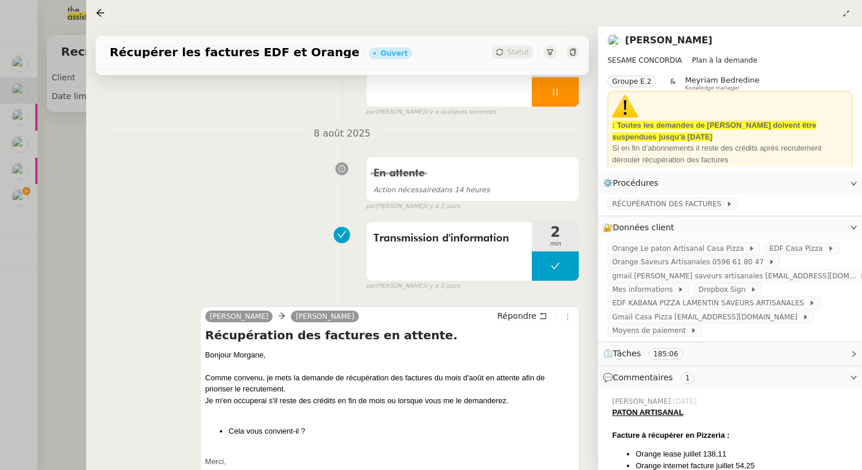
scroll to position [177, 0]
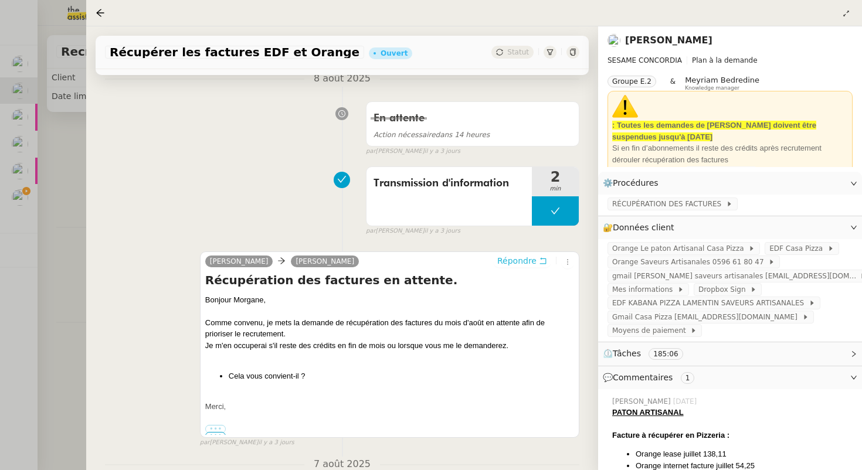
click at [520, 261] on span "Répondre" at bounding box center [516, 261] width 39 height 12
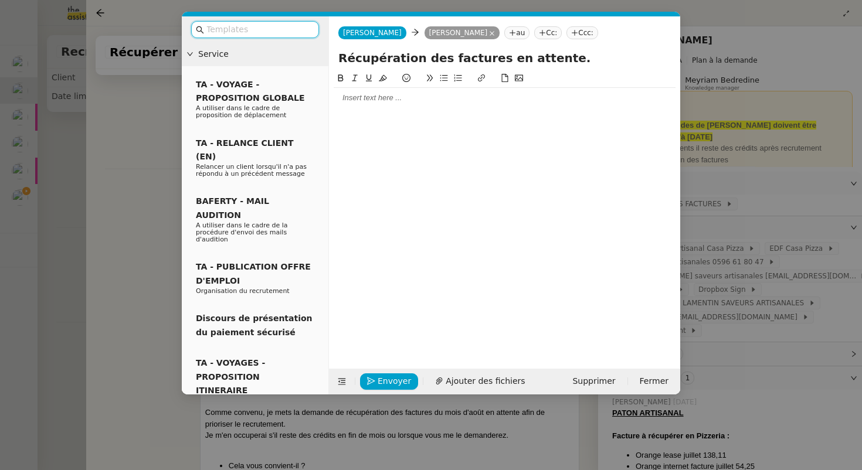
click at [254, 32] on input "text" at bounding box center [259, 29] width 106 height 13
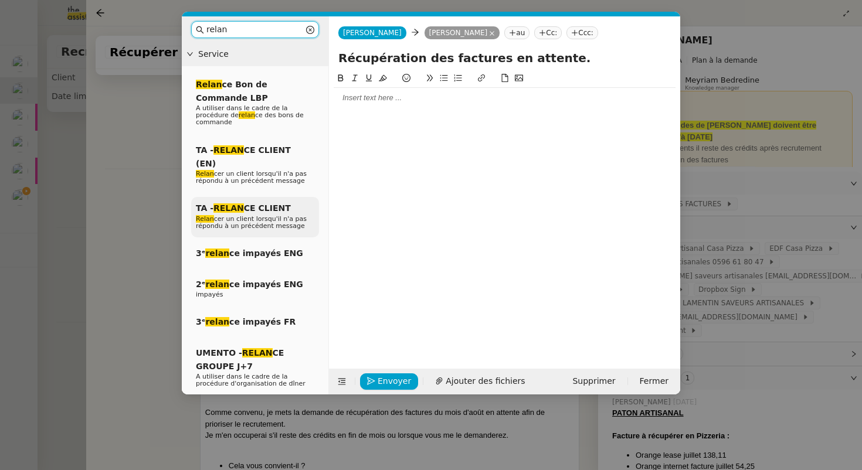
type input "relan"
click at [243, 204] on span "TA - RELAN CE CLIENT" at bounding box center [243, 208] width 95 height 9
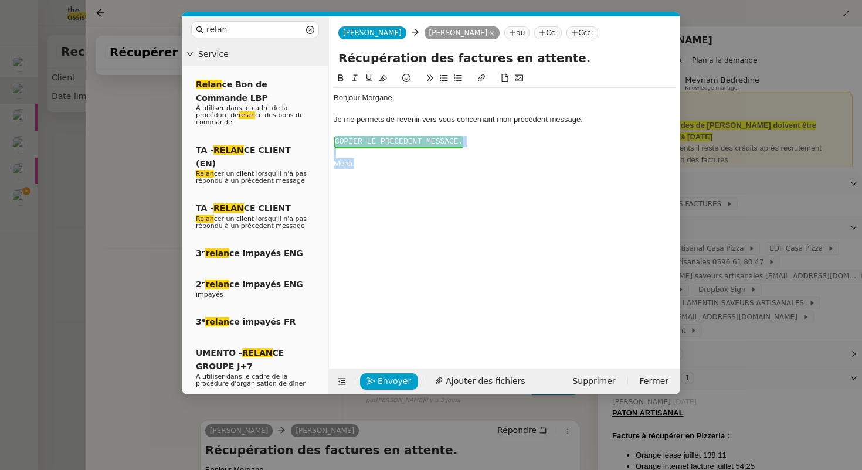
drag, startPoint x: 376, startPoint y: 178, endPoint x: 328, endPoint y: 136, distance: 63.6
click at [329, 136] on nz-spin "Bonjour ﻿Morgane﻿, Je me permets de revenir vers vous concernant mon précédent …" at bounding box center [504, 214] width 351 height 284
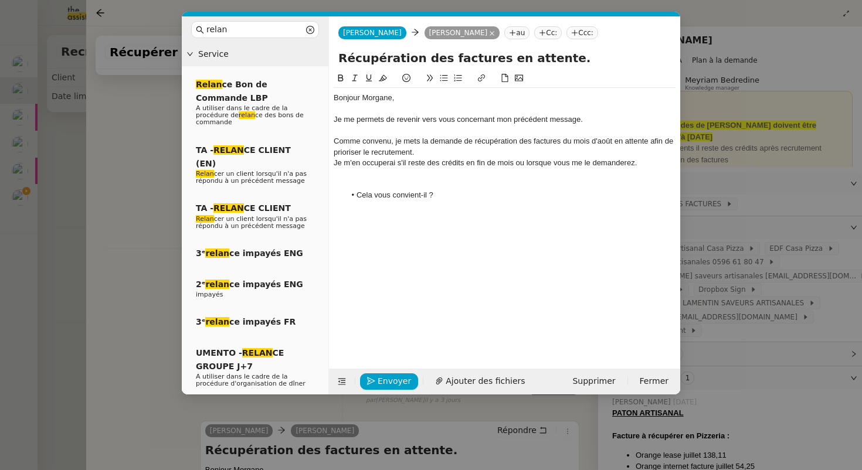
scroll to position [0, 0]
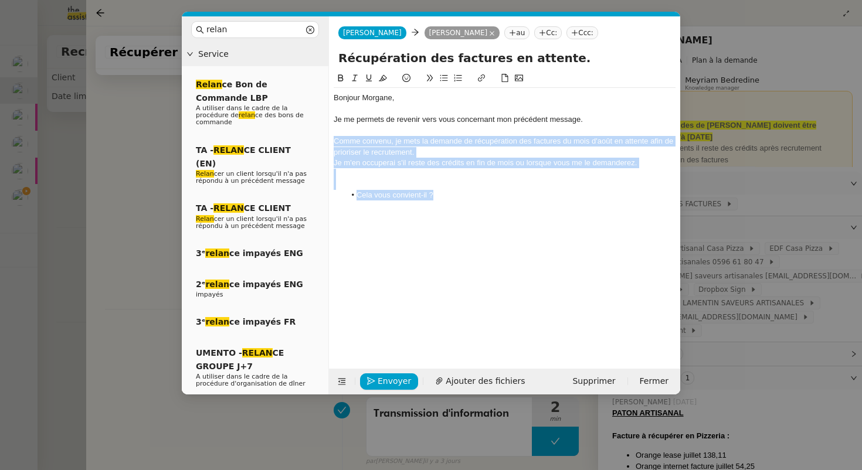
drag, startPoint x: 456, startPoint y: 199, endPoint x: 324, endPoint y: 140, distance: 143.9
click at [324, 140] on nz-layout "relan Service Relan ce Bon de Commande LBP A utiliser dans le cadre de la procé…" at bounding box center [431, 205] width 499 height 378
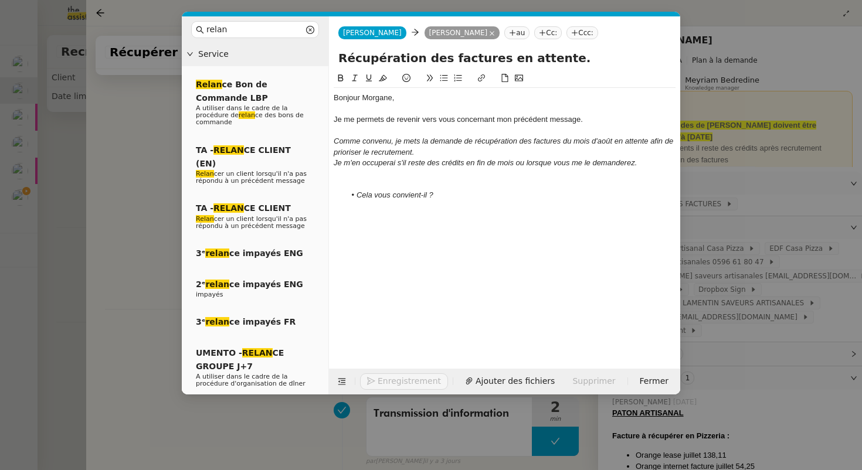
click at [452, 198] on li "Cela vous convient-il ?" at bounding box center [510, 195] width 331 height 11
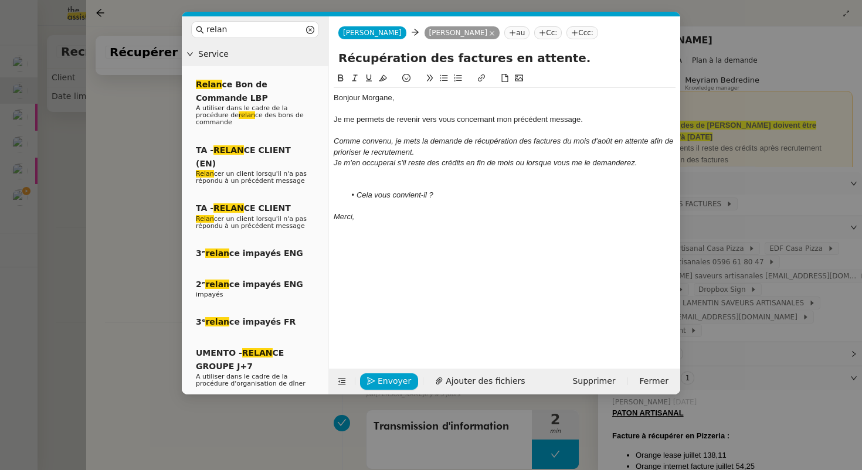
click at [436, 154] on div "Comme convenu, je mets la demande de récupération des factures du mois d'août e…" at bounding box center [505, 147] width 342 height 22
click at [397, 174] on div at bounding box center [505, 174] width 342 height 11
click at [384, 382] on span "Envoyer" at bounding box center [394, 381] width 33 height 13
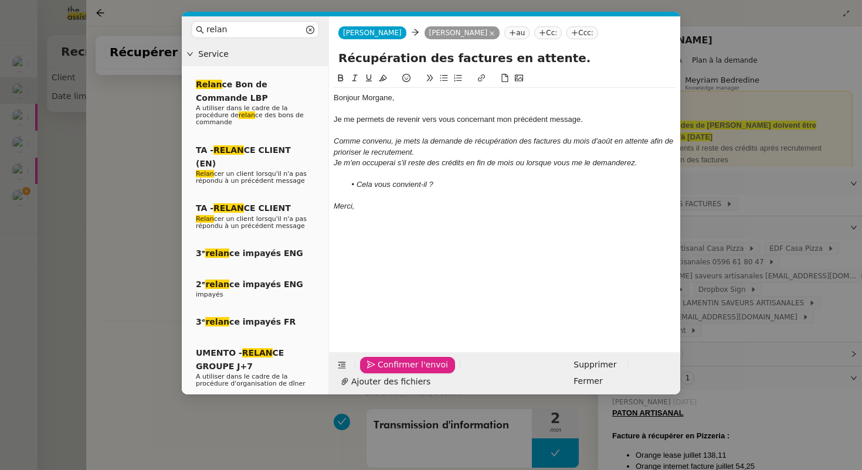
click at [384, 372] on span "Confirmer l'envoi" at bounding box center [413, 364] width 70 height 13
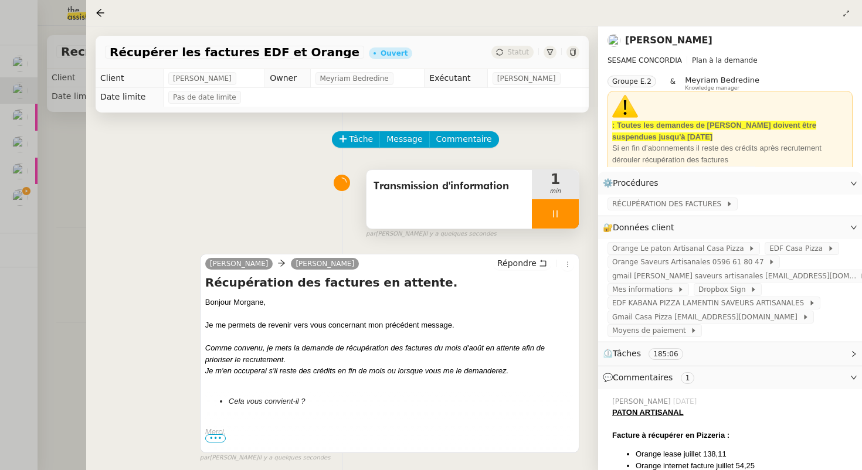
click at [557, 219] on div at bounding box center [555, 213] width 47 height 29
click at [569, 215] on icon at bounding box center [566, 213] width 9 height 9
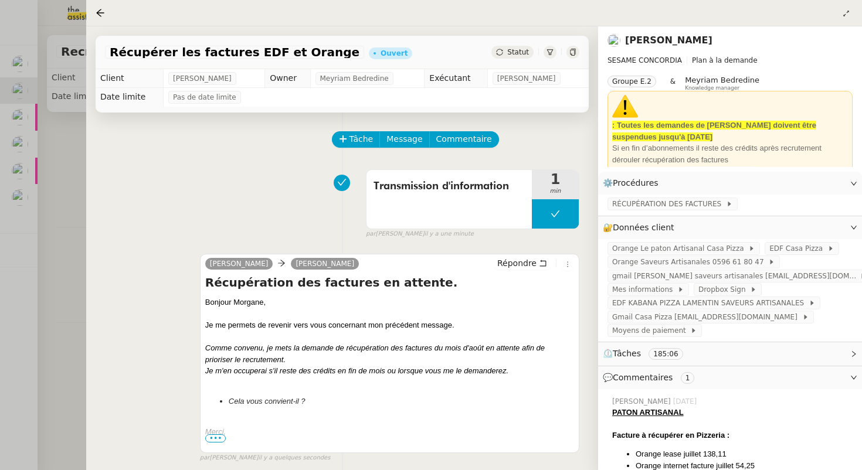
click at [507, 46] on div "Récupérer les factures EDF et Orange Ouvert Statut" at bounding box center [342, 52] width 493 height 33
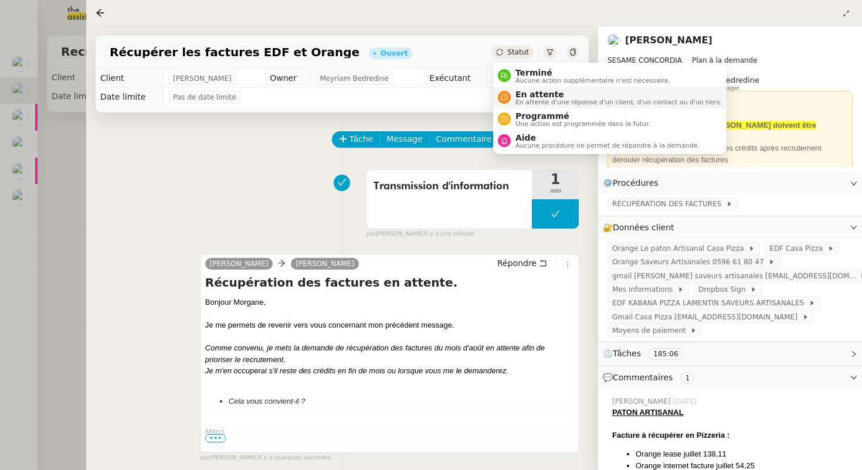
click at [517, 95] on span "En attente" at bounding box center [619, 94] width 206 height 9
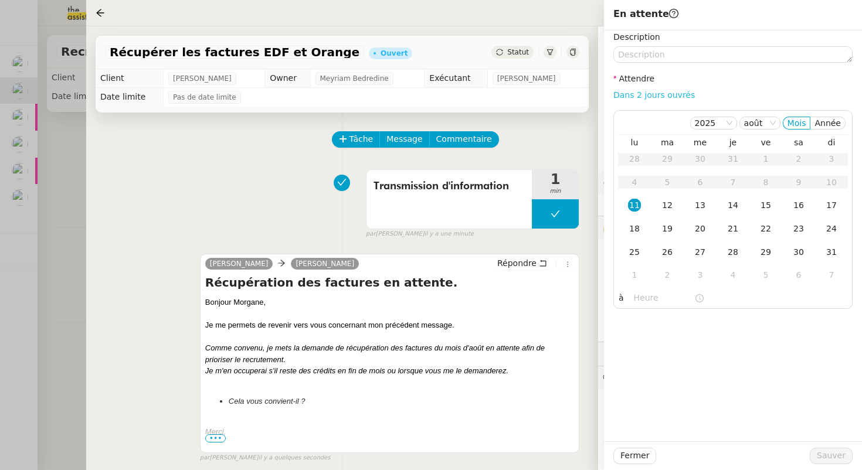
click at [670, 93] on link "Dans 2 jours ouvrés" at bounding box center [654, 94] width 82 height 9
type input "07:00"
click at [828, 457] on span "Sauver" at bounding box center [831, 455] width 29 height 13
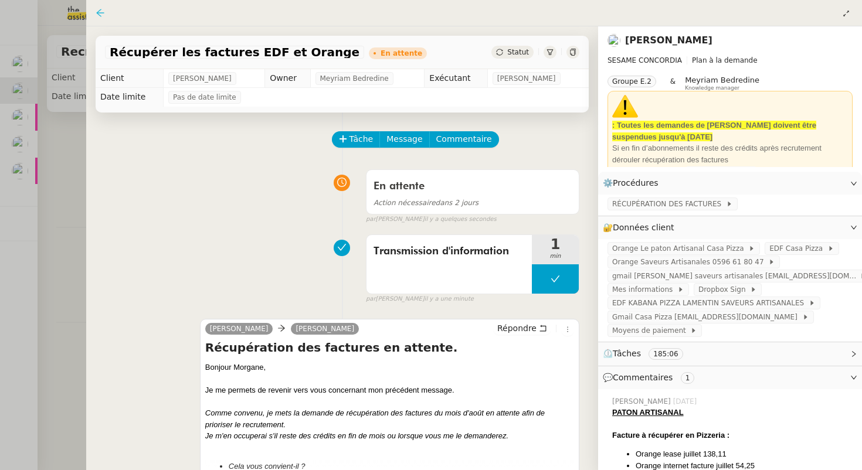
click at [97, 8] on div at bounding box center [100, 13] width 9 height 10
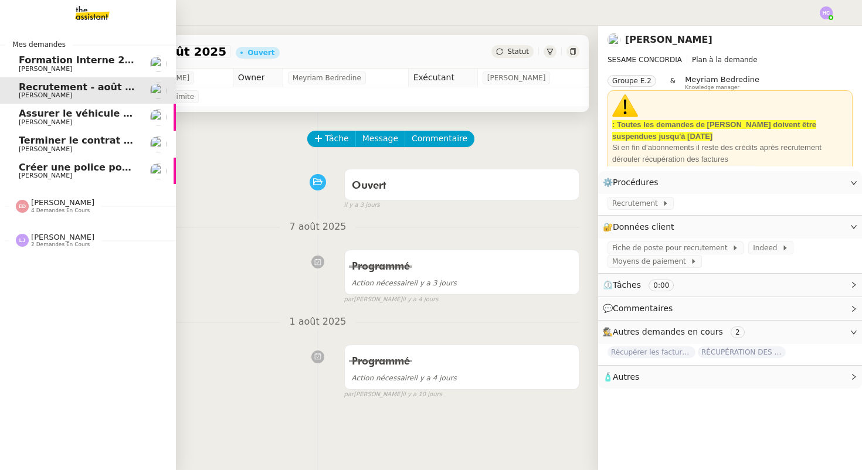
click at [105, 171] on span "Créer une police pour [PERSON_NAME]" at bounding box center [121, 167] width 205 height 11
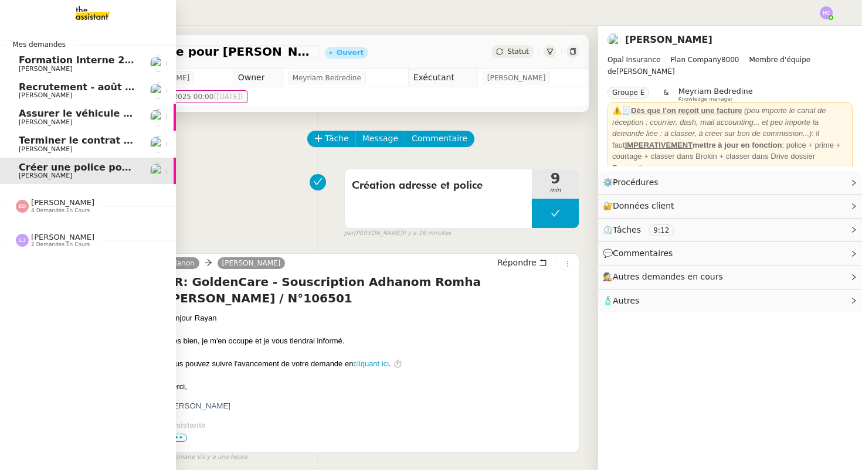
click at [94, 111] on span "Assurer le véhicule avec [PERSON_NAME]" at bounding box center [128, 113] width 219 height 11
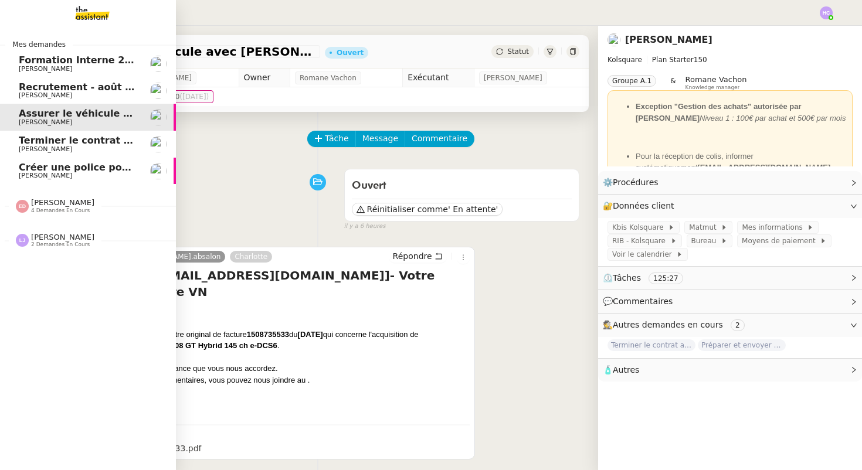
click at [115, 139] on span "Terminer le contrat avec [PERSON_NAME]" at bounding box center [129, 140] width 220 height 11
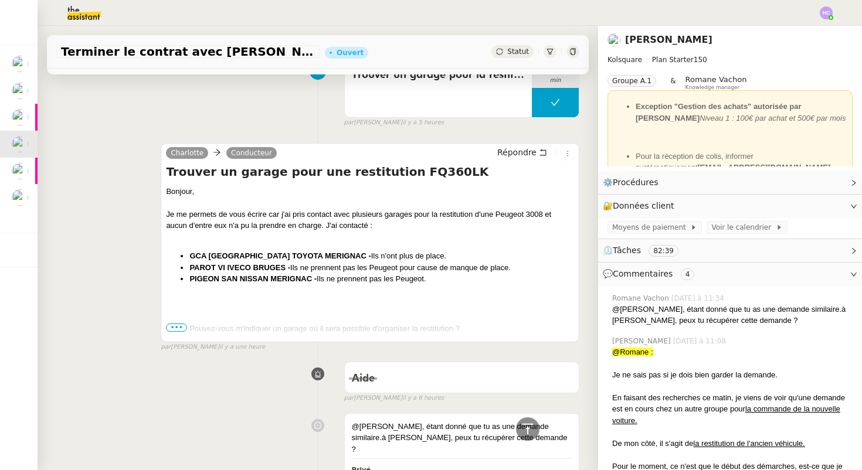
scroll to position [413, 0]
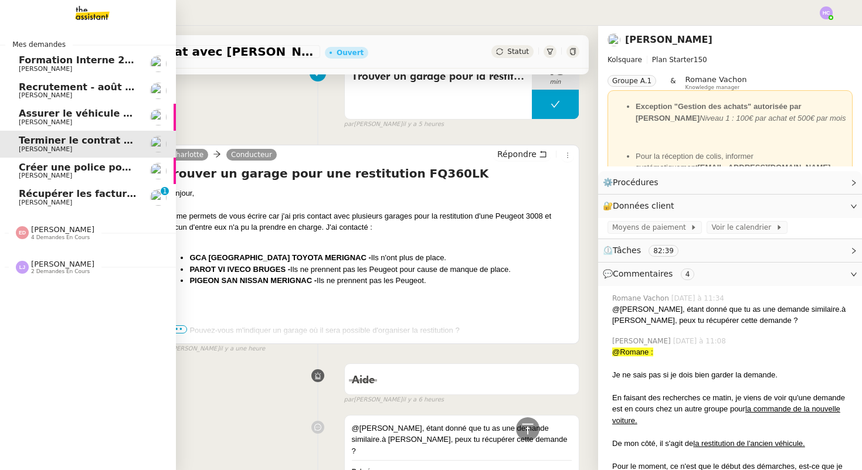
click at [45, 200] on span "[PERSON_NAME]" at bounding box center [45, 203] width 53 height 8
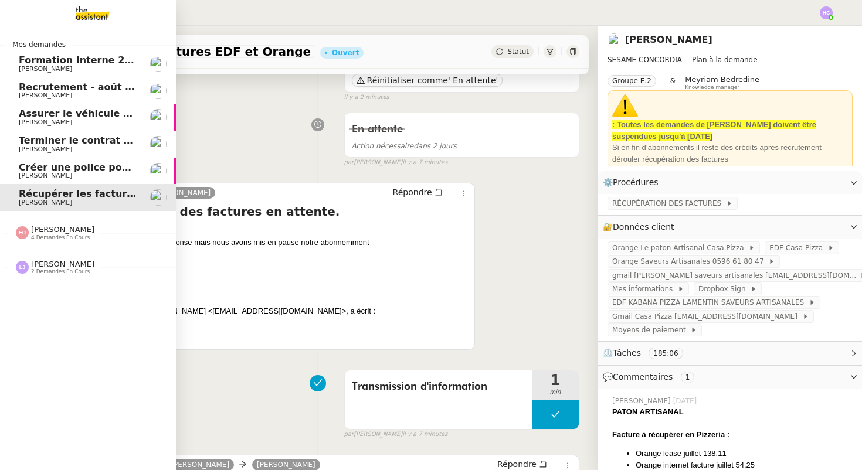
click at [90, 91] on span "Recrutement - août 2025" at bounding box center [85, 87] width 133 height 11
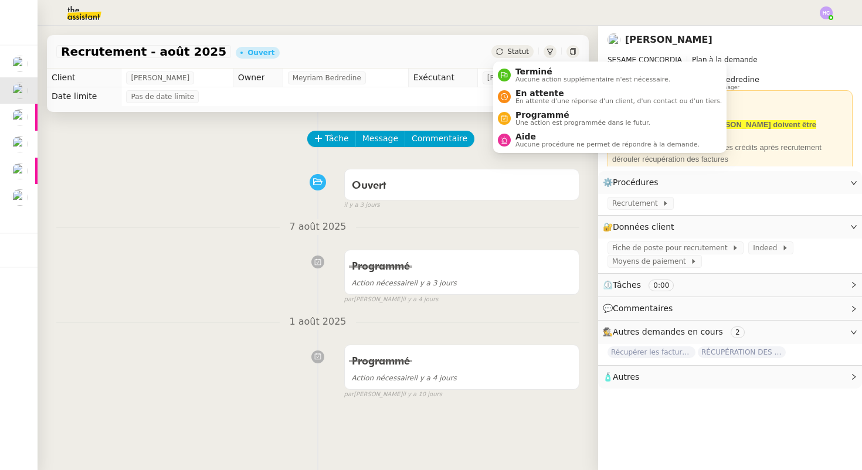
click at [514, 52] on span "Statut" at bounding box center [518, 52] width 22 height 8
click at [513, 90] on div "En attente En attente d'une réponse d'un client, d'un contact ou d'un tiers." at bounding box center [616, 97] width 211 height 16
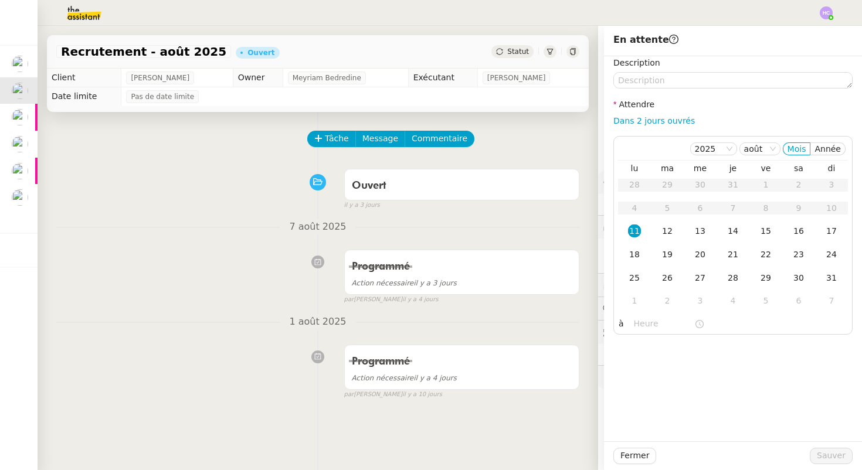
click at [569, 150] on div "Tâche Message Commentaire" at bounding box center [443, 145] width 271 height 28
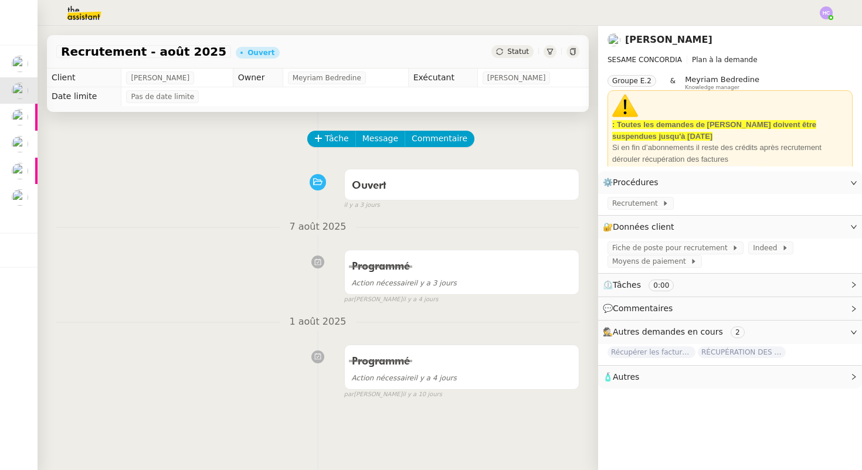
click at [519, 49] on span "Statut" at bounding box center [518, 52] width 22 height 8
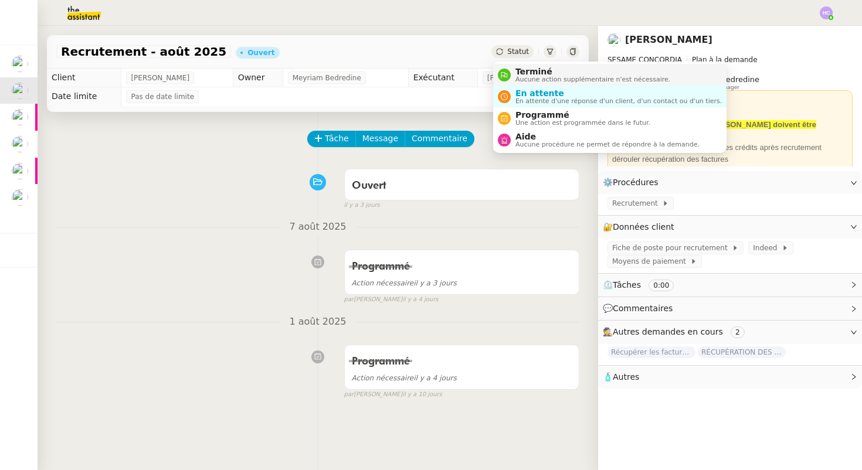
click at [521, 76] on span "Aucune action supplémentaire n'est nécessaire." at bounding box center [593, 79] width 155 height 6
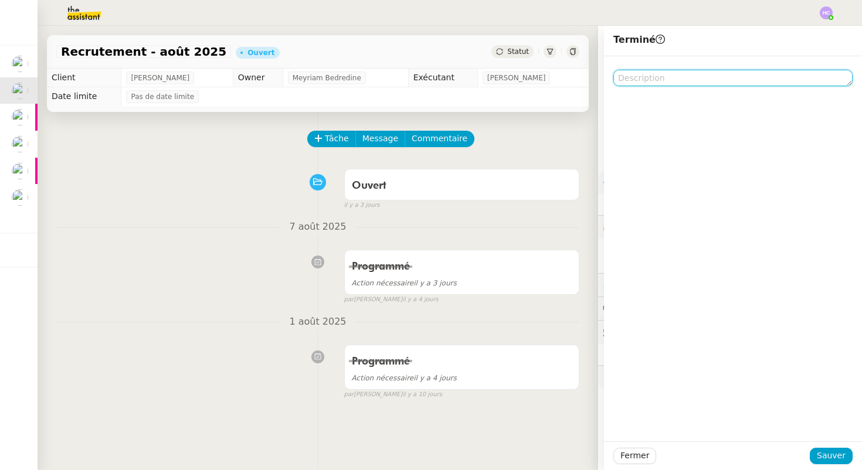
click at [650, 79] on textarea at bounding box center [732, 78] width 239 height 16
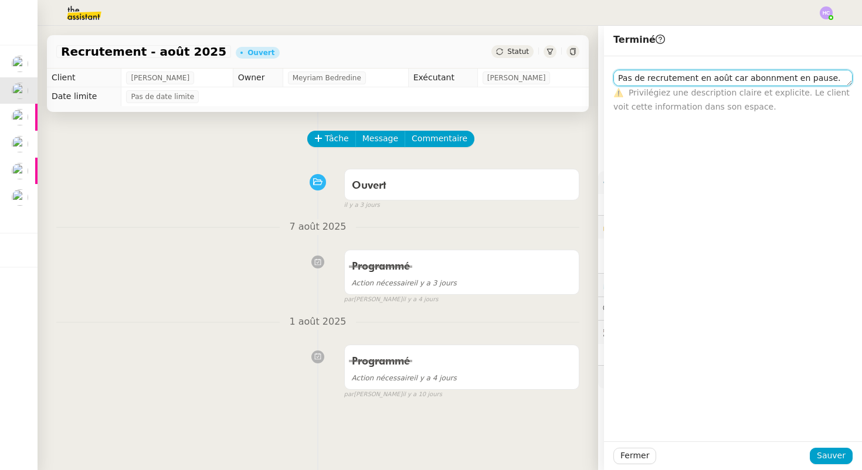
click at [740, 79] on textarea "Pas de recrutement en août car abonnment en pause." at bounding box center [732, 78] width 239 height 16
click at [768, 80] on textarea "Pas de recrutement en août car l'abonnment en pause." at bounding box center [732, 78] width 239 height 16
click at [793, 80] on textarea "Pas de recrutement en août car l'abonnement en pause." at bounding box center [732, 78] width 239 height 16
click at [734, 82] on textarea "Pas de recrutement en août car l'abonnement est en pause." at bounding box center [732, 78] width 239 height 16
click at [708, 79] on textarea "Pas de recrutement en août car l'abonnement est en pause." at bounding box center [732, 78] width 239 height 16
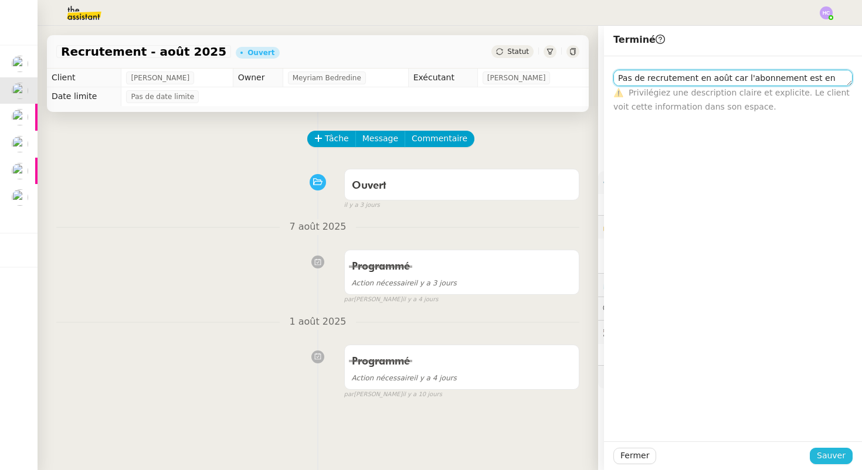
type textarea "Pas de recrutement en août car l'abonnement est en pause."
click at [829, 456] on span "Sauver" at bounding box center [831, 455] width 29 height 13
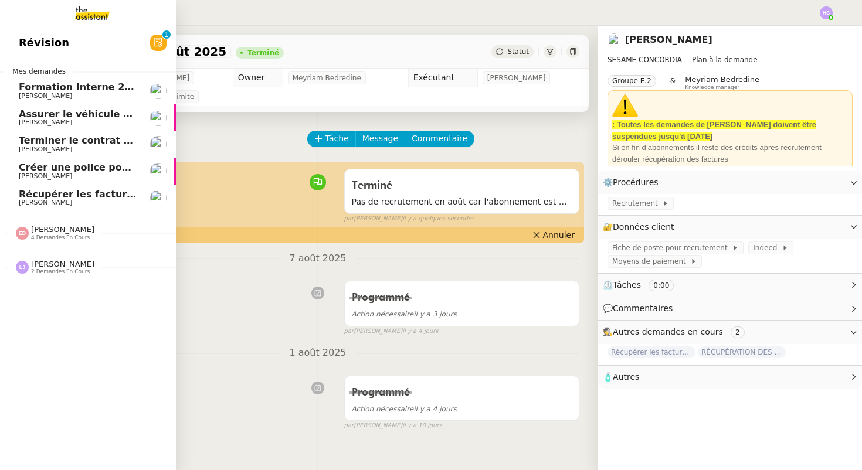
click at [36, 195] on span "Récupérer les factures EDF et Orange" at bounding box center [119, 194] width 200 height 11
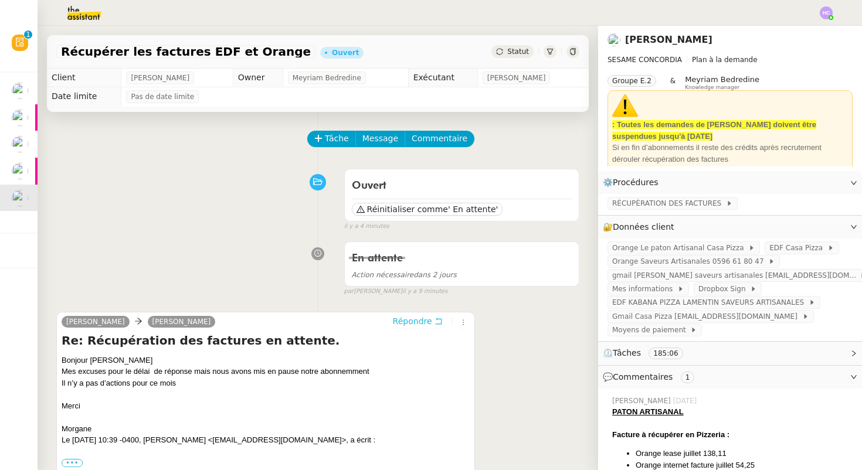
click at [429, 319] on span "Répondre" at bounding box center [412, 322] width 39 height 12
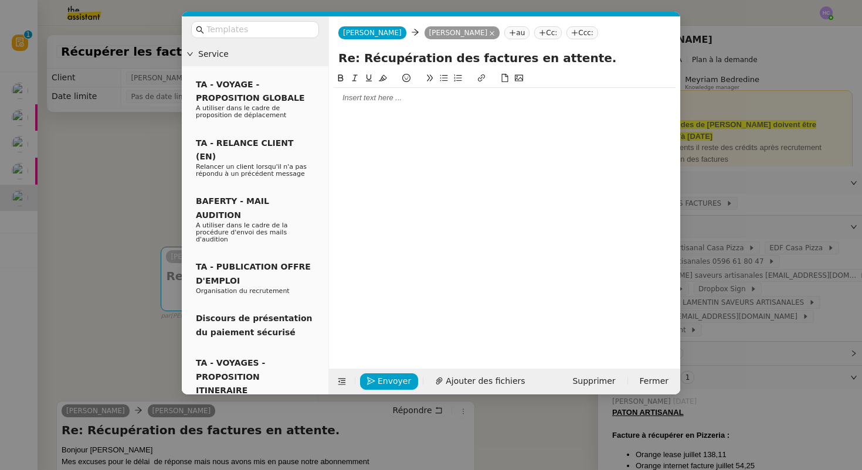
click at [379, 97] on div at bounding box center [505, 98] width 342 height 11
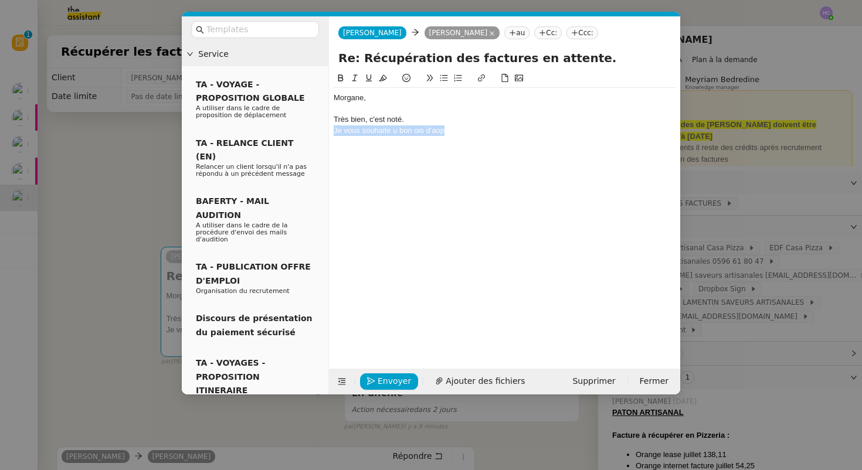
drag, startPoint x: 452, startPoint y: 135, endPoint x: 330, endPoint y: 135, distance: 122.0
click at [330, 135] on nz-spin "Morgane, Très bien, c'est noté. Je vous souhaite u bon ois d'aop" at bounding box center [504, 214] width 351 height 284
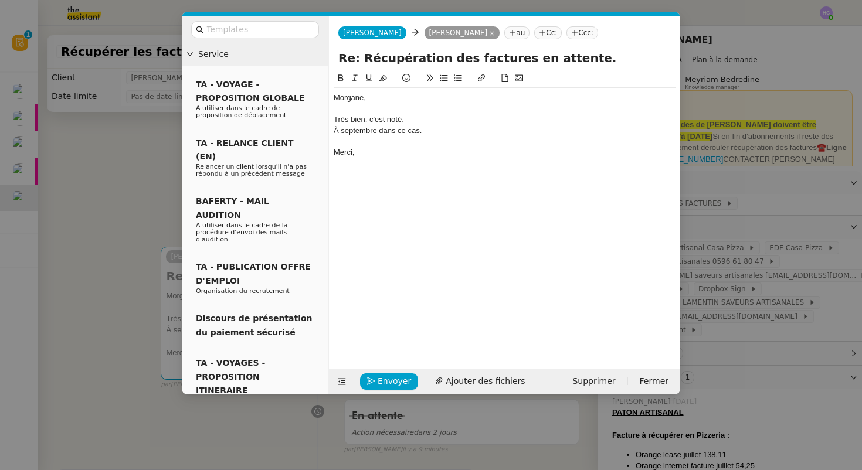
click at [409, 120] on div "Très bien, c'est noté." at bounding box center [505, 119] width 342 height 11
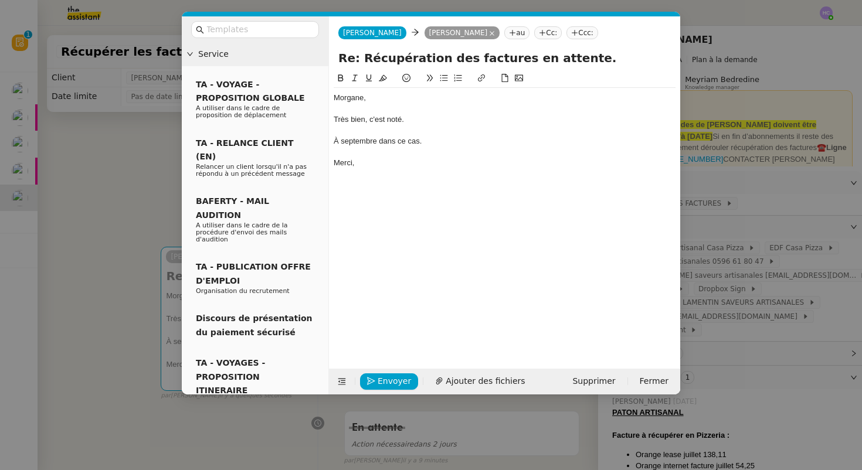
click at [336, 141] on div "À septembre dans ce cas." at bounding box center [505, 141] width 342 height 11
click at [346, 150] on div at bounding box center [505, 152] width 342 height 11
click at [366, 165] on div "Merci," at bounding box center [505, 163] width 342 height 11
click at [369, 104] on div at bounding box center [505, 109] width 342 height 11
click at [374, 100] on div "Morgane," at bounding box center [505, 98] width 342 height 11
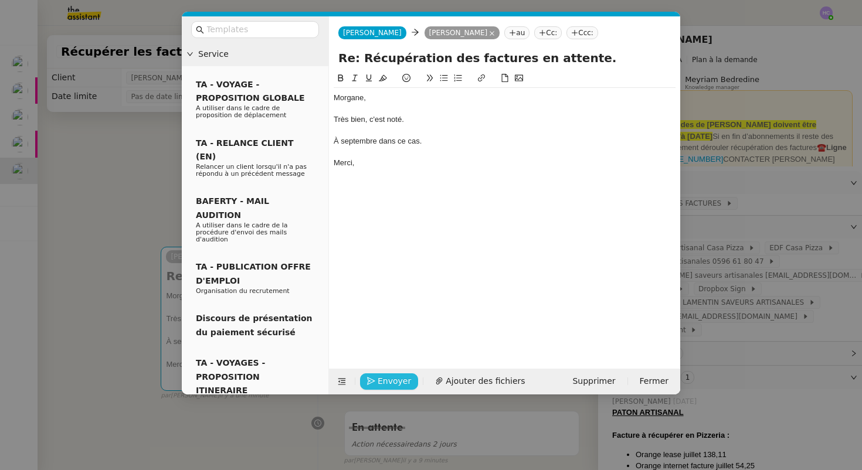
click at [377, 384] on button "Envoyer" at bounding box center [389, 382] width 58 height 16
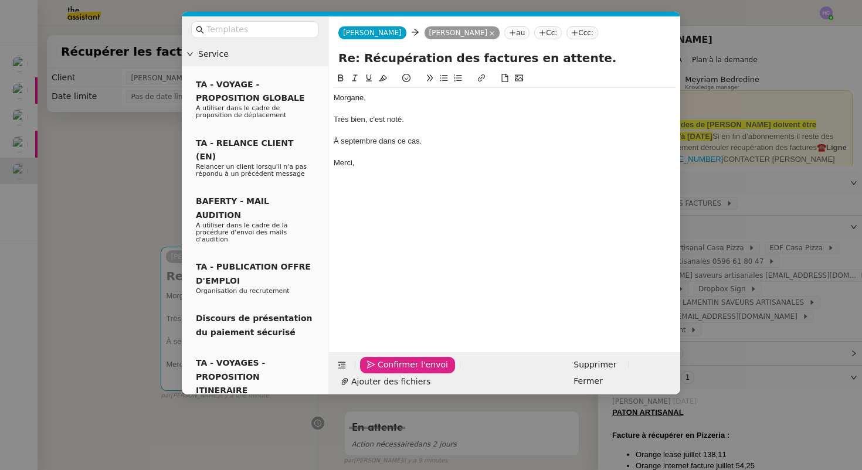
click at [379, 372] on span "Confirmer l'envoi" at bounding box center [413, 364] width 70 height 13
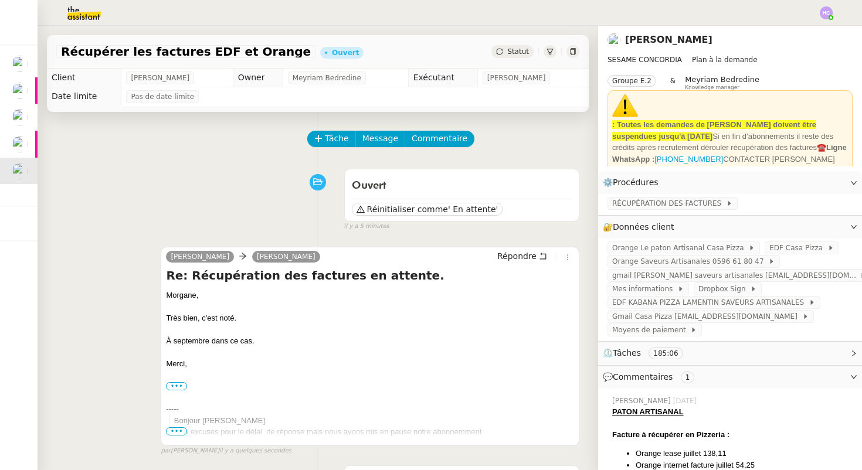
scroll to position [1, 0]
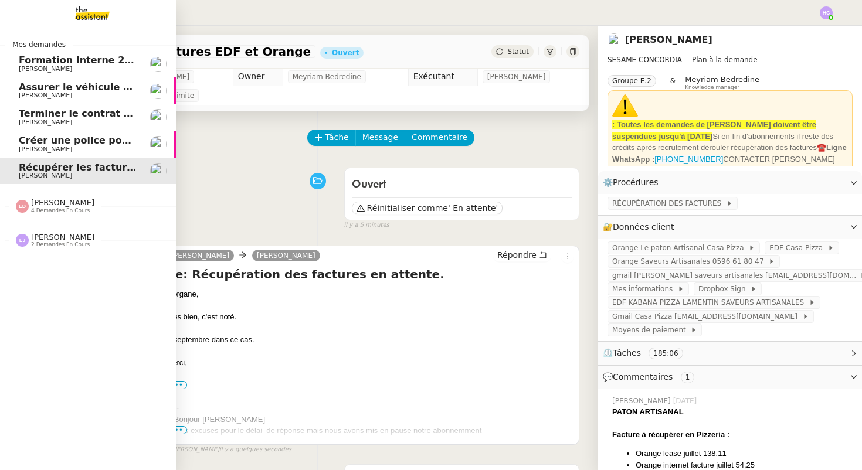
click at [42, 144] on span "Créer une police pour [PERSON_NAME]" at bounding box center [121, 140] width 205 height 11
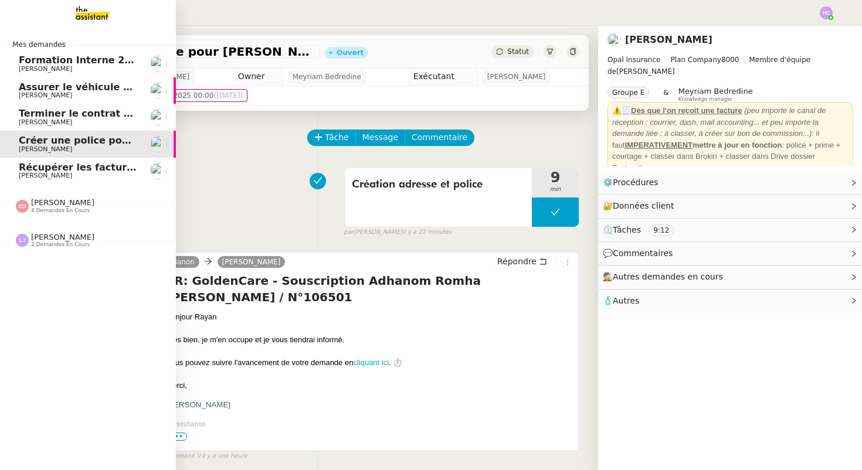
click at [51, 167] on span "Récupérer les factures EDF et Orange" at bounding box center [119, 167] width 200 height 11
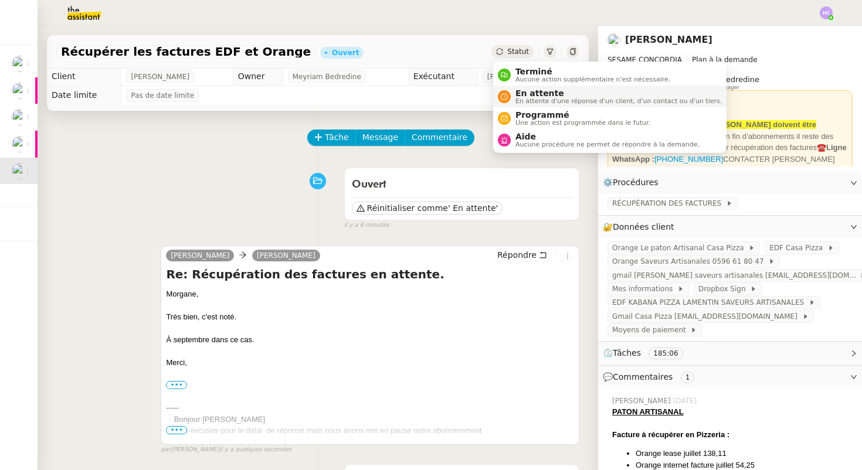
click at [508, 94] on nz-avatar at bounding box center [504, 96] width 13 height 13
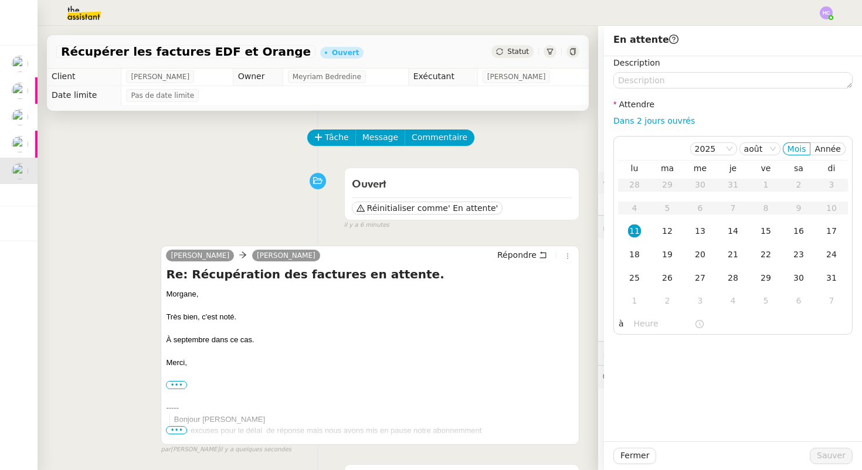
click at [528, 131] on div "Tâche Message Commentaire" at bounding box center [443, 144] width 271 height 28
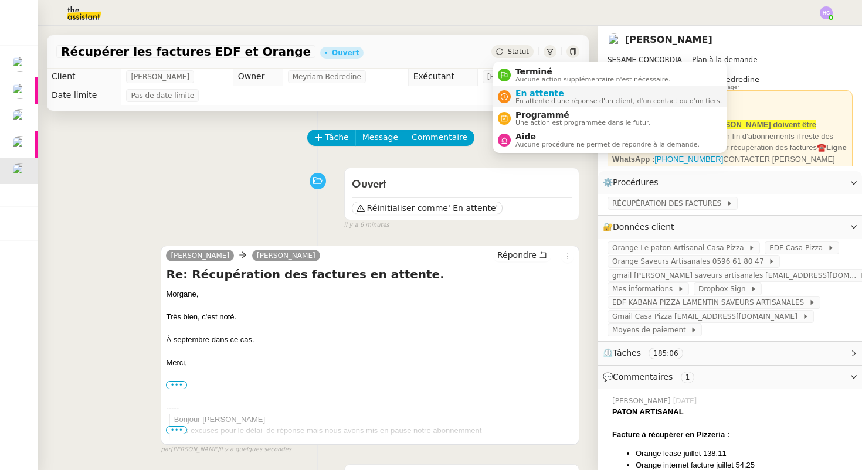
click at [533, 94] on span "En attente" at bounding box center [619, 93] width 206 height 9
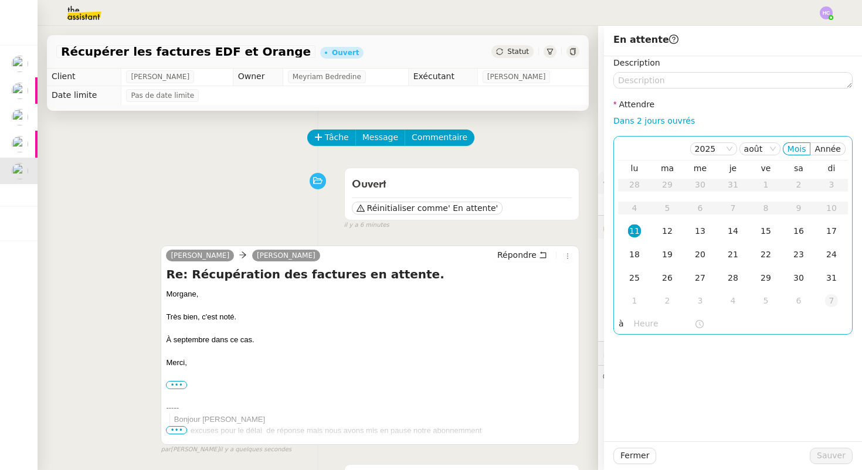
click at [830, 303] on div "7" at bounding box center [831, 300] width 13 height 13
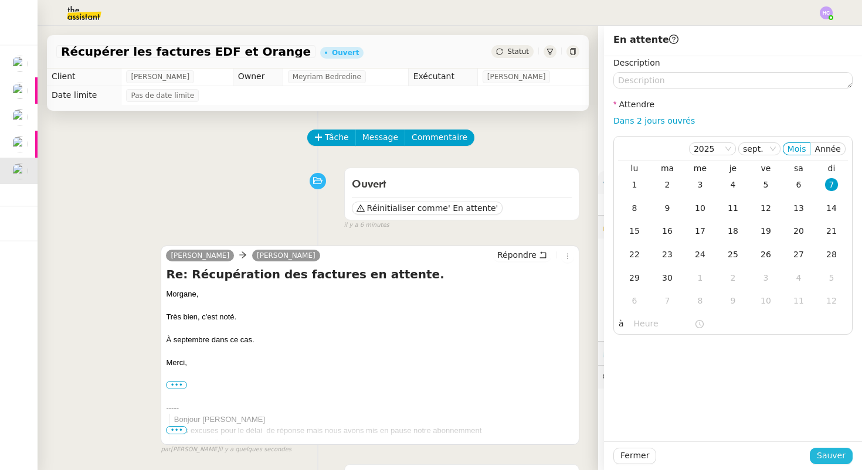
click at [833, 455] on span "Sauver" at bounding box center [831, 455] width 29 height 13
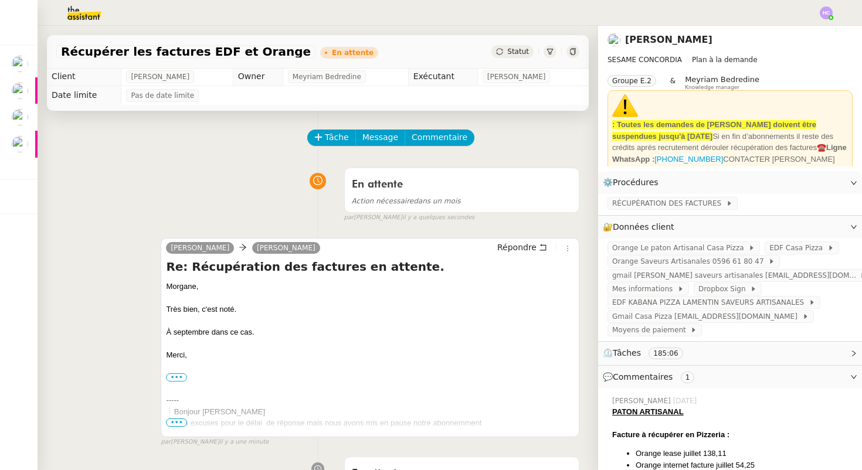
click at [826, 13] on img at bounding box center [826, 12] width 13 height 13
click at [794, 29] on span "Suivi" at bounding box center [785, 33] width 20 height 9
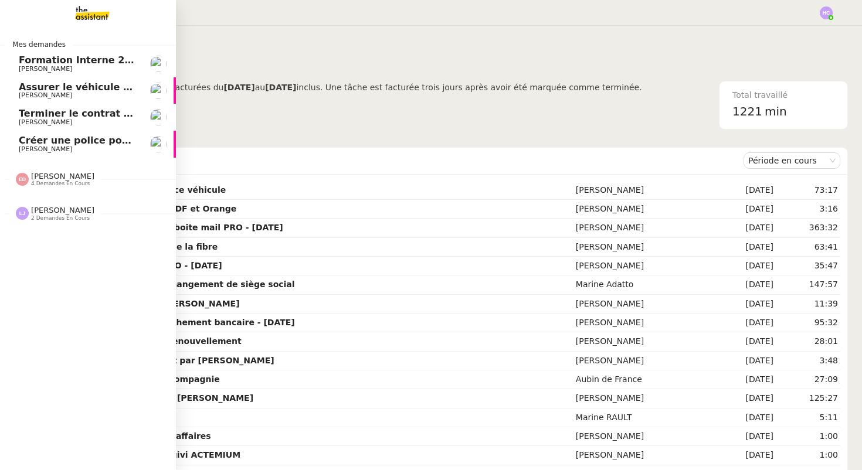
click at [51, 144] on span "Créer une police pour [PERSON_NAME]" at bounding box center [121, 140] width 205 height 11
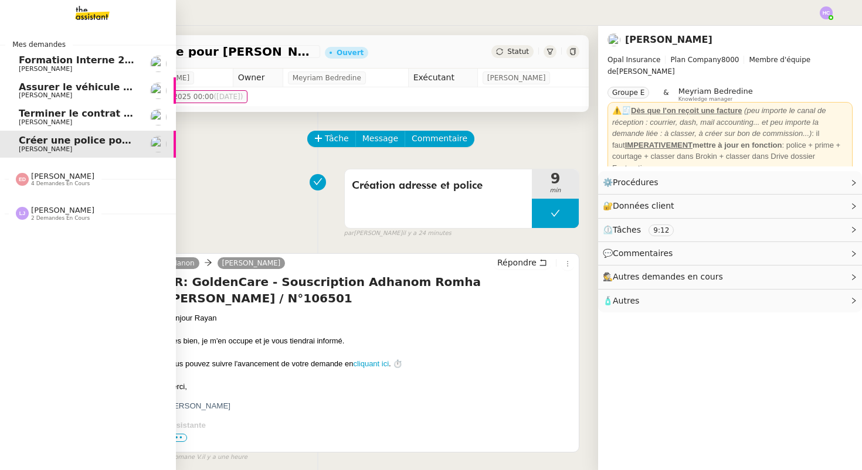
click at [52, 90] on span "Assurer le véhicule avec [PERSON_NAME]" at bounding box center [128, 87] width 219 height 11
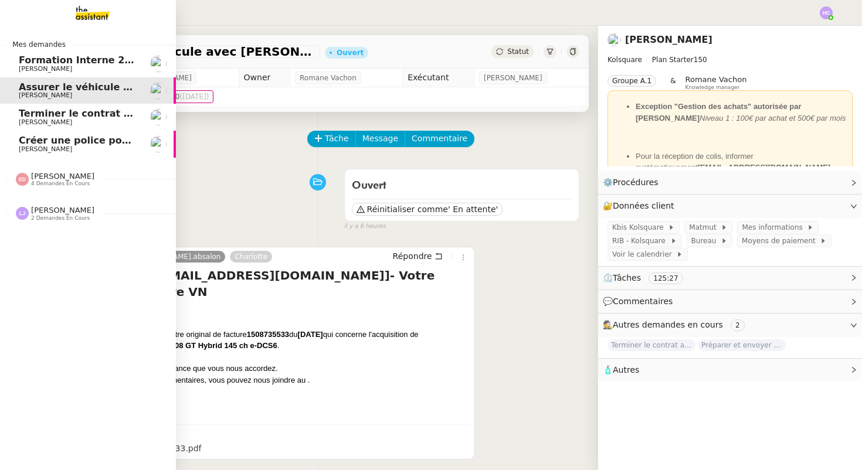
click at [62, 141] on span "Créer une police pour [PERSON_NAME]" at bounding box center [121, 140] width 205 height 11
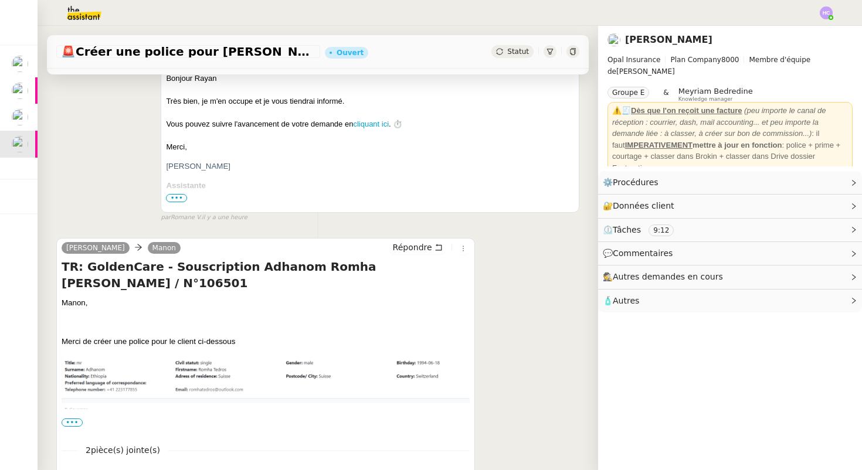
scroll to position [336, 0]
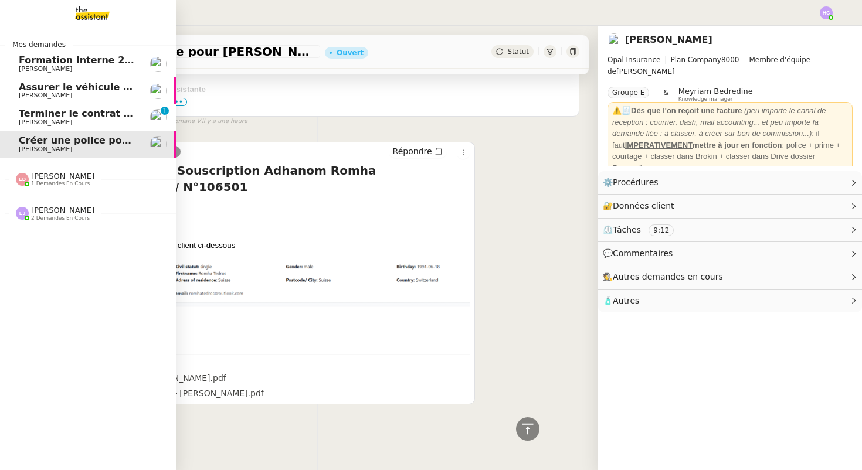
click at [61, 117] on span "Terminer le contrat avec [PERSON_NAME]" at bounding box center [129, 113] width 220 height 11
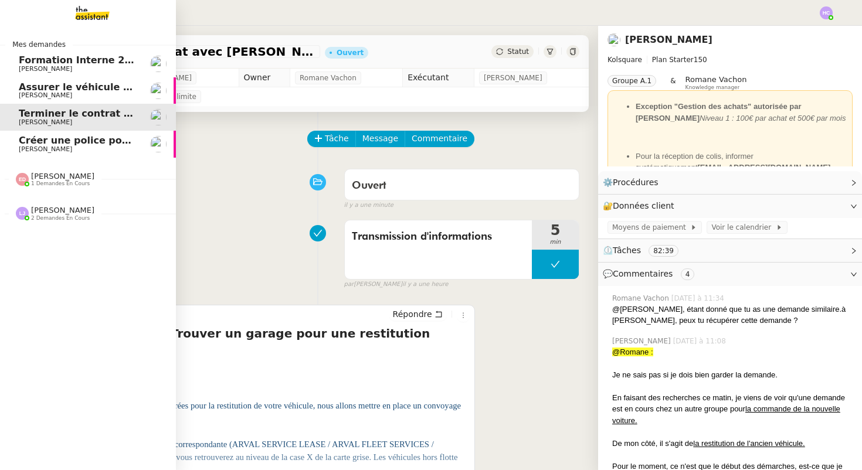
click at [51, 141] on span "Créer une police pour [PERSON_NAME]" at bounding box center [121, 140] width 205 height 11
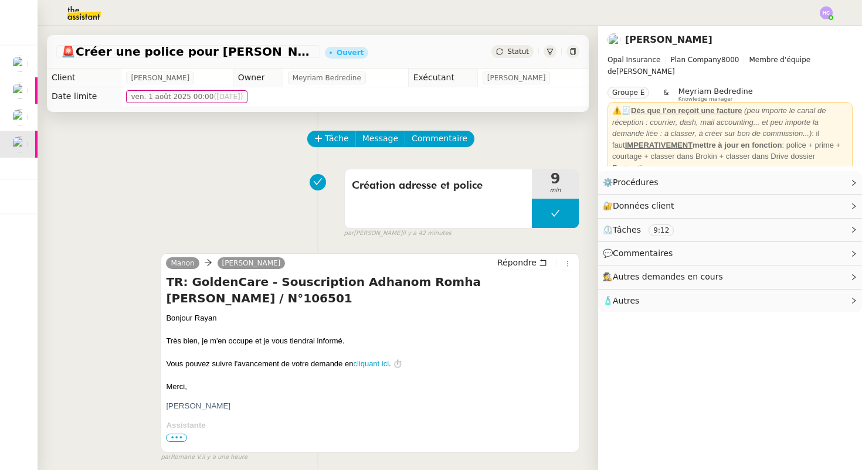
scroll to position [91, 0]
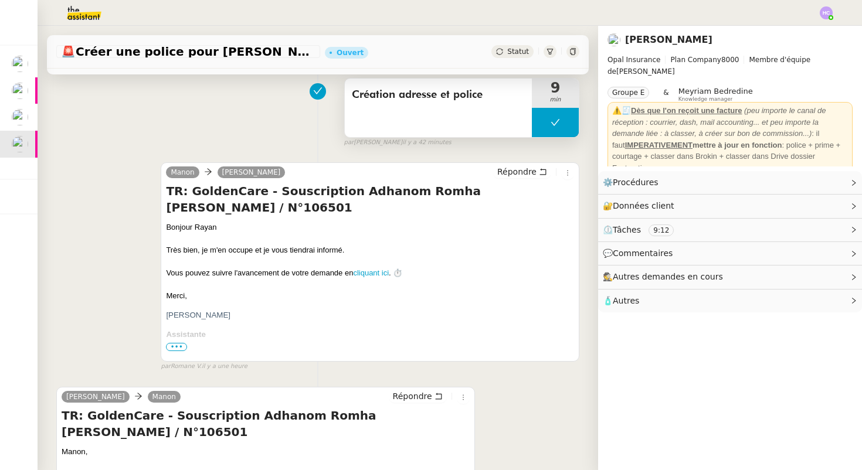
click at [545, 121] on button at bounding box center [555, 122] width 47 height 29
click at [545, 120] on icon at bounding box center [543, 122] width 9 height 9
click at [545, 118] on div at bounding box center [555, 122] width 47 height 29
click at [569, 329] on p "Assistante" at bounding box center [370, 335] width 408 height 12
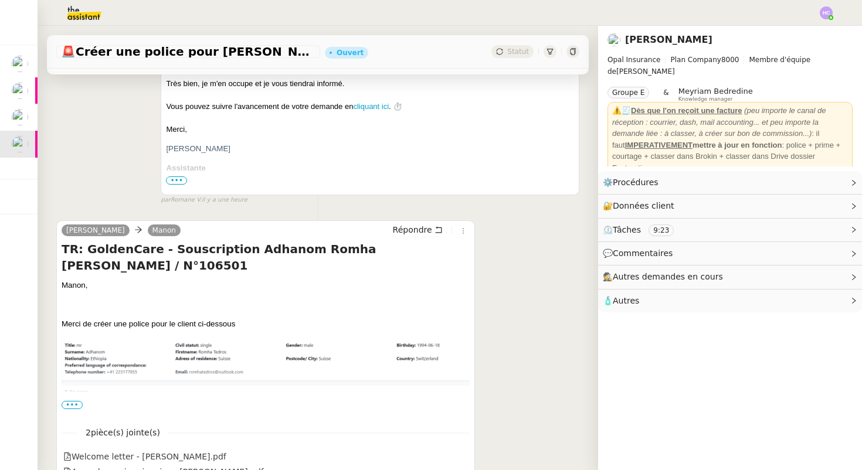
scroll to position [336, 0]
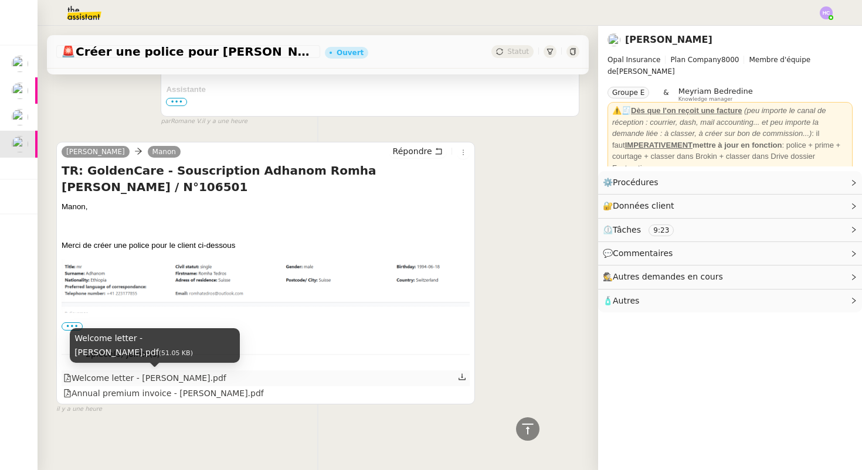
click at [211, 379] on div "Welcome letter - [PERSON_NAME].pdf" at bounding box center [144, 378] width 163 height 13
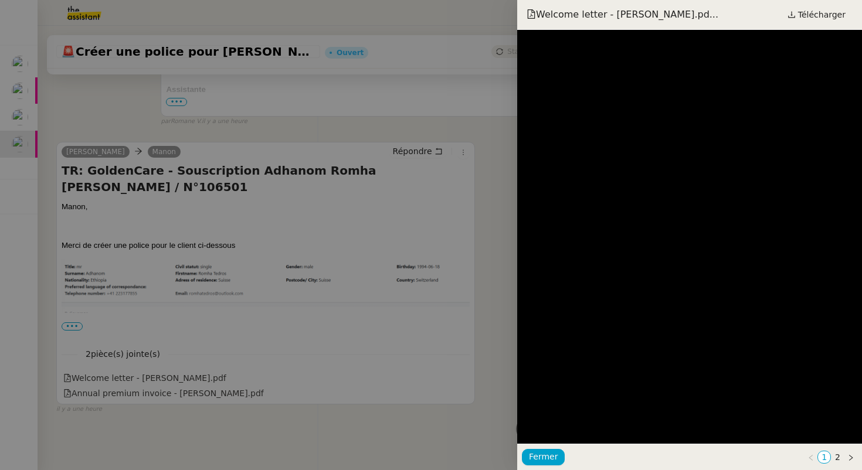
click at [426, 351] on div at bounding box center [431, 235] width 862 height 470
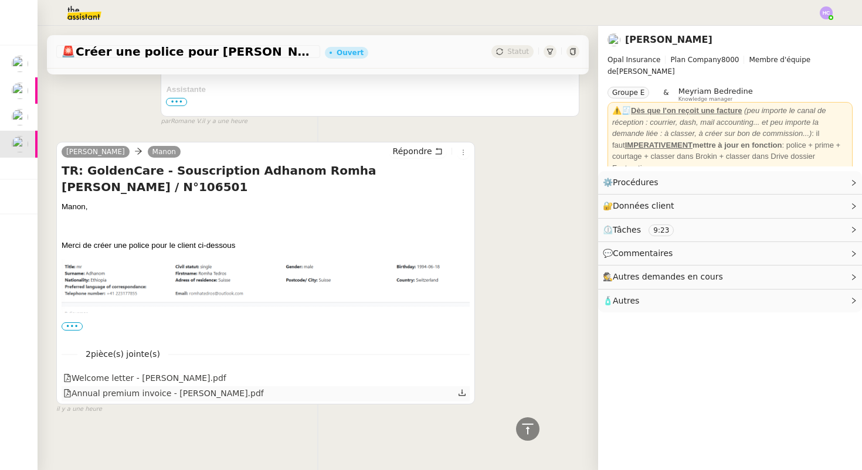
click at [460, 394] on icon at bounding box center [462, 393] width 8 height 8
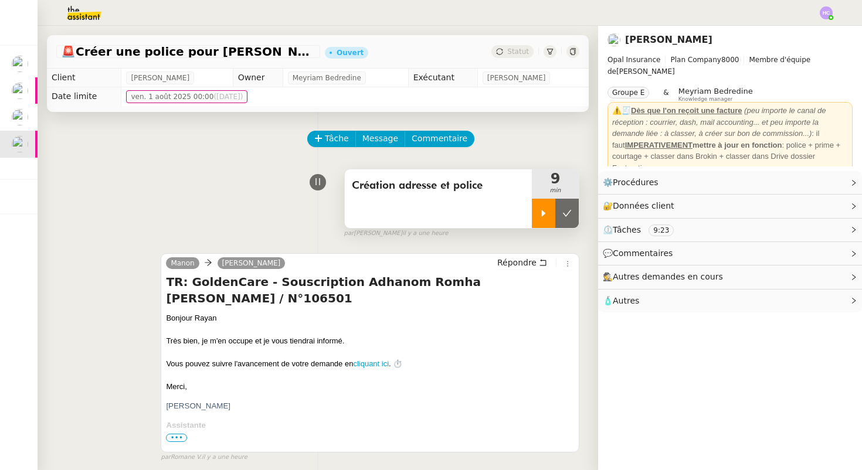
click at [540, 210] on icon at bounding box center [543, 213] width 9 height 9
click at [823, 182] on link "Modifier" at bounding box center [821, 182] width 33 height 13
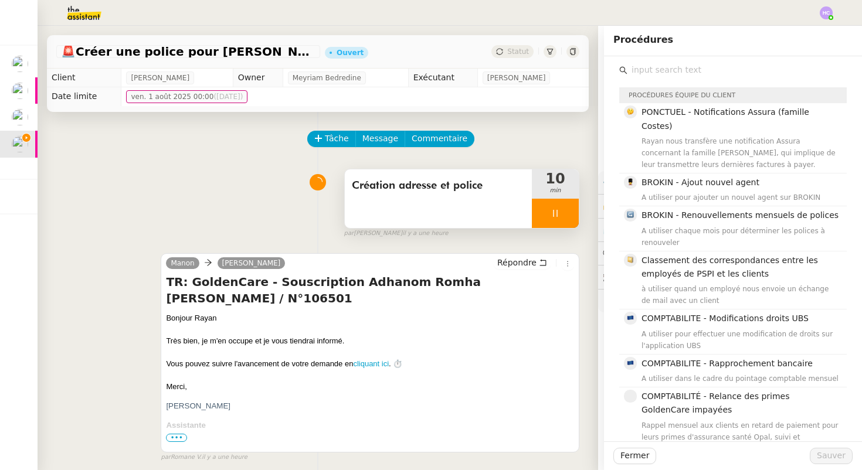
click at [665, 70] on input "text" at bounding box center [737, 70] width 219 height 16
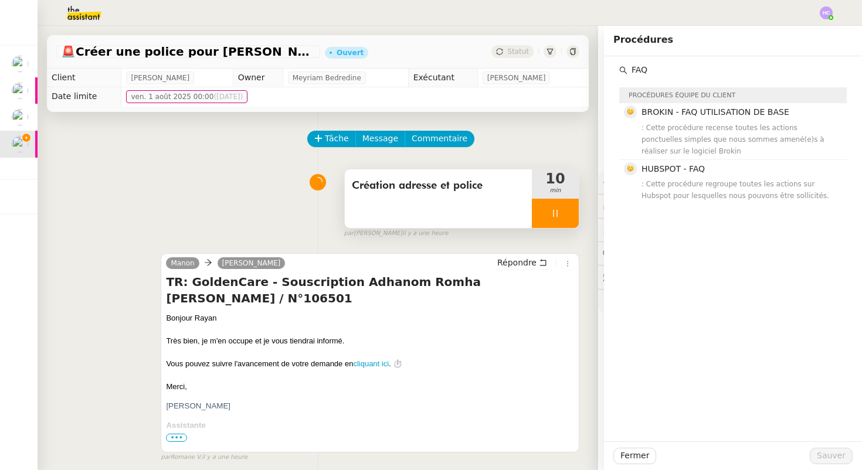
drag, startPoint x: 662, startPoint y: 71, endPoint x: 606, endPoint y: 69, distance: 55.2
click at [606, 69] on div "FAQ Procédures équipe du client BROKIN - FAQ UTILISATION DE BASE : Cette procéd…" at bounding box center [733, 130] width 258 height 148
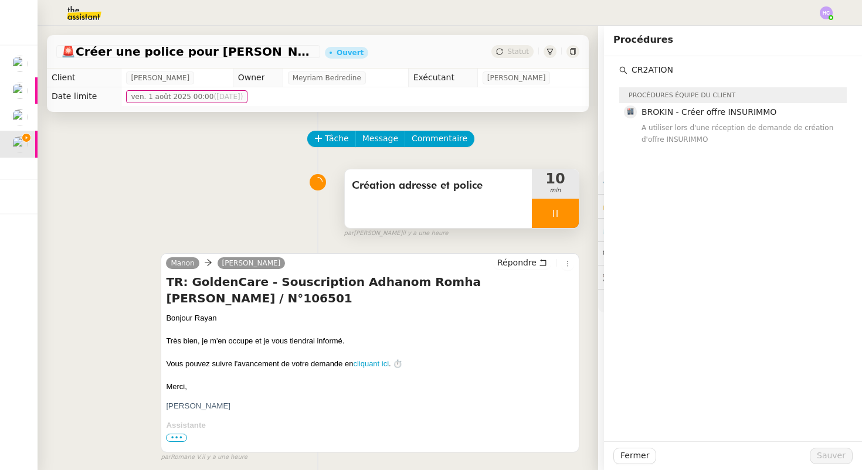
drag, startPoint x: 677, startPoint y: 69, endPoint x: 638, endPoint y: 66, distance: 39.4
click at [638, 66] on input "CR2ATION" at bounding box center [737, 70] width 219 height 16
drag, startPoint x: 667, startPoint y: 68, endPoint x: 623, endPoint y: 64, distance: 43.6
click at [623, 64] on div "Création" at bounding box center [733, 70] width 228 height 16
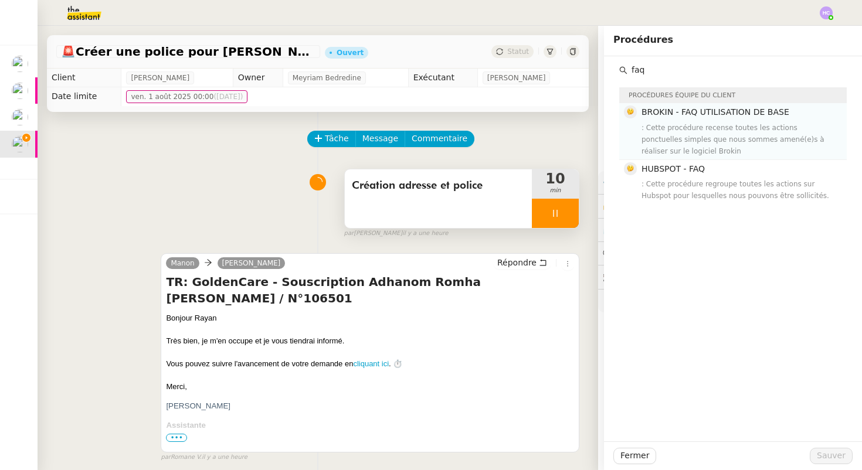
type input "faq"
click at [662, 142] on div ": Cette procédure recense toutes les actions ponctuelles simples que nous somme…" at bounding box center [741, 139] width 198 height 35
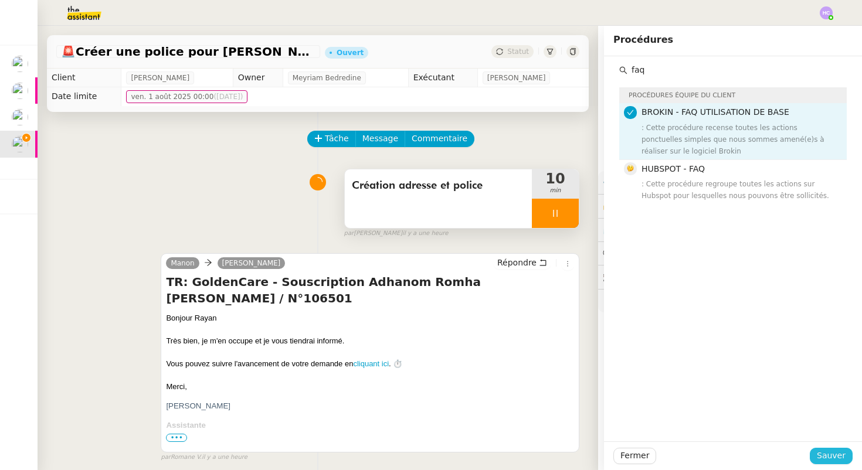
click at [823, 455] on span "Sauver" at bounding box center [831, 455] width 29 height 13
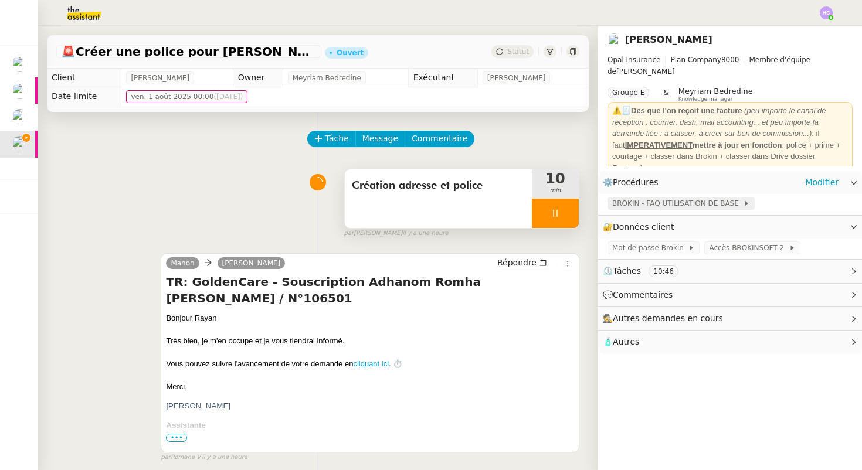
click at [617, 205] on span "BROKIN - FAQ UTILISATION DE BASE" at bounding box center [677, 204] width 131 height 12
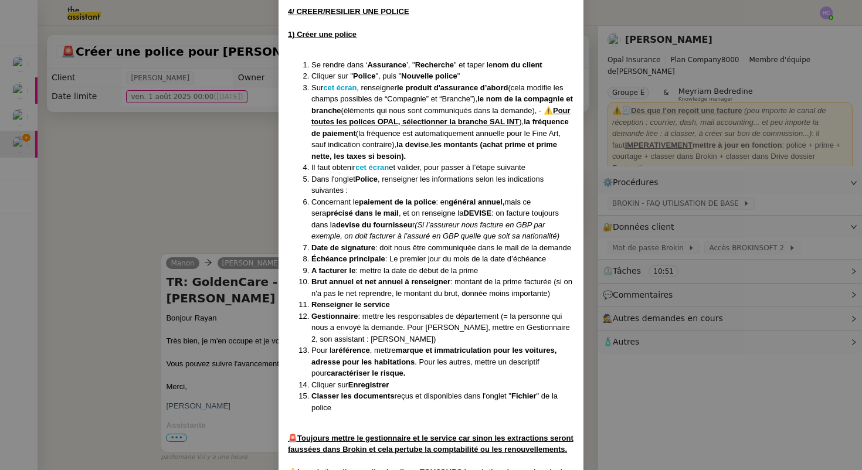
scroll to position [887, 0]
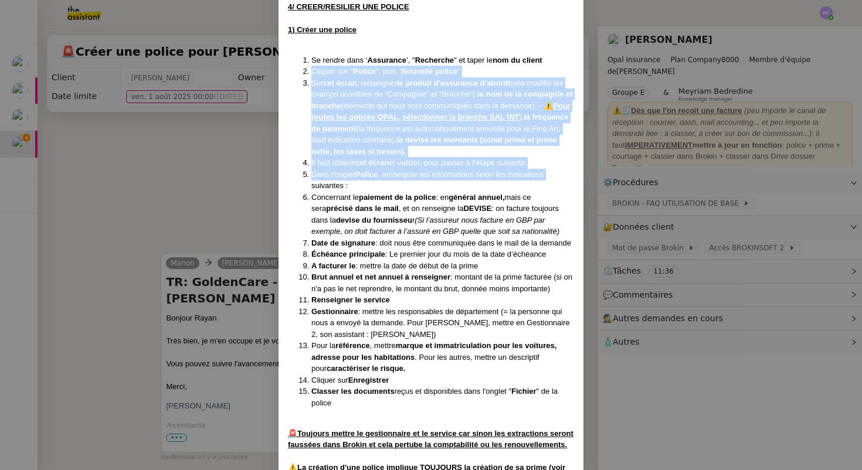
drag, startPoint x: 154, startPoint y: 183, endPoint x: 136, endPoint y: 73, distance: 111.7
click at [136, 73] on nz-modal-container "Créée le [DATE] MAJ le [DATE] Contexte : Cette procédure recense toutes les act…" at bounding box center [431, 235] width 862 height 470
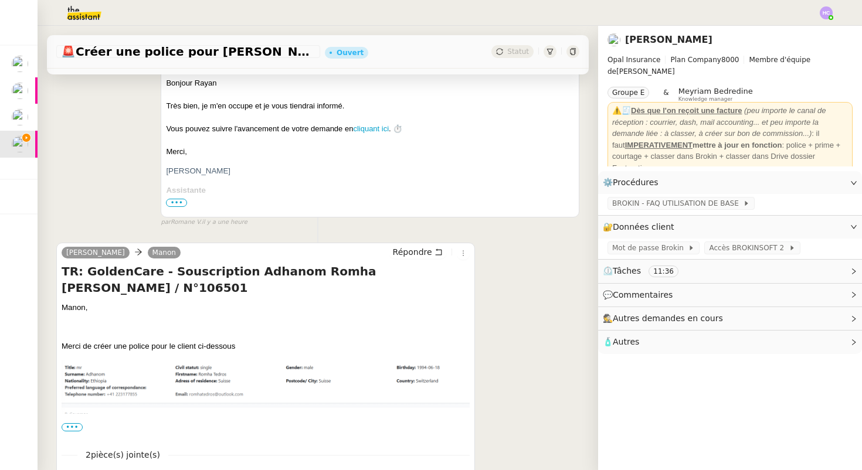
scroll to position [336, 0]
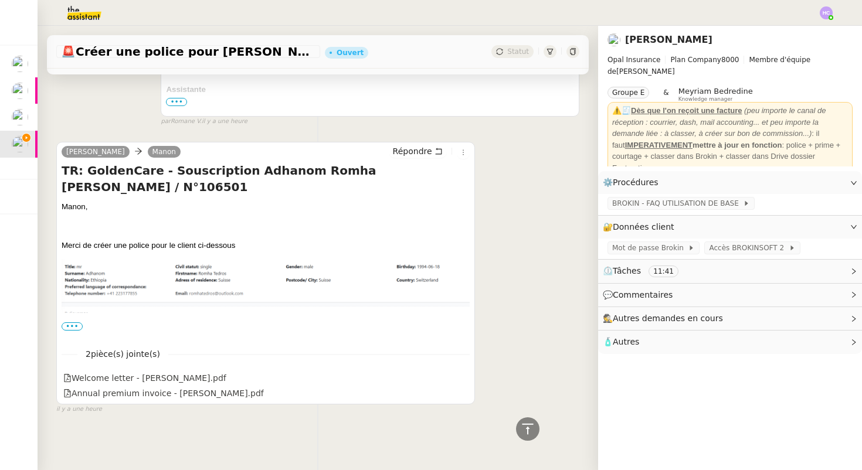
click at [77, 323] on span "•••" at bounding box center [72, 327] width 21 height 8
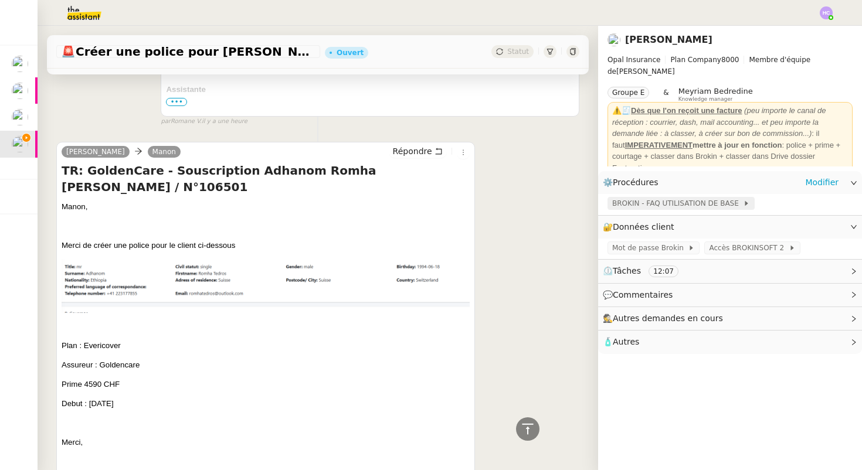
click at [666, 202] on span "BROKIN - FAQ UTILISATION DE BASE" at bounding box center [677, 204] width 131 height 12
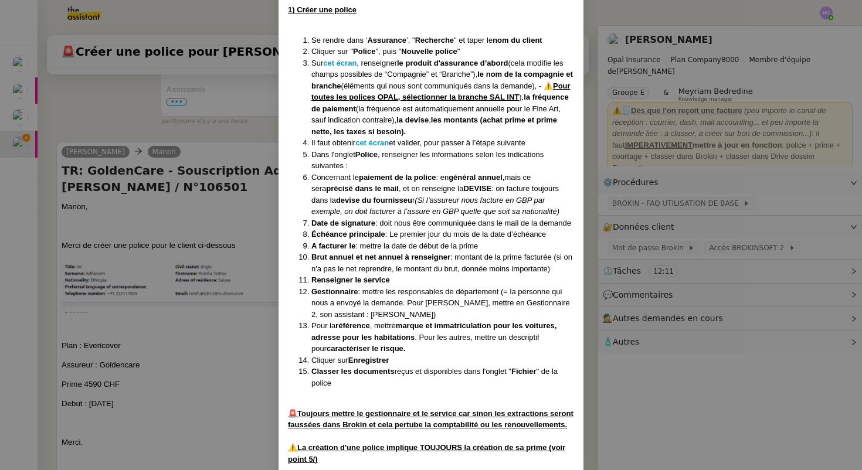
scroll to position [909, 0]
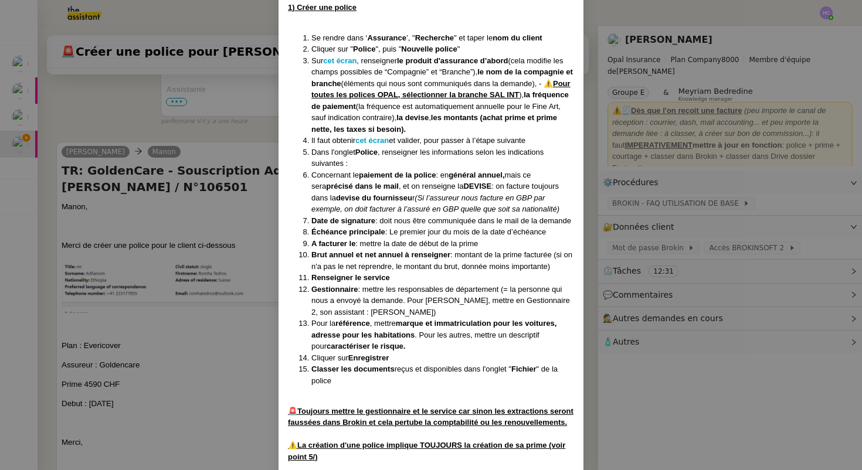
click at [375, 145] on li "Il faut obtenir cet écran et valider, pour passer à l’étape suivante" at bounding box center [442, 141] width 263 height 12
click at [373, 138] on strong "cet écran" at bounding box center [371, 140] width 33 height 9
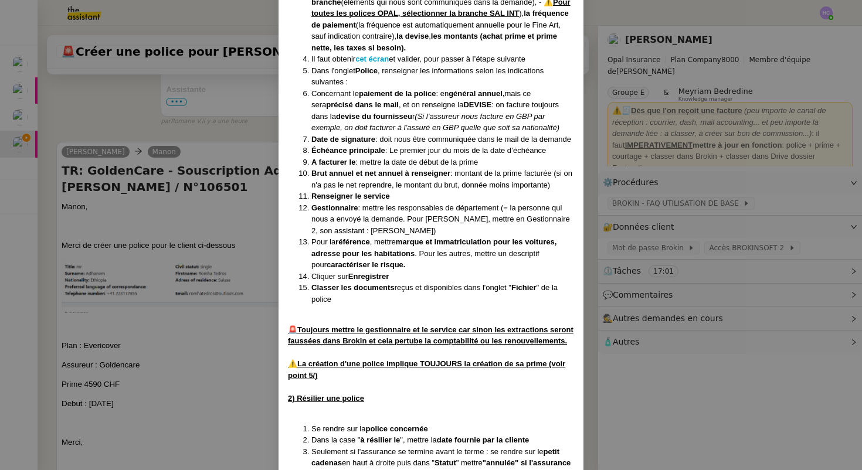
scroll to position [992, 0]
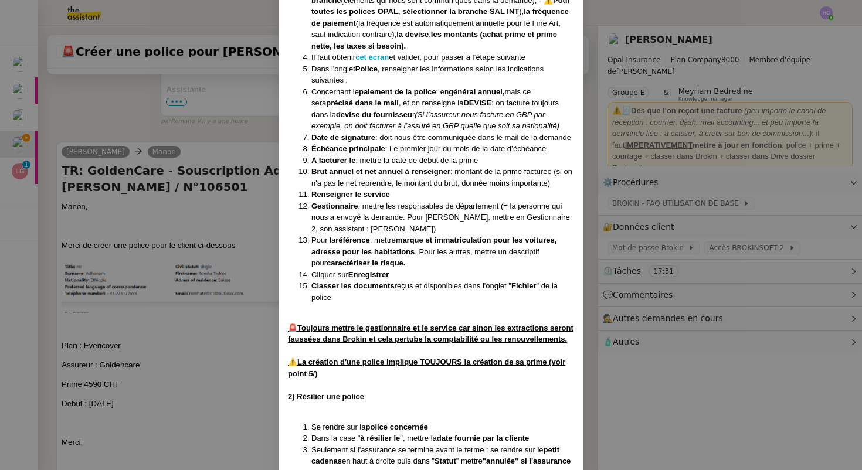
click at [202, 308] on nz-modal-container "Créée le [DATE] MAJ le [DATE] Contexte : Cette procédure recense toutes les act…" at bounding box center [431, 235] width 862 height 470
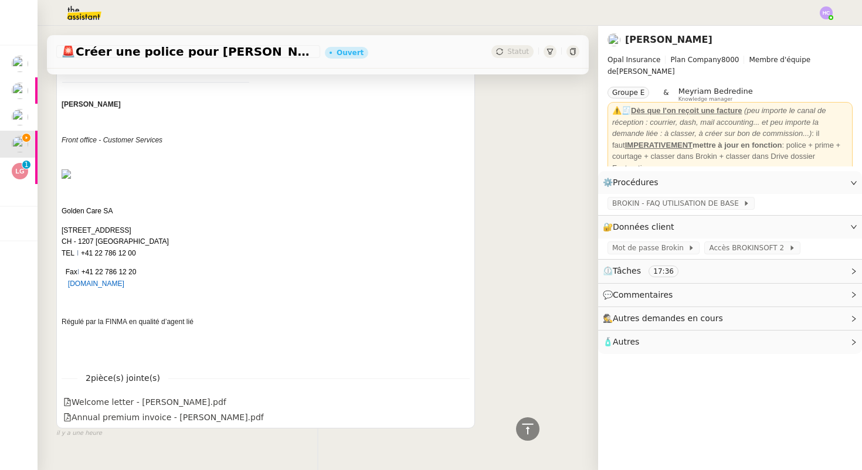
scroll to position [2793, 0]
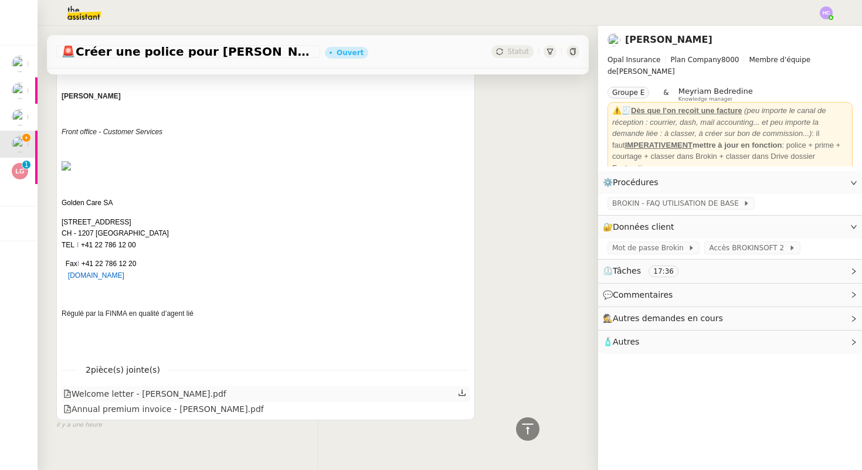
click at [464, 389] on icon at bounding box center [462, 393] width 8 height 8
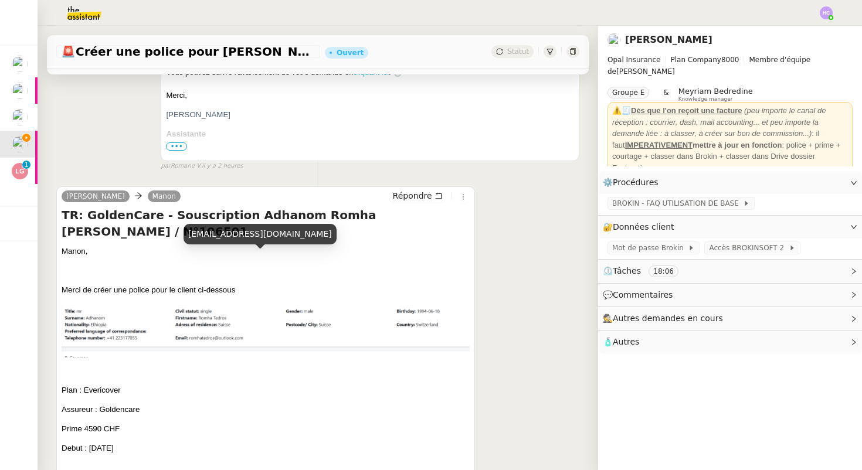
scroll to position [319, 0]
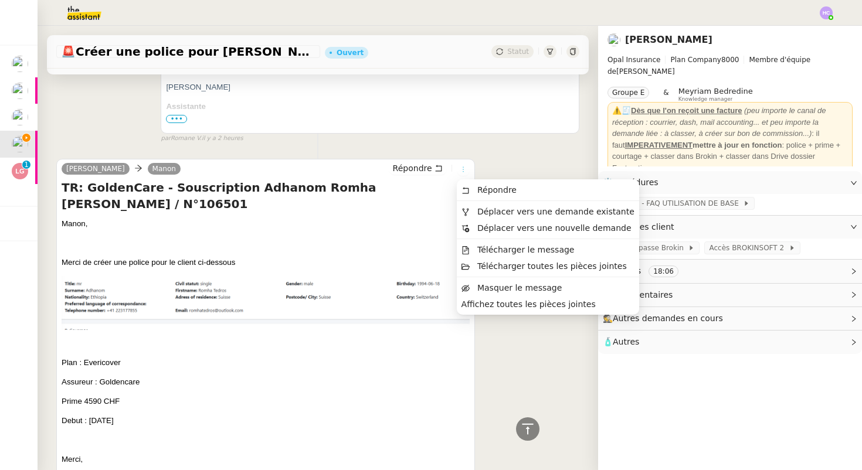
click at [466, 168] on icon at bounding box center [463, 169] width 7 height 7
click at [486, 250] on span "Télécharger le message" at bounding box center [525, 249] width 97 height 9
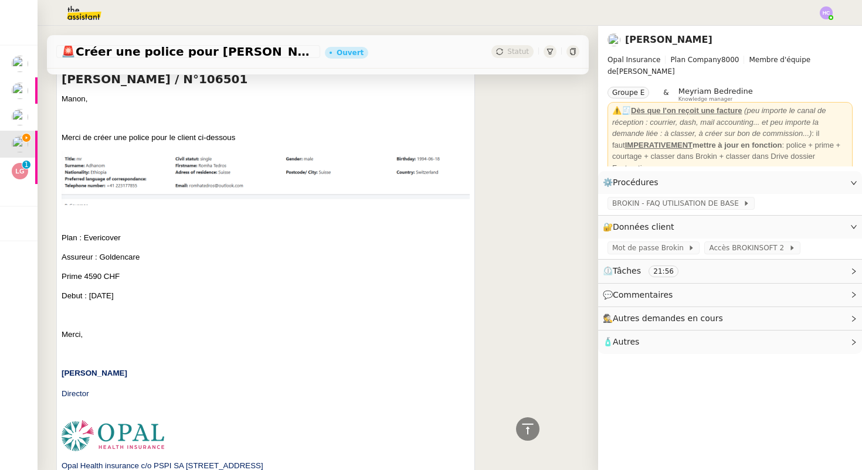
scroll to position [459, 0]
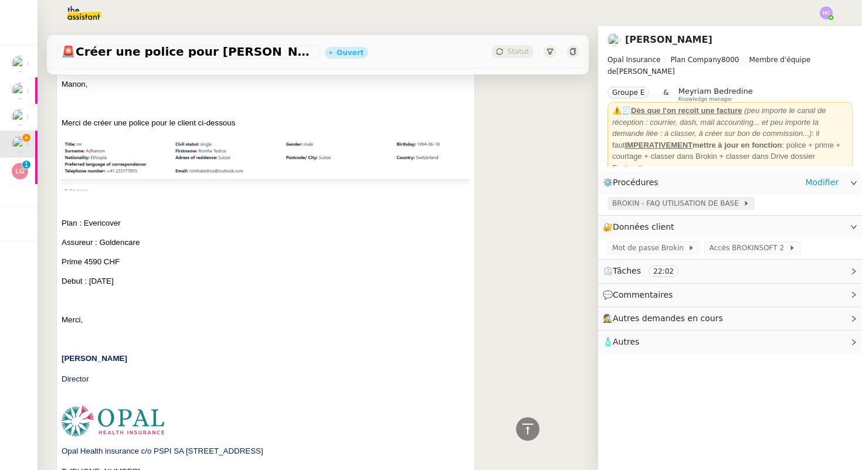
click at [653, 208] on span "BROKIN - FAQ UTILISATION DE BASE" at bounding box center [677, 204] width 131 height 12
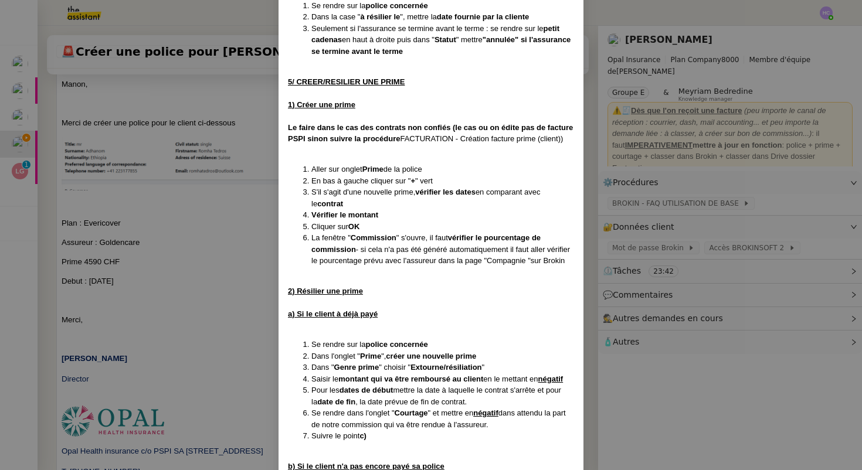
scroll to position [1412, 0]
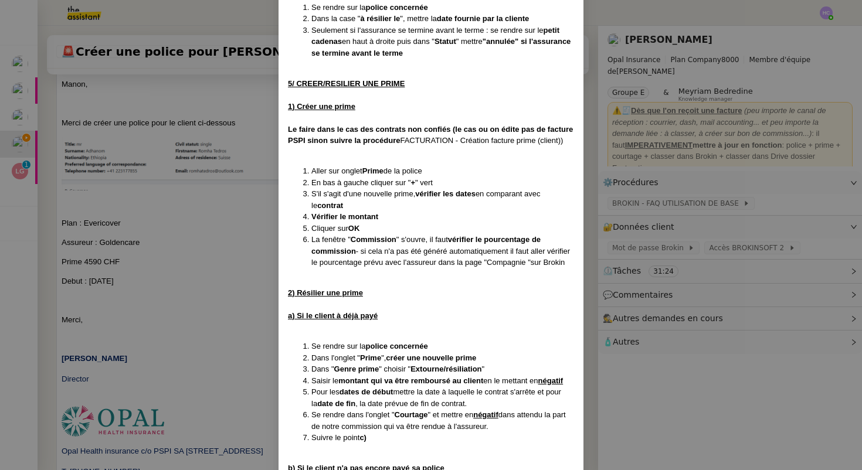
click at [71, 162] on nz-modal-container "Créée le [DATE] MAJ le [DATE] Contexte : Cette procédure recense toutes les act…" at bounding box center [431, 235] width 862 height 470
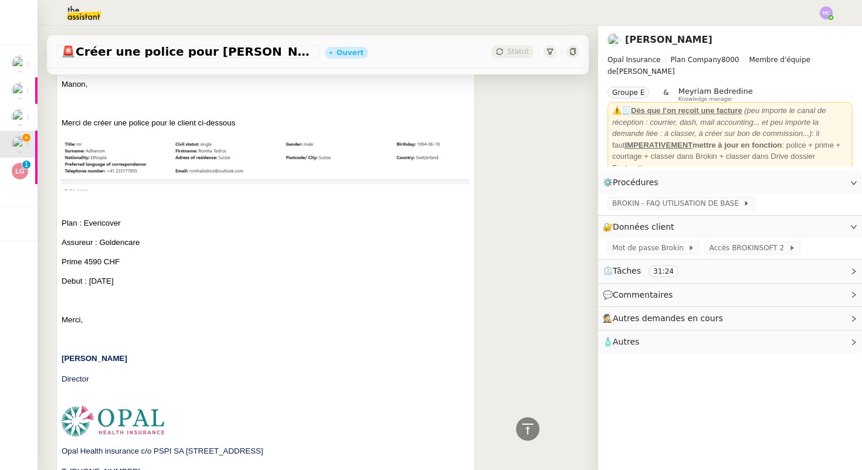
scroll to position [0, 0]
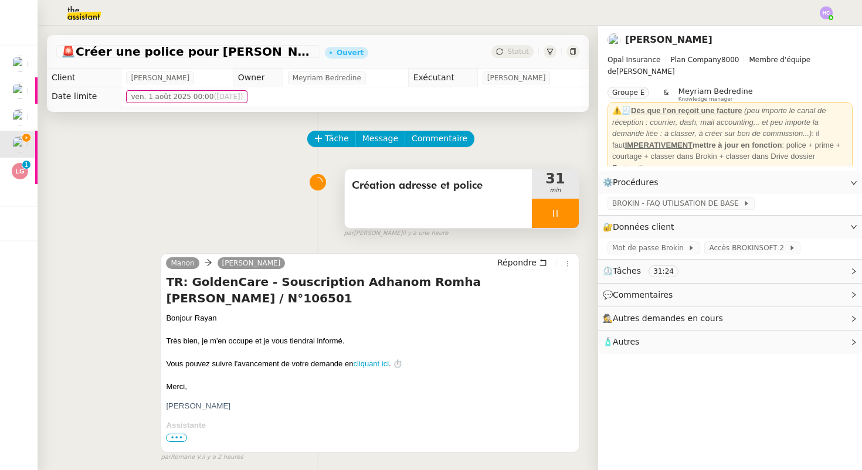
click at [551, 218] on icon at bounding box center [555, 213] width 9 height 9
click at [563, 219] on button at bounding box center [566, 213] width 23 height 29
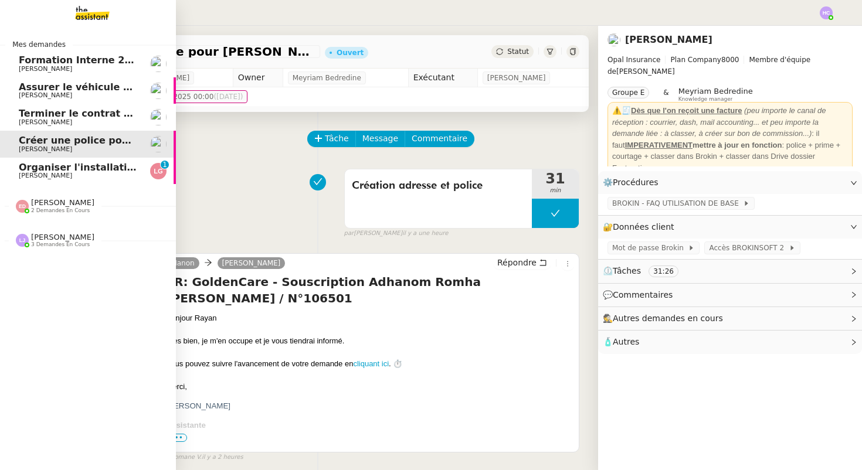
click at [41, 173] on span "[PERSON_NAME]" at bounding box center [45, 176] width 53 height 8
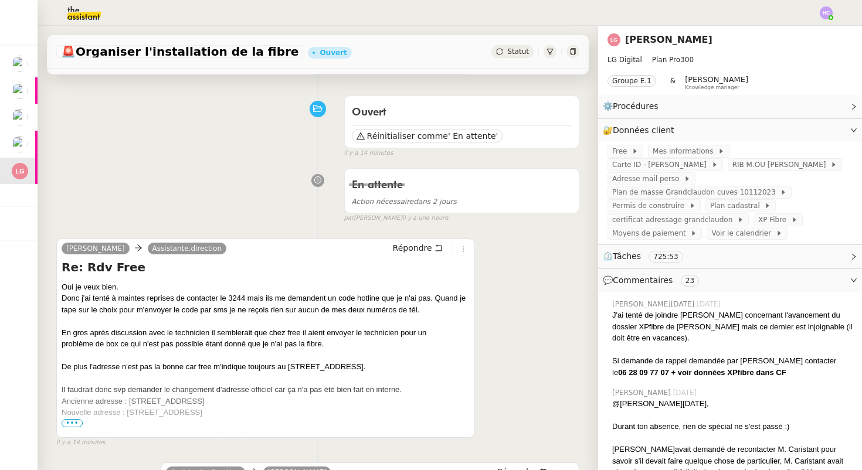
scroll to position [75, 0]
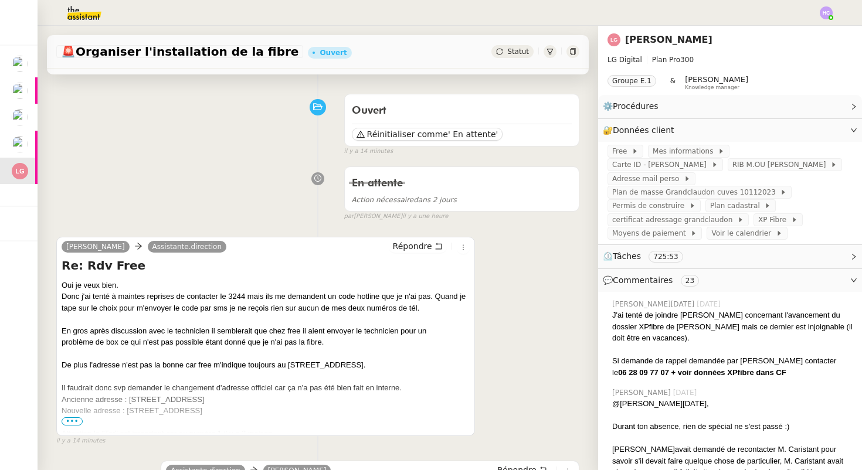
click at [70, 419] on span "•••" at bounding box center [72, 422] width 21 height 8
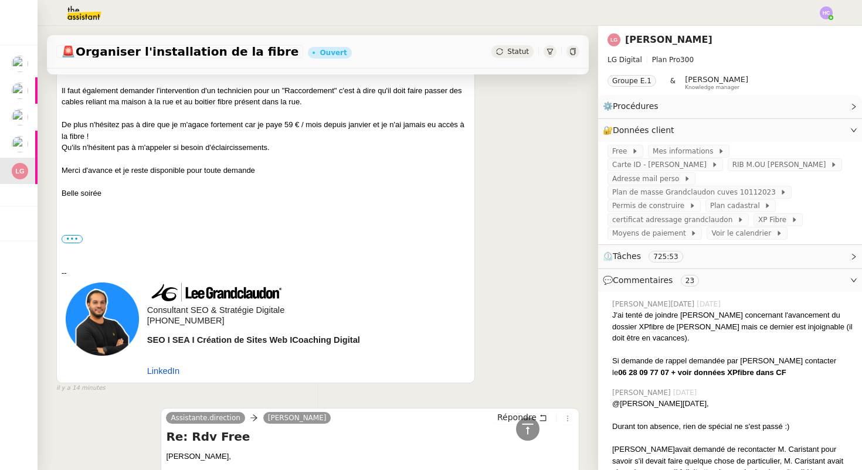
scroll to position [0, 0]
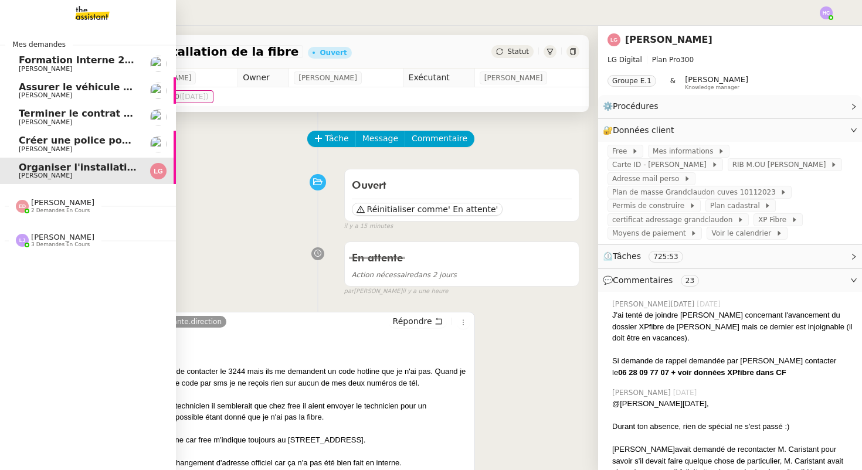
click at [59, 142] on span "Créer une police pour [PERSON_NAME]" at bounding box center [121, 140] width 205 height 11
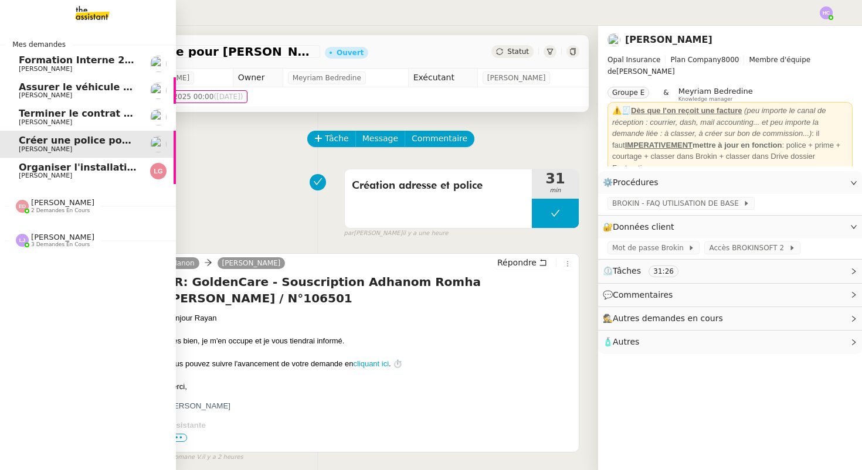
click at [28, 112] on span "Terminer le contrat avec [PERSON_NAME]" at bounding box center [129, 113] width 220 height 11
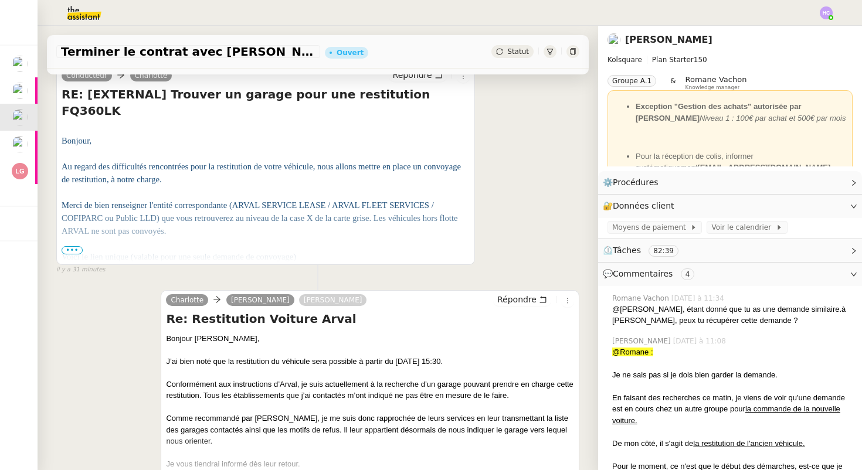
scroll to position [260, 0]
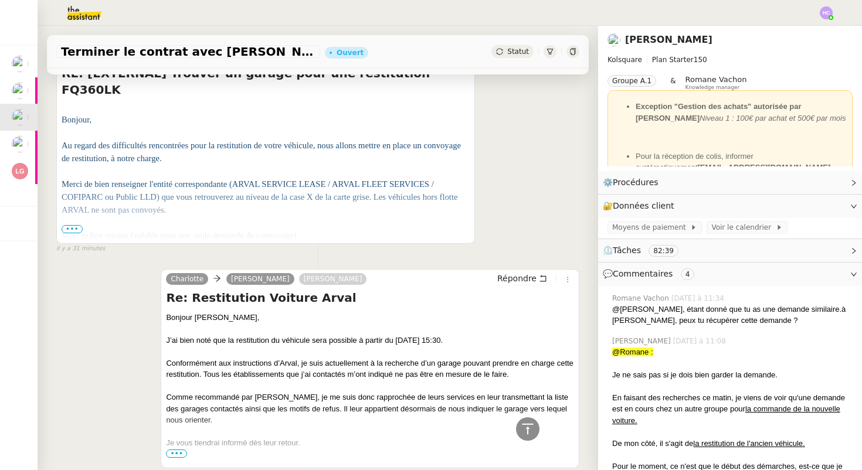
click at [76, 230] on span "•••" at bounding box center [72, 229] width 21 height 8
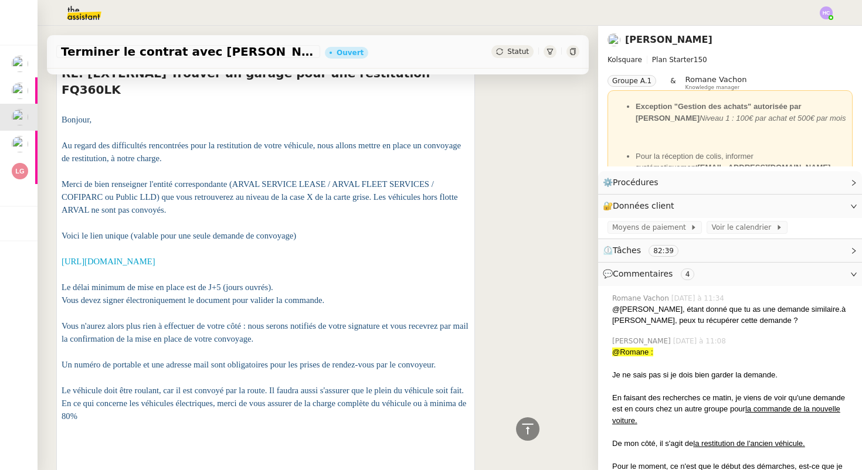
scroll to position [0, 0]
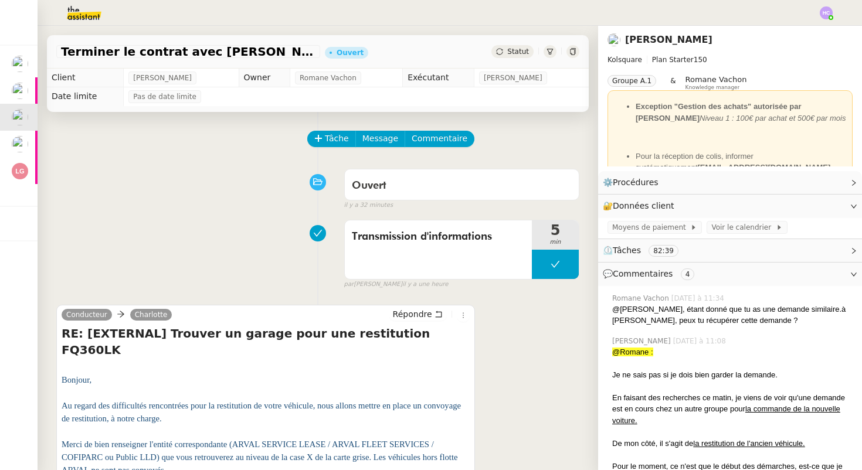
click at [829, 10] on img at bounding box center [826, 12] width 13 height 13
click at [795, 32] on span "Suivi" at bounding box center [785, 33] width 20 height 9
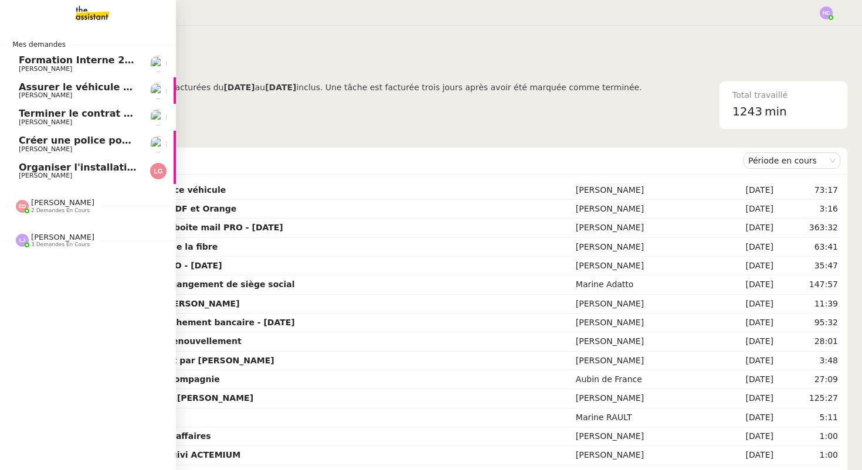
click at [45, 175] on span "[PERSON_NAME]" at bounding box center [45, 176] width 53 height 8
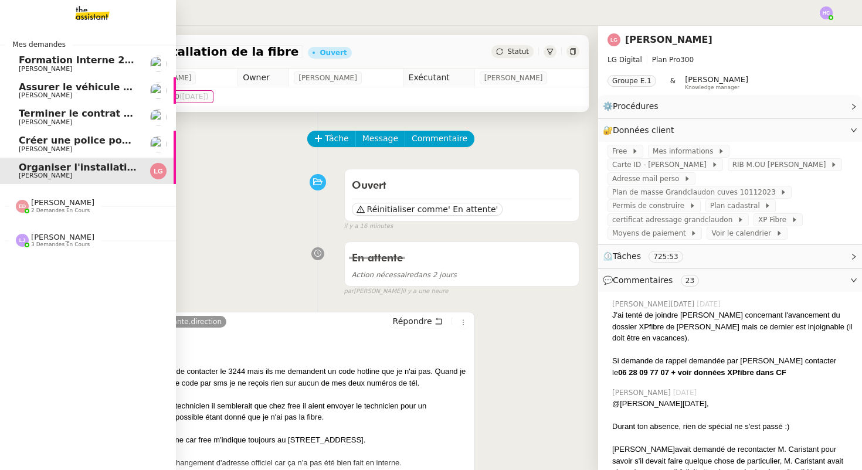
click at [70, 135] on link "Créer une police pour [PERSON_NAME]" at bounding box center [88, 144] width 176 height 27
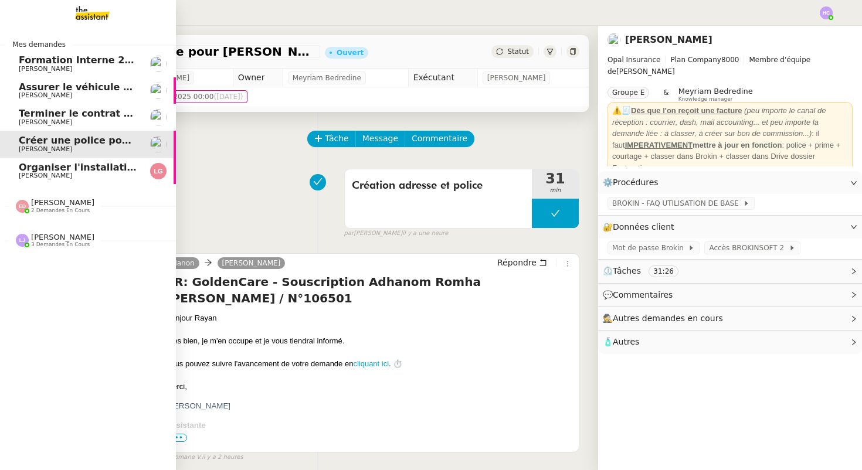
click at [66, 172] on span "Organiser l'installation de la fibre" at bounding box center [108, 167] width 178 height 11
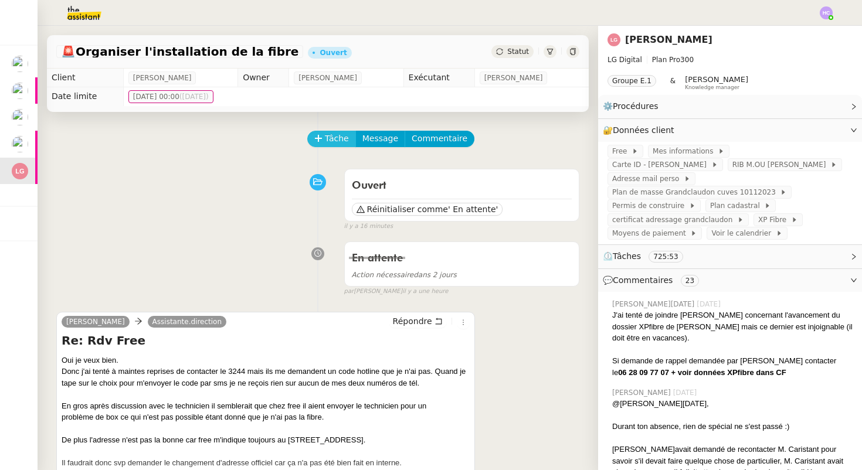
click at [324, 131] on button "Tâche" at bounding box center [331, 139] width 49 height 16
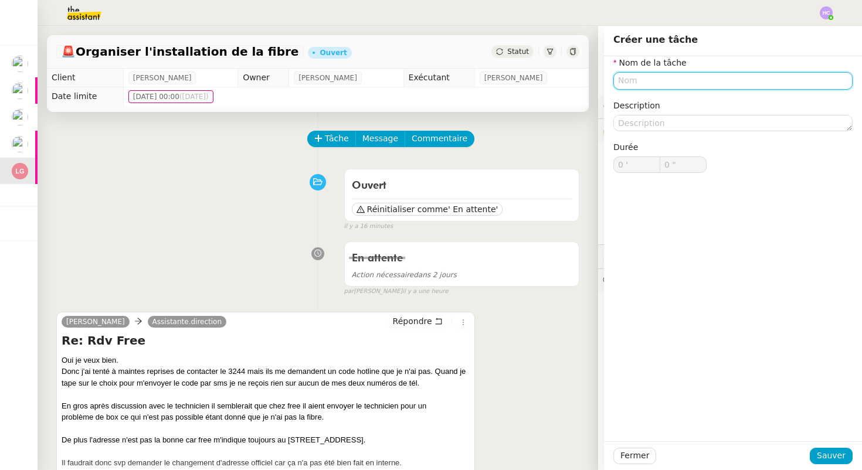
click at [664, 79] on input "text" at bounding box center [732, 80] width 239 height 17
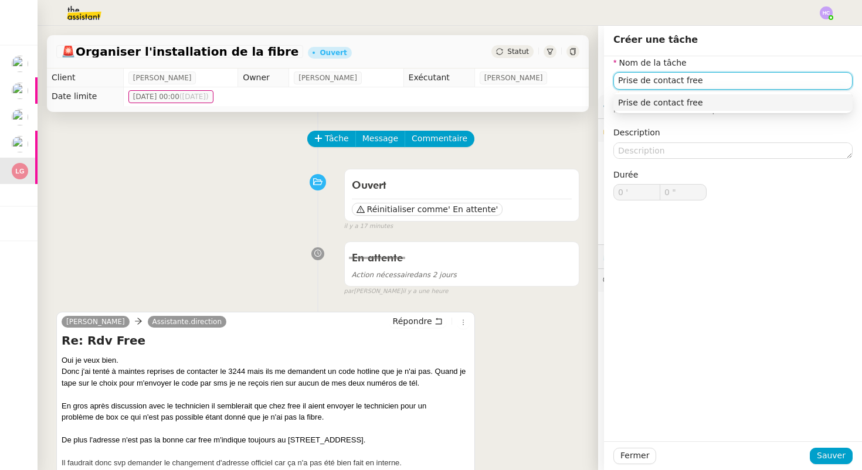
click at [718, 100] on div "Prise de contact free" at bounding box center [733, 102] width 230 height 11
drag, startPoint x: 657, startPoint y: 83, endPoint x: 587, endPoint y: 77, distance: 70.6
click at [587, 77] on app-ticket "🚨 Organiser l'installation de la fibre Ouvert Statut Client [PERSON_NAME] Owner…" at bounding box center [450, 248] width 825 height 445
click at [678, 83] on input "Contact free" at bounding box center [732, 80] width 239 height 17
click at [678, 97] on div "Contact free" at bounding box center [733, 102] width 230 height 11
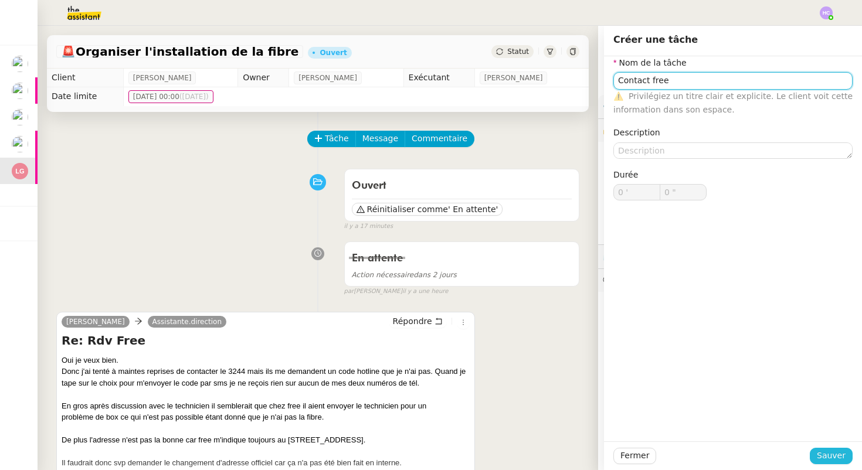
type input "Contact free"
click at [833, 456] on span "Sauver" at bounding box center [831, 455] width 29 height 13
